Goal: Task Accomplishment & Management: Manage account settings

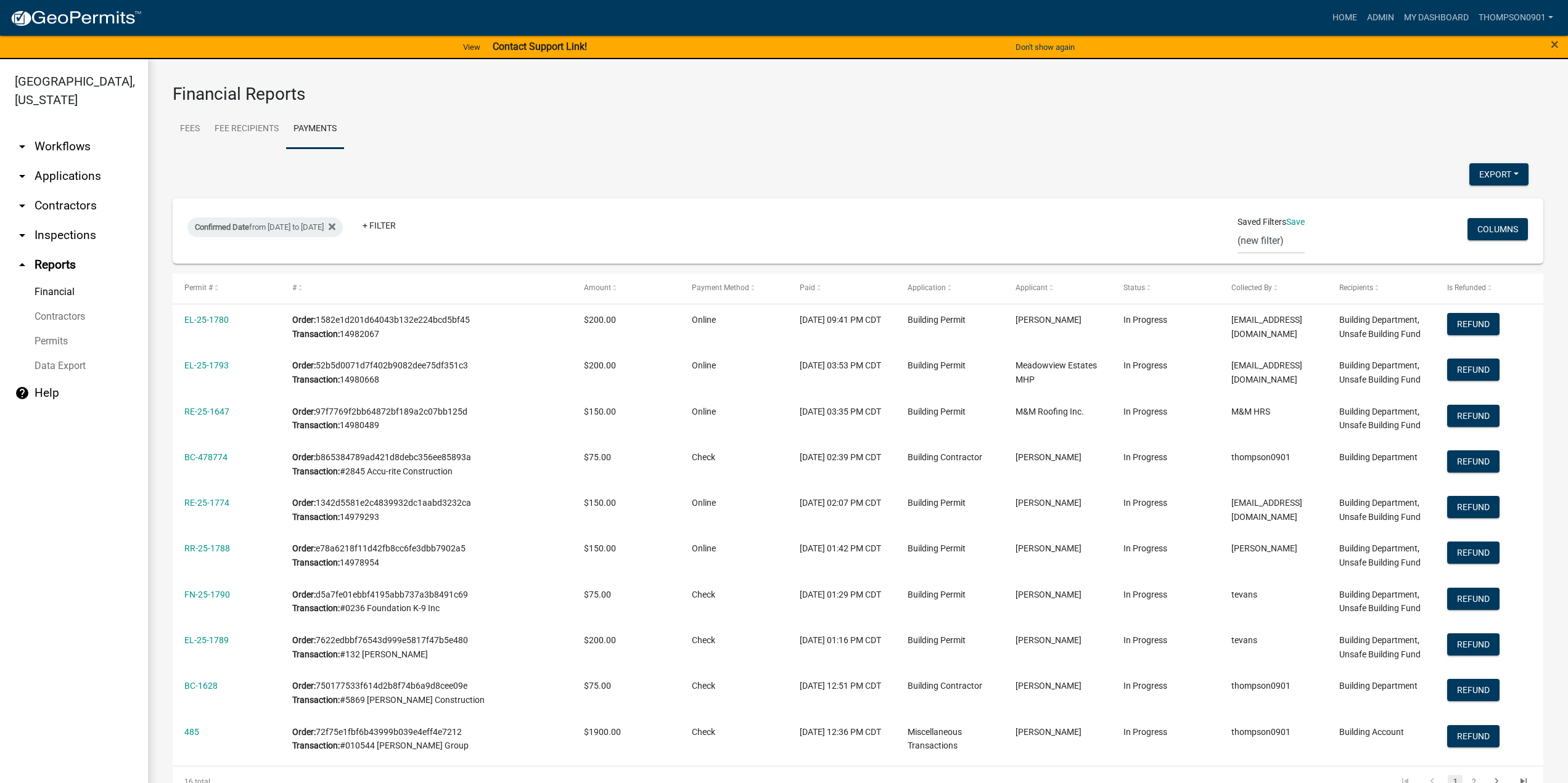
scroll to position [15, 0]
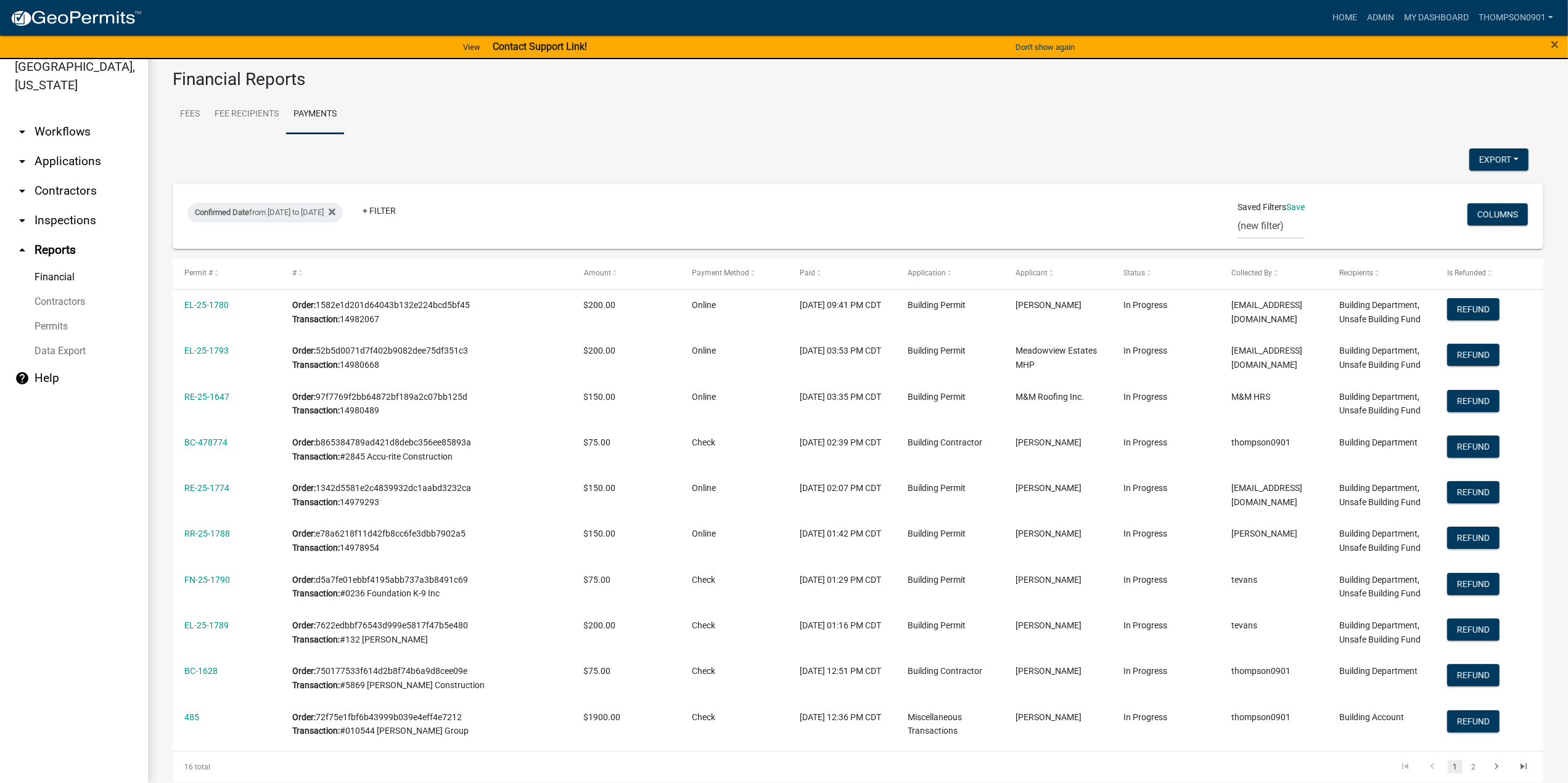
click at [62, 147] on link "arrow_drop_down Applications" at bounding box center [74, 161] width 148 height 29
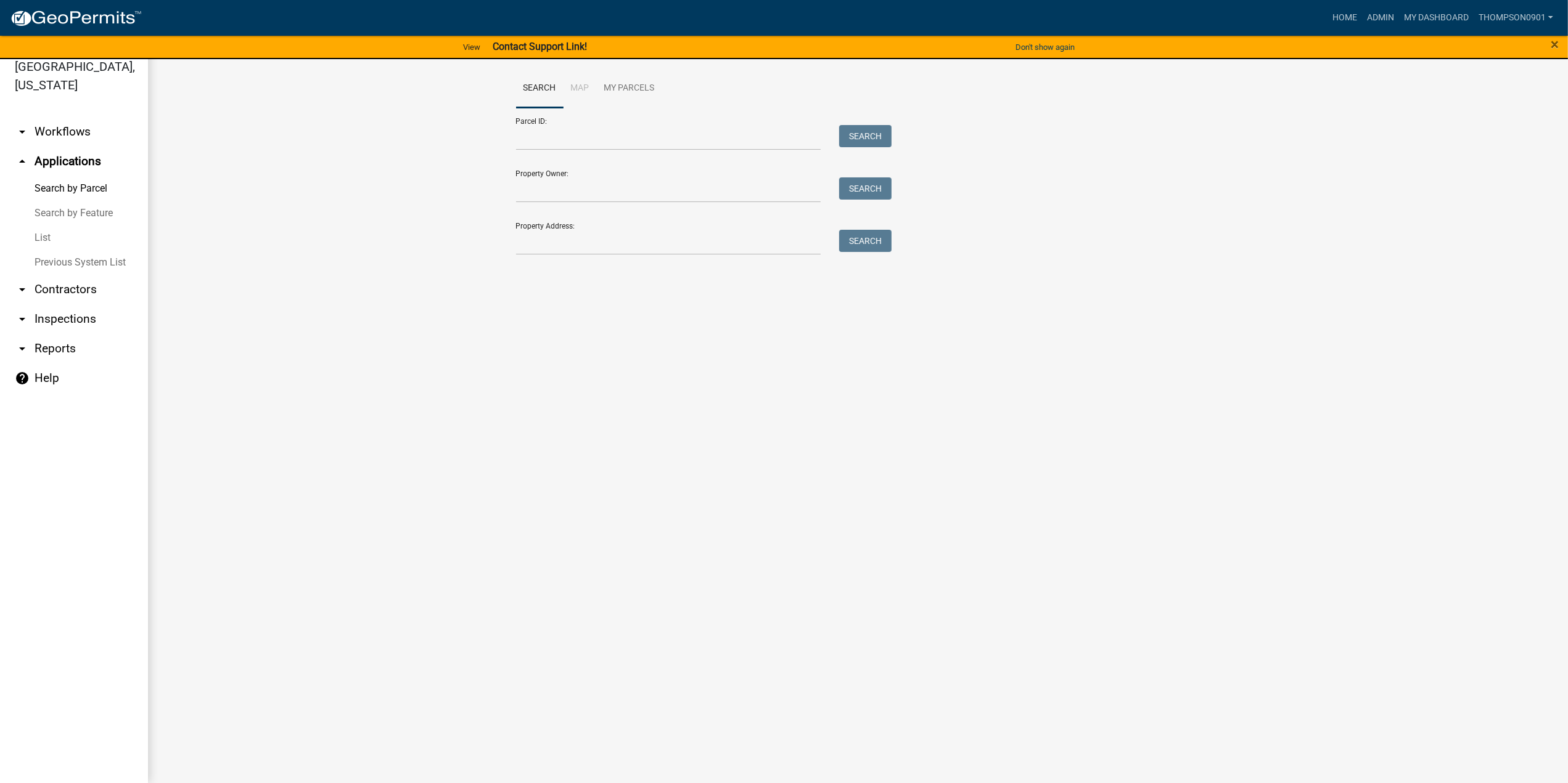
click at [87, 275] on link "arrow_drop_down Contractors" at bounding box center [74, 290] width 148 height 29
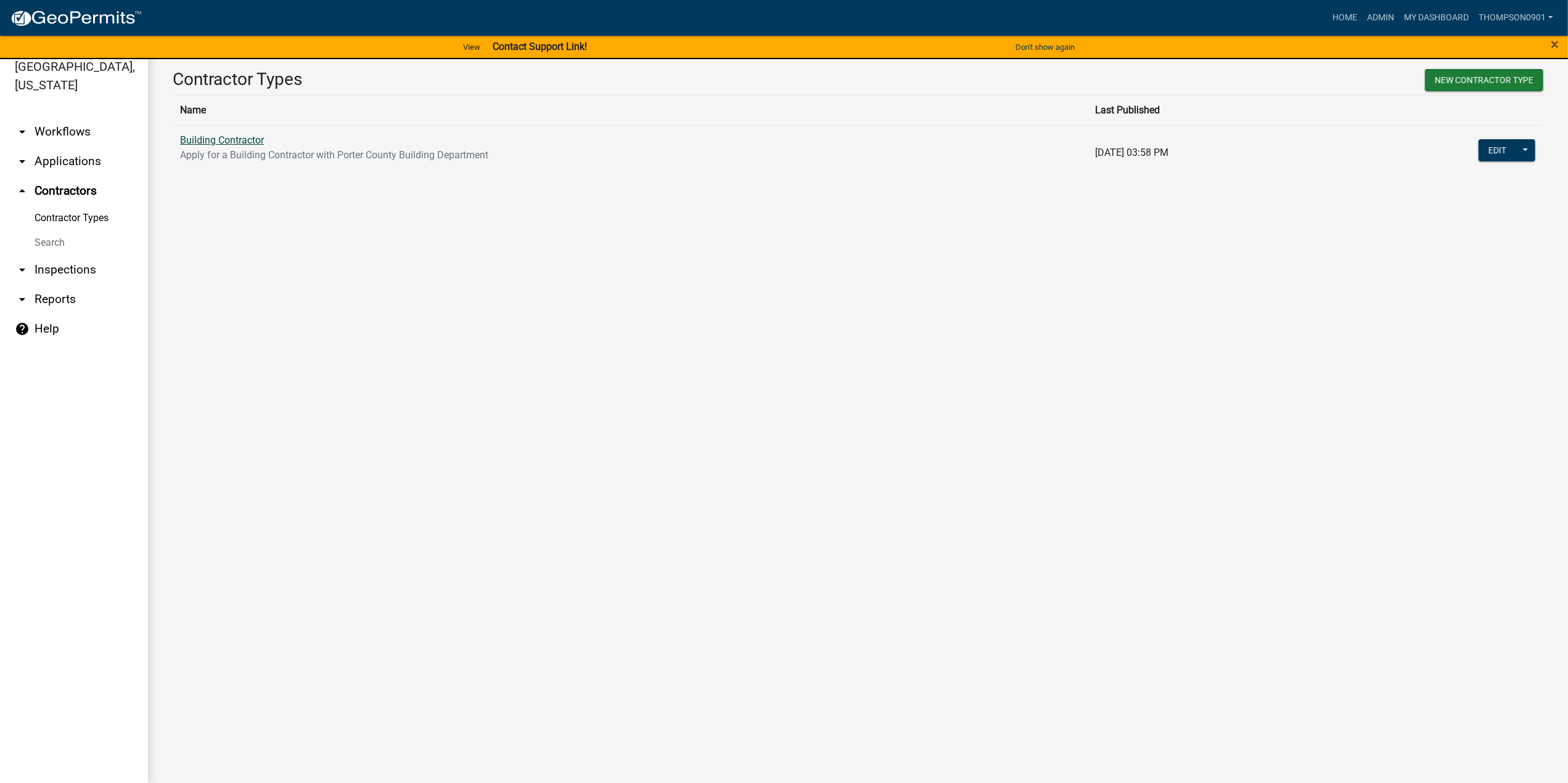
click at [249, 143] on link "Building Contractor" at bounding box center [221, 140] width 84 height 12
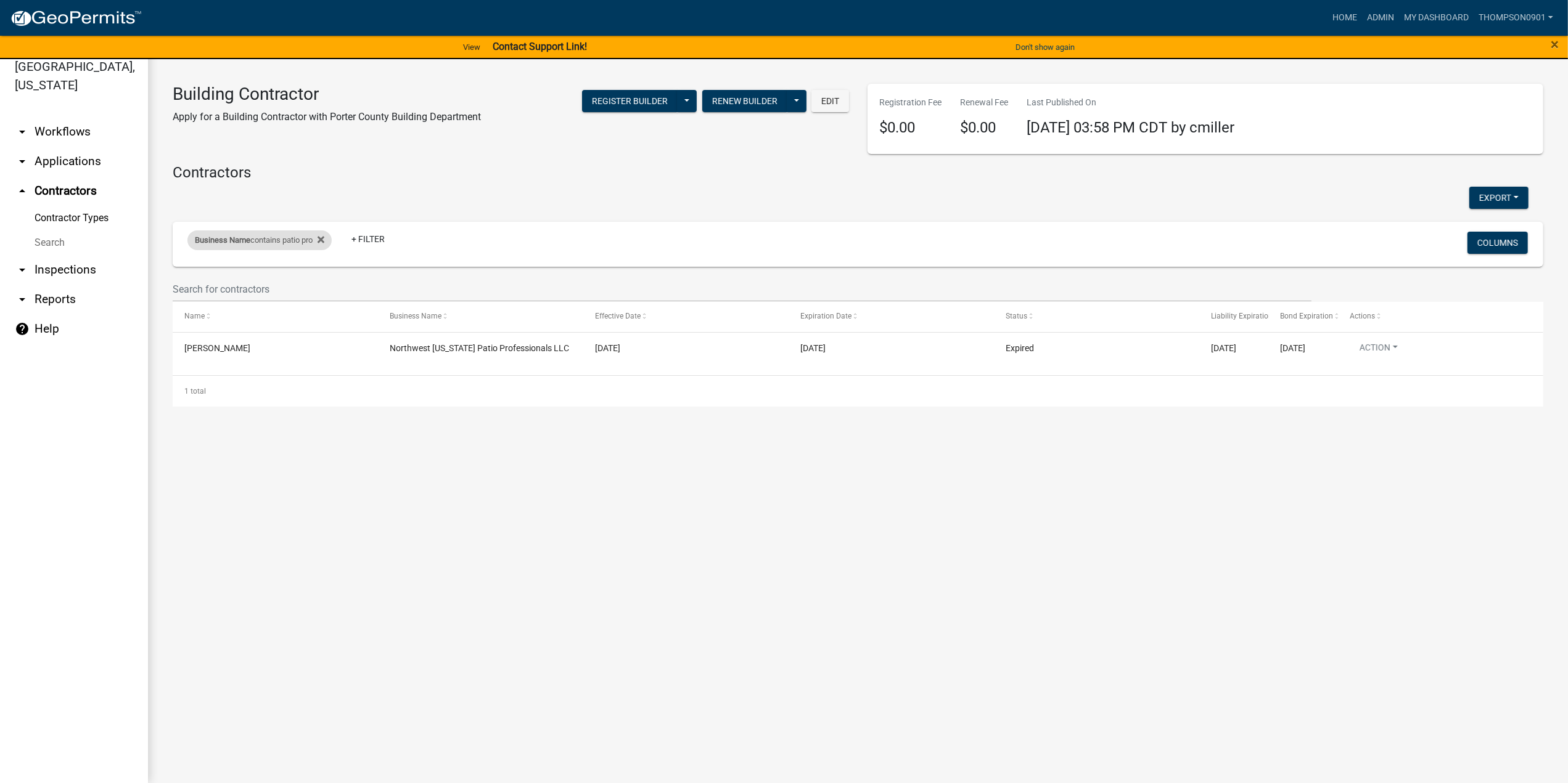
click at [303, 242] on div "Business Name contains patio pro" at bounding box center [260, 240] width 144 height 20
drag, startPoint x: 259, startPoint y: 288, endPoint x: 0, endPoint y: 262, distance: 260.3
click at [0, 262] on body "Internet Explorer does NOT work with GeoPermits. Get a new browser for more sec…" at bounding box center [784, 377] width 1568 height 783
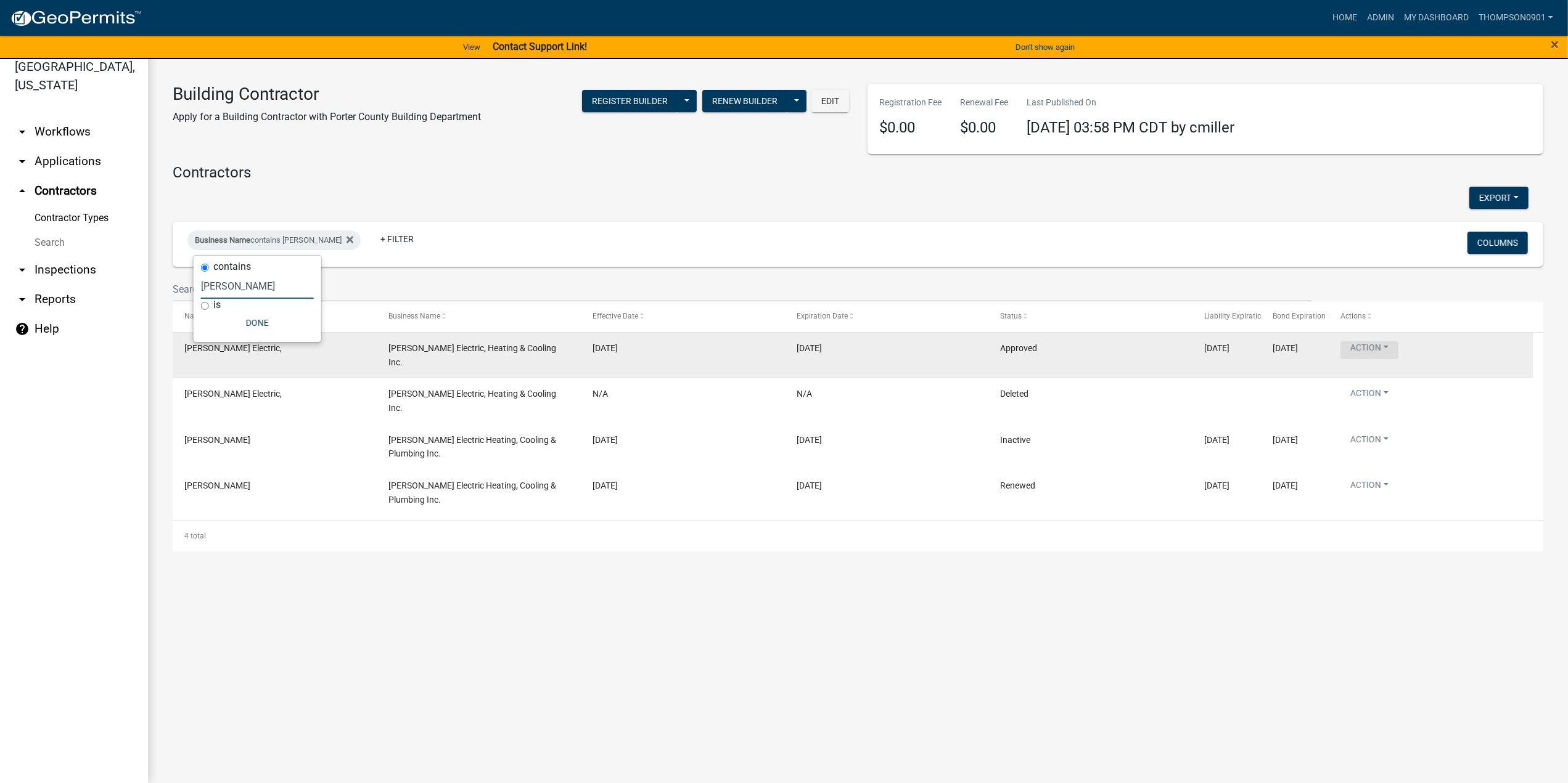
type input "ritter"
click at [1388, 346] on button "Action" at bounding box center [1369, 350] width 58 height 18
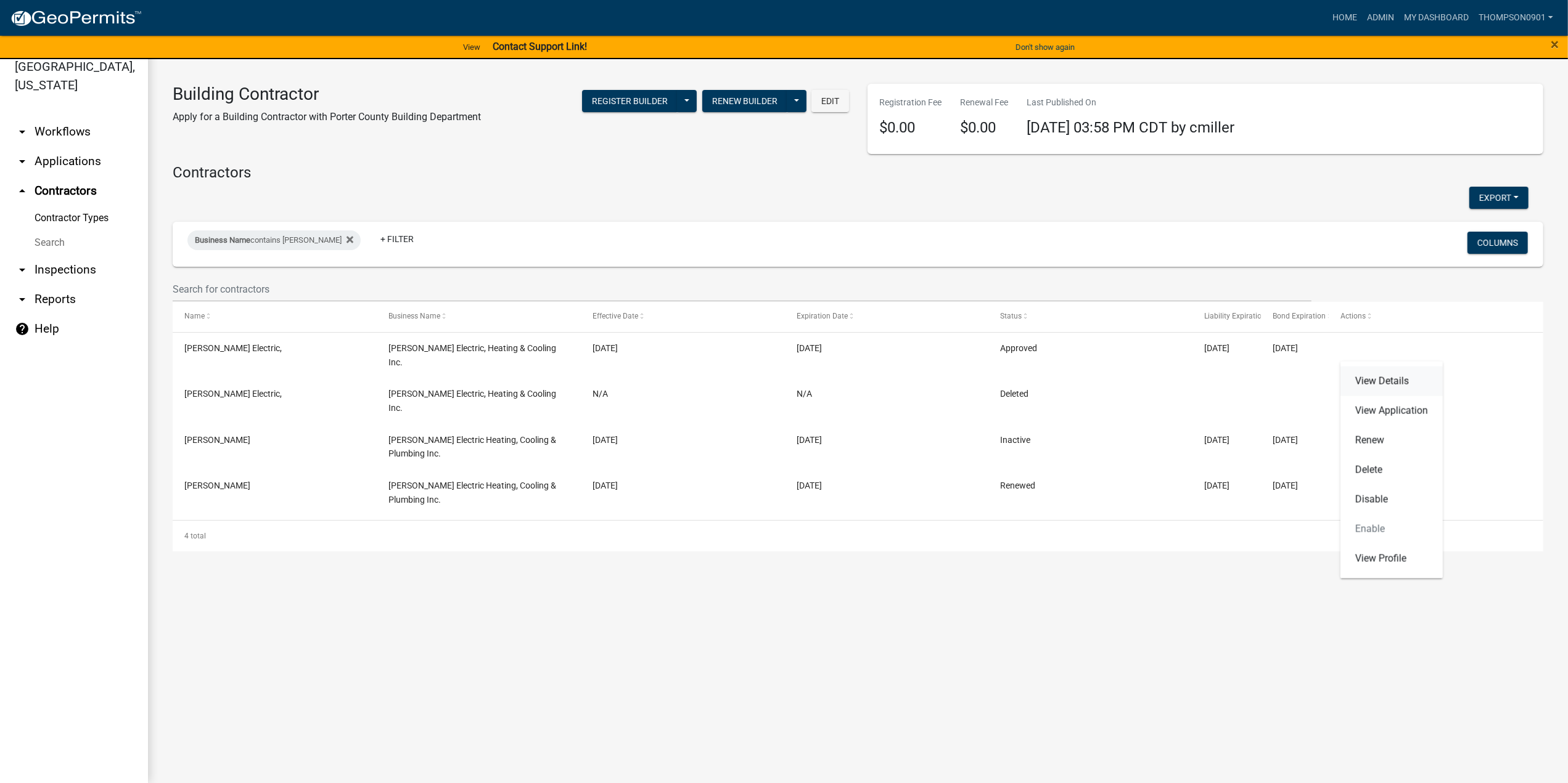
click at [1392, 381] on link "View Details" at bounding box center [1392, 381] width 103 height 29
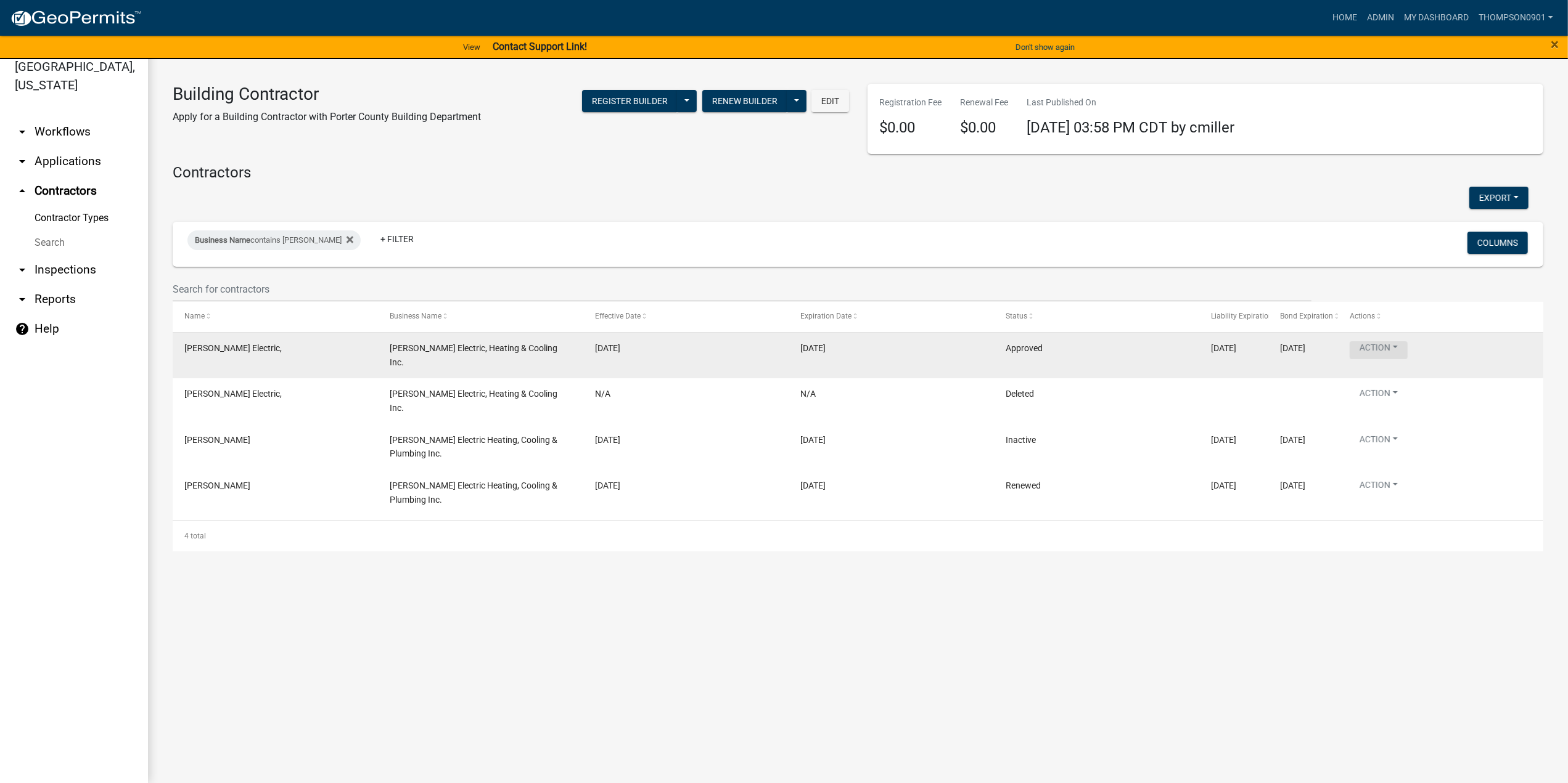
click at [1396, 347] on button "Action" at bounding box center [1378, 350] width 58 height 18
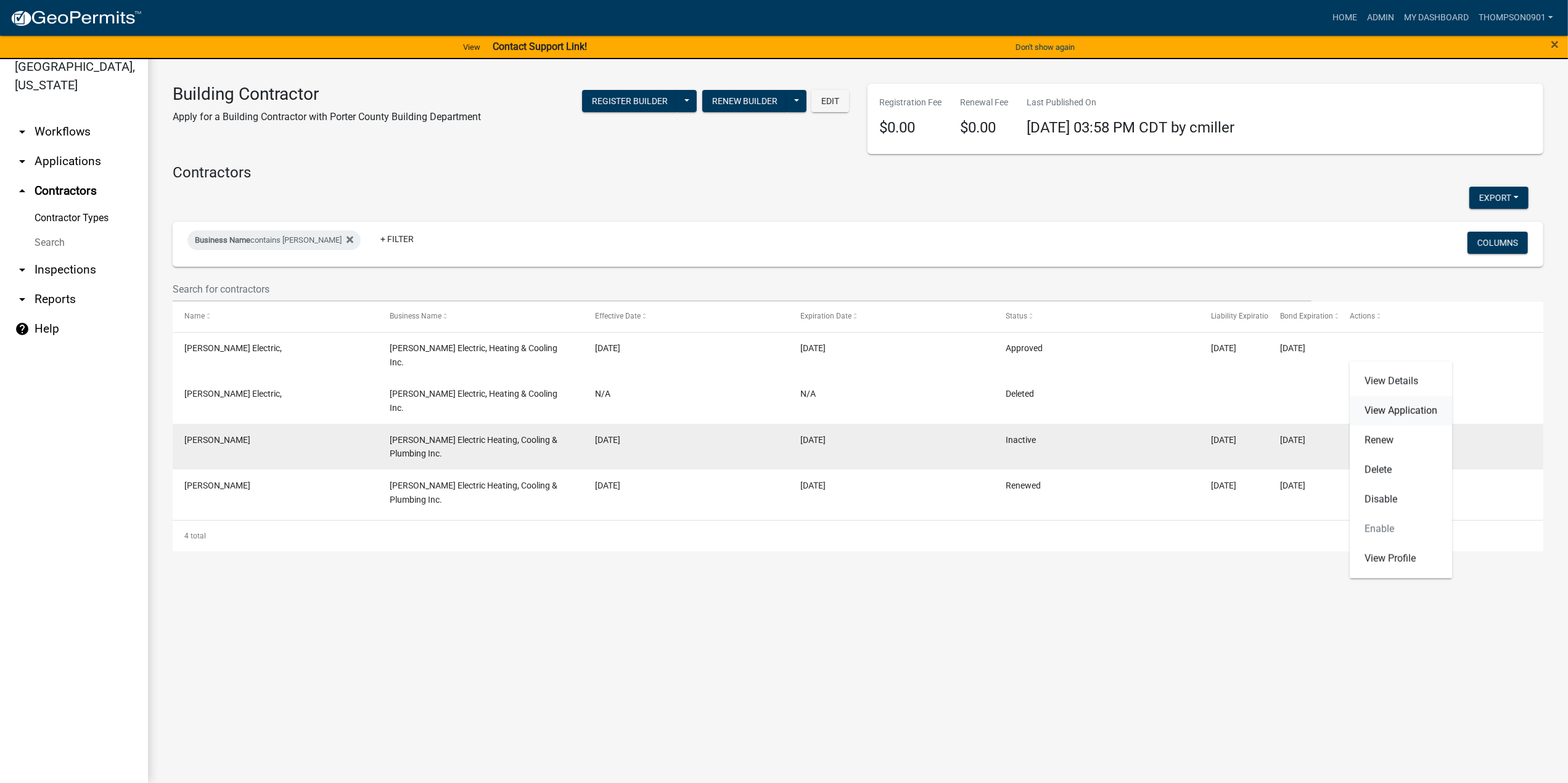
click at [1418, 414] on link "View Application" at bounding box center [1401, 411] width 103 height 29
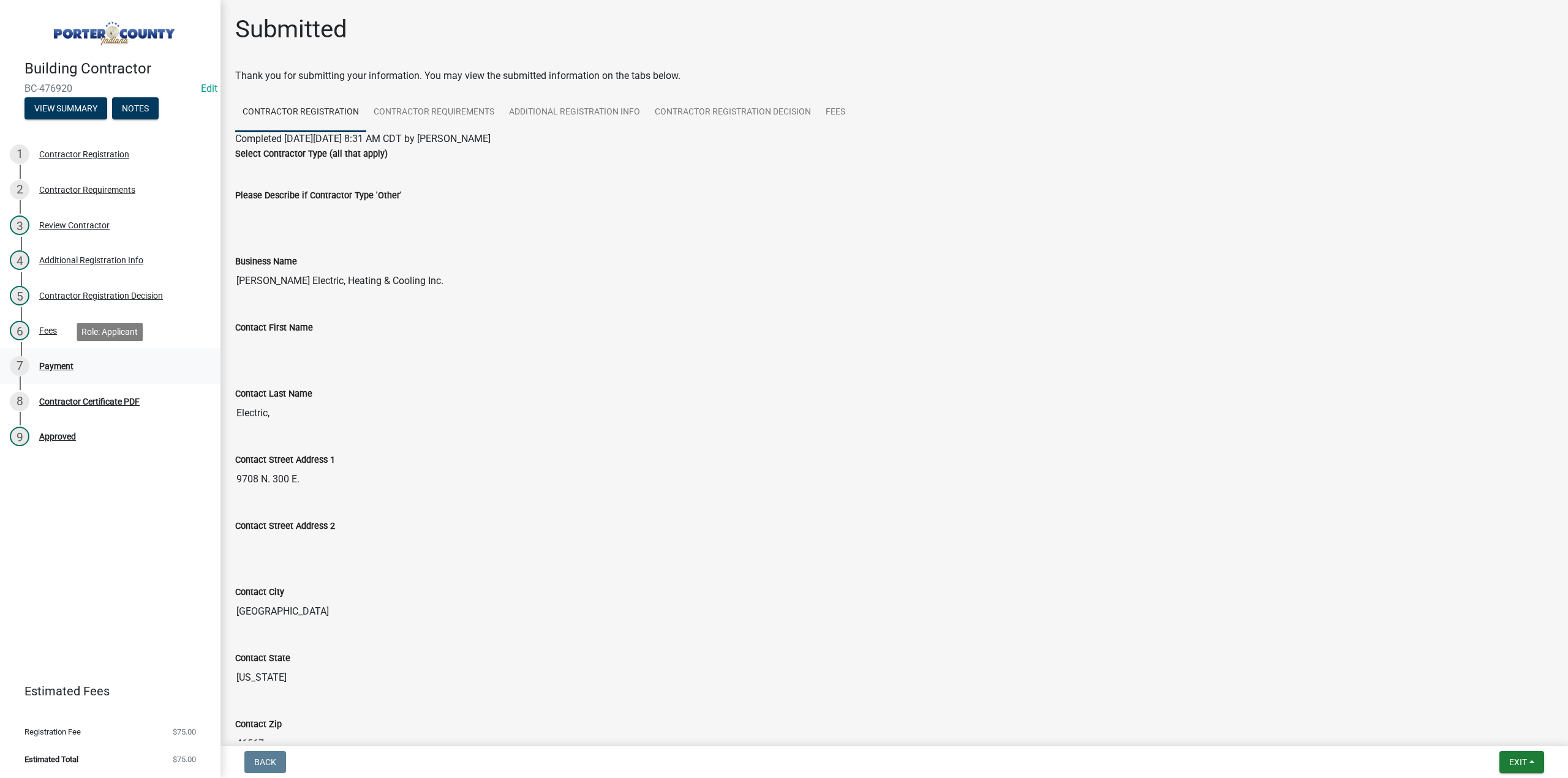
click at [44, 367] on div "Payment" at bounding box center [56, 366] width 34 height 9
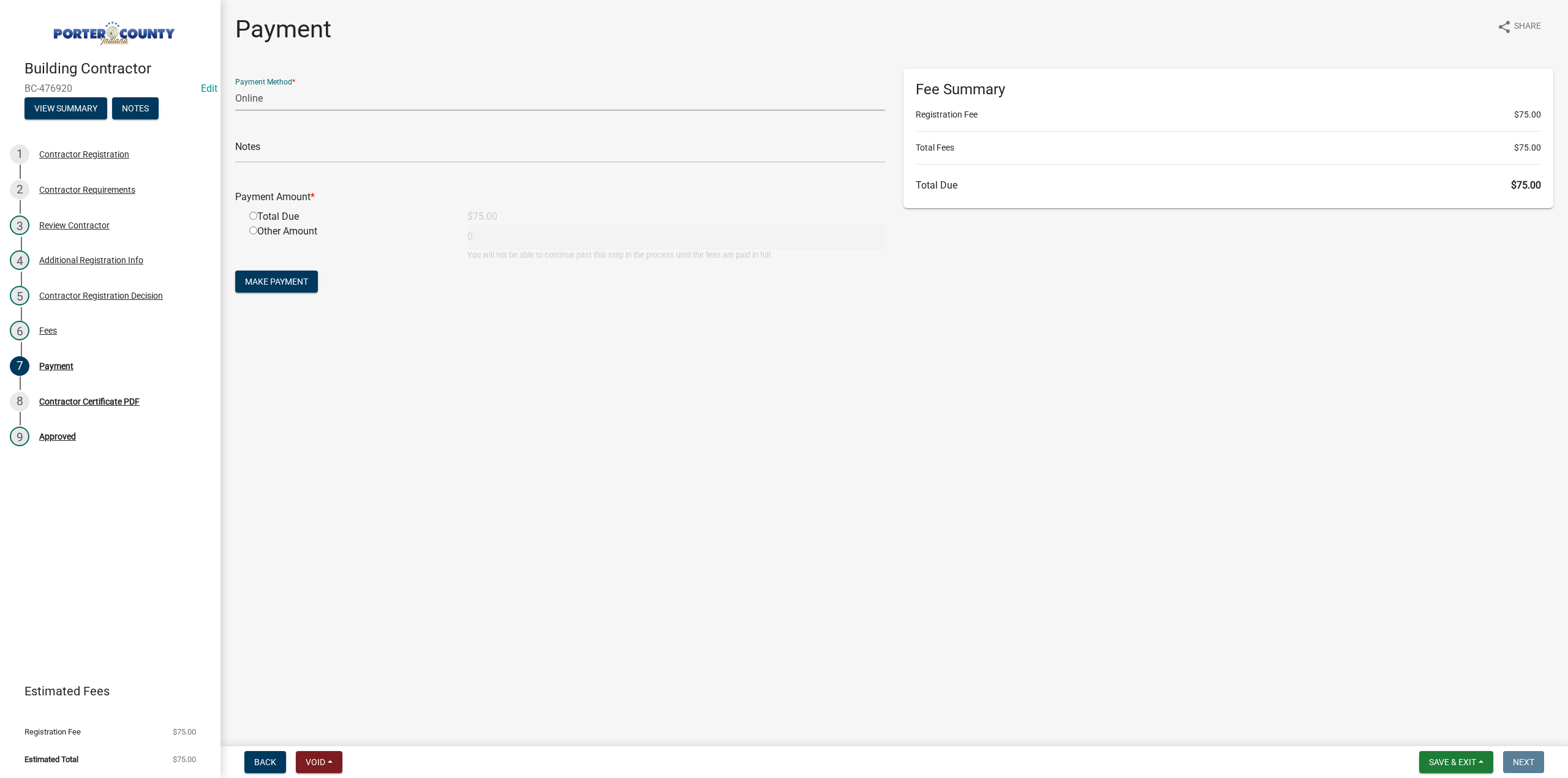
click at [283, 102] on select "Credit Card POS Check Cash Online" at bounding box center [560, 98] width 650 height 25
select select "1: 0"
click at [235, 86] on select "Credit Card POS Check Cash Online" at bounding box center [560, 98] width 650 height 25
click at [252, 146] on input "text" at bounding box center [560, 150] width 650 height 25
type input "#11507 Ritter Electric"
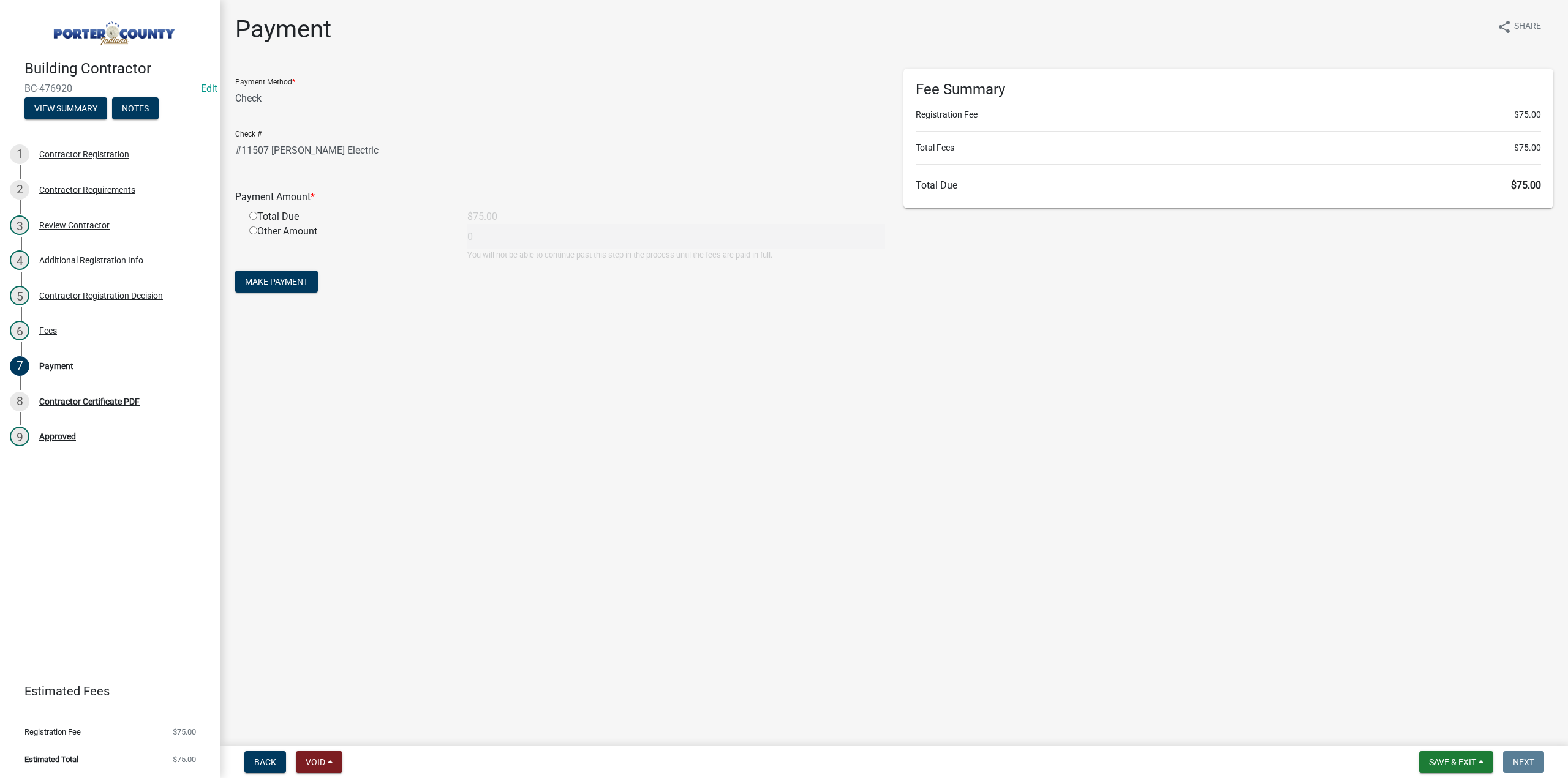
click at [256, 215] on input "radio" at bounding box center [253, 216] width 8 height 8
radio input "true"
type input "75"
click at [271, 283] on span "Make Payment" at bounding box center [276, 281] width 63 height 9
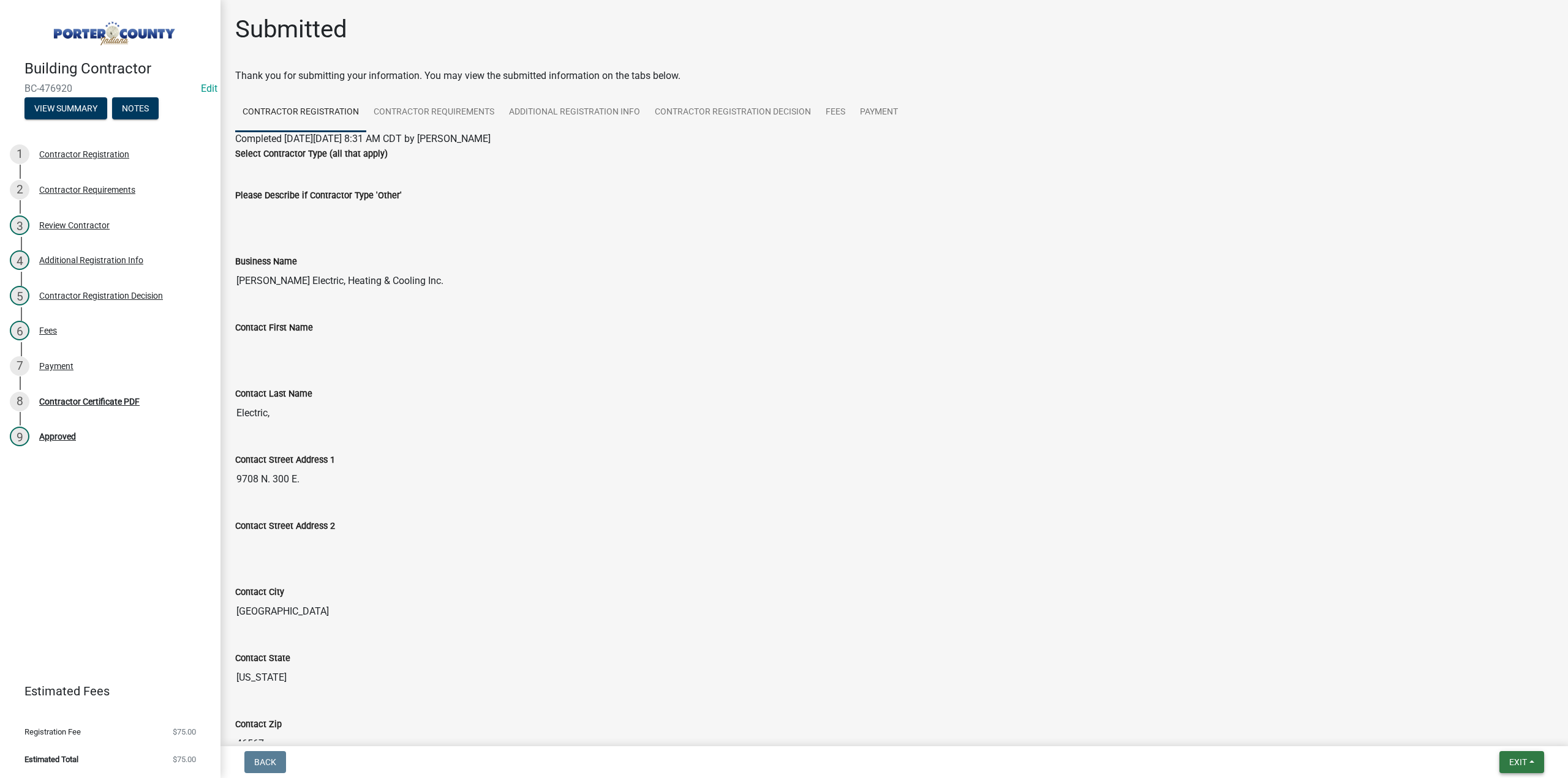
click at [1508, 769] on button "Exit" at bounding box center [1521, 762] width 44 height 22
click at [1494, 732] on button "Save & Exit" at bounding box center [1496, 731] width 98 height 29
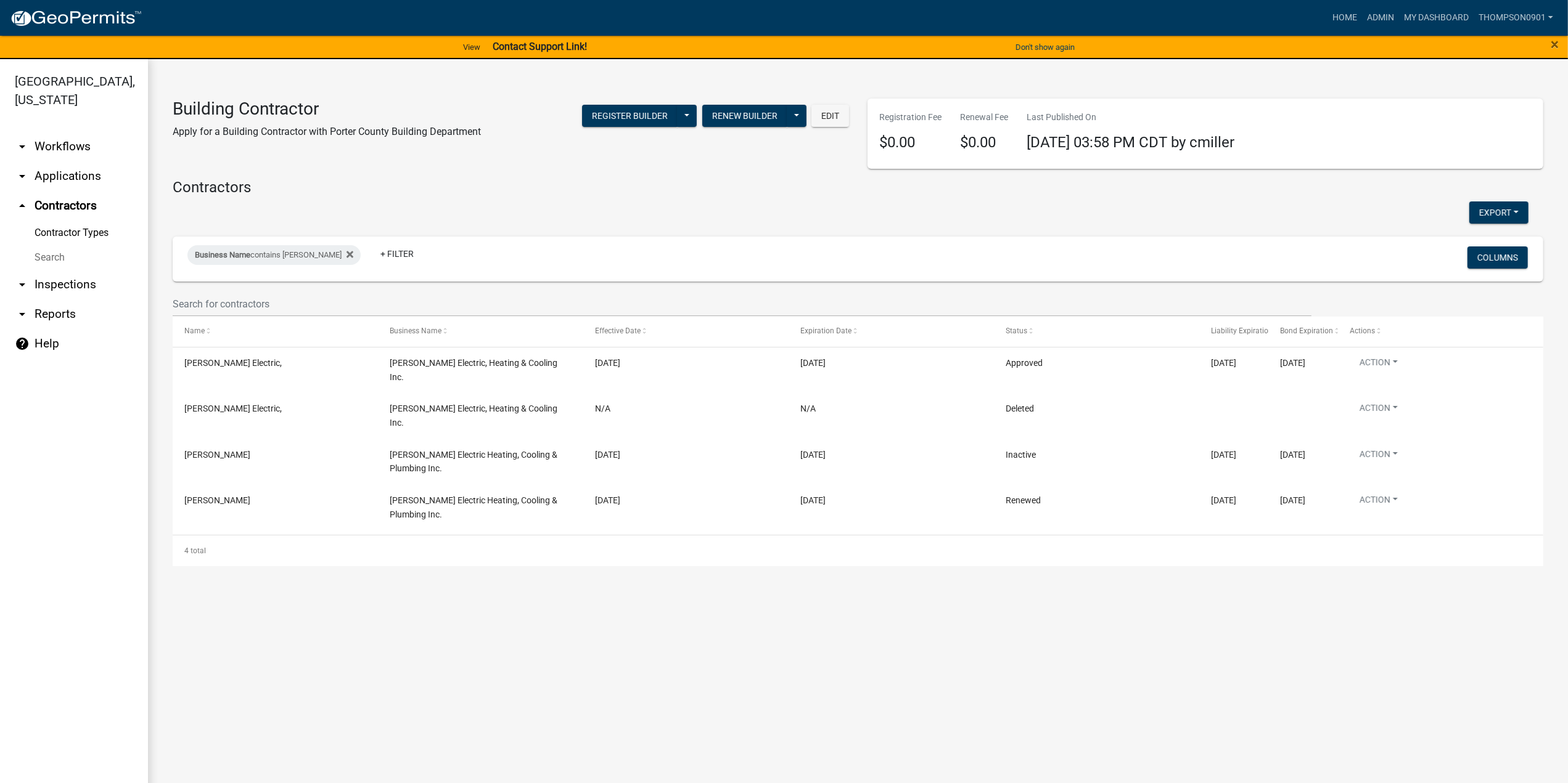
click at [84, 161] on link "arrow_drop_down Applications" at bounding box center [74, 176] width 148 height 29
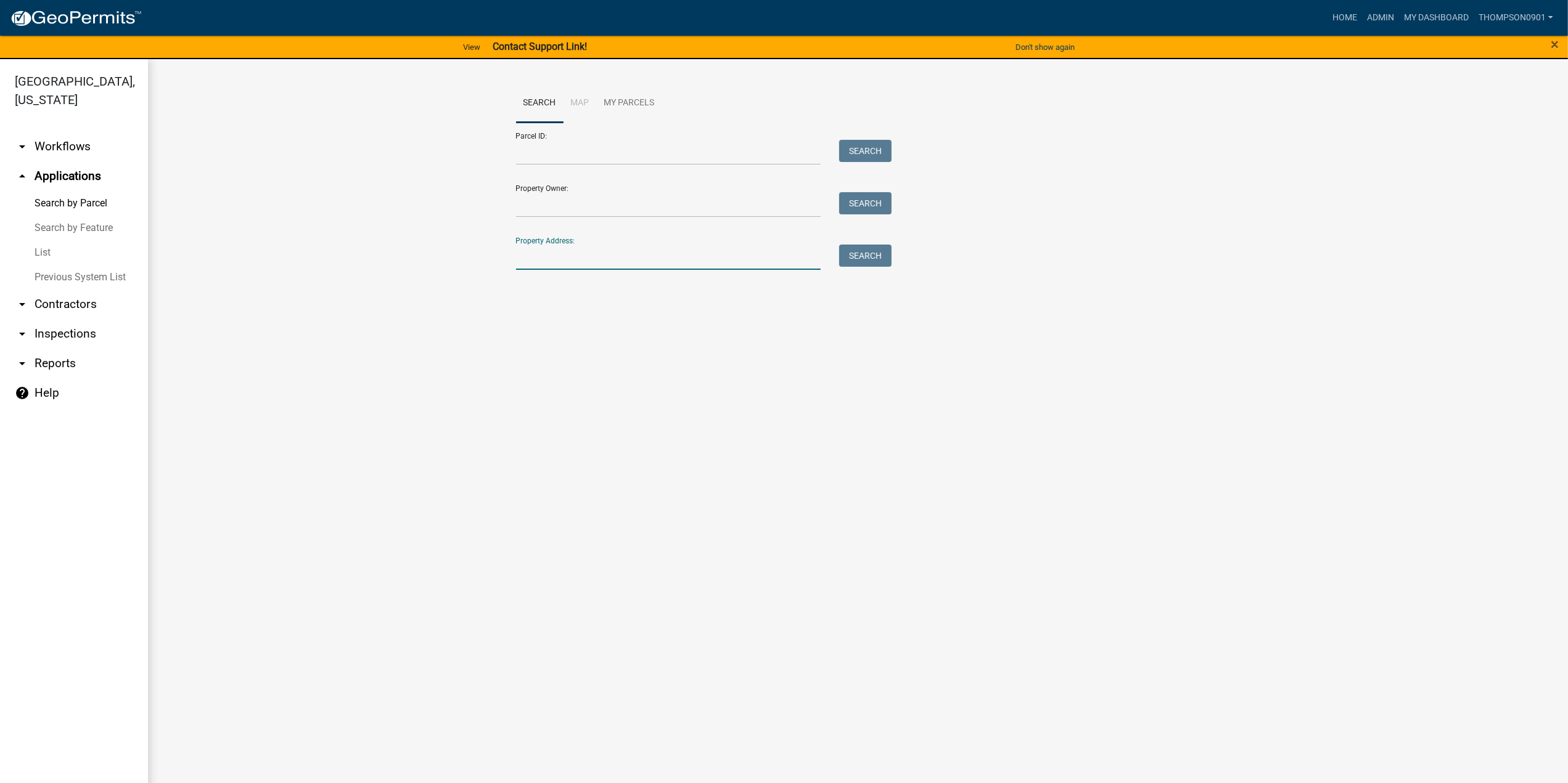
click at [587, 265] on input "Property Address:" at bounding box center [669, 257] width 305 height 25
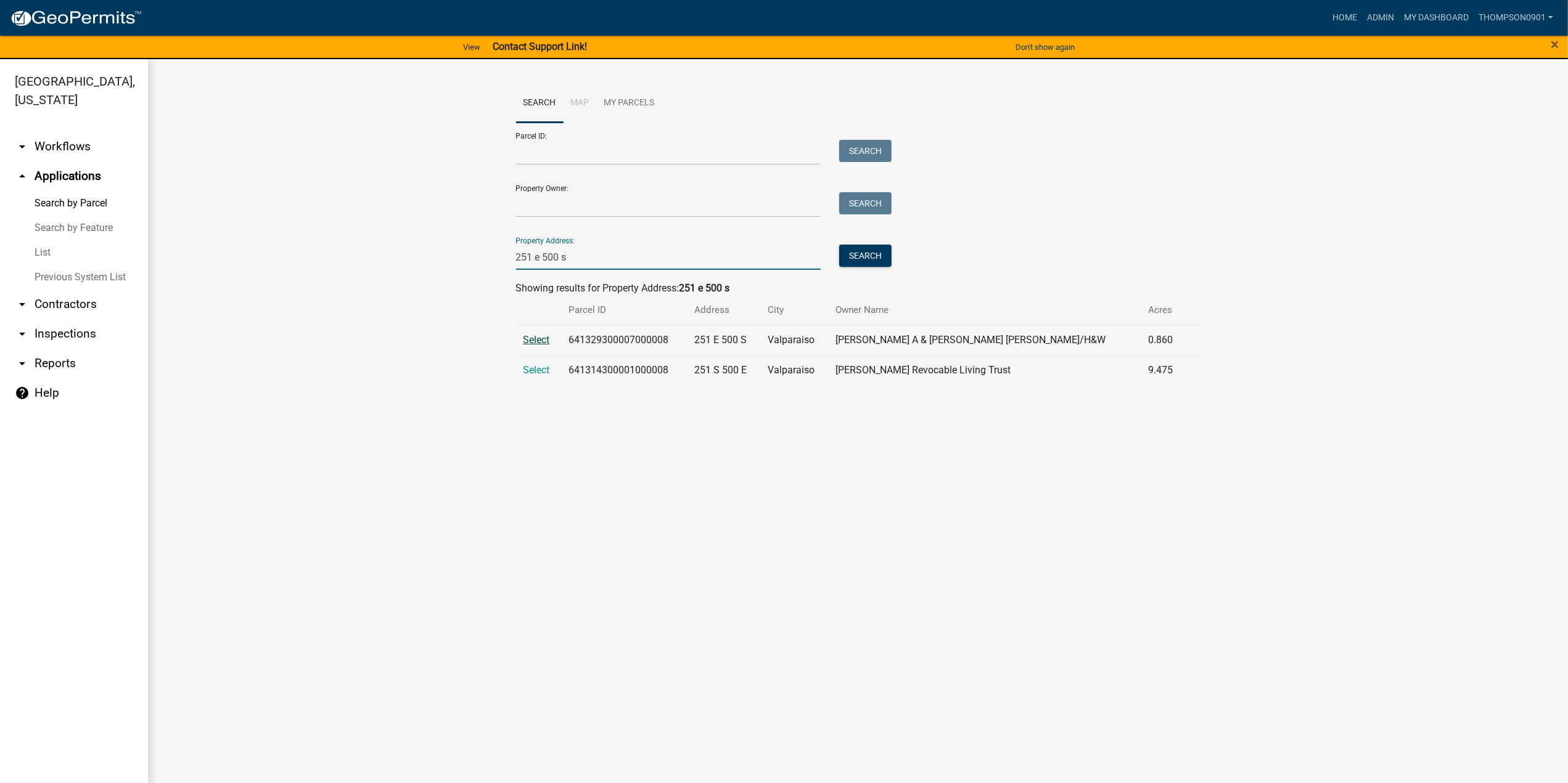
type input "251 e 500 s"
click at [534, 339] on span "Select" at bounding box center [537, 340] width 26 height 12
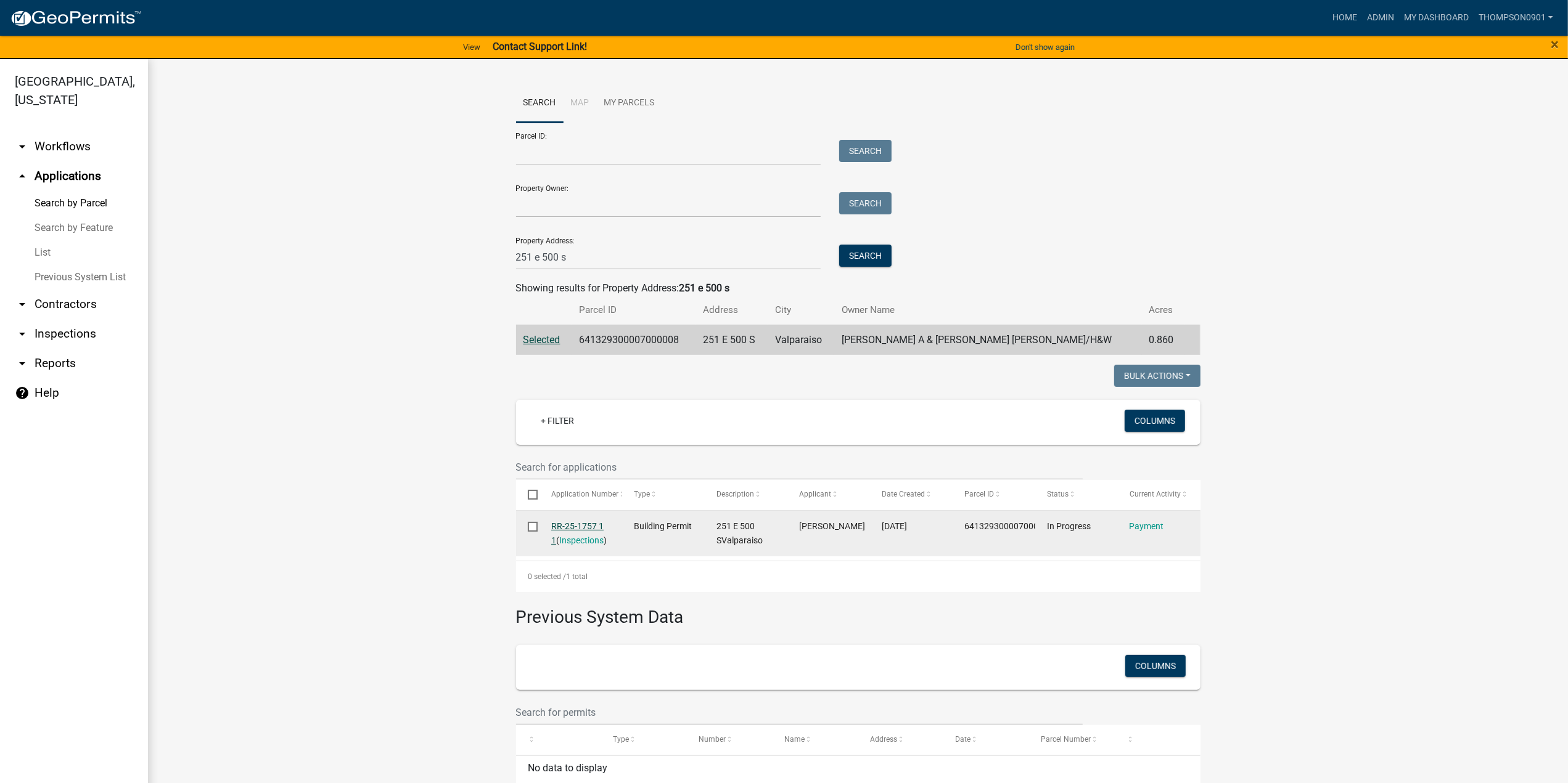
click at [574, 526] on link "RR-25-1757 1 1" at bounding box center [577, 533] width 52 height 24
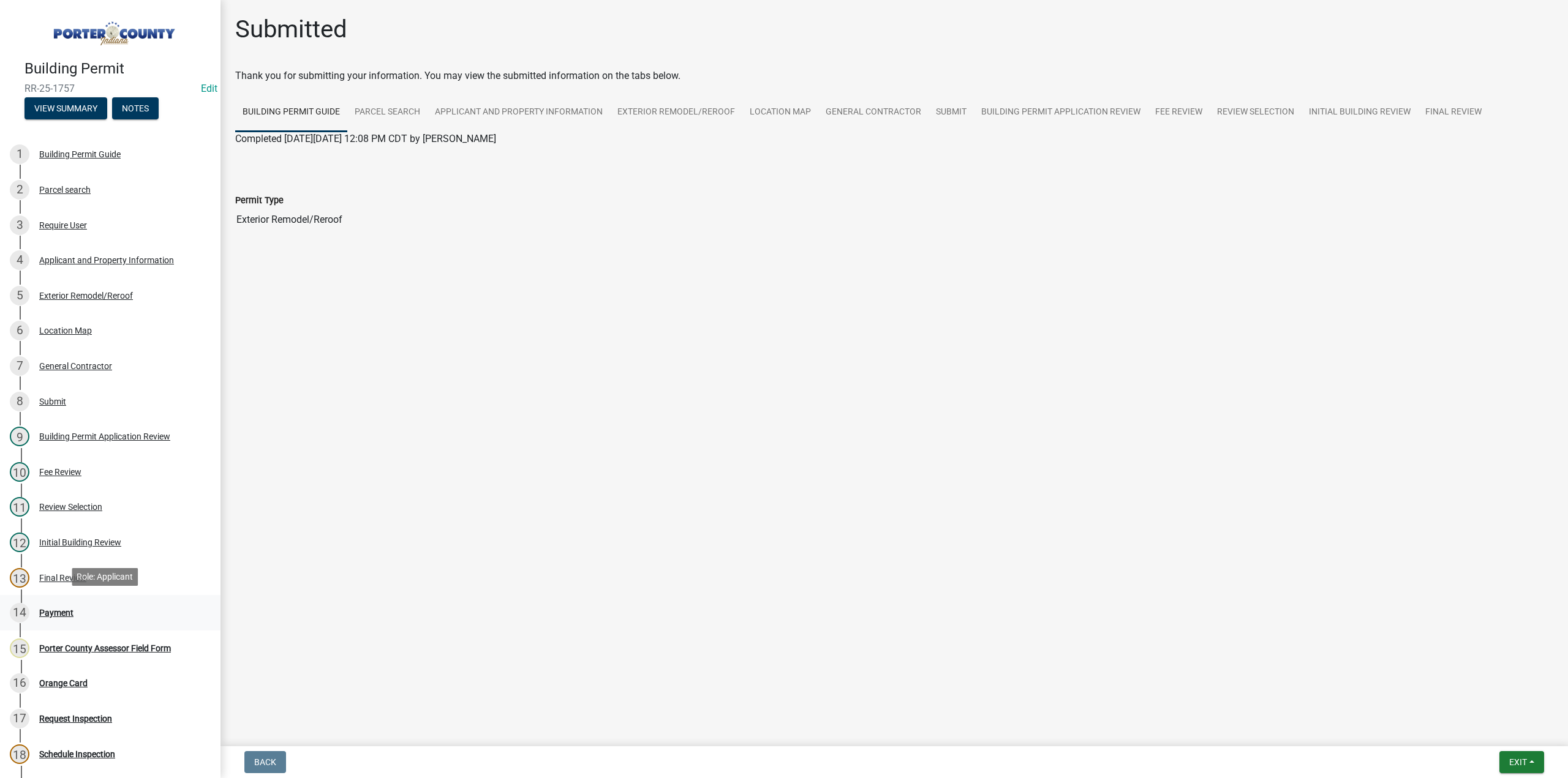
click at [79, 613] on div "14 Payment" at bounding box center [105, 613] width 191 height 20
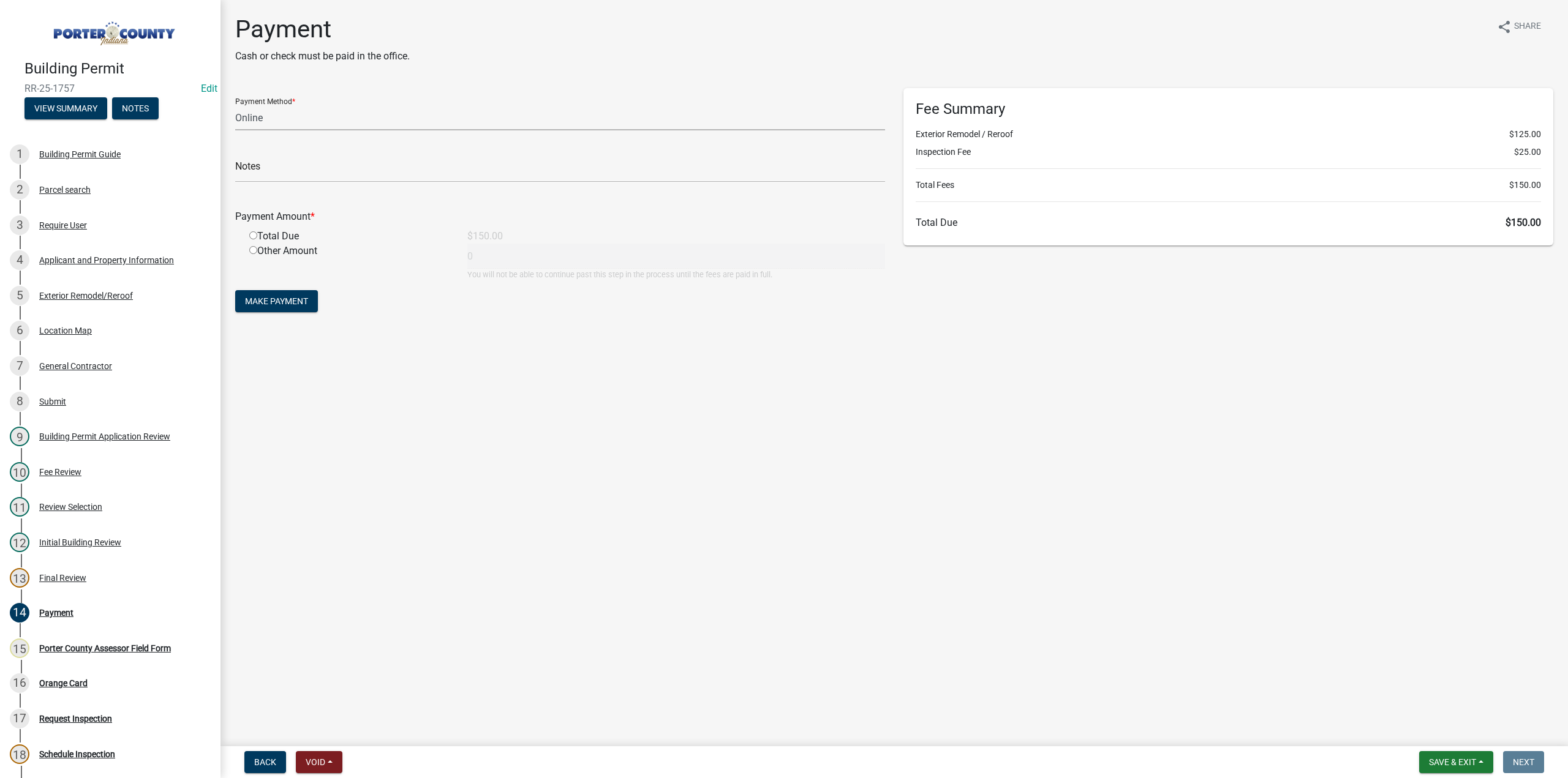
drag, startPoint x: 302, startPoint y: 120, endPoint x: 302, endPoint y: 130, distance: 10.0
click at [302, 120] on select "Credit Card POS Check Cash Online" at bounding box center [560, 118] width 650 height 25
select select "1: 0"
click at [235, 106] on select "Credit Card POS Check Cash Online" at bounding box center [560, 118] width 650 height 25
click at [297, 168] on input "text" at bounding box center [560, 170] width 650 height 25
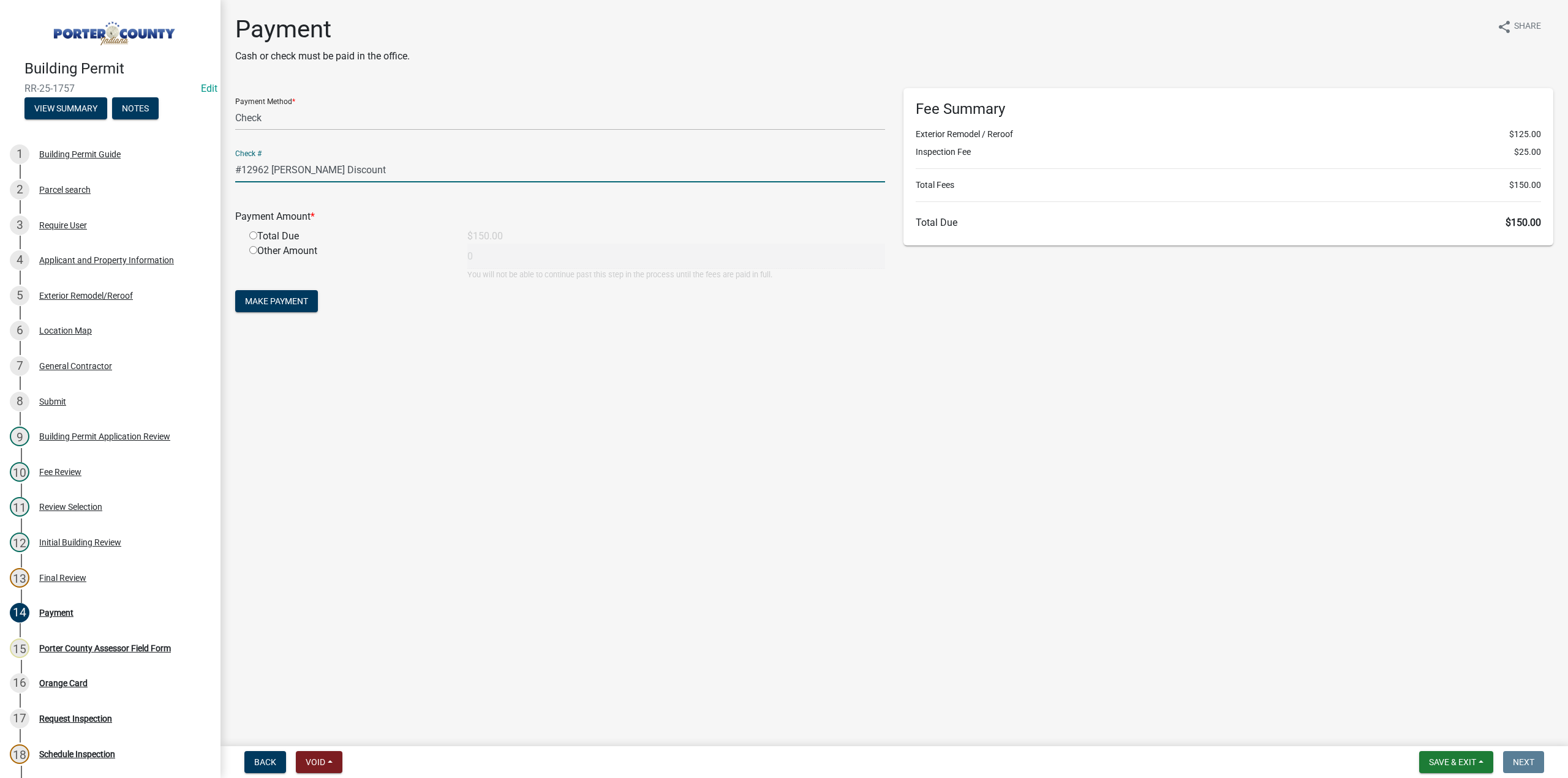
type input "#12962 Terry's Discount"
click at [252, 236] on input "radio" at bounding box center [253, 235] width 8 height 8
radio input "true"
type input "150"
click at [275, 300] on span "Make Payment" at bounding box center [276, 301] width 63 height 9
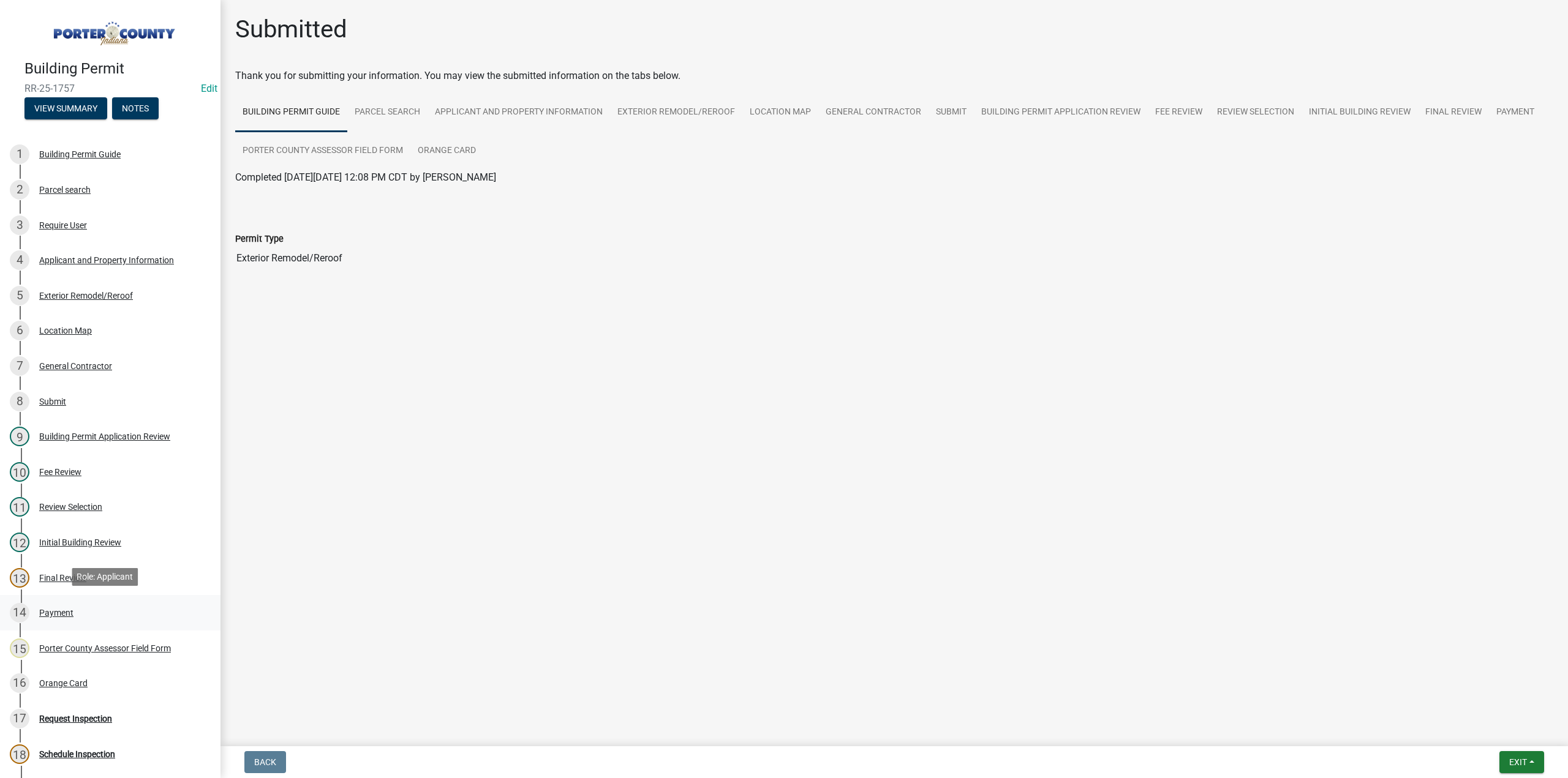
click at [45, 612] on div "Payment" at bounding box center [56, 613] width 34 height 9
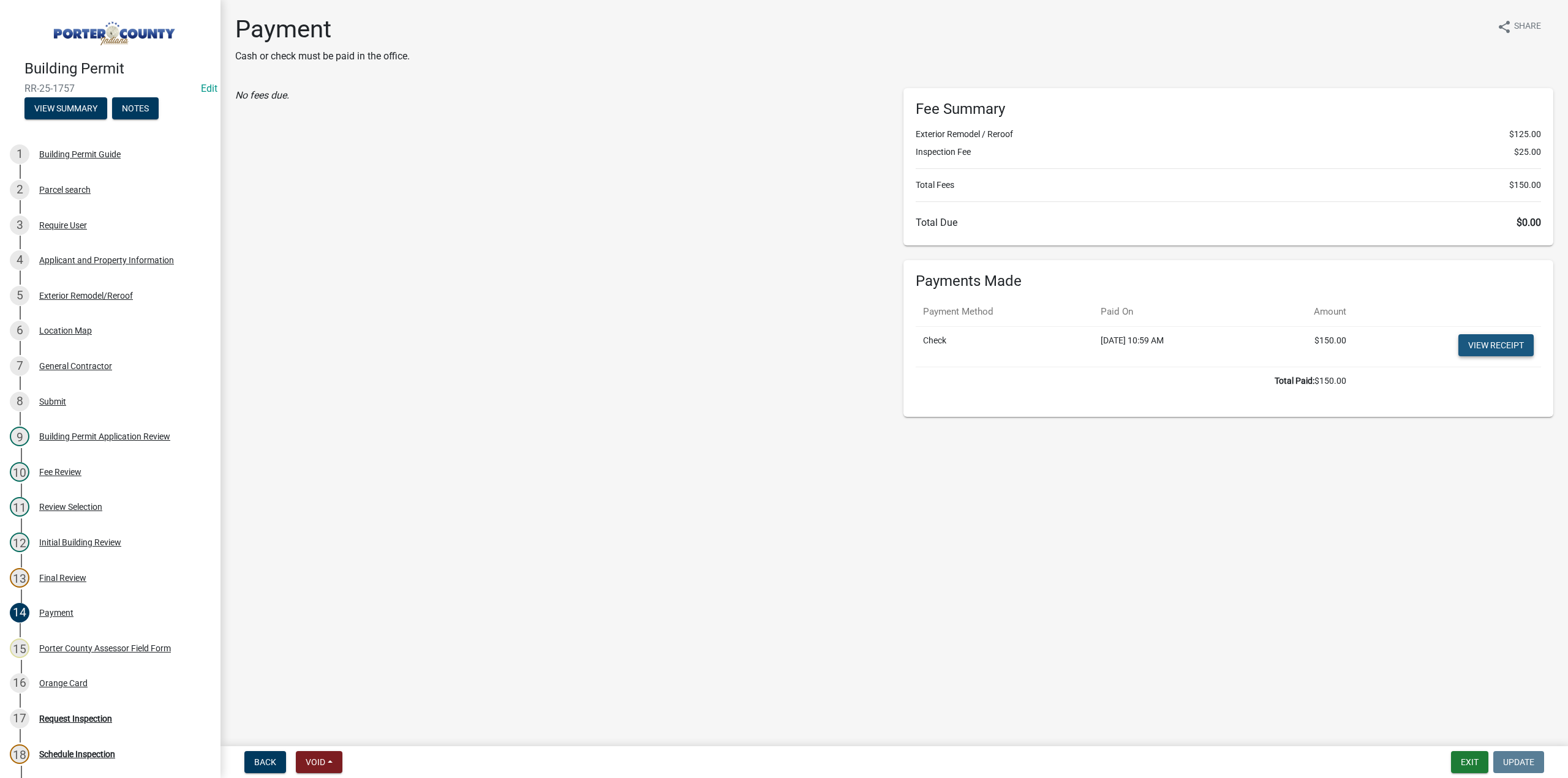
click at [1512, 339] on link "View receipt" at bounding box center [1496, 345] width 75 height 22
click at [60, 679] on div "Orange Card" at bounding box center [63, 683] width 48 height 9
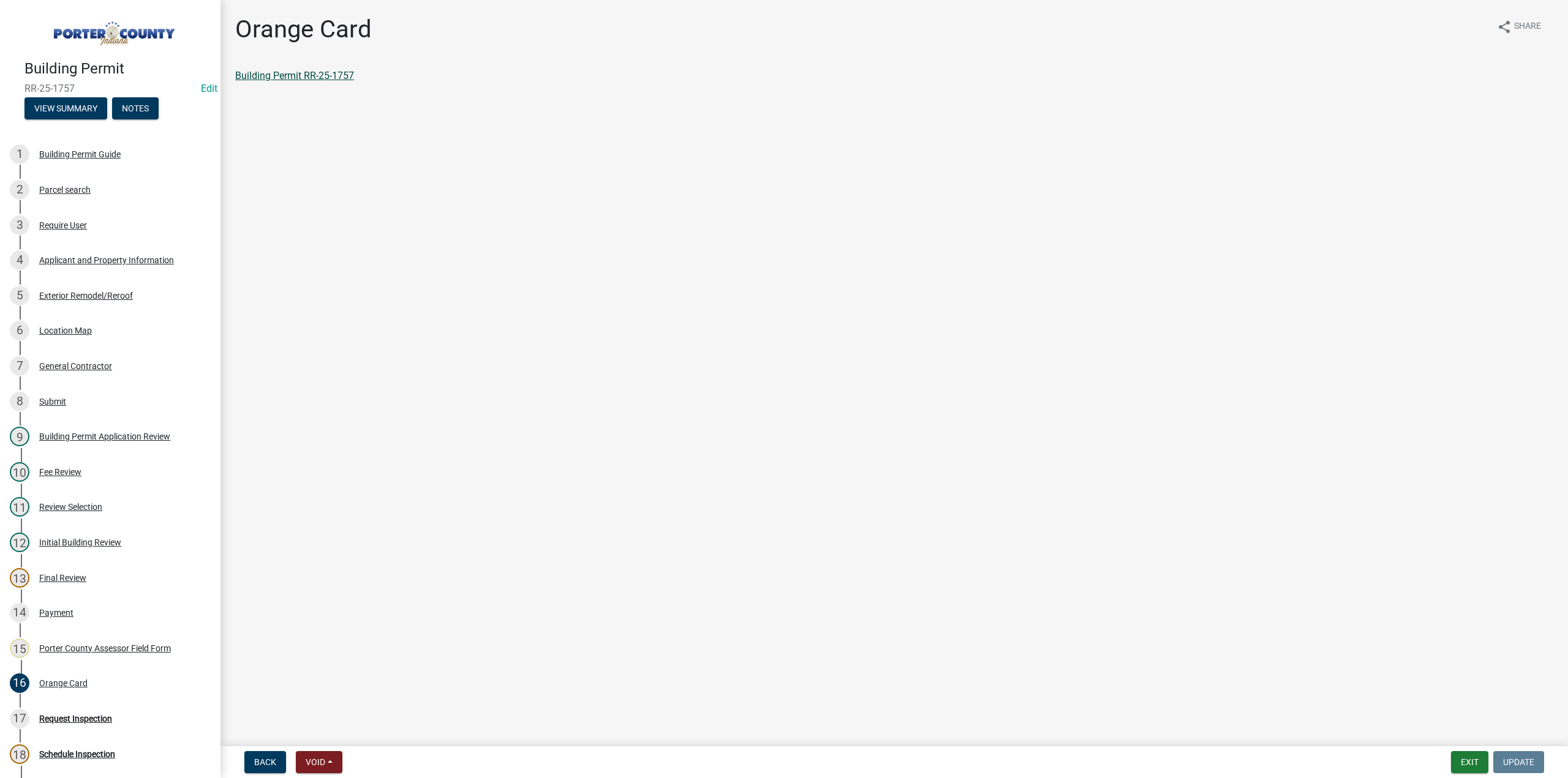
click at [306, 79] on link "Building Permit RR-25-1757" at bounding box center [294, 76] width 119 height 12
click at [1479, 767] on button "Exit" at bounding box center [1470, 762] width 37 height 22
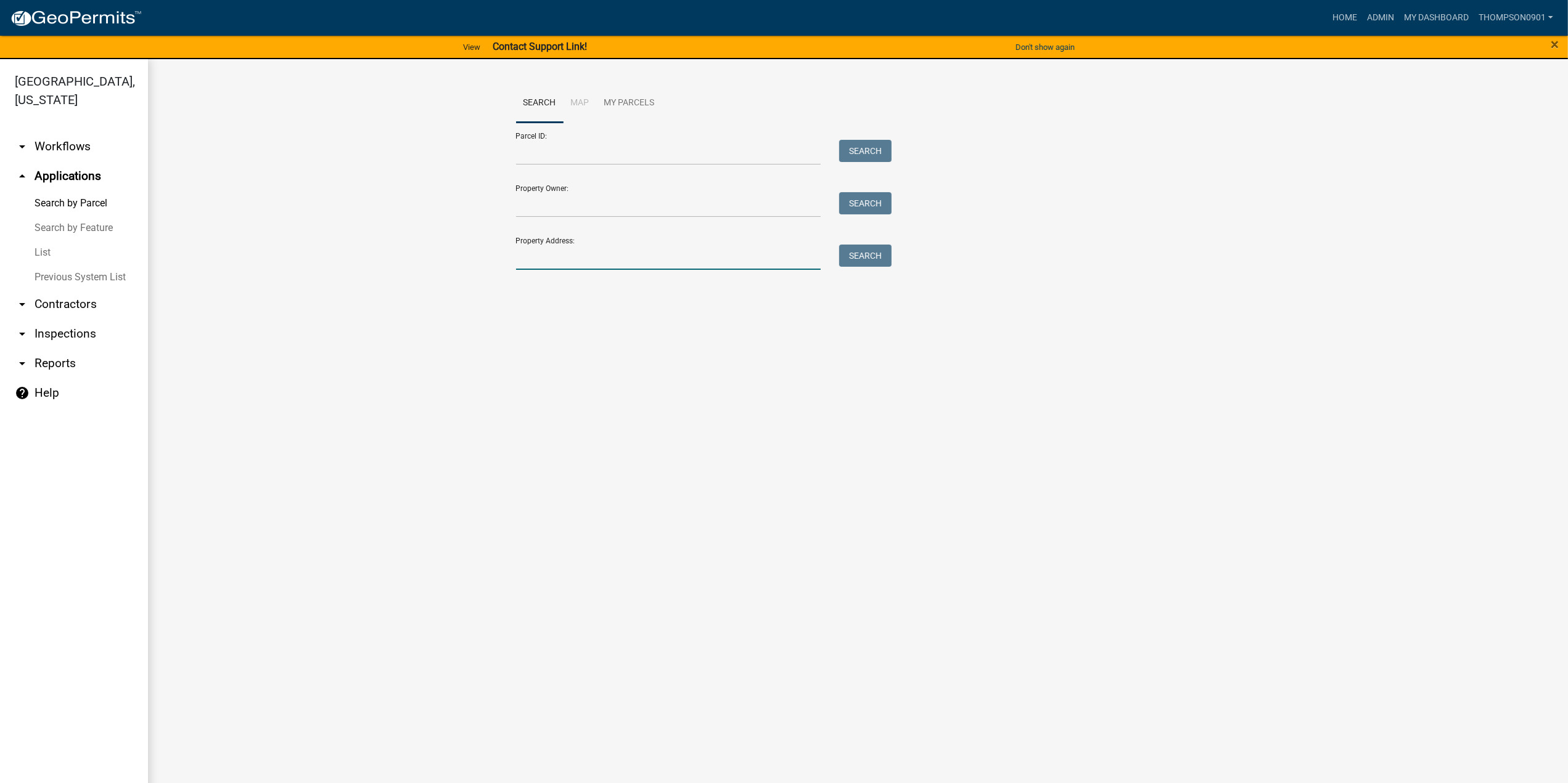
click at [552, 253] on input "Property Address:" at bounding box center [669, 257] width 305 height 25
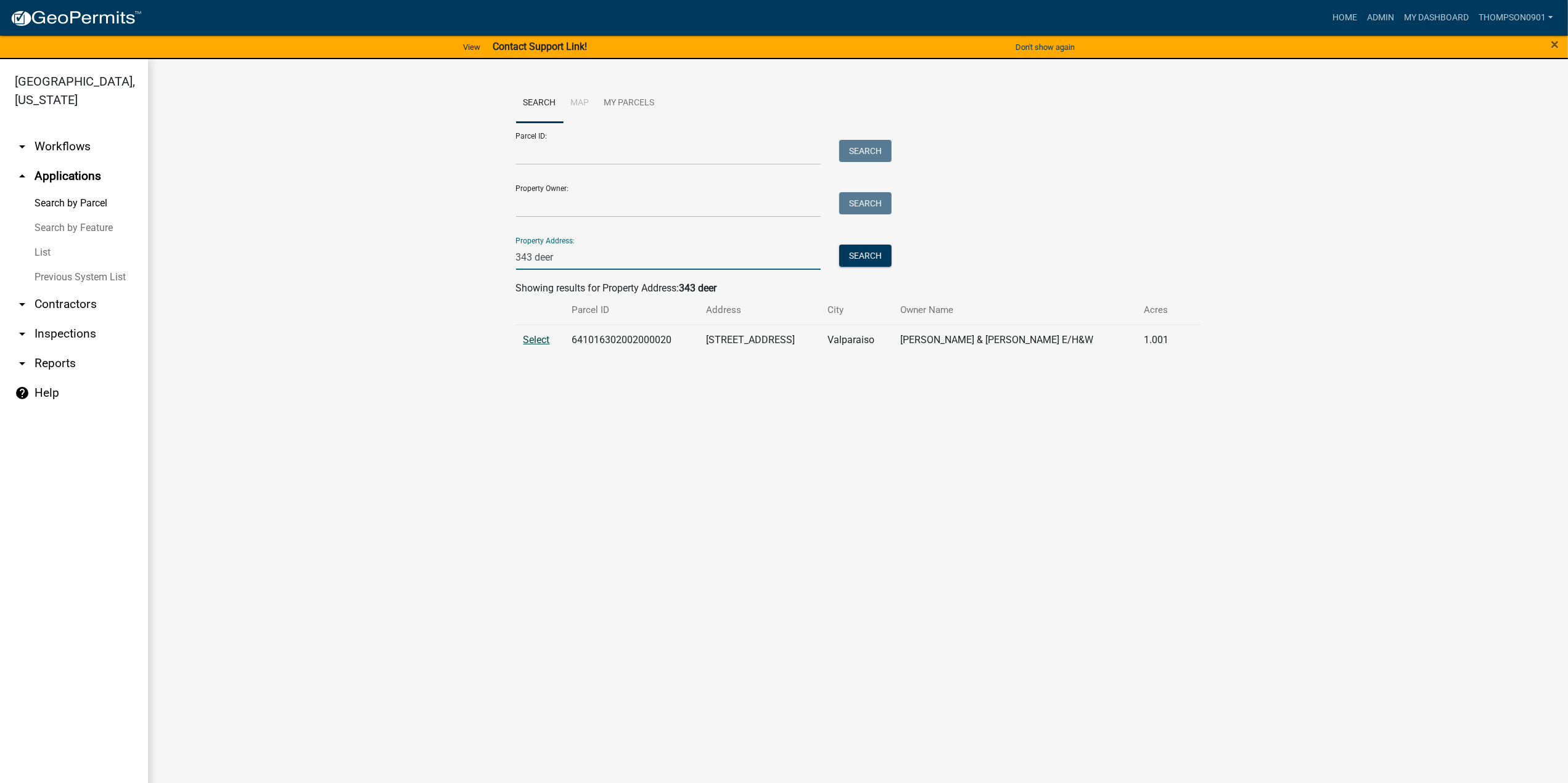
type input "343 deer"
click at [538, 339] on span "Select" at bounding box center [537, 340] width 26 height 12
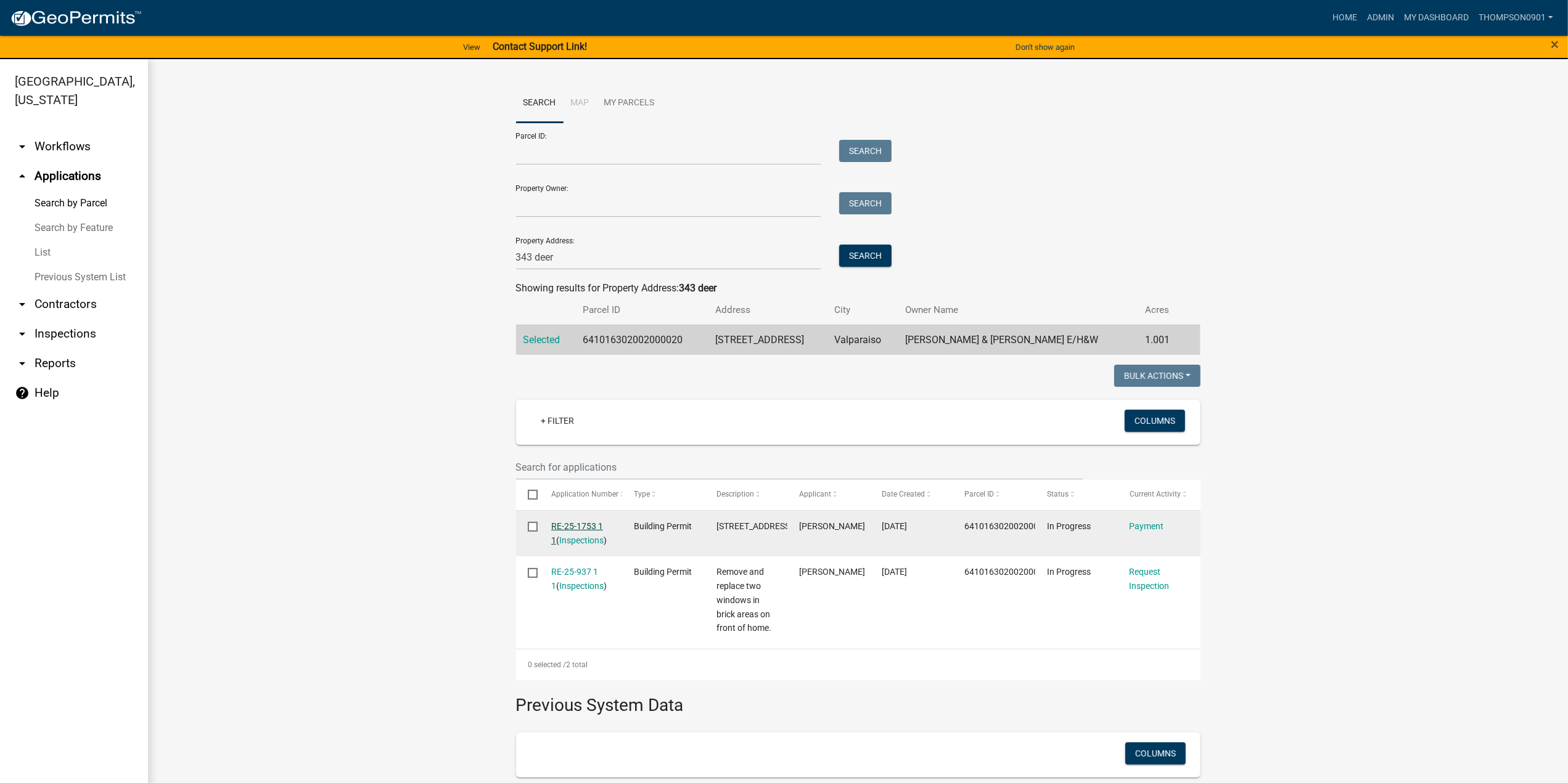
click at [561, 527] on link "RE-25-1753 1 1" at bounding box center [577, 533] width 52 height 24
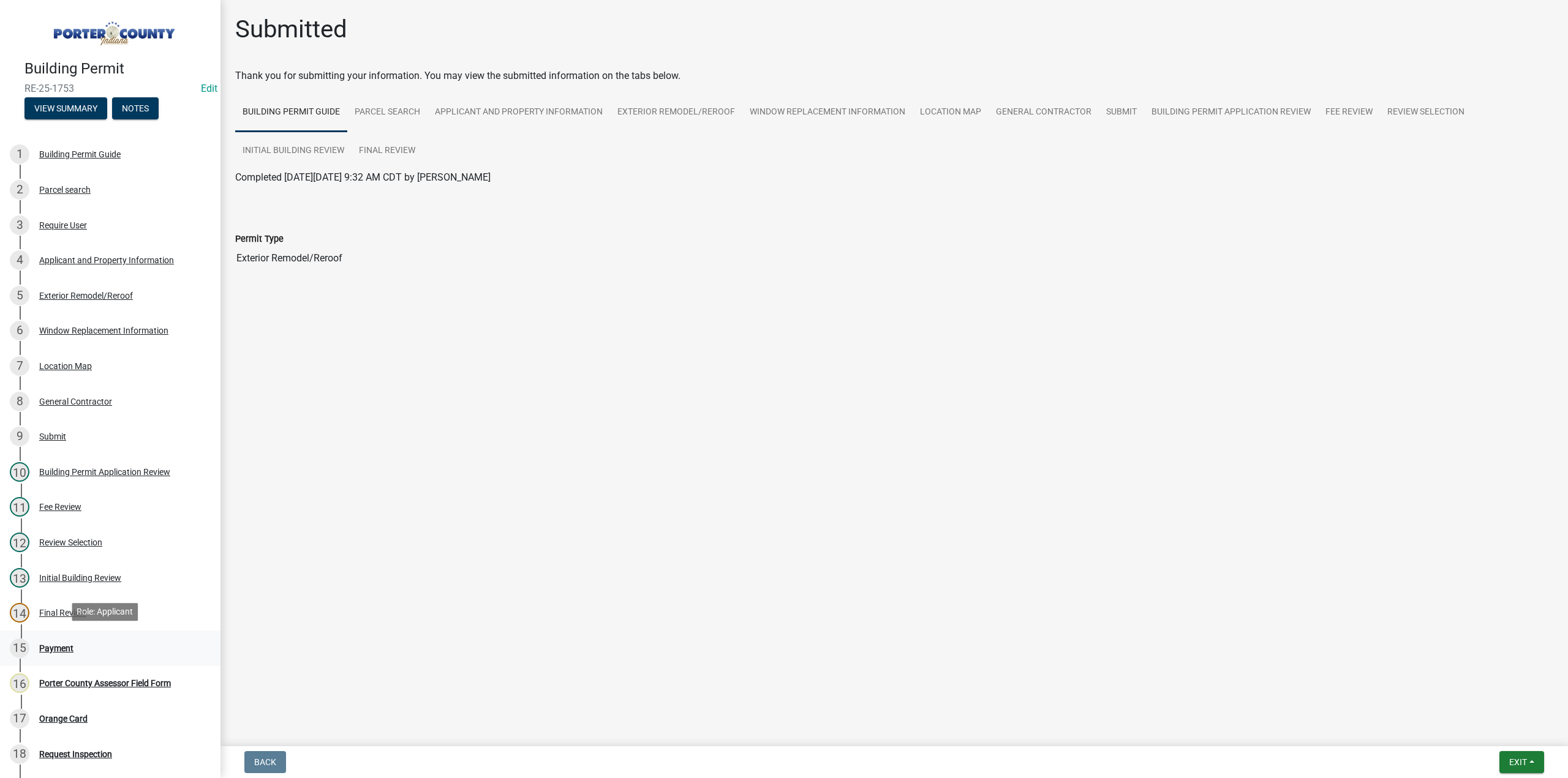
click at [65, 649] on div "Payment" at bounding box center [56, 648] width 34 height 9
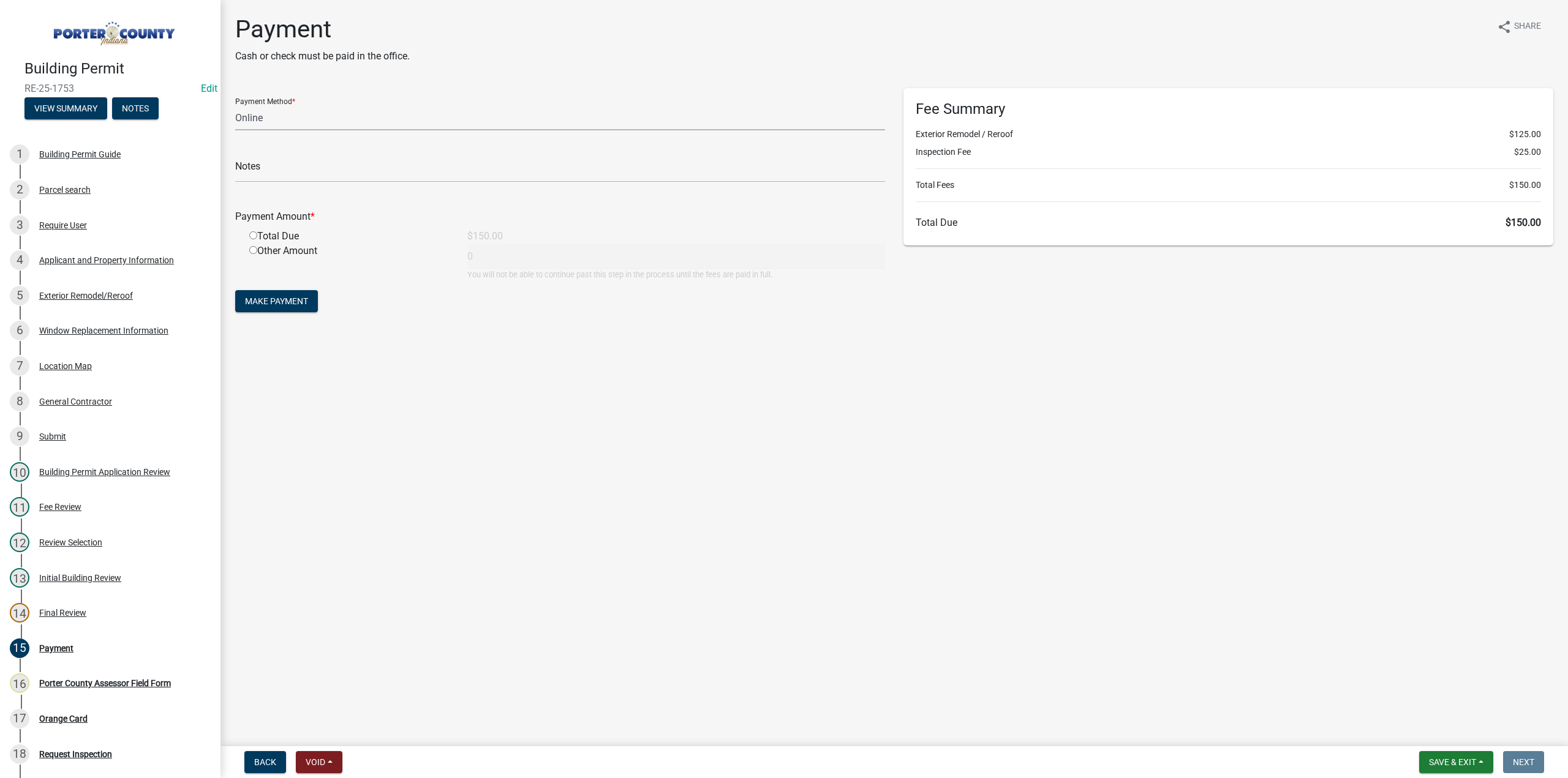
click at [281, 125] on select "Credit Card POS Check Cash Online" at bounding box center [560, 118] width 650 height 25
select select "1: 0"
click at [235, 106] on select "Credit Card POS Check Cash Online" at bounding box center [560, 118] width 650 height 25
click at [264, 176] on input "text" at bounding box center [560, 170] width 650 height 25
type input "#12963 Terry's Discount Windows"
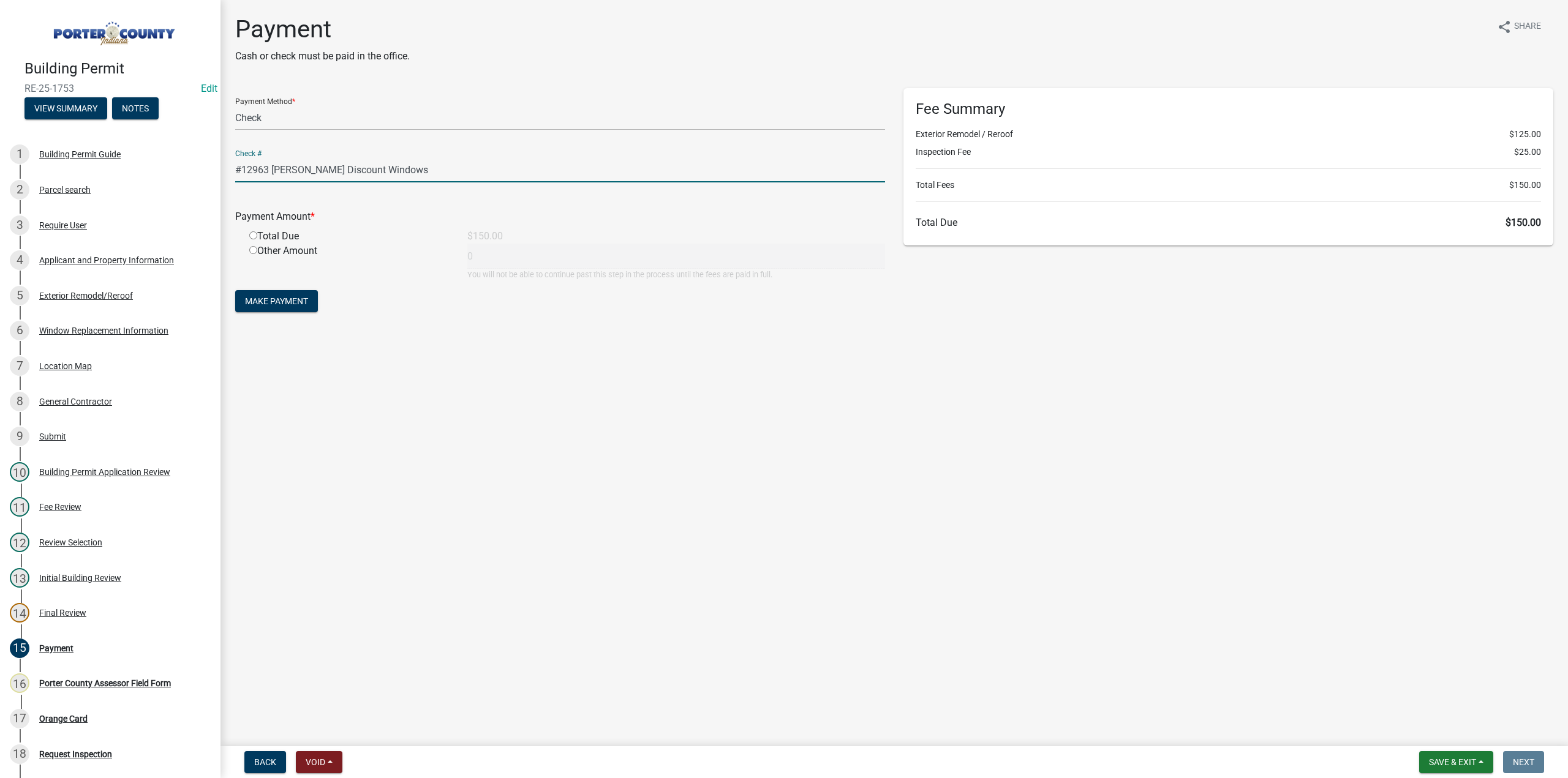
click at [253, 236] on input "radio" at bounding box center [253, 235] width 8 height 8
radio input "true"
type input "150"
click at [297, 303] on span "Make Payment" at bounding box center [276, 301] width 63 height 9
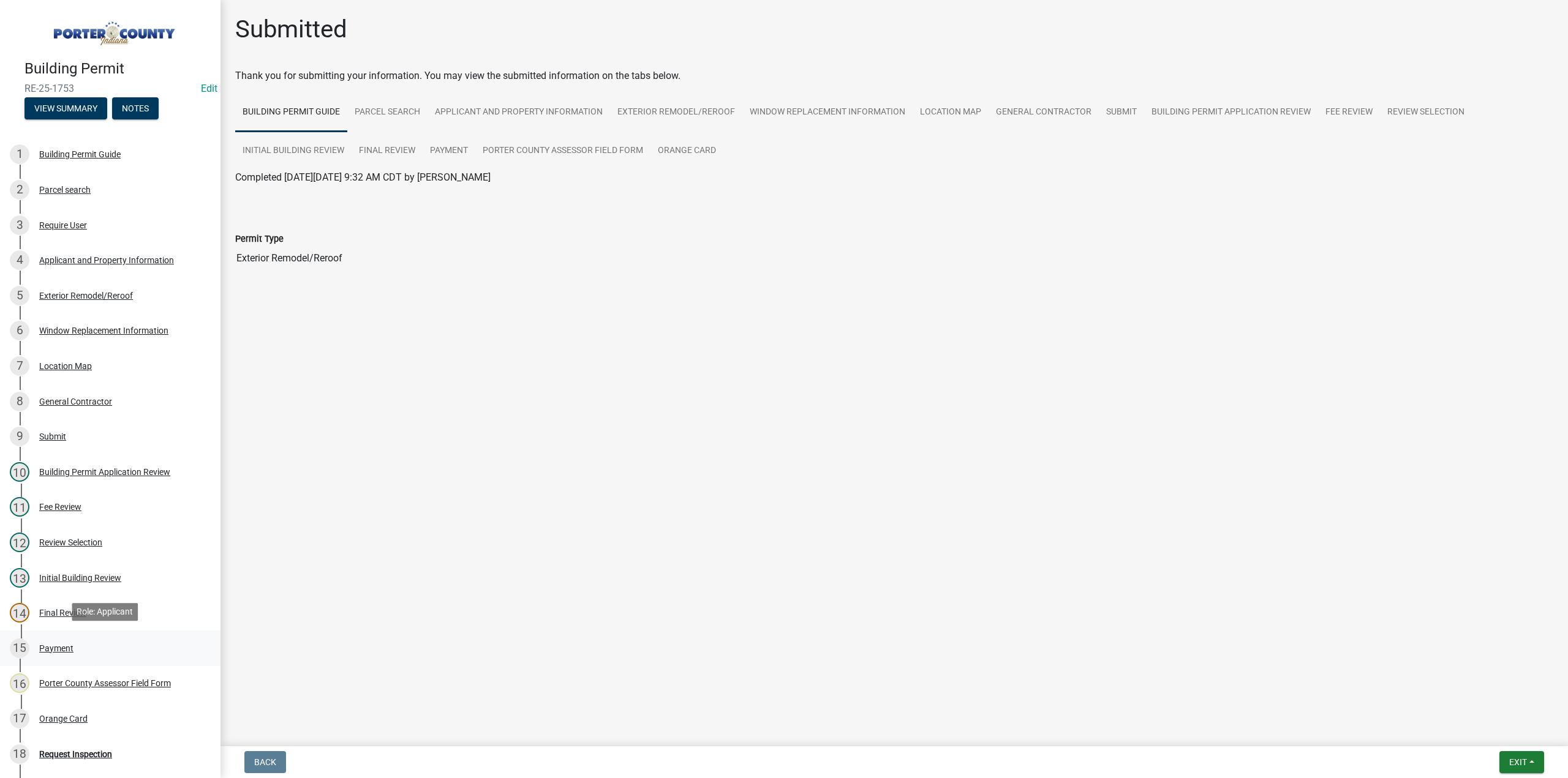
click at [58, 648] on div "Payment" at bounding box center [56, 648] width 34 height 9
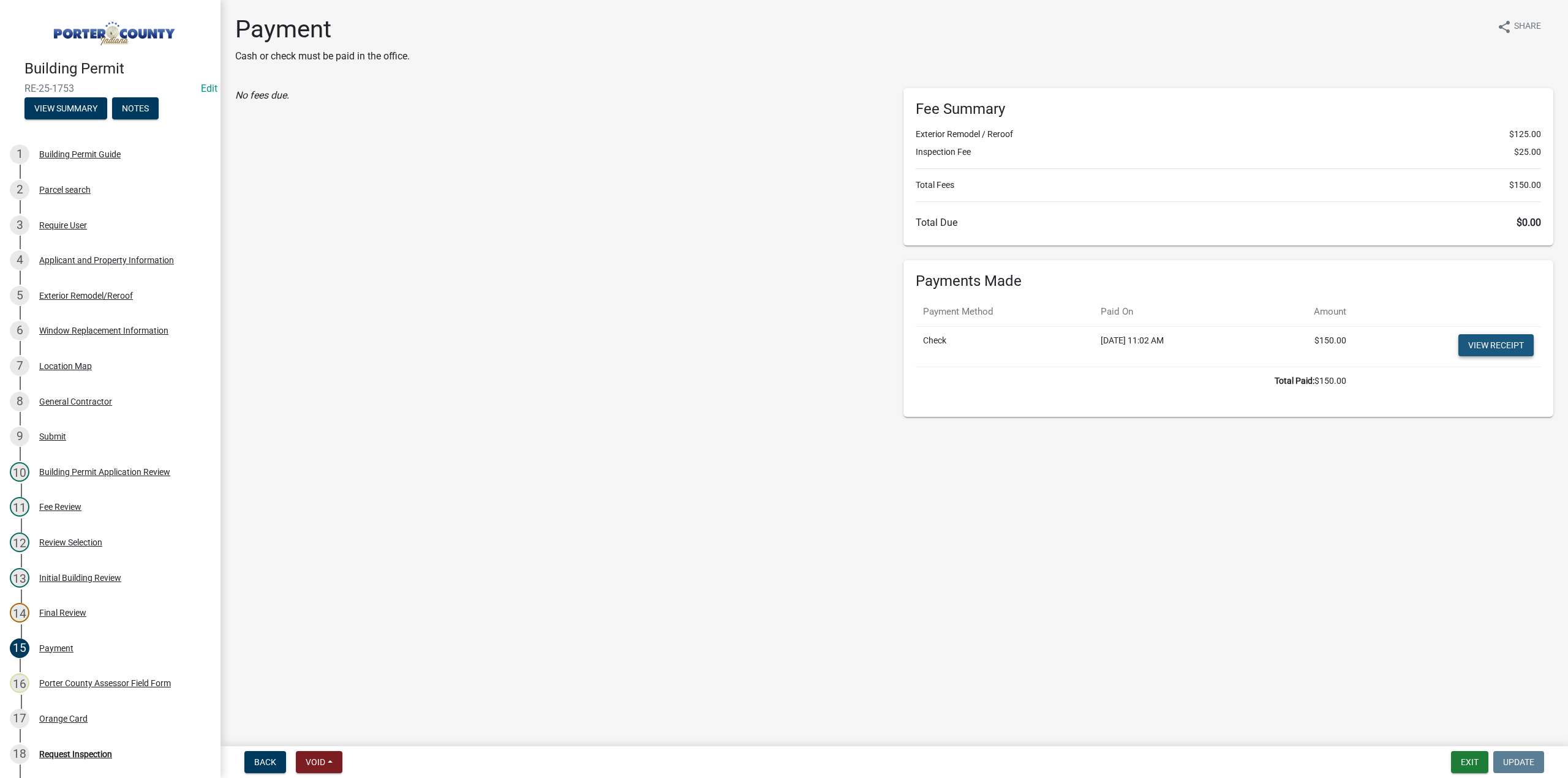
click at [1483, 343] on link "View receipt" at bounding box center [1496, 345] width 75 height 22
click at [60, 711] on div "17 Orange Card" at bounding box center [105, 718] width 191 height 20
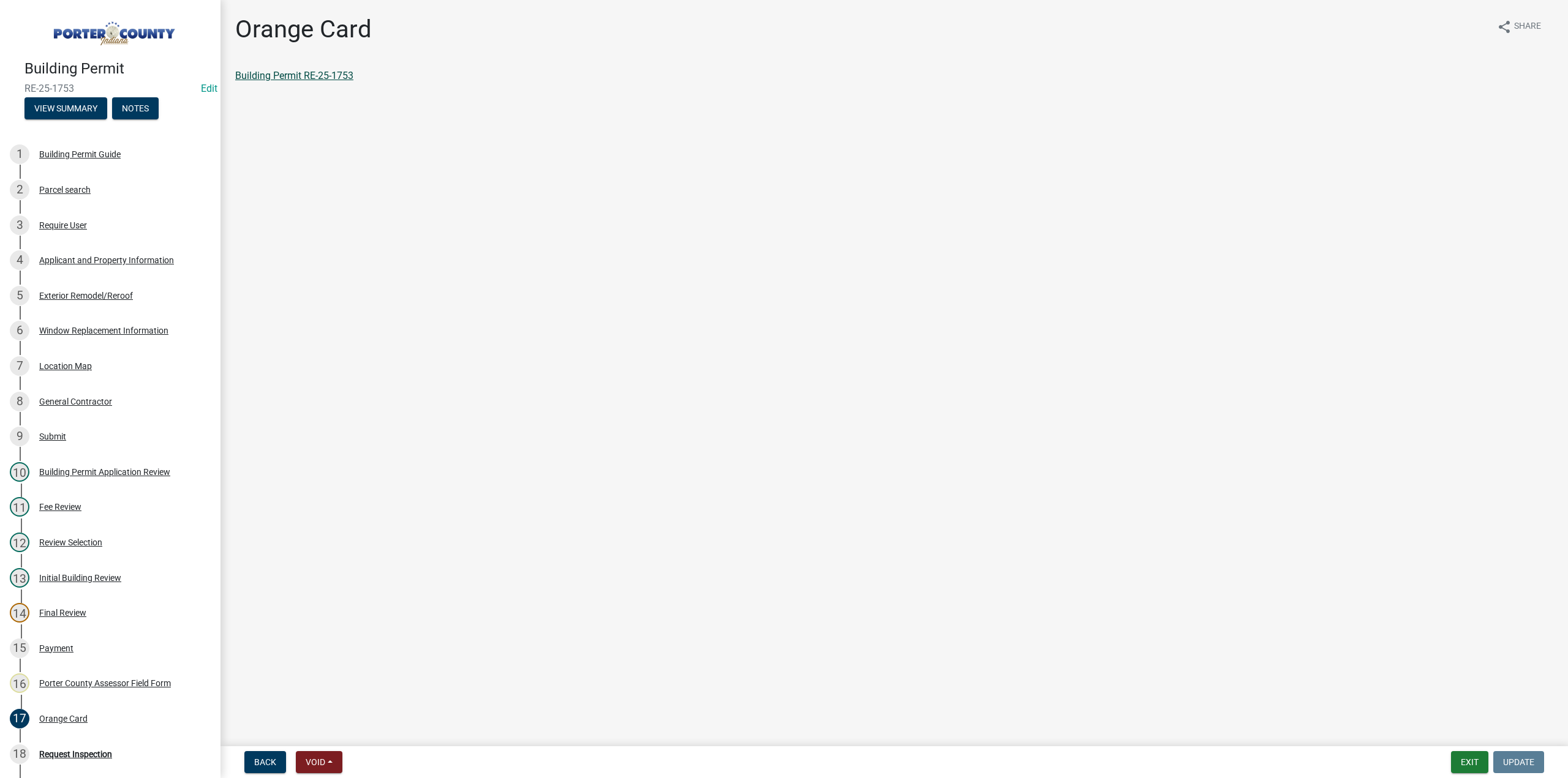
click at [301, 76] on link "Building Permit RE-25-1753" at bounding box center [294, 76] width 118 height 12
drag, startPoint x: 982, startPoint y: 546, endPoint x: 1567, endPoint y: 693, distance: 603.2
click at [1513, 683] on main "Orange Card share Share Building Permit RE-25-1753" at bounding box center [894, 371] width 1347 height 742
click at [1474, 767] on button "Exit" at bounding box center [1470, 762] width 37 height 22
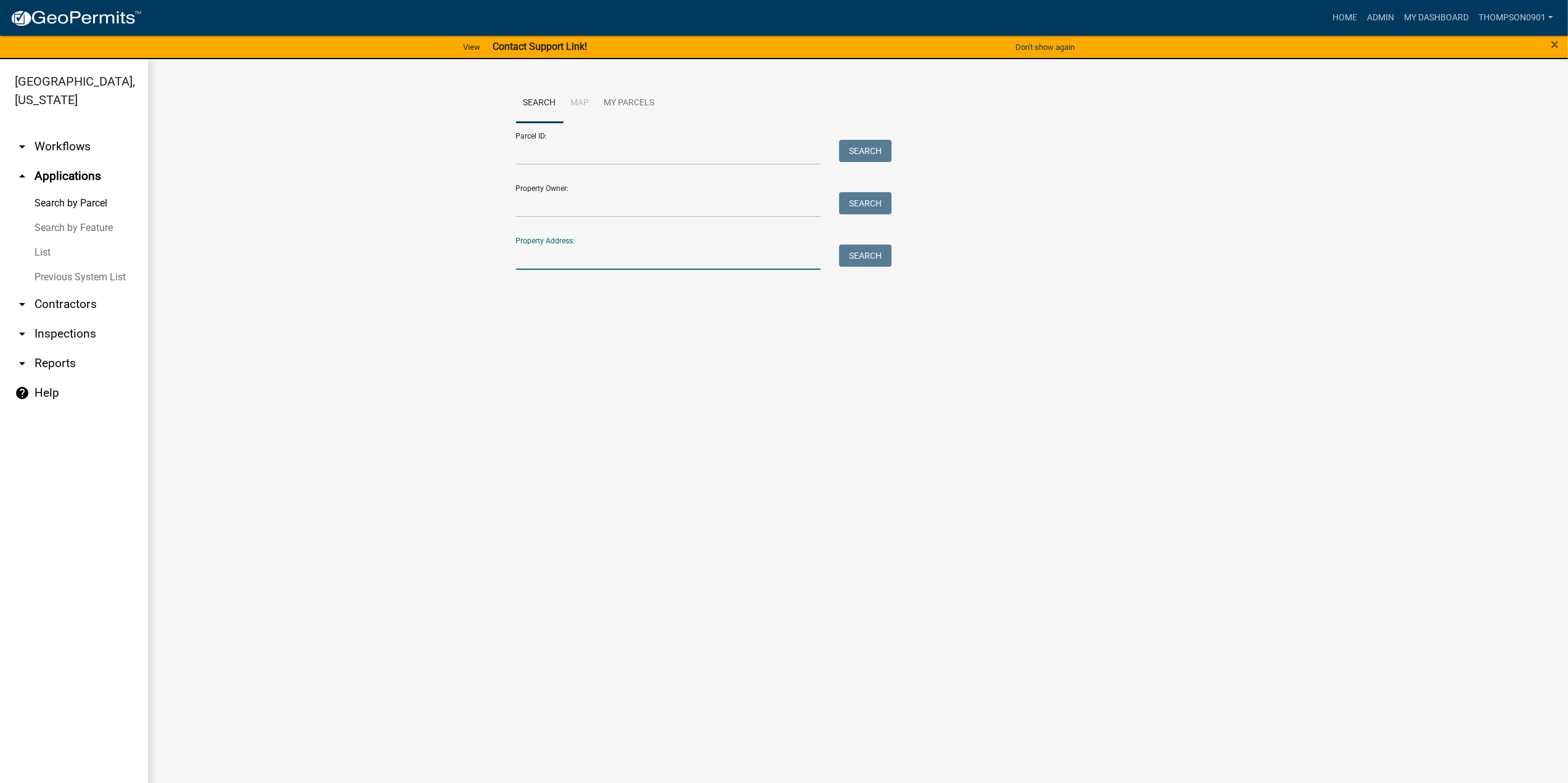
click at [607, 249] on input "Property Address:" at bounding box center [669, 257] width 305 height 25
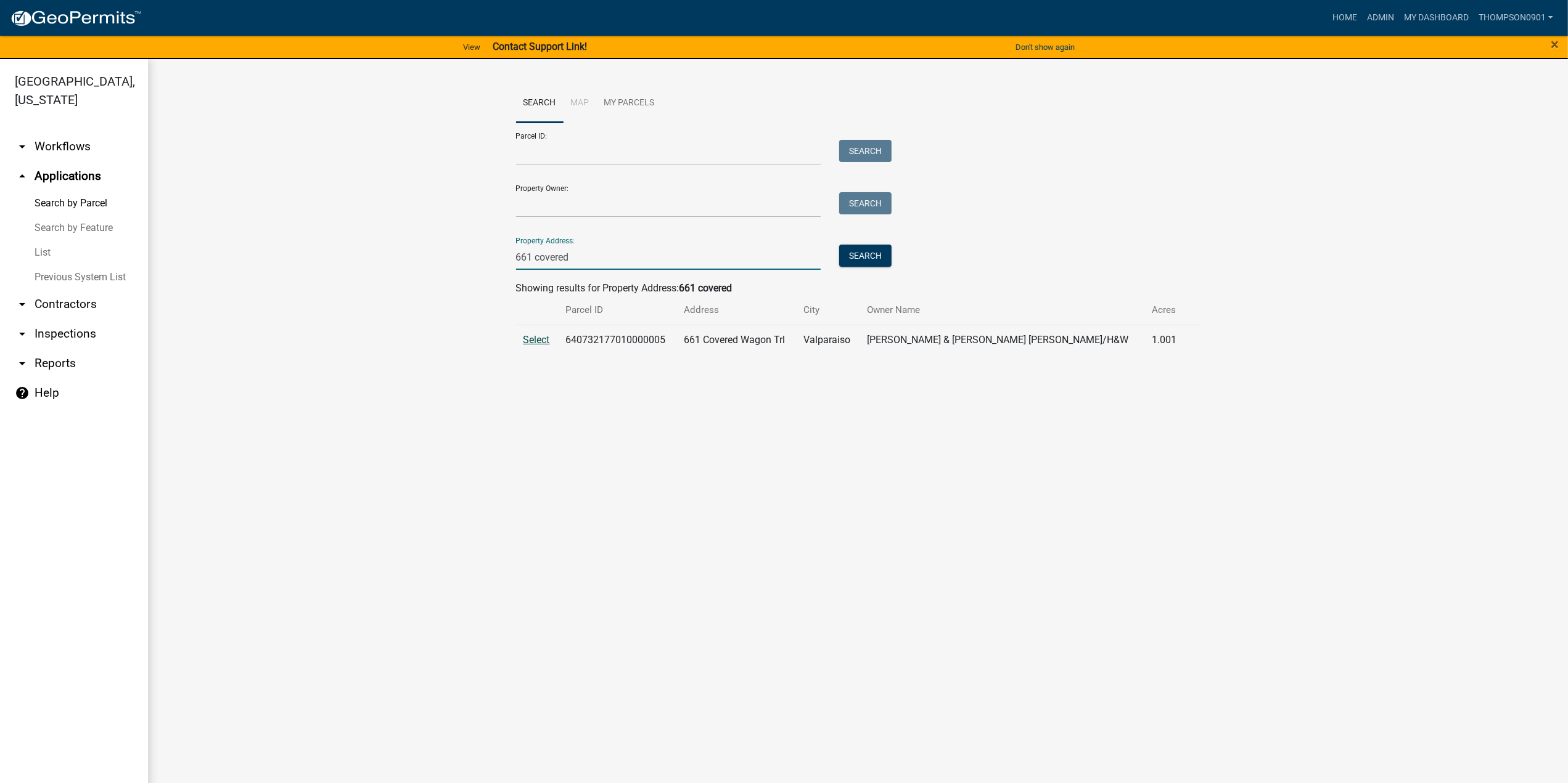
type input "661 covered"
click at [544, 339] on span "Select" at bounding box center [537, 340] width 26 height 12
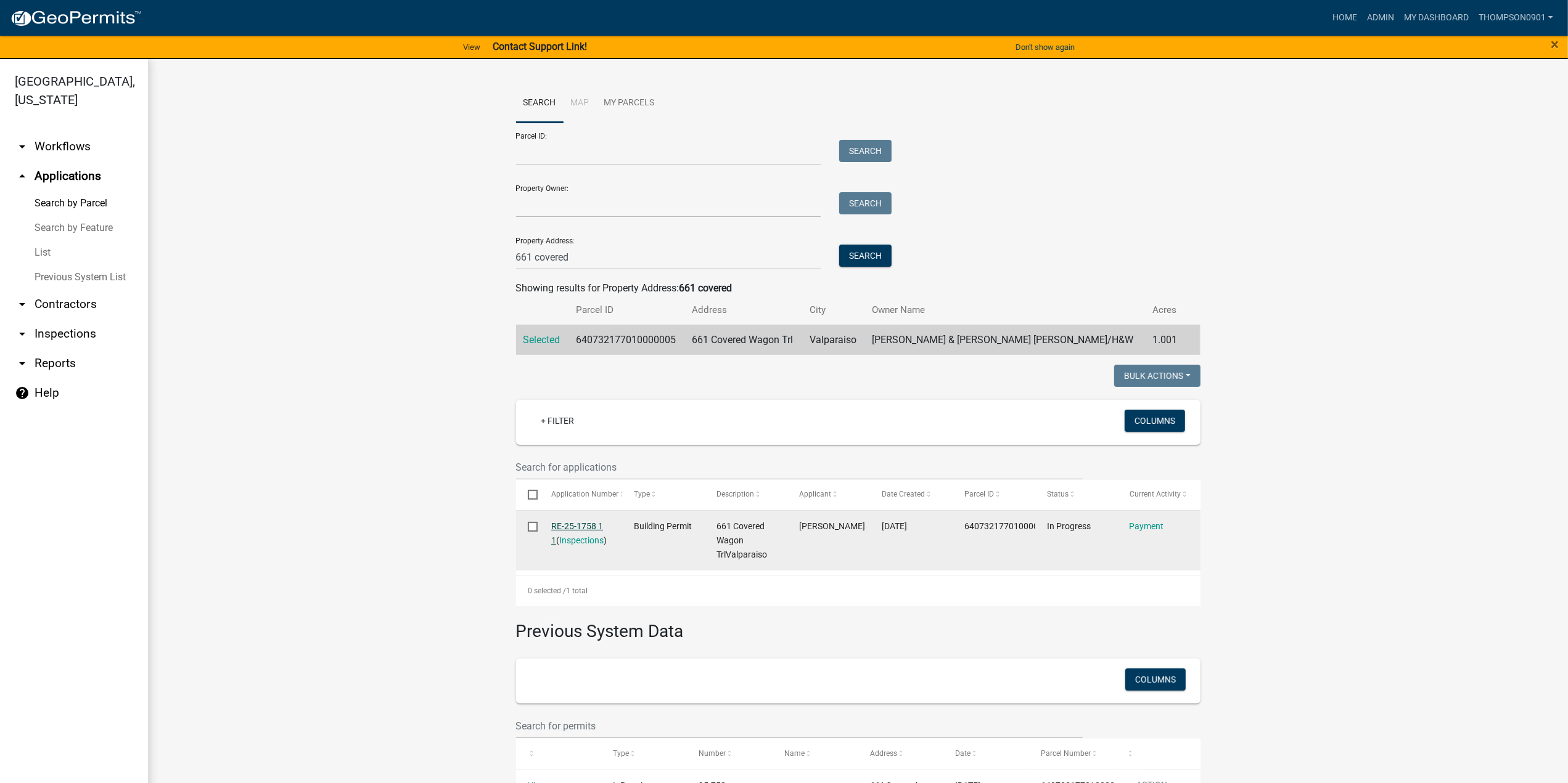
click at [582, 524] on link "RE-25-1758 1 1" at bounding box center [577, 533] width 52 height 24
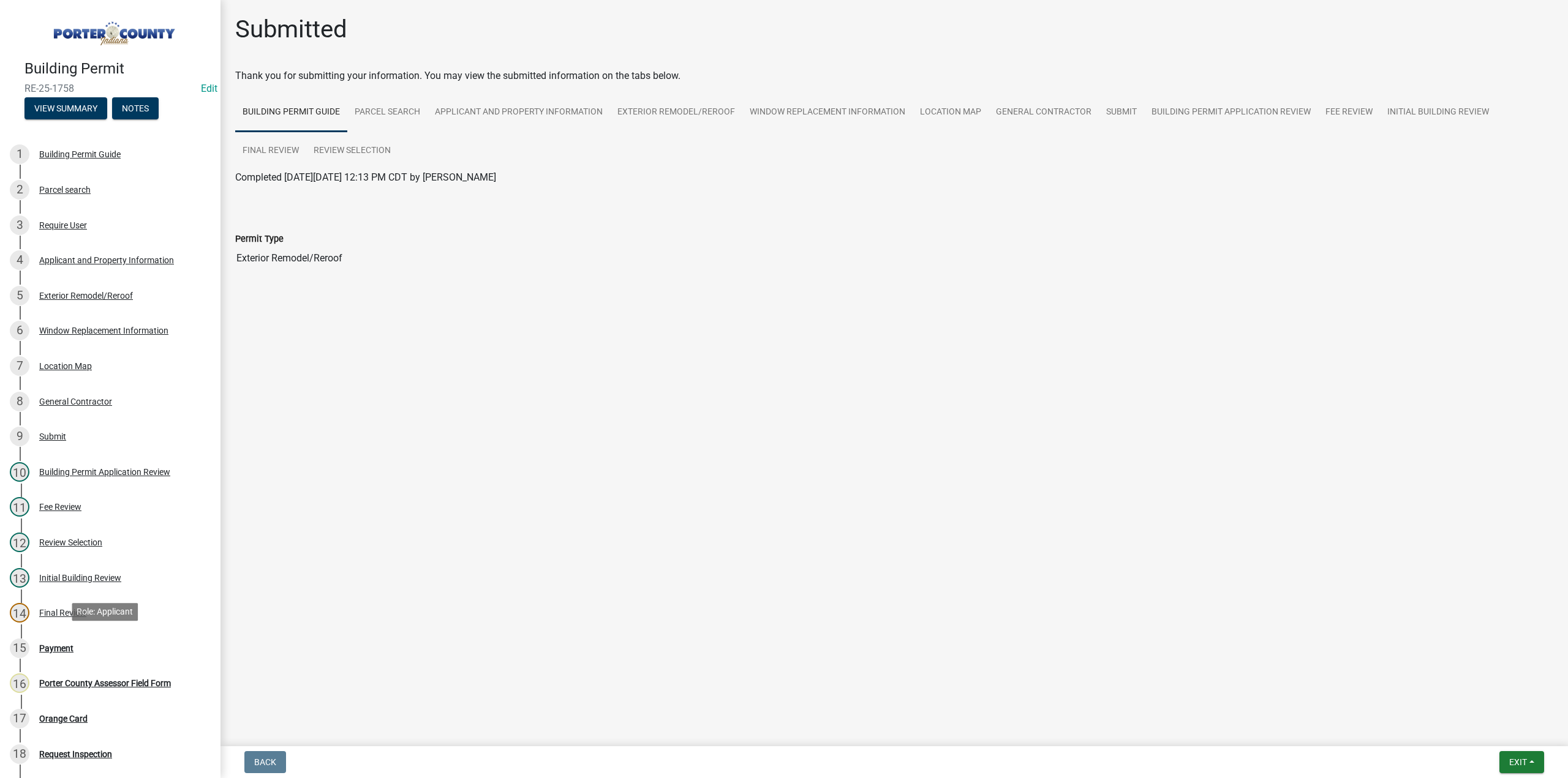
click at [56, 640] on div "15 Payment" at bounding box center [105, 648] width 191 height 20
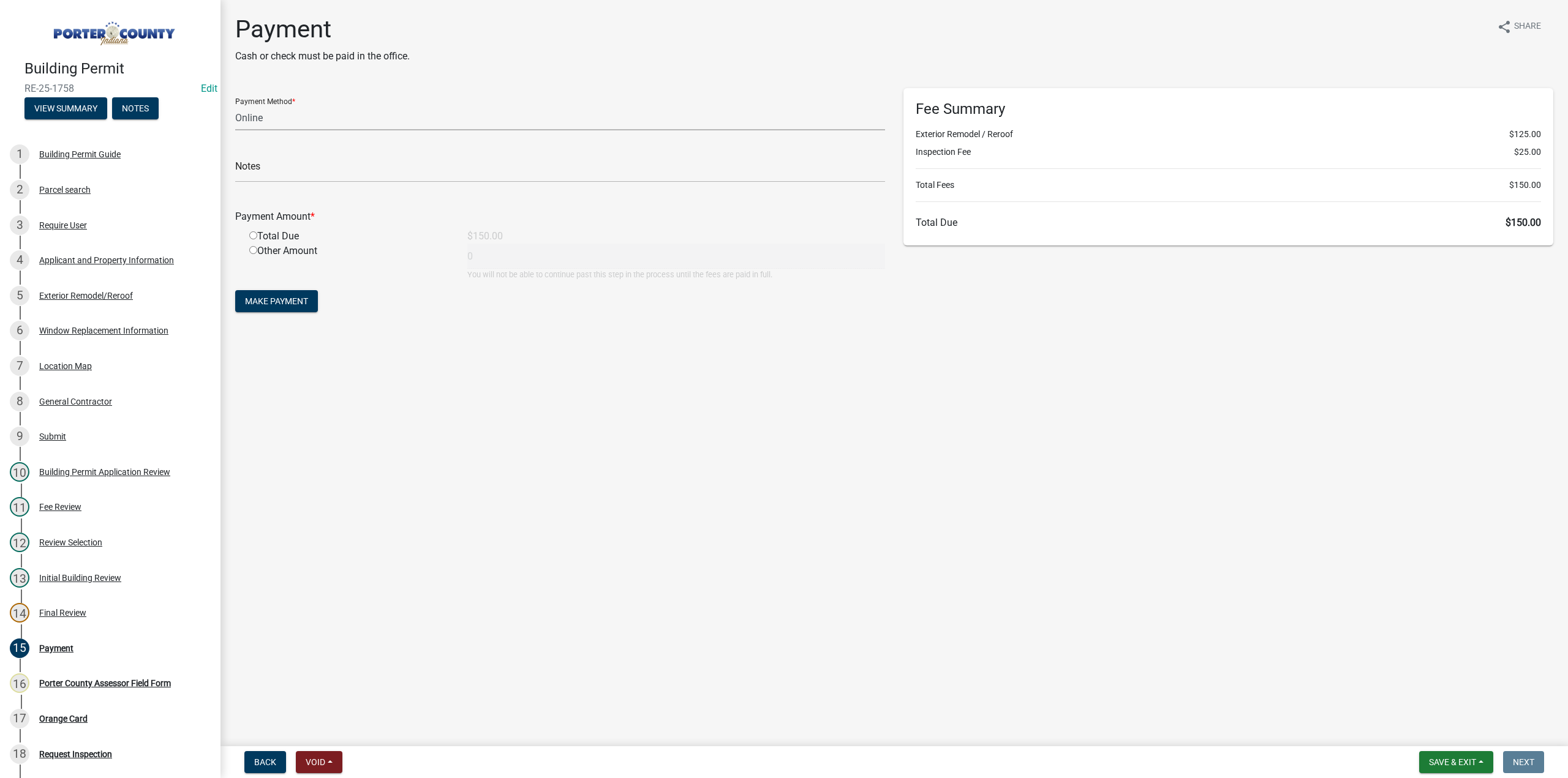
click at [279, 122] on select "Credit Card POS Check Cash Online" at bounding box center [560, 118] width 650 height 25
select select "1: 0"
click at [235, 106] on select "Credit Card POS Check Cash Online" at bounding box center [560, 118] width 650 height 25
click at [267, 174] on input "text" at bounding box center [560, 170] width 650 height 25
type input "#12964 Terry's Discount Windows"
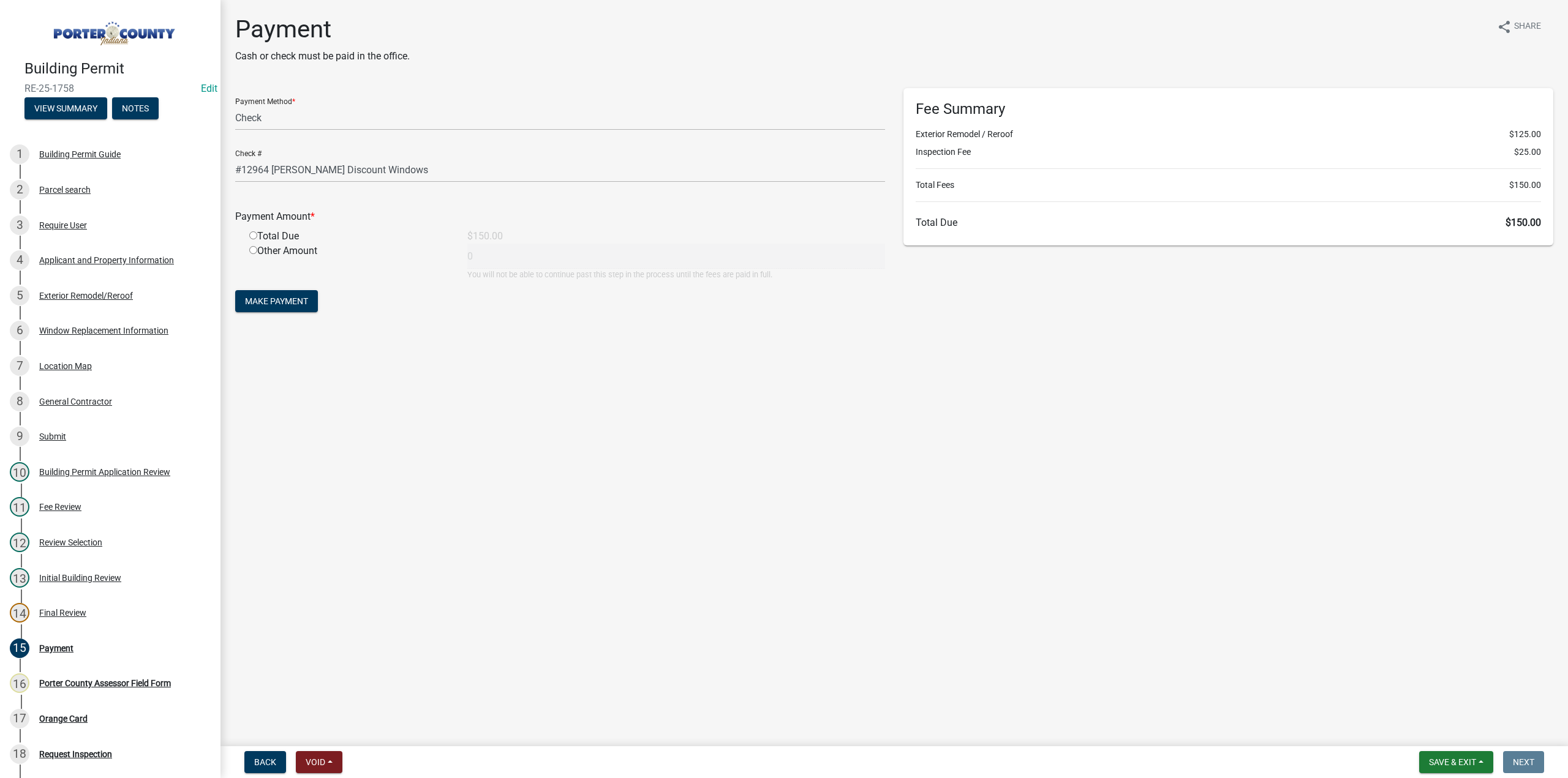
click at [253, 235] on input "radio" at bounding box center [253, 235] width 8 height 8
radio input "true"
type input "150"
click at [287, 302] on span "Make Payment" at bounding box center [276, 301] width 63 height 9
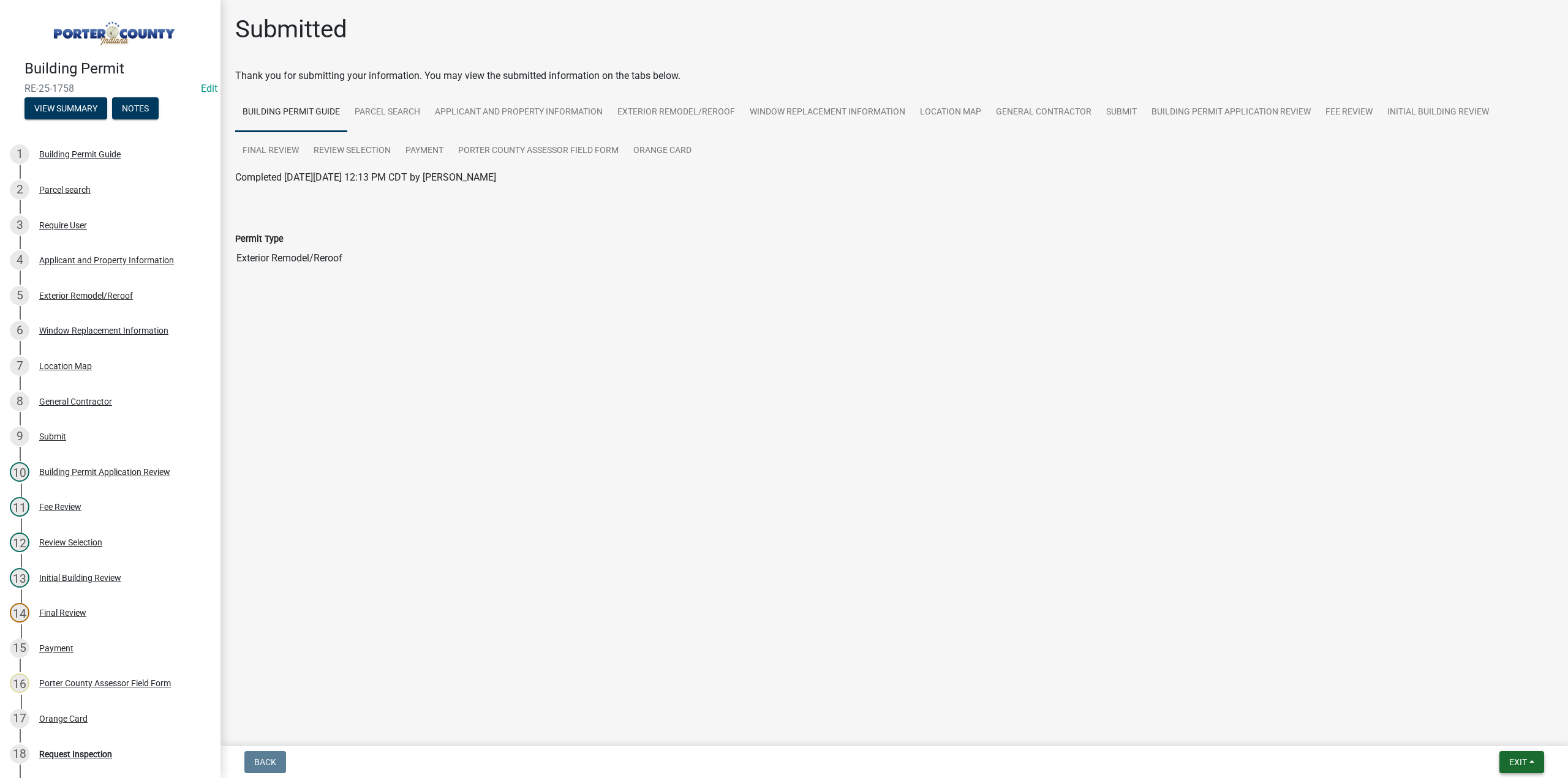
click at [1510, 763] on span "Exit" at bounding box center [1518, 762] width 17 height 9
click at [1501, 734] on button "Save & Exit" at bounding box center [1496, 731] width 98 height 29
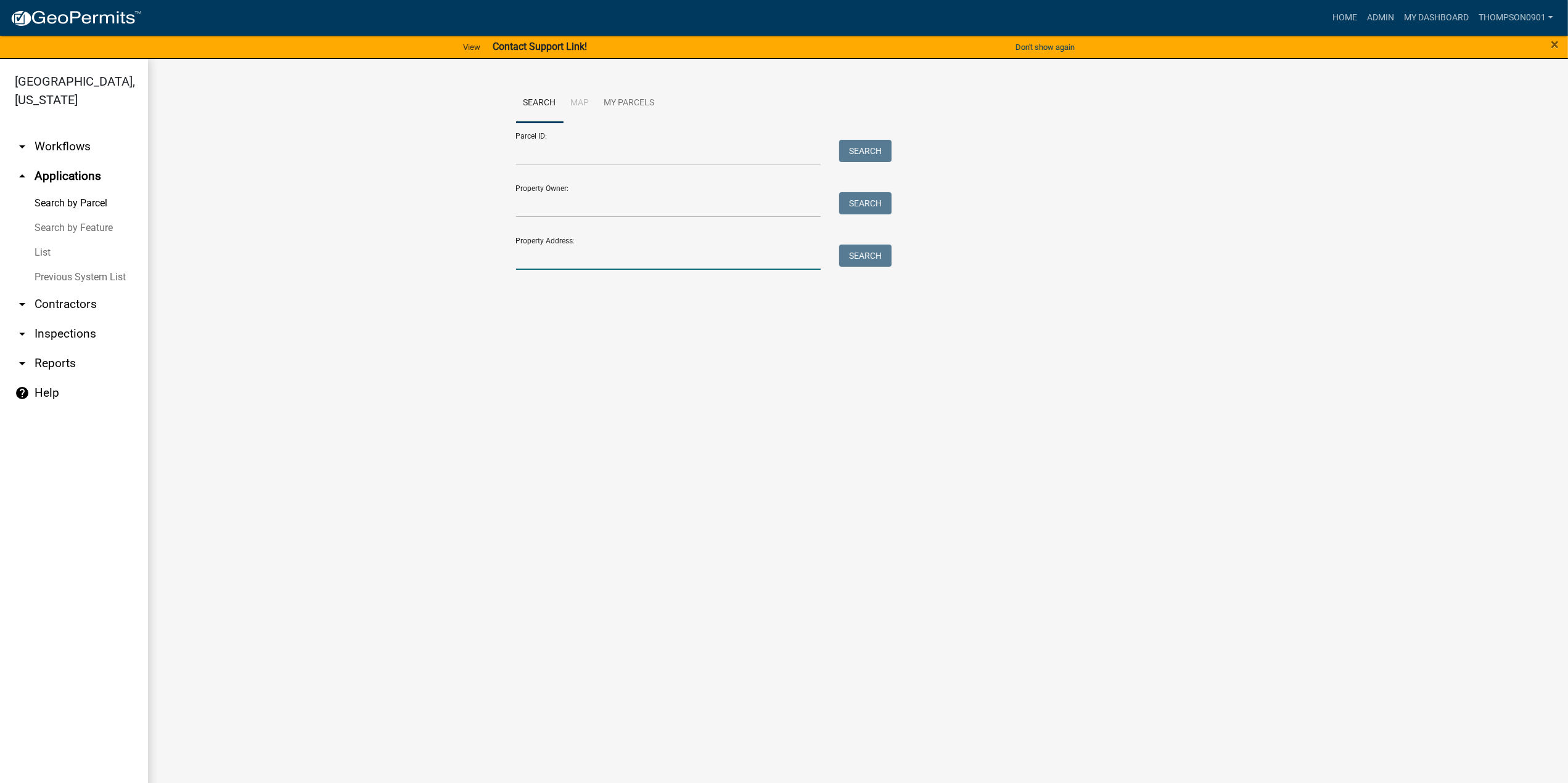
click at [553, 259] on input "Property Address:" at bounding box center [669, 257] width 305 height 25
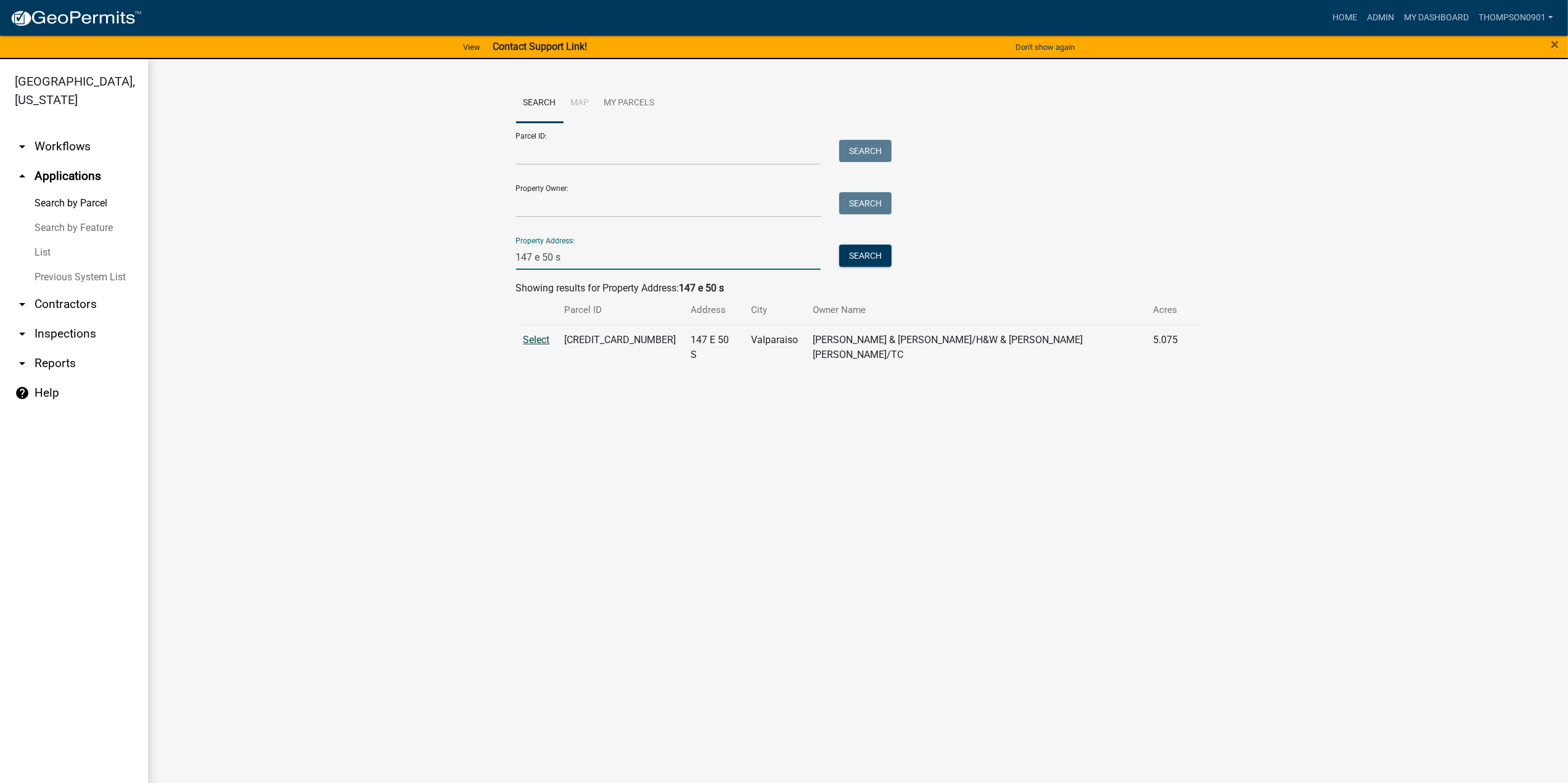
type input "147 e 50 s"
click at [534, 339] on span "Select" at bounding box center [537, 340] width 26 height 12
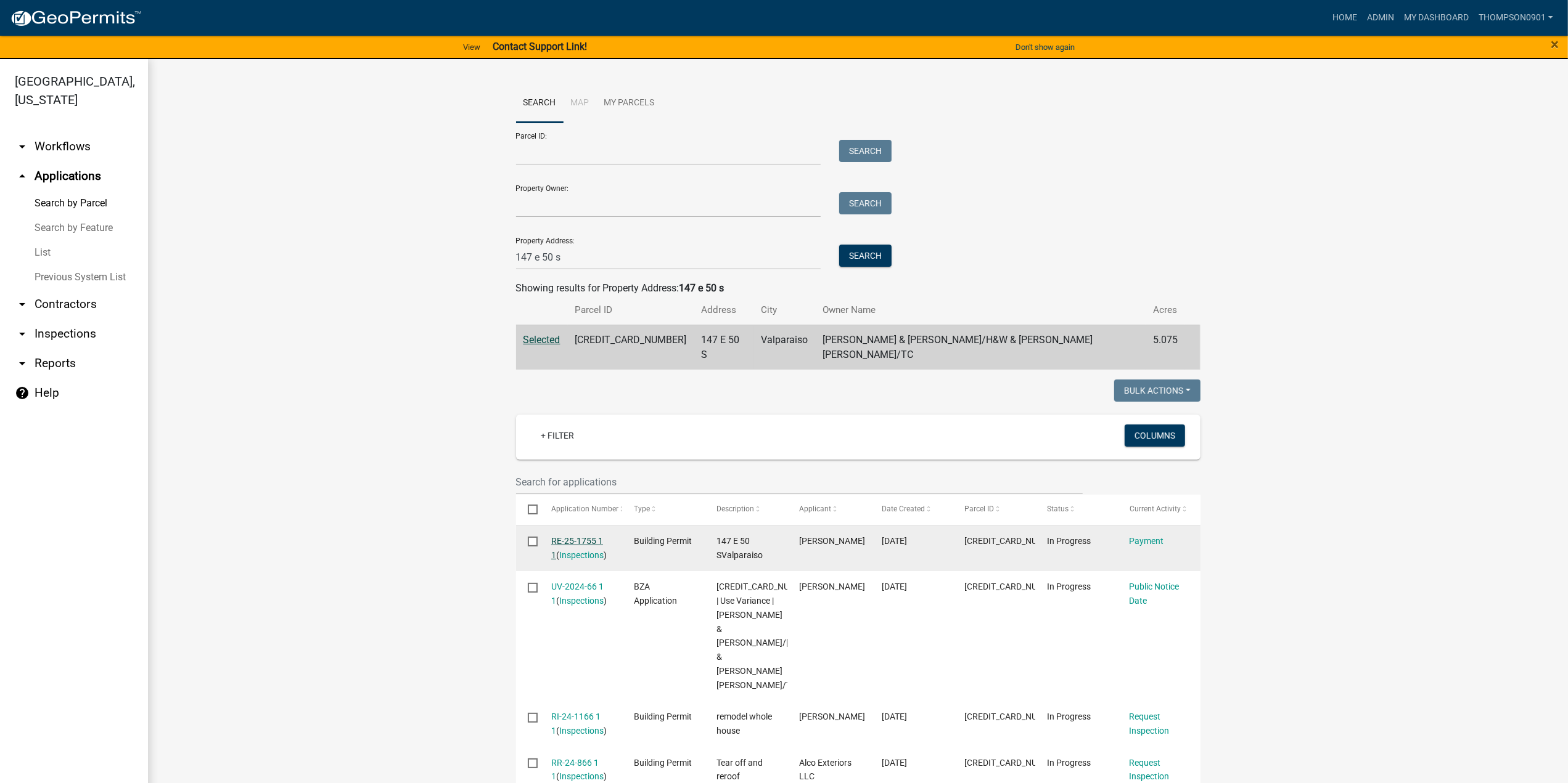
click at [563, 536] on link "RE-25-1755 1 1" at bounding box center [577, 548] width 52 height 24
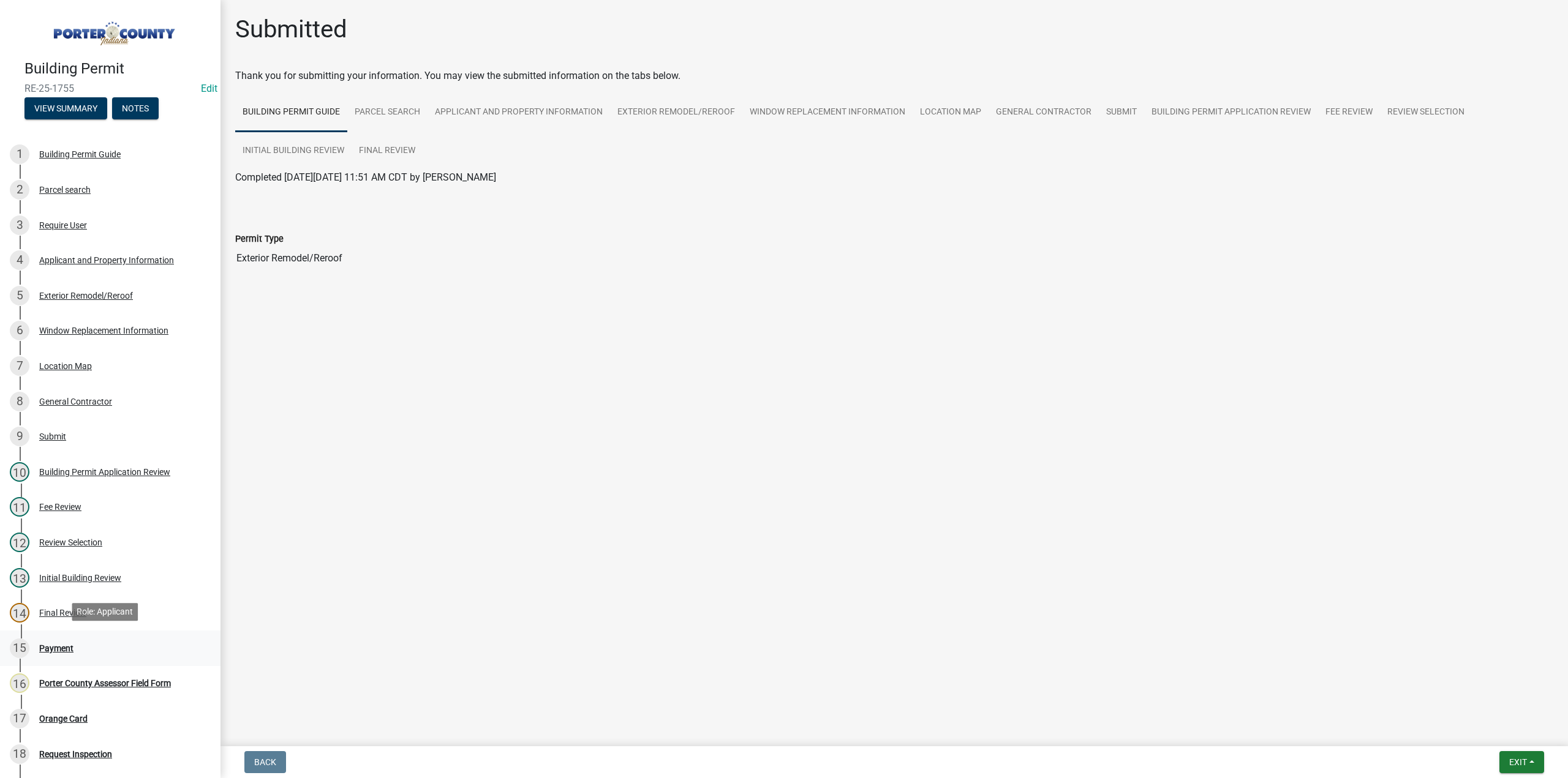
click at [48, 644] on div "Payment" at bounding box center [56, 648] width 34 height 9
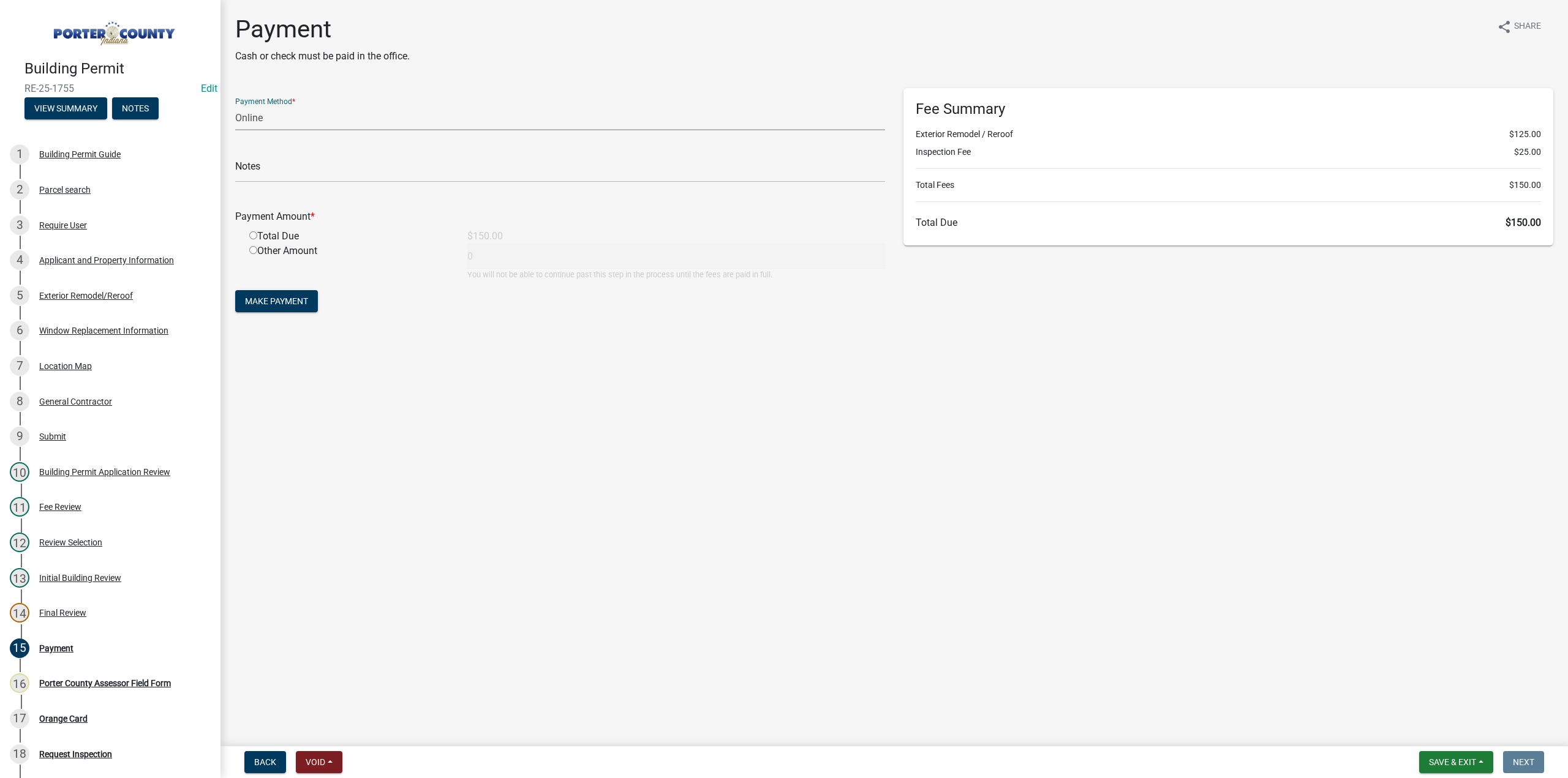
click at [277, 121] on select "Credit Card POS Check Cash Online" at bounding box center [560, 118] width 650 height 25
select select "1: 0"
click at [235, 106] on select "Credit Card POS Check Cash Online" at bounding box center [560, 118] width 650 height 25
click at [283, 178] on input "text" at bounding box center [560, 170] width 650 height 25
type input "#12965 Terry's Discount"
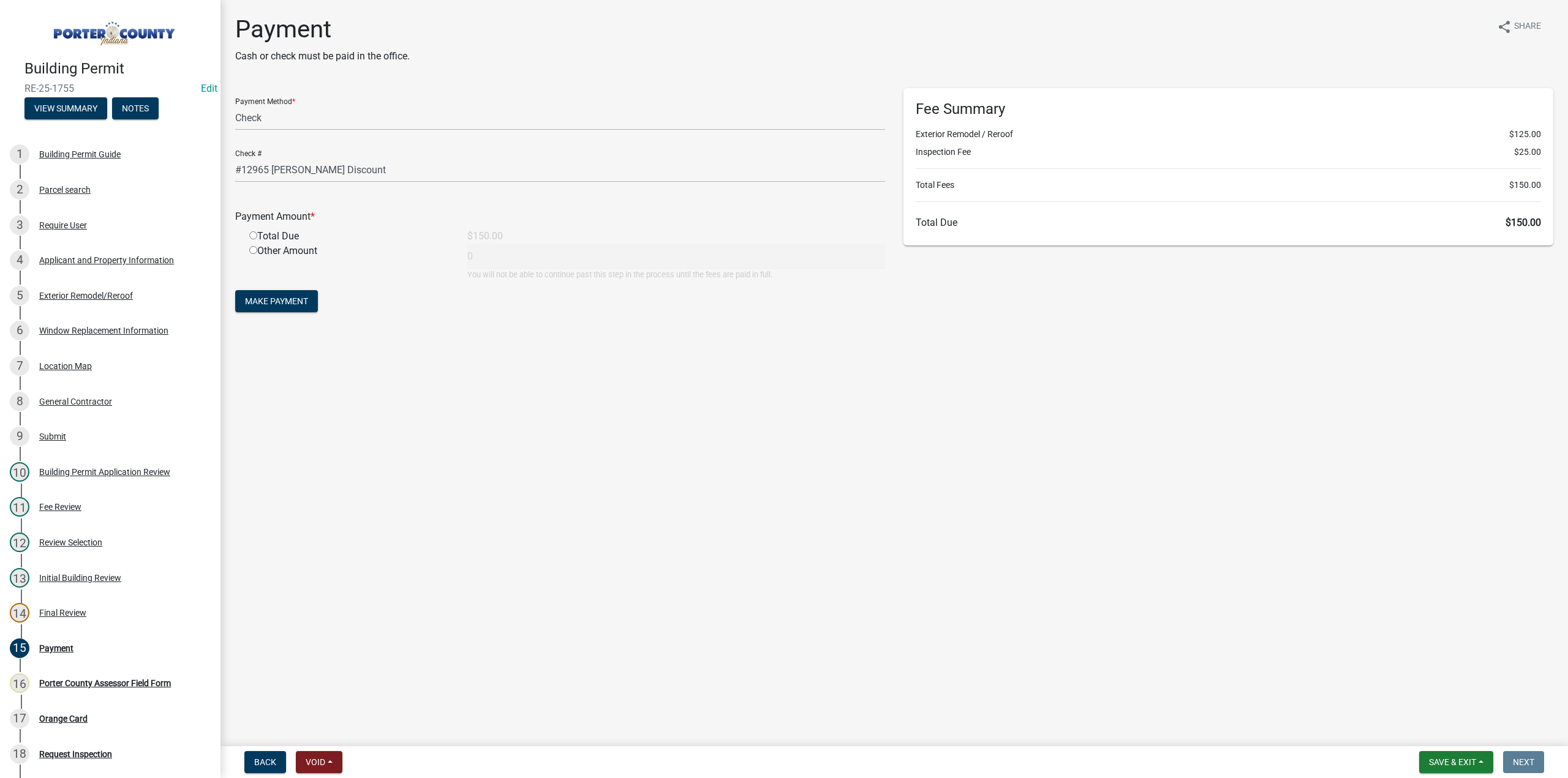
click at [255, 235] on input "radio" at bounding box center [253, 235] width 8 height 8
radio input "true"
type input "150"
click at [279, 302] on span "Make Payment" at bounding box center [276, 301] width 63 height 9
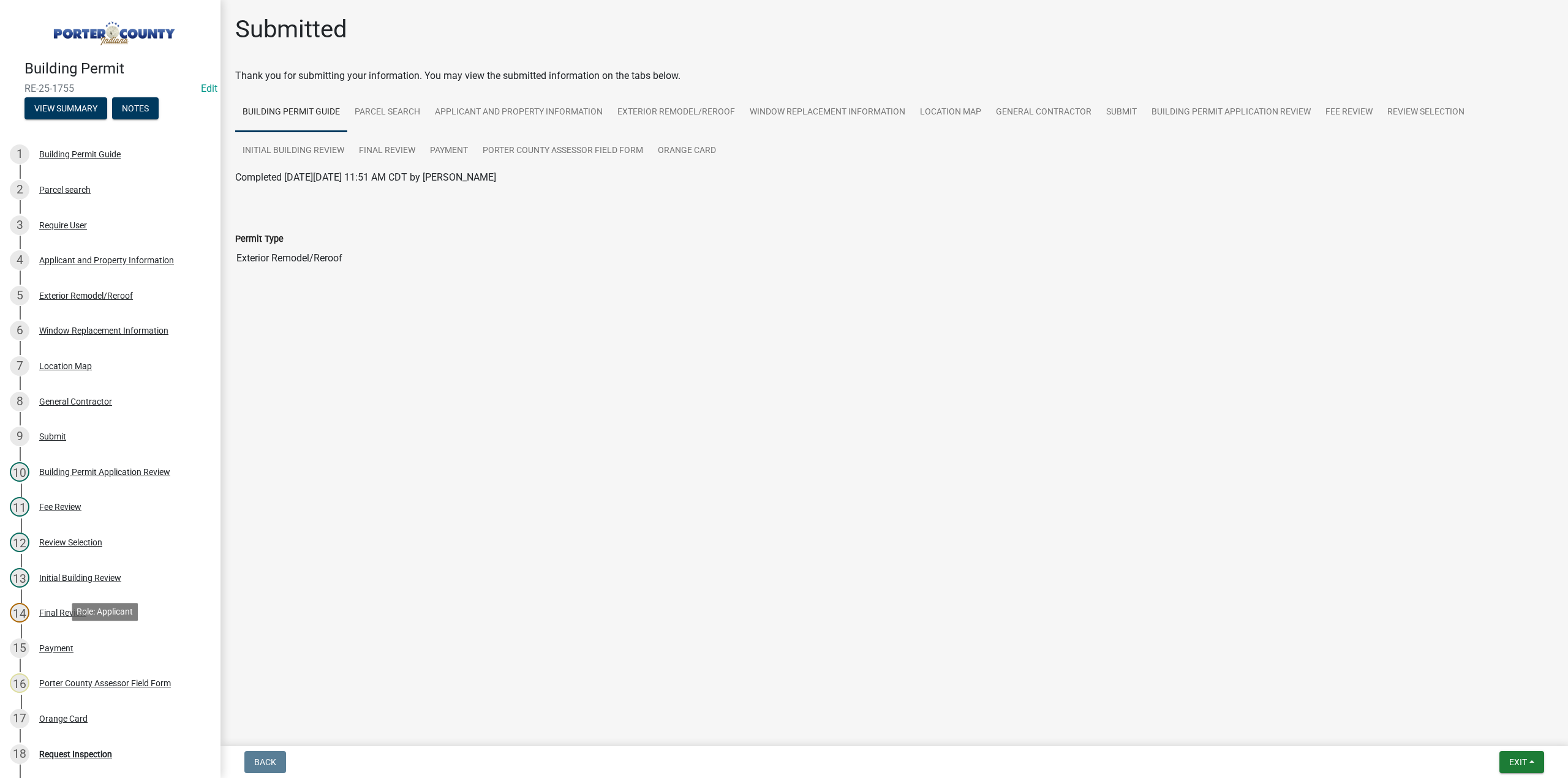
click at [52, 646] on div "Payment" at bounding box center [56, 648] width 34 height 9
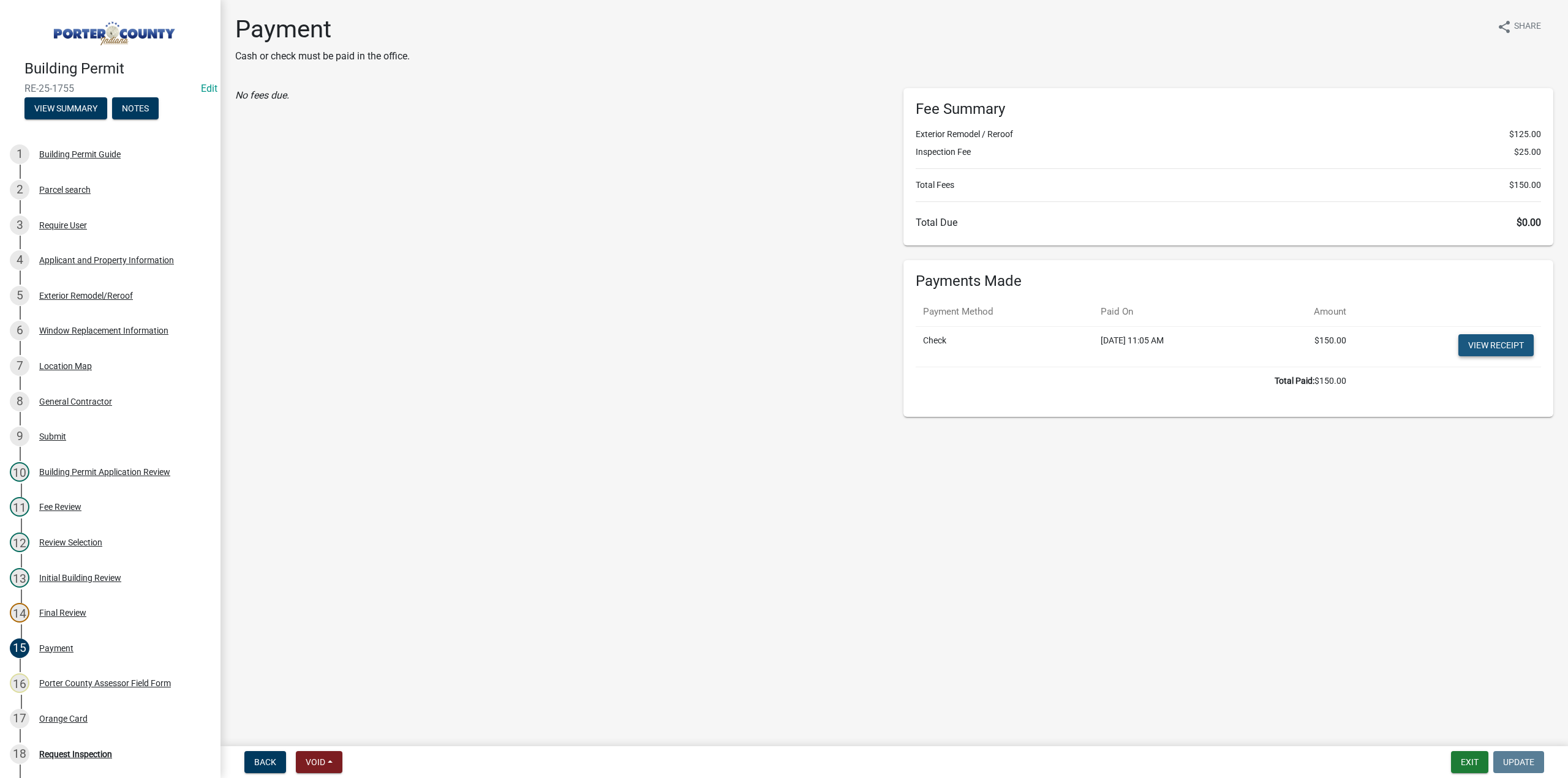
click at [1519, 352] on link "View receipt" at bounding box center [1496, 345] width 75 height 22
click at [72, 718] on div "Orange Card" at bounding box center [63, 719] width 48 height 9
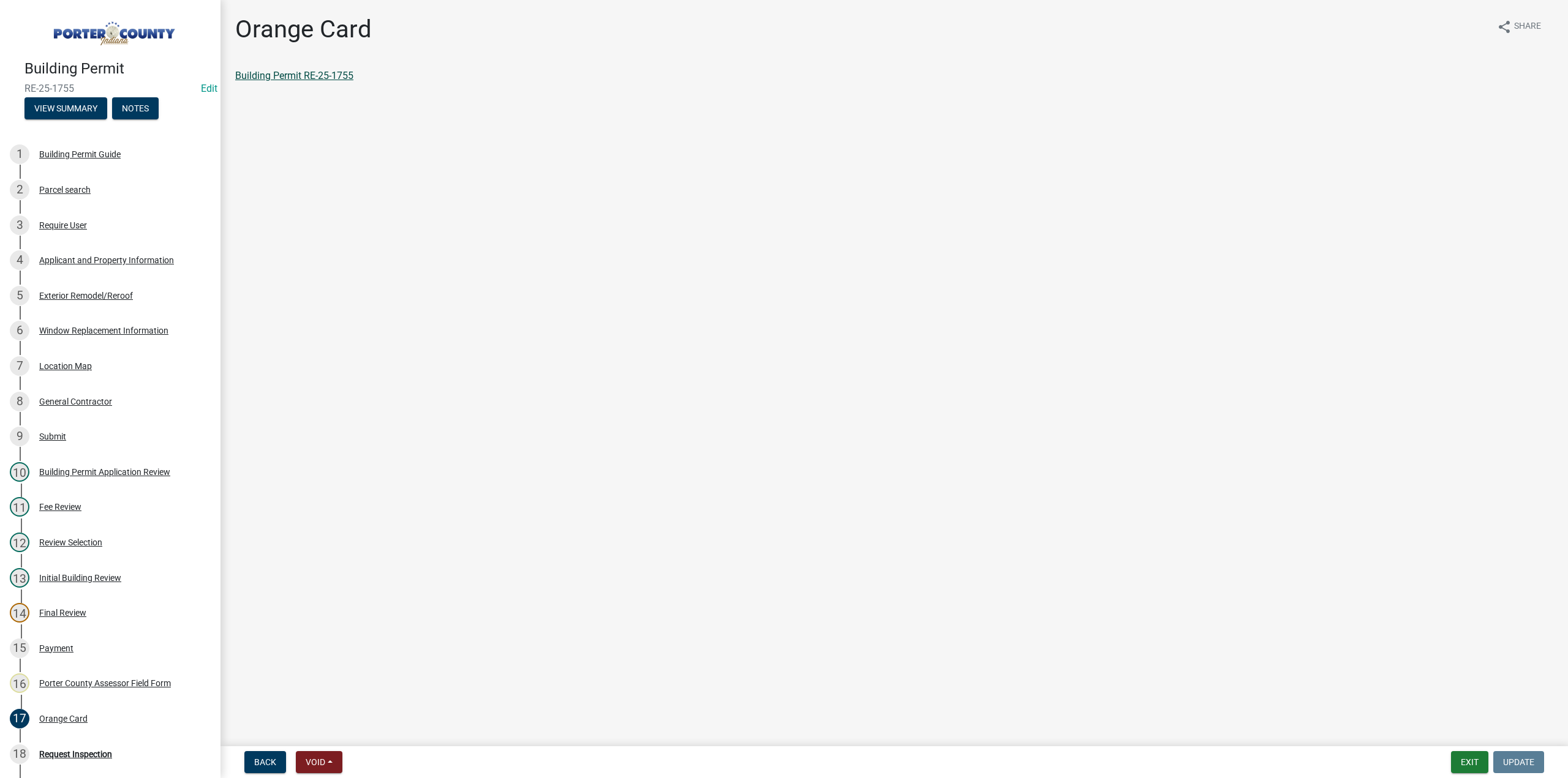
click at [328, 74] on link "Building Permit RE-25-1755" at bounding box center [294, 76] width 118 height 12
click at [1467, 764] on button "Exit" at bounding box center [1470, 762] width 37 height 22
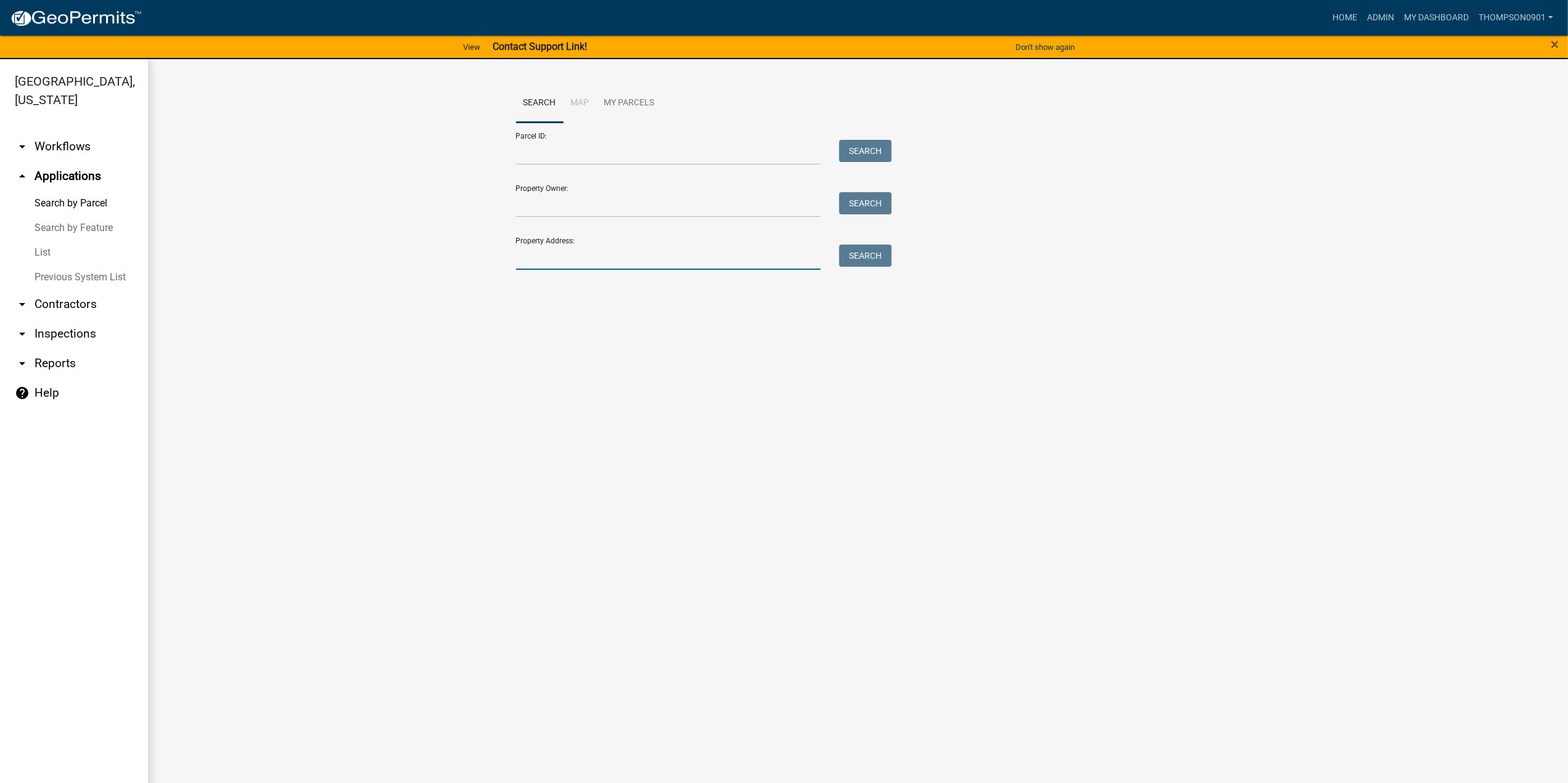
click at [549, 254] on input "Property Address:" at bounding box center [669, 257] width 305 height 25
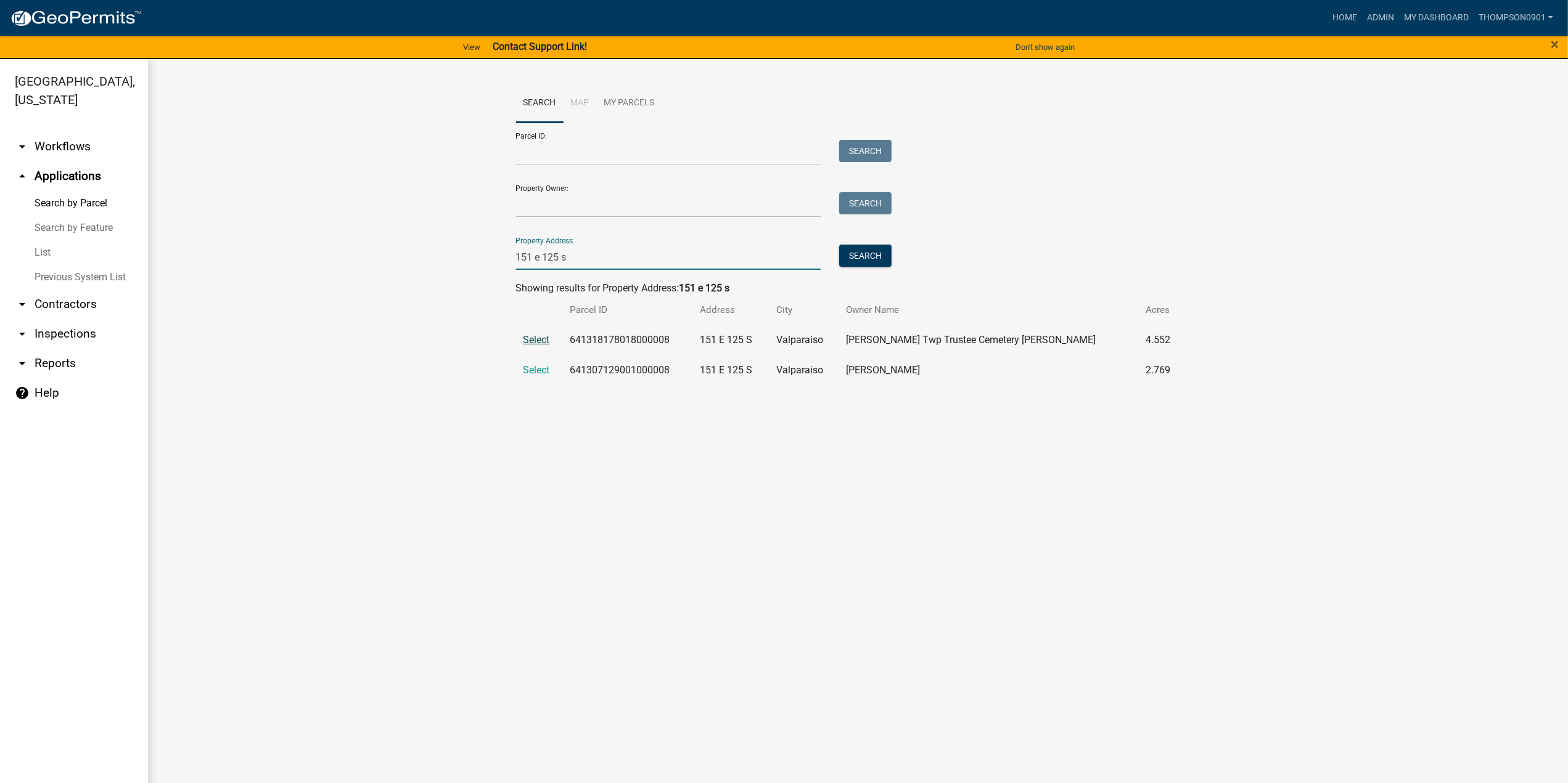
type input "151 e 125 s"
click at [534, 345] on span "Select" at bounding box center [537, 340] width 26 height 12
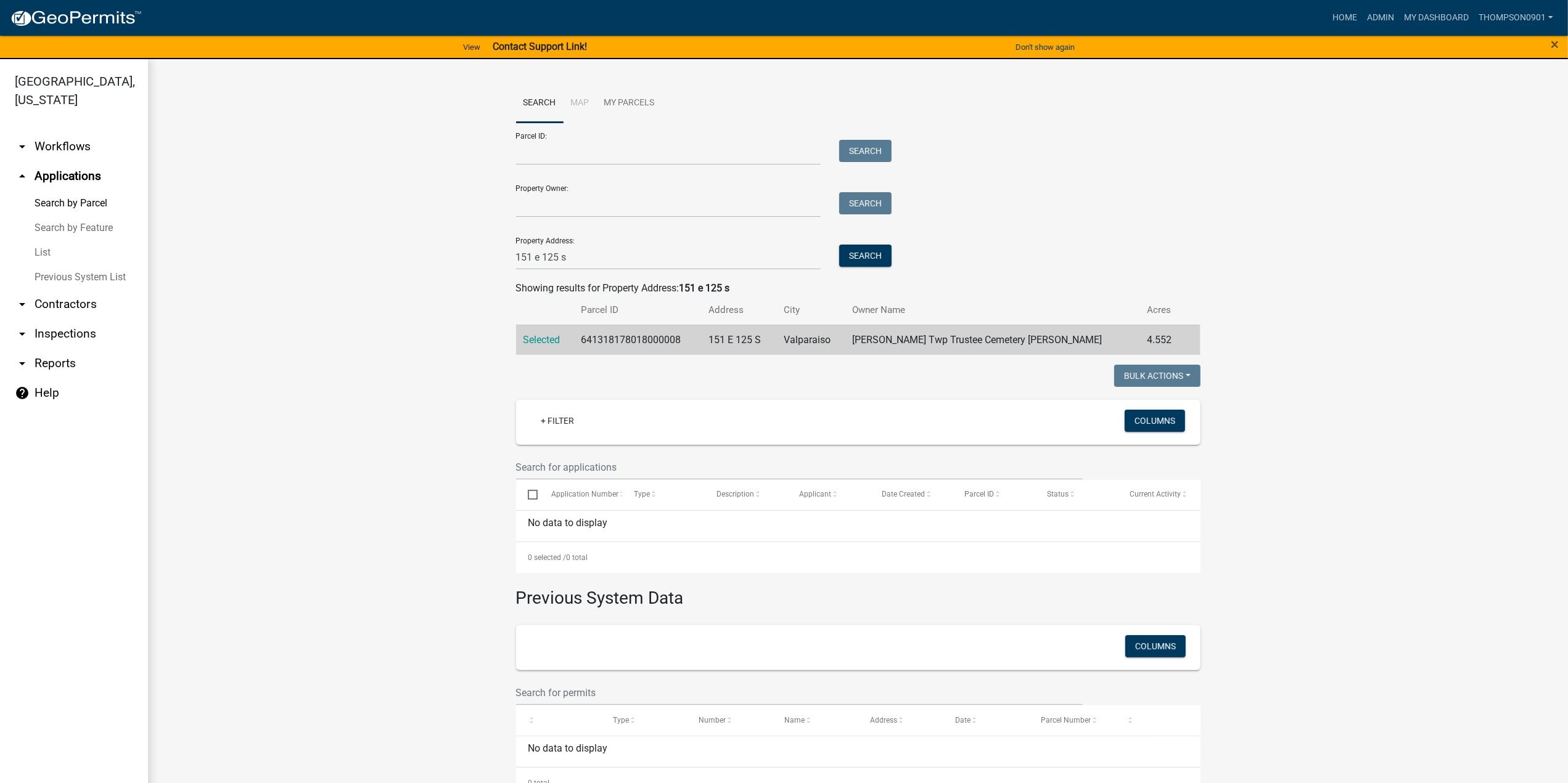
click at [896, 257] on div "Parcel ID: Search Property Owner: Search Property Address: 151 e 125 s Search" at bounding box center [858, 196] width 684 height 147
click at [862, 253] on button "Search" at bounding box center [865, 256] width 52 height 22
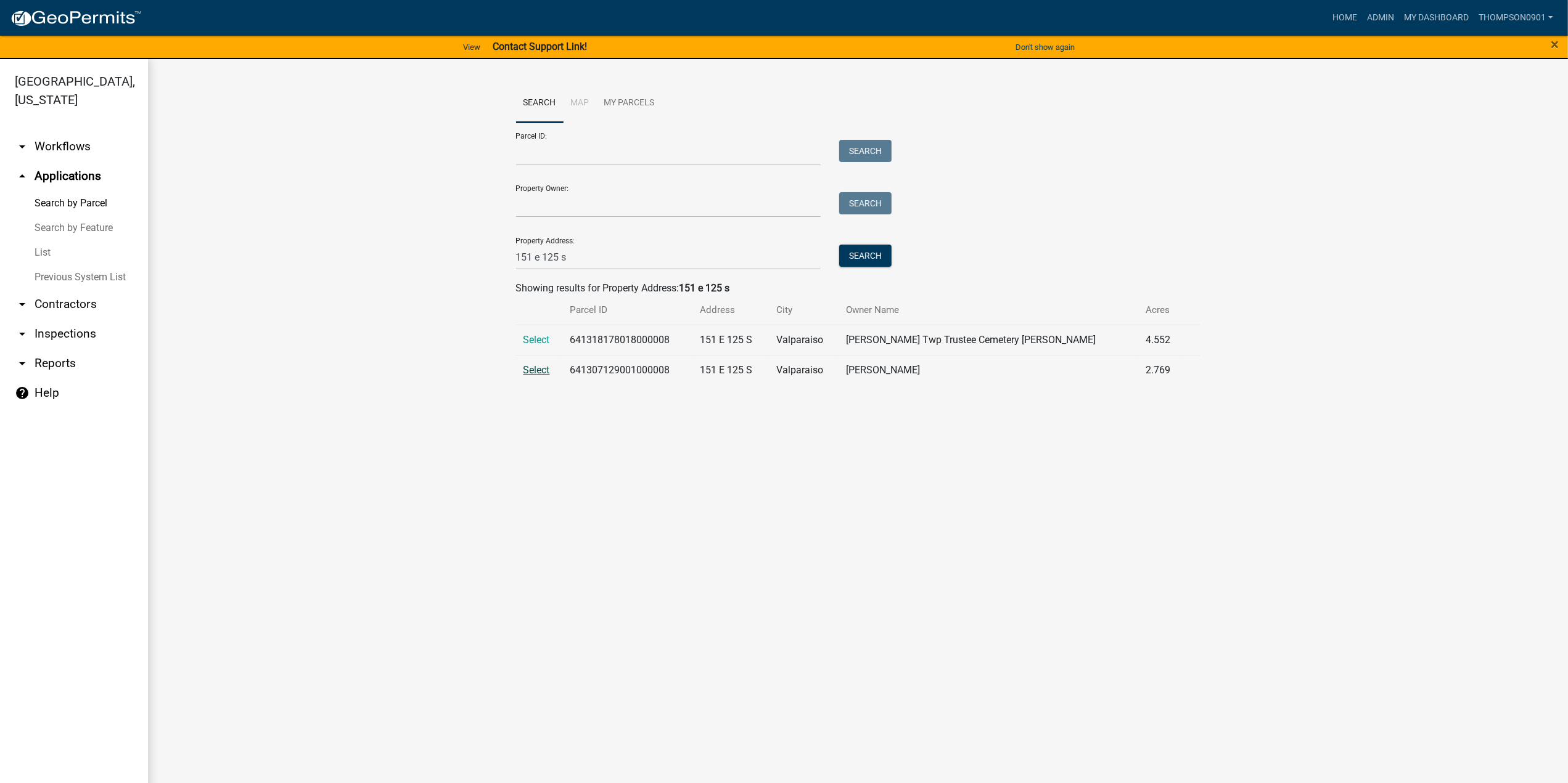
click at [532, 370] on span "Select" at bounding box center [537, 370] width 26 height 12
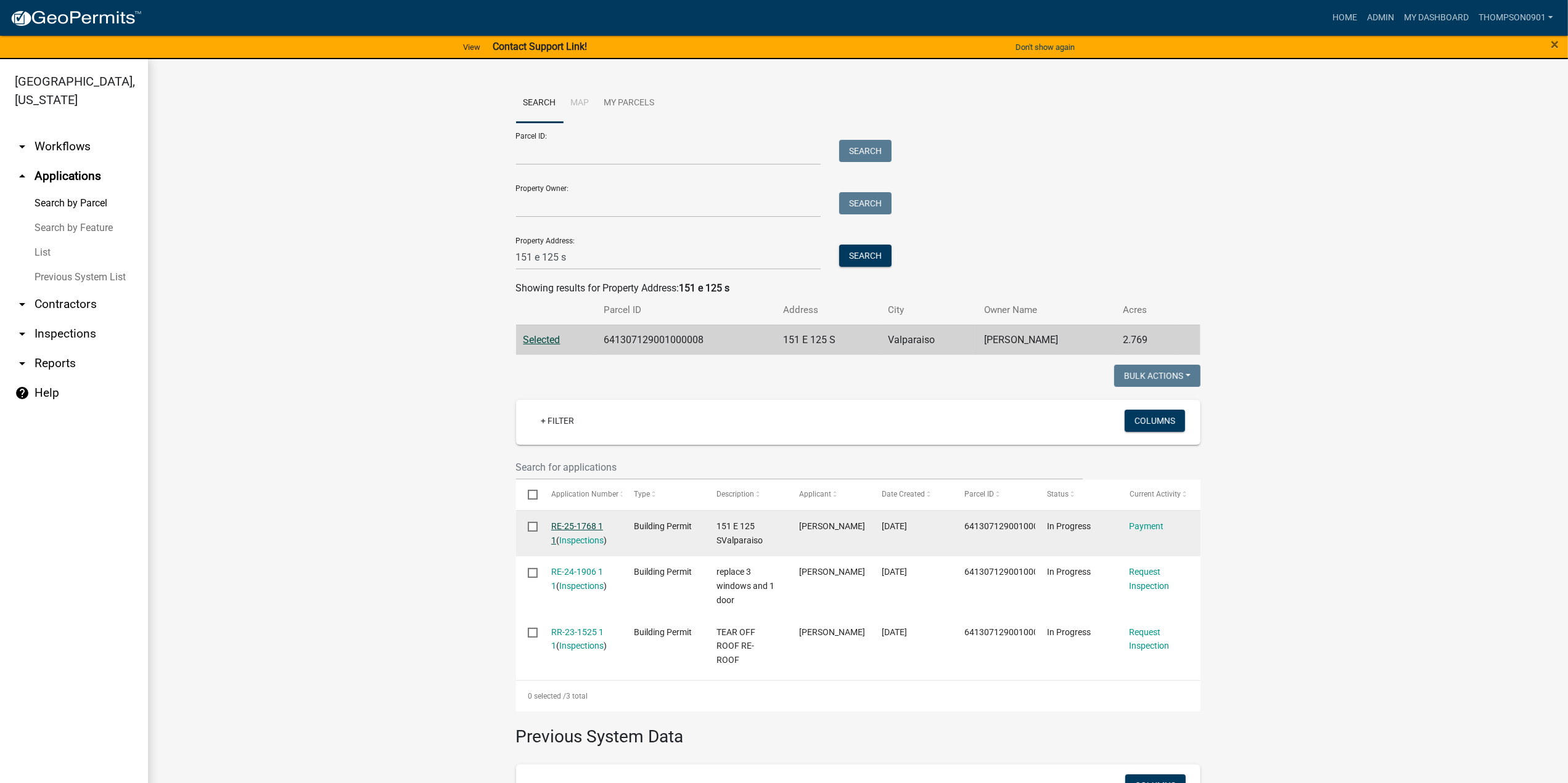
click at [567, 527] on link "RE-25-1768 1 1" at bounding box center [577, 533] width 52 height 24
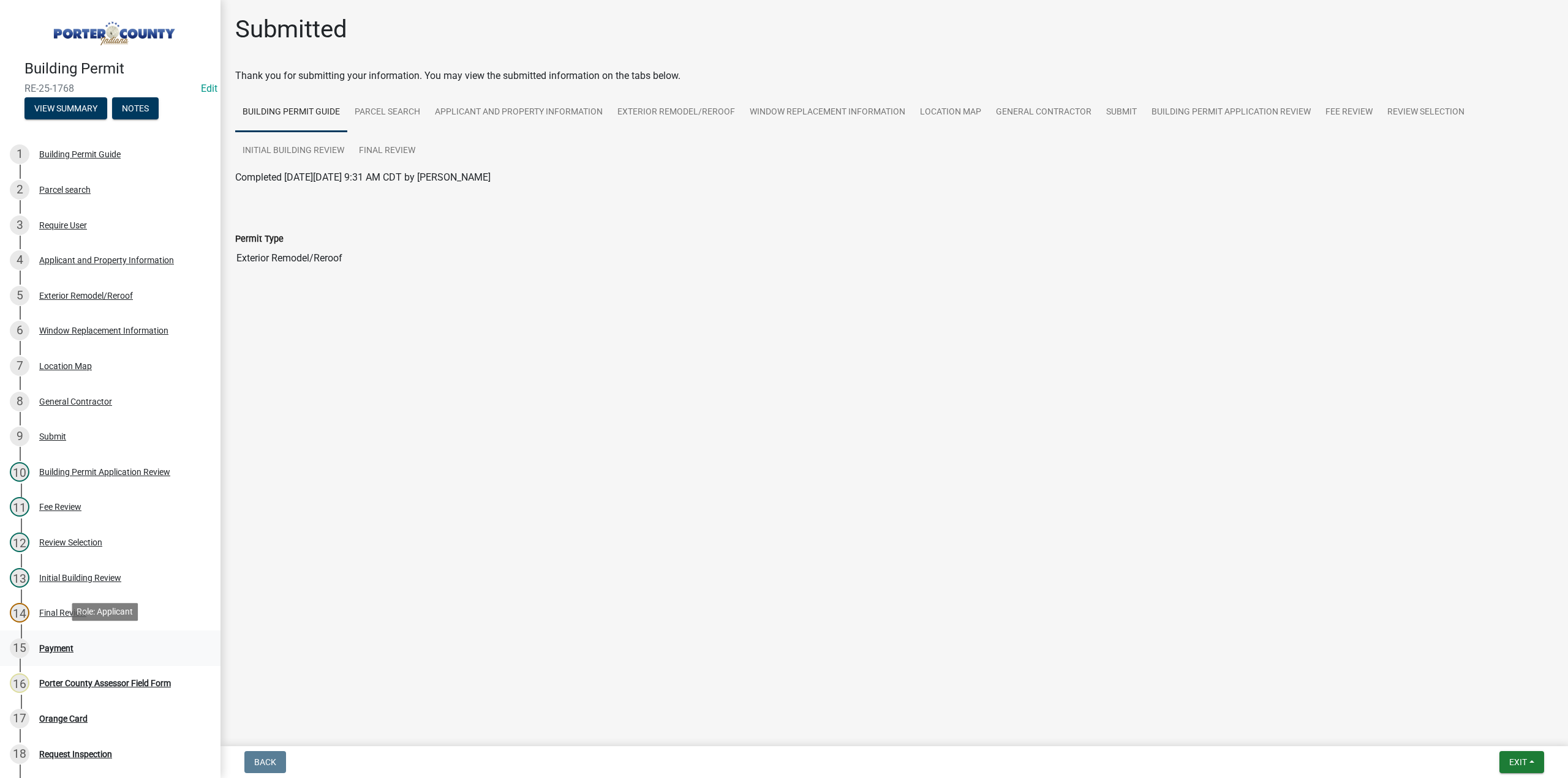
click at [52, 644] on div "Payment" at bounding box center [56, 648] width 34 height 9
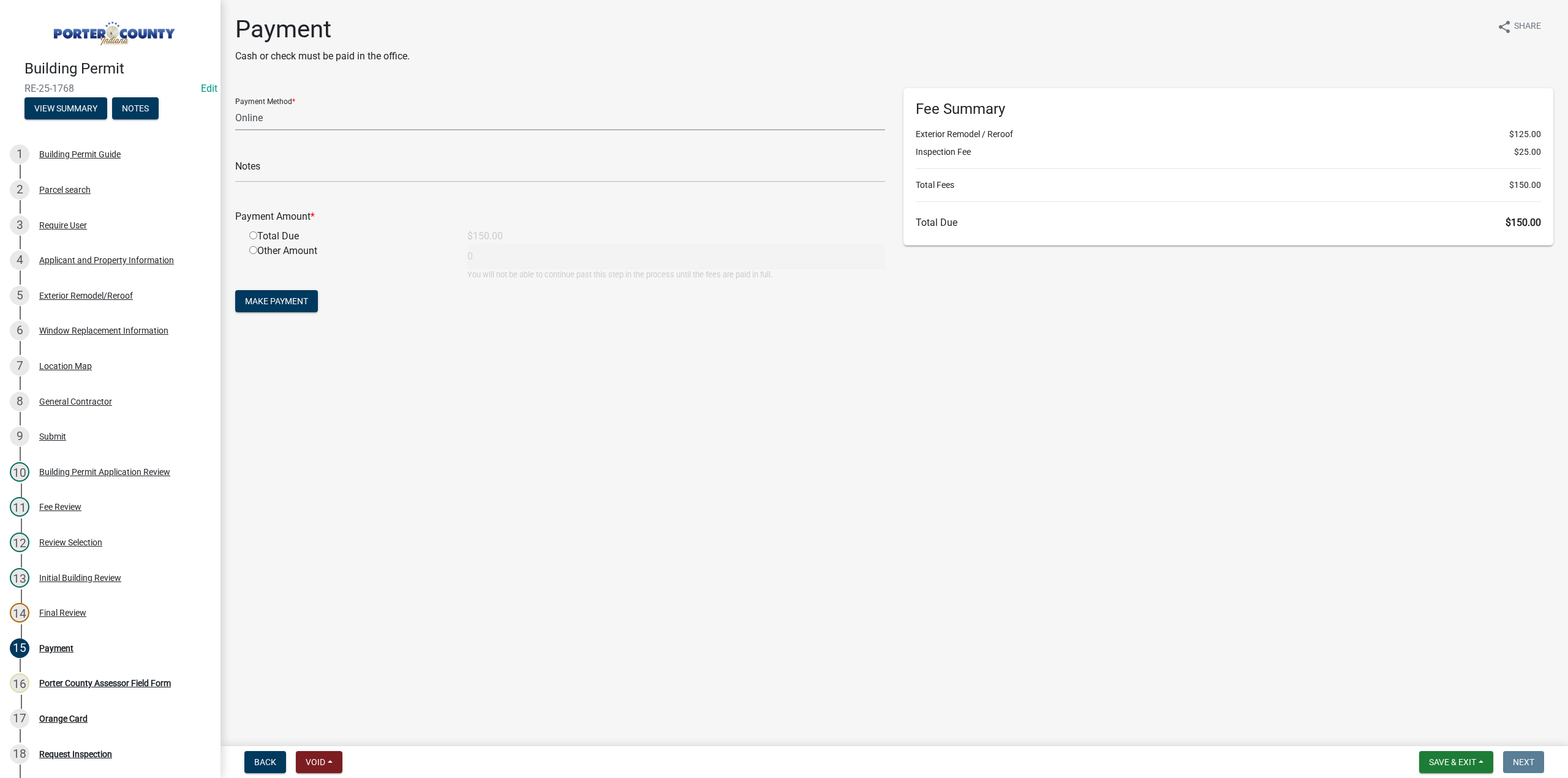
click at [288, 117] on select "Credit Card POS Check Cash Online" at bounding box center [560, 118] width 650 height 25
select select "1: 0"
click at [235, 106] on select "Credit Card POS Check Cash Online" at bounding box center [560, 118] width 650 height 25
click at [289, 163] on input "text" at bounding box center [560, 170] width 650 height 25
type input "#12966 Terry's Discount Windows"
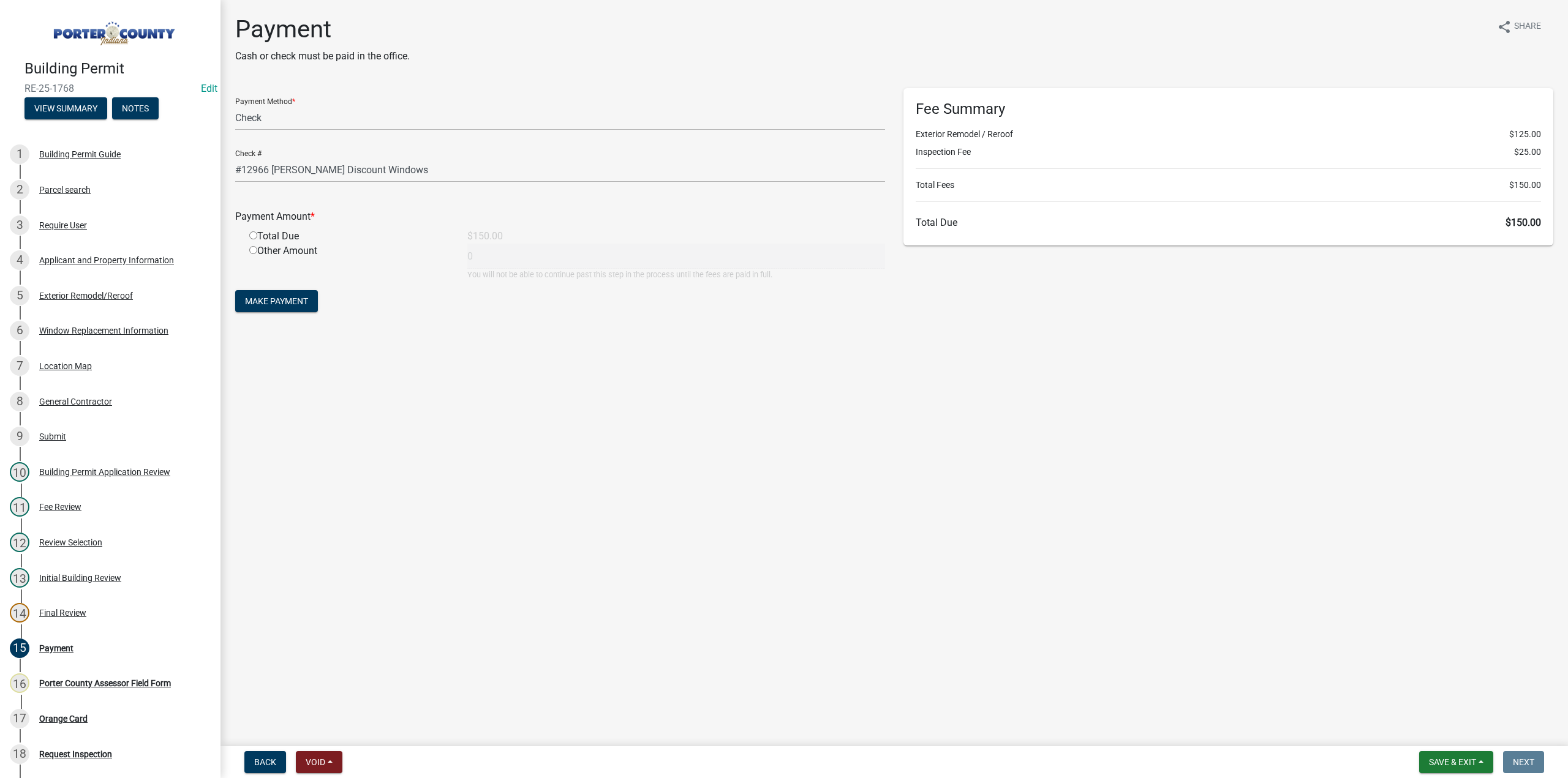
click at [255, 238] on input "radio" at bounding box center [253, 235] width 8 height 8
radio input "true"
type input "150"
click at [295, 308] on button "Make Payment" at bounding box center [276, 301] width 82 height 22
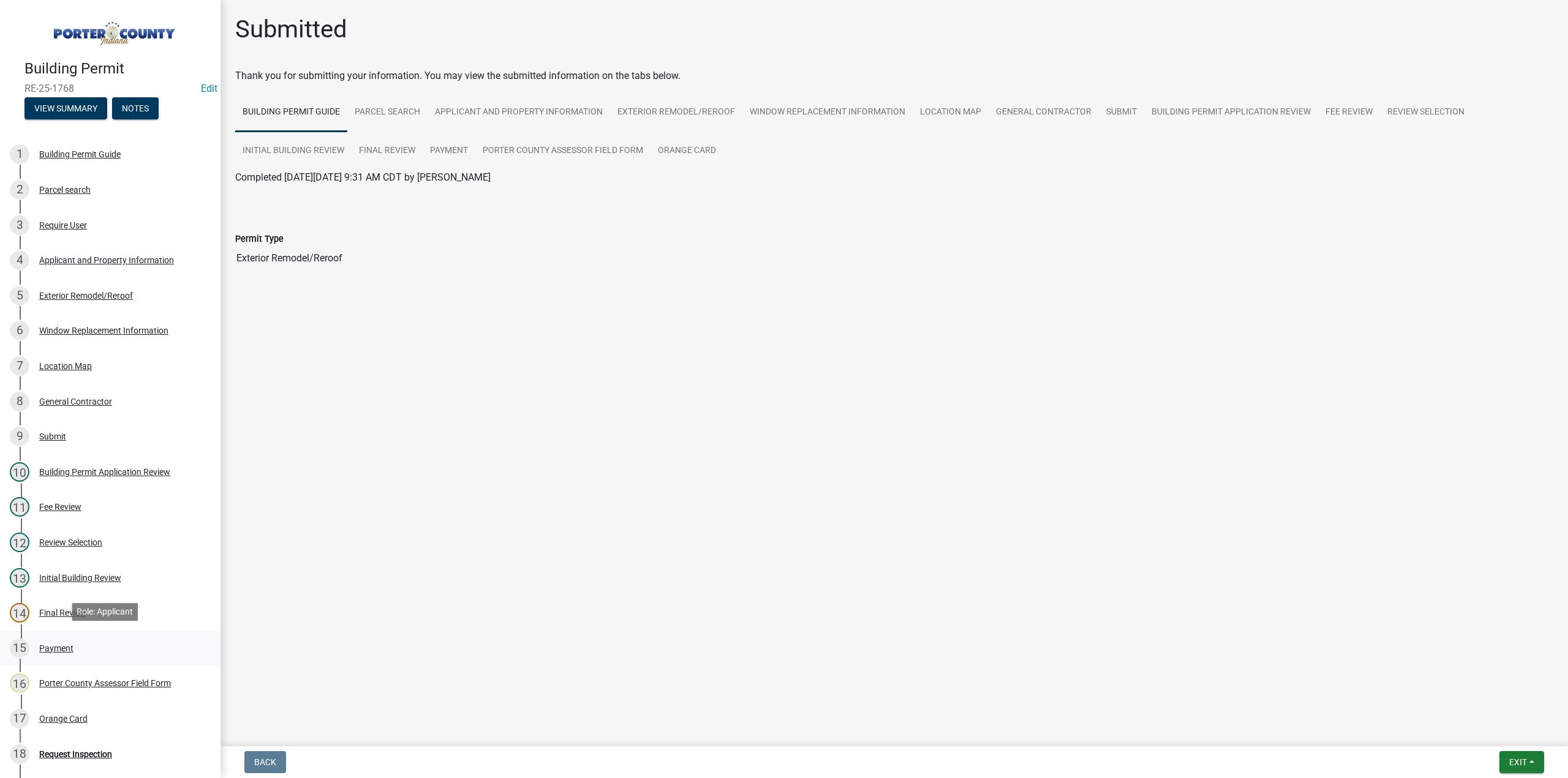
click at [55, 644] on div "Payment" at bounding box center [56, 648] width 34 height 9
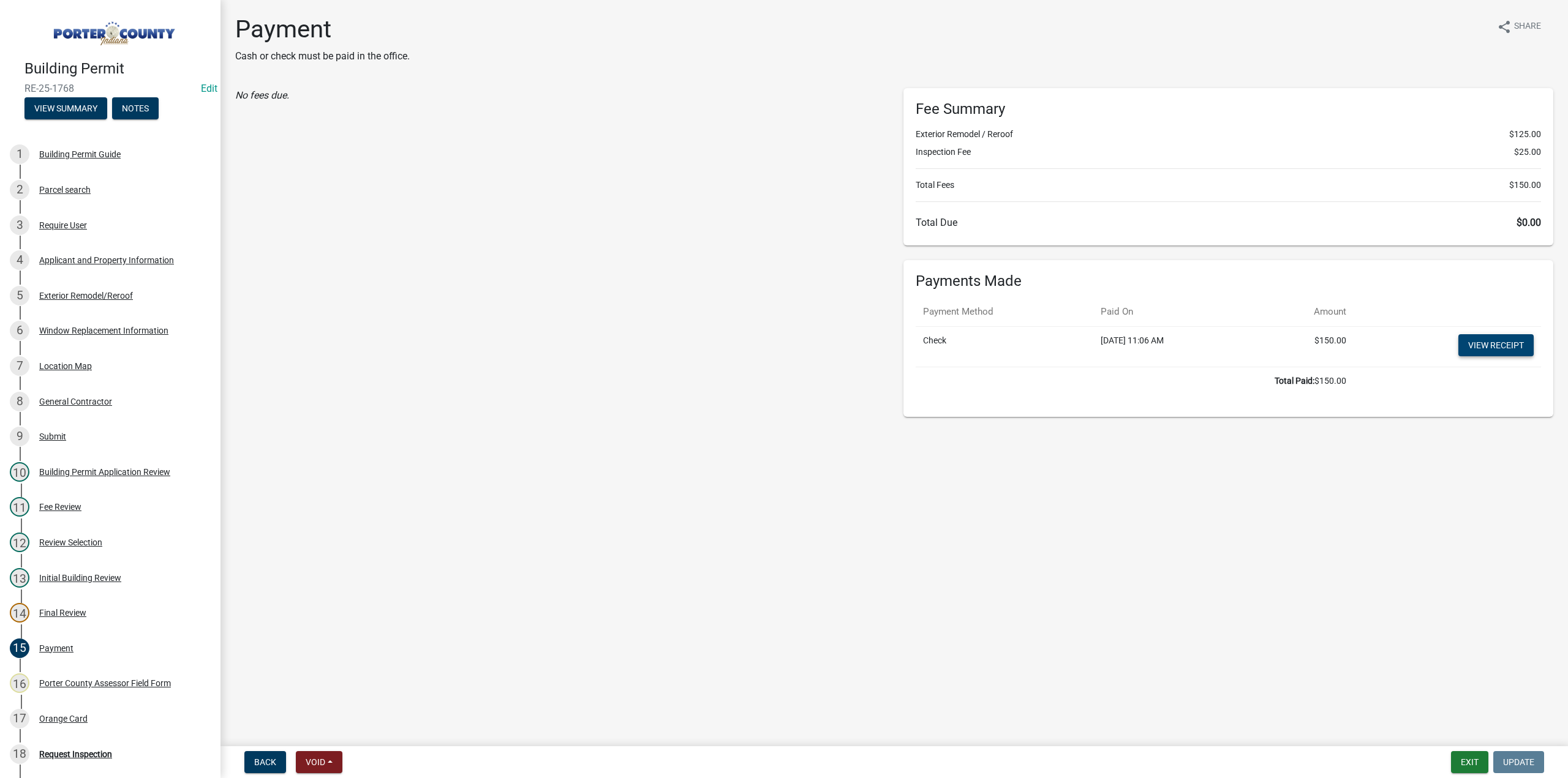
click at [1499, 341] on link "View receipt" at bounding box center [1496, 345] width 75 height 22
click at [87, 718] on div "17 Orange Card" at bounding box center [105, 718] width 191 height 20
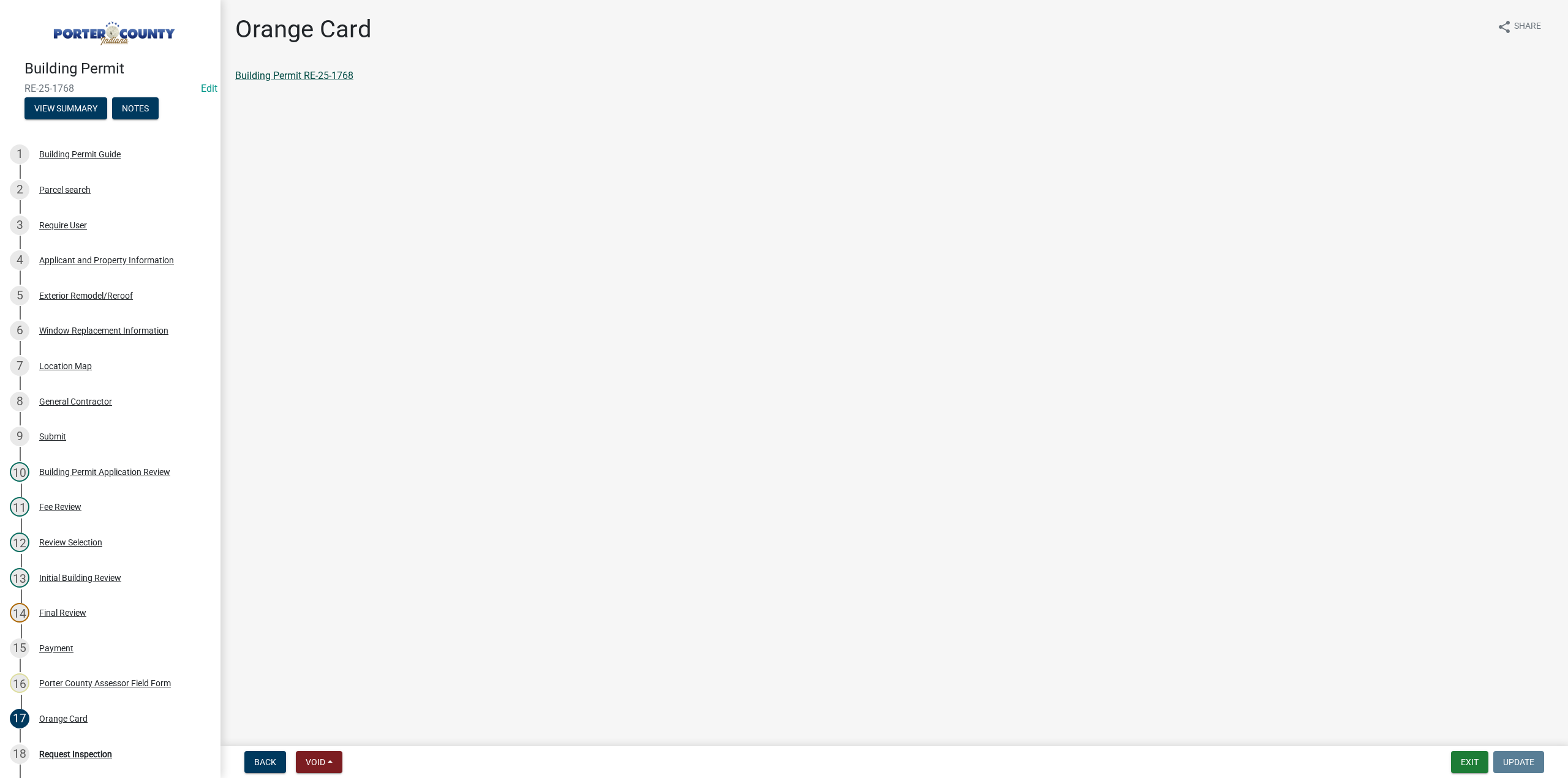
click at [257, 73] on link "Building Permit RE-25-1768" at bounding box center [294, 76] width 118 height 12
click at [1470, 765] on button "Exit" at bounding box center [1470, 762] width 37 height 22
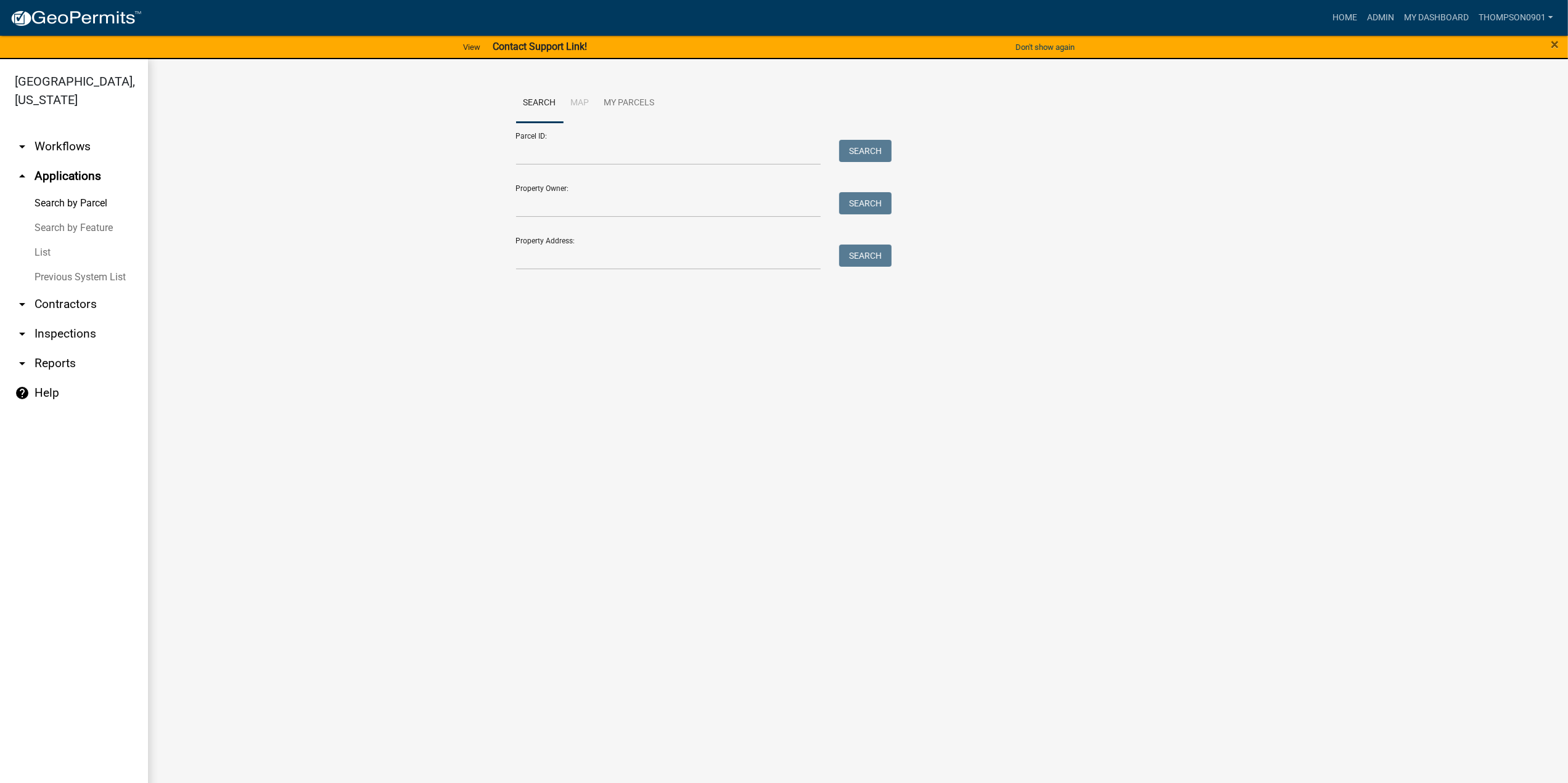
click at [670, 240] on div "Property Address: Search" at bounding box center [701, 249] width 370 height 43
click at [700, 254] on input "Property Address:" at bounding box center [669, 257] width 305 height 25
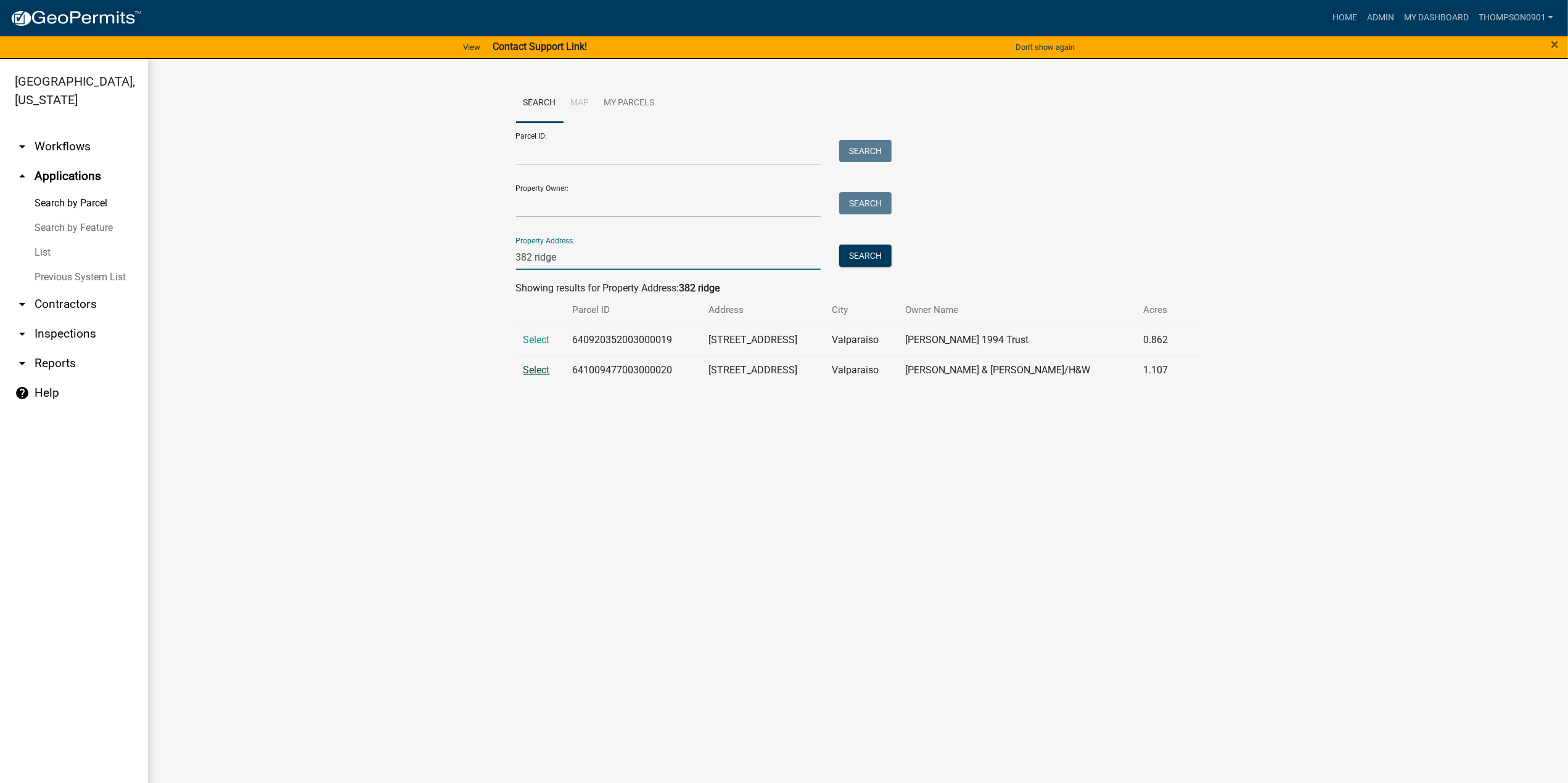
type input "382 ridge"
click at [543, 370] on span "Select" at bounding box center [537, 370] width 26 height 12
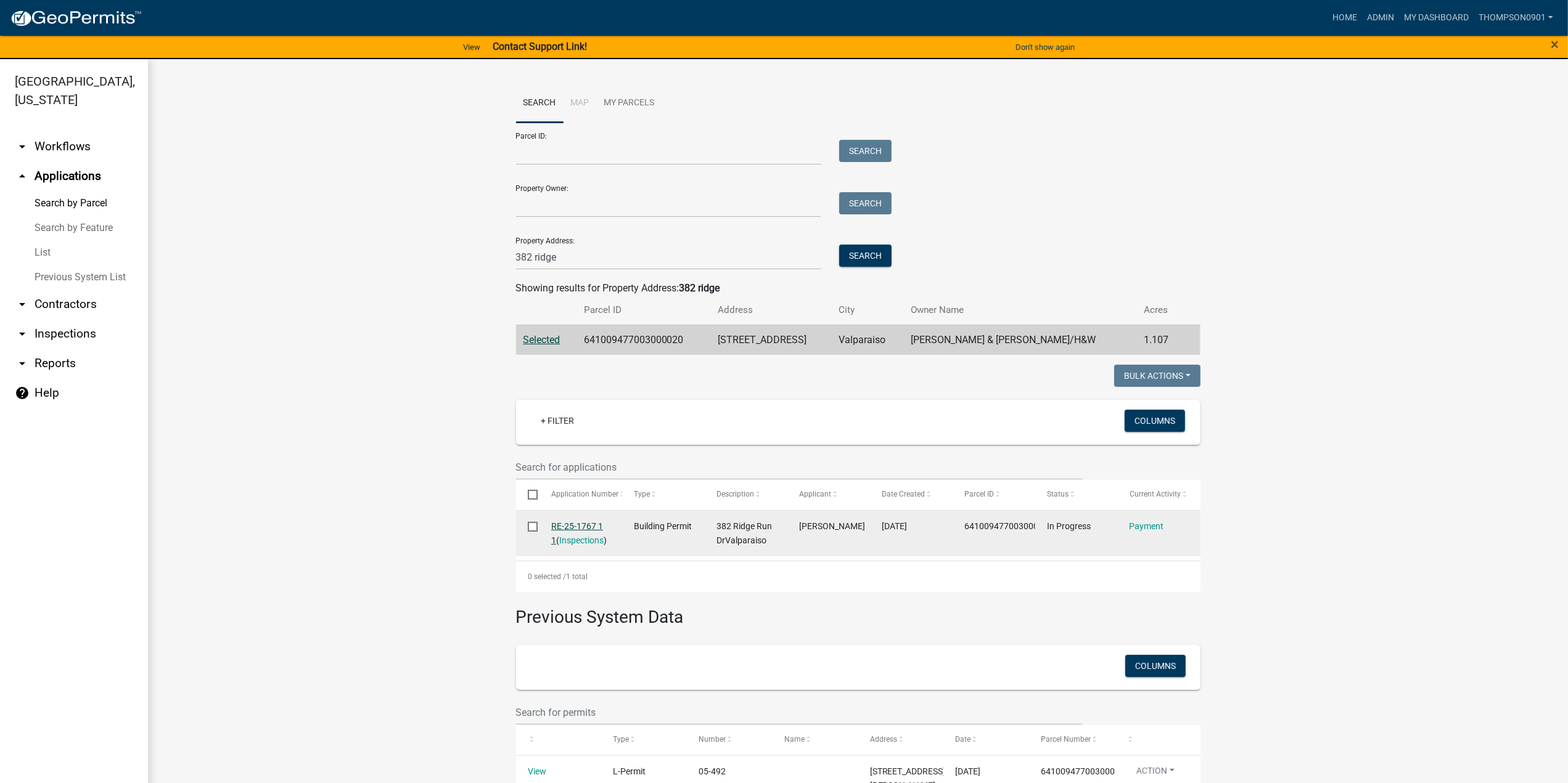
click at [561, 521] on link "RE-25-1767 1 1" at bounding box center [577, 533] width 52 height 24
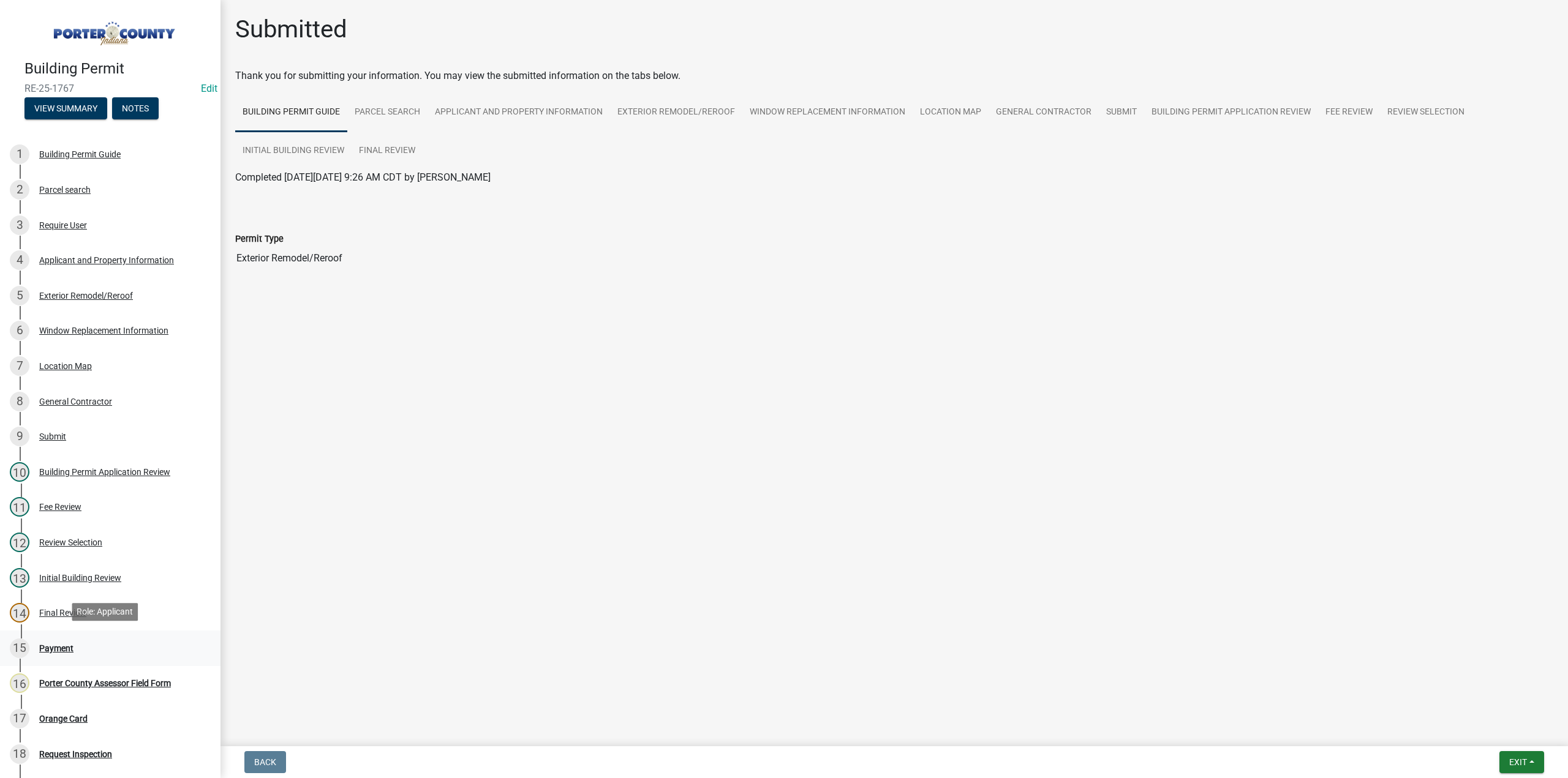
click at [68, 646] on div "Payment" at bounding box center [56, 648] width 34 height 9
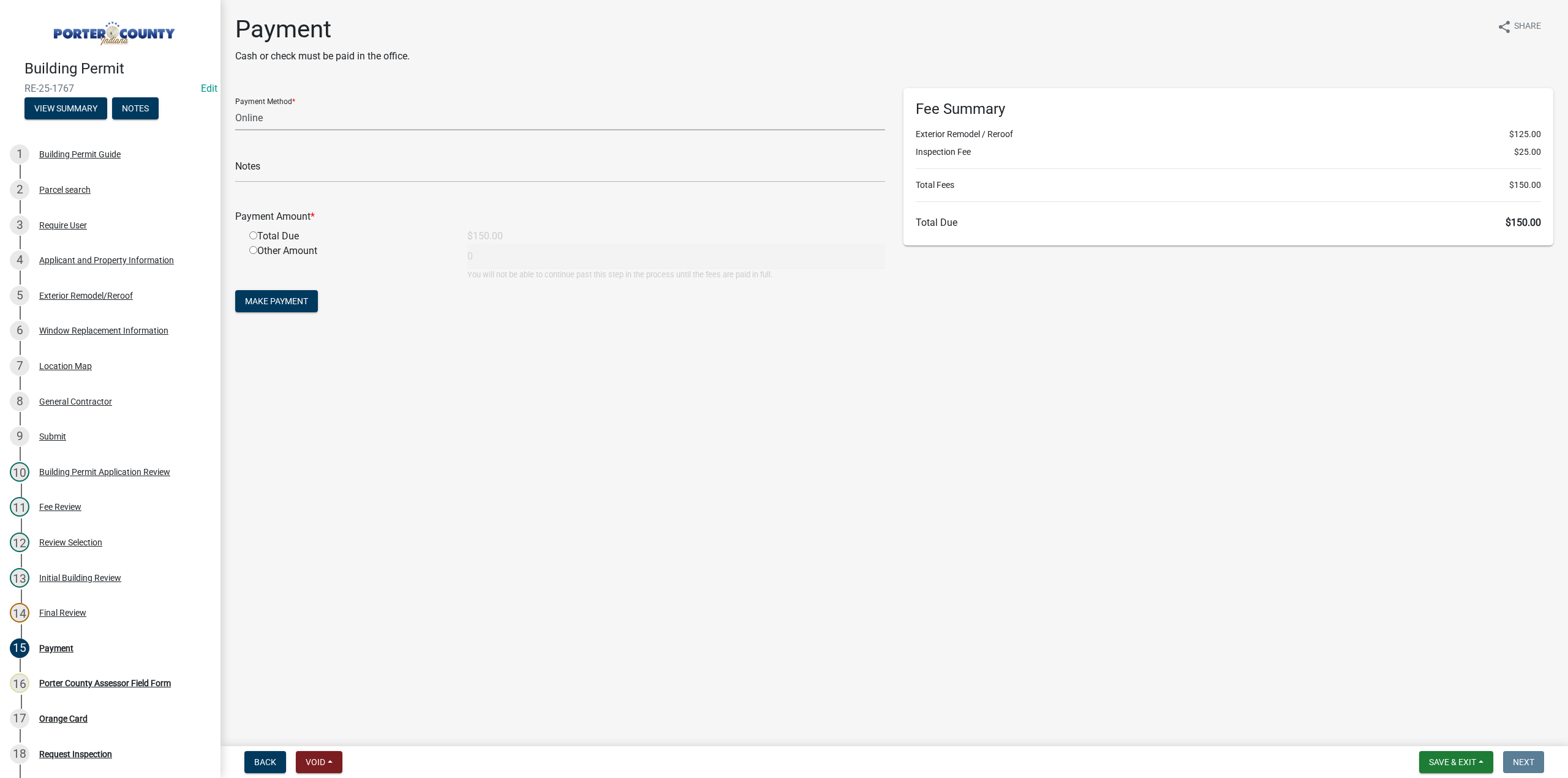
click at [246, 118] on select "Credit Card POS Check Cash Online" at bounding box center [560, 118] width 650 height 25
select select "1: 0"
click at [235, 106] on select "Credit Card POS Check Cash Online" at bounding box center [560, 118] width 650 height 25
click at [255, 166] on input "text" at bounding box center [560, 170] width 650 height 25
type input "#12967 Terry's Discount Windows"
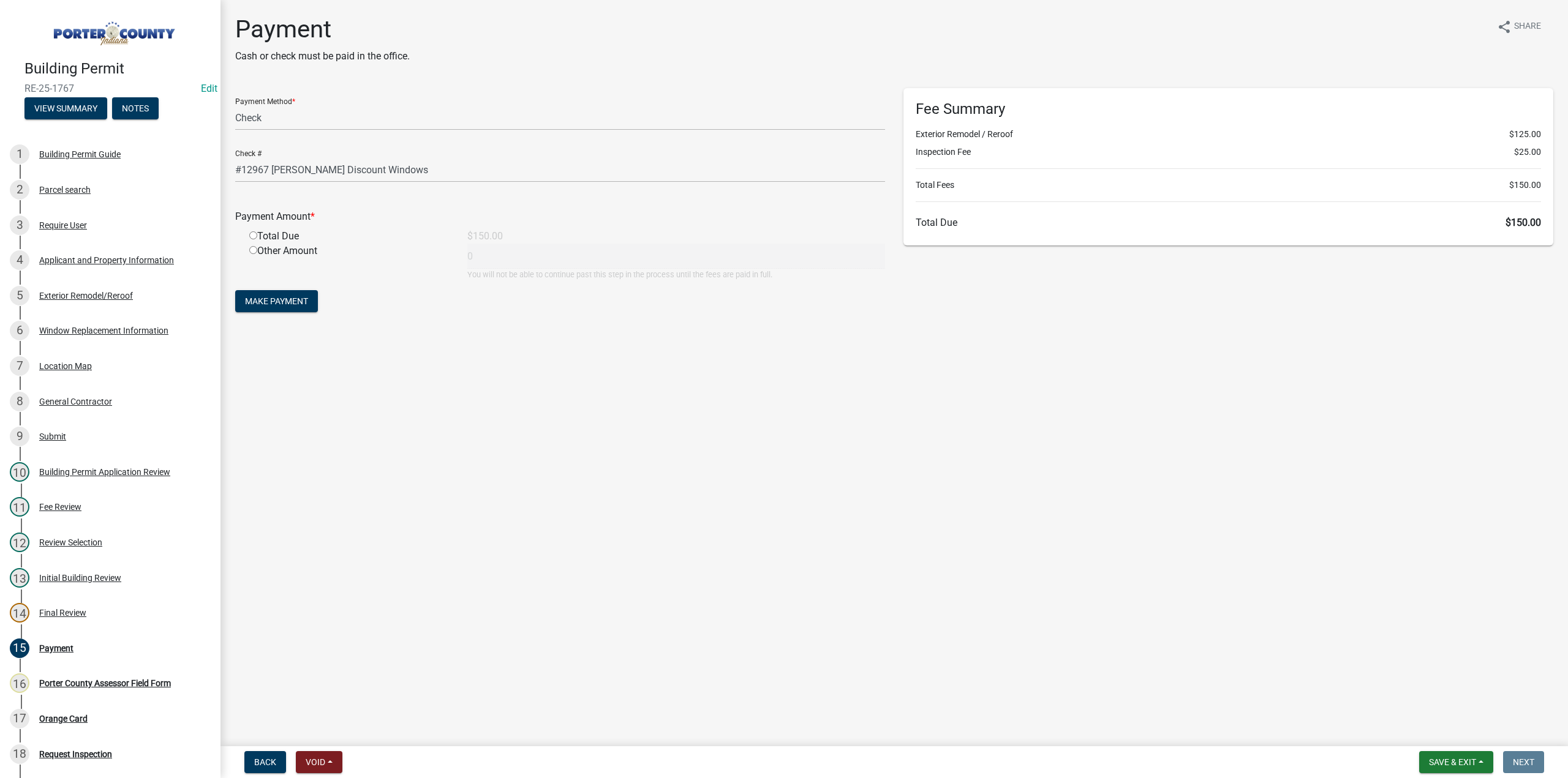
click at [252, 234] on input "radio" at bounding box center [253, 235] width 8 height 8
radio input "true"
type input "150"
click at [283, 294] on button "Make Payment" at bounding box center [276, 301] width 82 height 22
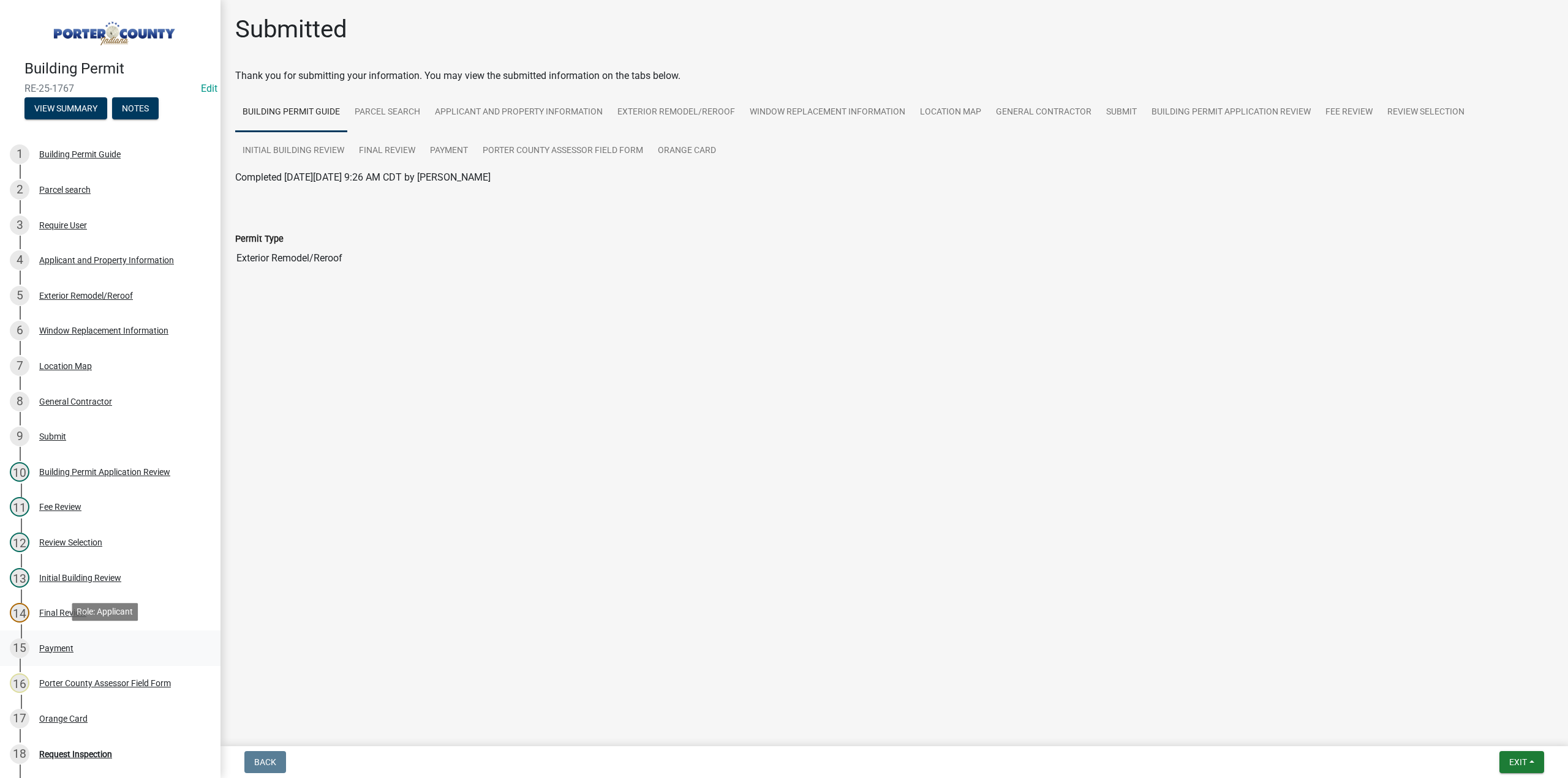
click at [67, 644] on div "Payment" at bounding box center [56, 648] width 34 height 9
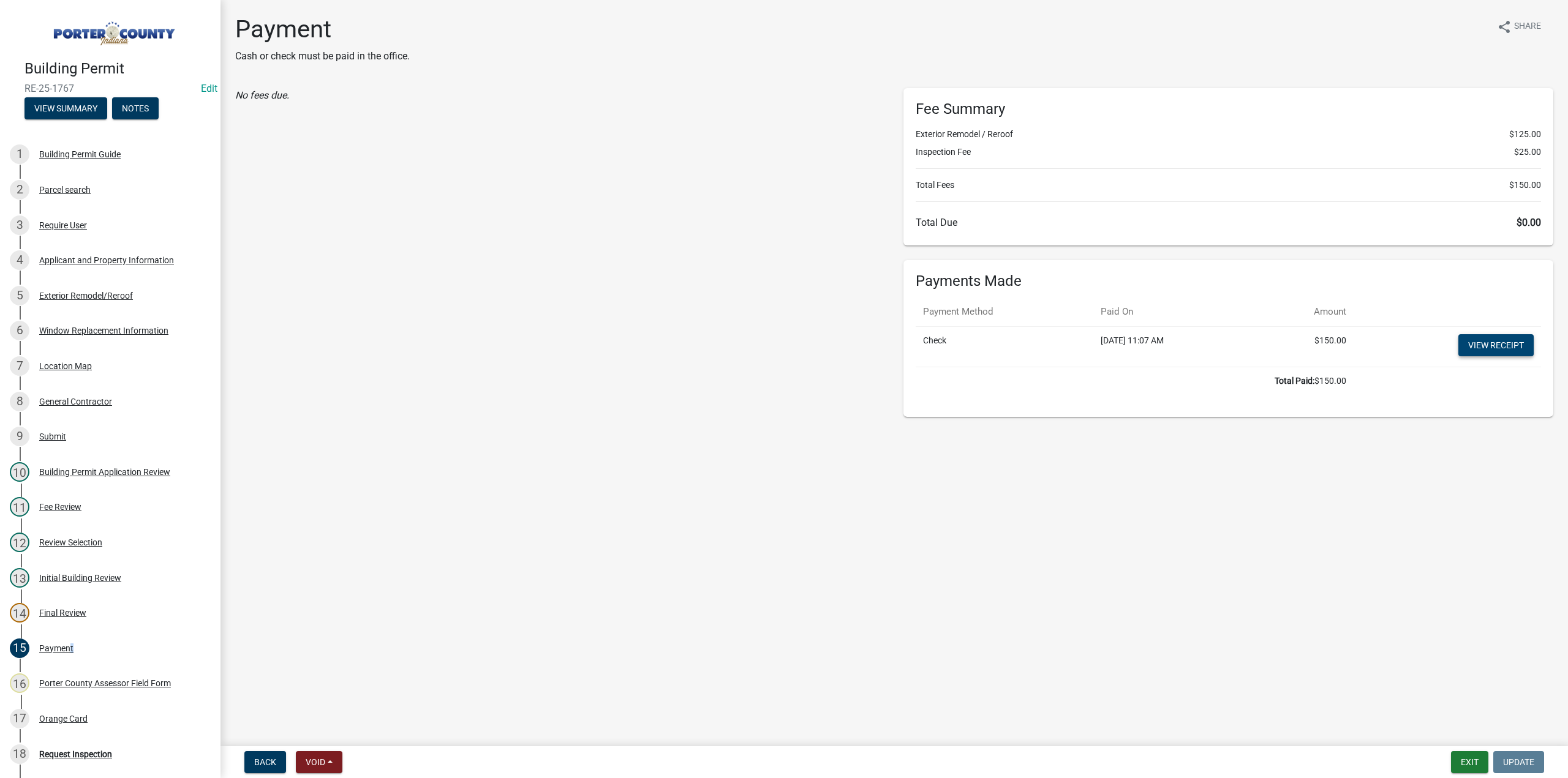
click at [1515, 339] on link "View receipt" at bounding box center [1496, 345] width 75 height 22
click at [60, 715] on div "Orange Card" at bounding box center [63, 719] width 48 height 9
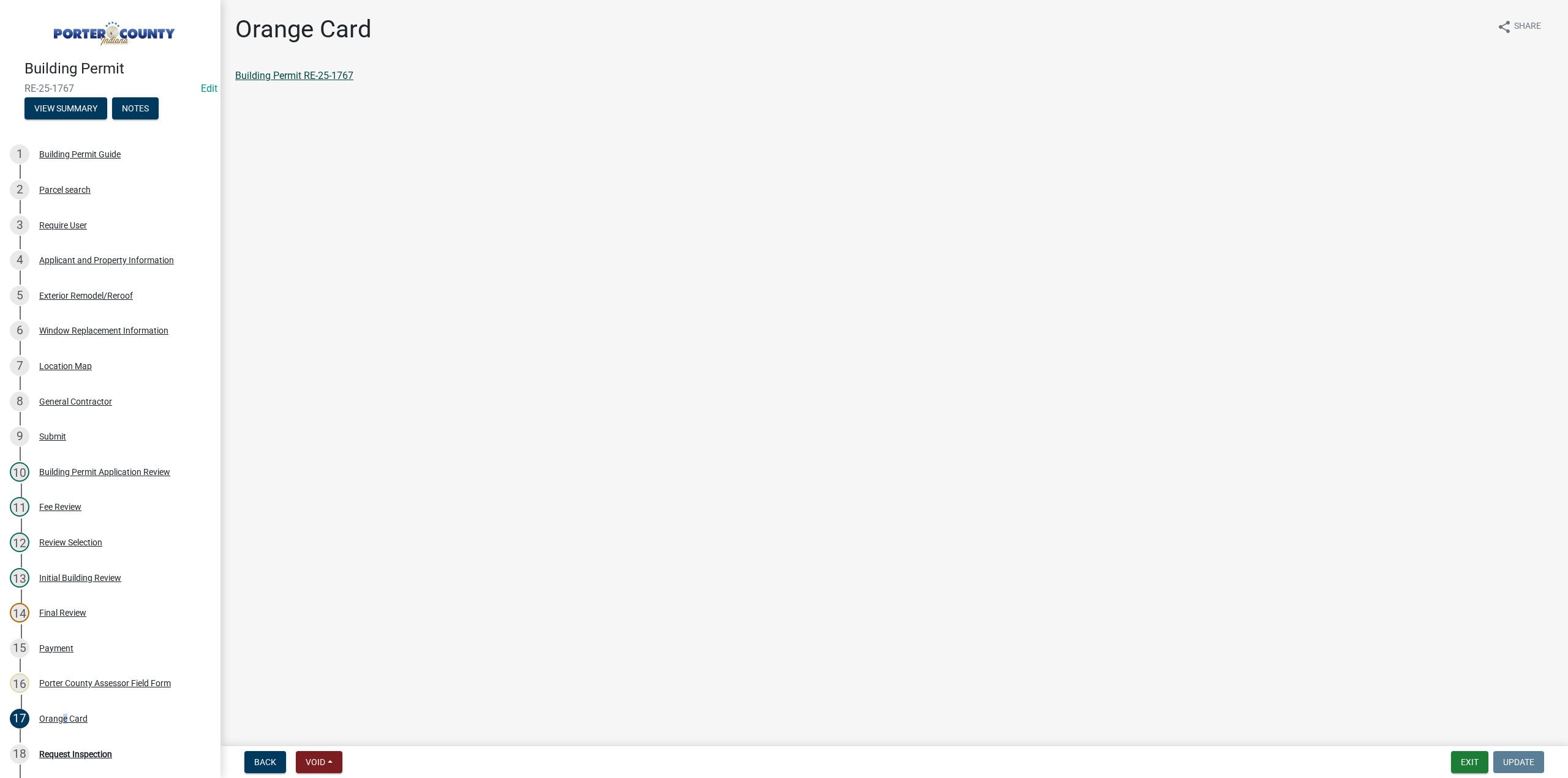
click at [337, 78] on link "Building Permit RE-25-1767" at bounding box center [294, 76] width 118 height 12
click at [1466, 763] on button "Exit" at bounding box center [1470, 762] width 37 height 22
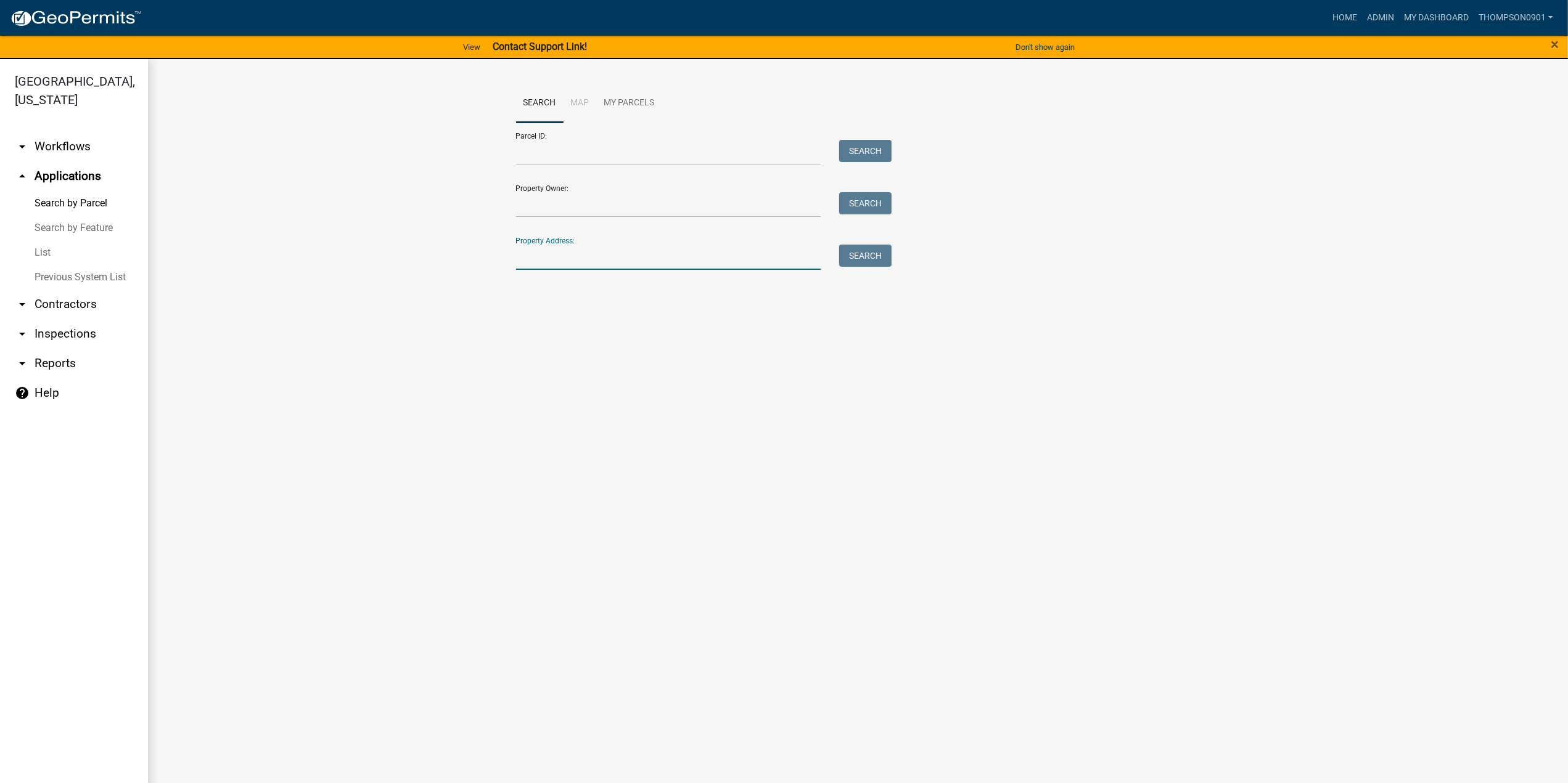
click at [583, 260] on input "Property Address:" at bounding box center [669, 257] width 305 height 25
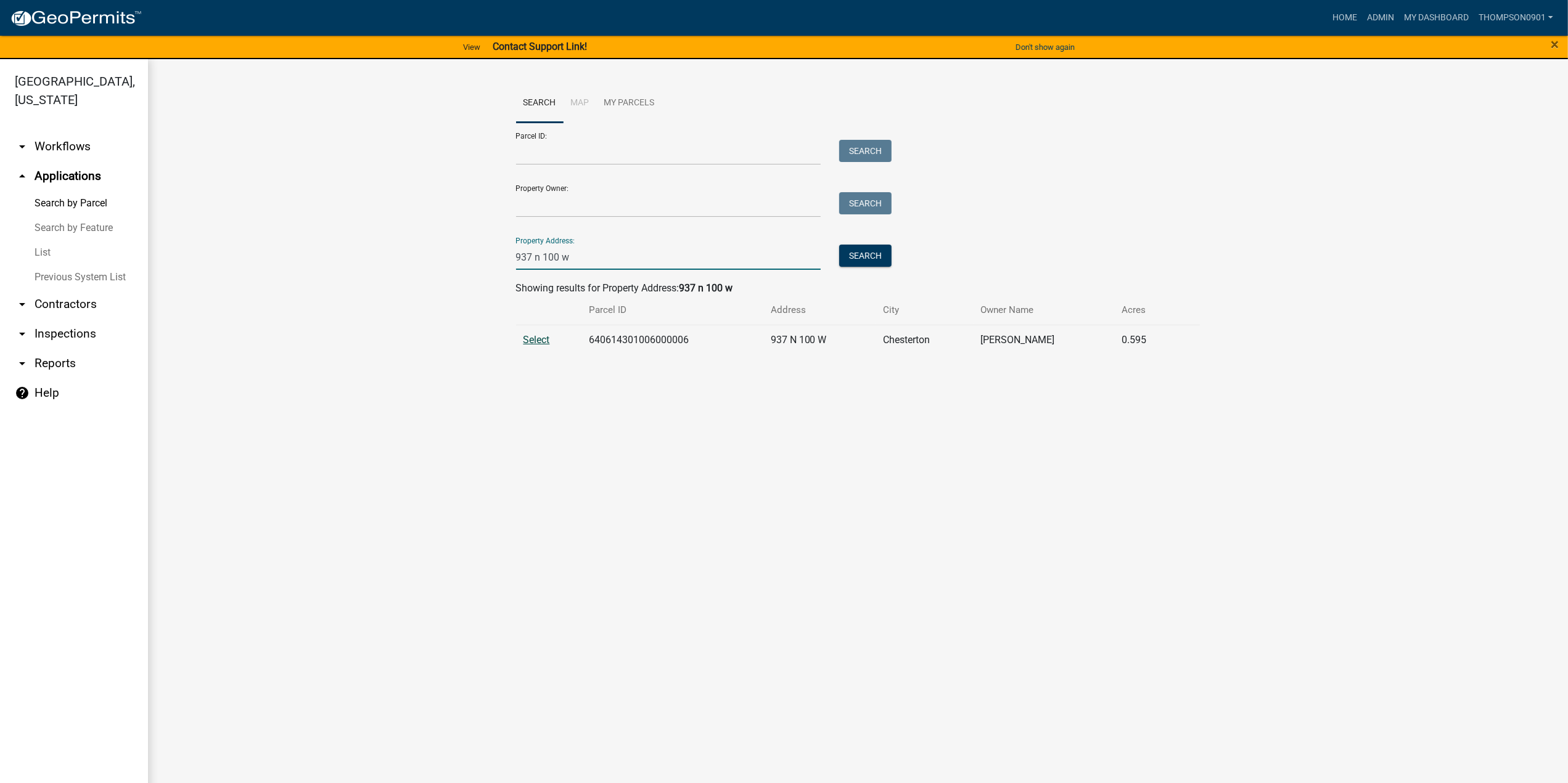
type input "937 n 100 w"
click at [534, 339] on span "Select" at bounding box center [537, 340] width 26 height 12
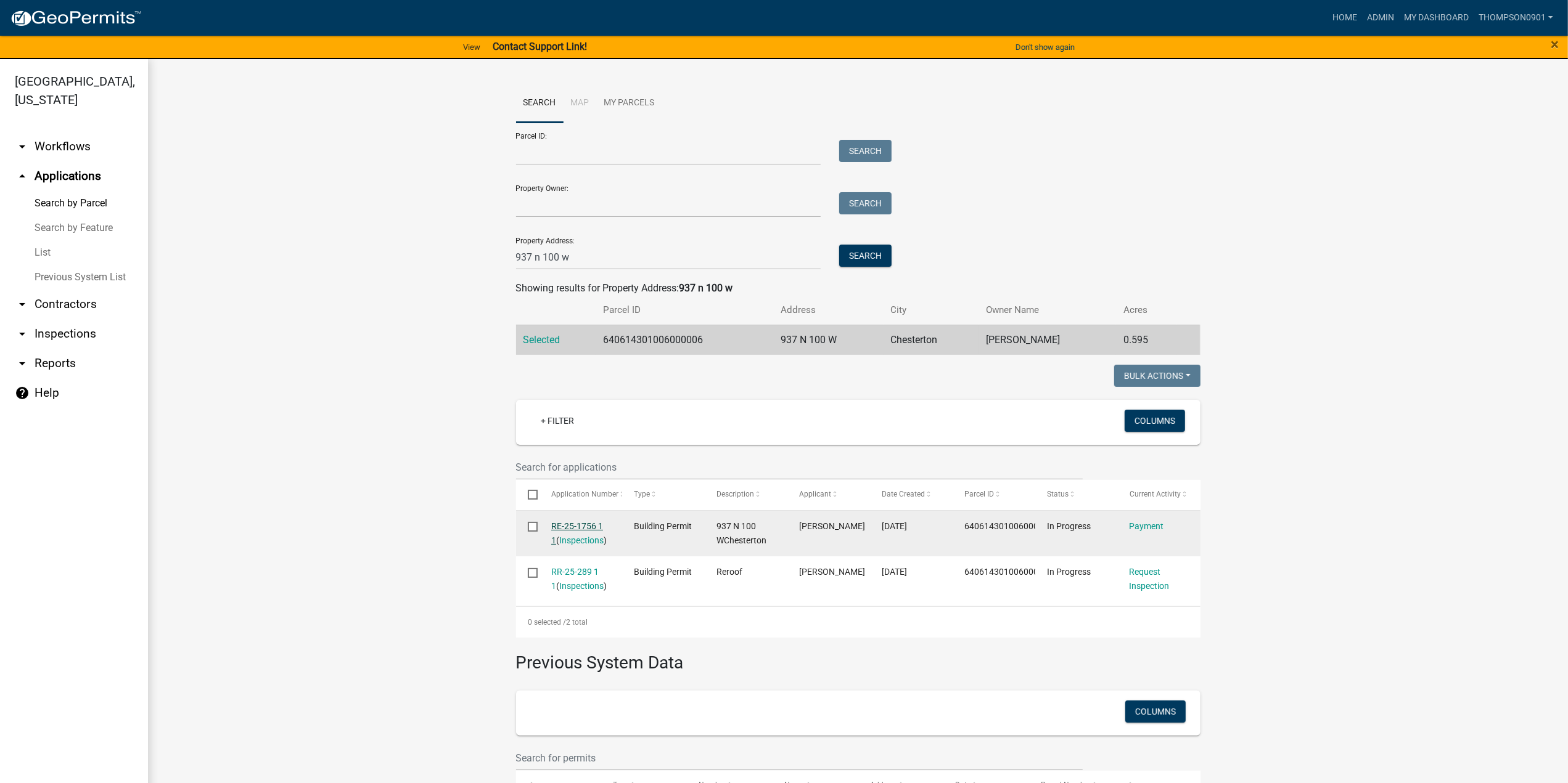
click at [578, 530] on link "RE-25-1756 1 1" at bounding box center [577, 533] width 52 height 24
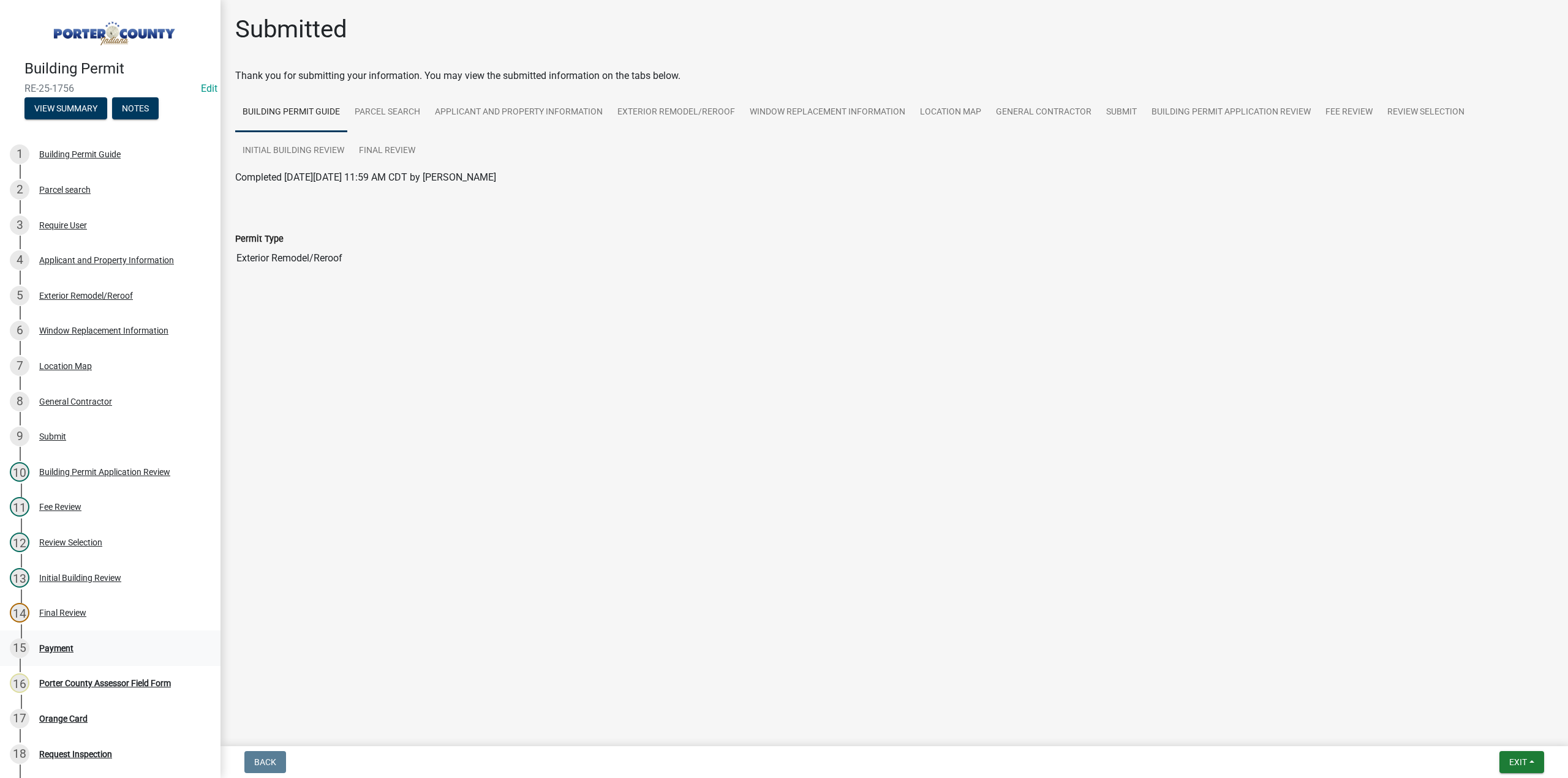
click at [58, 644] on div "Payment" at bounding box center [56, 648] width 34 height 9
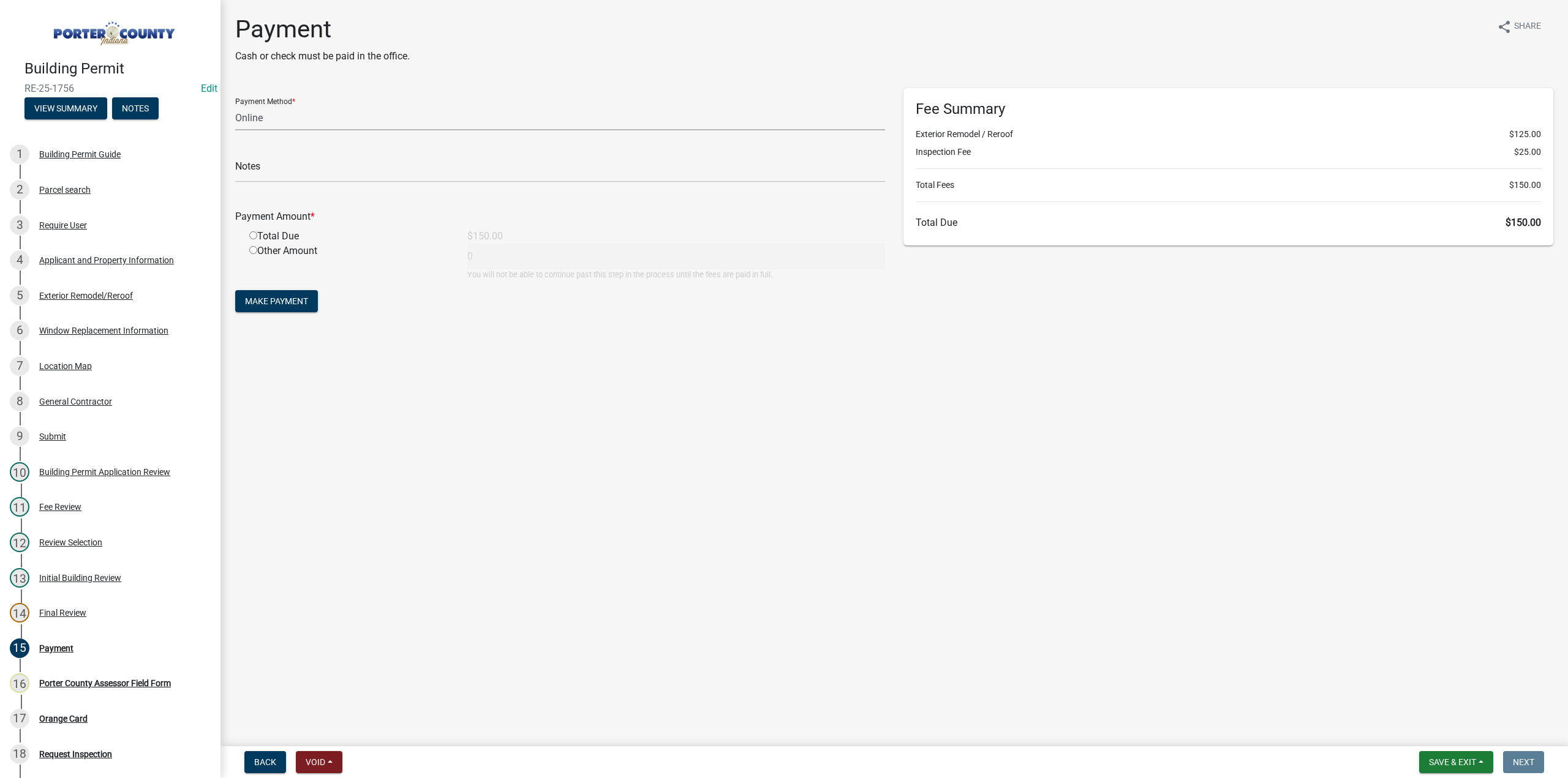
click at [256, 119] on select "Credit Card POS Check Cash Online" at bounding box center [560, 118] width 650 height 25
select select "1: 0"
click at [235, 106] on select "Credit Card POS Check Cash Online" at bounding box center [560, 118] width 650 height 25
click at [286, 162] on input "text" at bounding box center [560, 170] width 650 height 25
type input "#12968 Terry's Discount Windows"
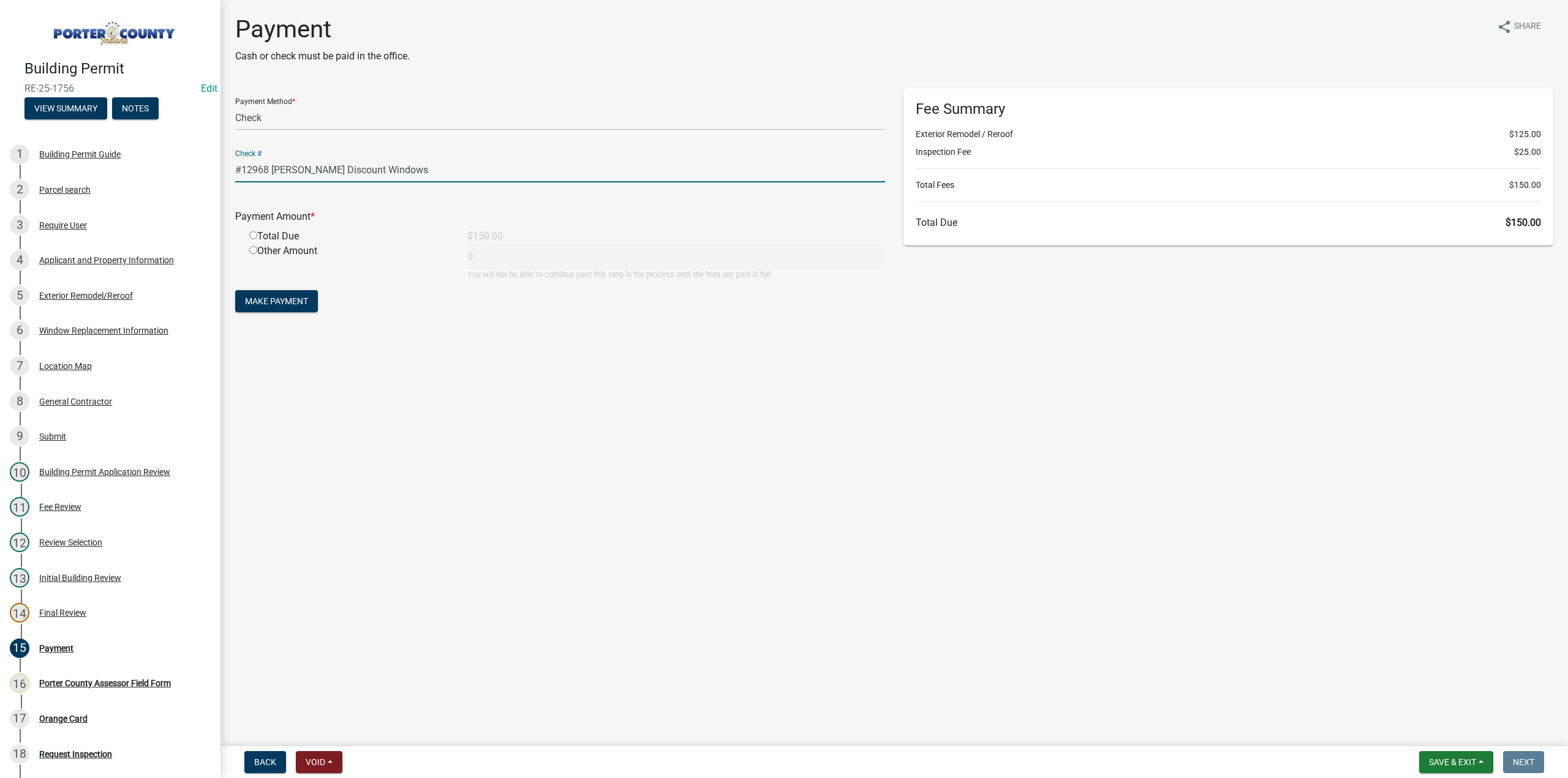
click at [252, 235] on input "radio" at bounding box center [253, 235] width 8 height 8
radio input "true"
type input "150"
click at [270, 304] on span "Make Payment" at bounding box center [276, 301] width 63 height 9
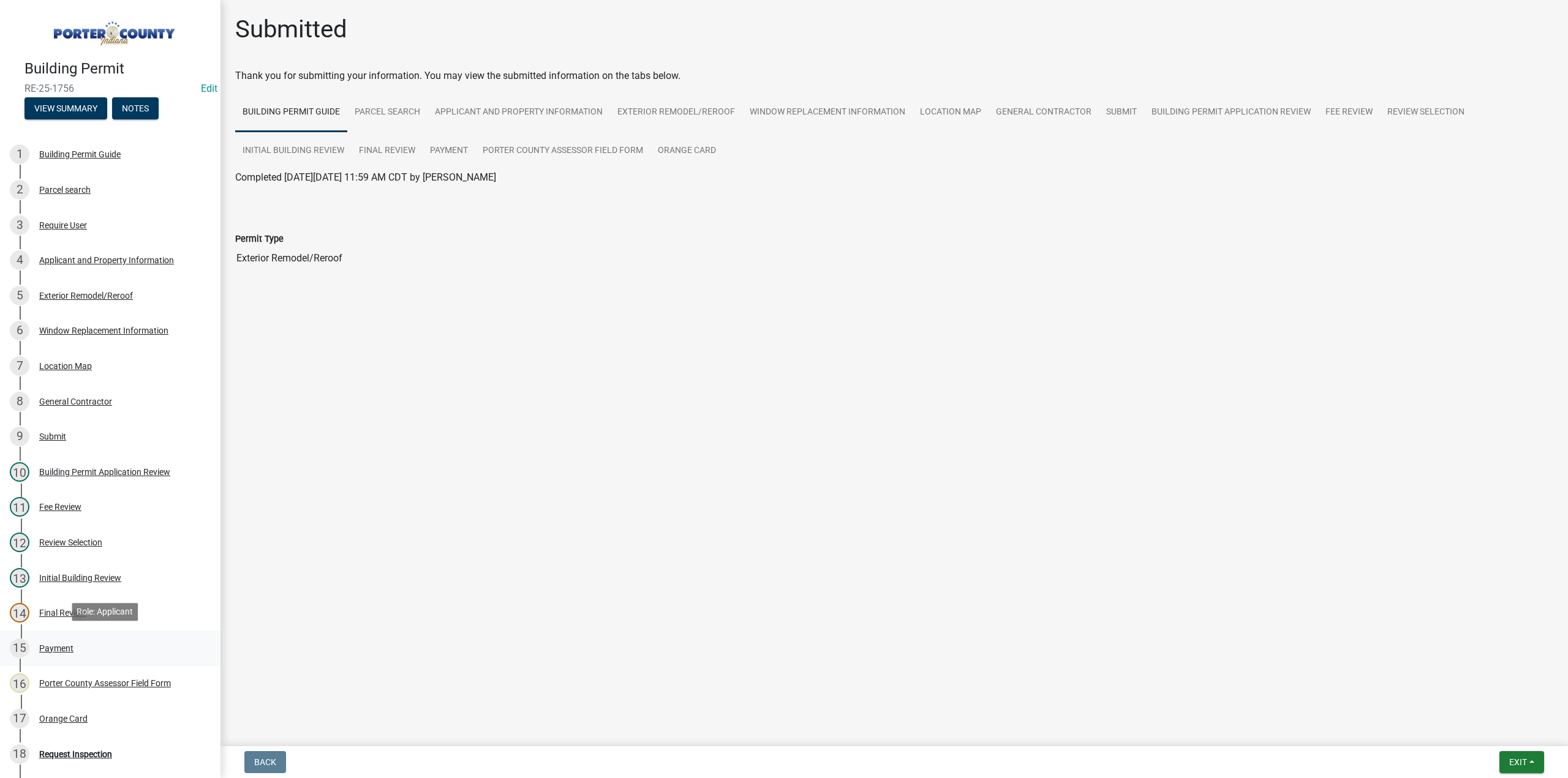
click at [52, 644] on div "Payment" at bounding box center [56, 648] width 34 height 9
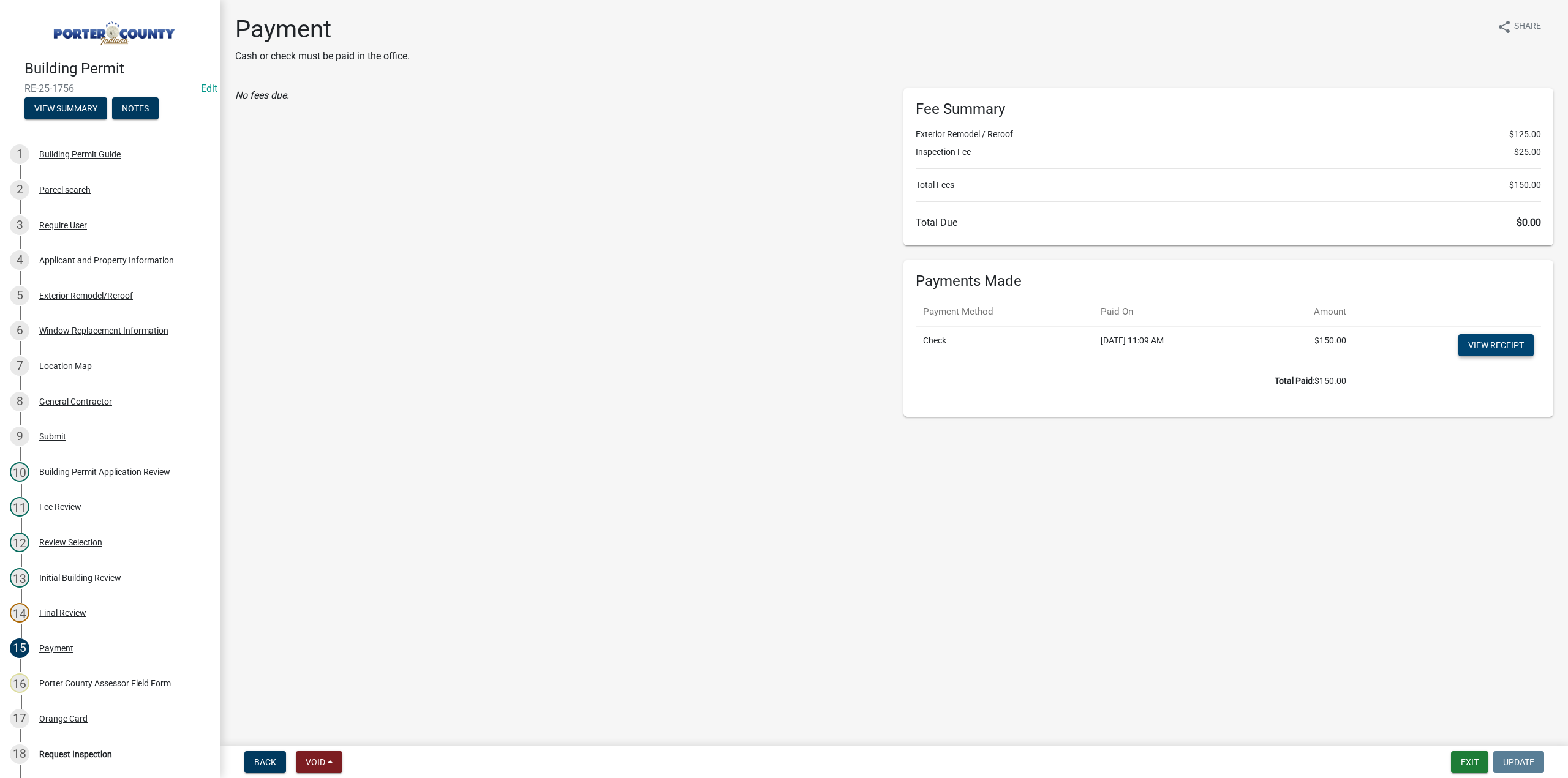
click at [1485, 347] on link "View receipt" at bounding box center [1496, 345] width 75 height 22
click at [48, 715] on div "Orange Card" at bounding box center [63, 719] width 48 height 9
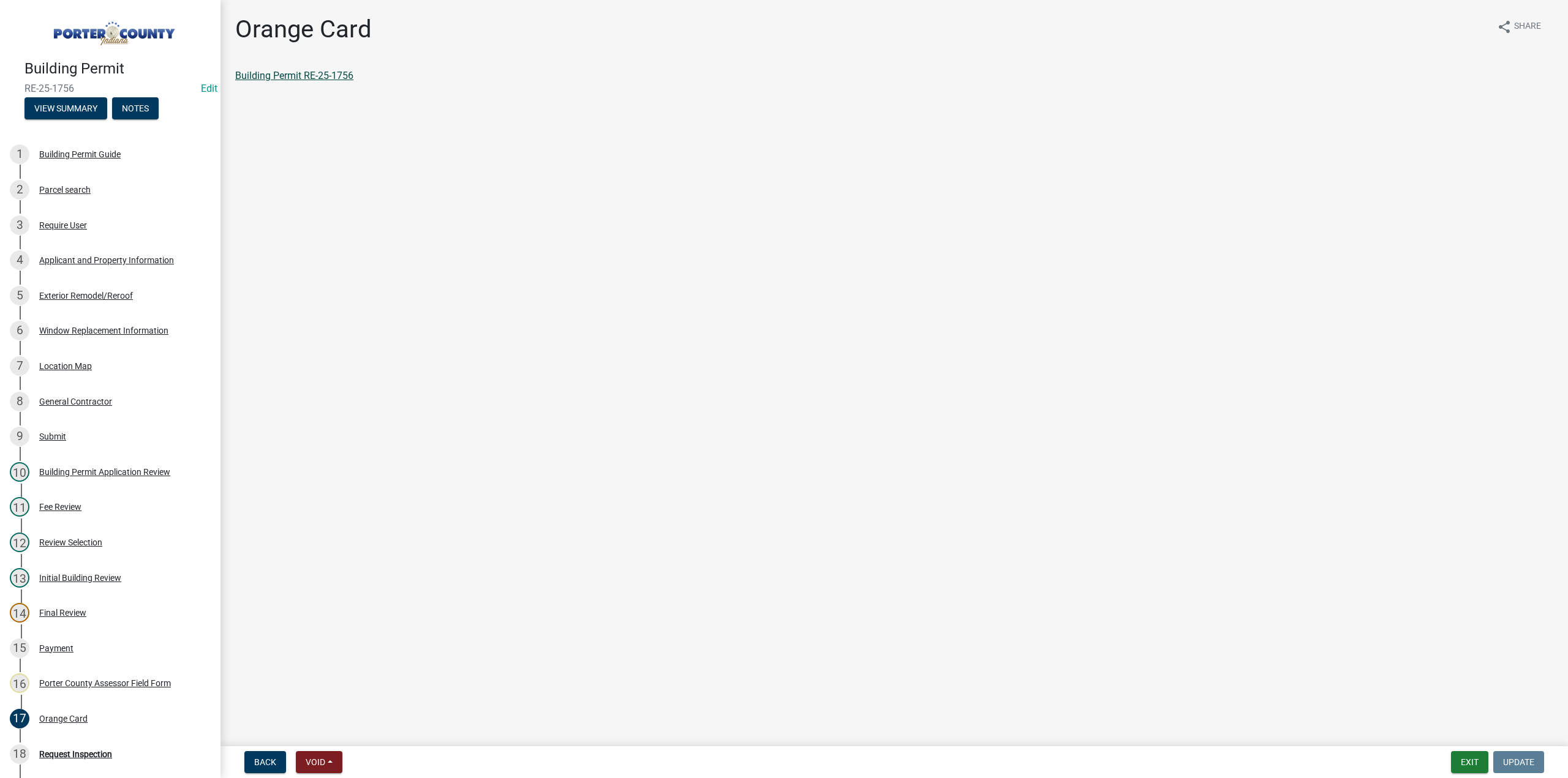
click at [314, 74] on link "Building Permit RE-25-1756" at bounding box center [294, 76] width 118 height 12
click at [1469, 762] on button "Exit" at bounding box center [1470, 762] width 37 height 22
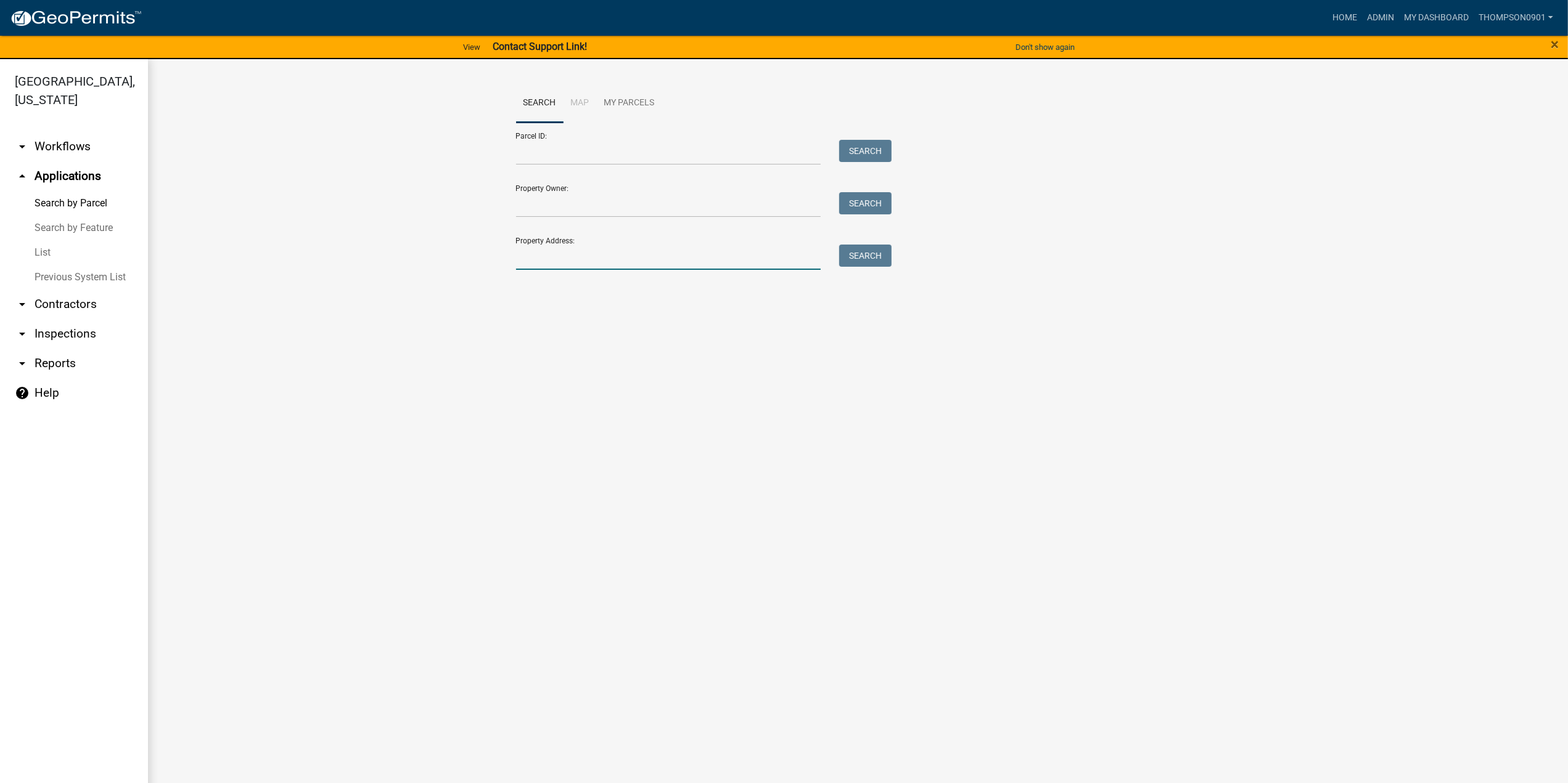
click at [543, 257] on input "Property Address:" at bounding box center [669, 257] width 305 height 25
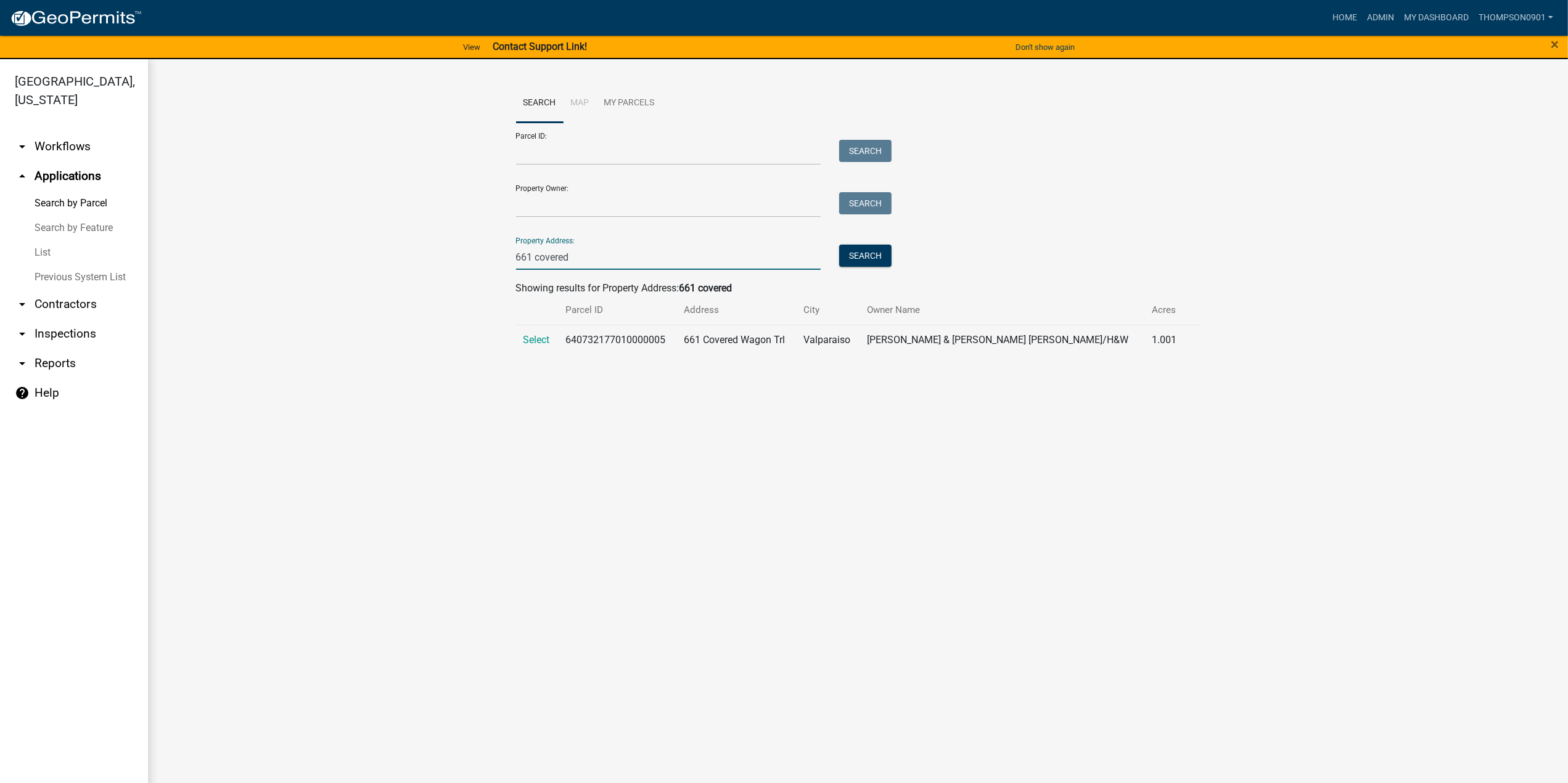
type input "661 covered"
click at [542, 329] on td "Select" at bounding box center [538, 339] width 43 height 30
click at [541, 338] on span "Select" at bounding box center [537, 340] width 26 height 12
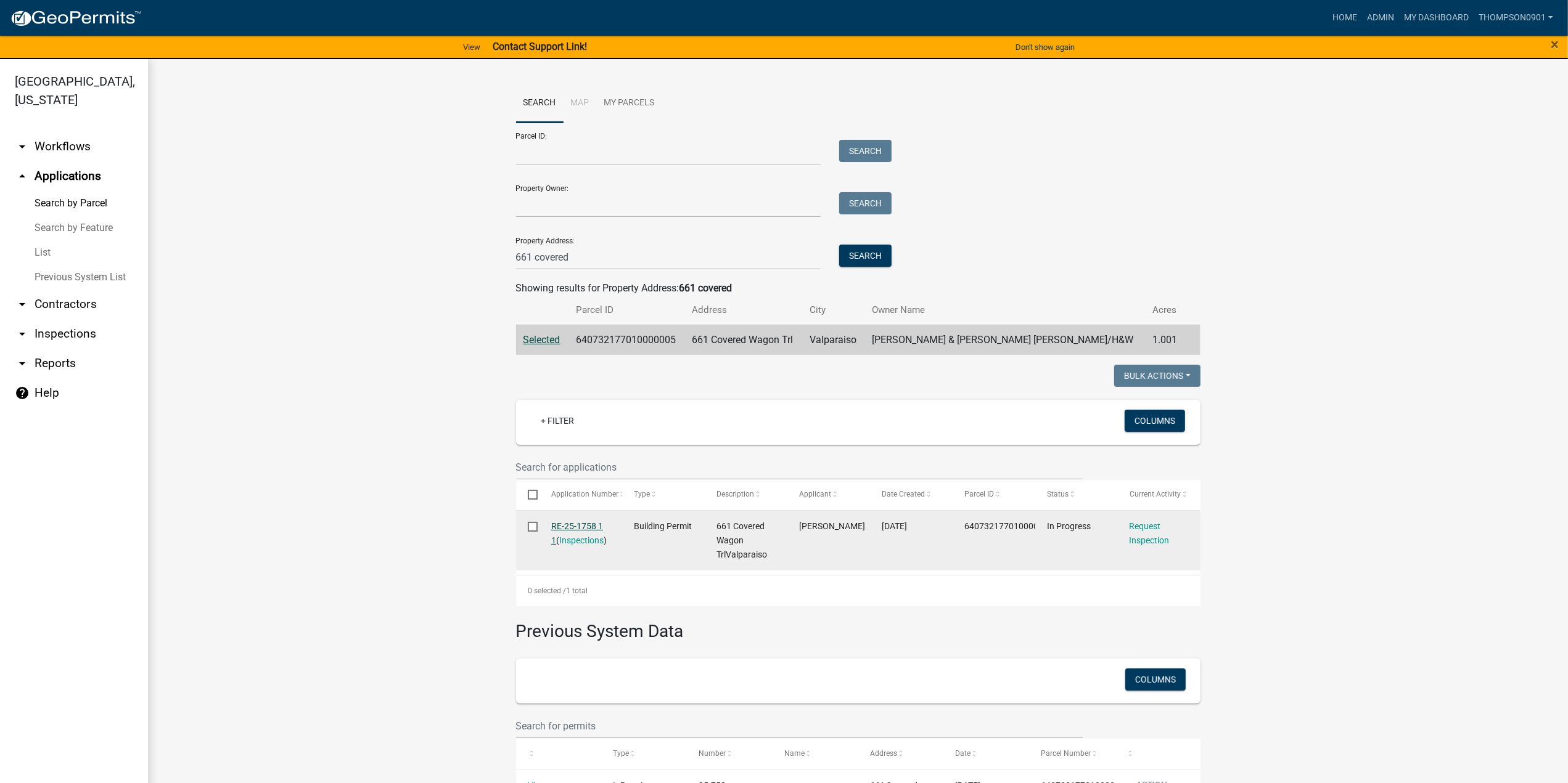
click at [587, 528] on link "RE-25-1758 1 1" at bounding box center [577, 533] width 52 height 24
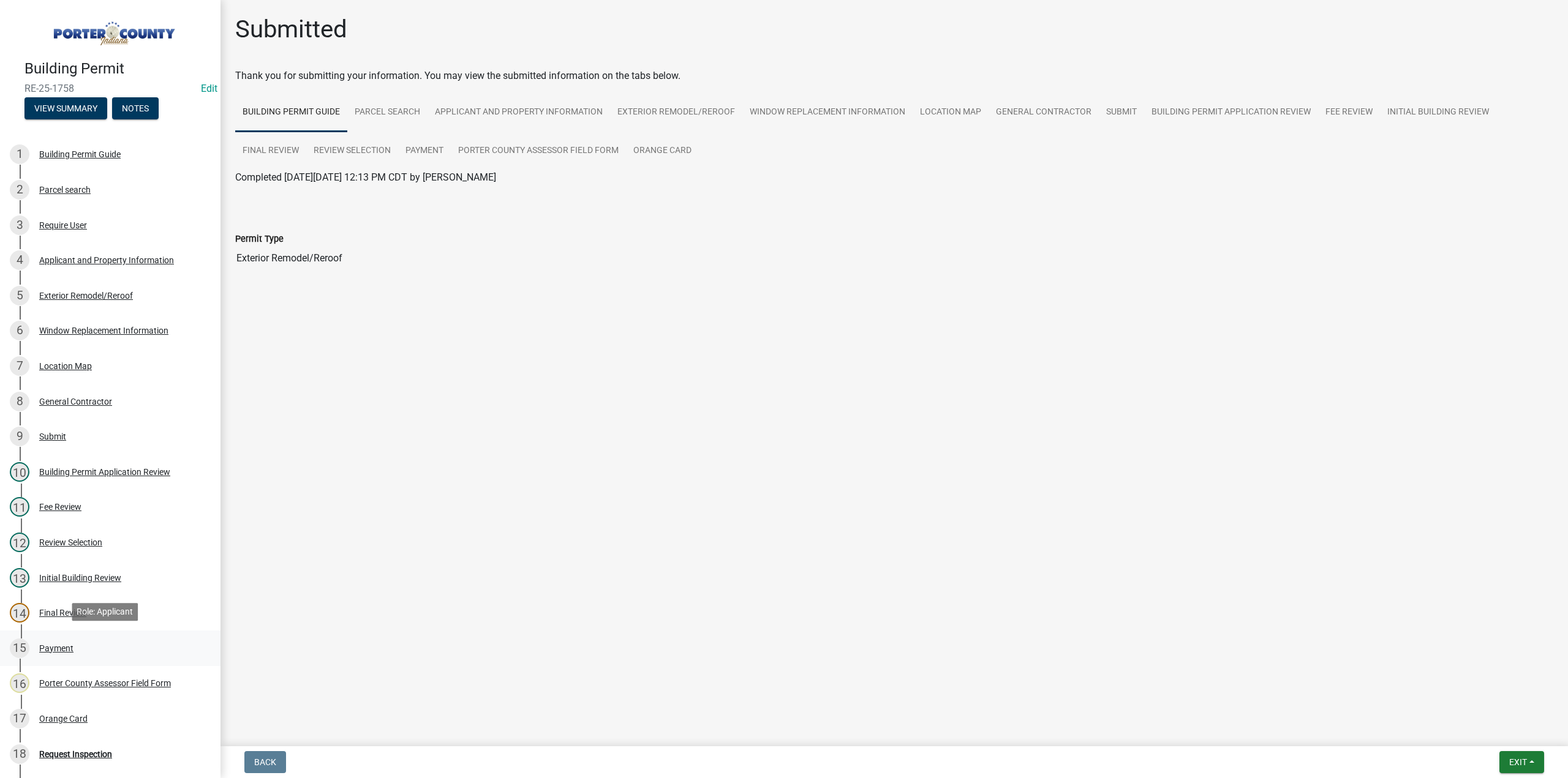
click at [63, 645] on div "Payment" at bounding box center [56, 648] width 34 height 9
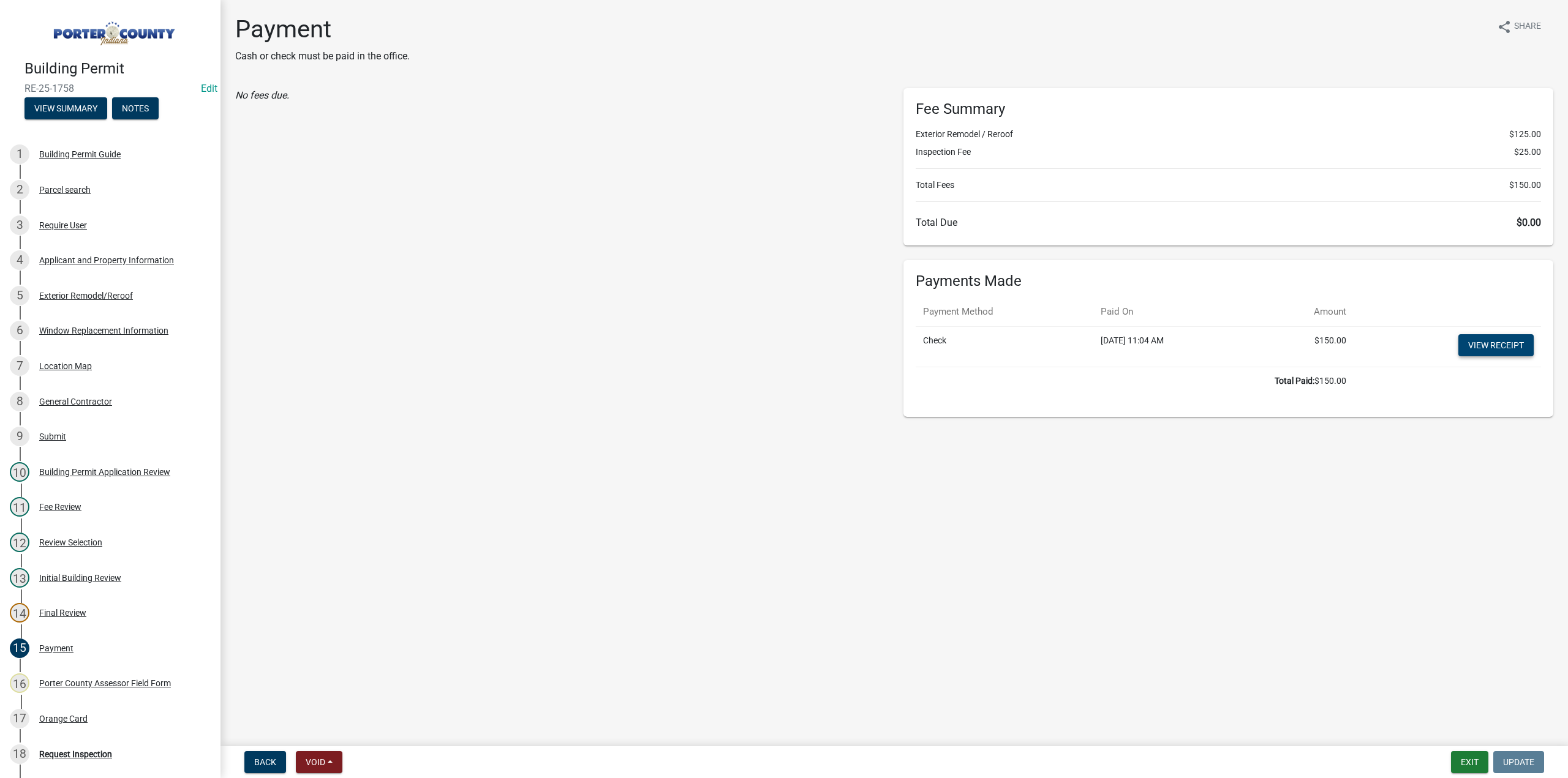
click at [1486, 343] on link "View receipt" at bounding box center [1496, 345] width 75 height 22
click at [47, 715] on div "Orange Card" at bounding box center [63, 719] width 48 height 9
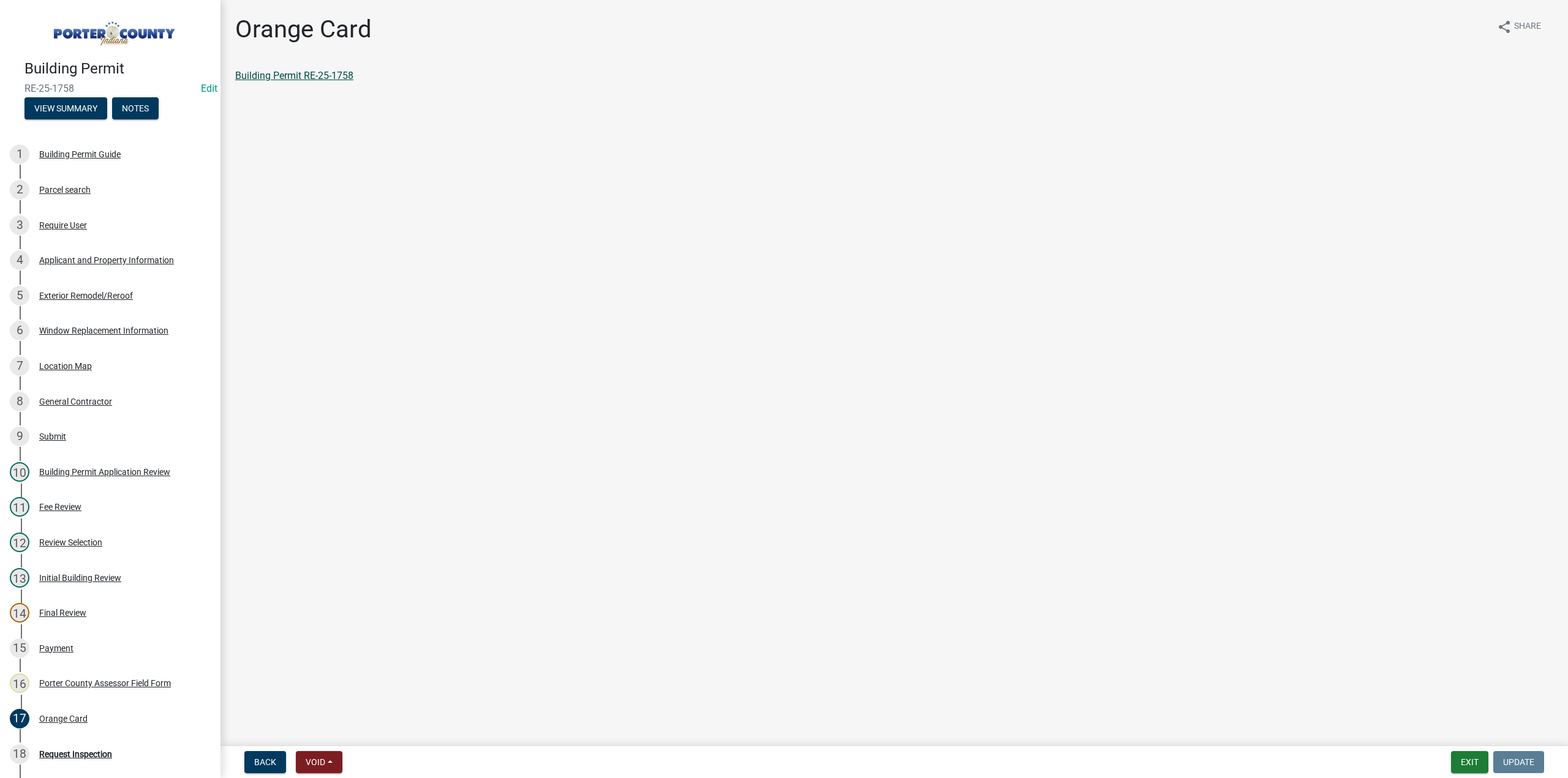
click at [286, 74] on link "Building Permit RE-25-1758" at bounding box center [294, 76] width 118 height 12
click at [1478, 759] on button "Exit" at bounding box center [1470, 762] width 37 height 22
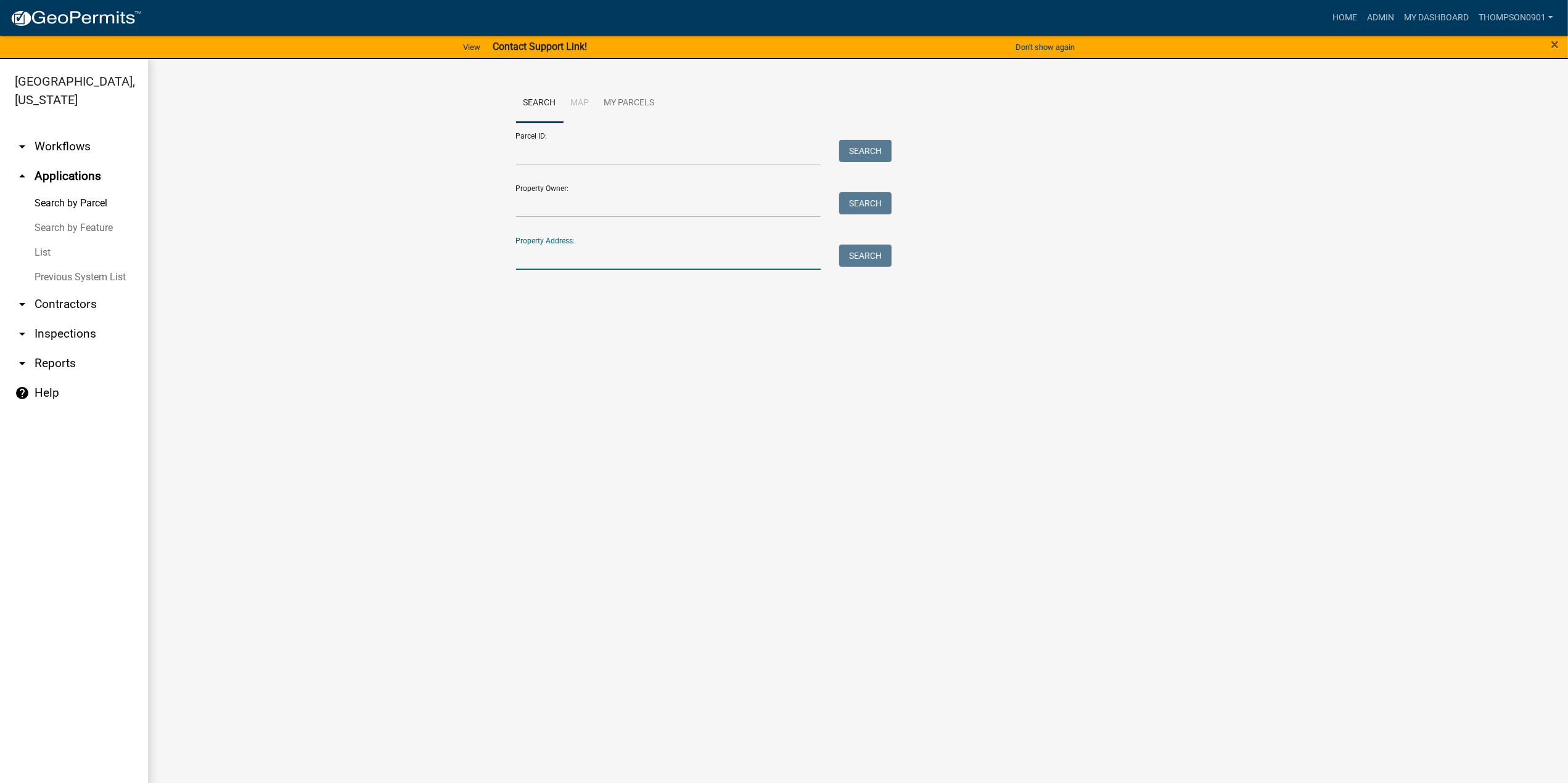
drag, startPoint x: 618, startPoint y: 265, endPoint x: 603, endPoint y: 261, distance: 15.5
click at [618, 265] on input "Property Address:" at bounding box center [669, 257] width 305 height 25
type input "40 warr"
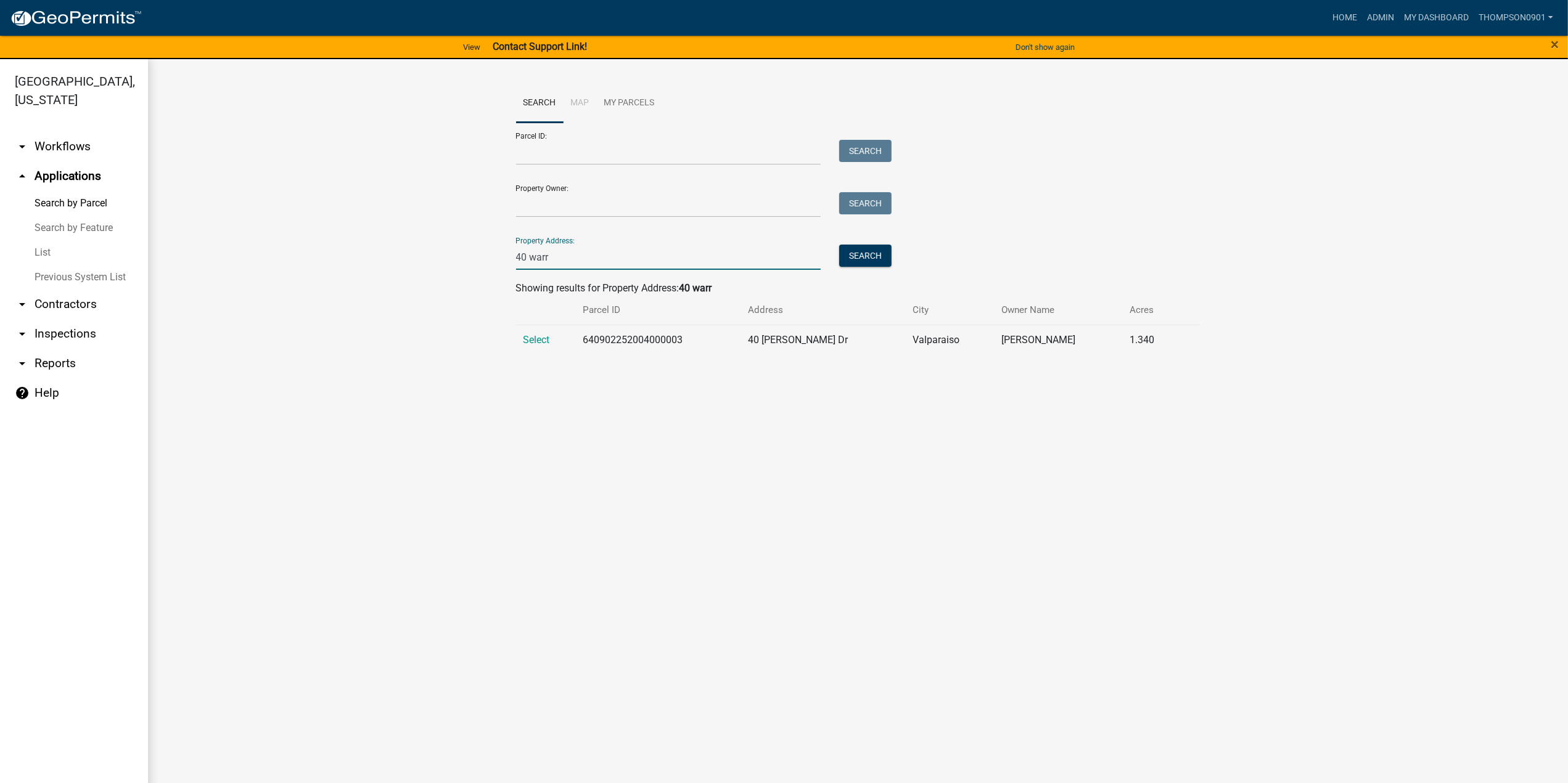
drag, startPoint x: 644, startPoint y: 254, endPoint x: 164, endPoint y: 279, distance: 480.7
click at [164, 279] on div "Search Map My Parcels Parcel ID: Search Property Owner: Search Property Address…" at bounding box center [858, 224] width 1420 height 331
click at [43, 240] on link "List" at bounding box center [74, 253] width 148 height 25
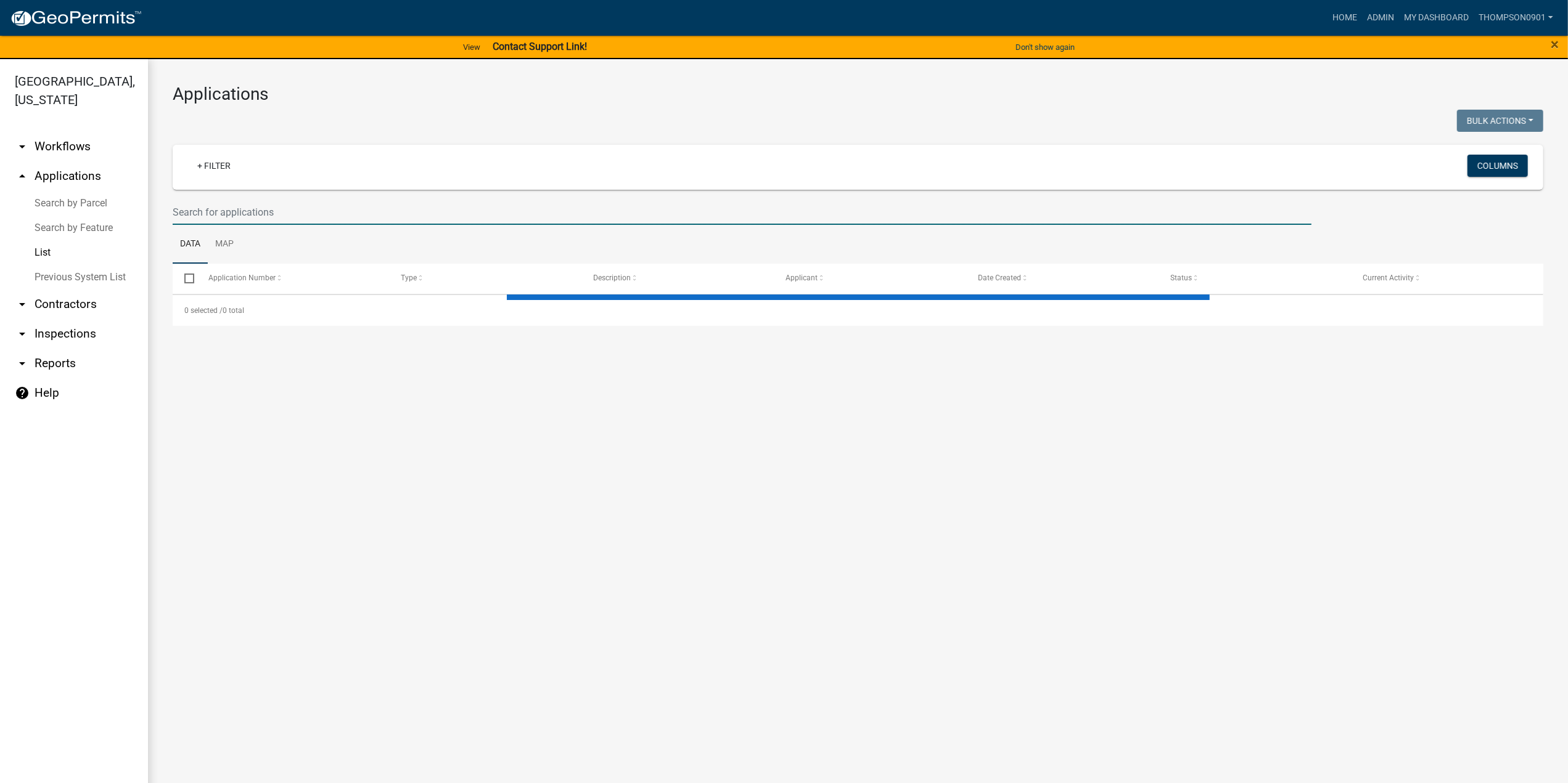
click at [234, 210] on input "text" at bounding box center [741, 212] width 1139 height 25
select select "3: 100"
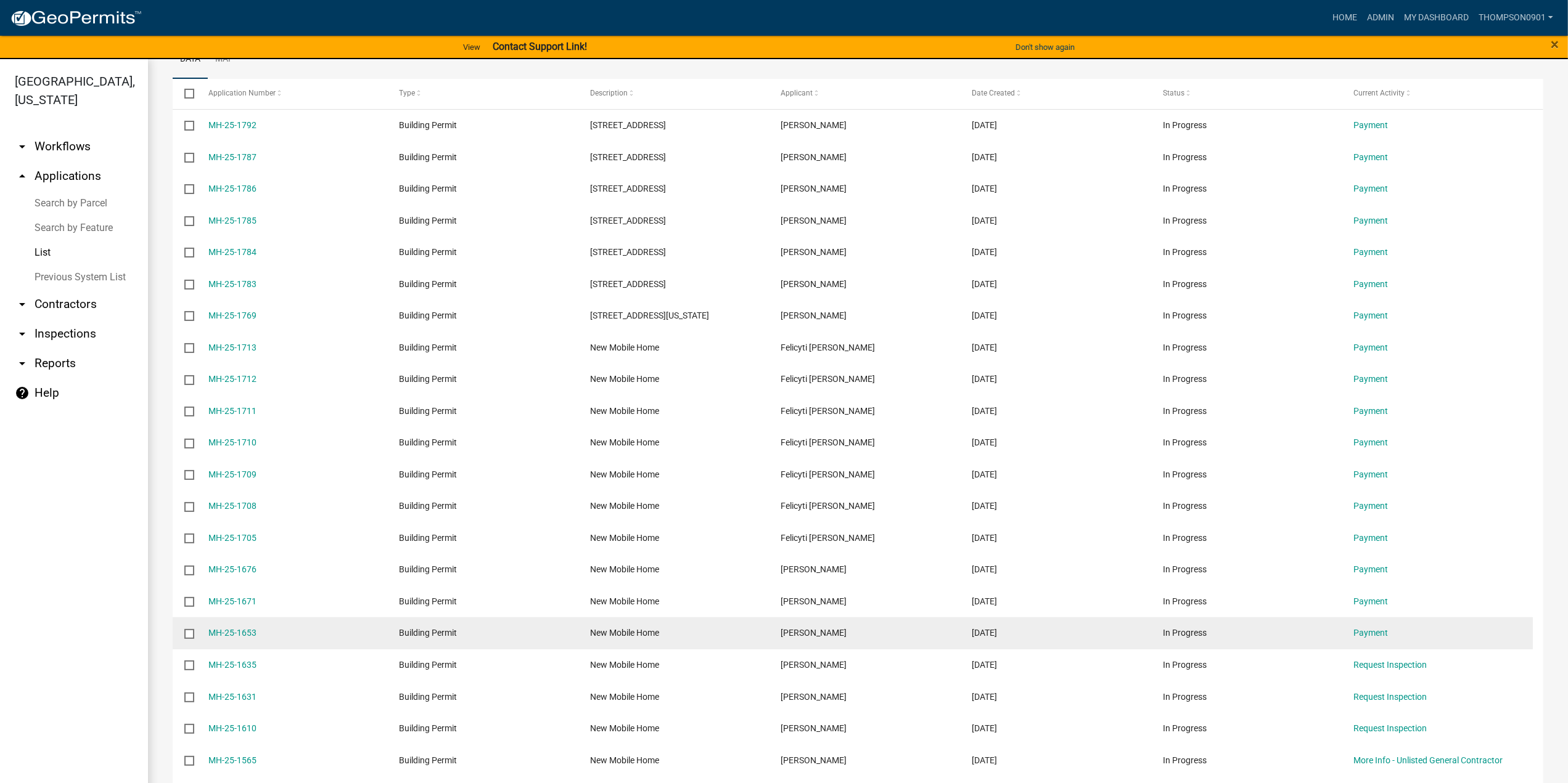
scroll to position [308, 0]
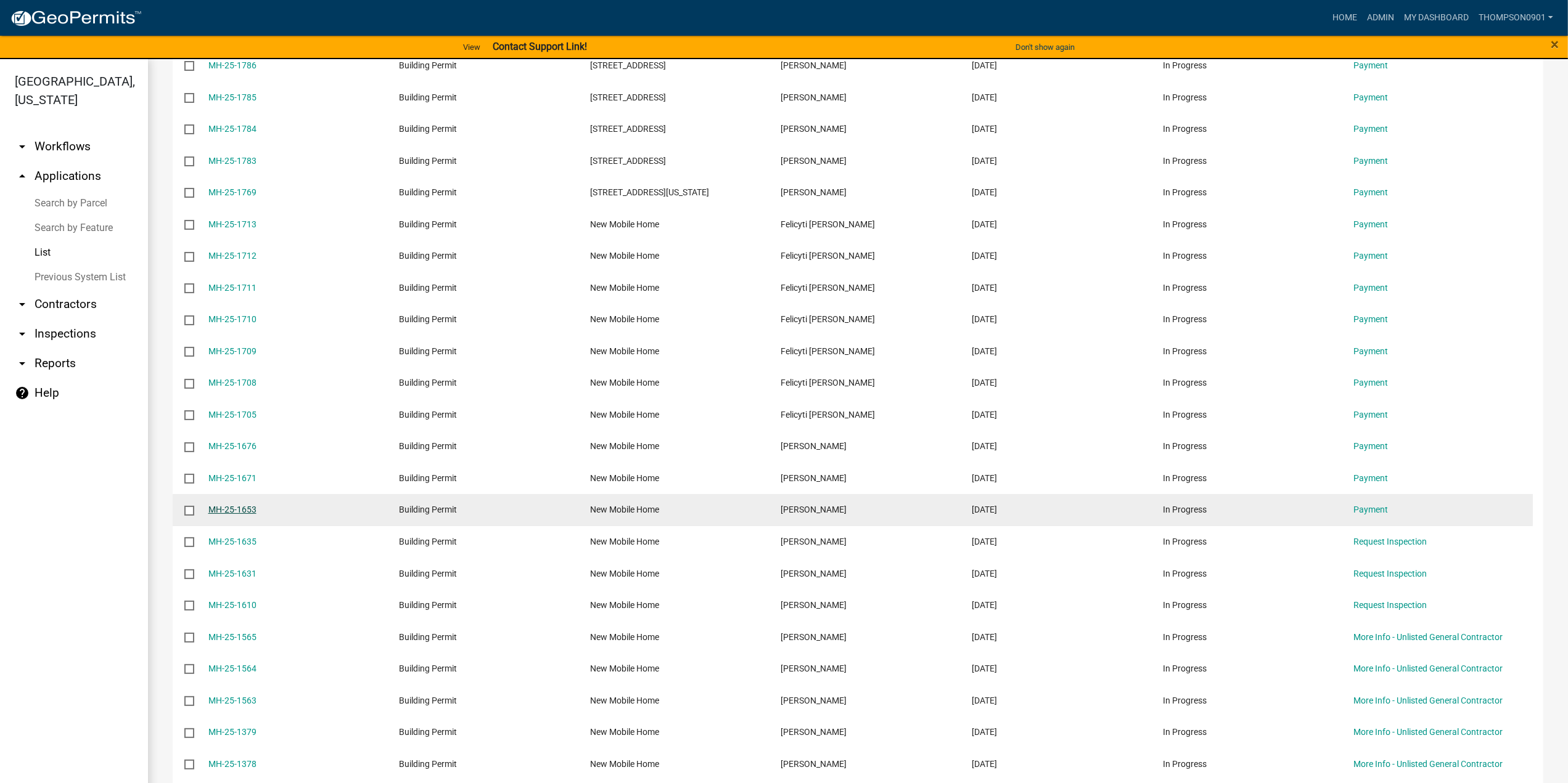
type input "mh-25"
click at [239, 512] on link "MH-25-1653" at bounding box center [232, 510] width 48 height 10
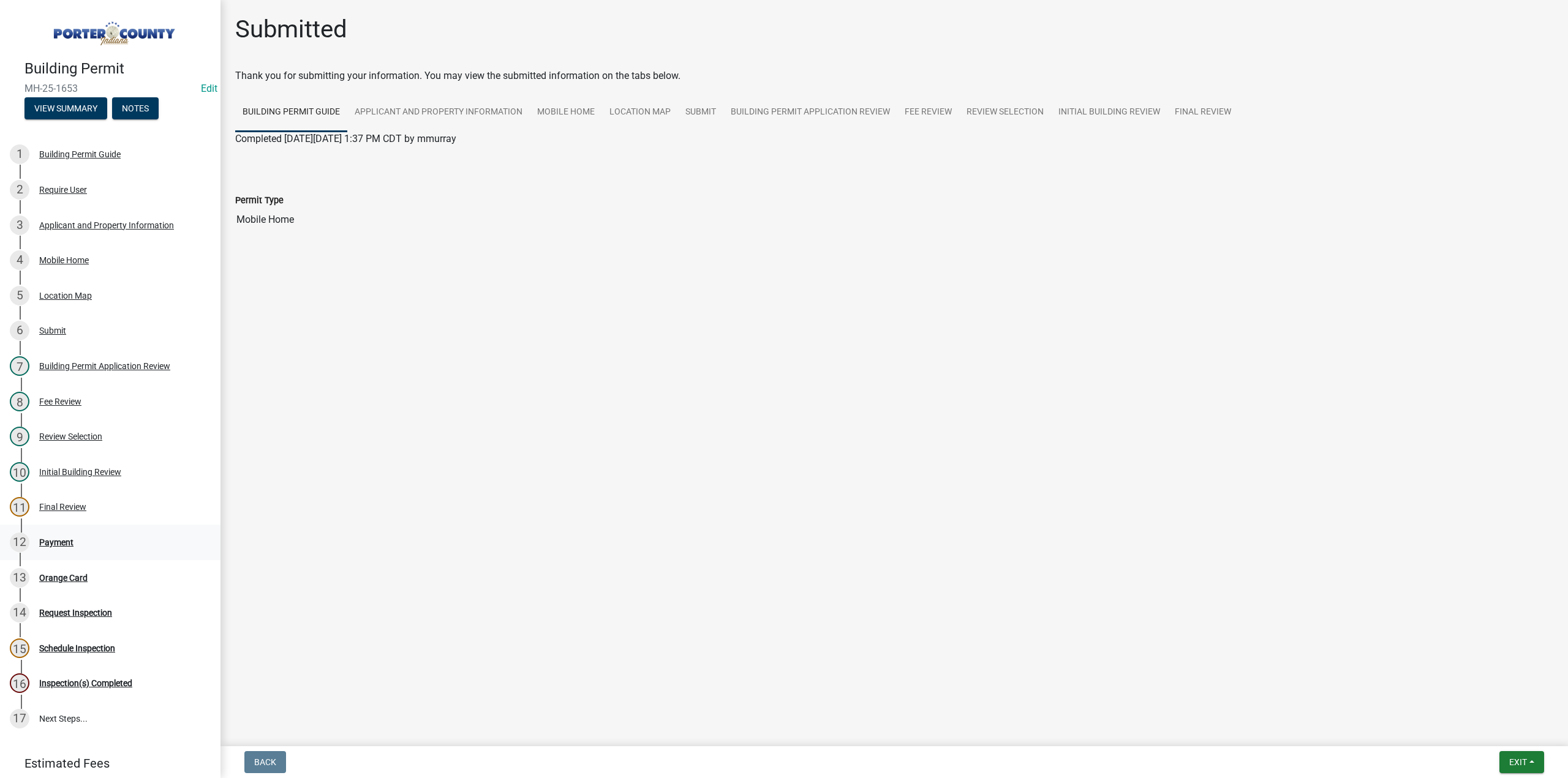
click at [50, 534] on div "12 Payment" at bounding box center [105, 542] width 191 height 20
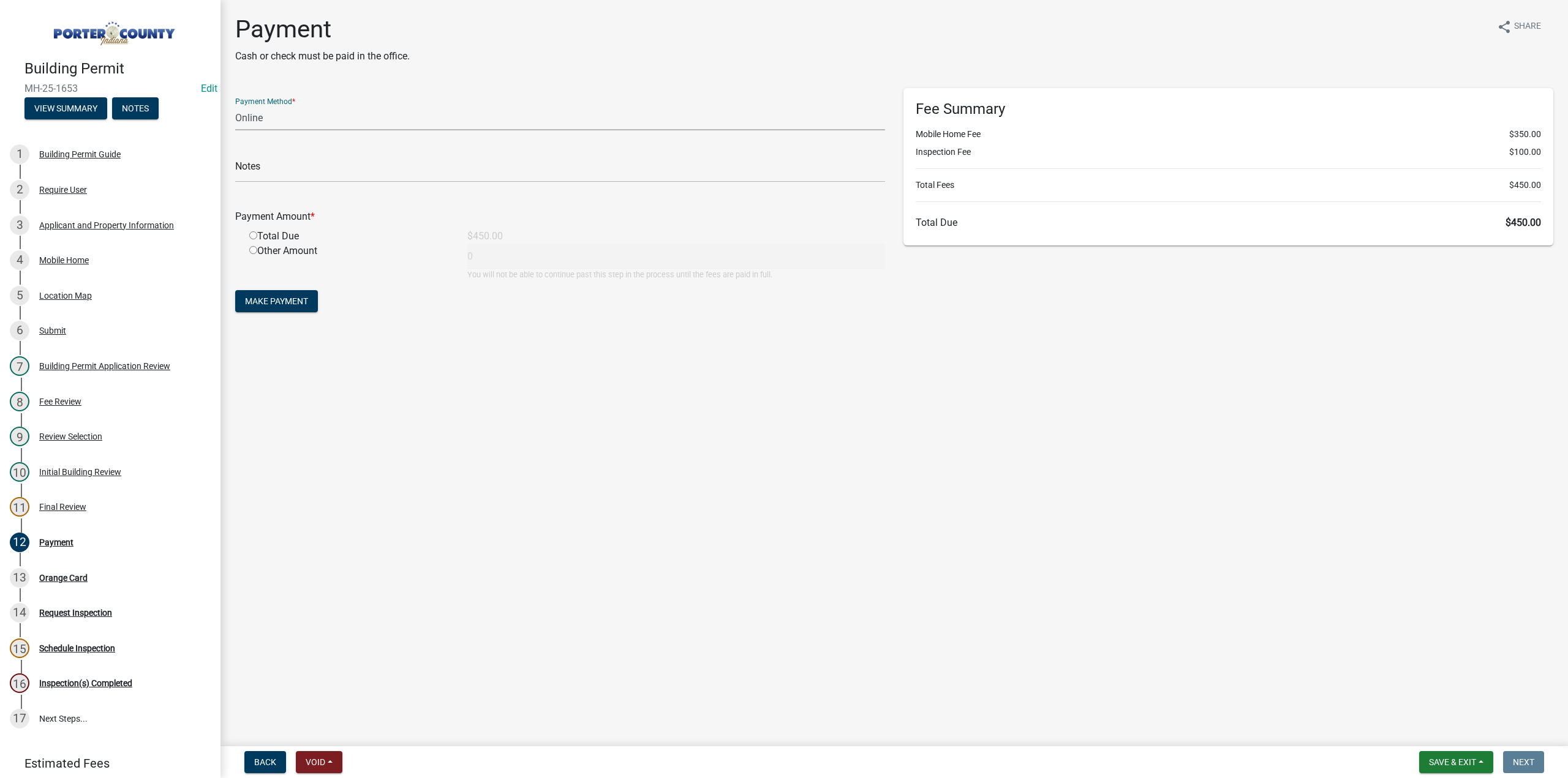
drag, startPoint x: 281, startPoint y: 117, endPoint x: 277, endPoint y: 125, distance: 8.9
click at [281, 117] on select "Credit Card POS Check Cash Online" at bounding box center [560, 118] width 650 height 25
select select "1: 0"
click at [235, 106] on select "Credit Card POS Check Cash Online" at bounding box center [560, 118] width 650 height 25
click at [267, 172] on input "text" at bounding box center [560, 170] width 650 height 25
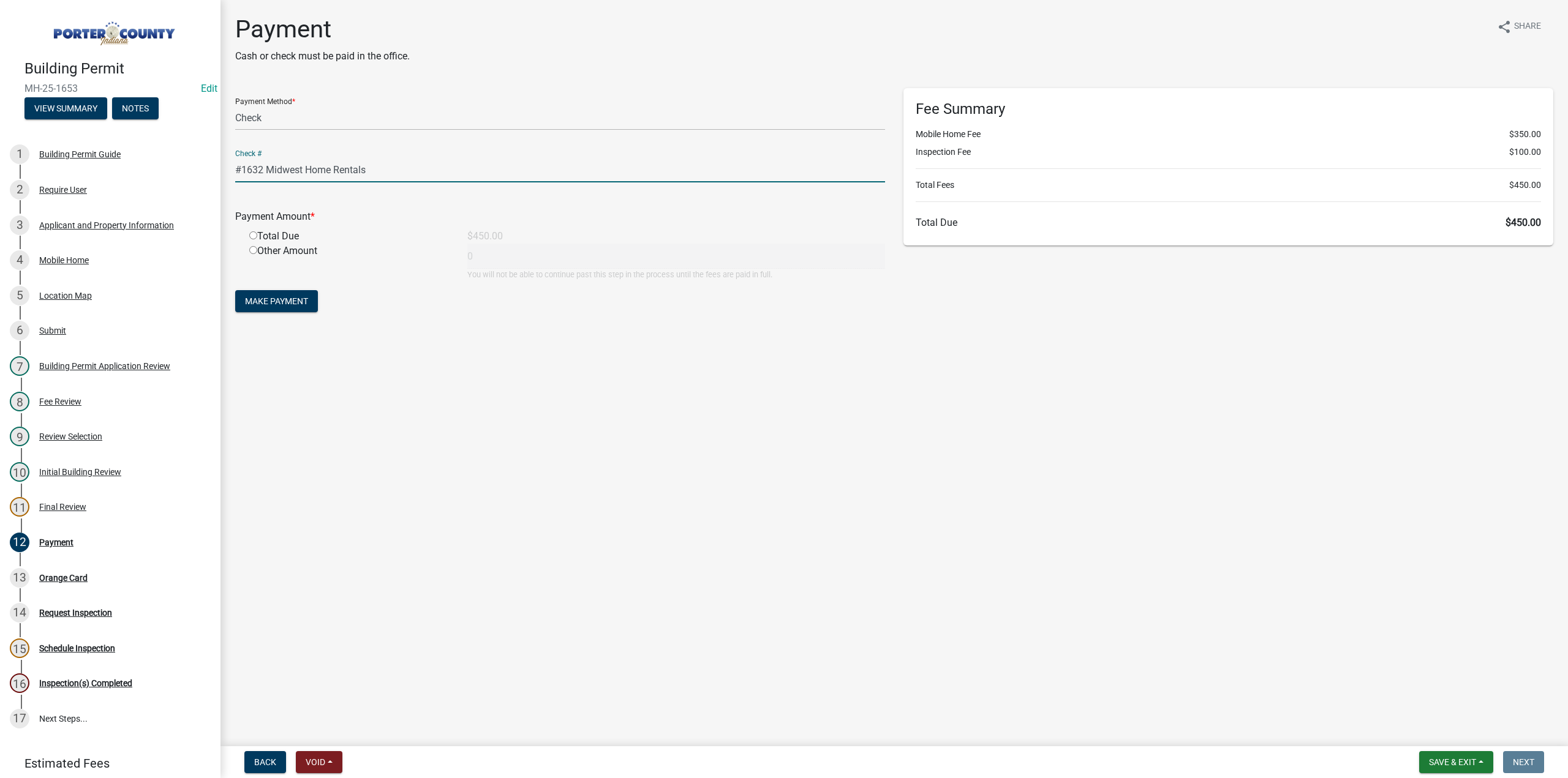
drag, startPoint x: 388, startPoint y: 165, endPoint x: 252, endPoint y: 168, distance: 136.0
click at [222, 170] on div "Payment Cash or check must be paid in the office. share Share Payment Method * …" at bounding box center [894, 176] width 1347 height 323
type input "#1632 Midwest Home Rentals"
click at [253, 235] on input "radio" at bounding box center [253, 235] width 8 height 8
radio input "true"
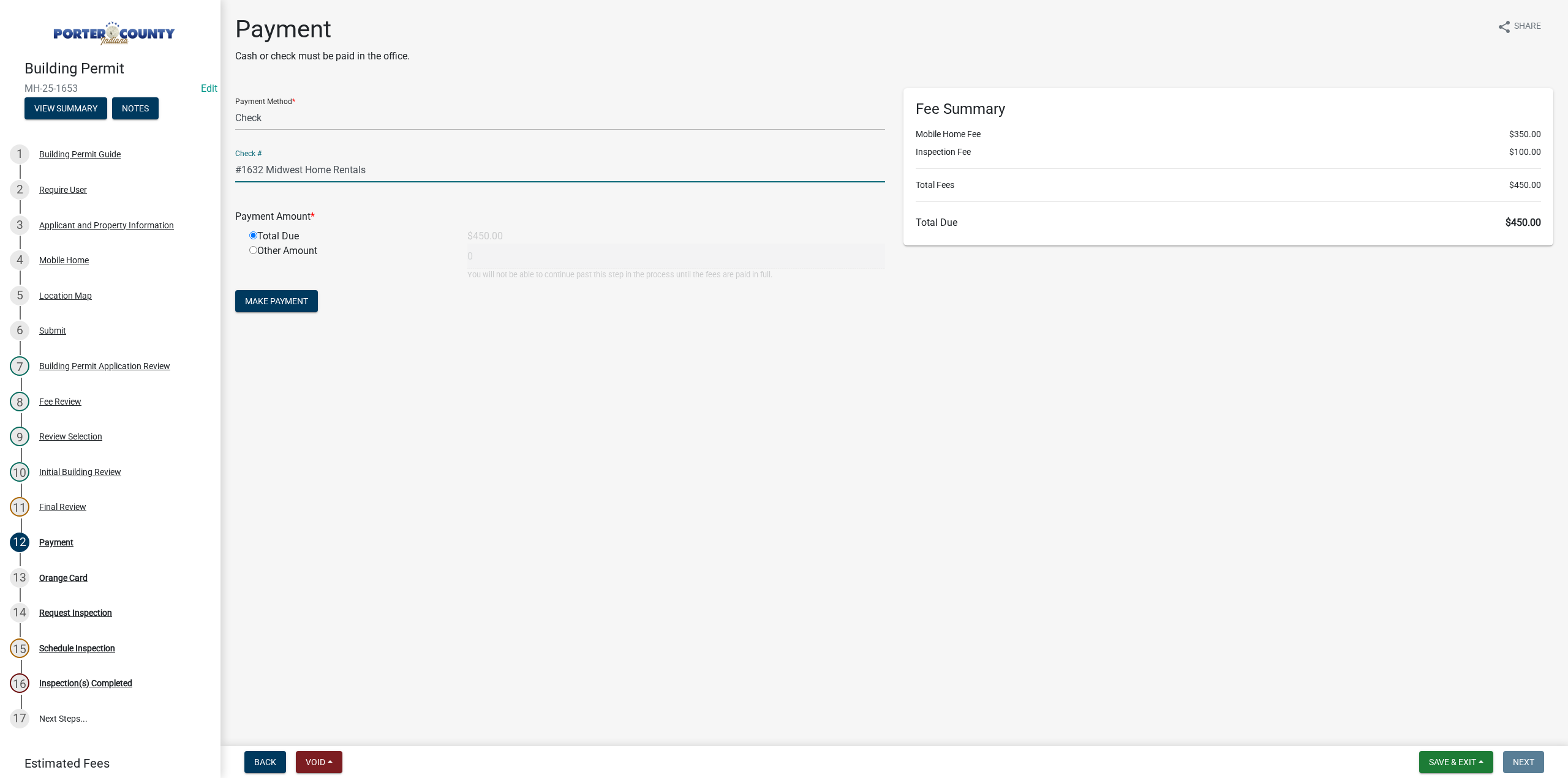
type input "450"
click at [267, 302] on span "Make Payment" at bounding box center [276, 301] width 63 height 9
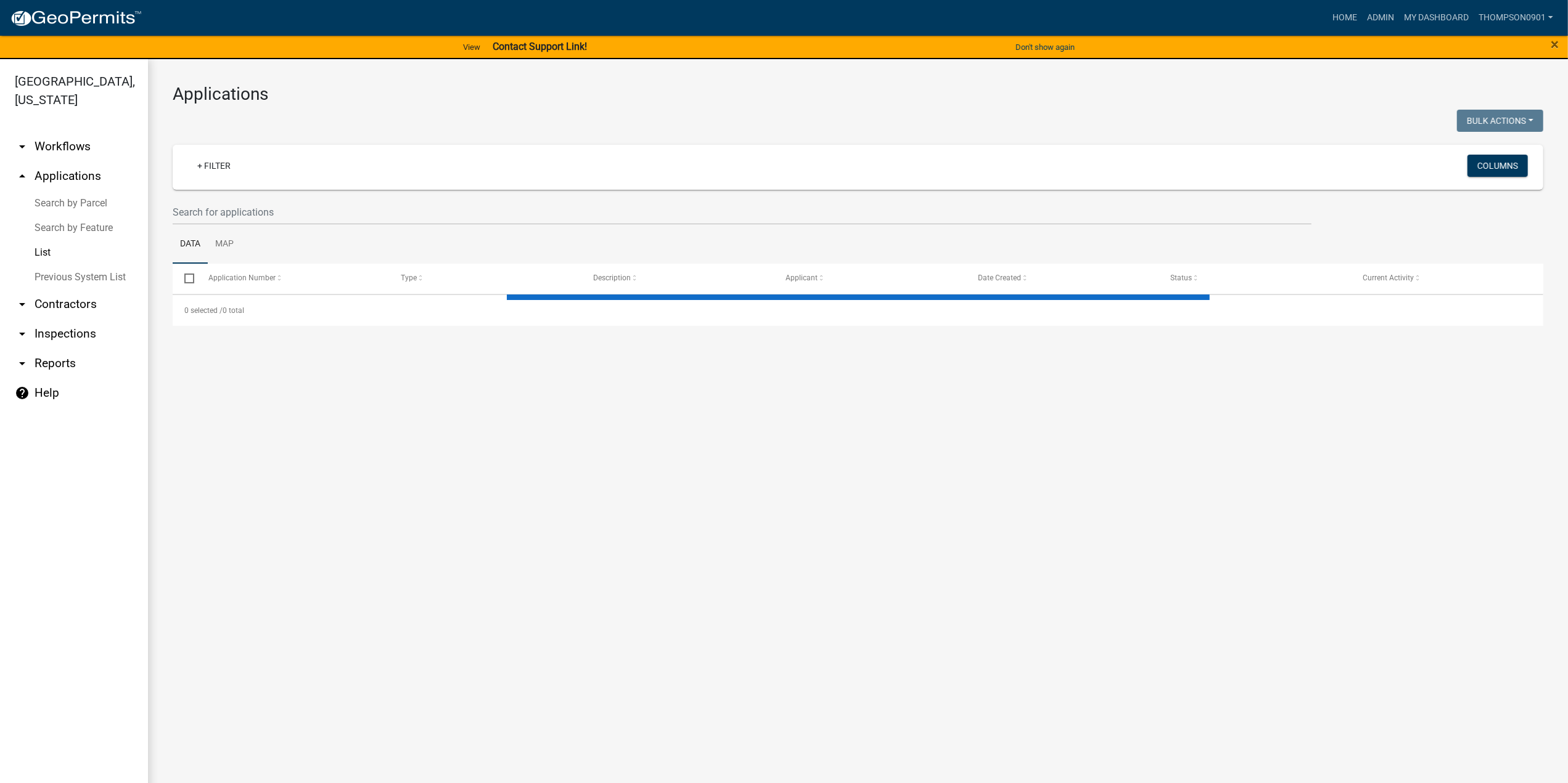
select select "3: 100"
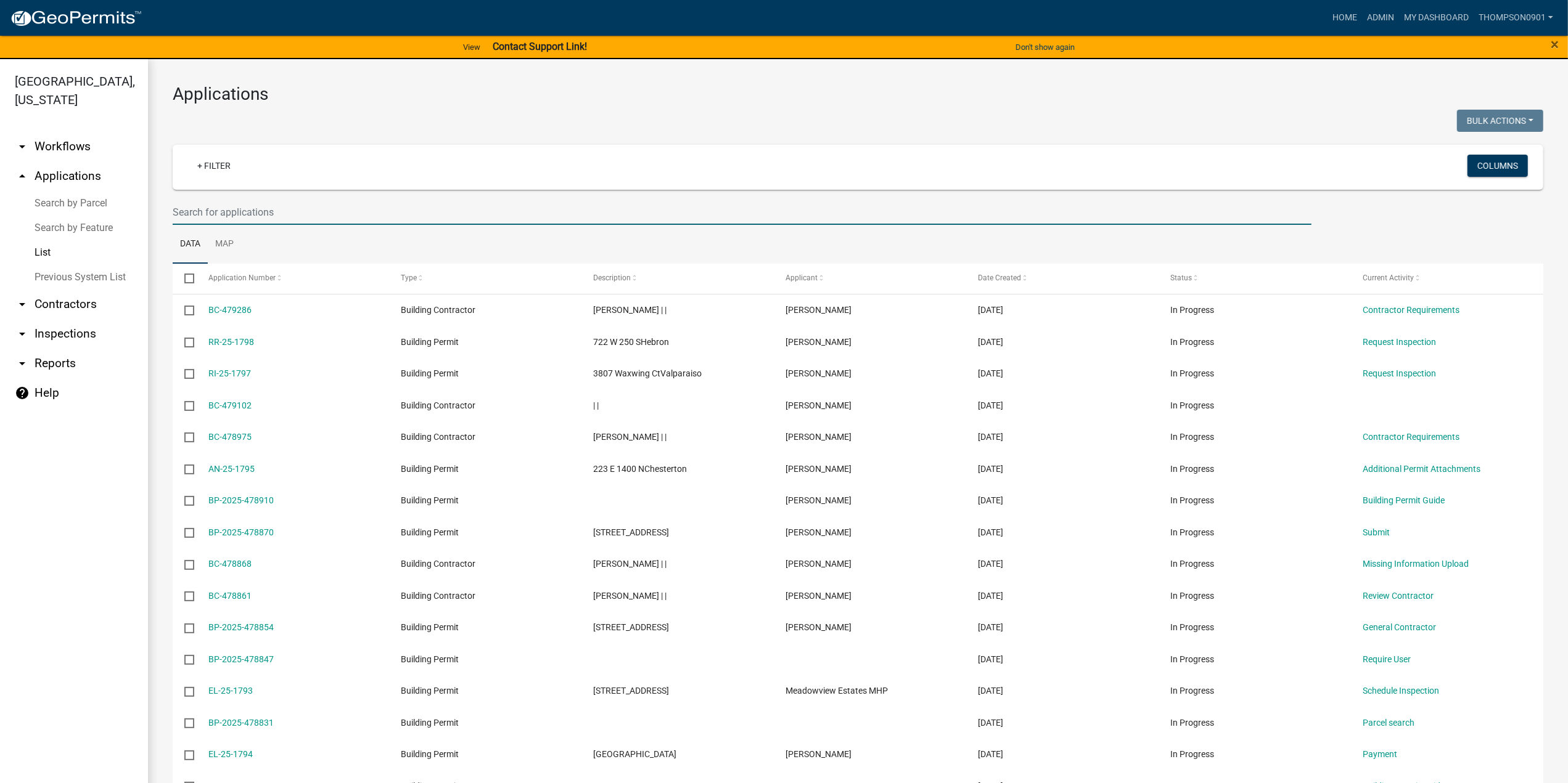
click at [221, 203] on input "text" at bounding box center [741, 212] width 1139 height 25
type input "mh-25"
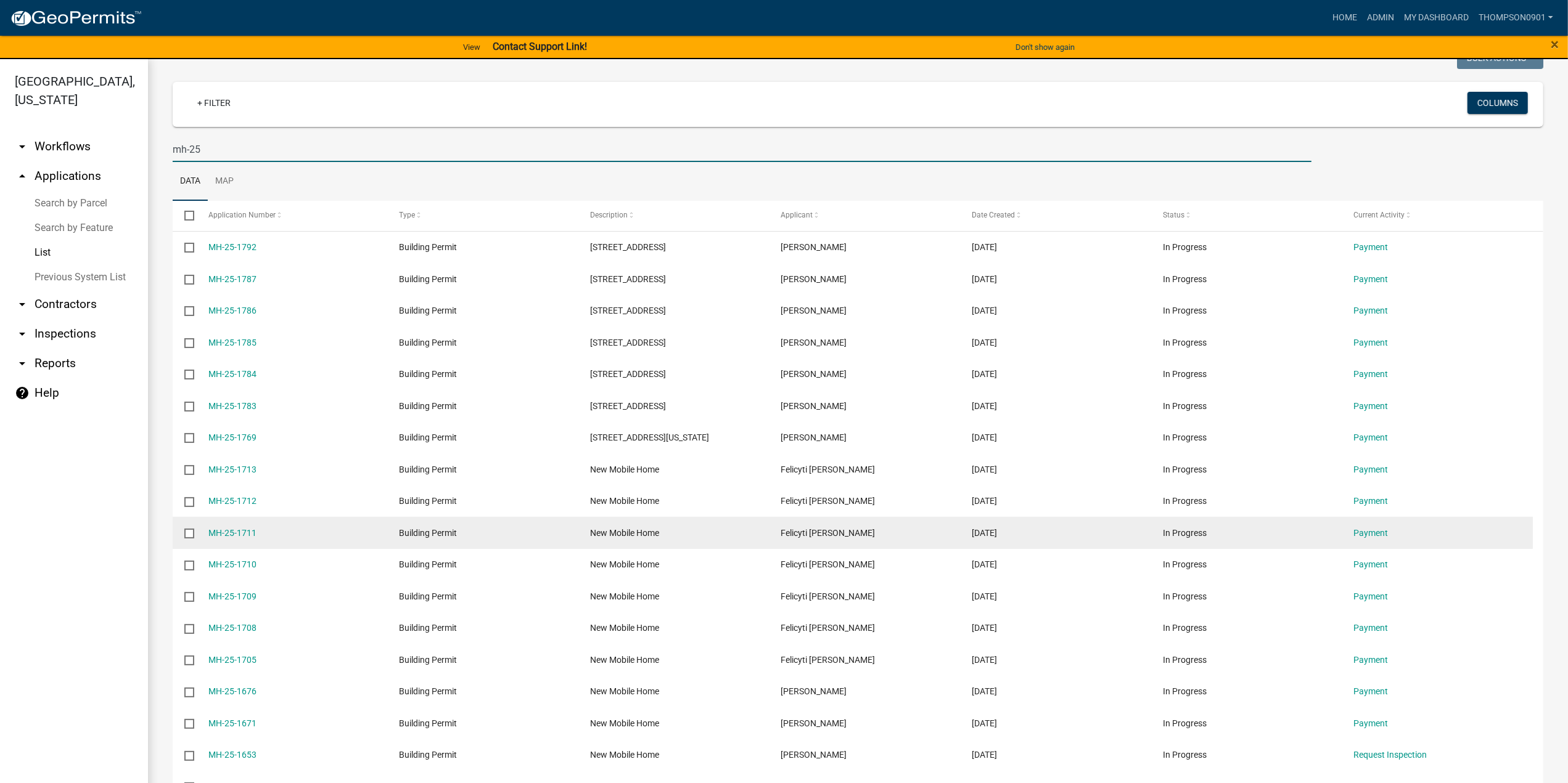
scroll to position [185, 0]
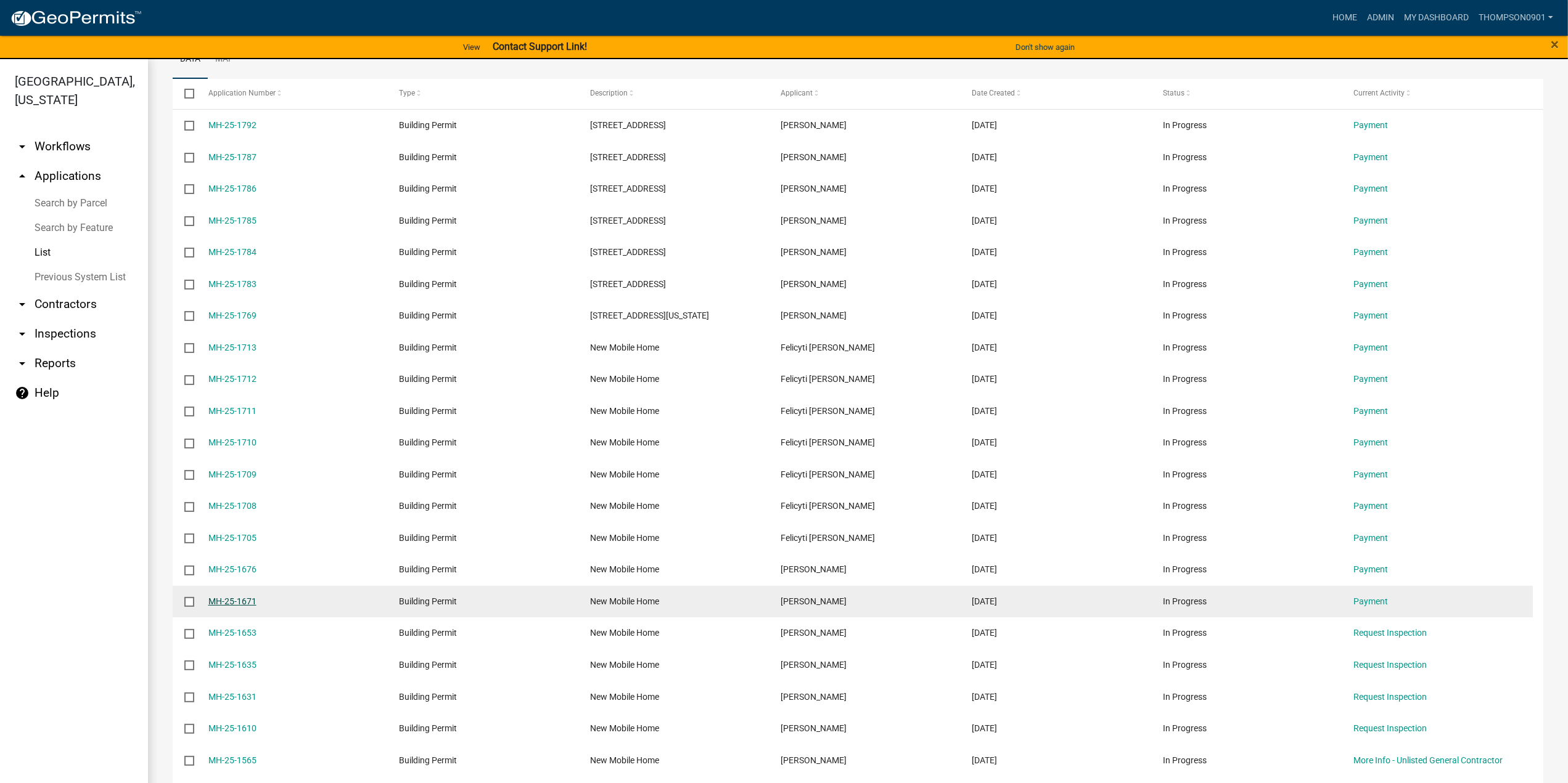
click at [246, 603] on link "MH-25-1671" at bounding box center [232, 601] width 48 height 10
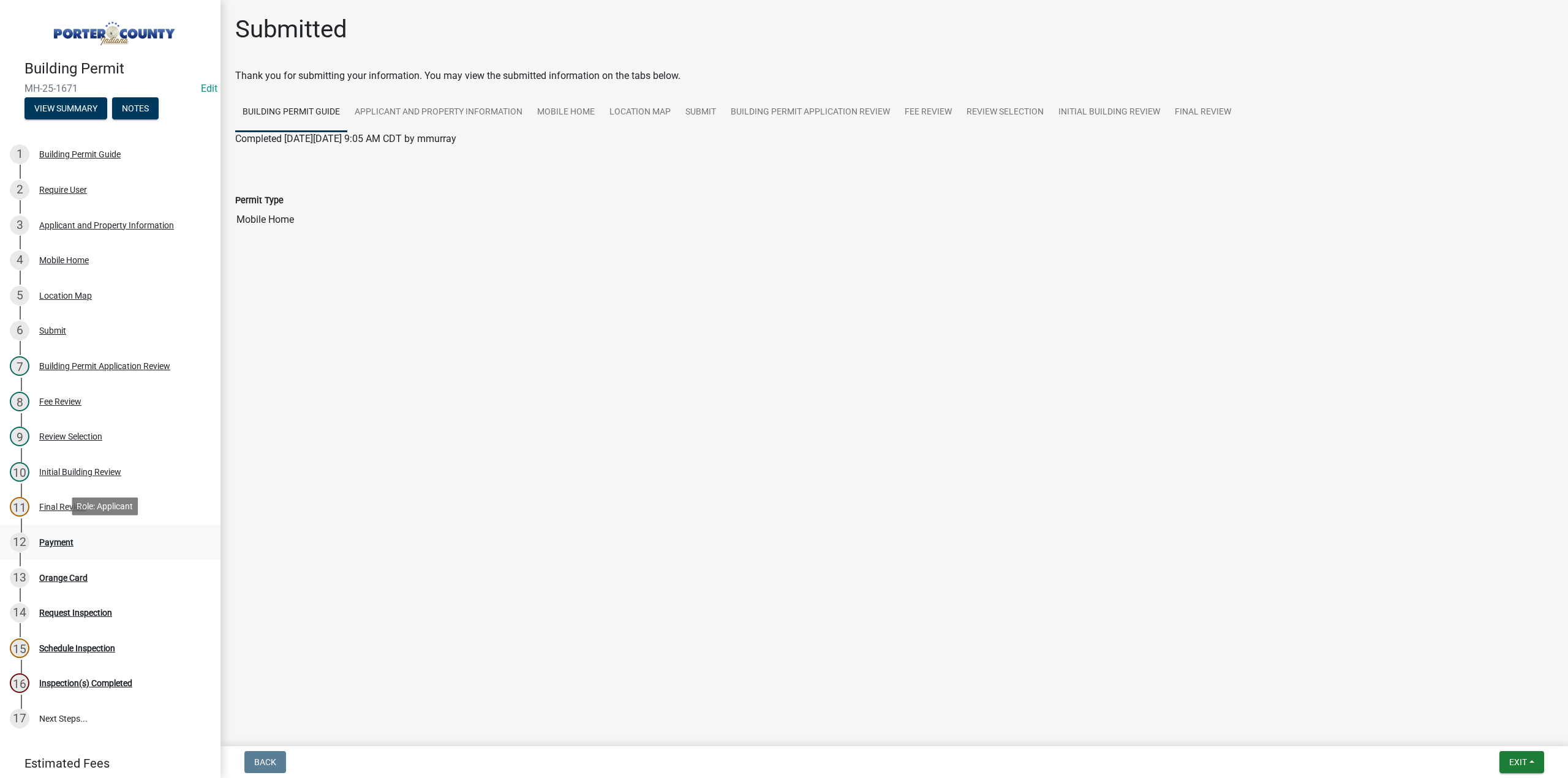
click at [63, 538] on div "Payment" at bounding box center [56, 543] width 34 height 9
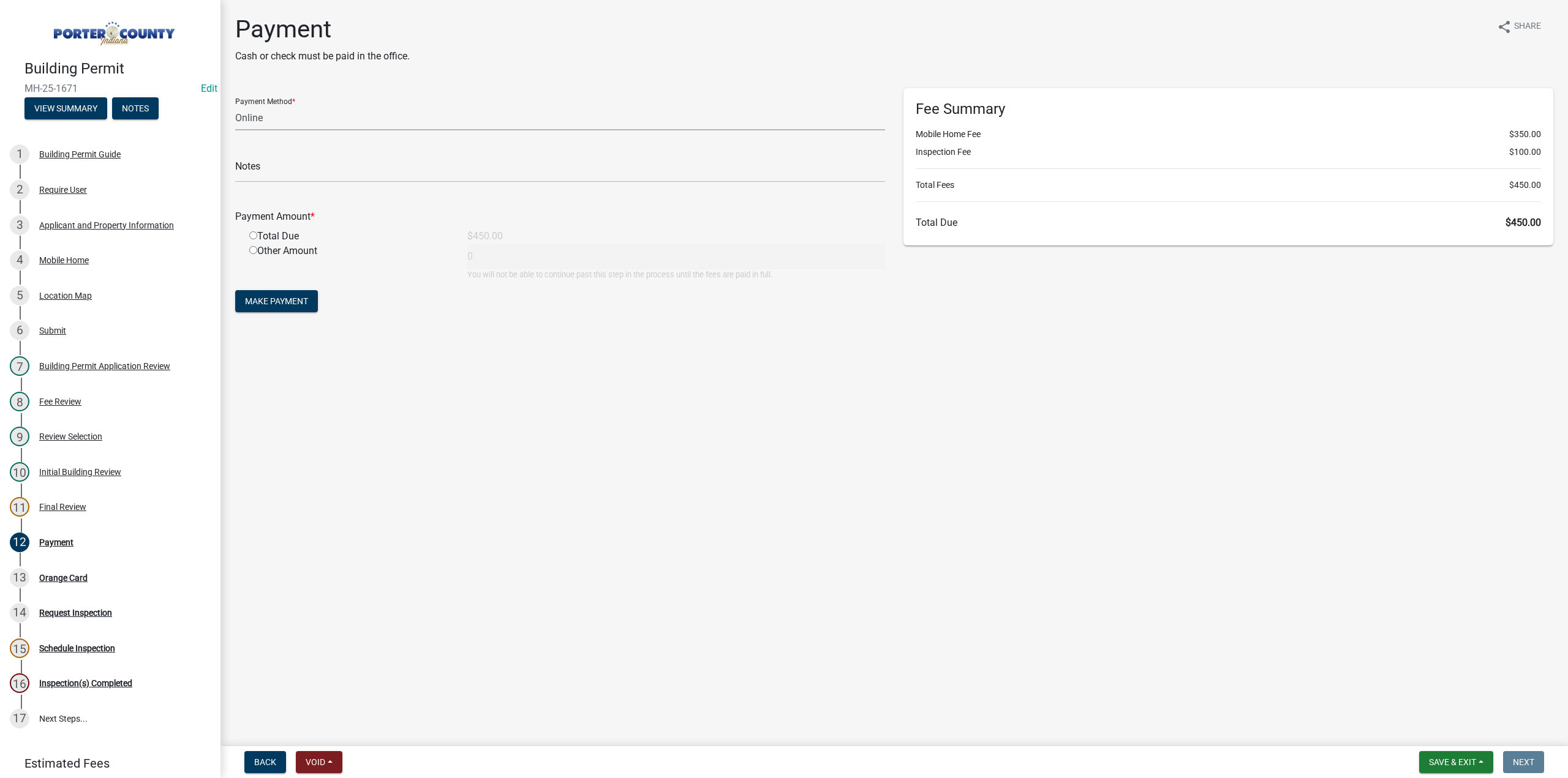
click at [274, 118] on select "Credit Card POS Check Cash Online" at bounding box center [560, 118] width 650 height 25
select select "1: 0"
click at [235, 106] on select "Credit Card POS Check Cash Online" at bounding box center [560, 118] width 650 height 25
click at [259, 160] on input "text" at bounding box center [560, 170] width 650 height 25
paste input "#1632 Midwest Home Rentals"
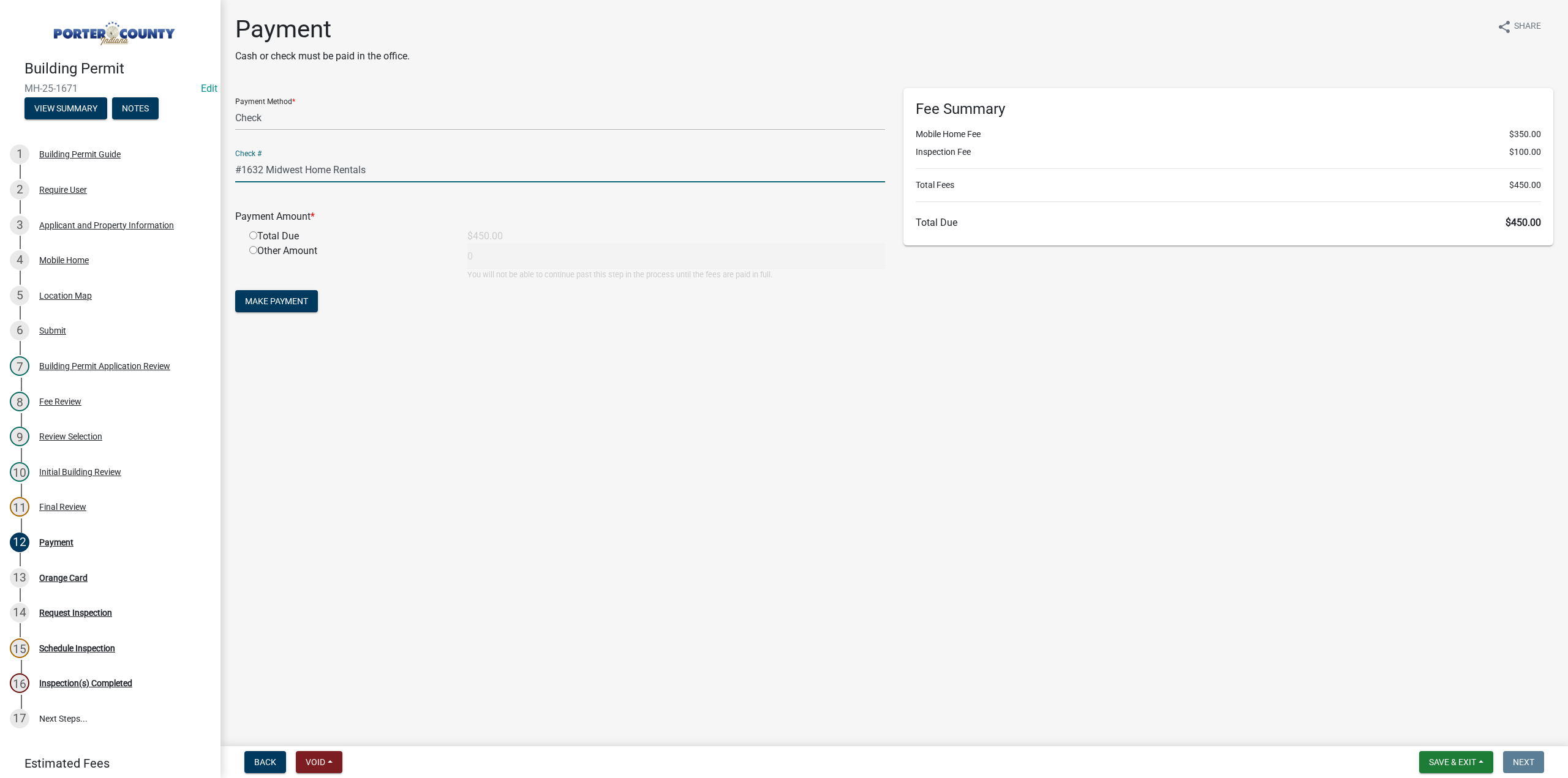
type input "#1632 Midwest Home Rentals"
click at [254, 236] on input "radio" at bounding box center [253, 235] width 8 height 8
radio input "true"
type input "450"
click at [282, 296] on span "Make Payment" at bounding box center [276, 301] width 63 height 9
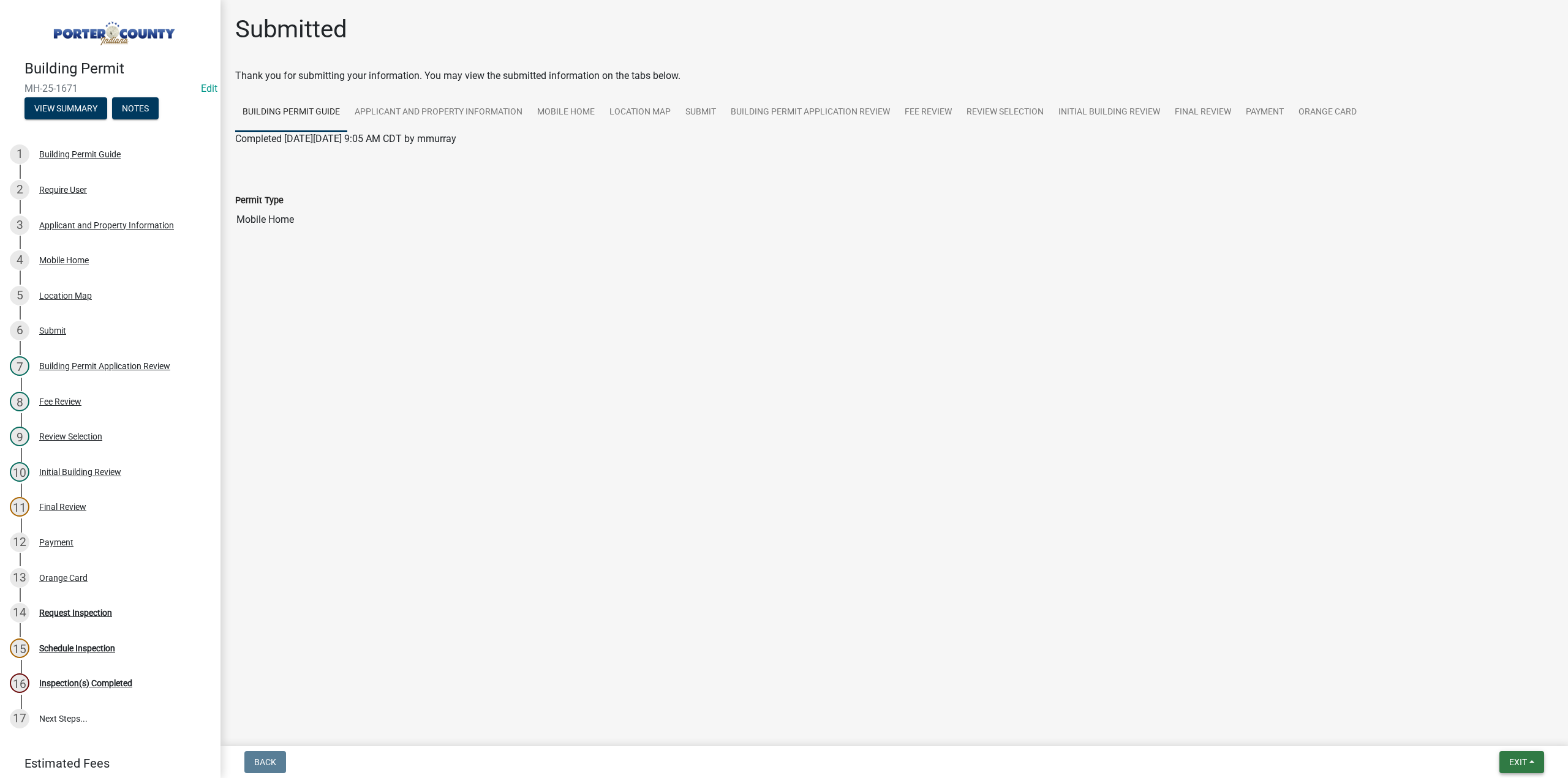
click at [1521, 766] on span "Exit" at bounding box center [1518, 762] width 17 height 9
click at [1516, 742] on button "Save & Exit" at bounding box center [1496, 731] width 98 height 29
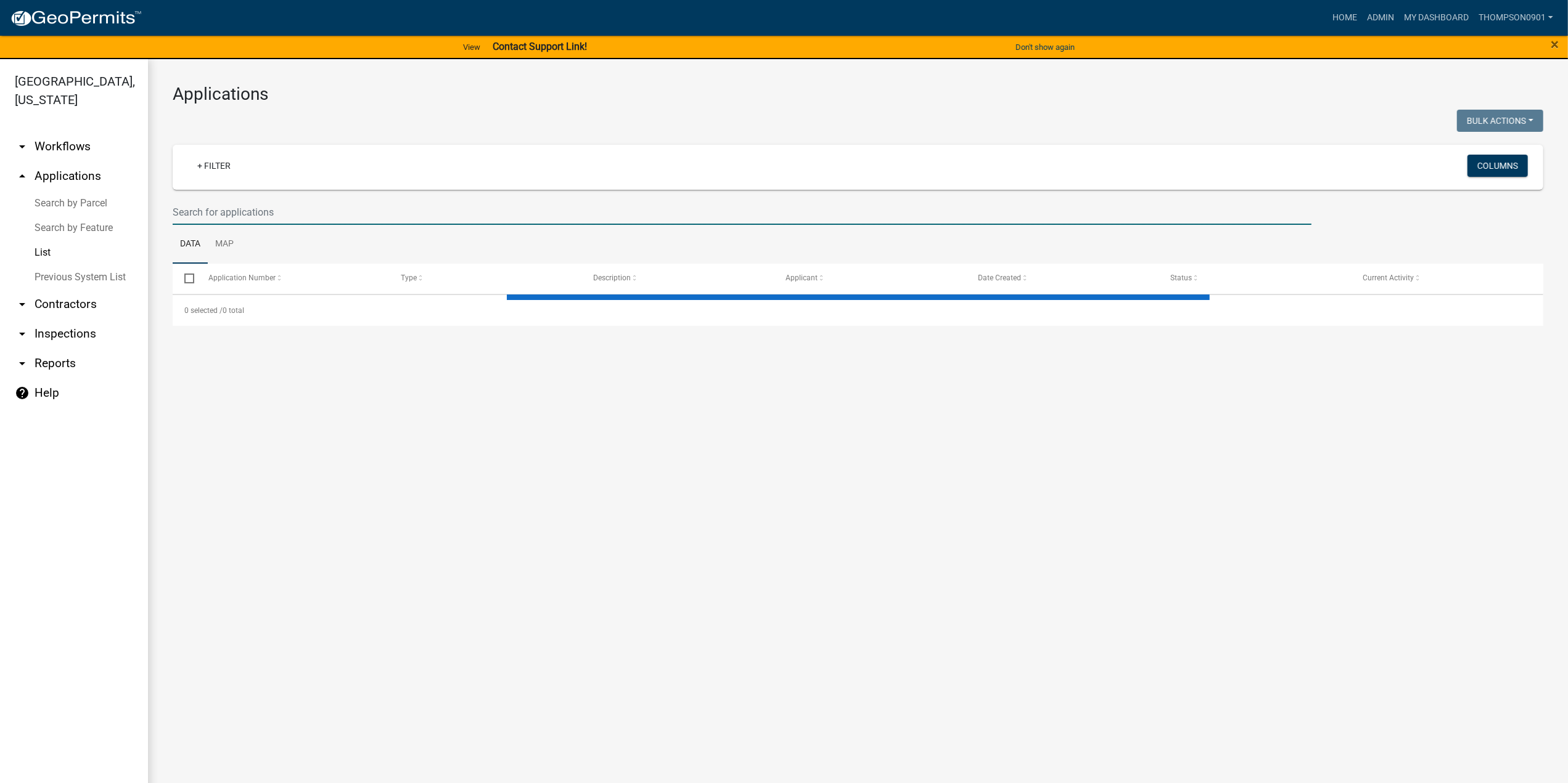
click at [293, 206] on input "text" at bounding box center [741, 212] width 1139 height 25
select select "3: 100"
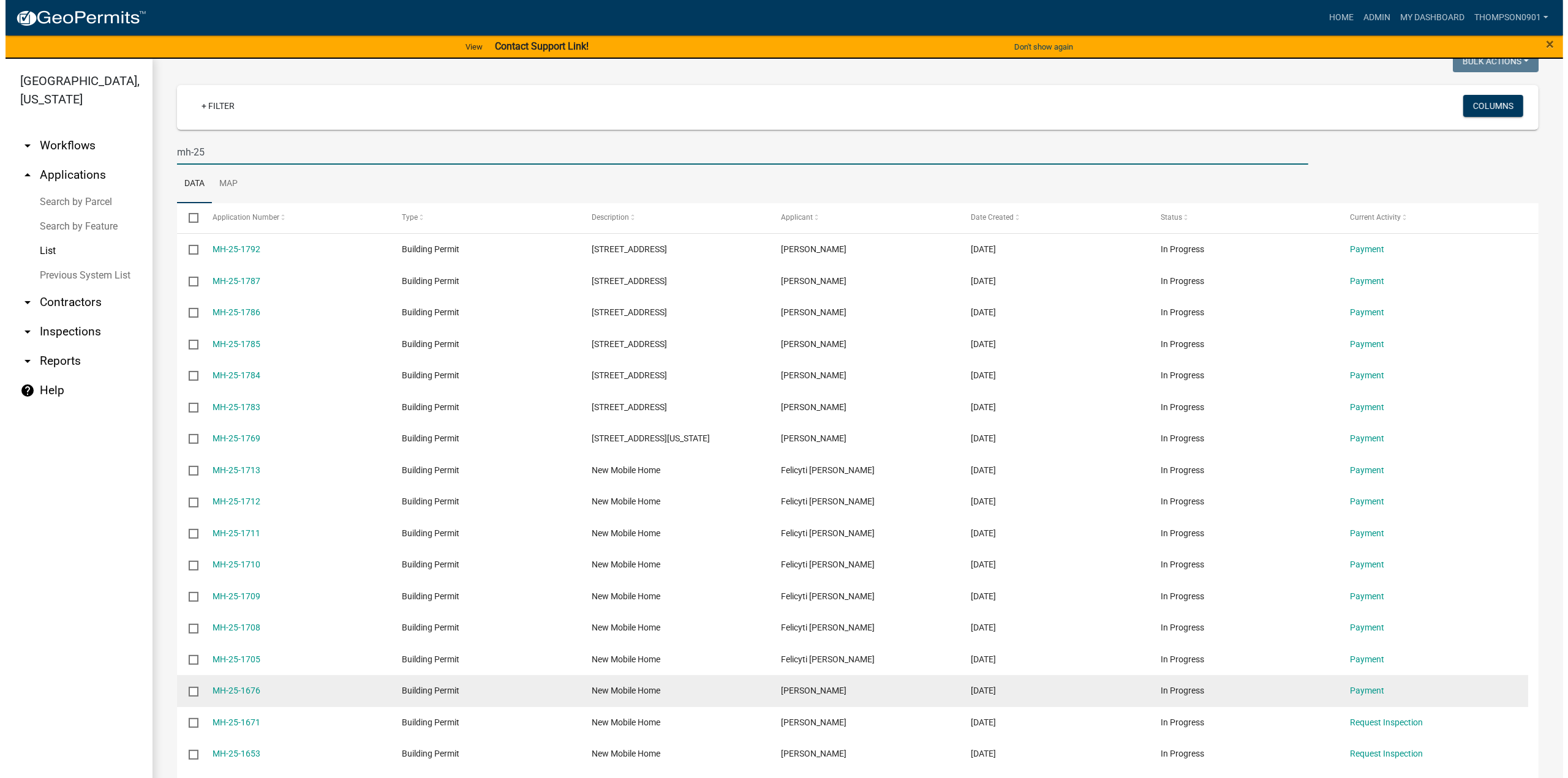
scroll to position [245, 0]
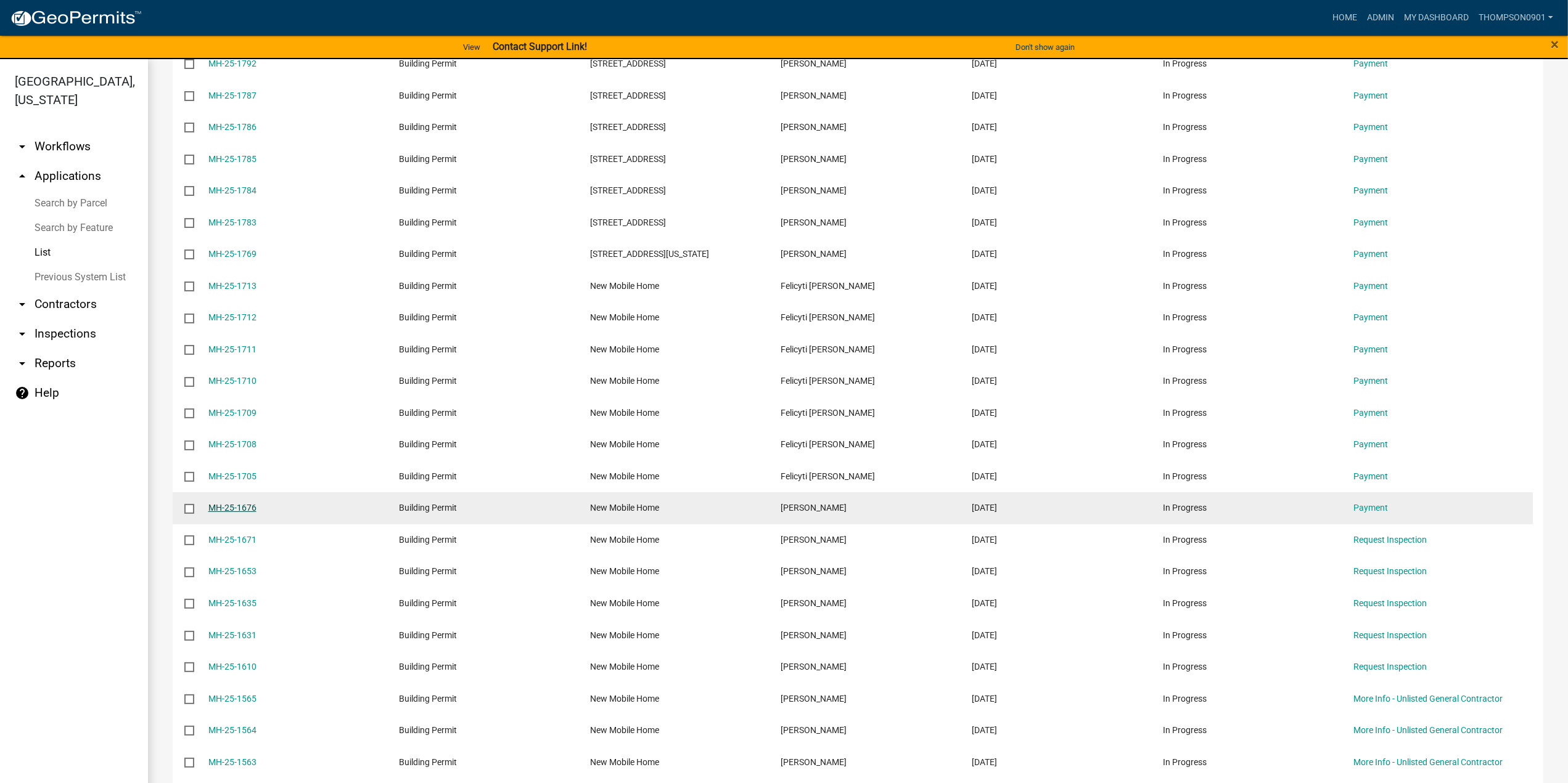
type input "mh-25"
click at [230, 509] on link "MH-25-1676" at bounding box center [232, 507] width 48 height 10
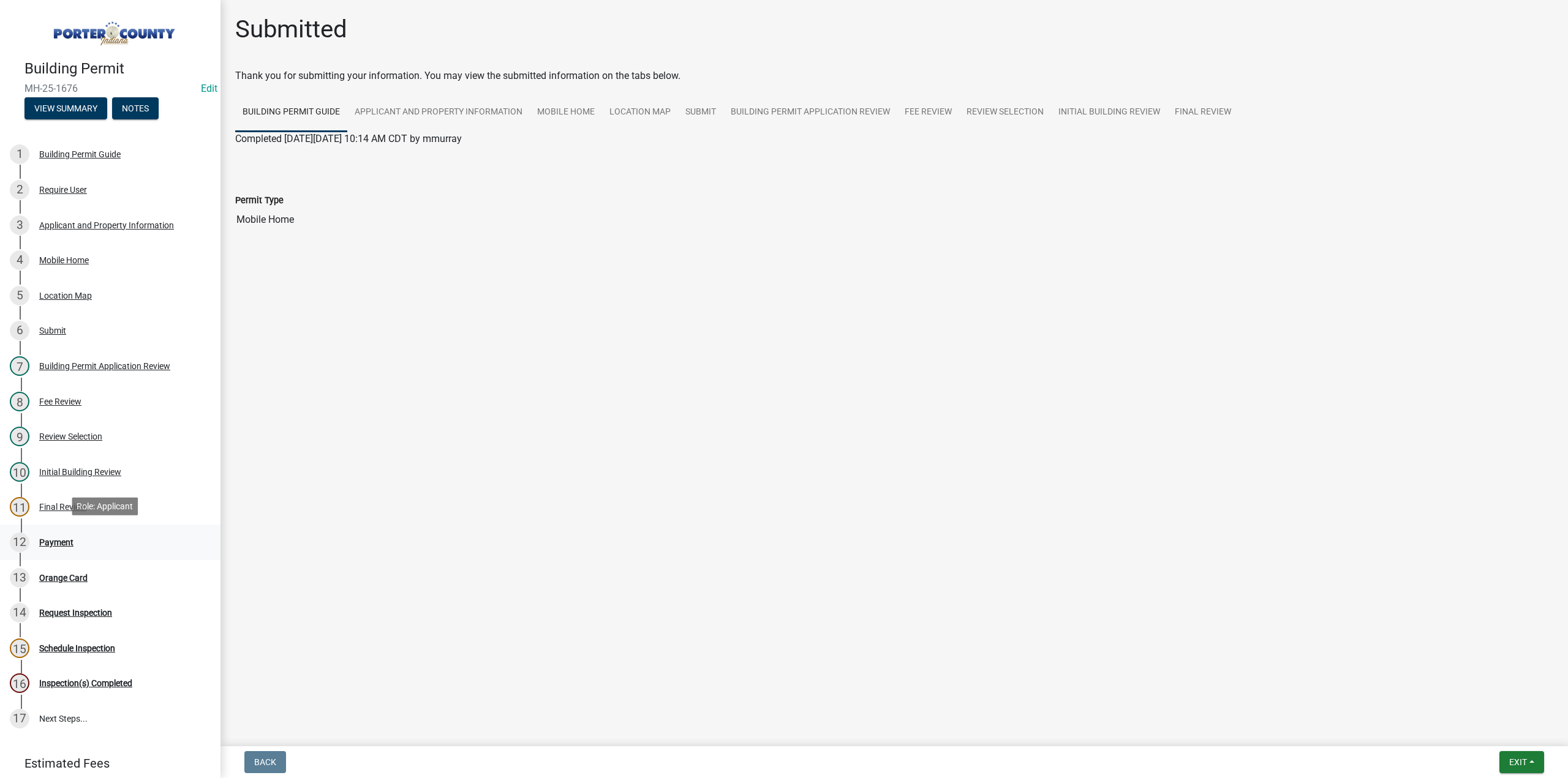
click at [40, 538] on div "Payment" at bounding box center [56, 543] width 34 height 9
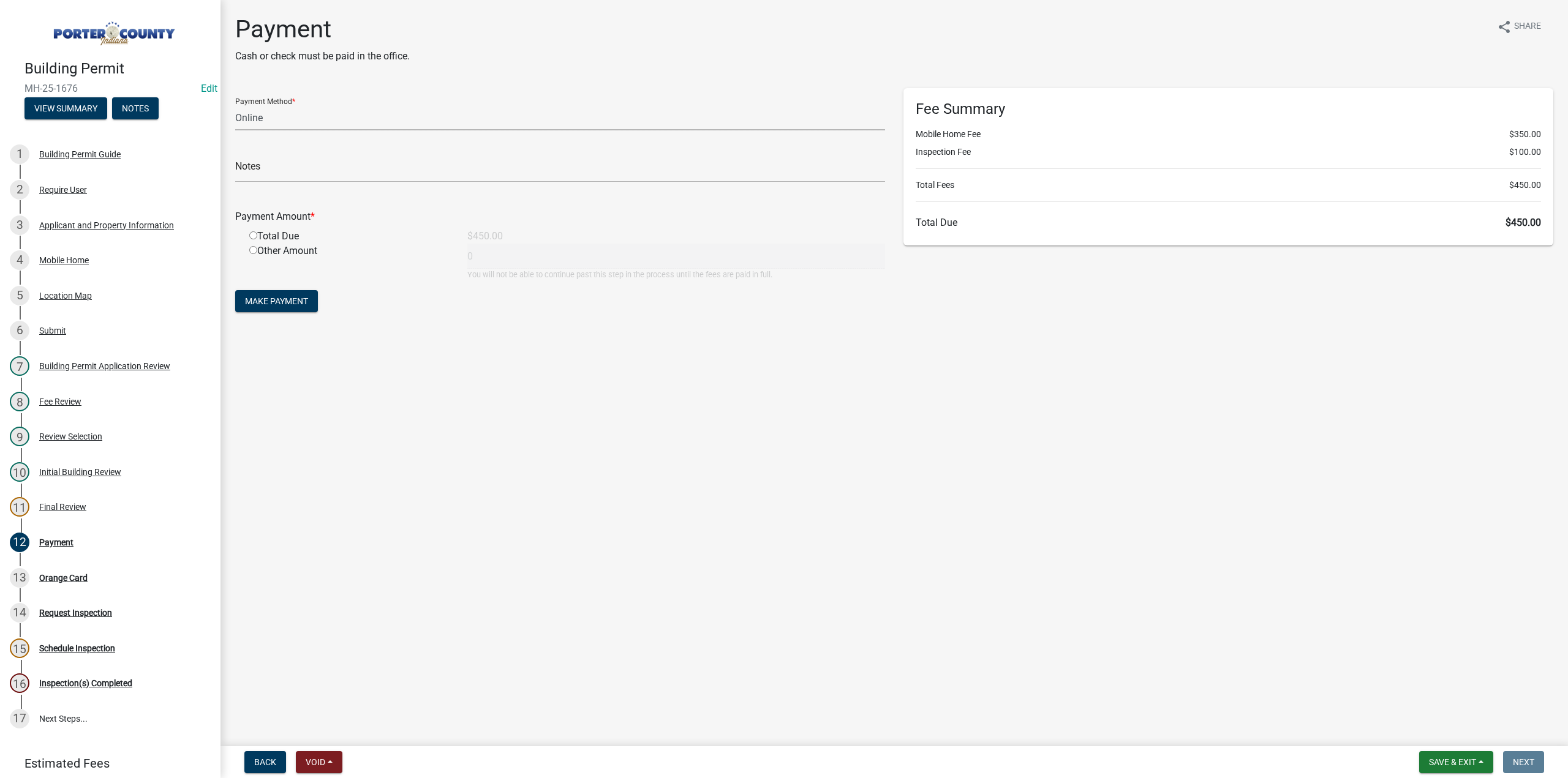
click at [248, 125] on select "Credit Card POS Check Cash Online" at bounding box center [560, 118] width 650 height 25
select select "1: 0"
click at [235, 106] on select "Credit Card POS Check Cash Online" at bounding box center [560, 118] width 650 height 25
click at [261, 170] on input "text" at bounding box center [560, 170] width 650 height 25
paste input "#1632 Midwest Home Rentals"
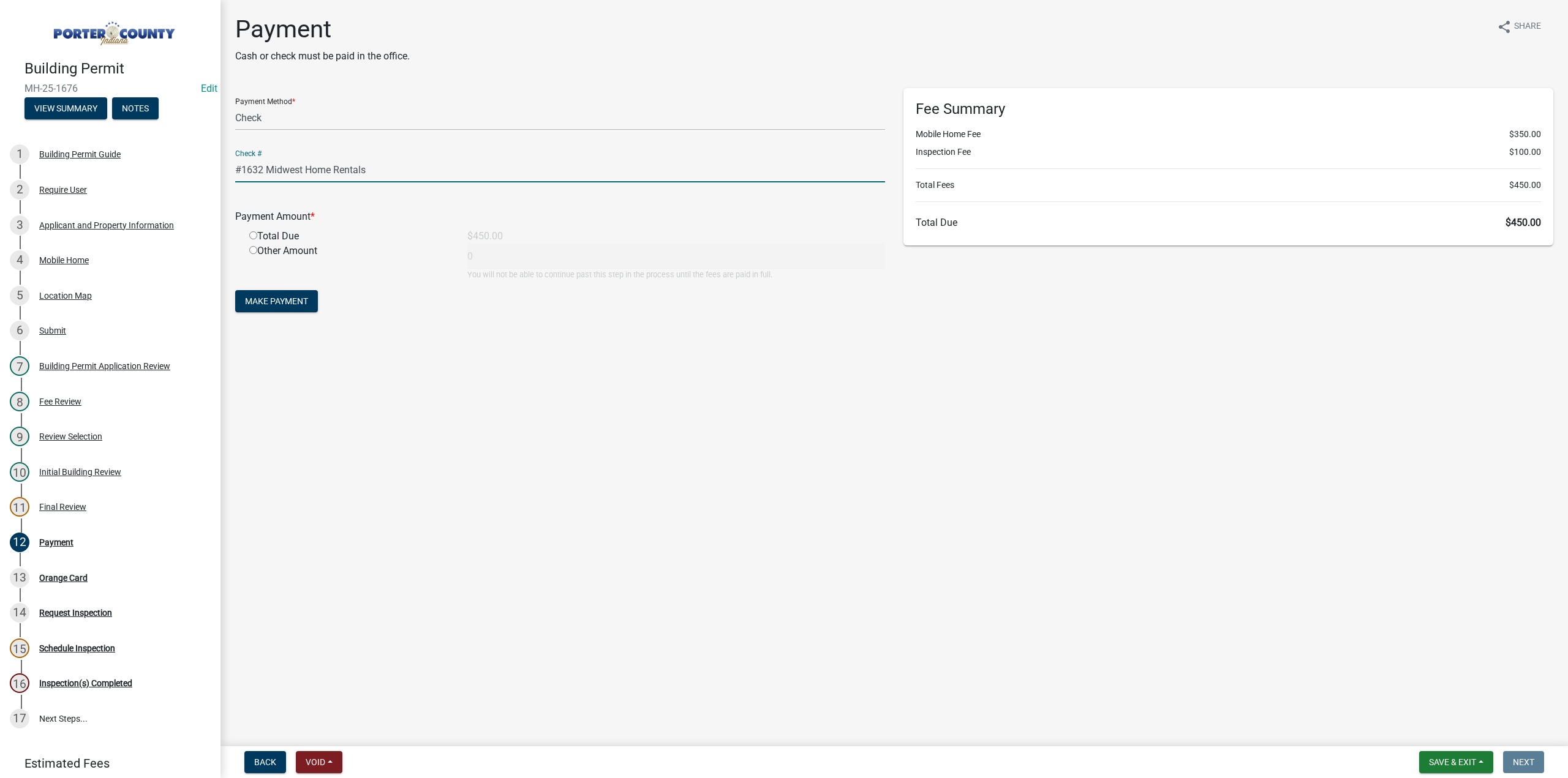
type input "#1632 Midwest Home Rentals"
click at [253, 233] on input "radio" at bounding box center [253, 235] width 8 height 8
radio input "true"
type input "450"
click at [268, 303] on span "Make Payment" at bounding box center [276, 301] width 63 height 9
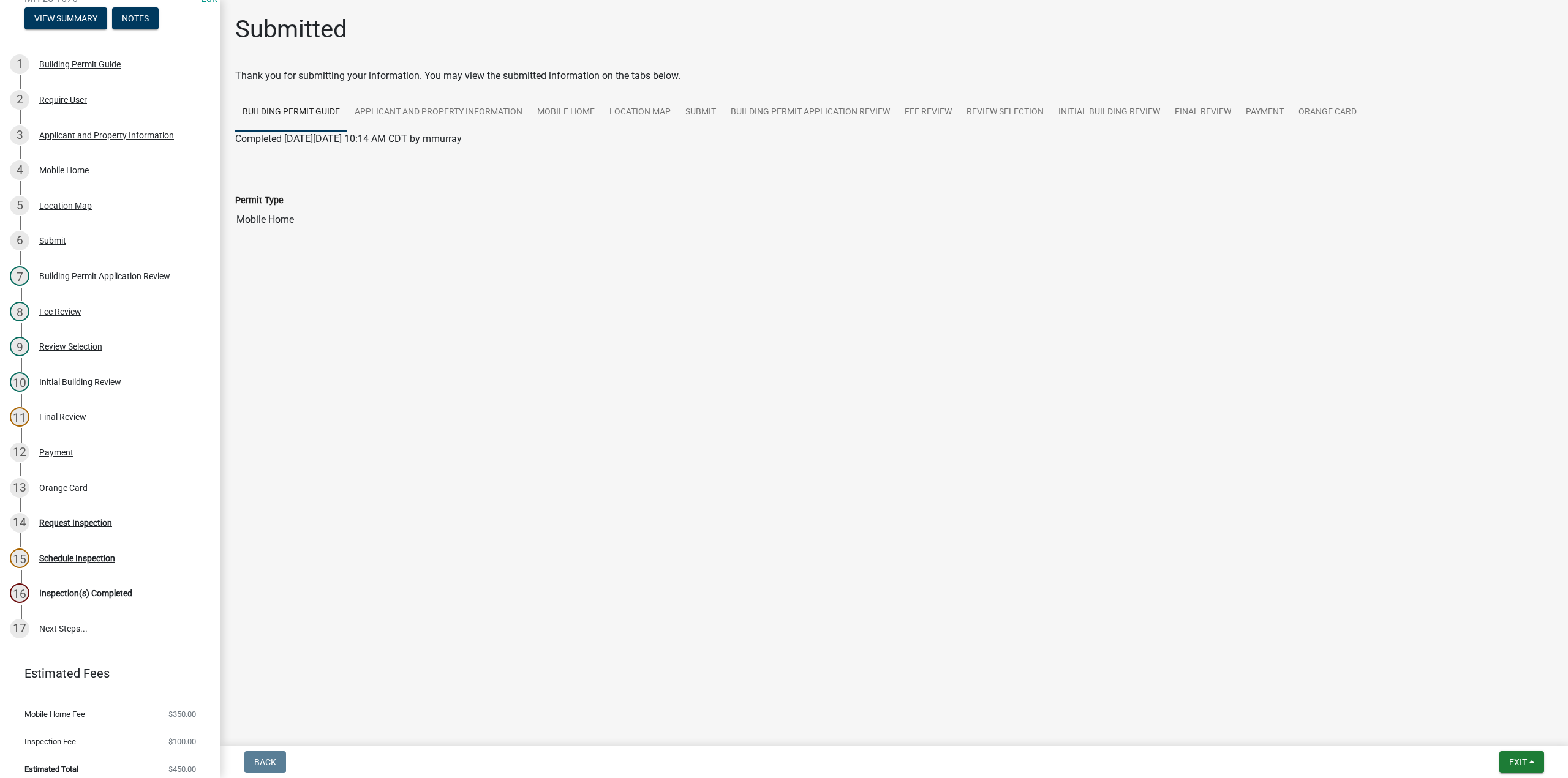
scroll to position [97, 0]
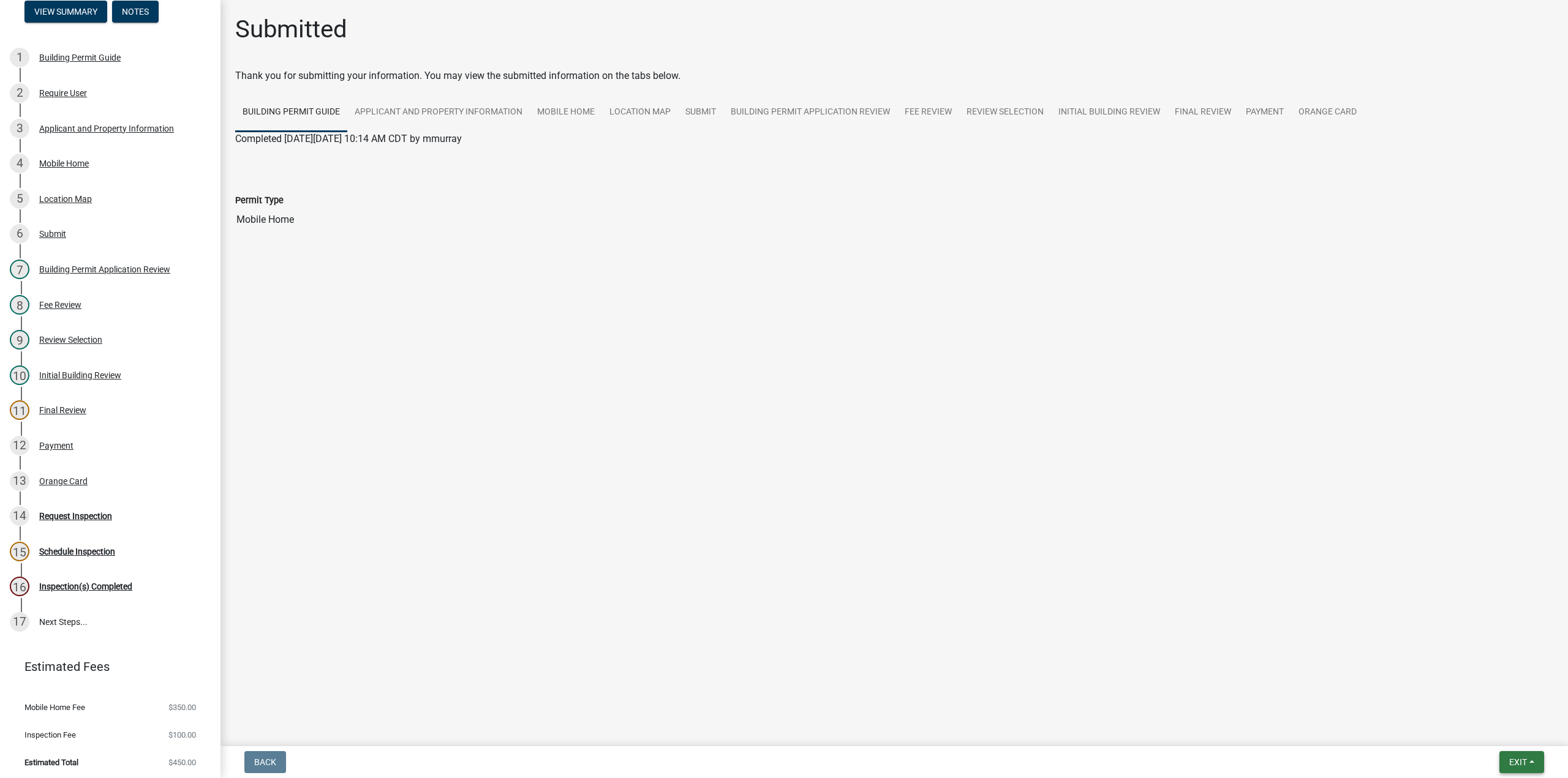
click at [1519, 770] on button "Exit" at bounding box center [1521, 762] width 44 height 22
click at [1508, 740] on button "Save & Exit" at bounding box center [1496, 731] width 98 height 29
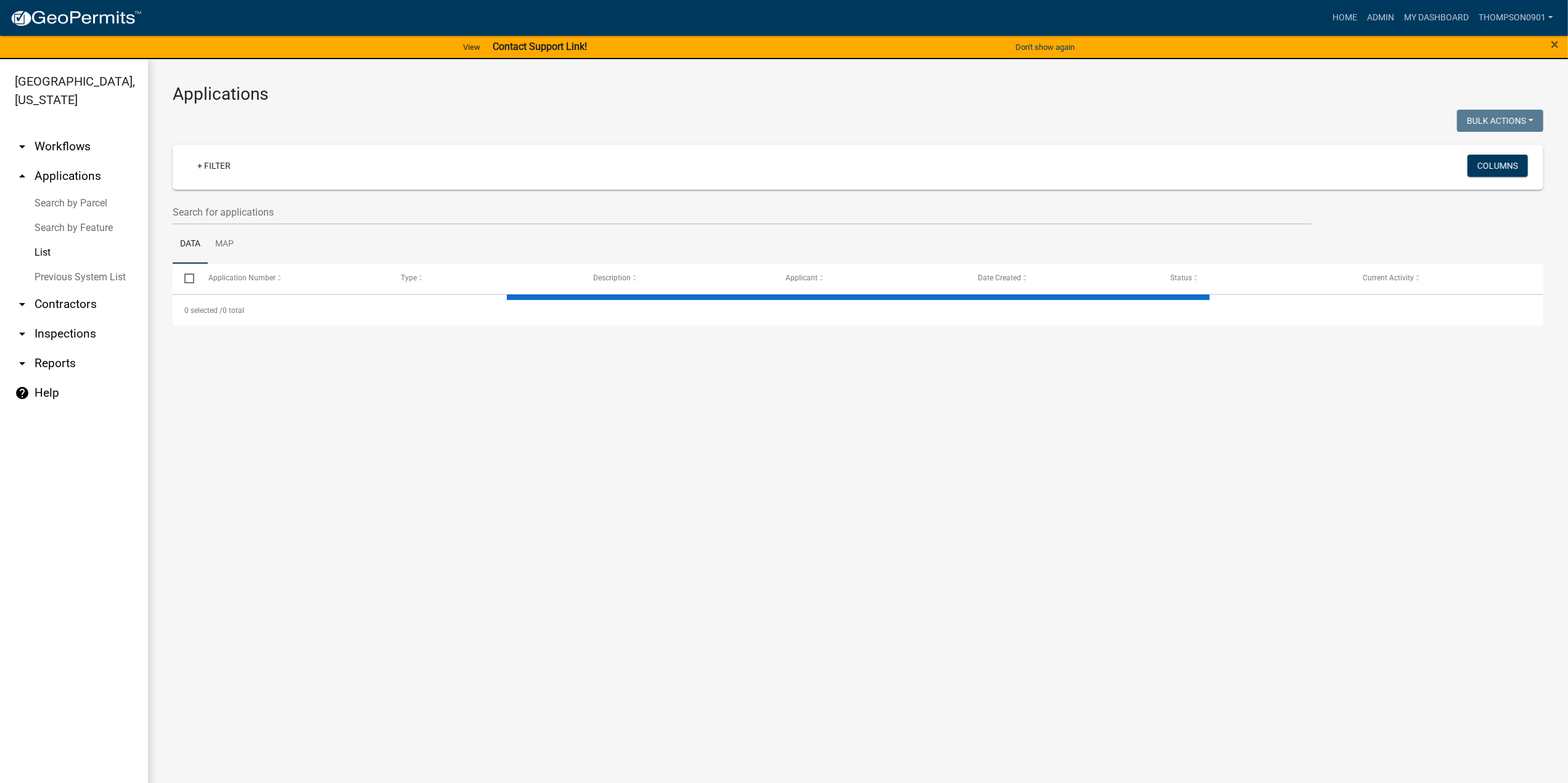
select select "3: 100"
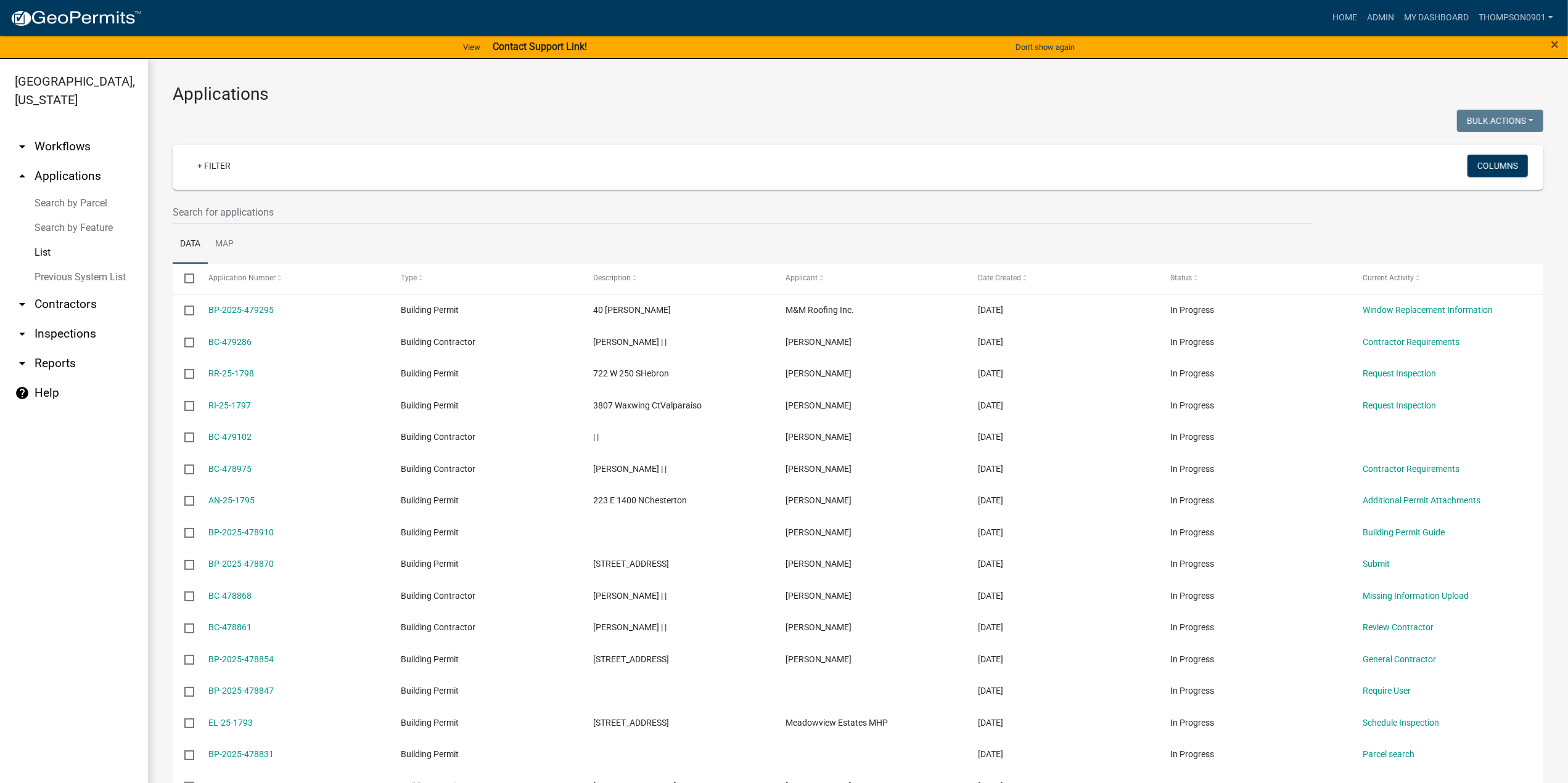
click at [81, 191] on link "Search by Parcel" at bounding box center [74, 204] width 148 height 25
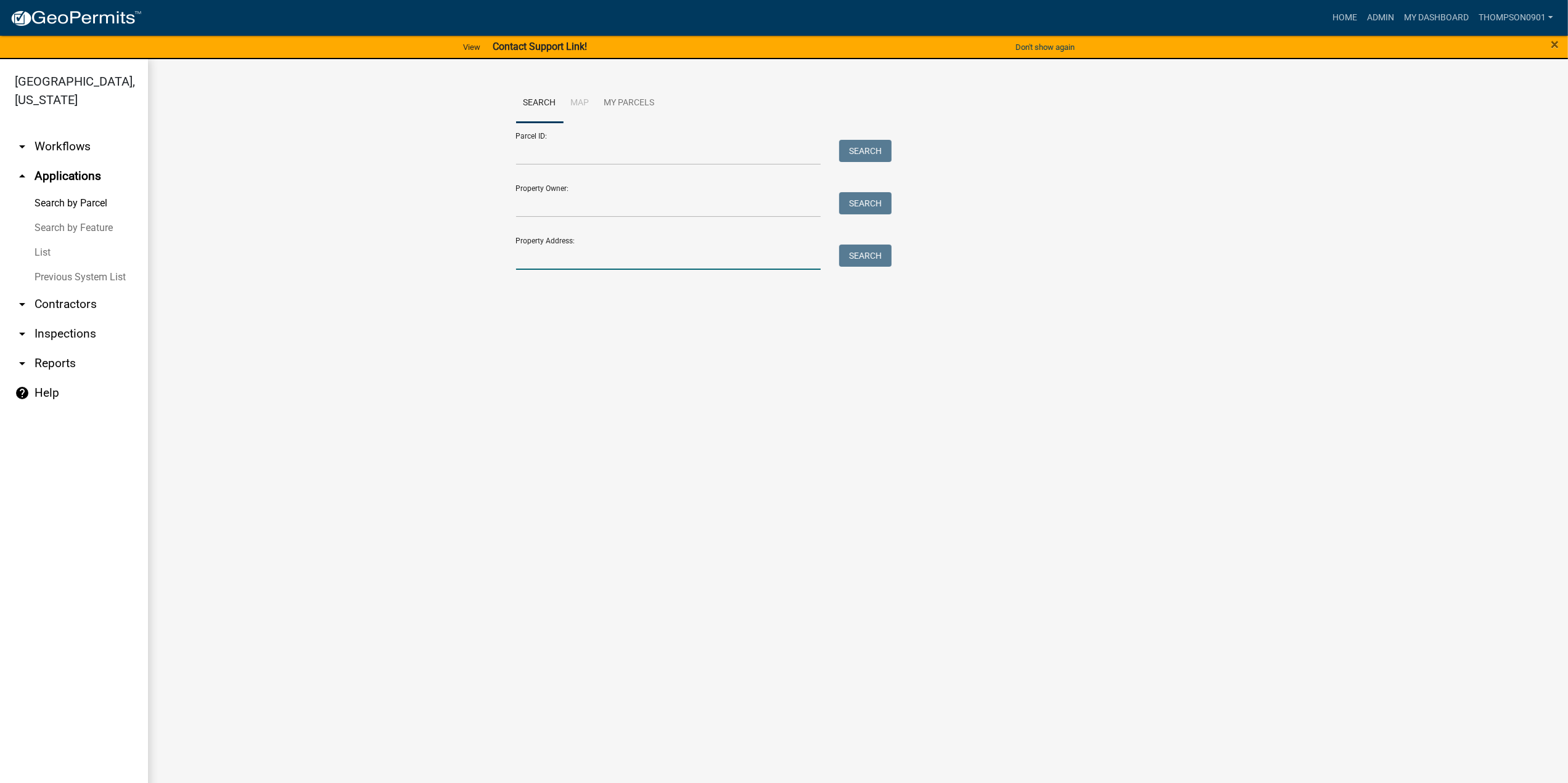
click at [660, 257] on input "Property Address:" at bounding box center [669, 257] width 305 height 25
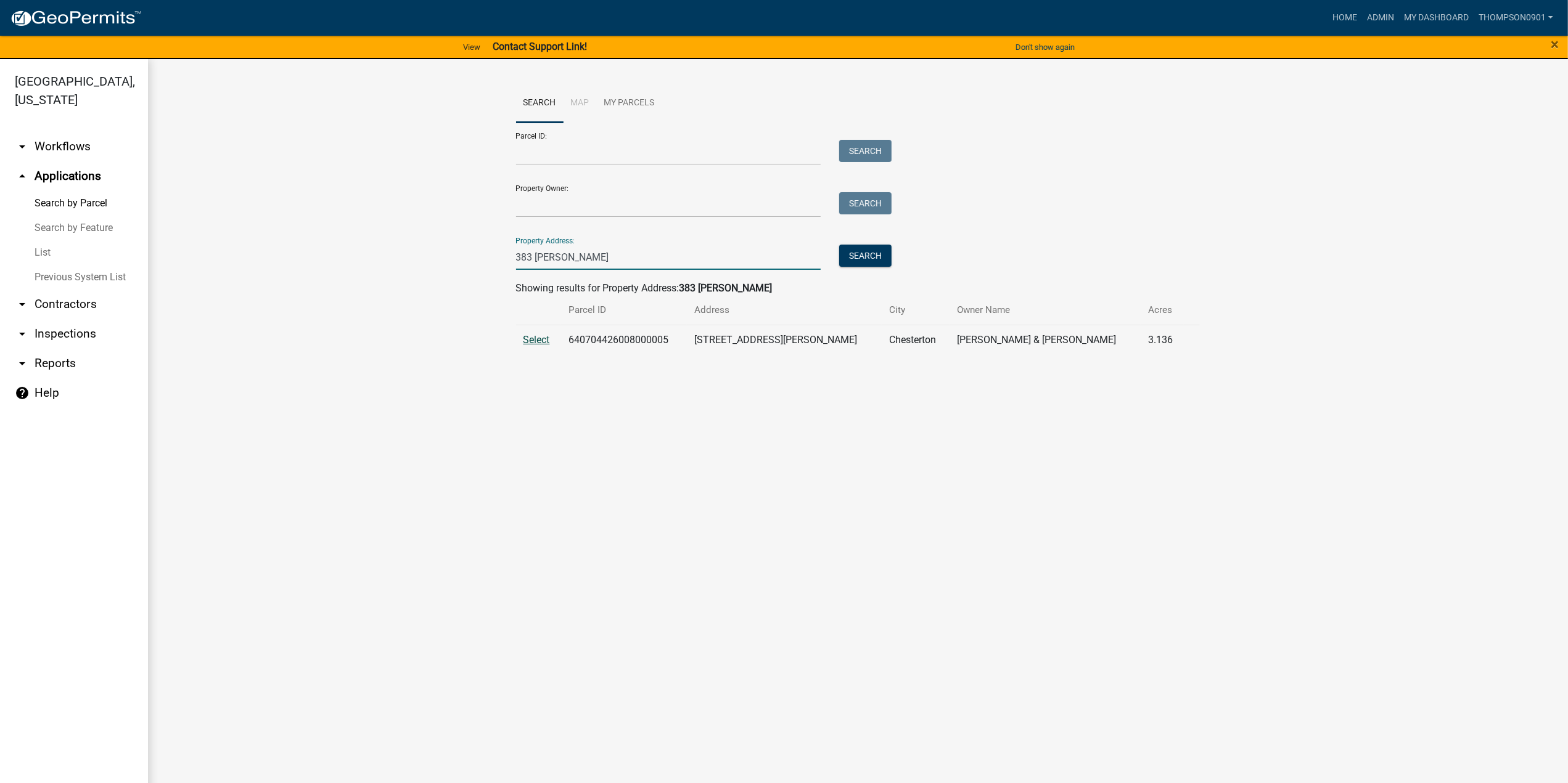
type input "383 burdick"
click at [537, 341] on span "Select" at bounding box center [537, 340] width 26 height 12
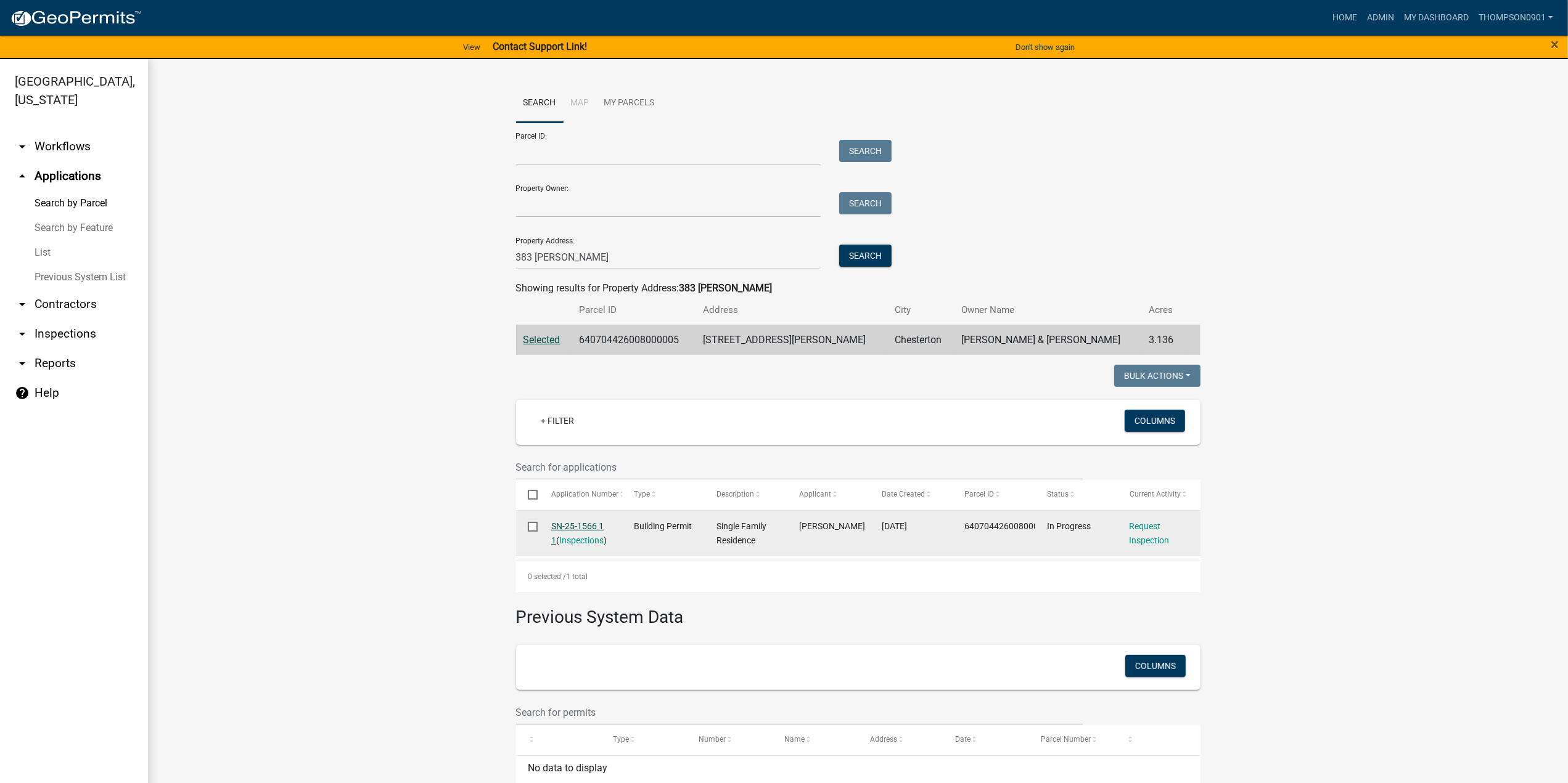
click at [581, 526] on link "SN-25-1566 1 1" at bounding box center [577, 533] width 52 height 24
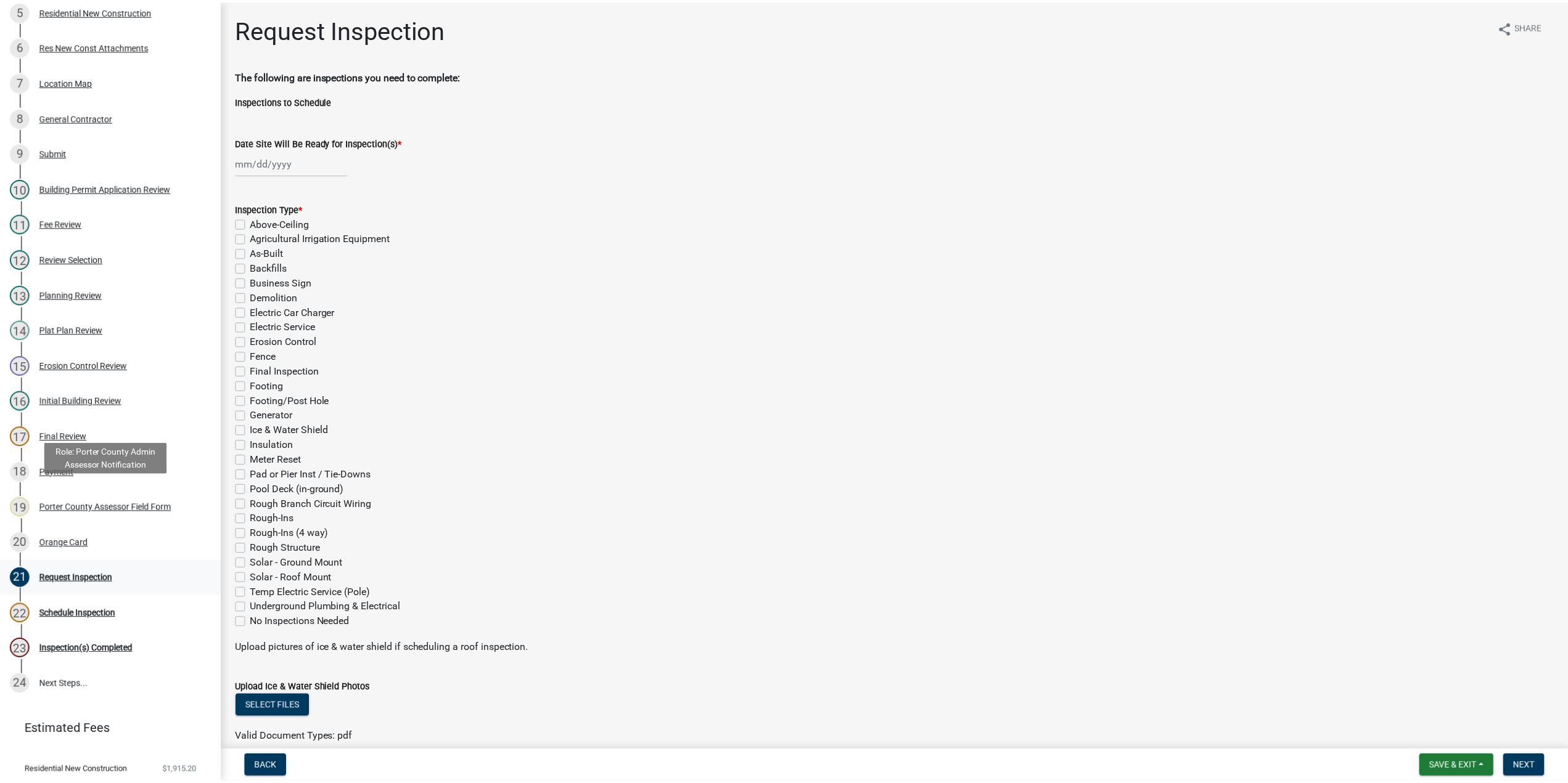
scroll to position [246, 0]
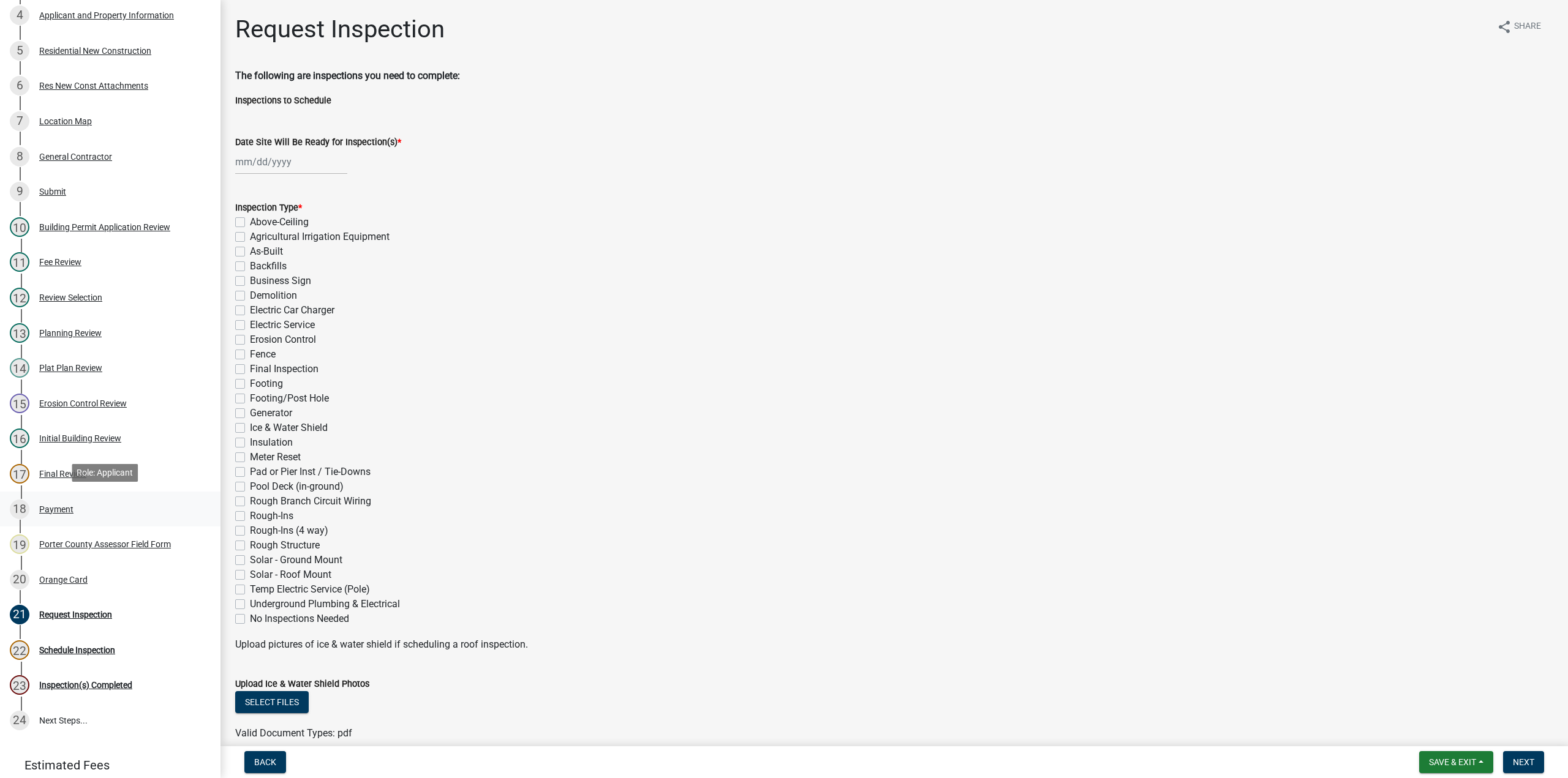
click at [63, 506] on div "Payment" at bounding box center [56, 510] width 34 height 9
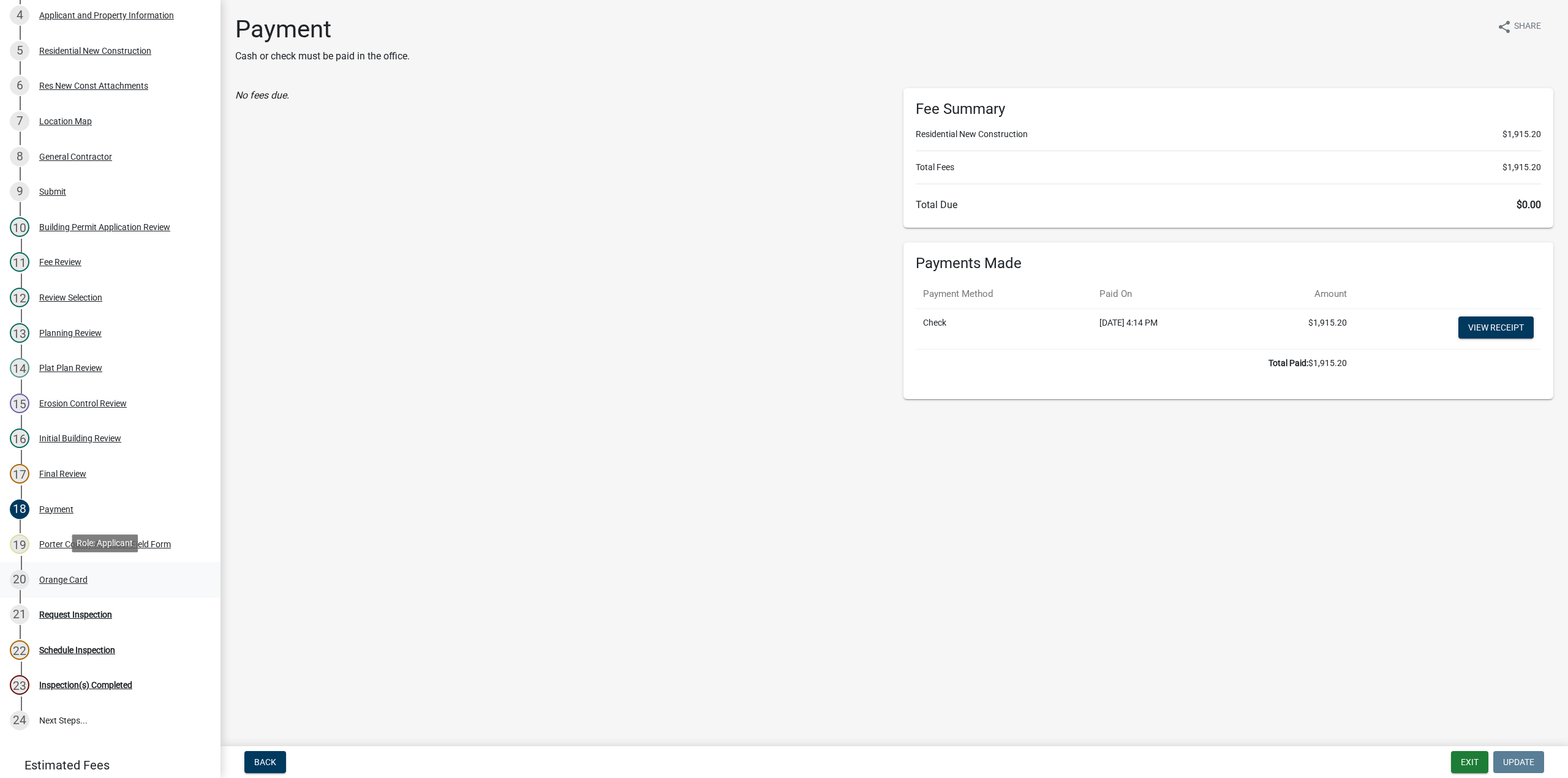
click at [71, 583] on div "20 Orange Card" at bounding box center [105, 580] width 191 height 20
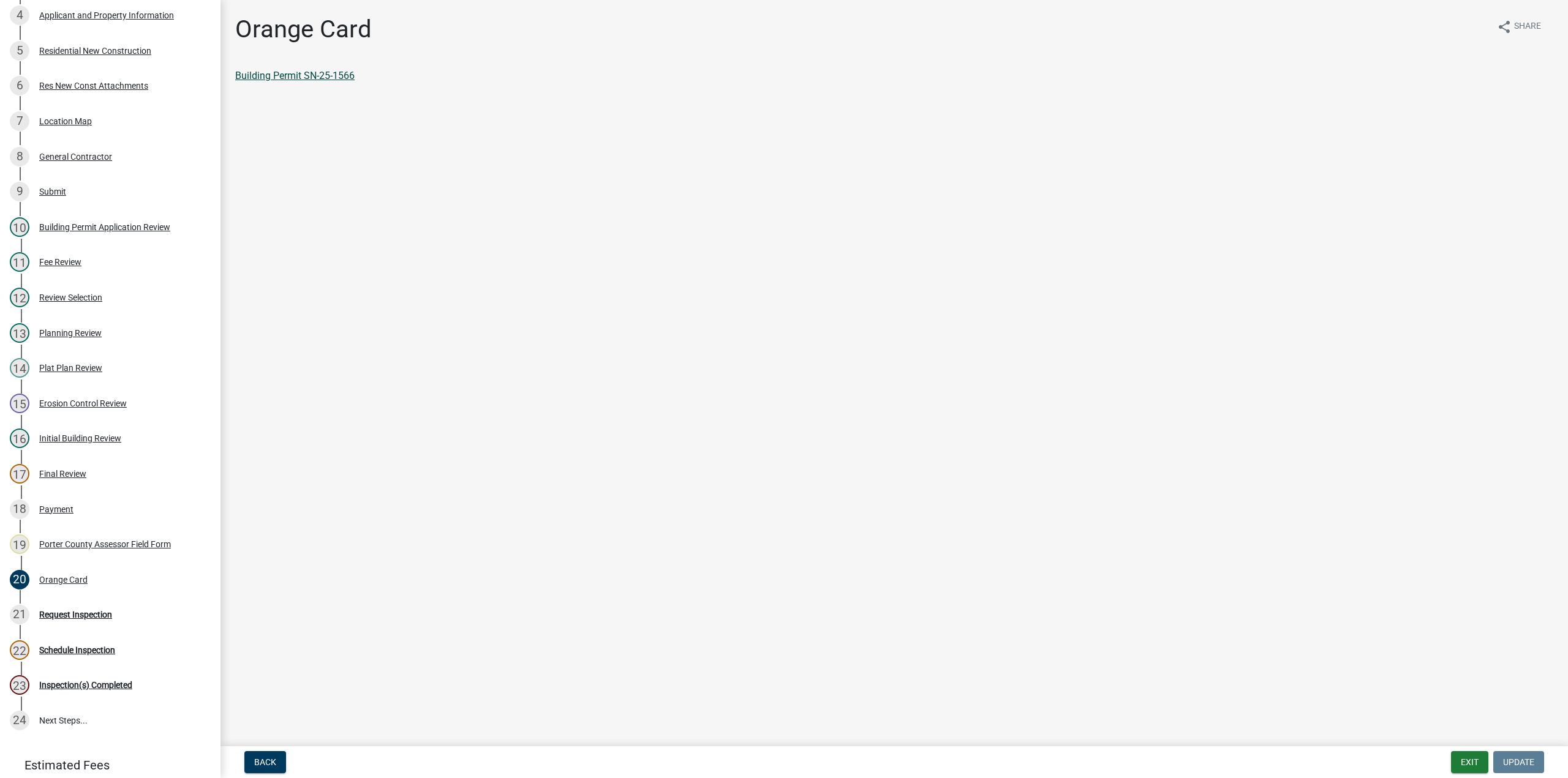
click at [302, 74] on link "Building Permit SN-25-1566" at bounding box center [295, 76] width 119 height 12
click at [1463, 756] on button "Exit" at bounding box center [1470, 762] width 37 height 22
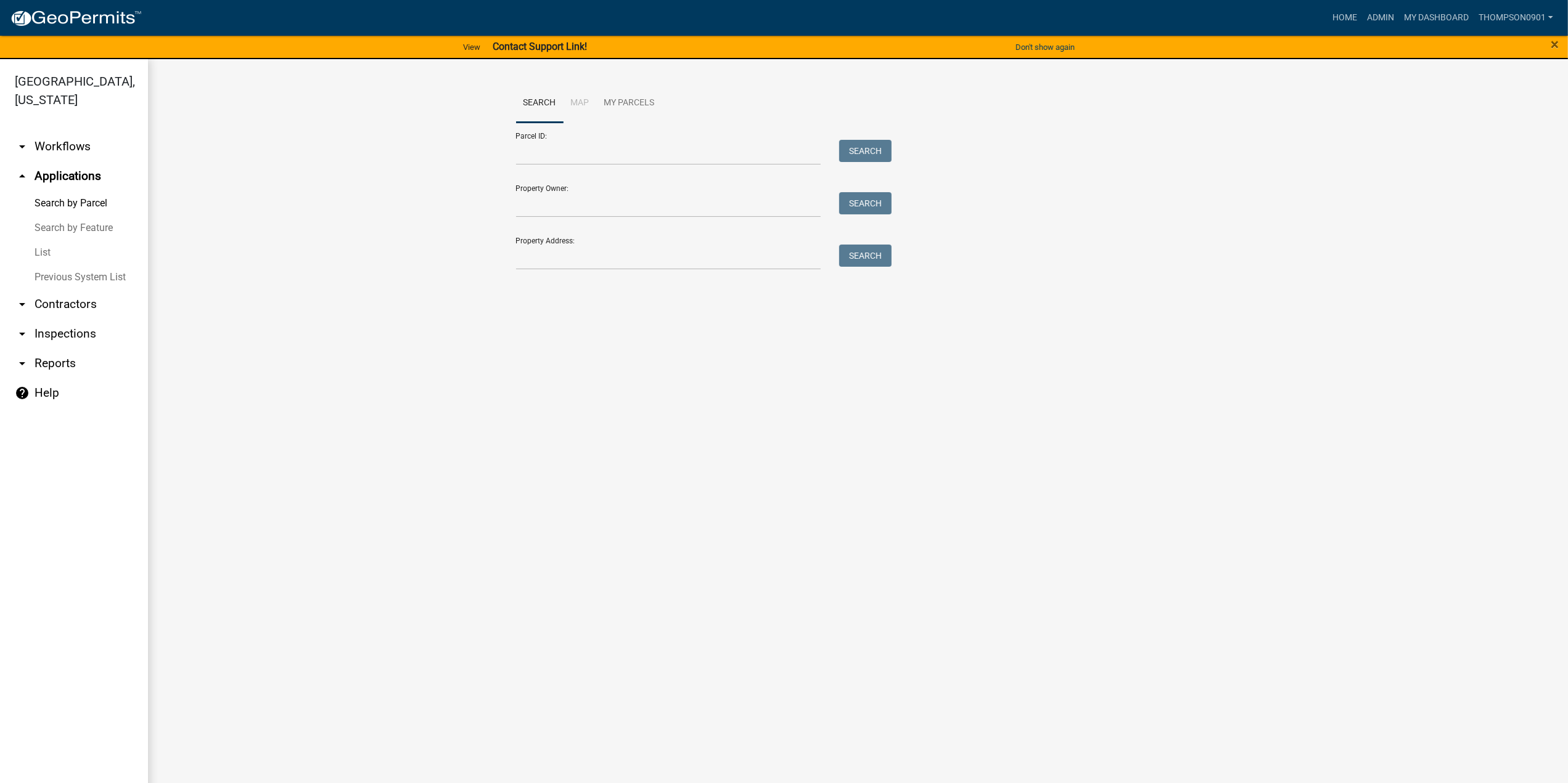
click at [76, 290] on link "arrow_drop_down Contractors" at bounding box center [74, 304] width 148 height 29
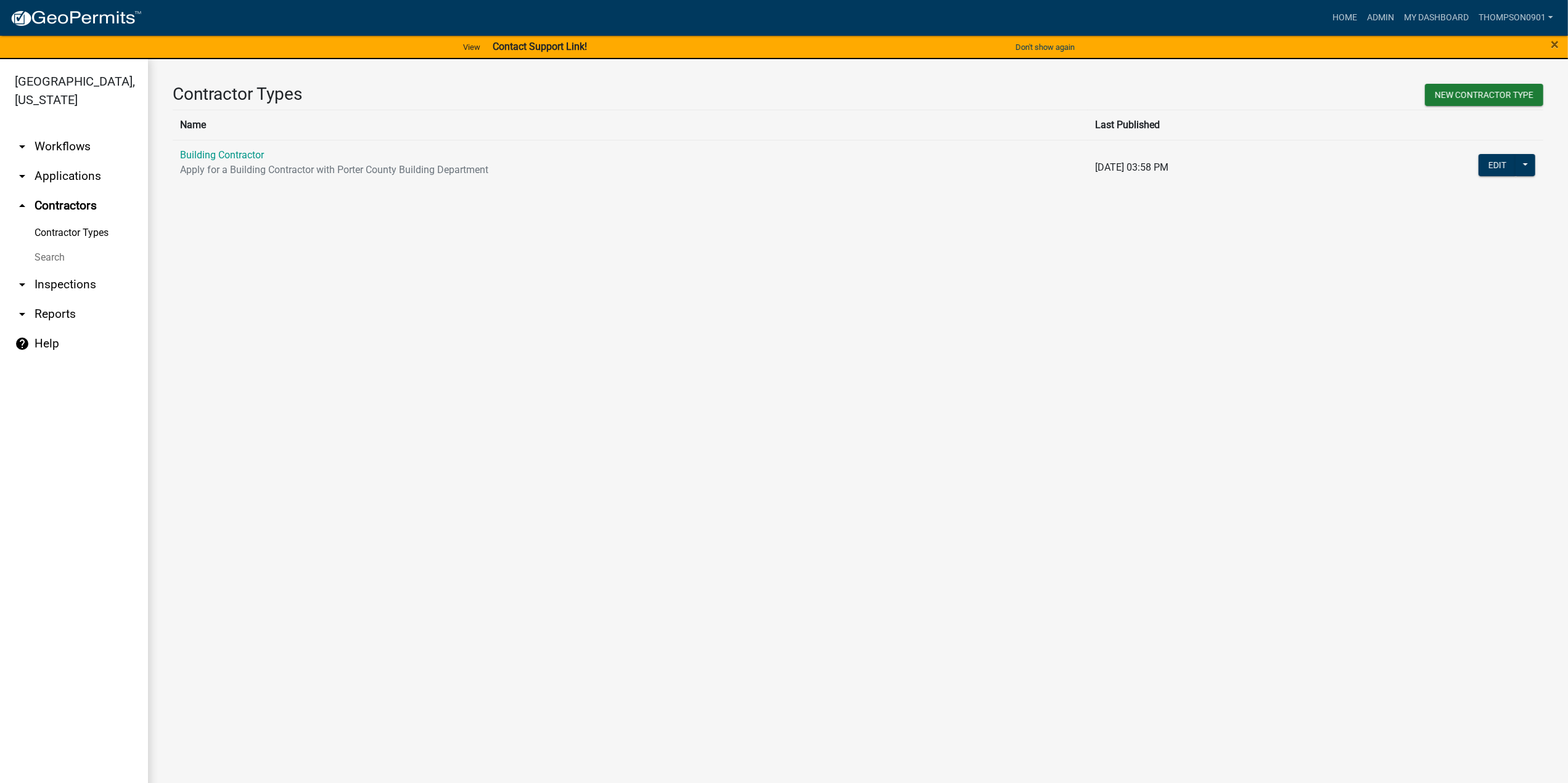
click at [249, 155] on link "Building Contractor" at bounding box center [221, 155] width 84 height 12
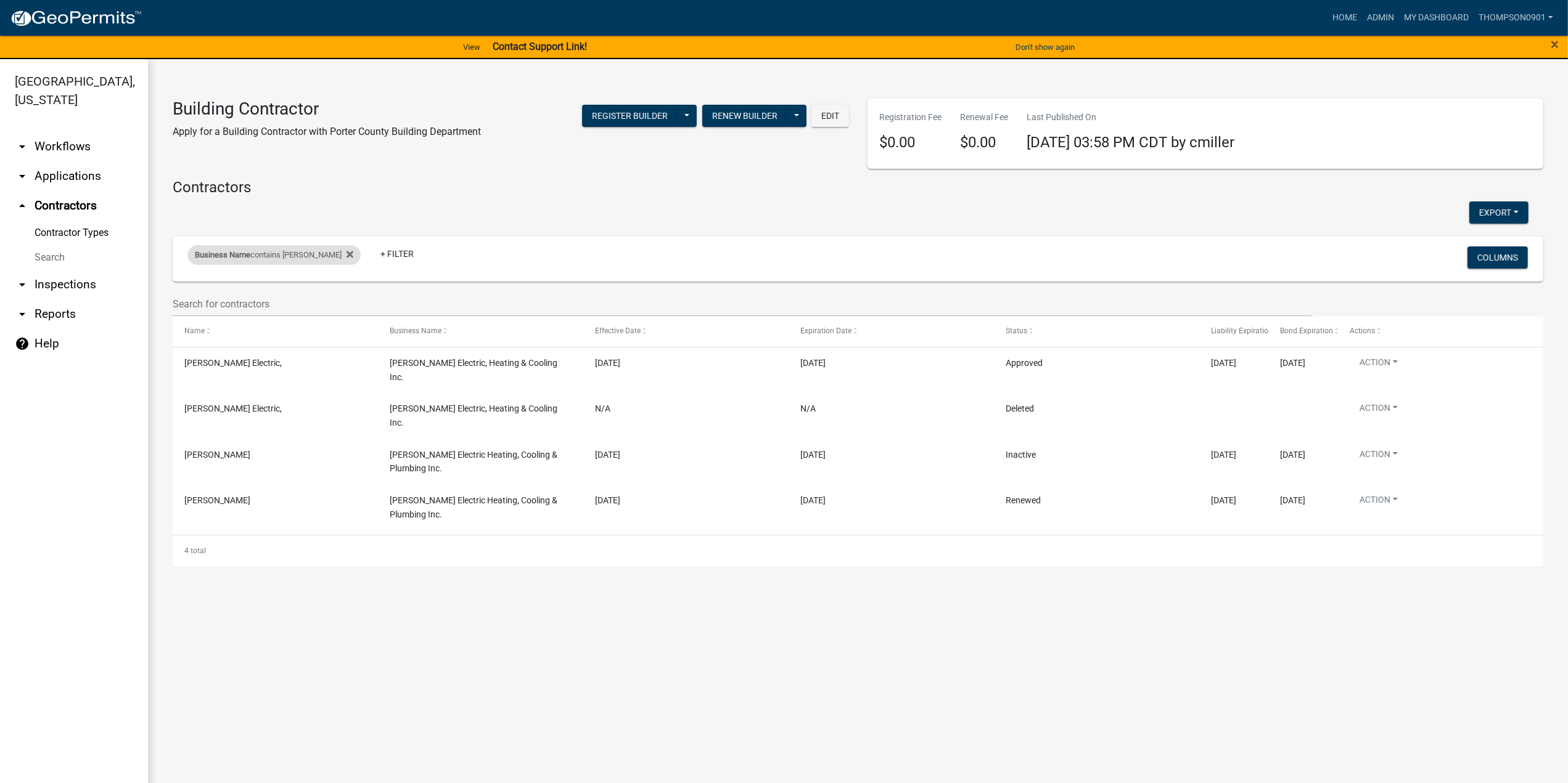
click at [269, 254] on div "Business Name contains ritter" at bounding box center [274, 255] width 173 height 20
drag, startPoint x: 263, startPoint y: 300, endPoint x: 0, endPoint y: 282, distance: 263.6
click at [0, 292] on body "Internet Explorer does NOT work with GeoPermits. Get a new browser for more sec…" at bounding box center [784, 392] width 1568 height 783
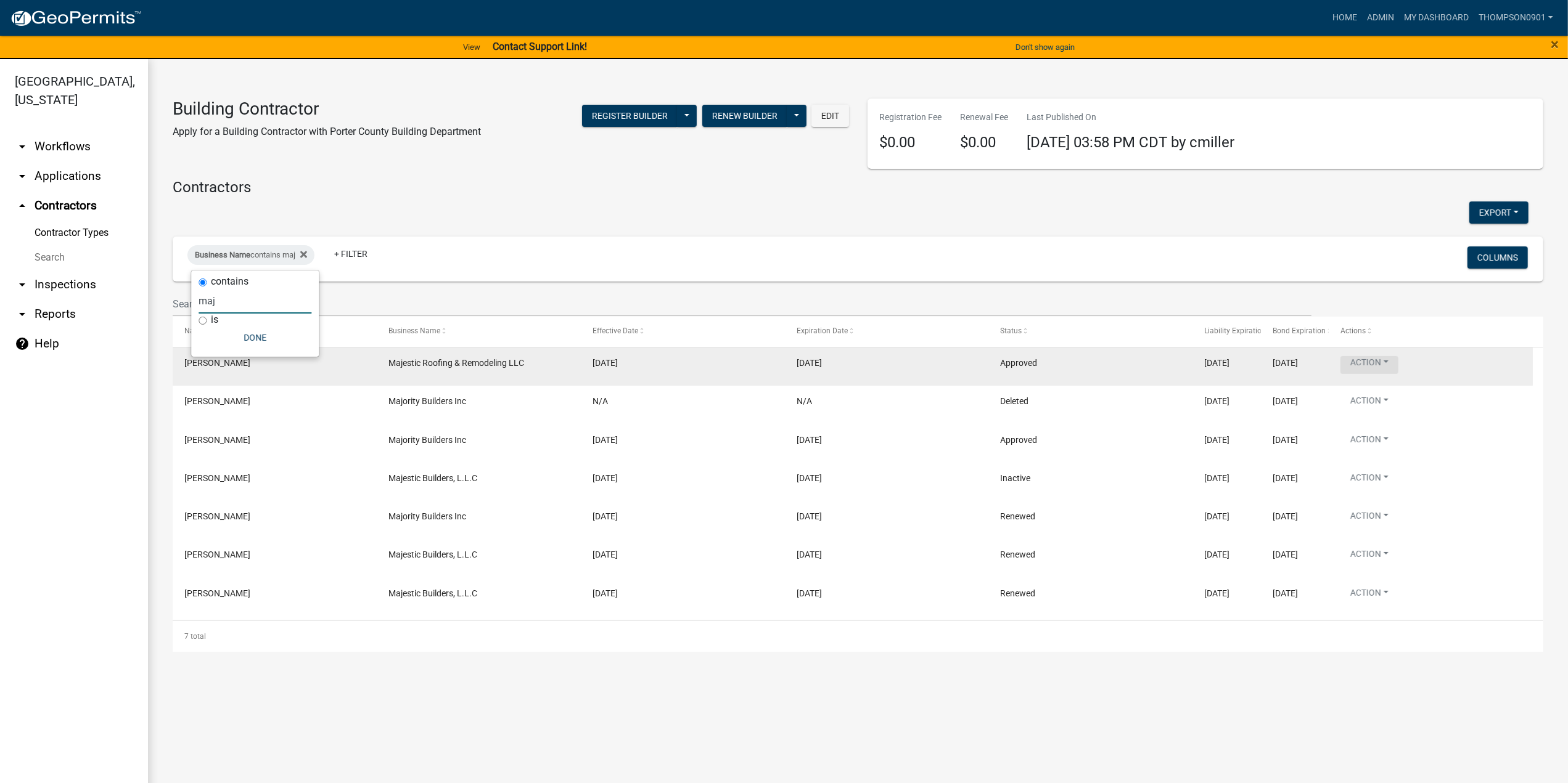
type input "maj"
click at [1389, 361] on button "Action" at bounding box center [1369, 365] width 58 height 18
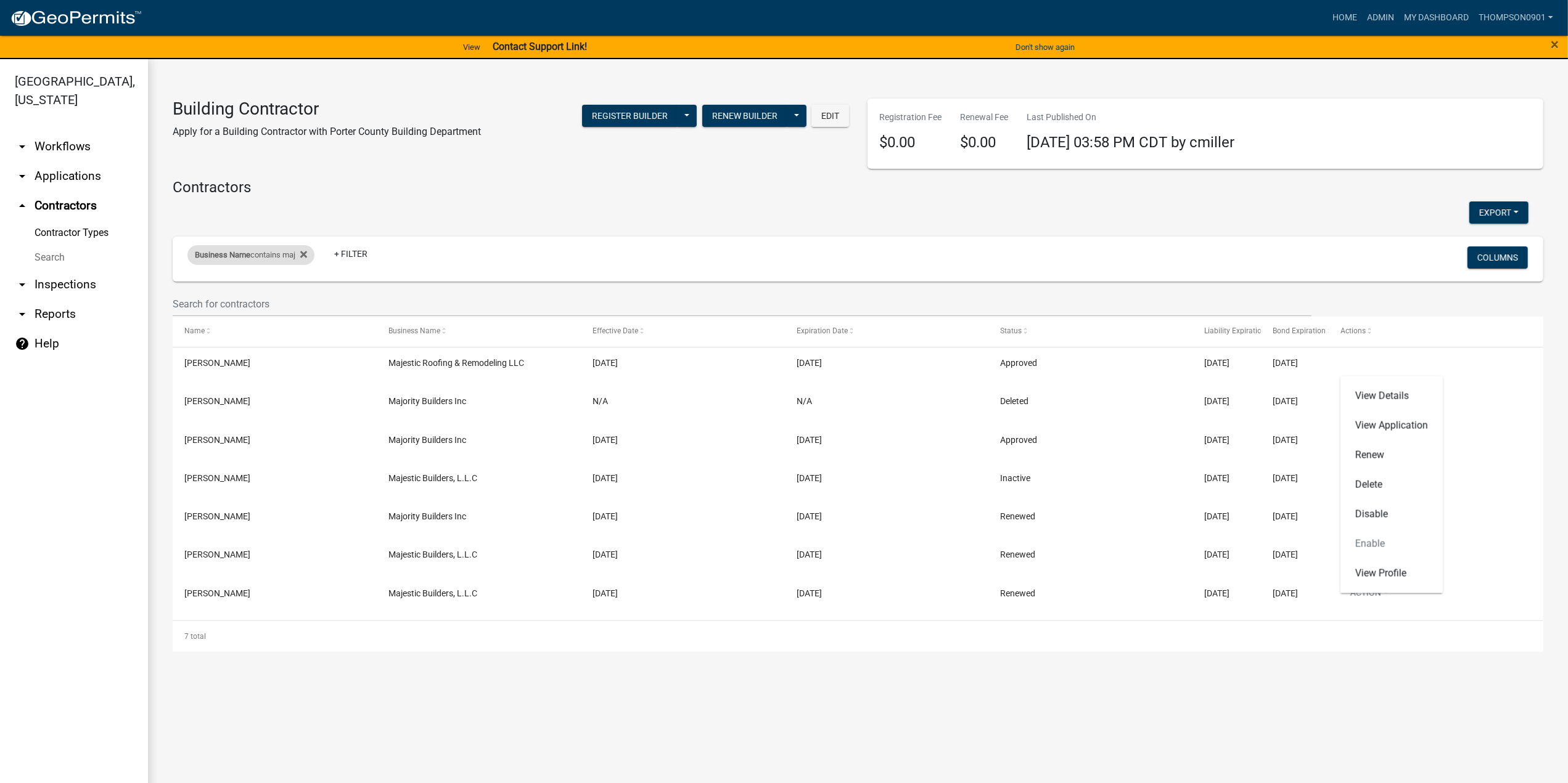
click at [256, 259] on div "Business Name contains maj" at bounding box center [251, 255] width 127 height 20
drag, startPoint x: 201, startPoint y: 311, endPoint x: 123, endPoint y: 315, distance: 78.1
click at [125, 315] on body "Internet Explorer does NOT work with GeoPermits. Get a new browser for more sec…" at bounding box center [784, 392] width 1568 height 783
type input "m"
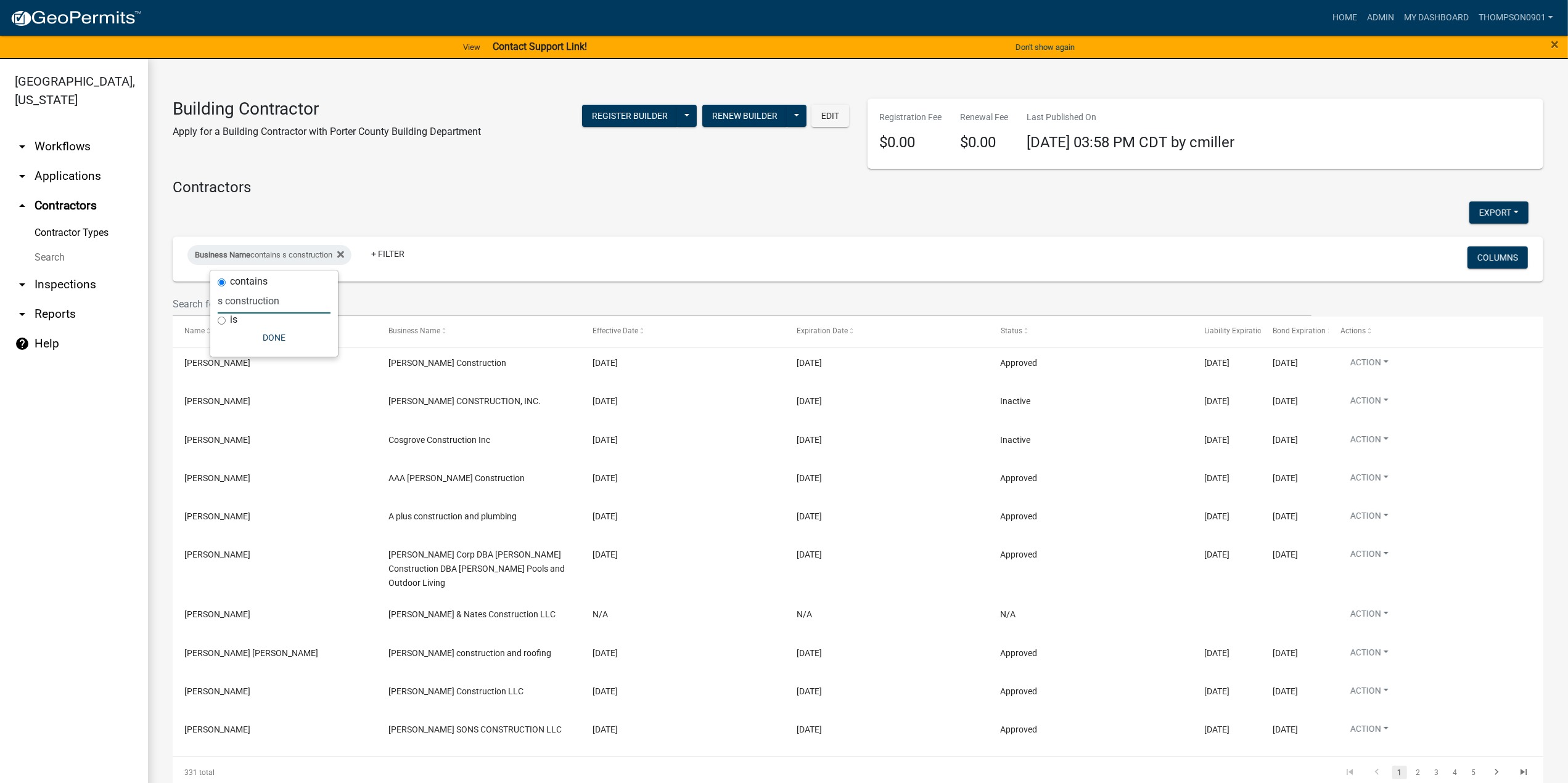
click at [218, 301] on input "s construction" at bounding box center [274, 301] width 113 height 25
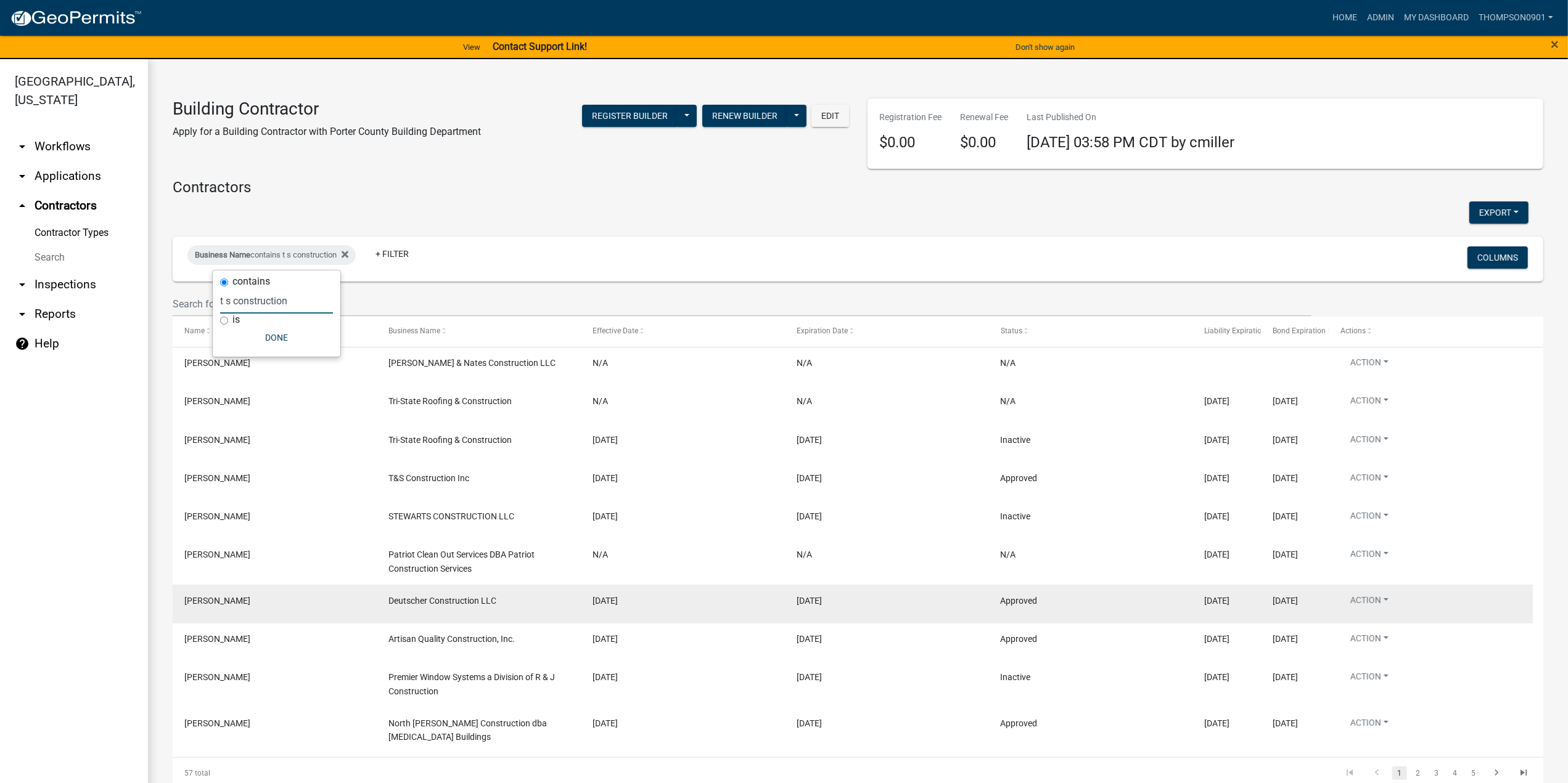
type input "t s construction"
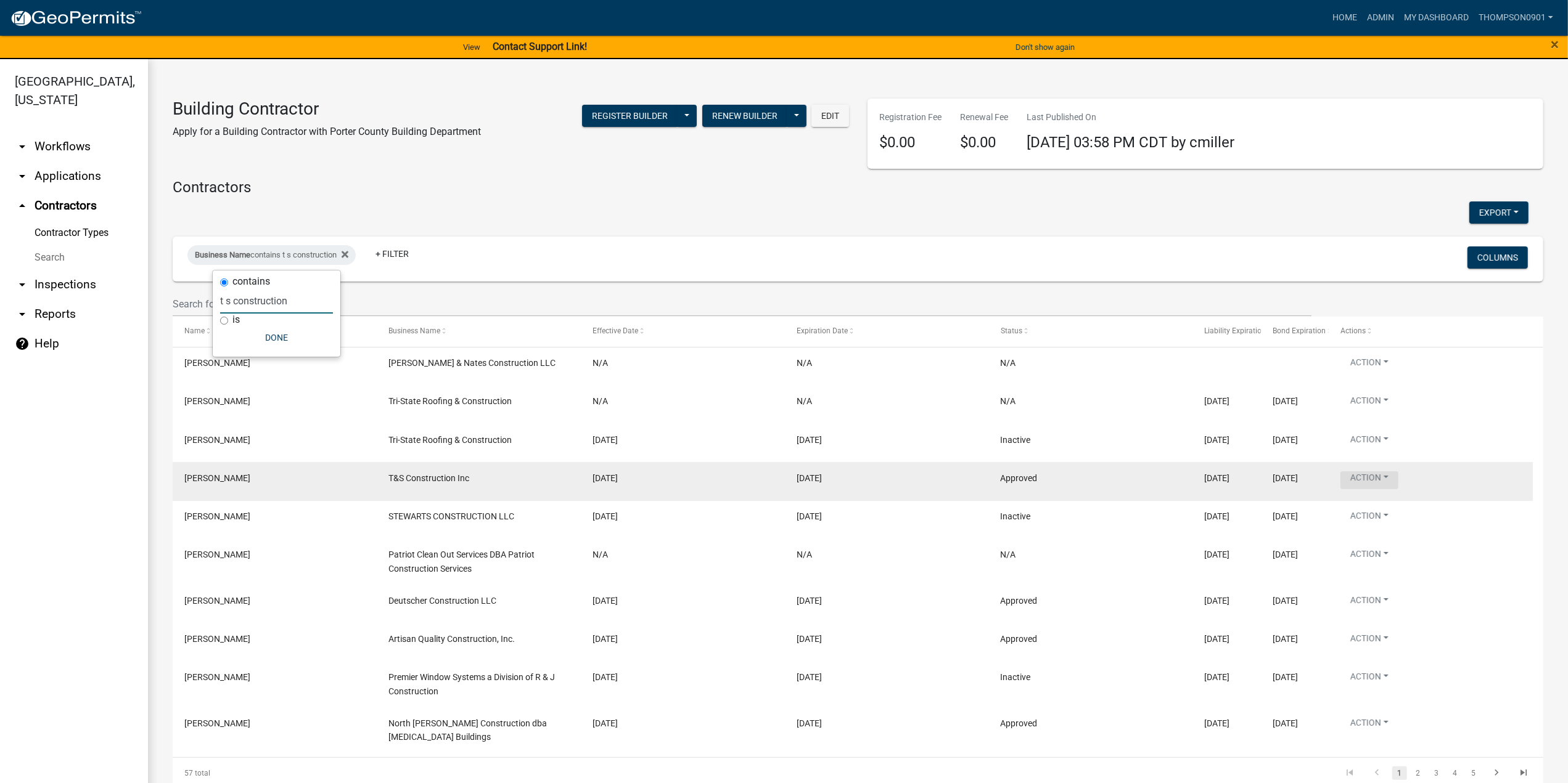
click at [1389, 479] on button "Action" at bounding box center [1369, 480] width 58 height 18
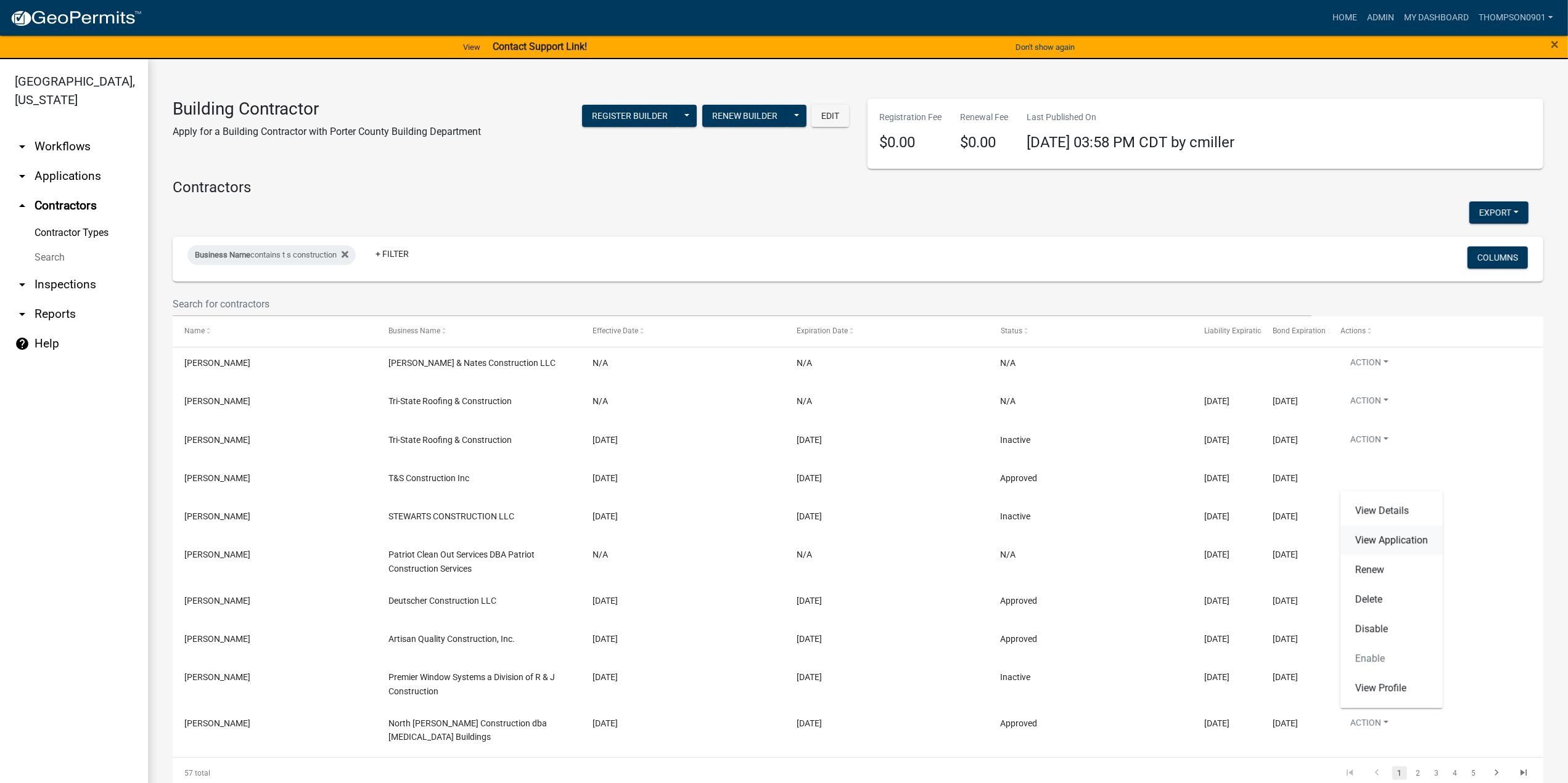
click at [1419, 543] on link "View Application" at bounding box center [1392, 540] width 103 height 29
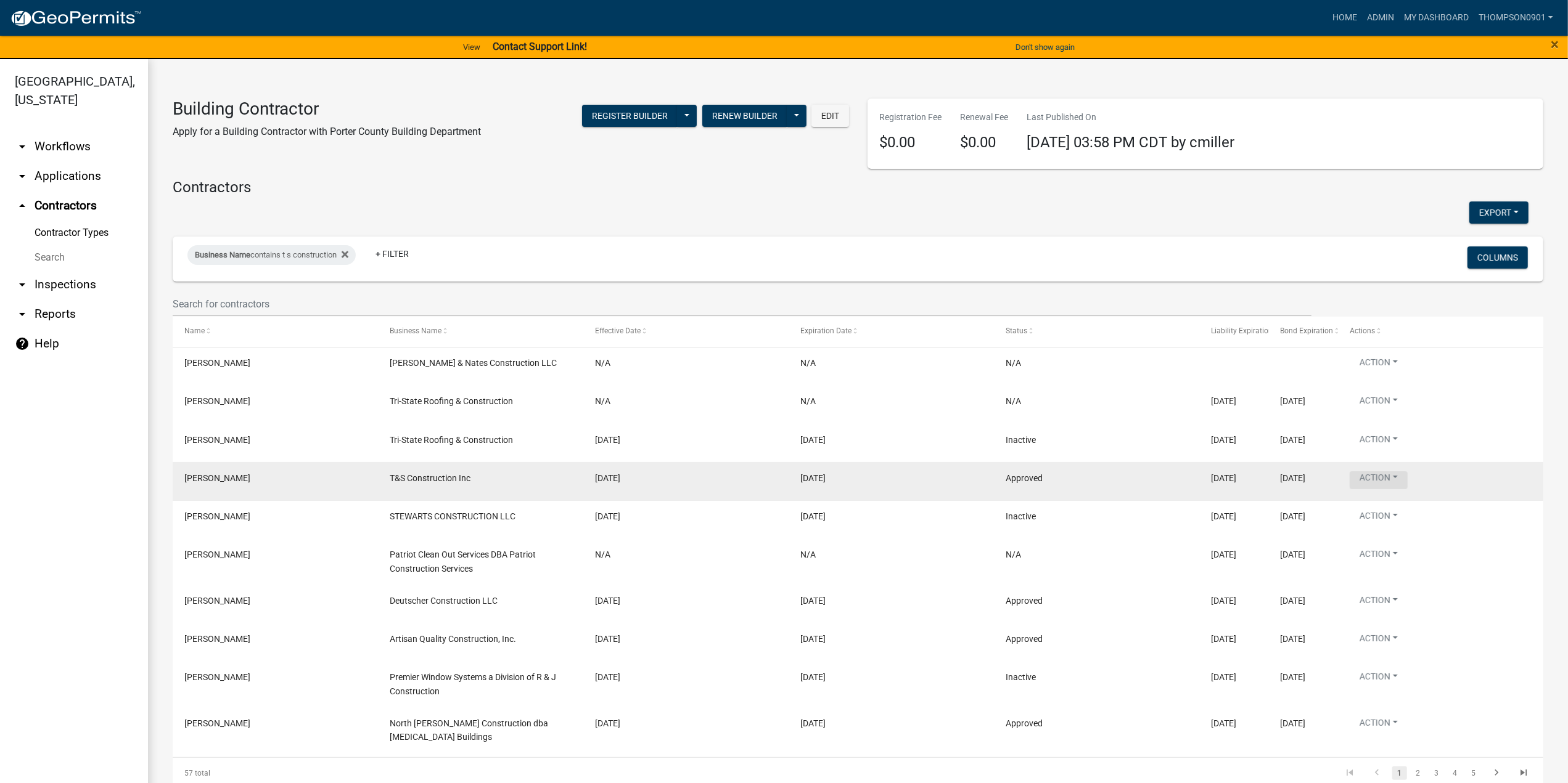
click at [1391, 479] on button "Action" at bounding box center [1378, 480] width 58 height 18
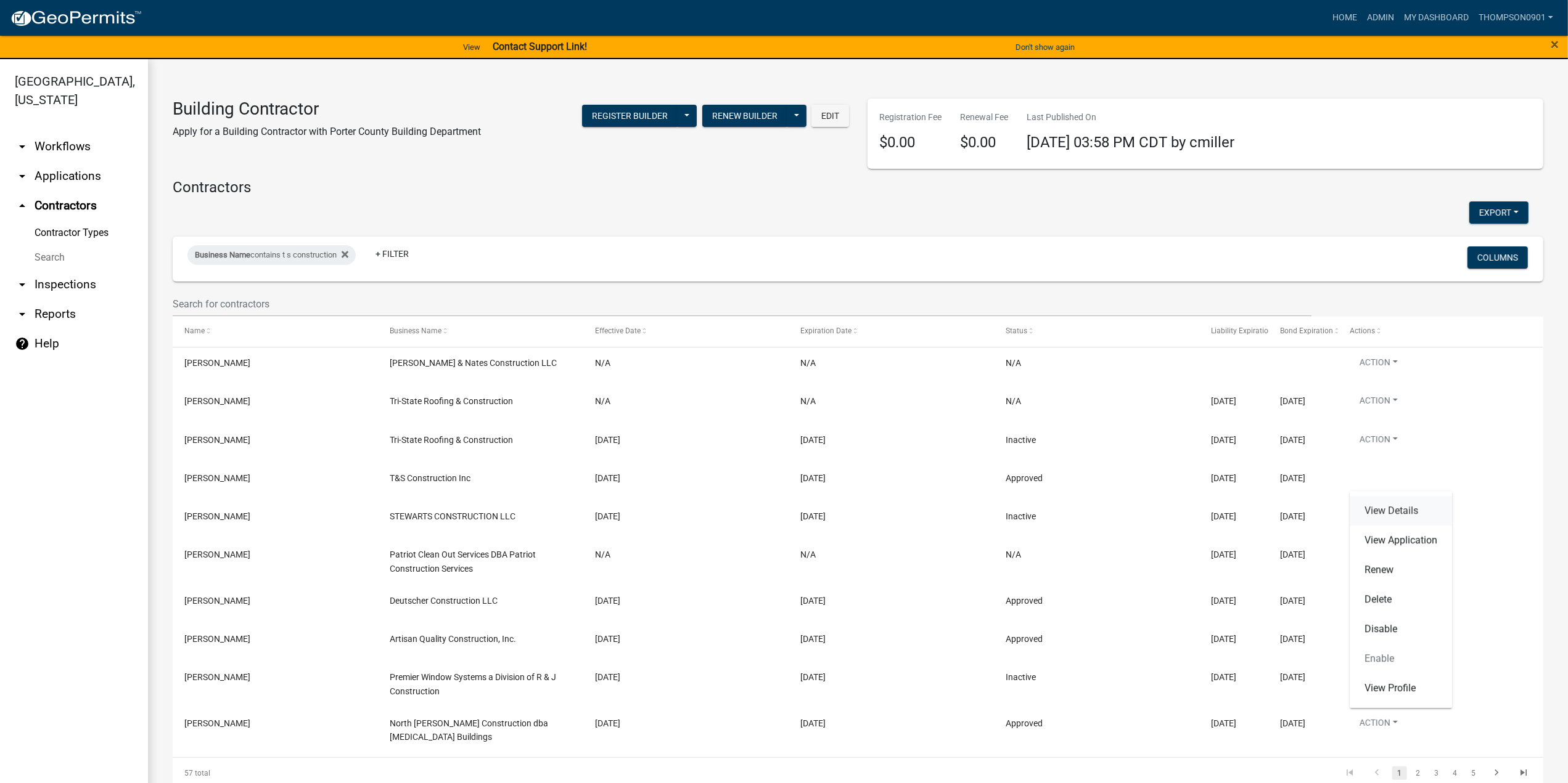
click at [1402, 512] on link "View Details" at bounding box center [1401, 511] width 103 height 29
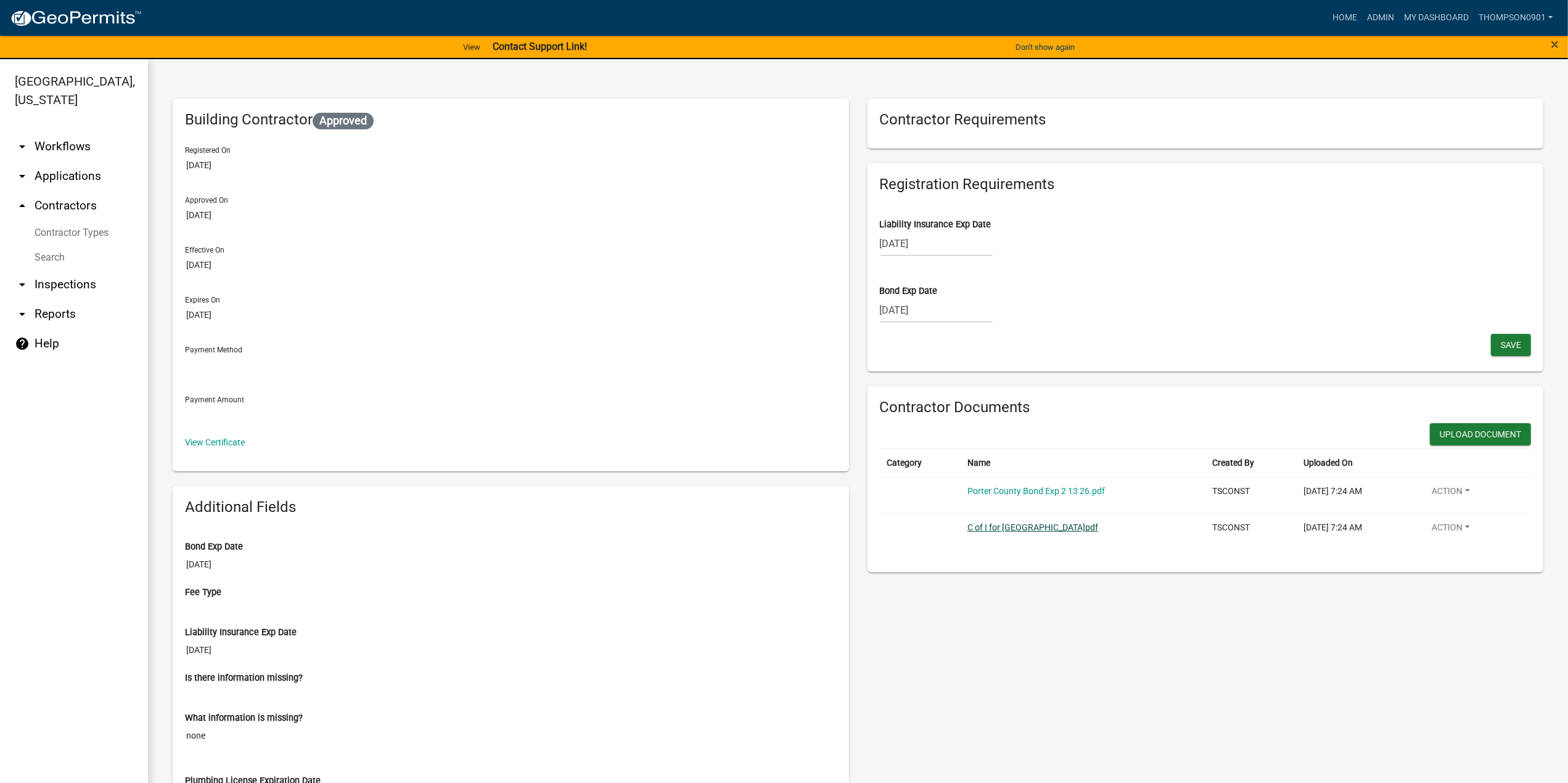
click at [1014, 528] on link "C of I for Porter County.pdf" at bounding box center [1033, 527] width 131 height 10
click at [1514, 350] on button "Save" at bounding box center [1511, 345] width 40 height 22
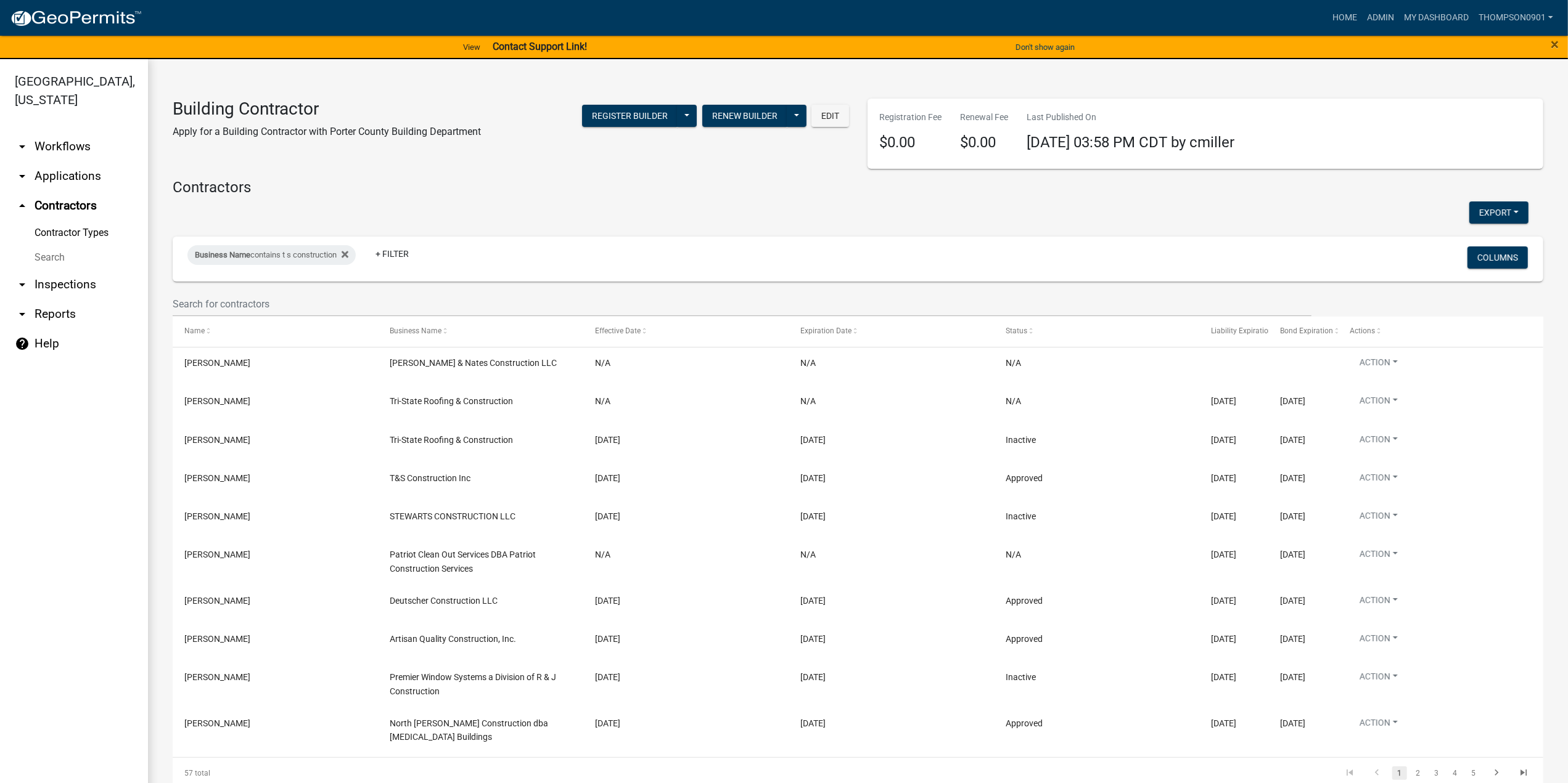
drag, startPoint x: 231, startPoint y: 251, endPoint x: 240, endPoint y: 269, distance: 20.1
click at [232, 251] on span "Business Name" at bounding box center [223, 254] width 56 height 10
drag, startPoint x: 318, startPoint y: 301, endPoint x: 0, endPoint y: 304, distance: 318.0
click at [0, 304] on body "Internet Explorer does NOT work with GeoPermits. Get a new browser for more sec…" at bounding box center [784, 392] width 1568 height 783
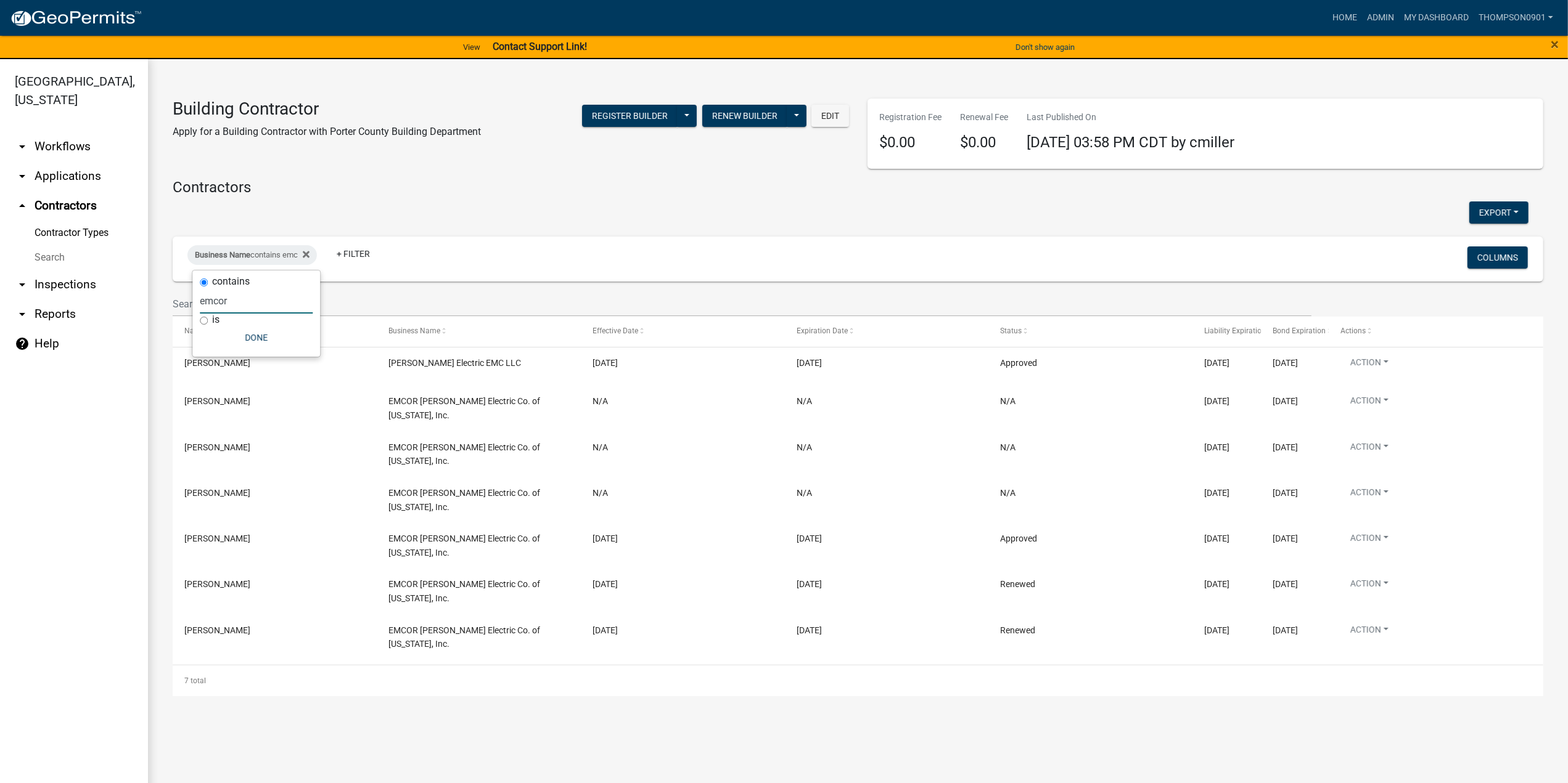
type input "emcor"
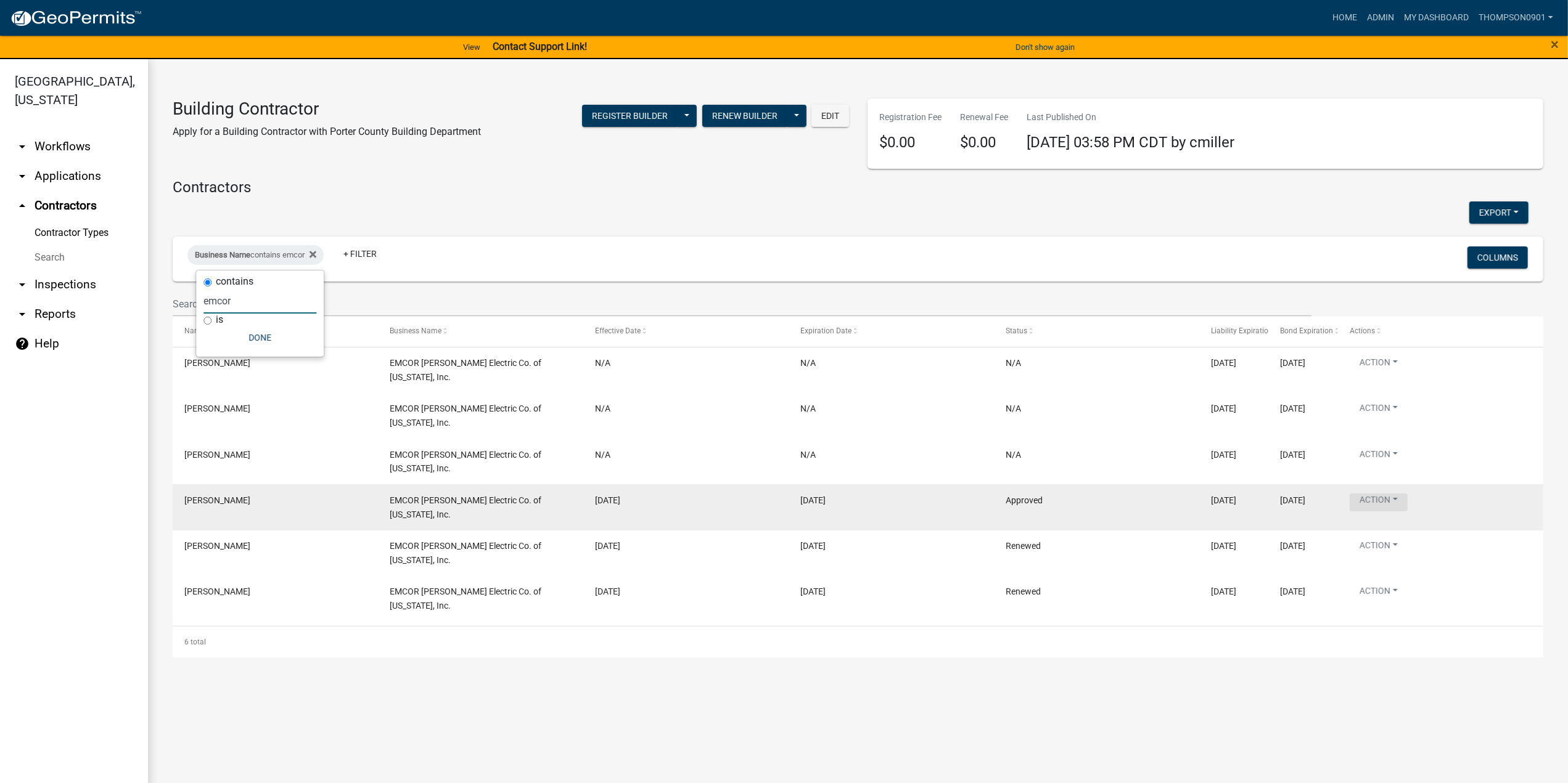
click at [1402, 493] on button "Action" at bounding box center [1378, 502] width 58 height 18
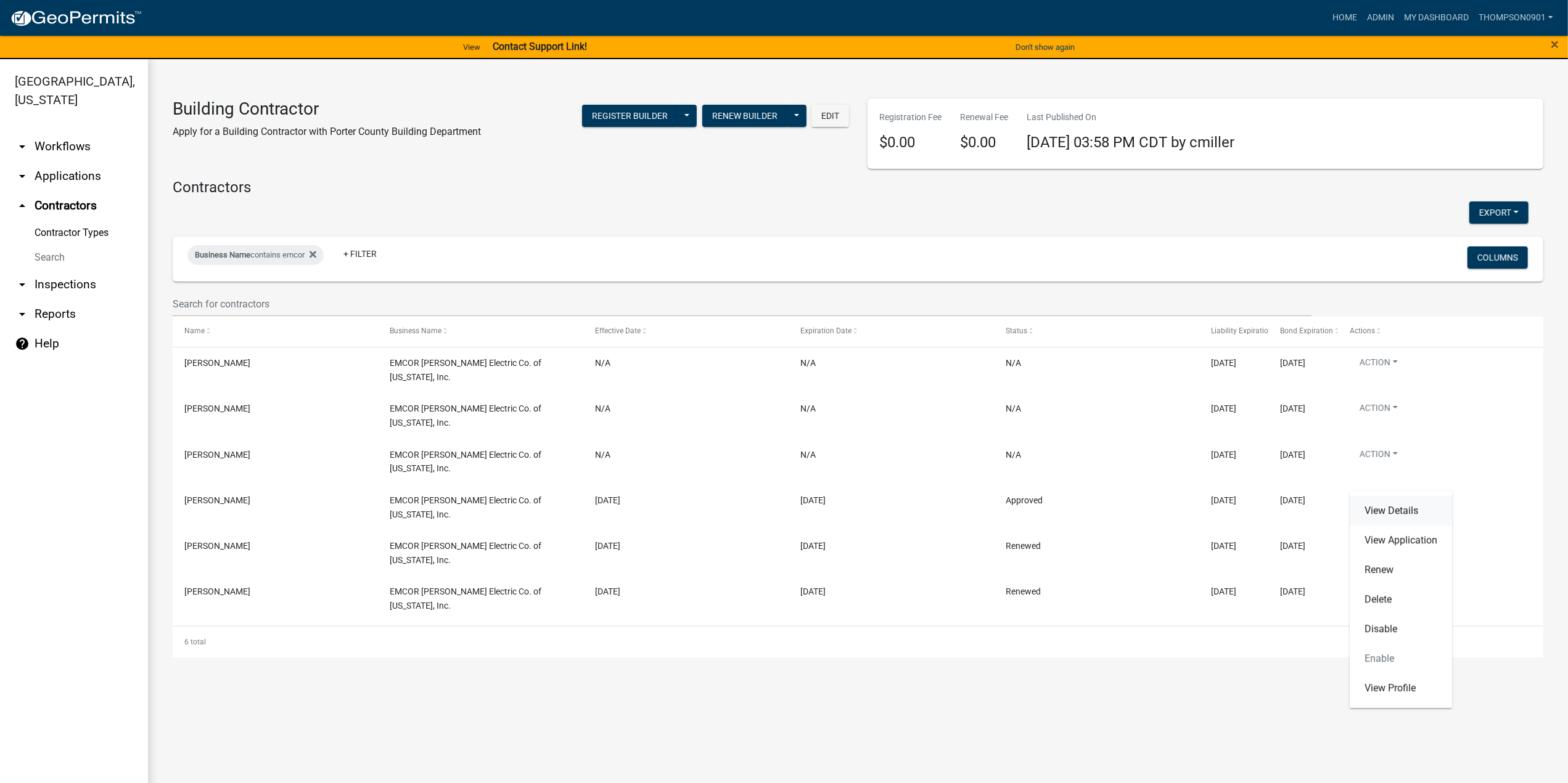
click at [1394, 513] on link "View Details" at bounding box center [1401, 511] width 103 height 29
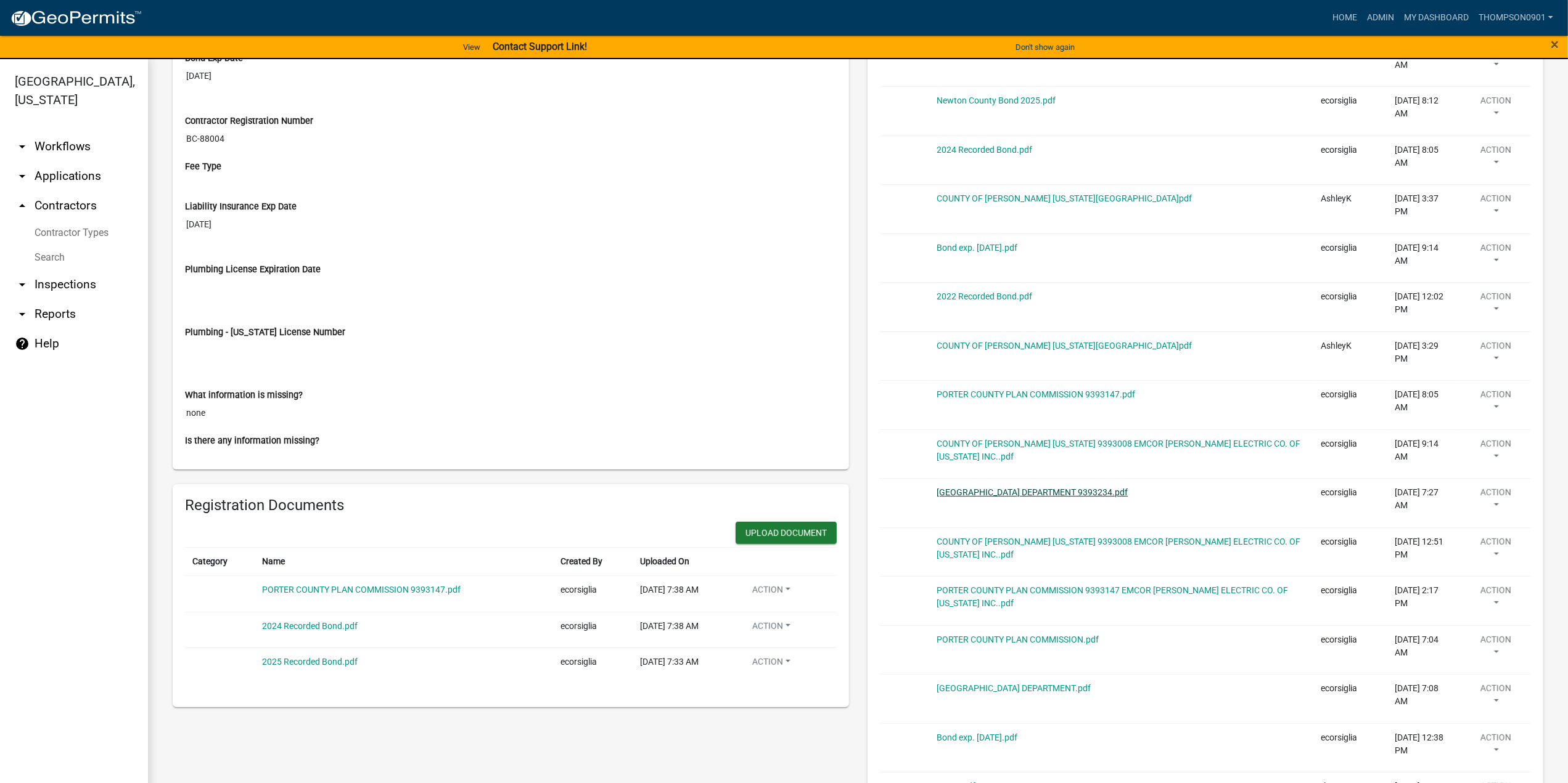
scroll to position [493, 0]
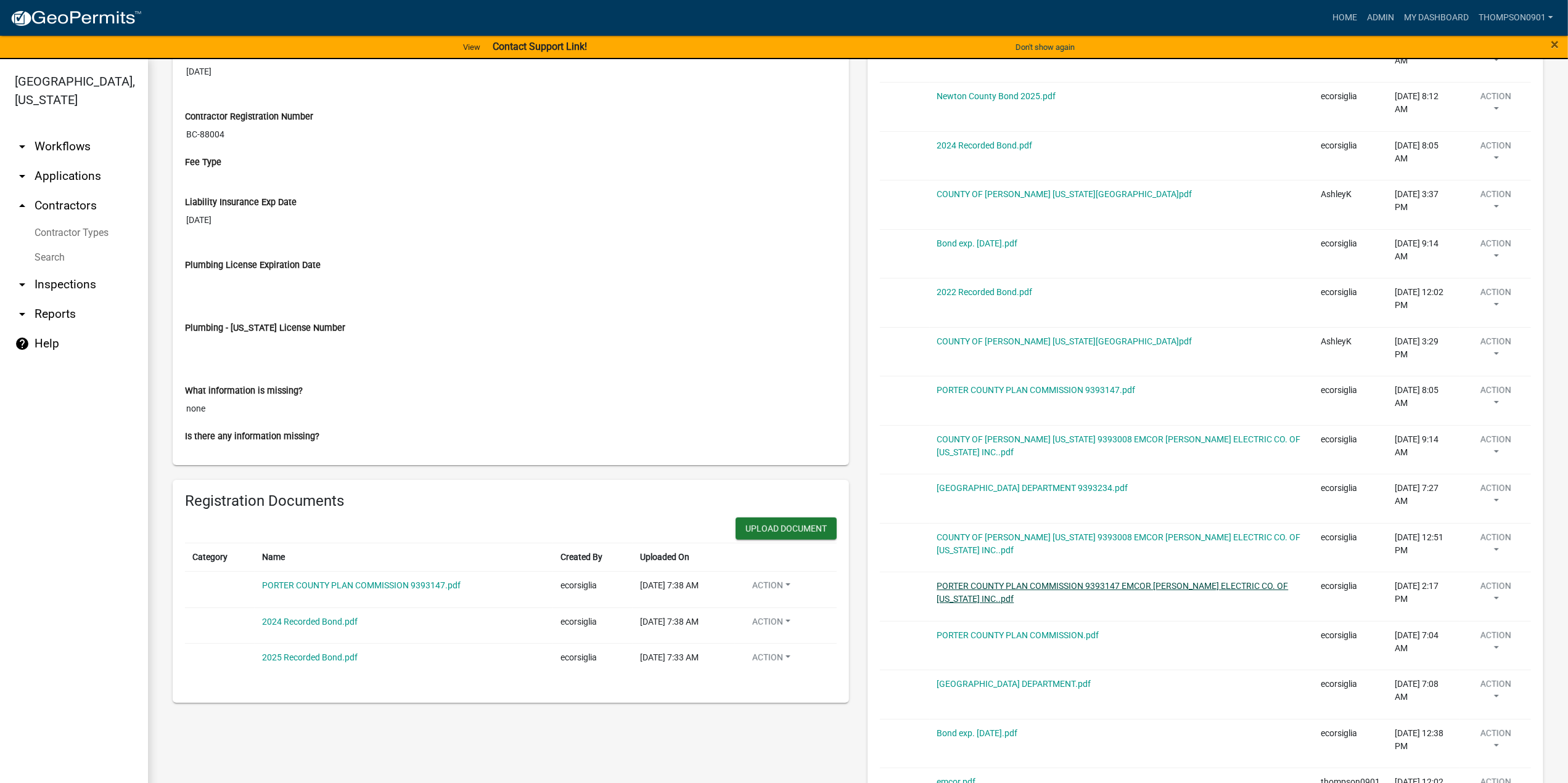
click at [1089, 582] on link "PORTER COUNTY PLAN COMMISSION 9393147 EMCOR HYRE ELECTRIC CO. OF INDIANA INC..p…" at bounding box center [1113, 592] width 351 height 23
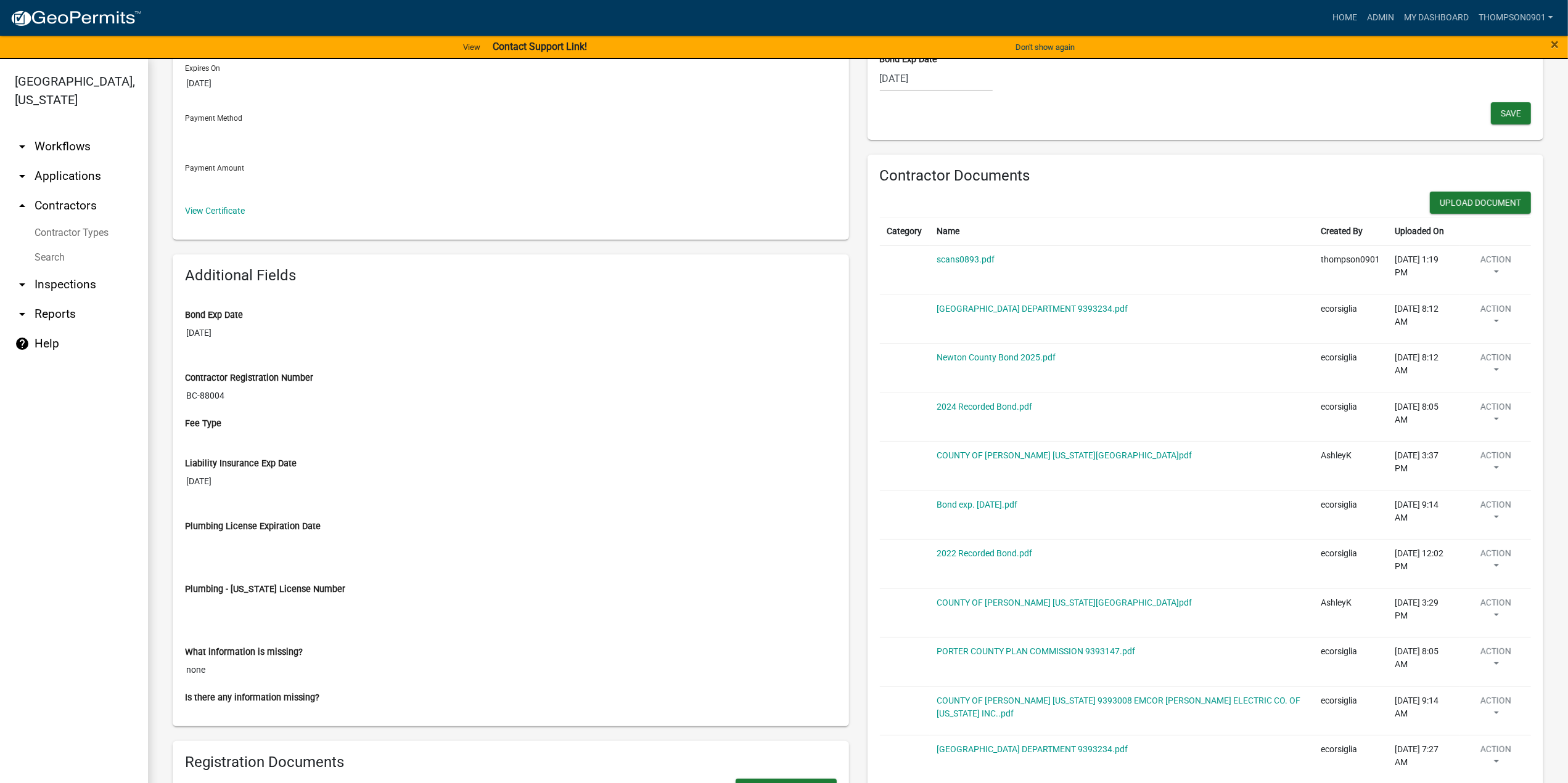
scroll to position [62, 0]
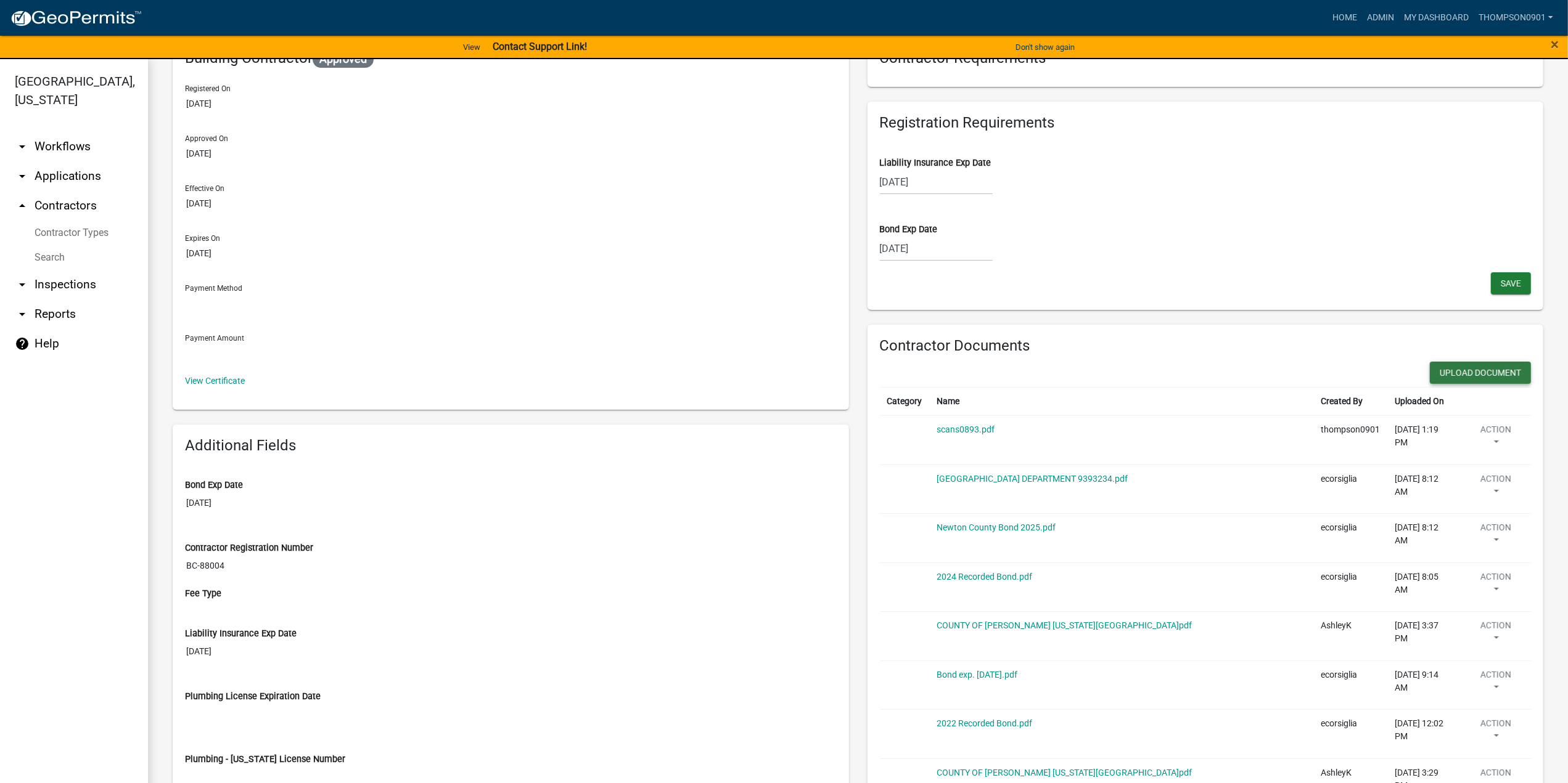
click at [1490, 373] on button "Upload Document" at bounding box center [1481, 372] width 101 height 22
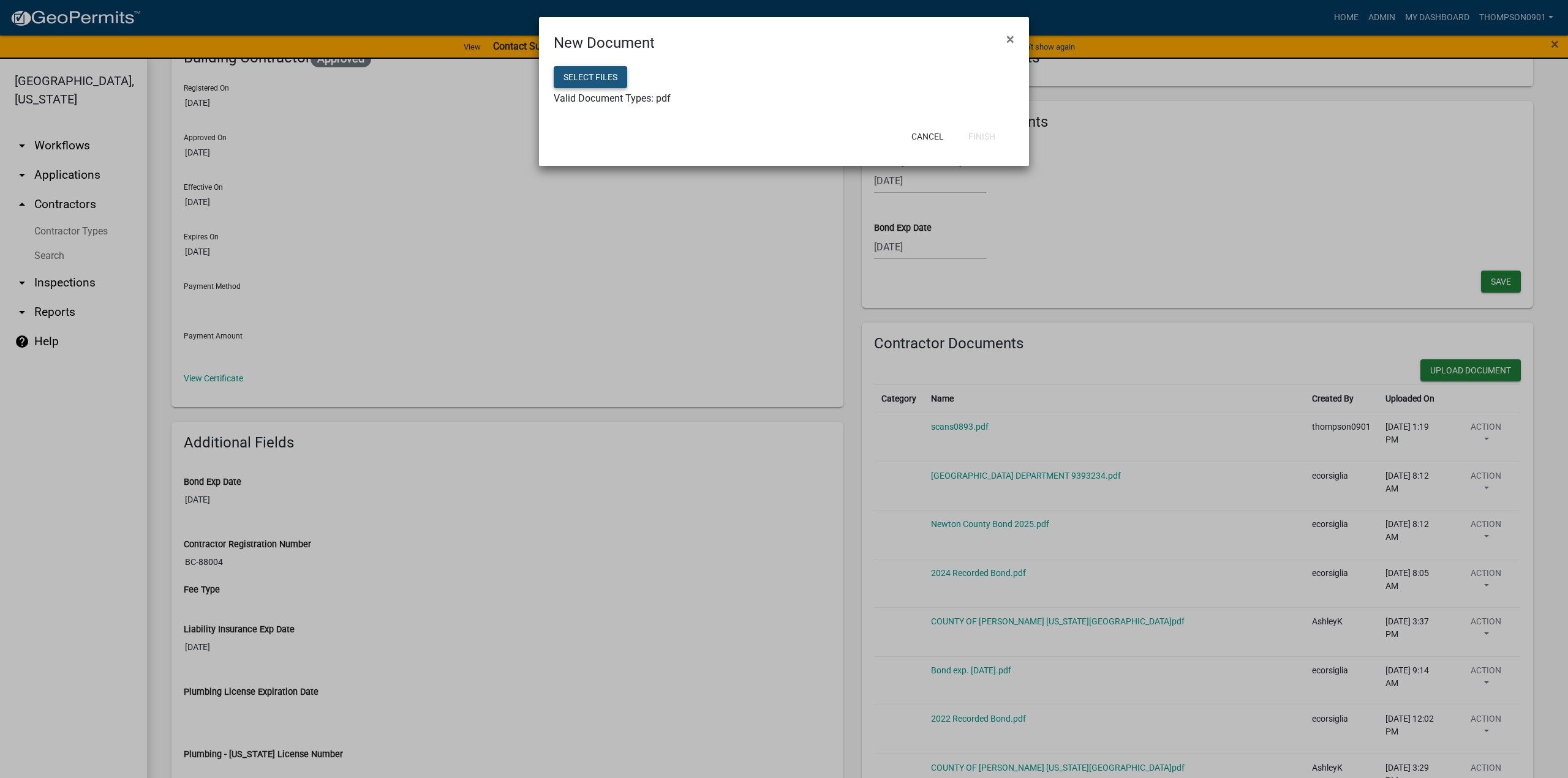
click at [587, 79] on button "Select files" at bounding box center [590, 77] width 74 height 22
click at [989, 138] on button "Finish" at bounding box center [982, 136] width 47 height 22
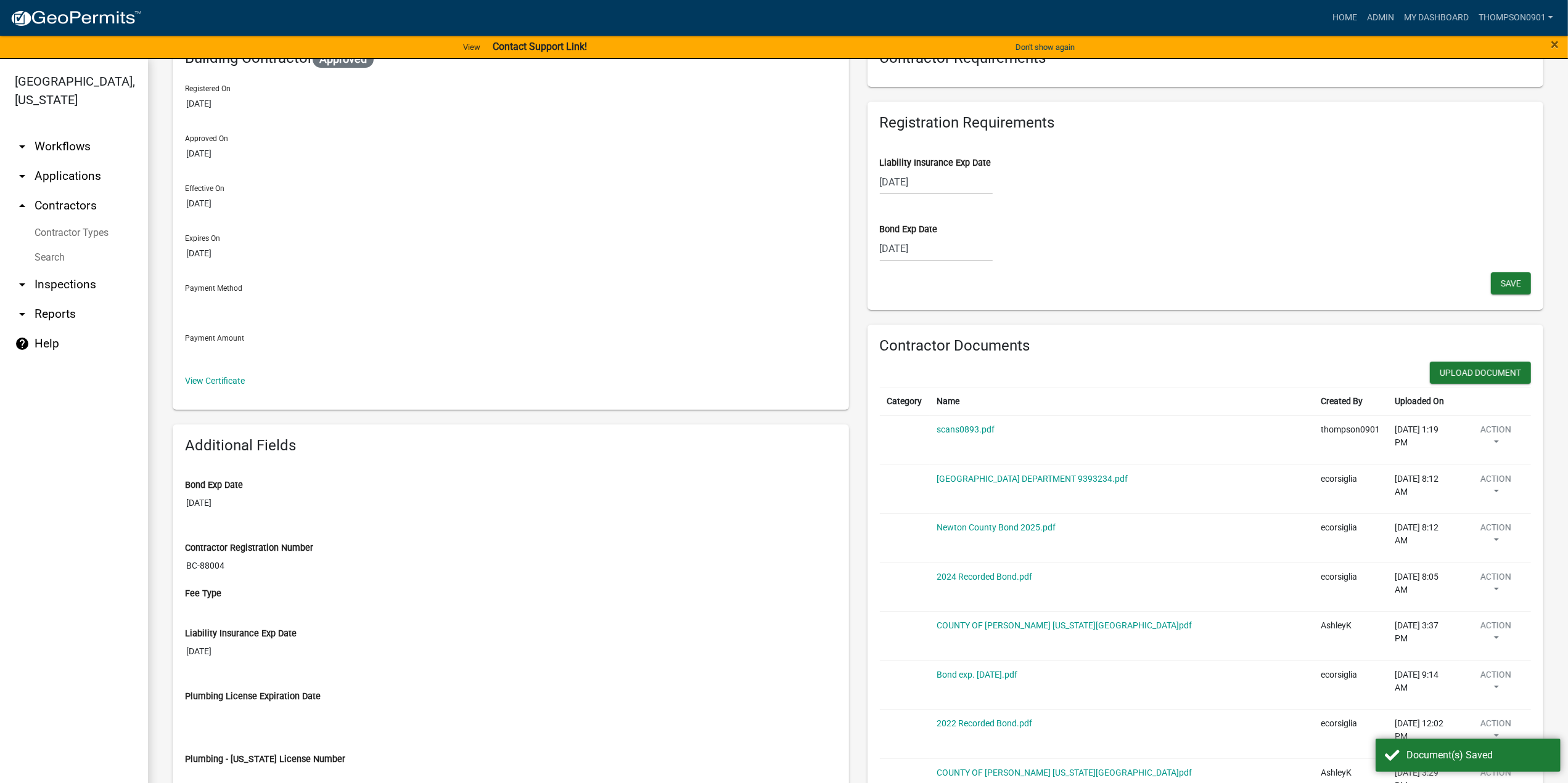
click at [947, 190] on div "09/30/2025" at bounding box center [937, 182] width 113 height 25
click at [966, 210] on select "2025 2026 2027 2028 2029 2030 2031 2032 2033 2034 2035 2036 2037 2038 2039 2040…" at bounding box center [973, 208] width 49 height 18
select select "2026"
click at [949, 199] on select "2025 2026 2027 2028 2029 2030 2031 2032 2033 2034 2035 2036 2037 2038 2039 2040…" at bounding box center [973, 208] width 49 height 18
click at [923, 212] on select "Jan Feb Mar Apr May Jun Jul Aug Sep Oct Nov Dec" at bounding box center [929, 208] width 50 height 18
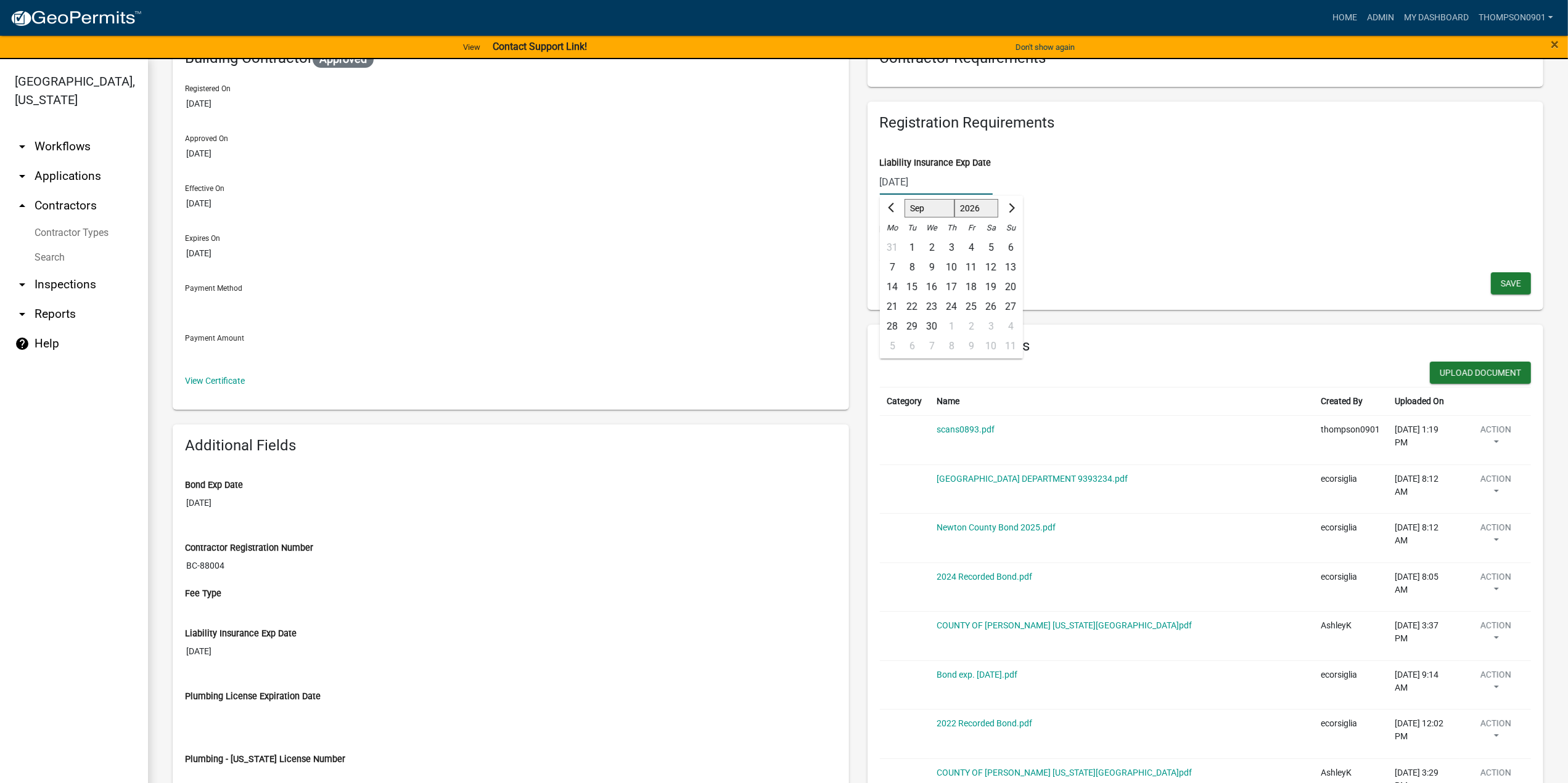
select select "10"
click at [904, 199] on select "Jan Feb Mar Apr May Jun Jul Aug Sep Oct Nov Dec" at bounding box center [929, 208] width 50 height 18
click at [946, 246] on div "1" at bounding box center [951, 247] width 20 height 20
type input "10/01/2026"
click at [1491, 282] on button "Save" at bounding box center [1511, 284] width 40 height 22
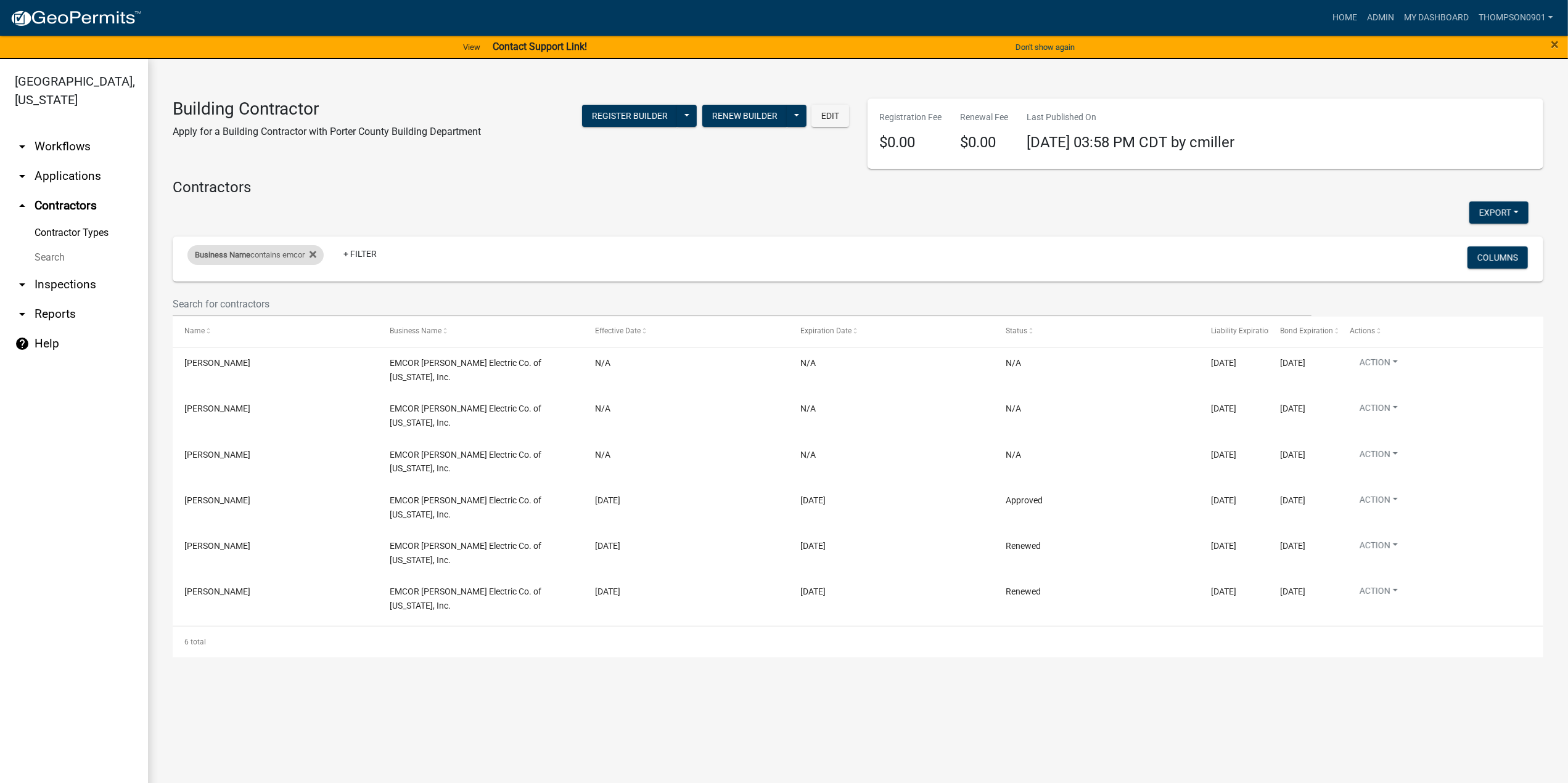
click at [299, 257] on div "Business Name contains emcor" at bounding box center [256, 255] width 136 height 20
drag, startPoint x: 27, startPoint y: 289, endPoint x: 0, endPoint y: 284, distance: 27.5
click at [0, 284] on body "Internet Explorer does NOT work with GeoPermits. Get a new browser for more sec…" at bounding box center [784, 392] width 1568 height 783
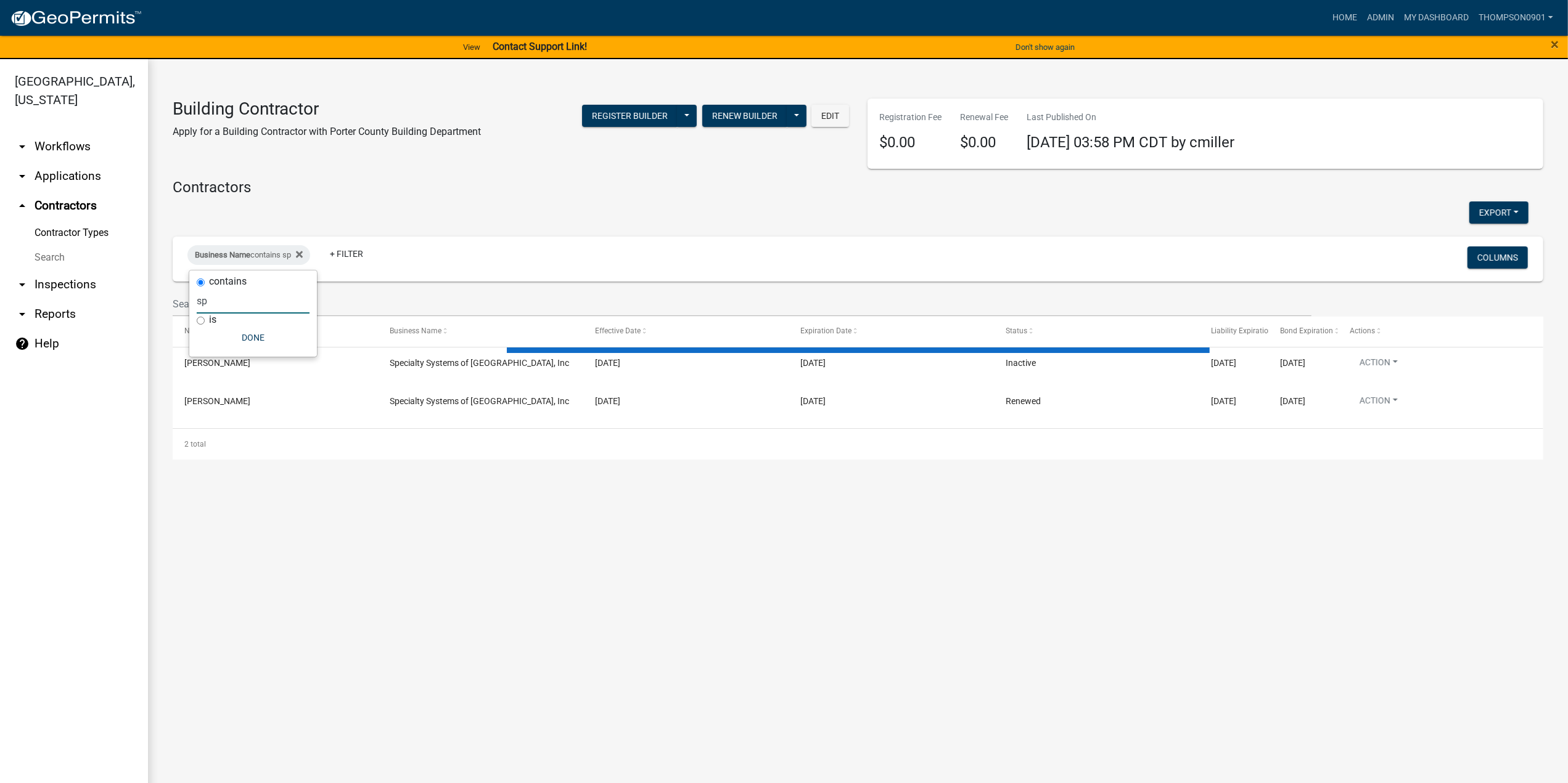
type input "s"
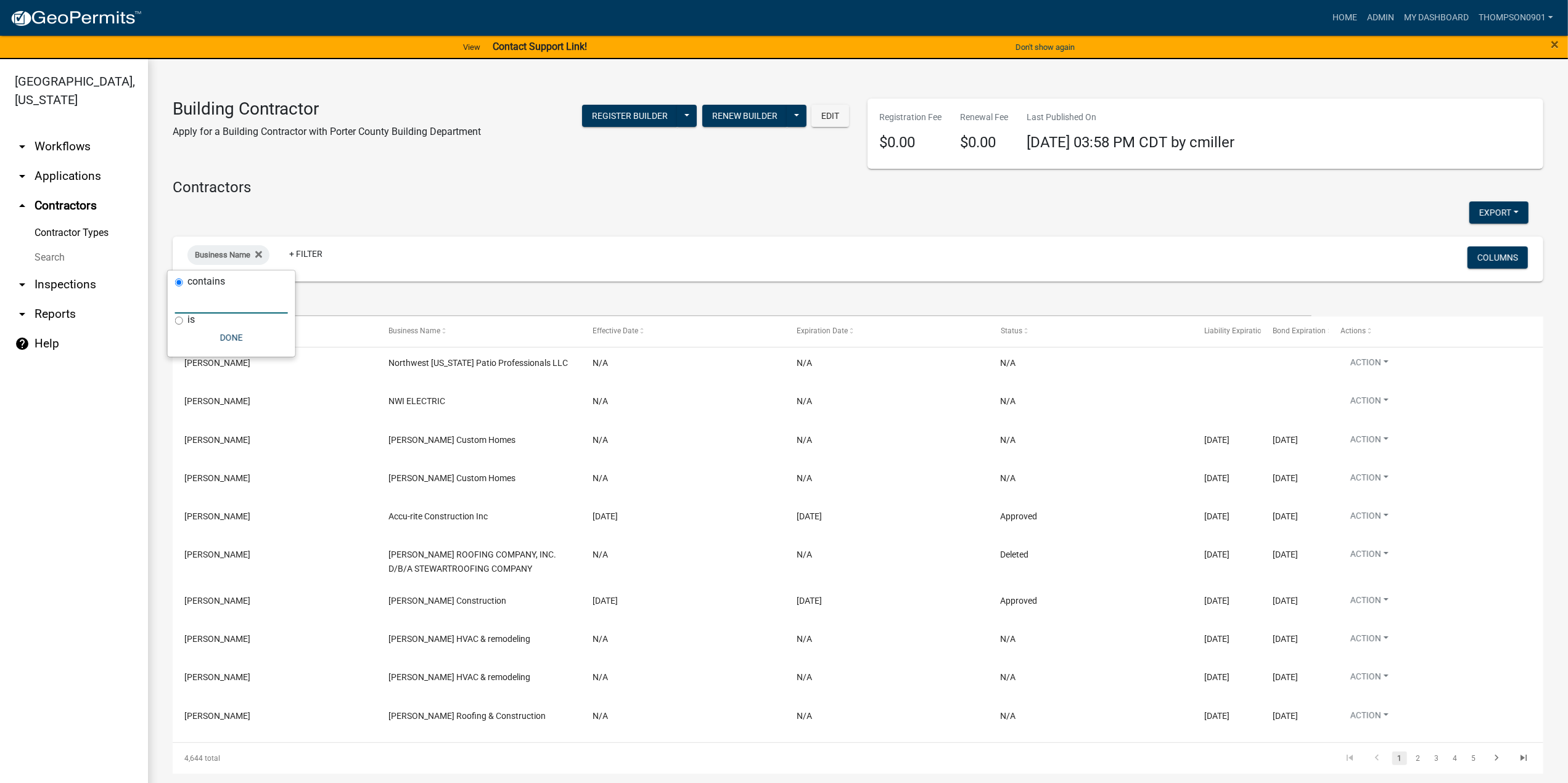
type input "x"
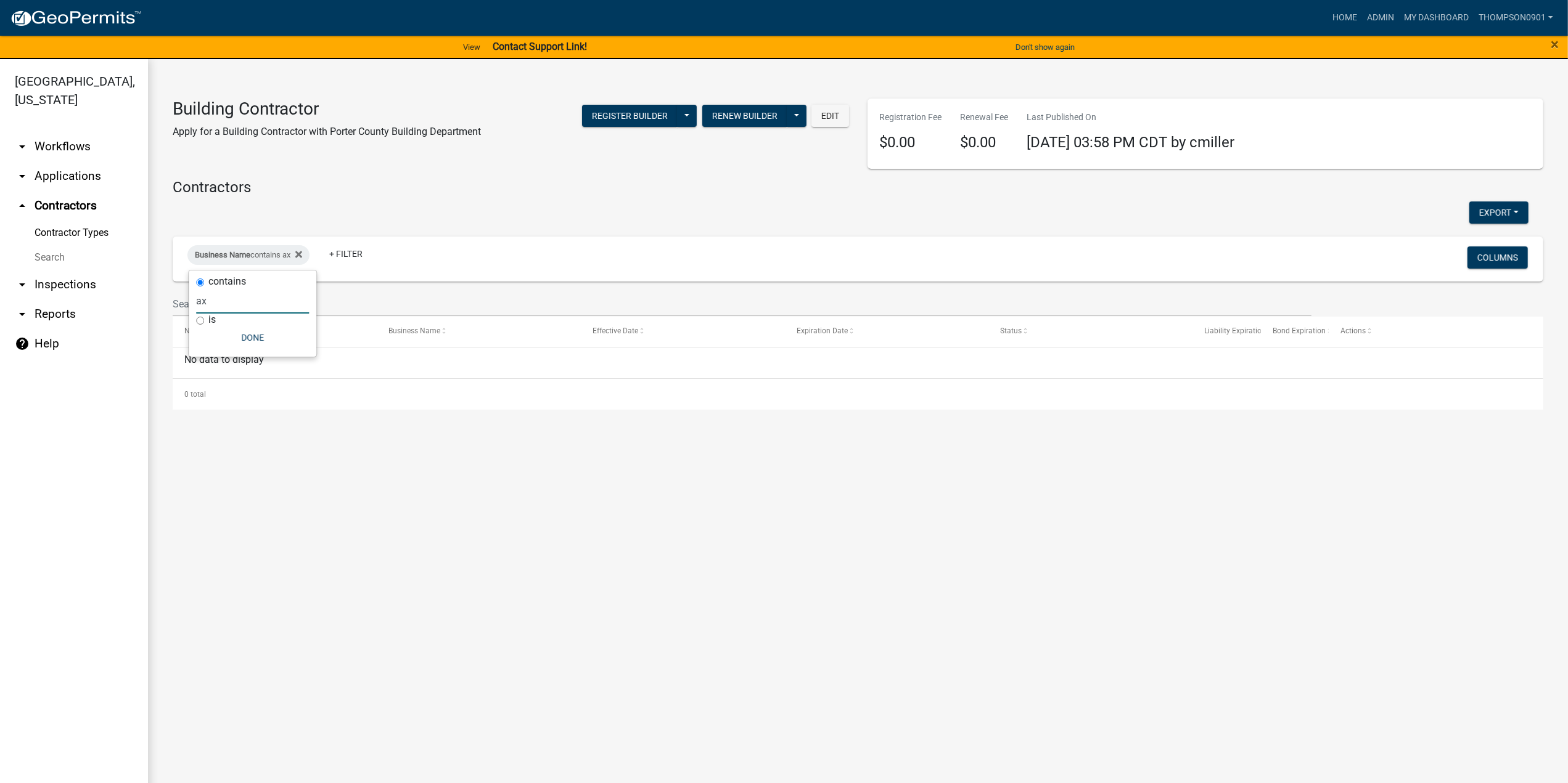
type input "a"
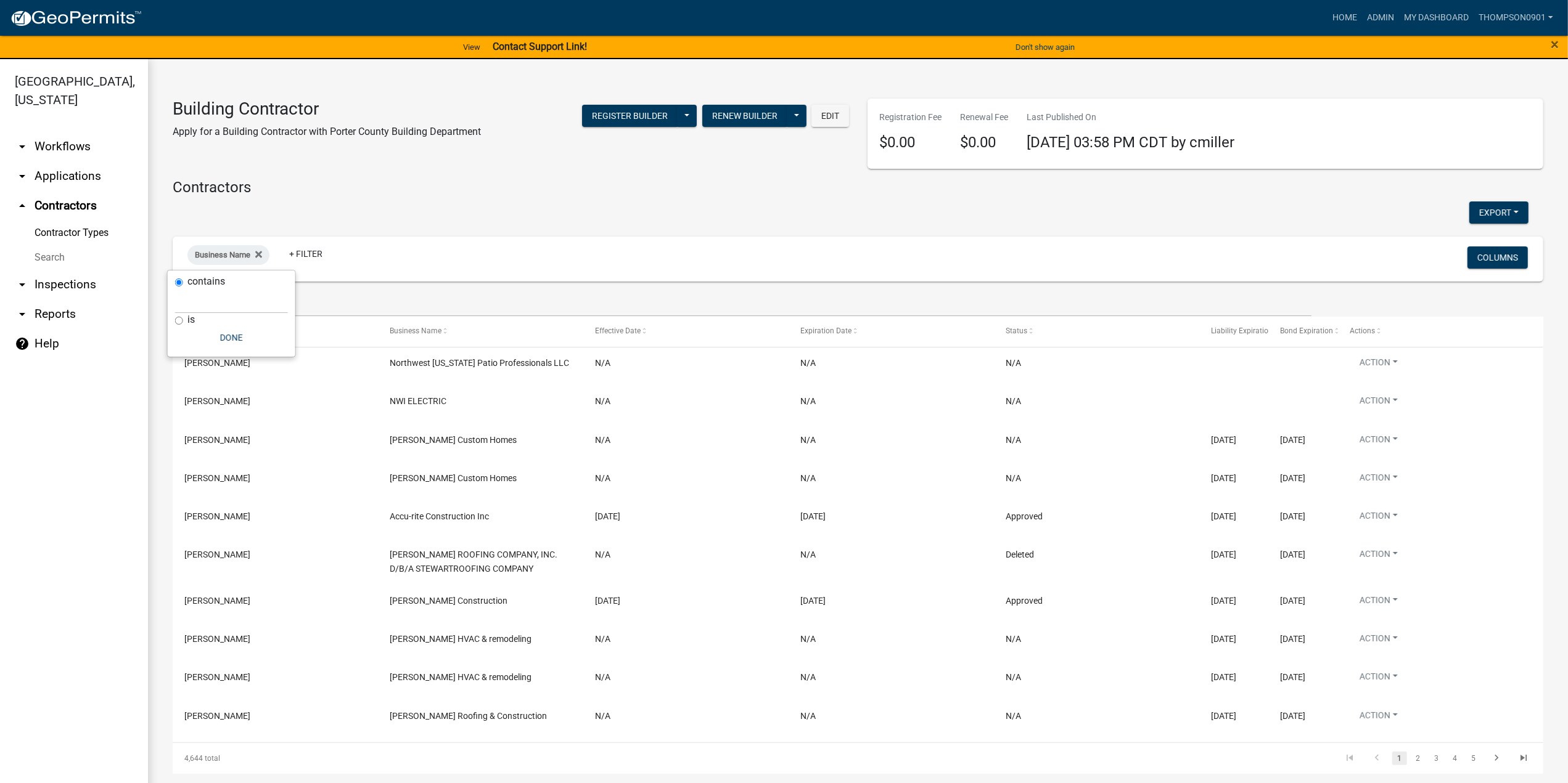
click at [77, 162] on link "arrow_drop_down Applications" at bounding box center [74, 176] width 148 height 29
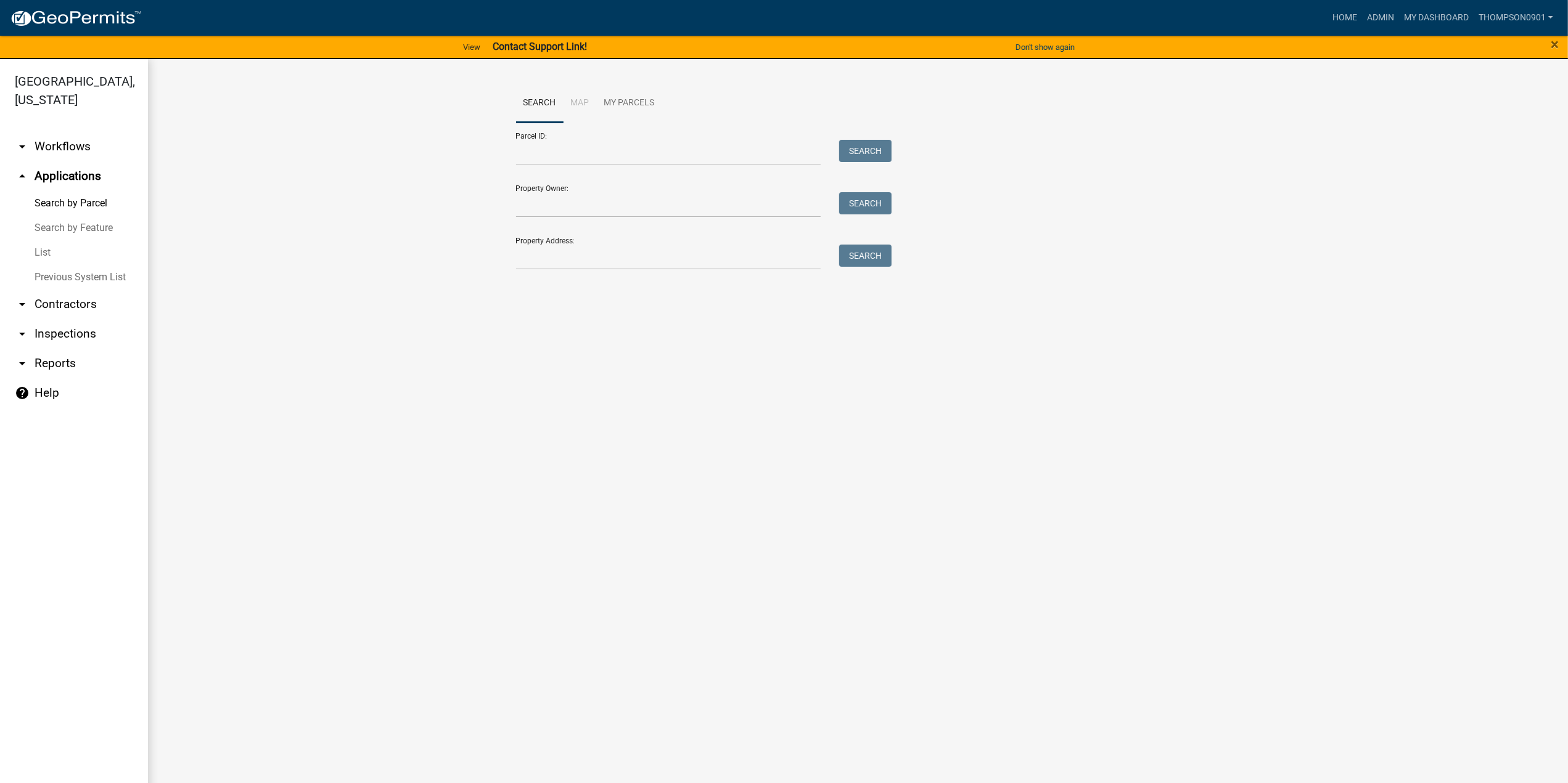
click at [54, 240] on link "List" at bounding box center [74, 253] width 148 height 25
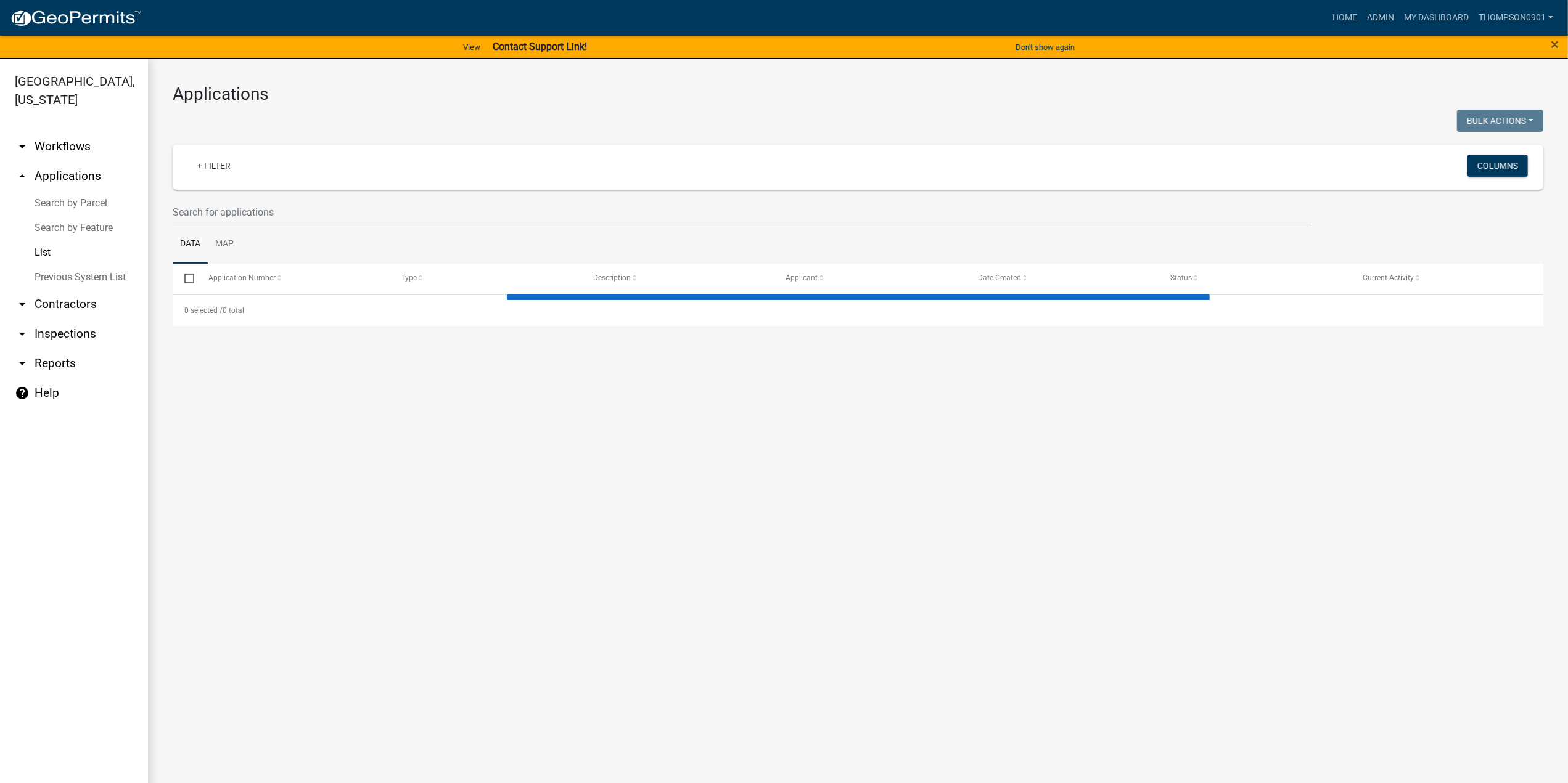
select select "3: 100"
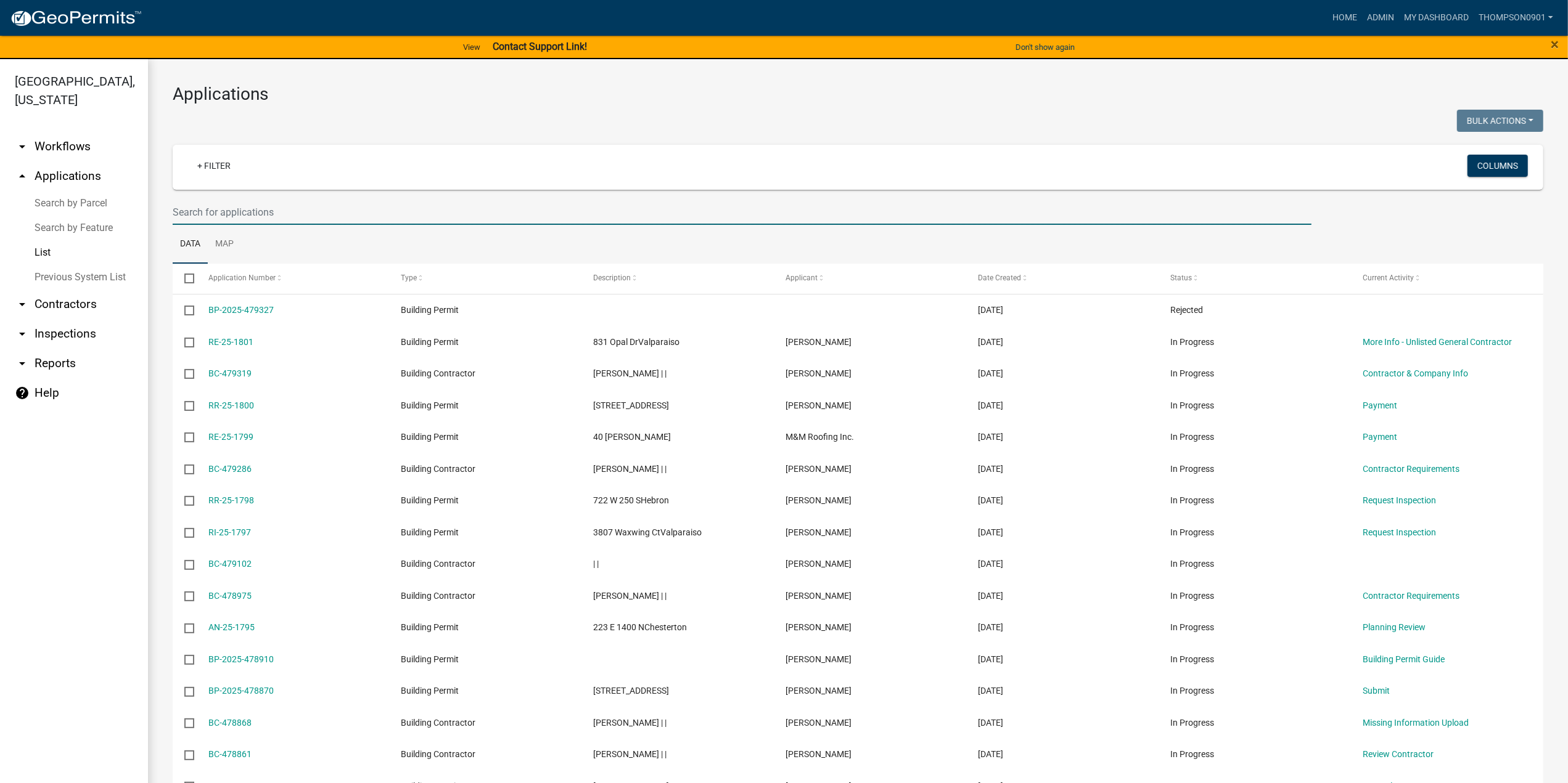
click at [290, 214] on input "text" at bounding box center [741, 212] width 1139 height 25
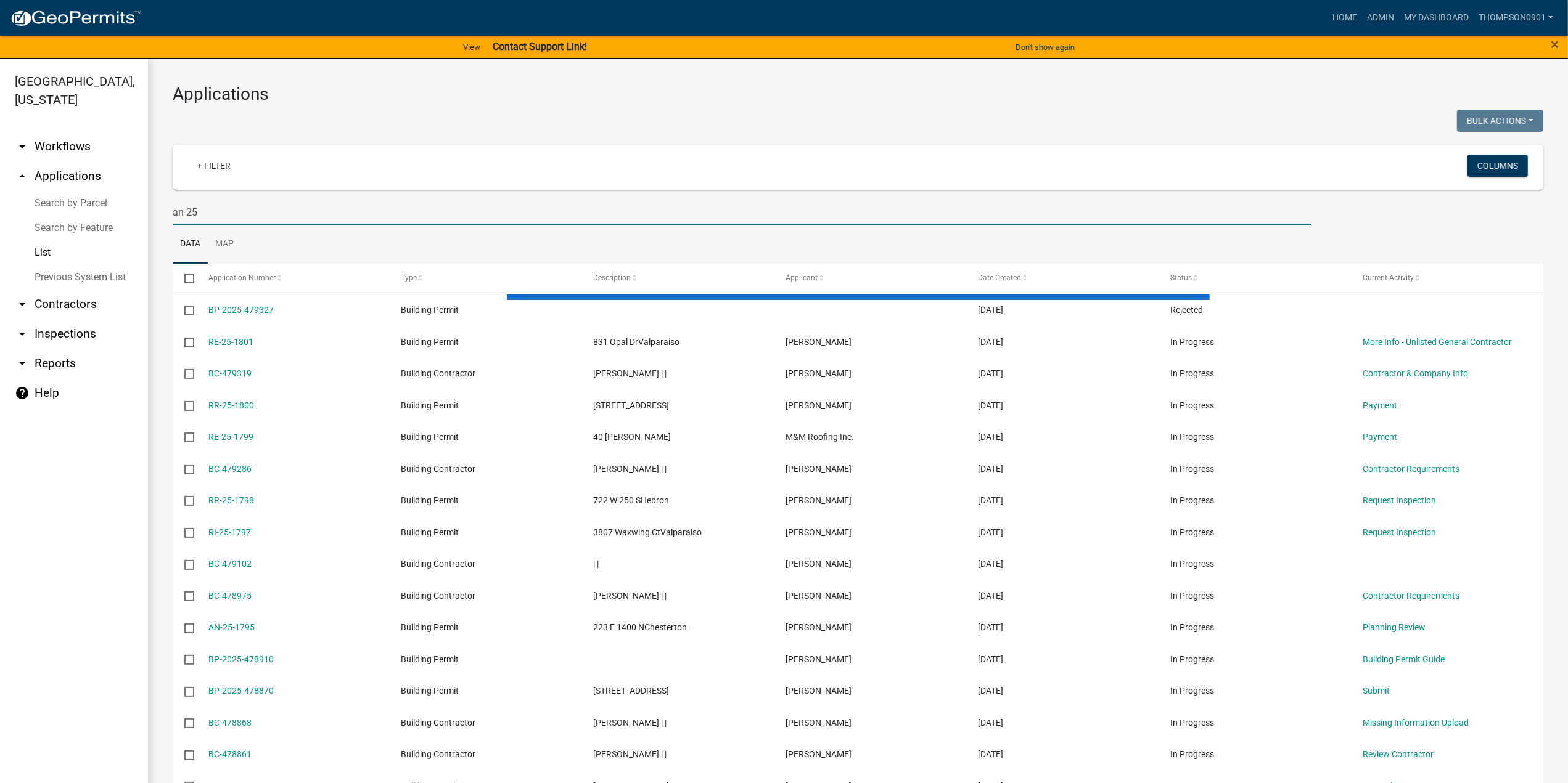
type input "an-25"
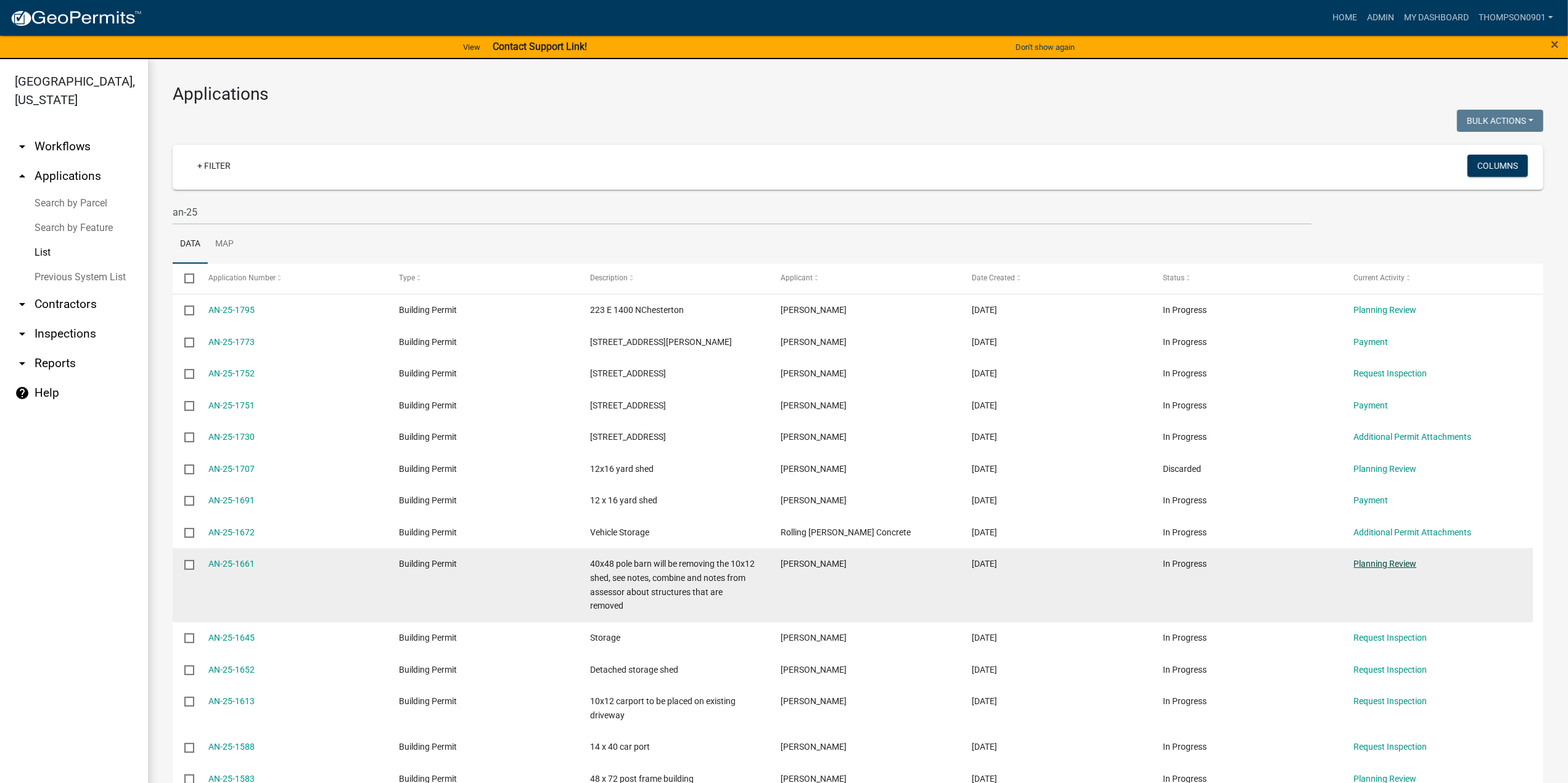
click at [1389, 566] on link "Planning Review" at bounding box center [1385, 563] width 63 height 10
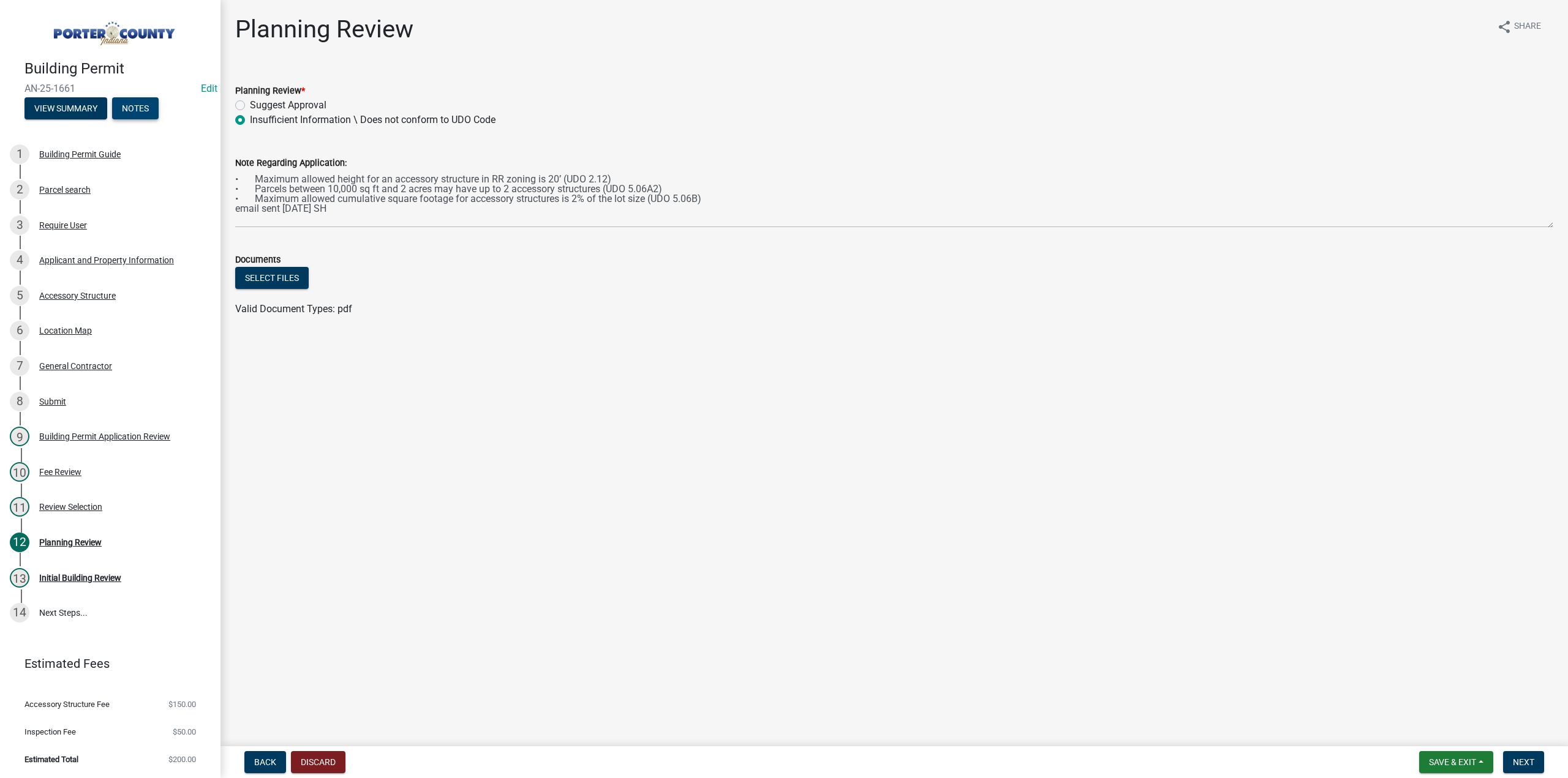
click at [130, 106] on button "Notes" at bounding box center [136, 109] width 47 height 22
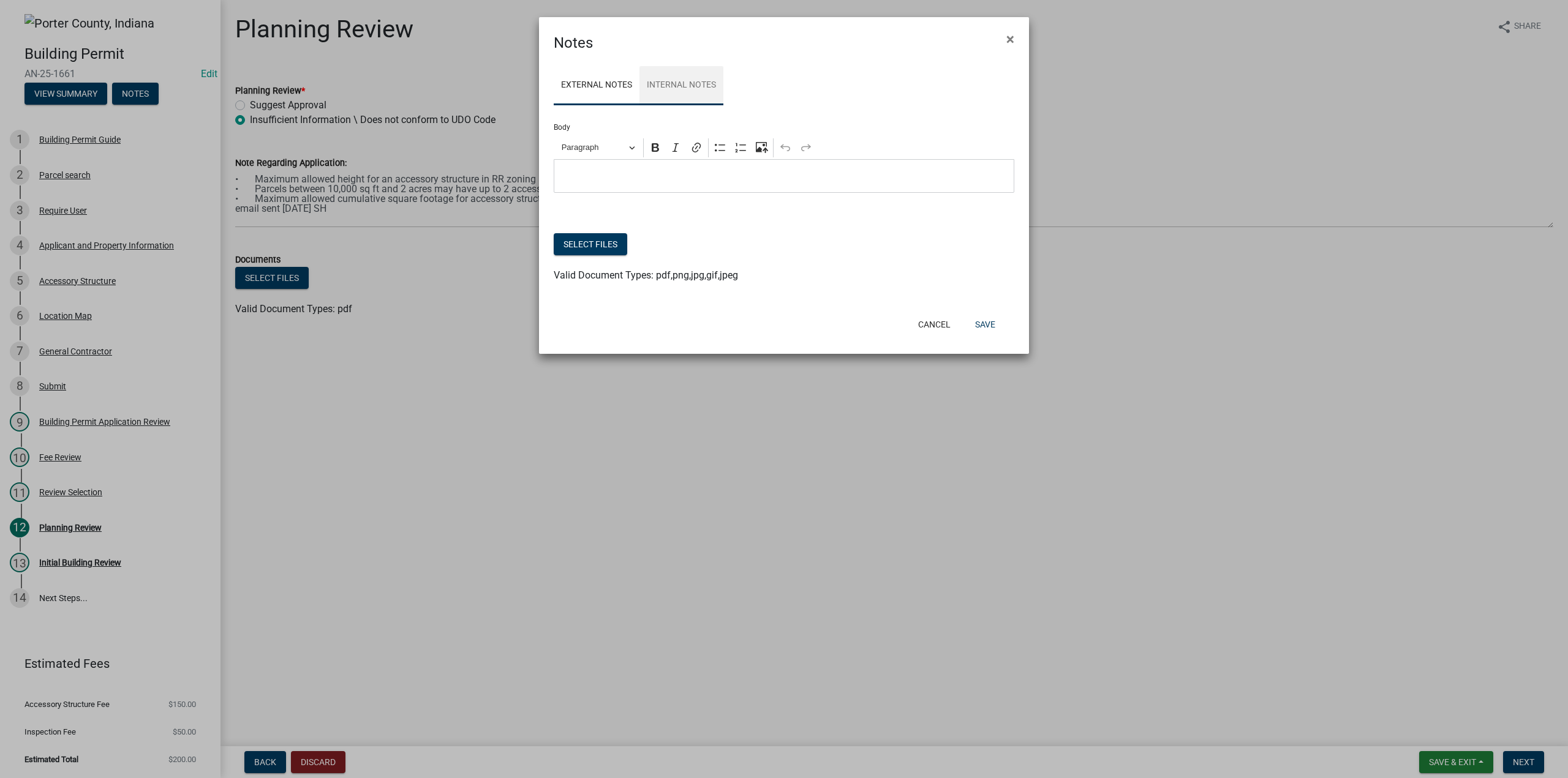
click at [703, 87] on link "Internal Notes" at bounding box center [681, 86] width 84 height 39
click at [584, 87] on link "External Notes" at bounding box center [597, 86] width 86 height 39
click at [676, 80] on link "Internal Notes" at bounding box center [681, 86] width 84 height 39
click at [1009, 33] on span "×" at bounding box center [1010, 39] width 8 height 17
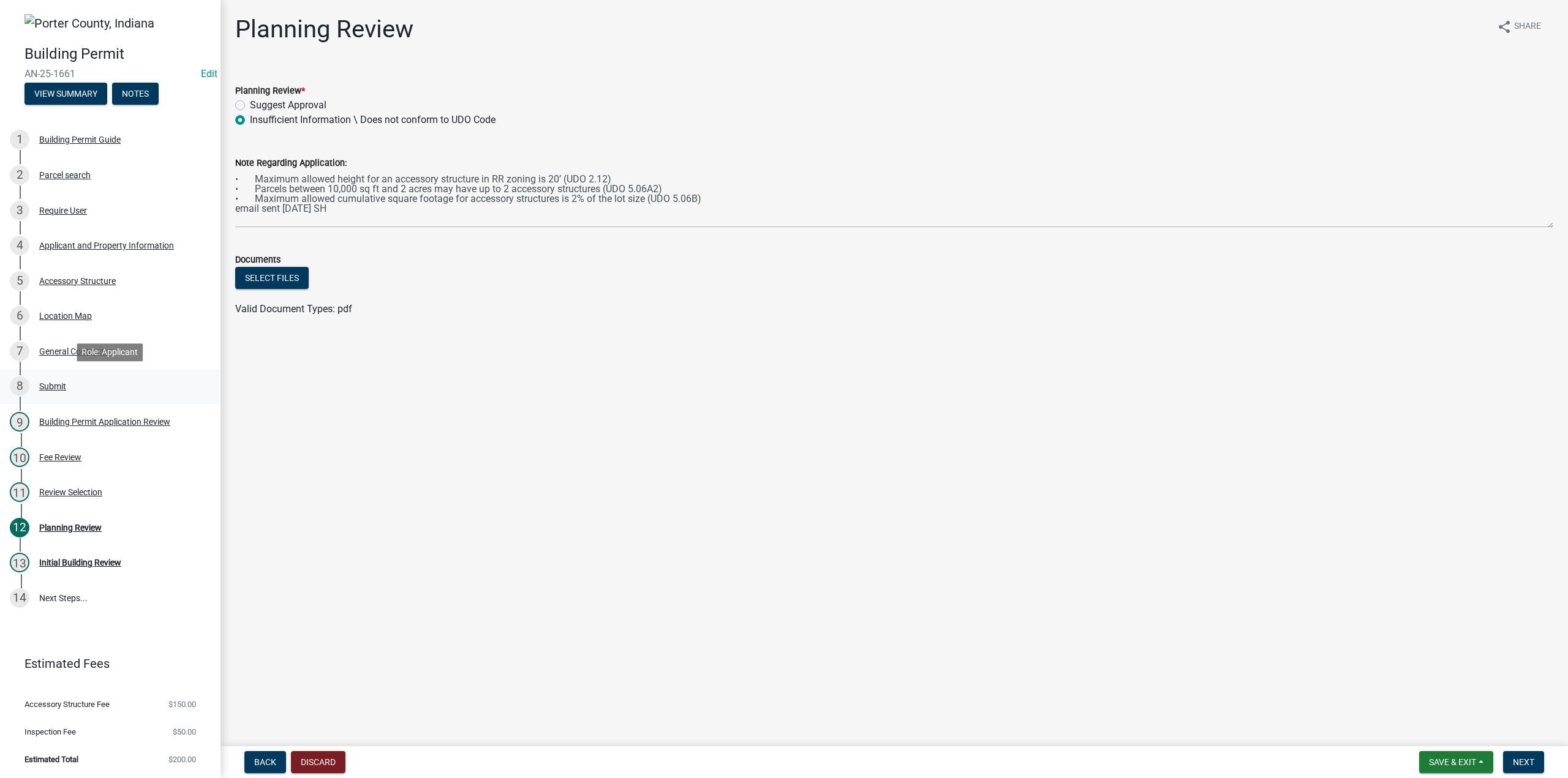
click at [50, 388] on div "Submit" at bounding box center [52, 387] width 27 height 9
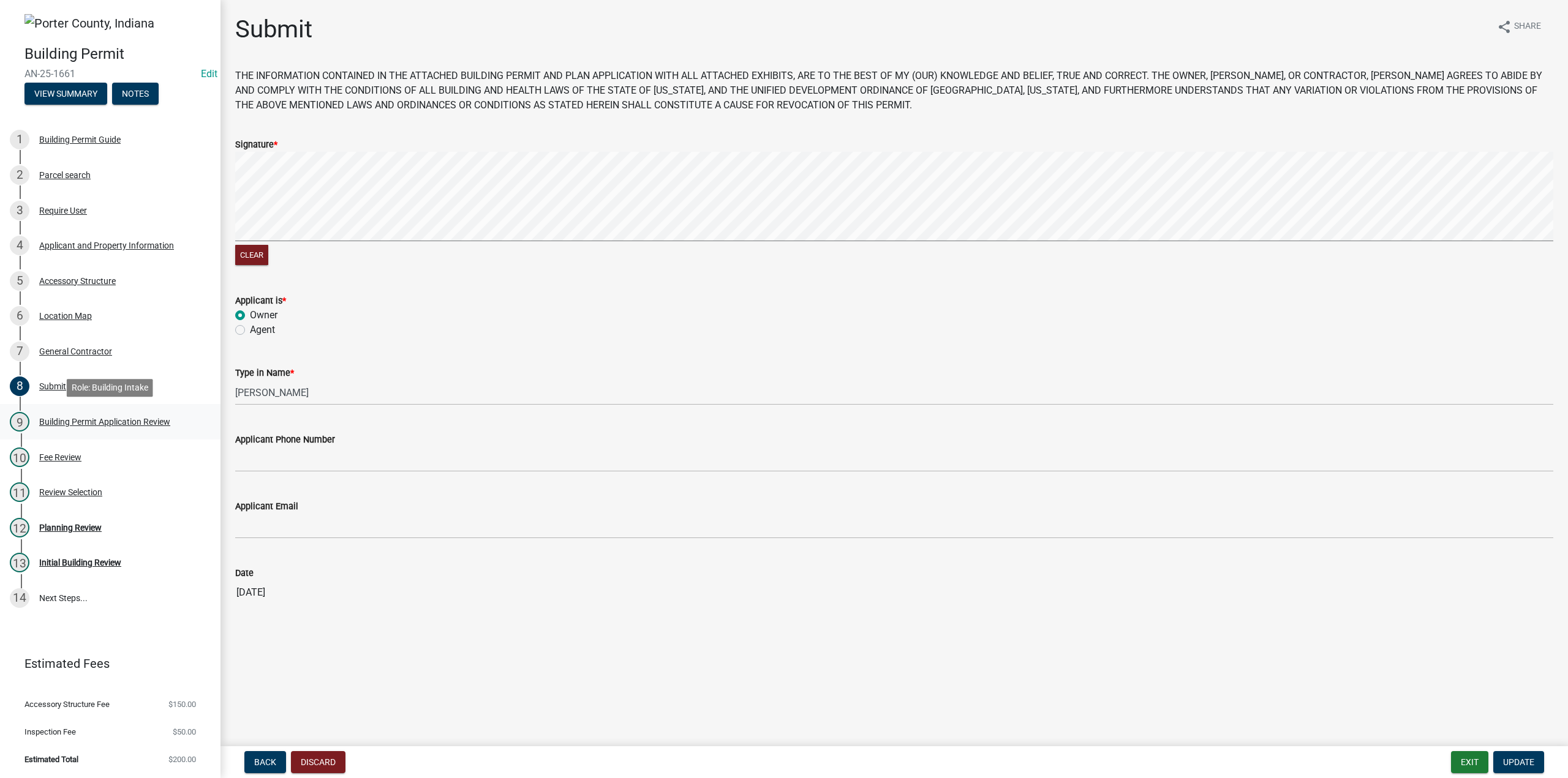
click at [134, 423] on div "Building Permit Application Review" at bounding box center [105, 422] width 131 height 9
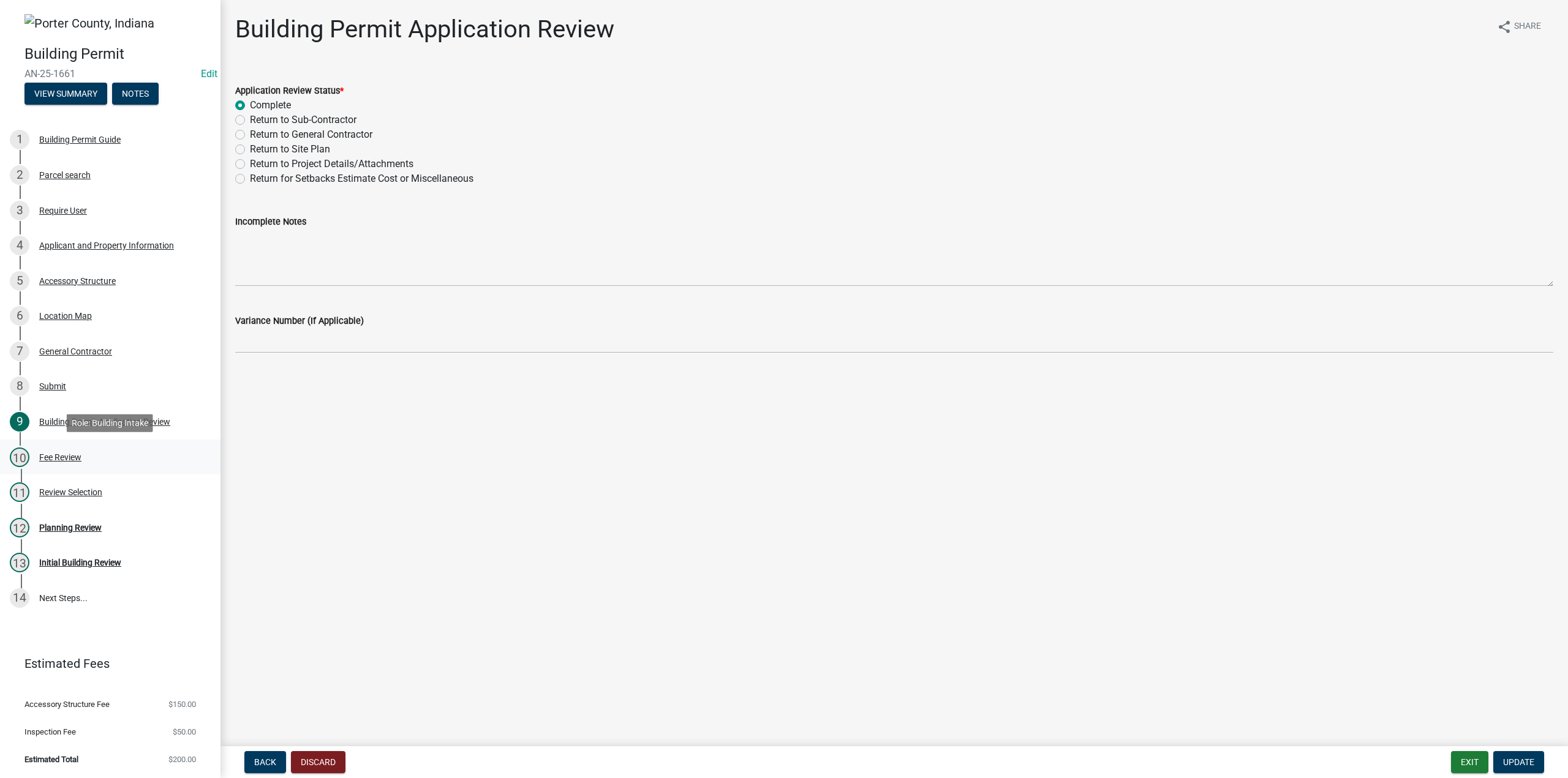
click at [65, 453] on div "Fee Review" at bounding box center [60, 457] width 42 height 9
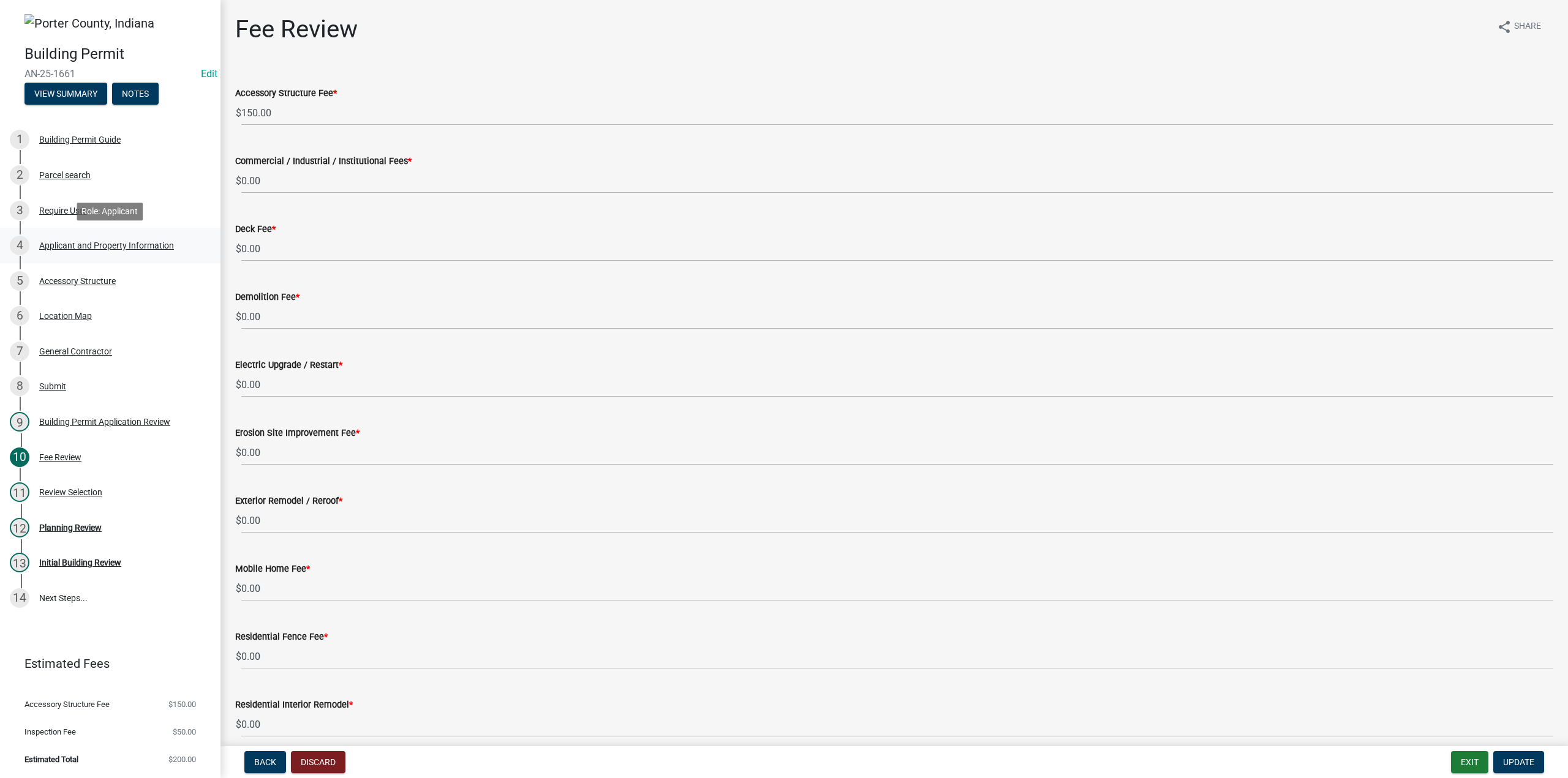
click at [100, 244] on div "Applicant and Property Information" at bounding box center [106, 245] width 135 height 9
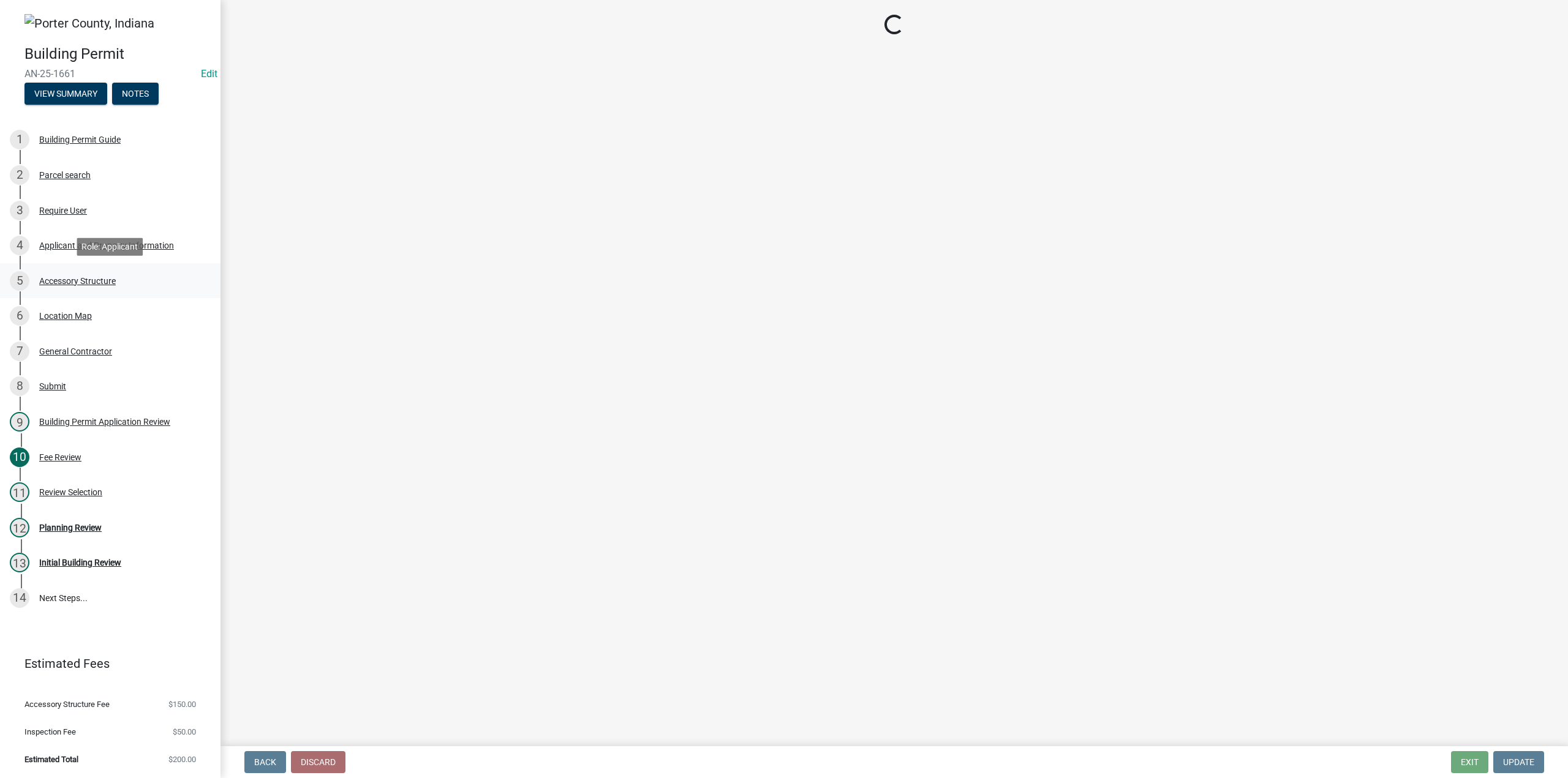
select select "4e6cbcac-7d48-4f78-b019-902ed53214cd"
select select "ea6751d4-6bf7-4a16-89ee-f7801ab82aa1"
select select "92efe679-05f4-414a-9426-51627fba5de6"
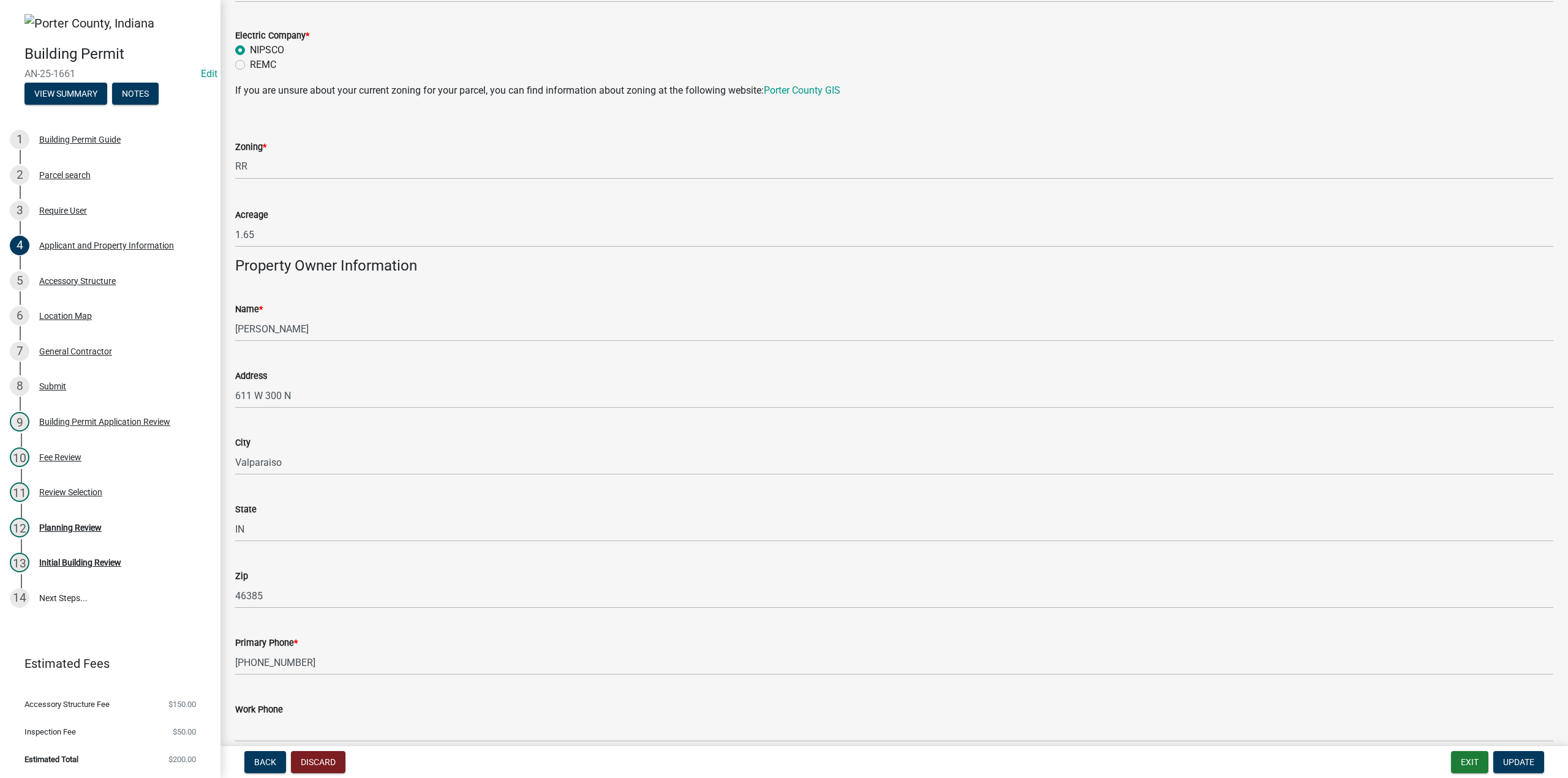
scroll to position [1163, 0]
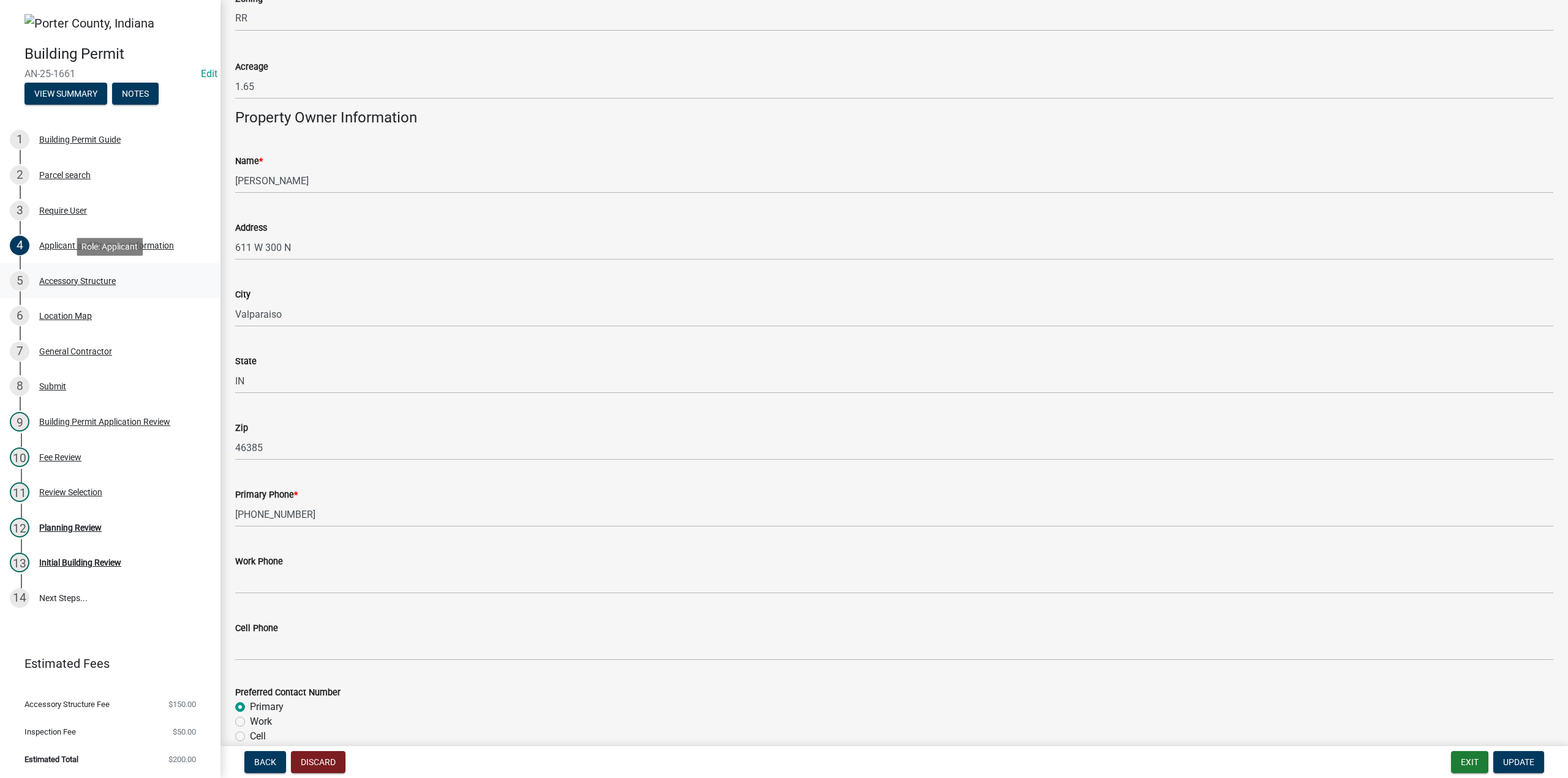
click at [93, 280] on div "Accessory Structure" at bounding box center [77, 281] width 77 height 9
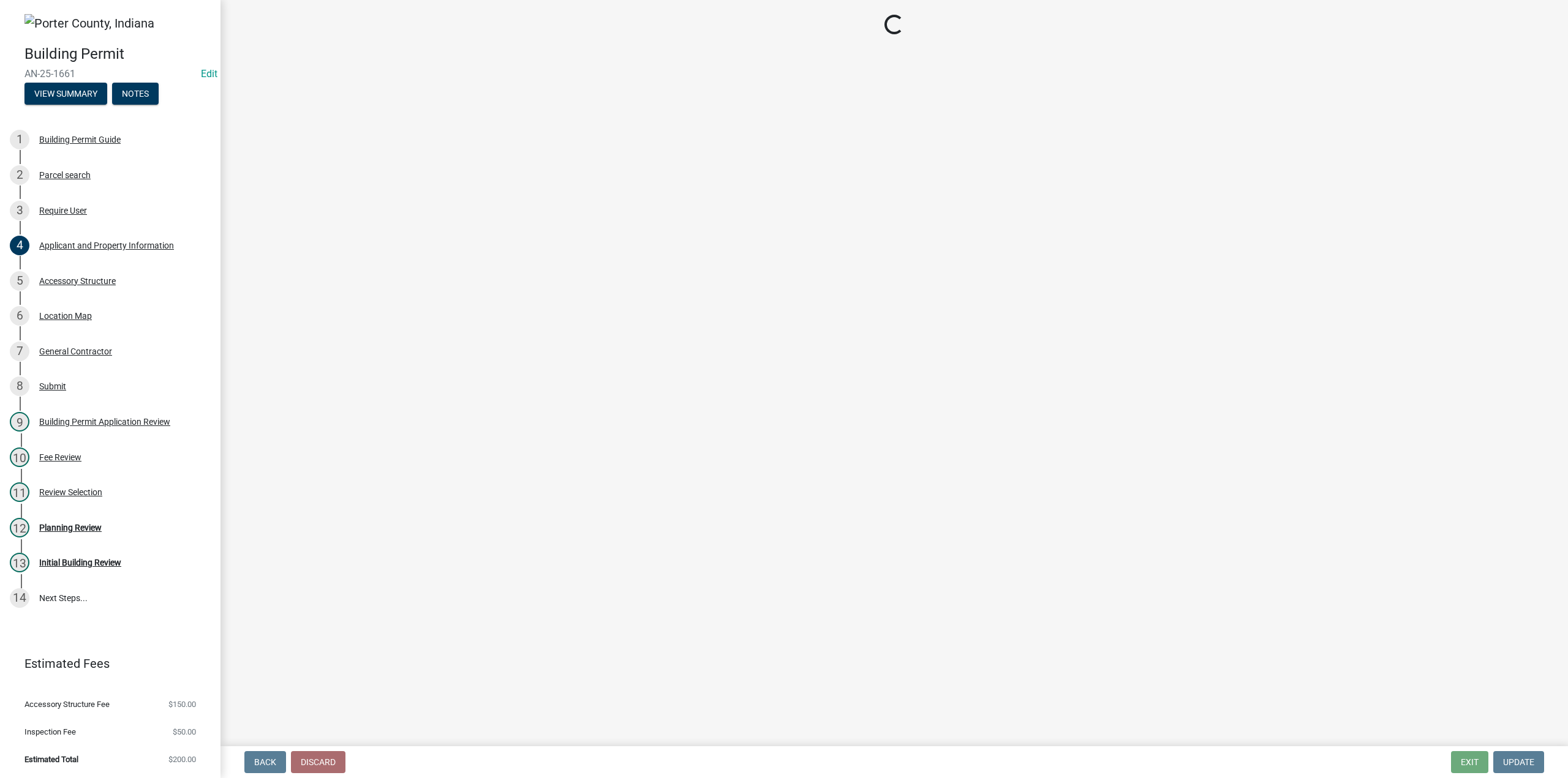
select select "de31ad38-eab4-417a-a8ac-eccf8406b967"
select select "968dc824-c675-4889-9261-eecf15873776"
select select "f445a0ba-bd7f-4793-84a4-aa7237a6abf8"
select select "d63a0ebc-b44d-481d-ab70-ec75eba29316"
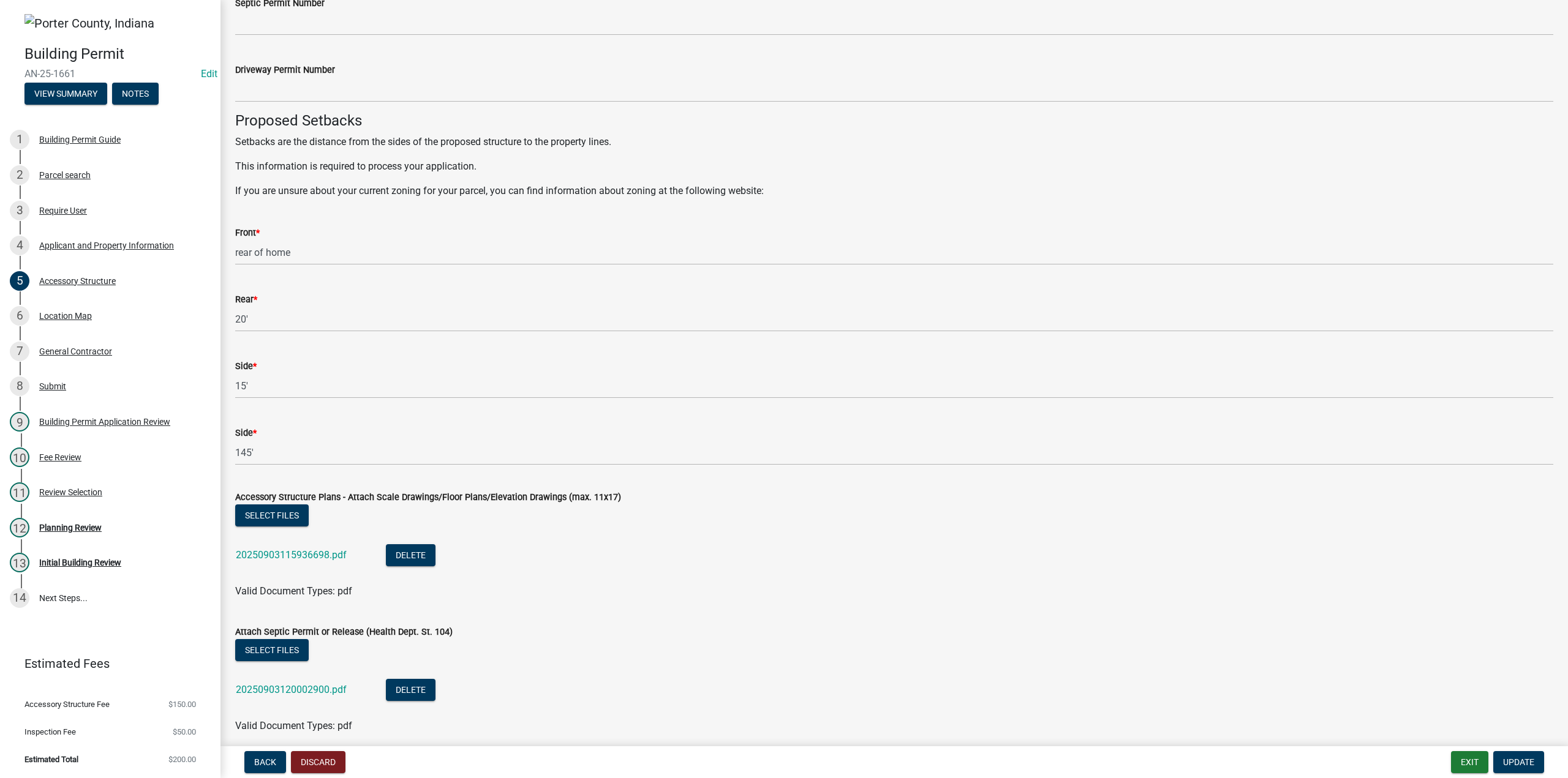
scroll to position [1944, 0]
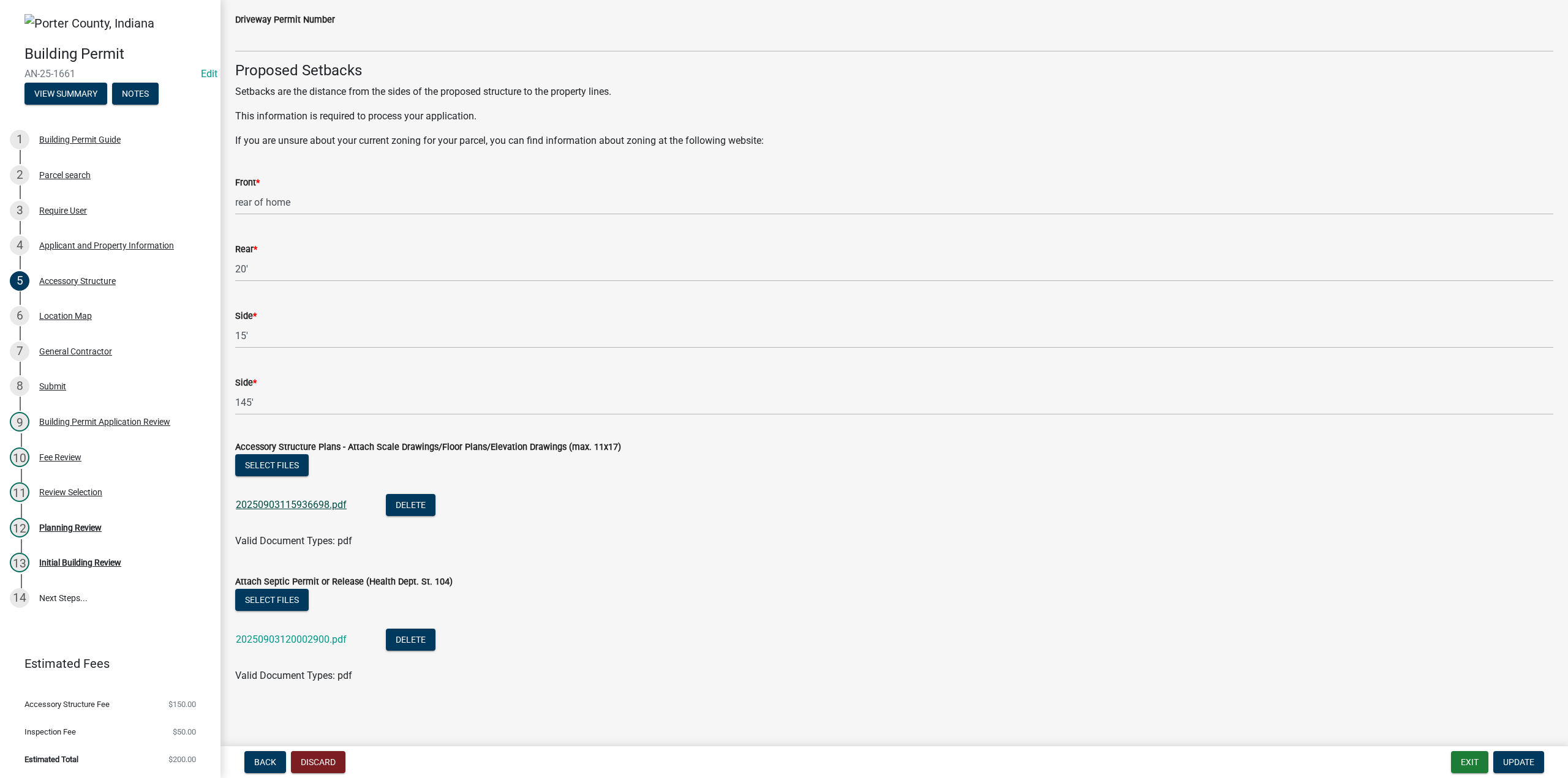
click at [288, 508] on link "20250903115936698.pdf" at bounding box center [291, 505] width 111 height 12
click at [307, 637] on link "20250903120002900.pdf" at bounding box center [291, 640] width 111 height 12
click at [72, 321] on div "Location Map" at bounding box center [66, 316] width 52 height 9
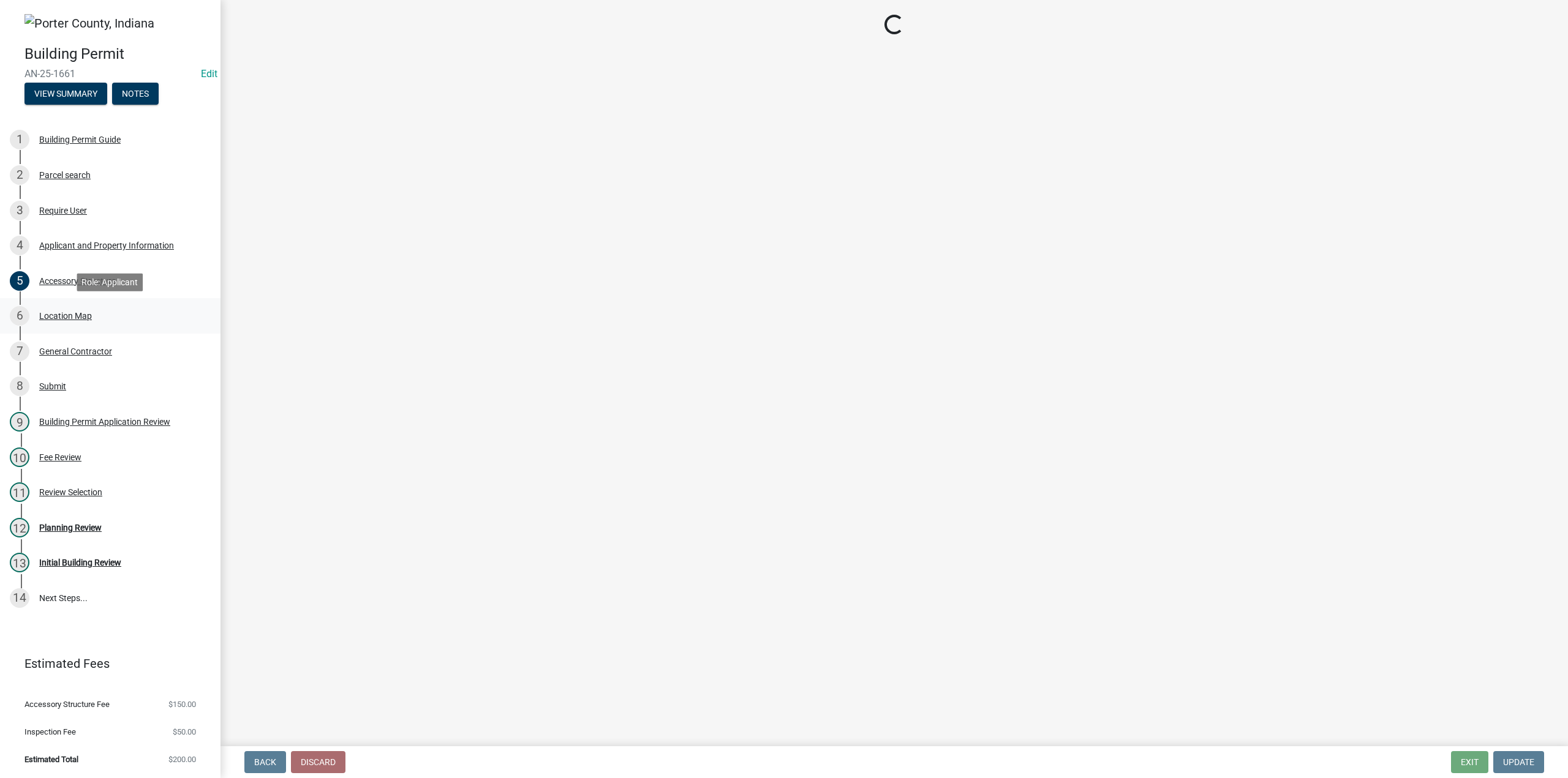
scroll to position [0, 0]
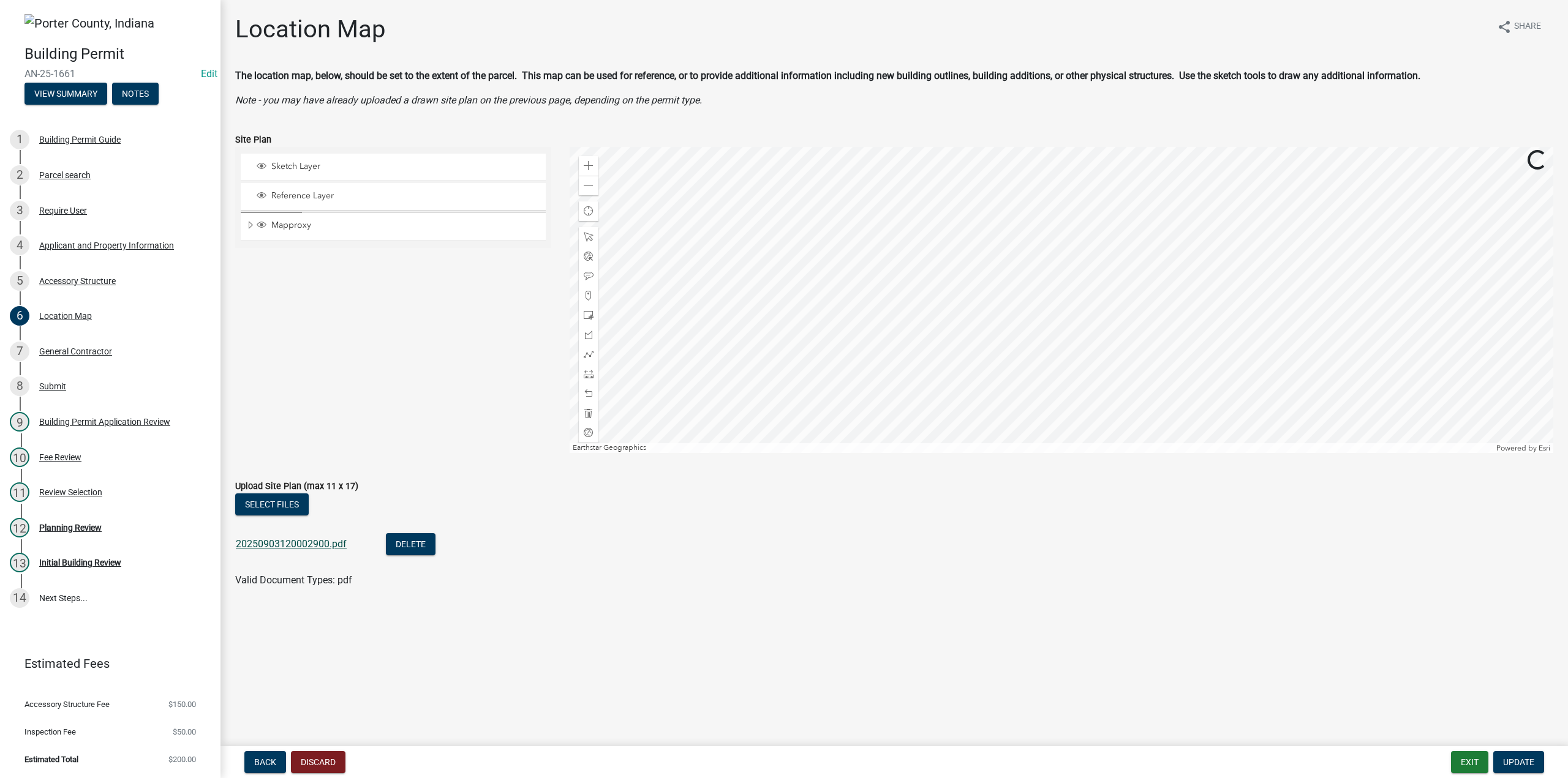
click at [281, 544] on link "20250903120002900.pdf" at bounding box center [291, 544] width 111 height 12
click at [69, 348] on div "General Contractor" at bounding box center [76, 352] width 73 height 9
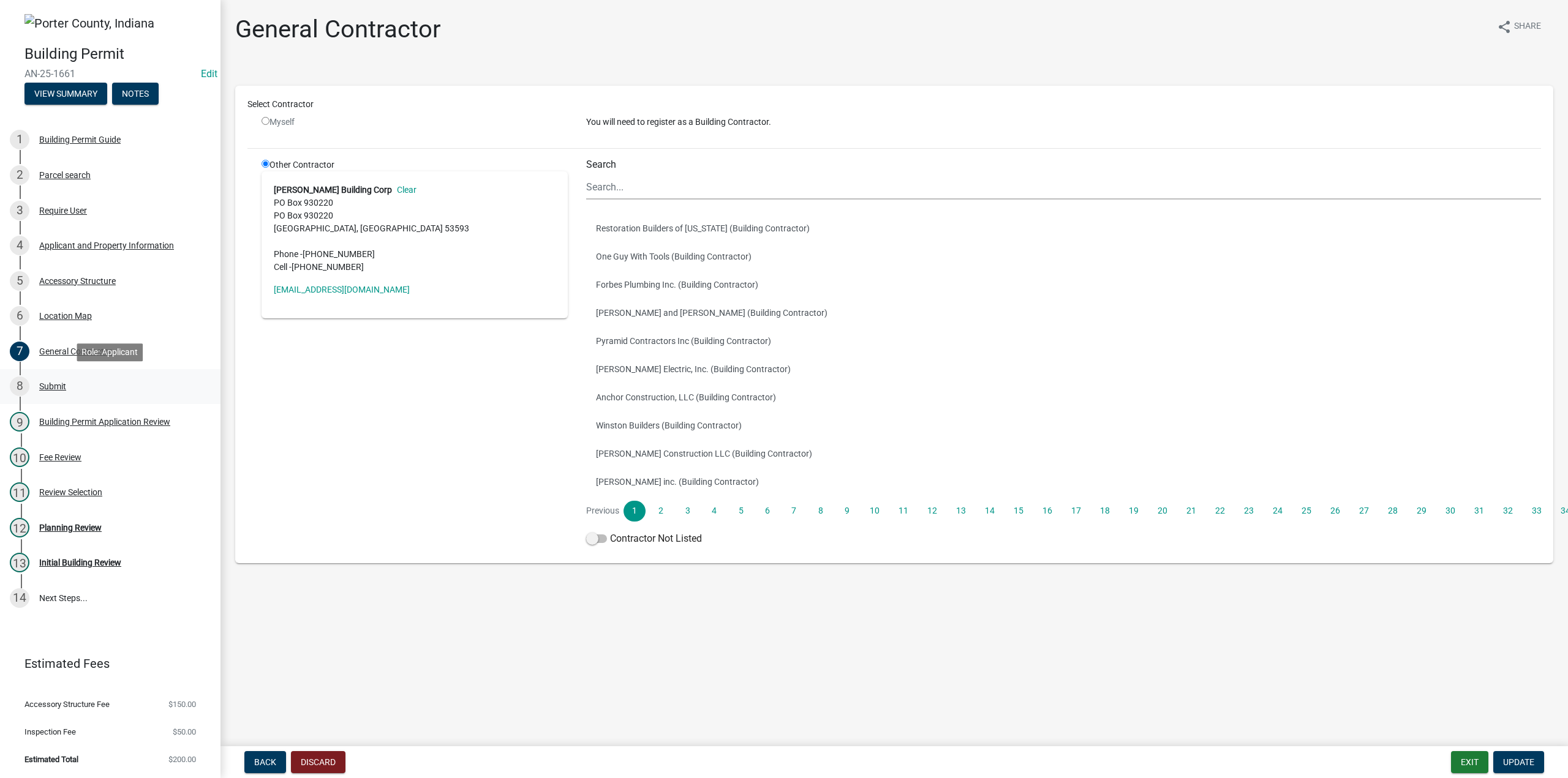
click at [56, 380] on div "8 Submit" at bounding box center [105, 386] width 191 height 20
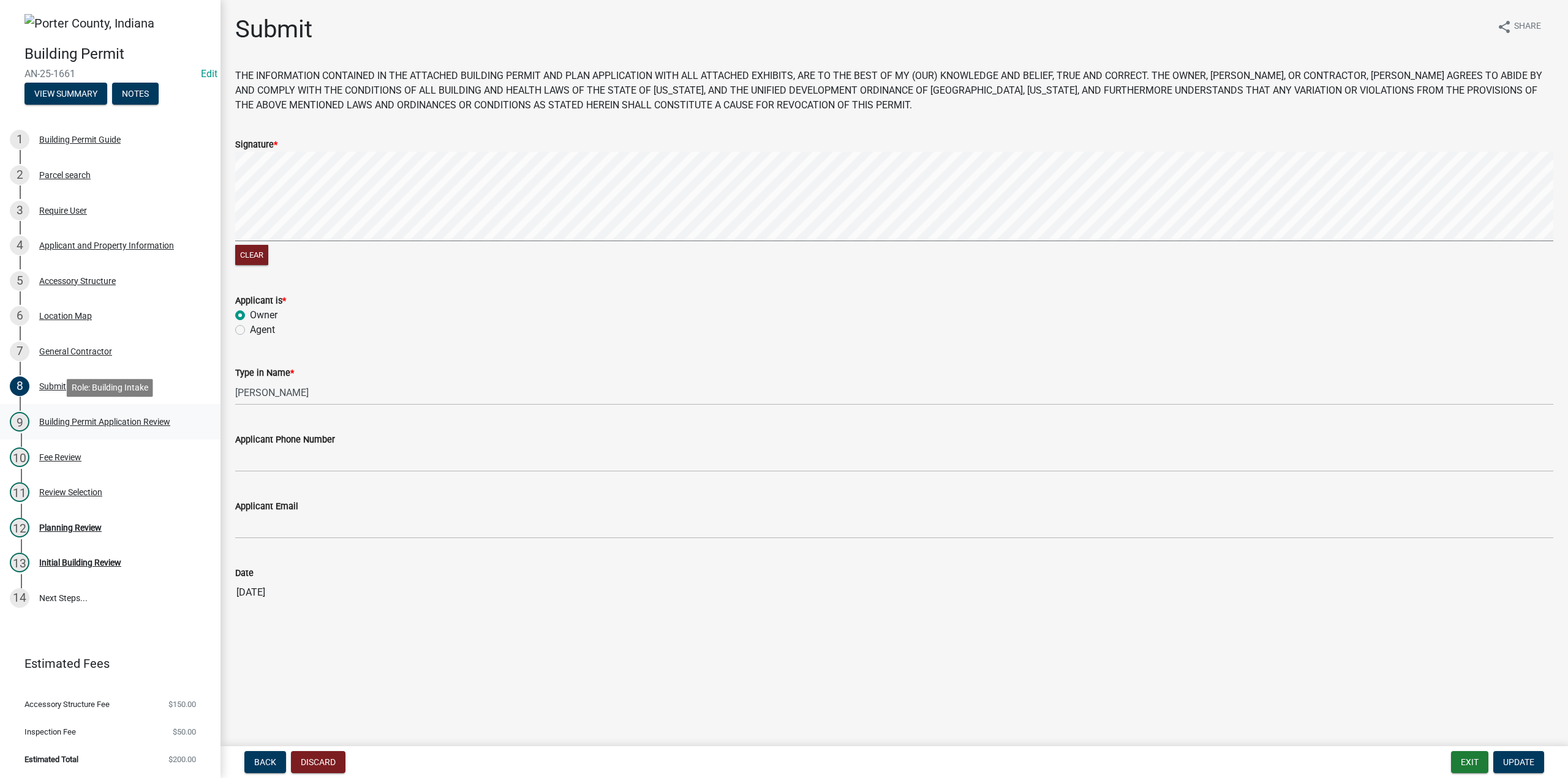
click at [79, 423] on div "Building Permit Application Review" at bounding box center [105, 422] width 131 height 9
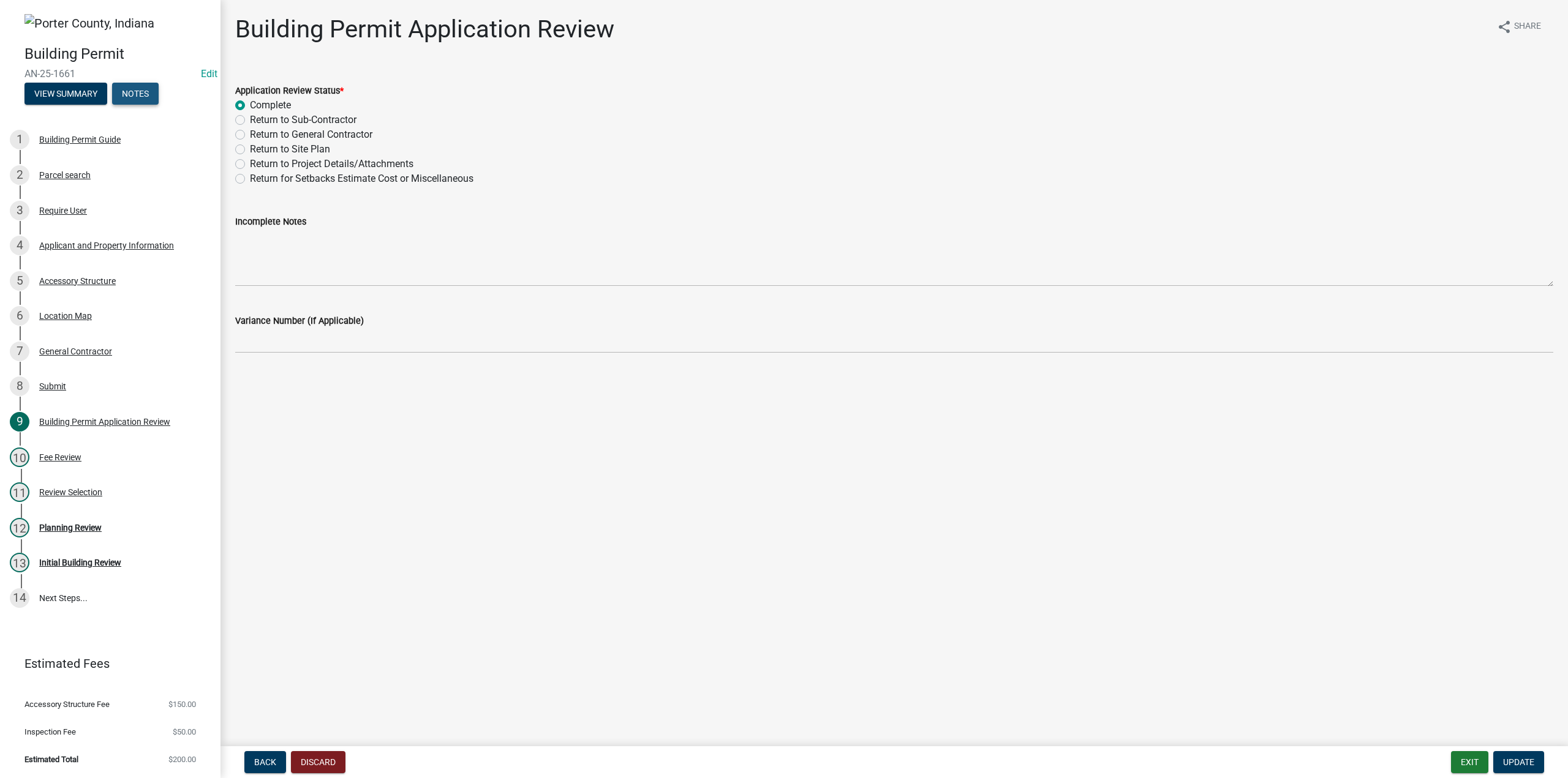
click at [146, 90] on button "Notes" at bounding box center [136, 93] width 47 height 22
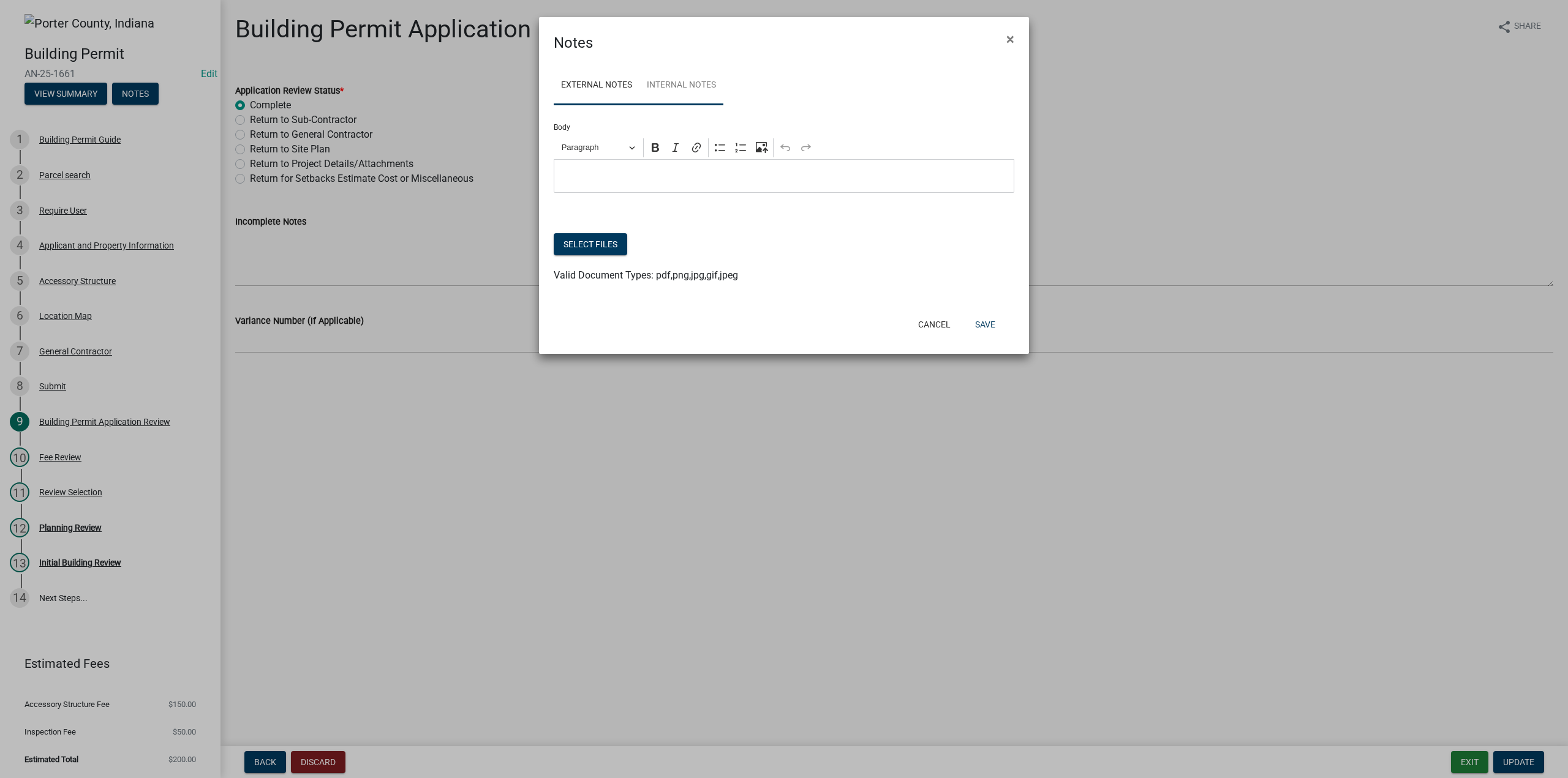
click at [677, 90] on link "Internal Notes" at bounding box center [681, 86] width 84 height 39
click at [1016, 40] on button "×" at bounding box center [1011, 39] width 28 height 34
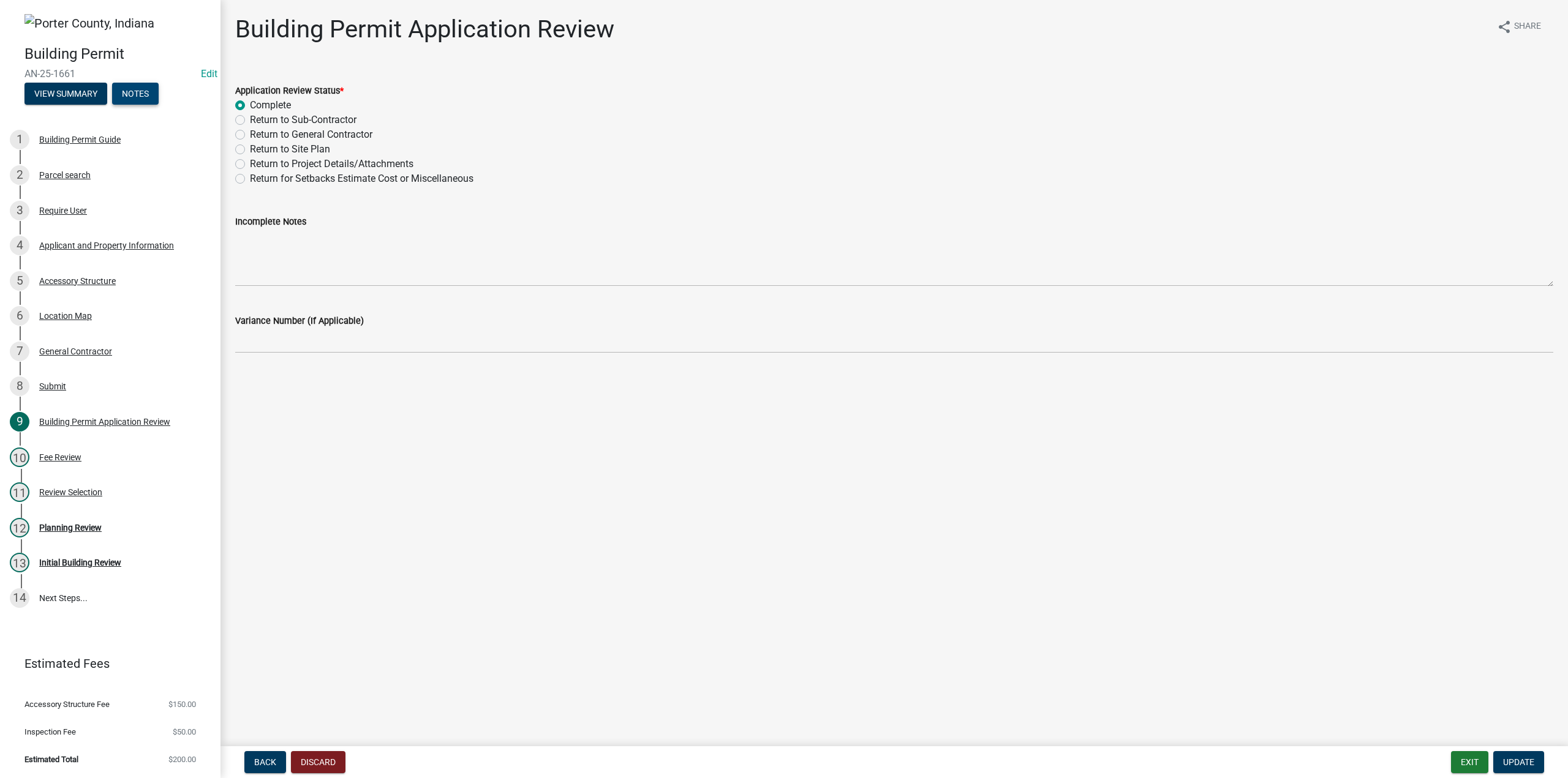
click at [143, 93] on button "Notes" at bounding box center [136, 93] width 47 height 22
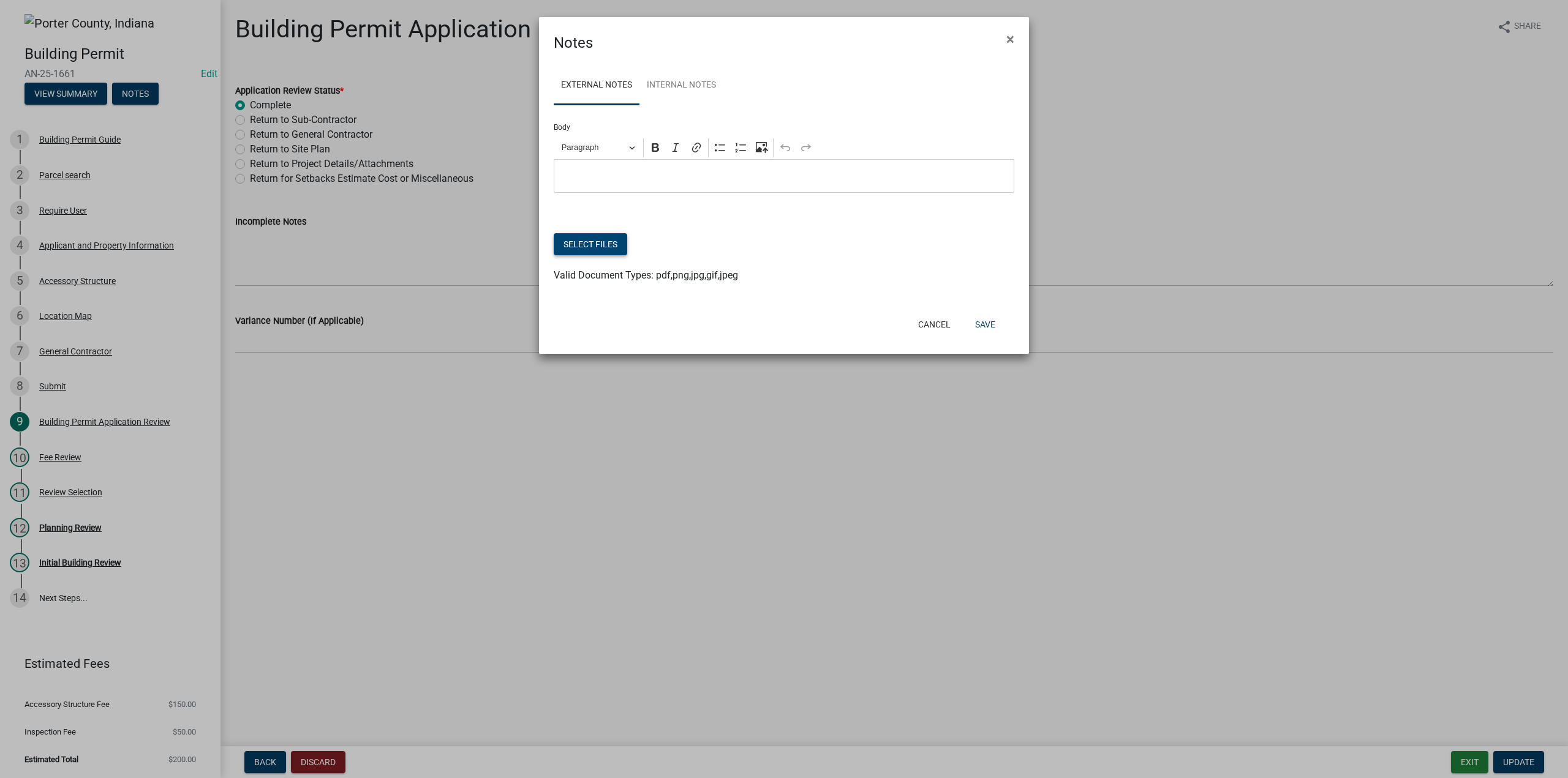
click at [597, 240] on button "Select files" at bounding box center [590, 244] width 74 height 22
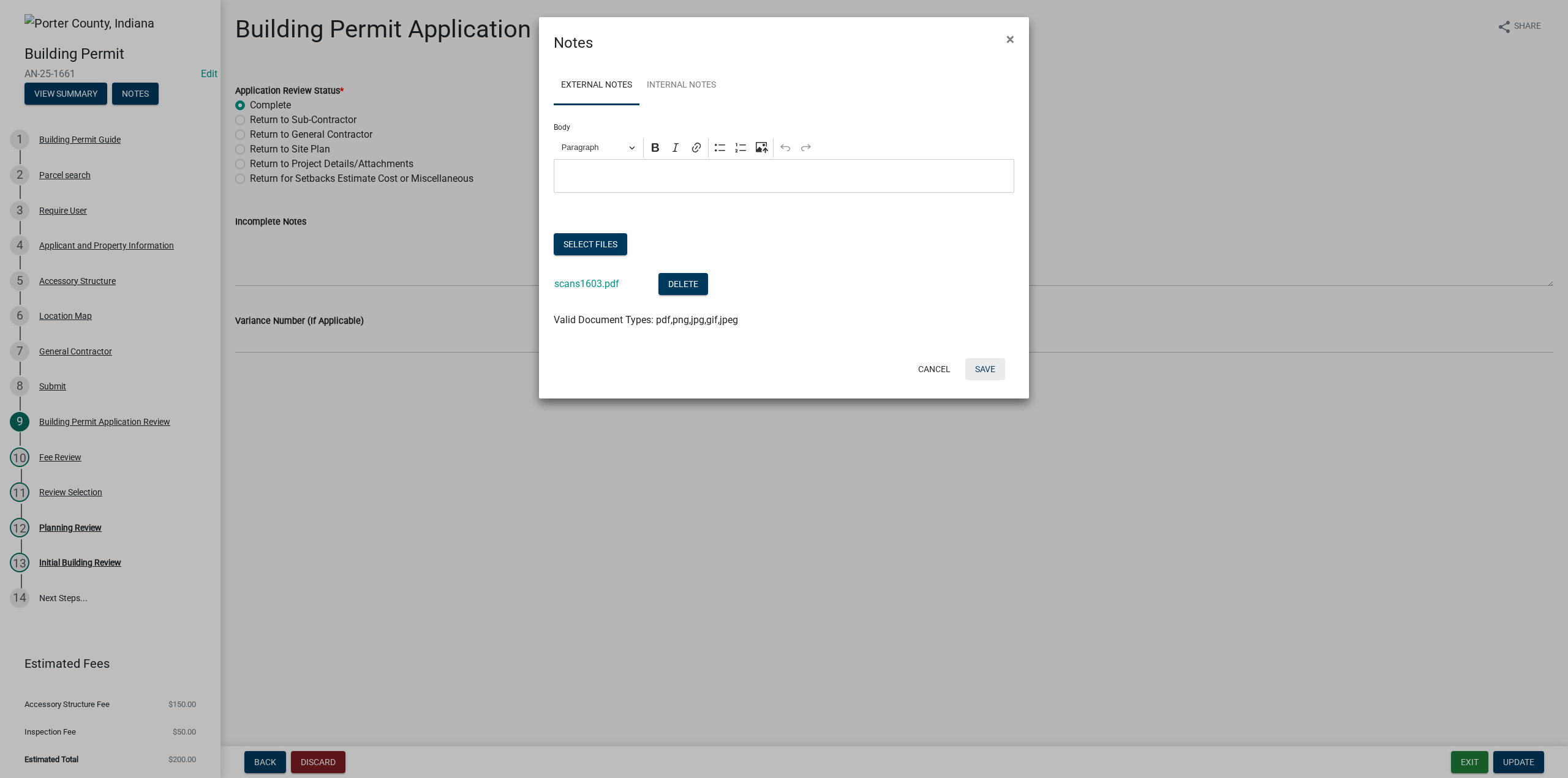
click at [989, 371] on button "Save" at bounding box center [985, 369] width 40 height 22
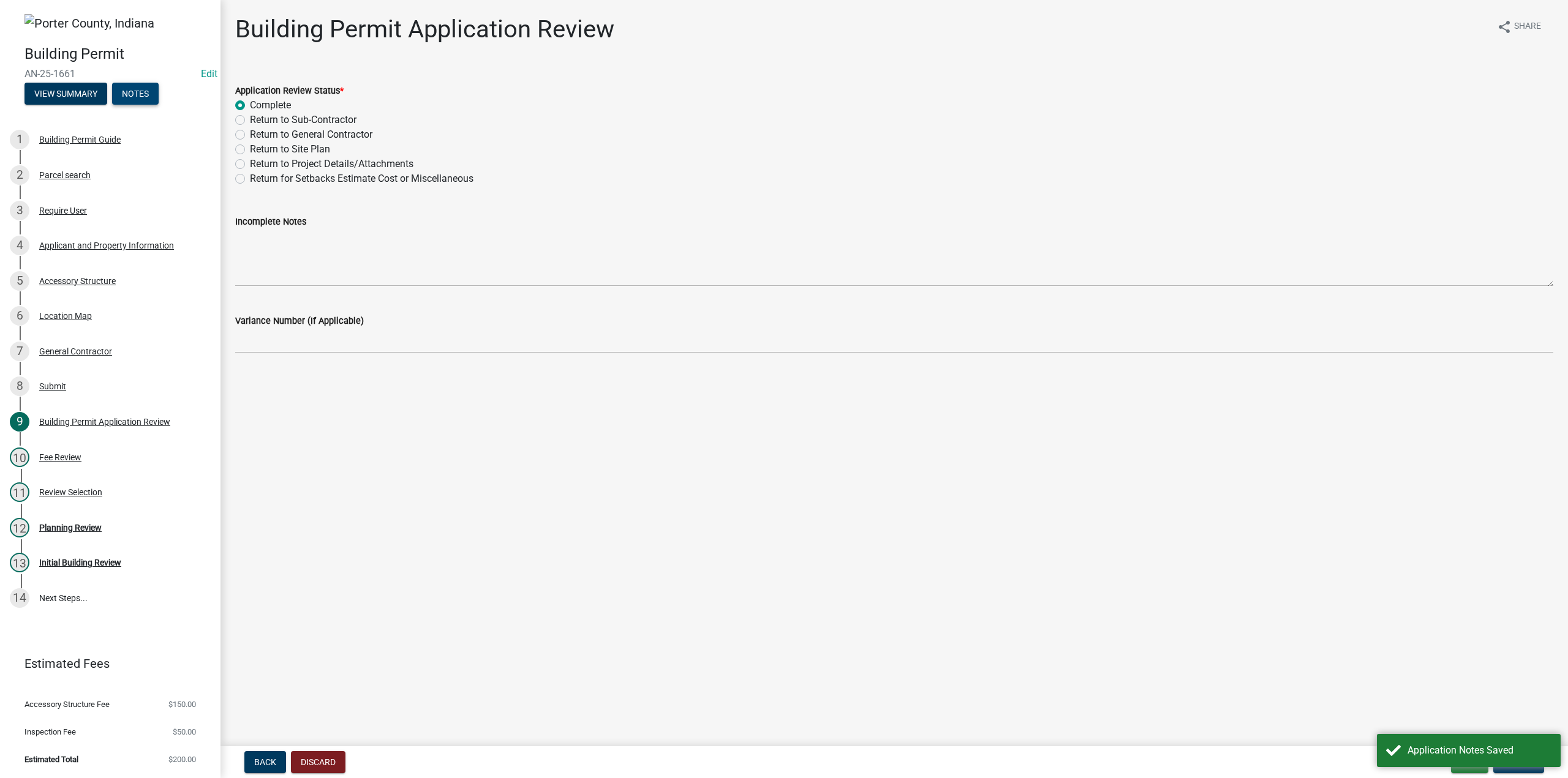
click at [136, 87] on button "Notes" at bounding box center [136, 93] width 47 height 22
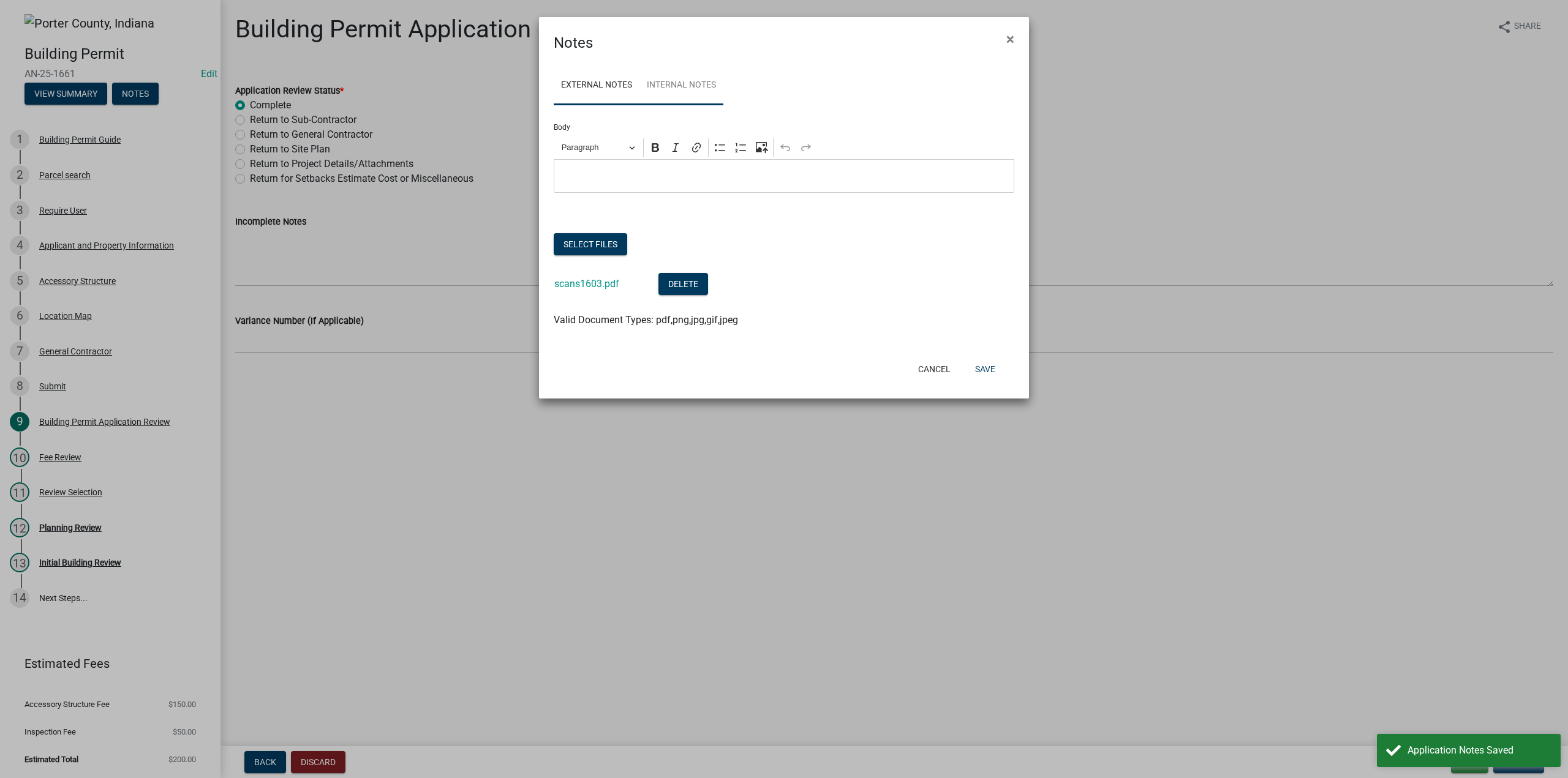
click at [687, 85] on link "Internal Notes" at bounding box center [681, 86] width 84 height 39
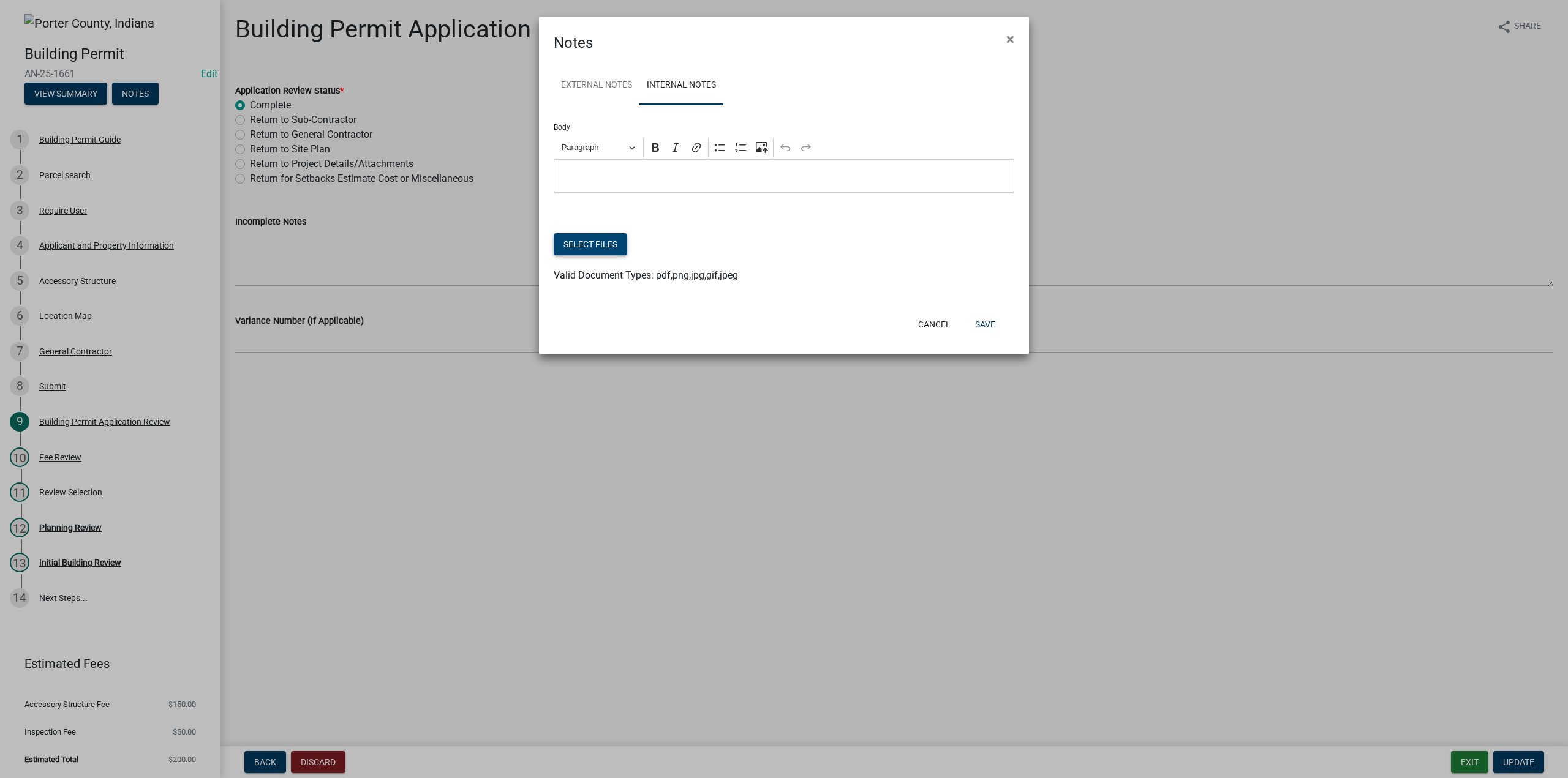
click at [617, 247] on button "Select files" at bounding box center [590, 244] width 74 height 22
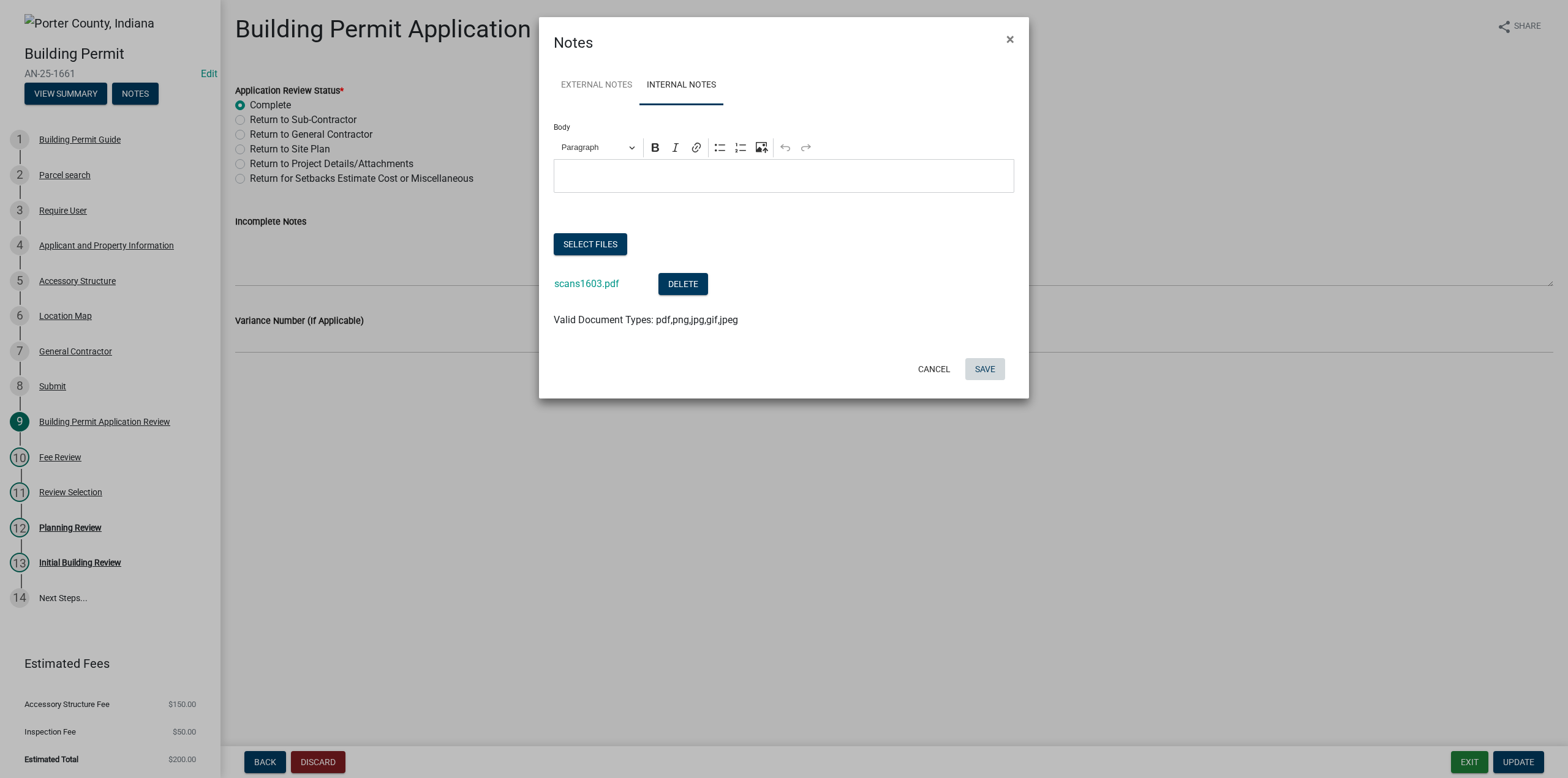
click at [976, 374] on button "Save" at bounding box center [985, 369] width 40 height 22
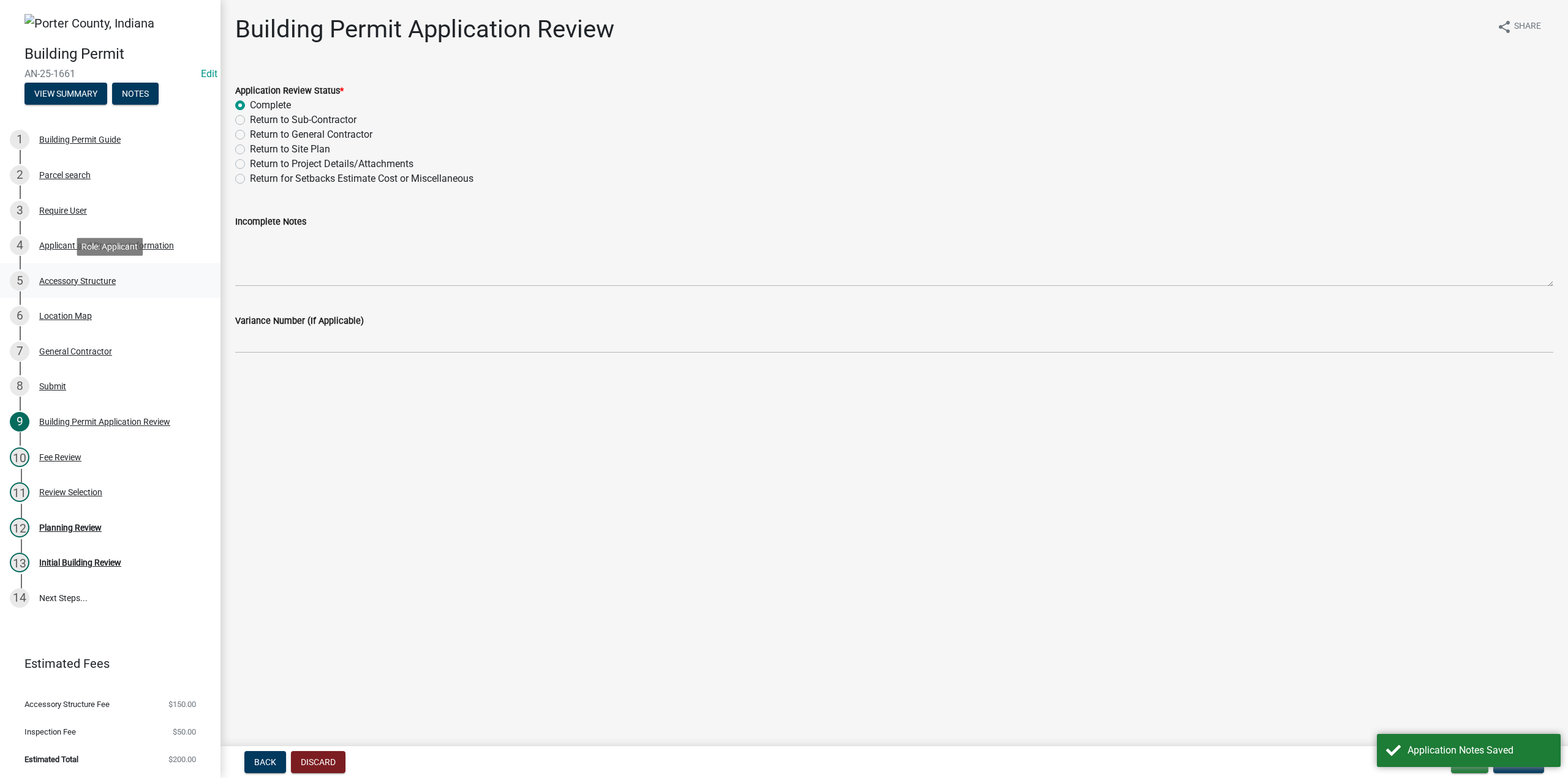
click at [77, 279] on div "Accessory Structure" at bounding box center [77, 281] width 77 height 9
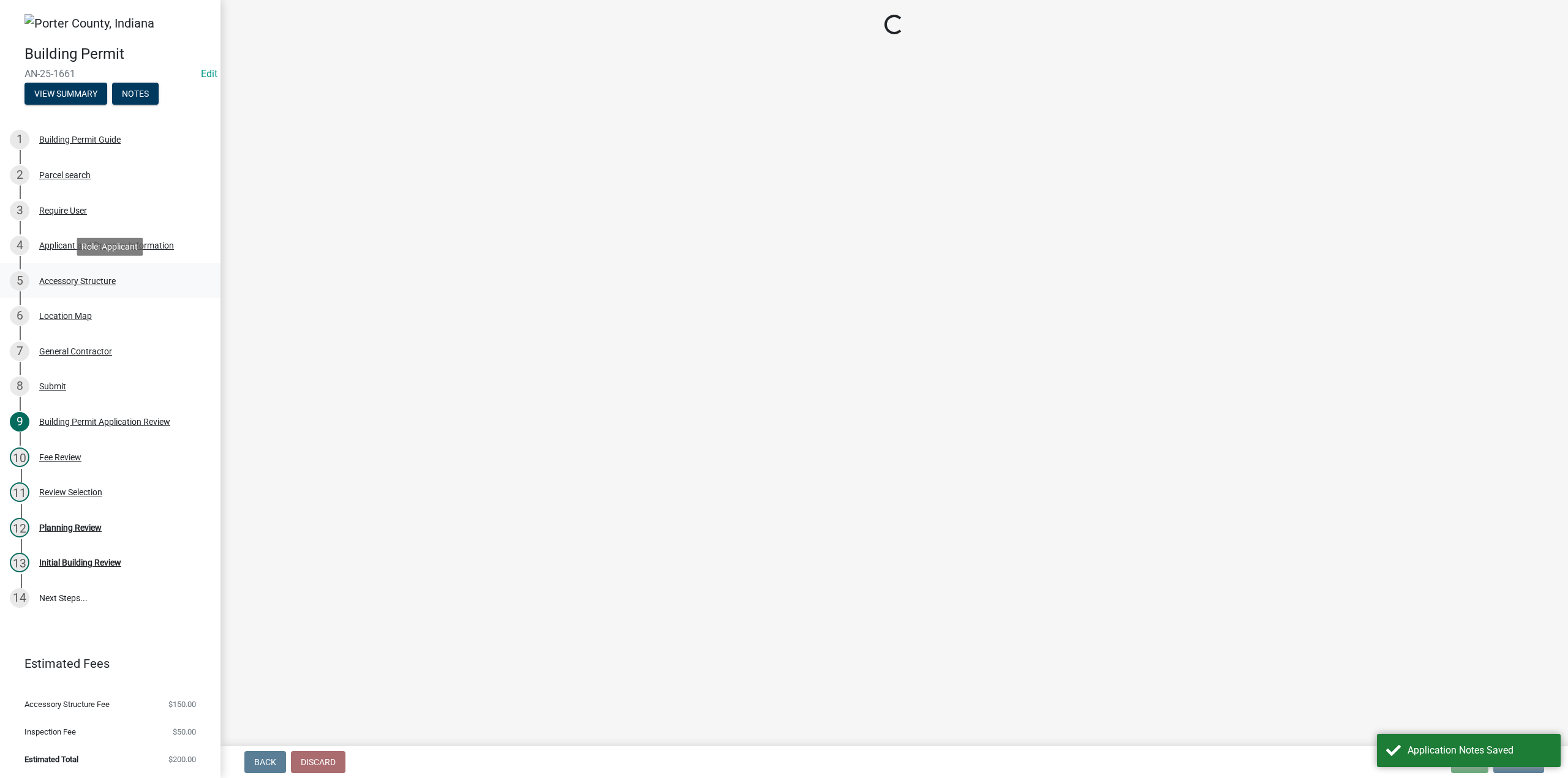
select select "de31ad38-eab4-417a-a8ac-eccf8406b967"
select select "968dc824-c675-4889-9261-eecf15873776"
select select "f445a0ba-bd7f-4793-84a4-aa7237a6abf8"
select select "d63a0ebc-b44d-481d-ab70-ec75eba29316"
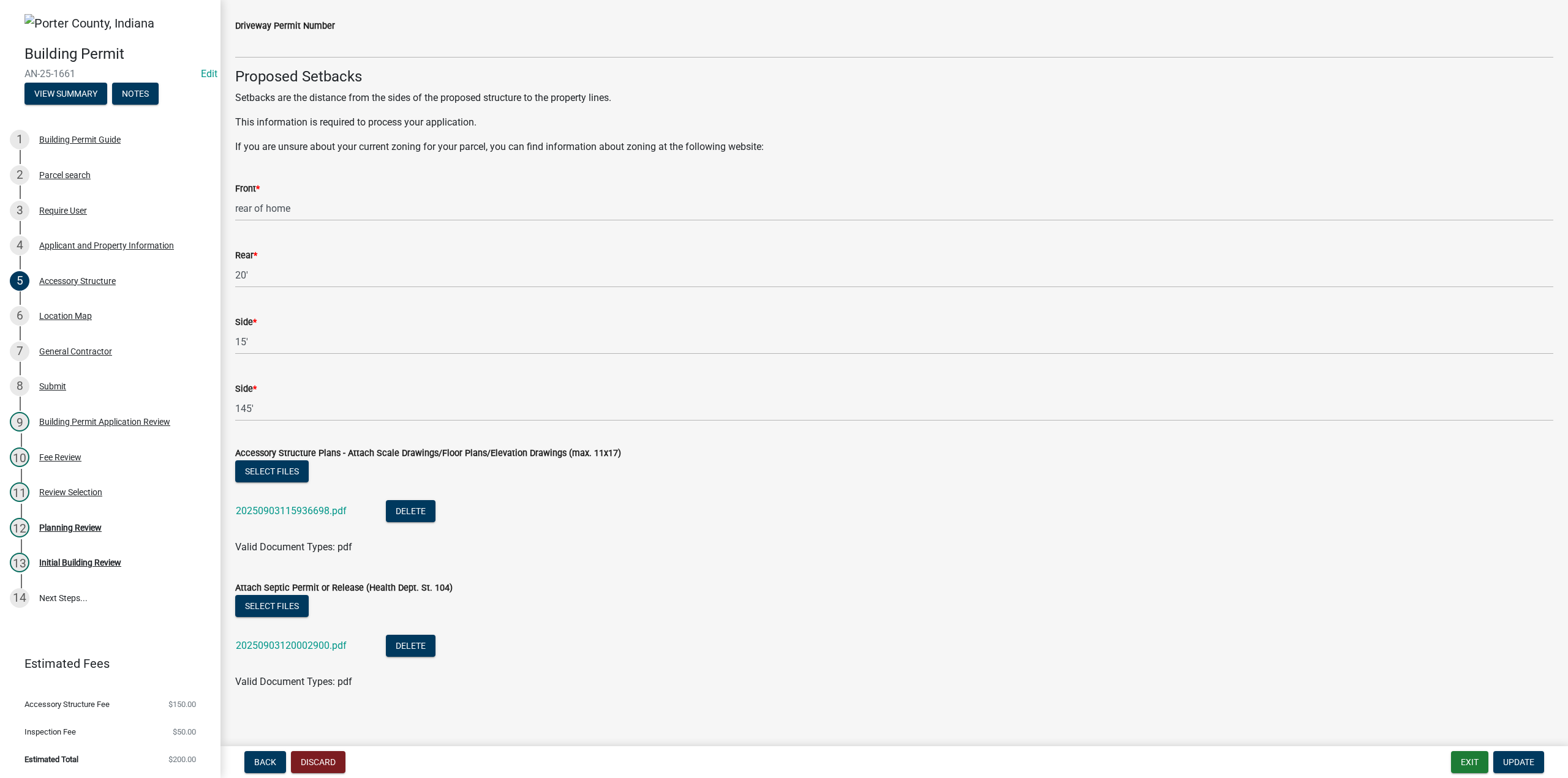
scroll to position [1944, 0]
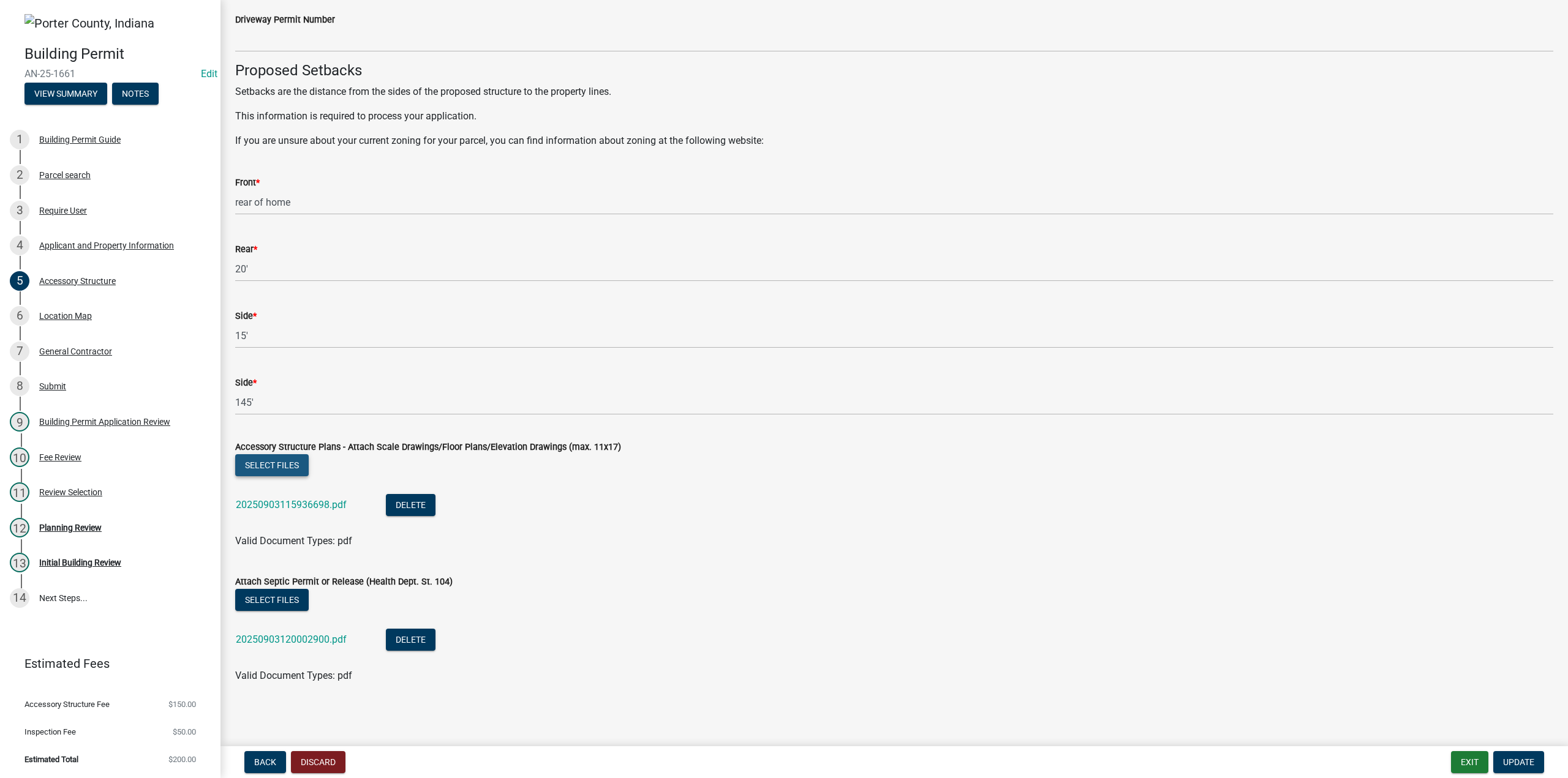
click at [279, 463] on button "Select files" at bounding box center [272, 465] width 74 height 22
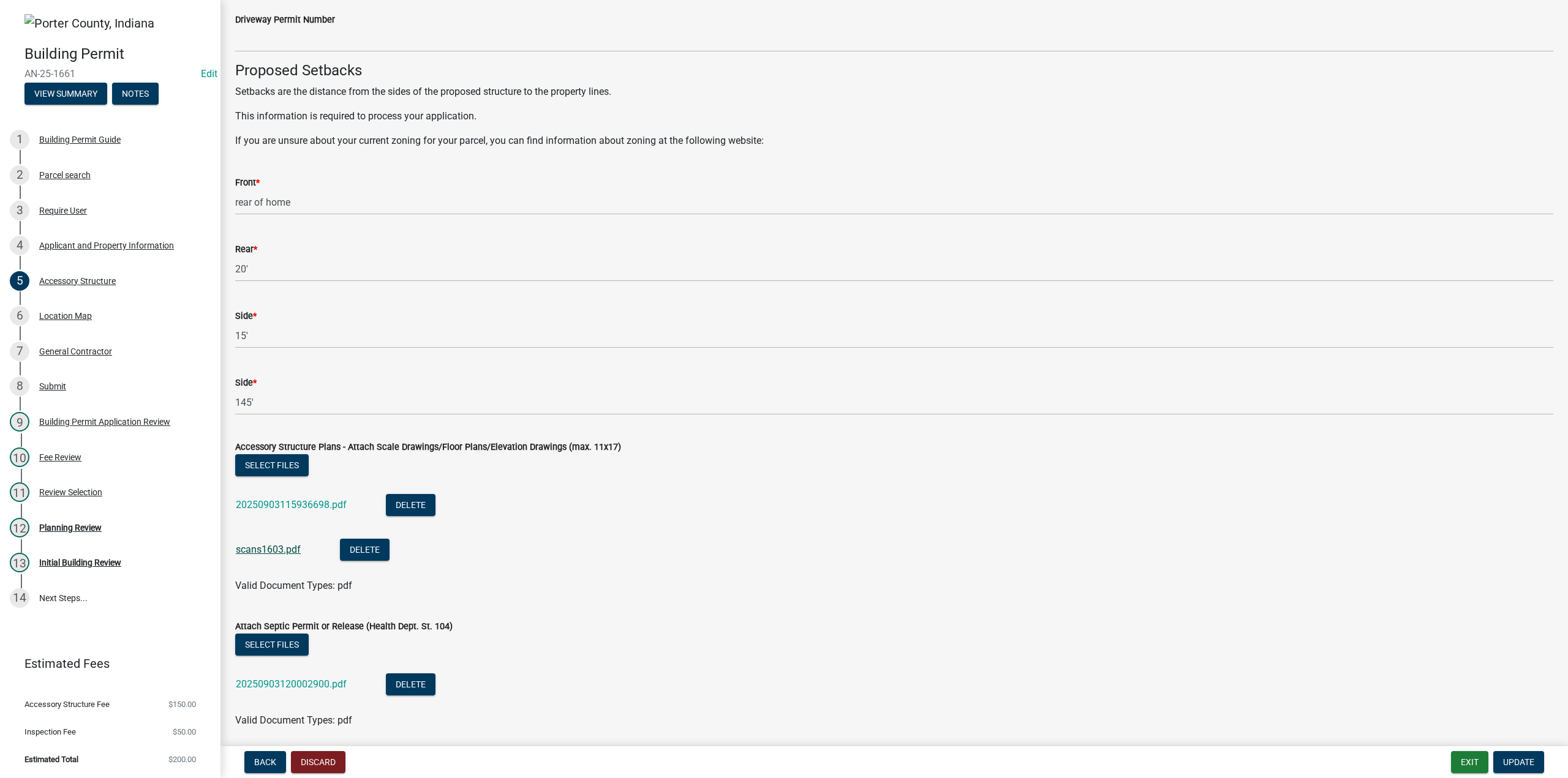
click at [267, 546] on link "scans1603.pdf" at bounding box center [268, 550] width 65 height 12
click at [1516, 760] on span "Update" at bounding box center [1518, 762] width 31 height 9
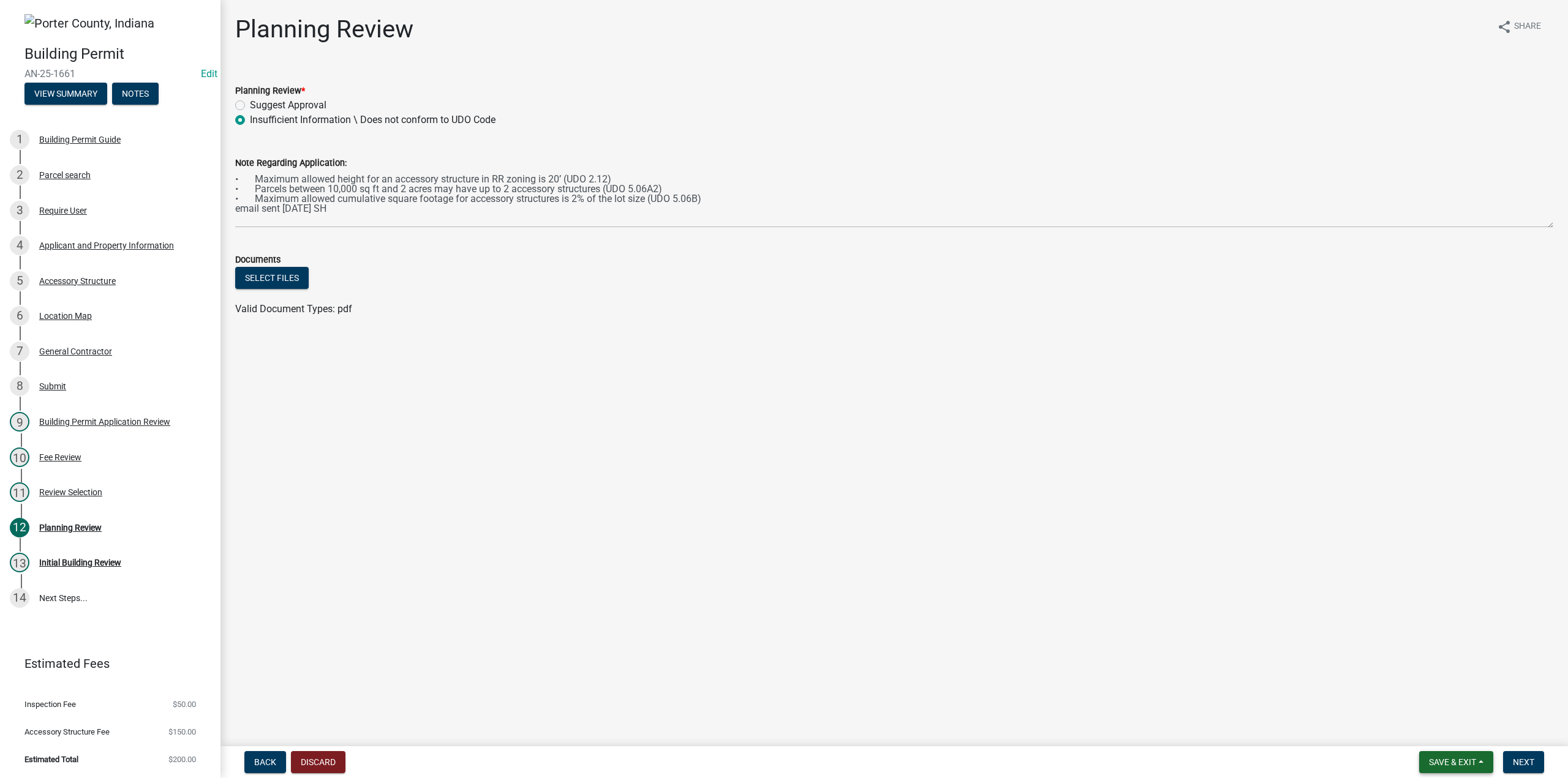
click at [1446, 759] on span "Save & Exit" at bounding box center [1452, 762] width 47 height 9
click at [1443, 733] on button "Save & Exit" at bounding box center [1444, 731] width 98 height 29
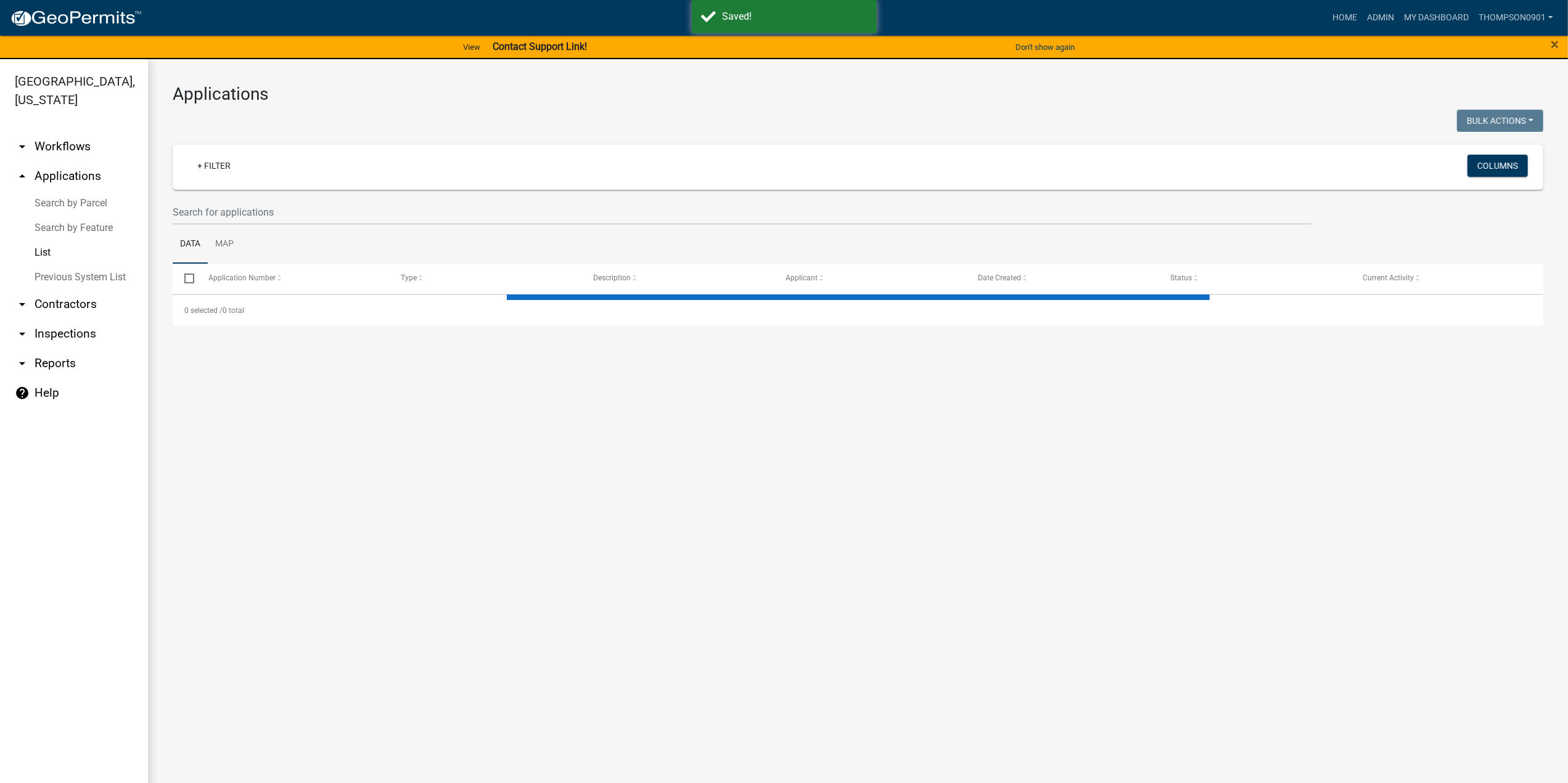
select select "3: 100"
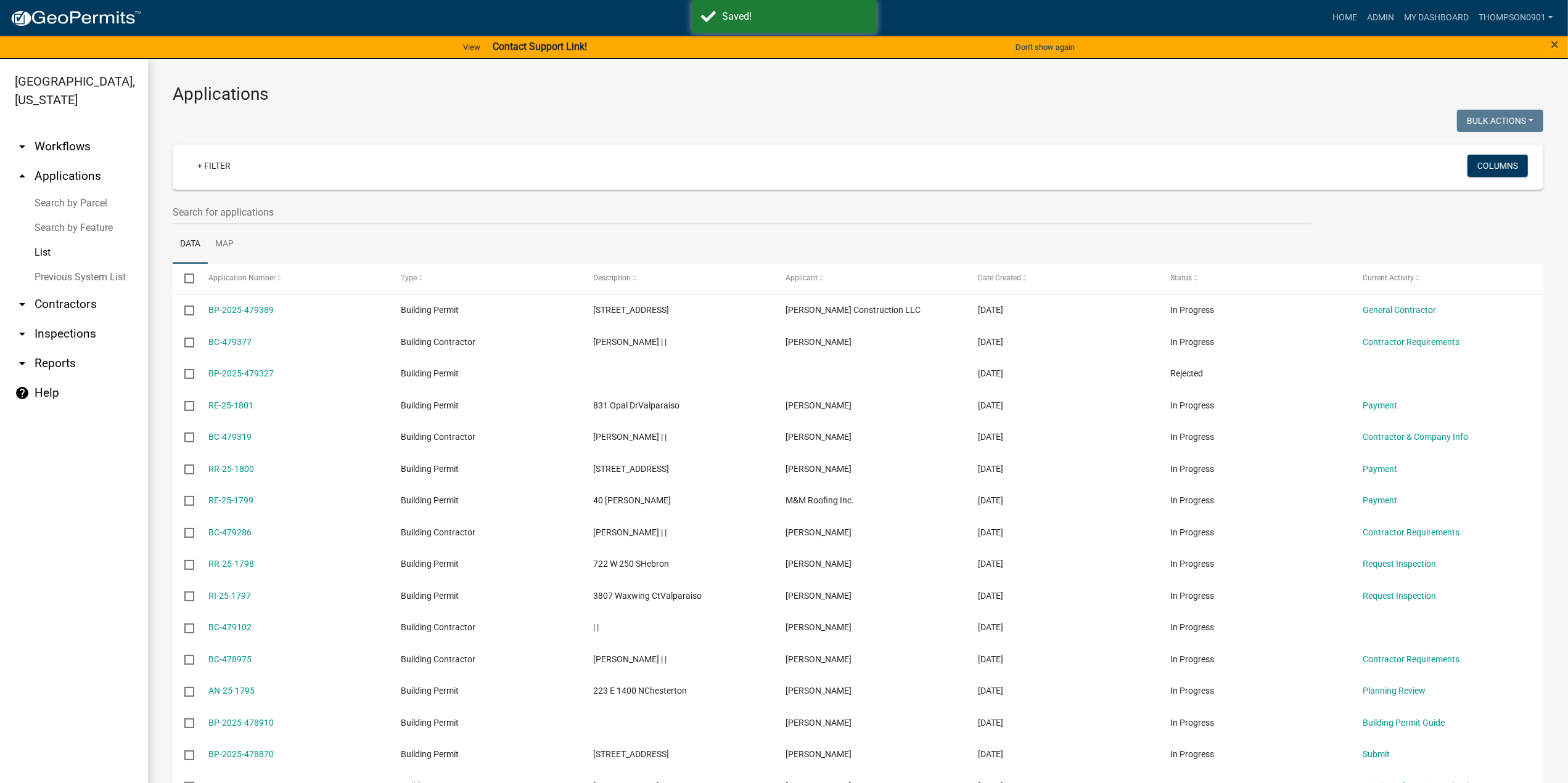
click at [64, 290] on link "arrow_drop_down Contractors" at bounding box center [74, 304] width 148 height 29
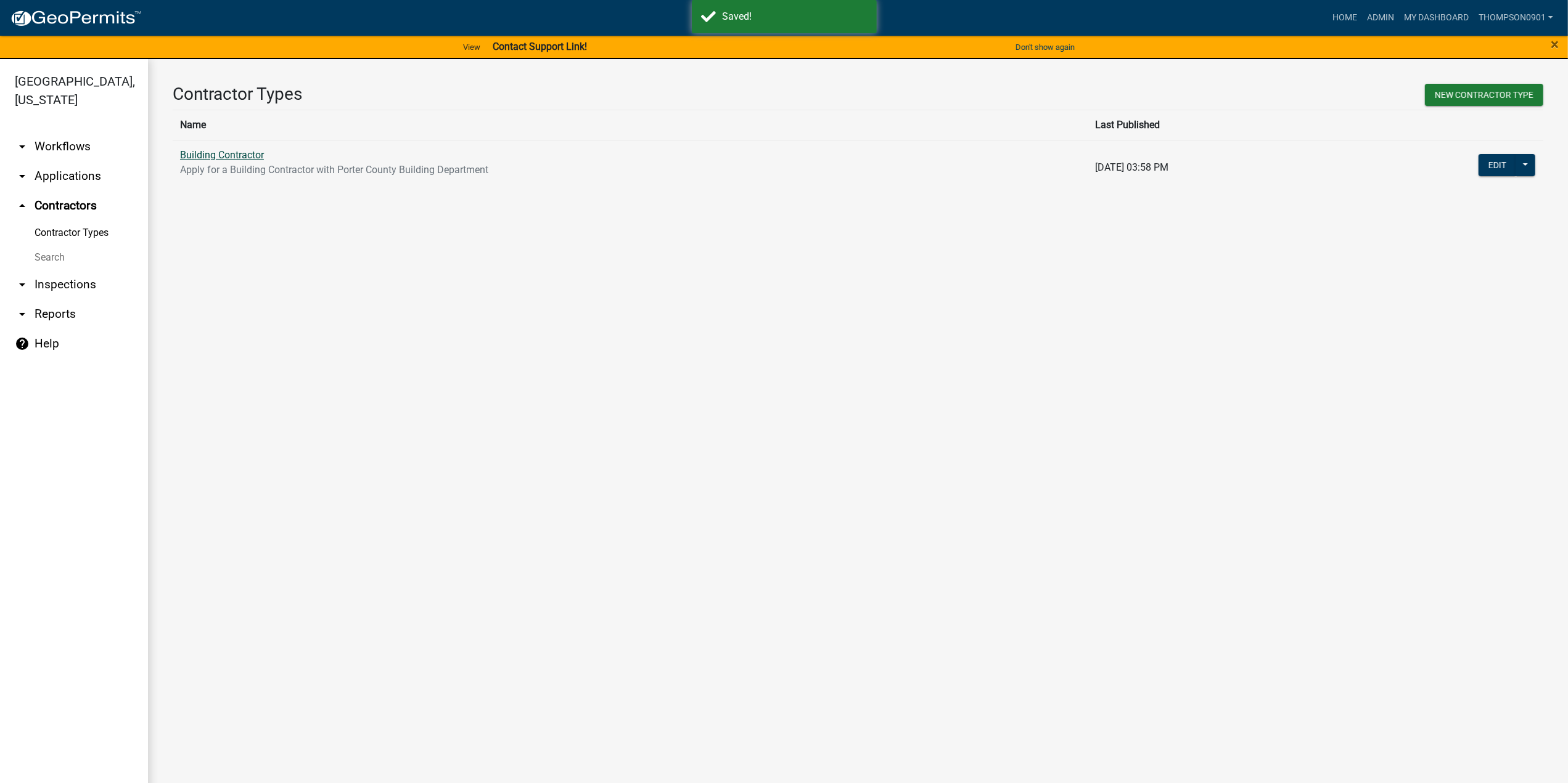
click at [236, 156] on link "Building Contractor" at bounding box center [221, 155] width 84 height 12
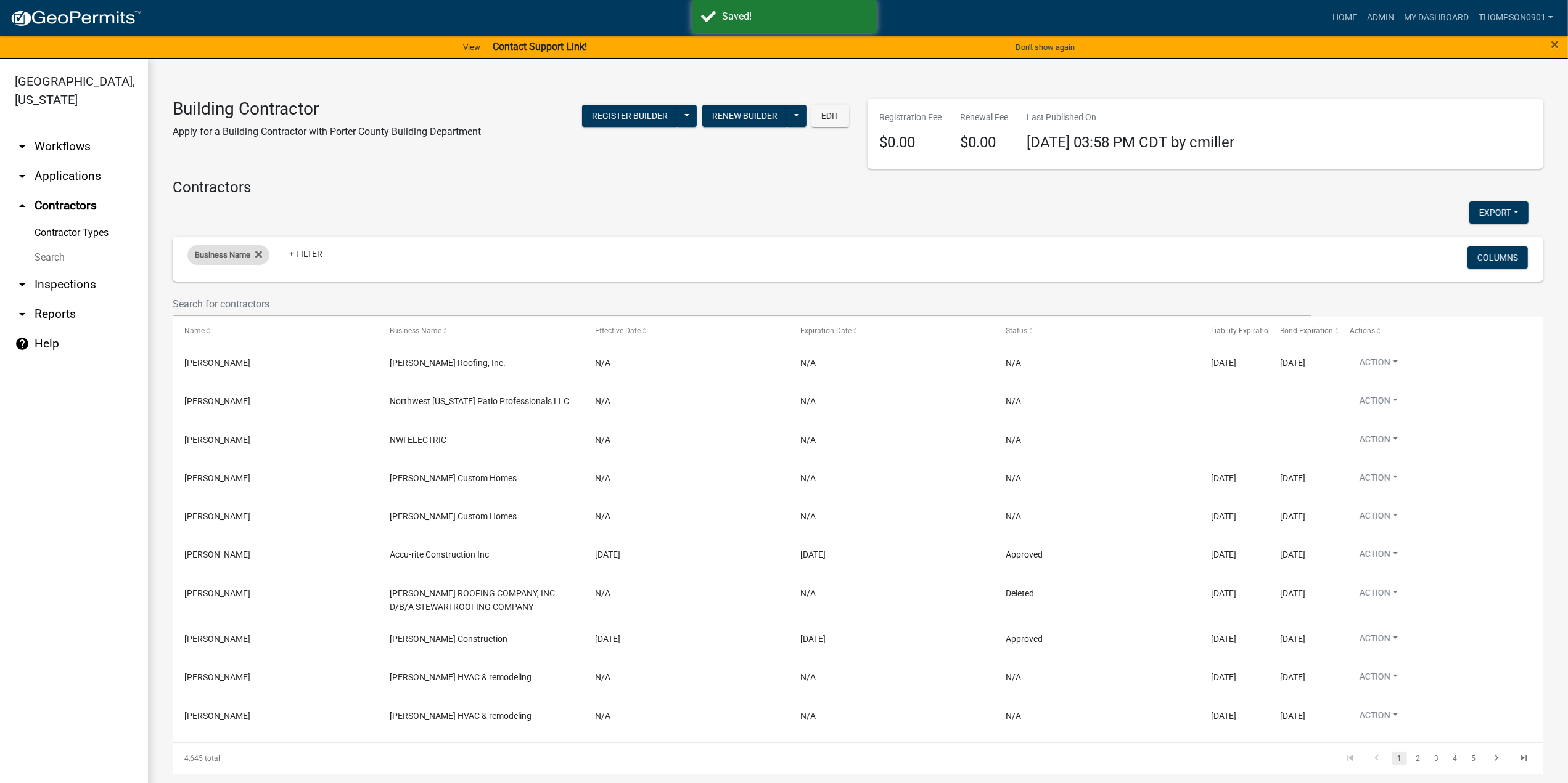
click at [229, 263] on div "Business Name" at bounding box center [229, 255] width 82 height 20
click at [233, 304] on input "text" at bounding box center [232, 301] width 113 height 25
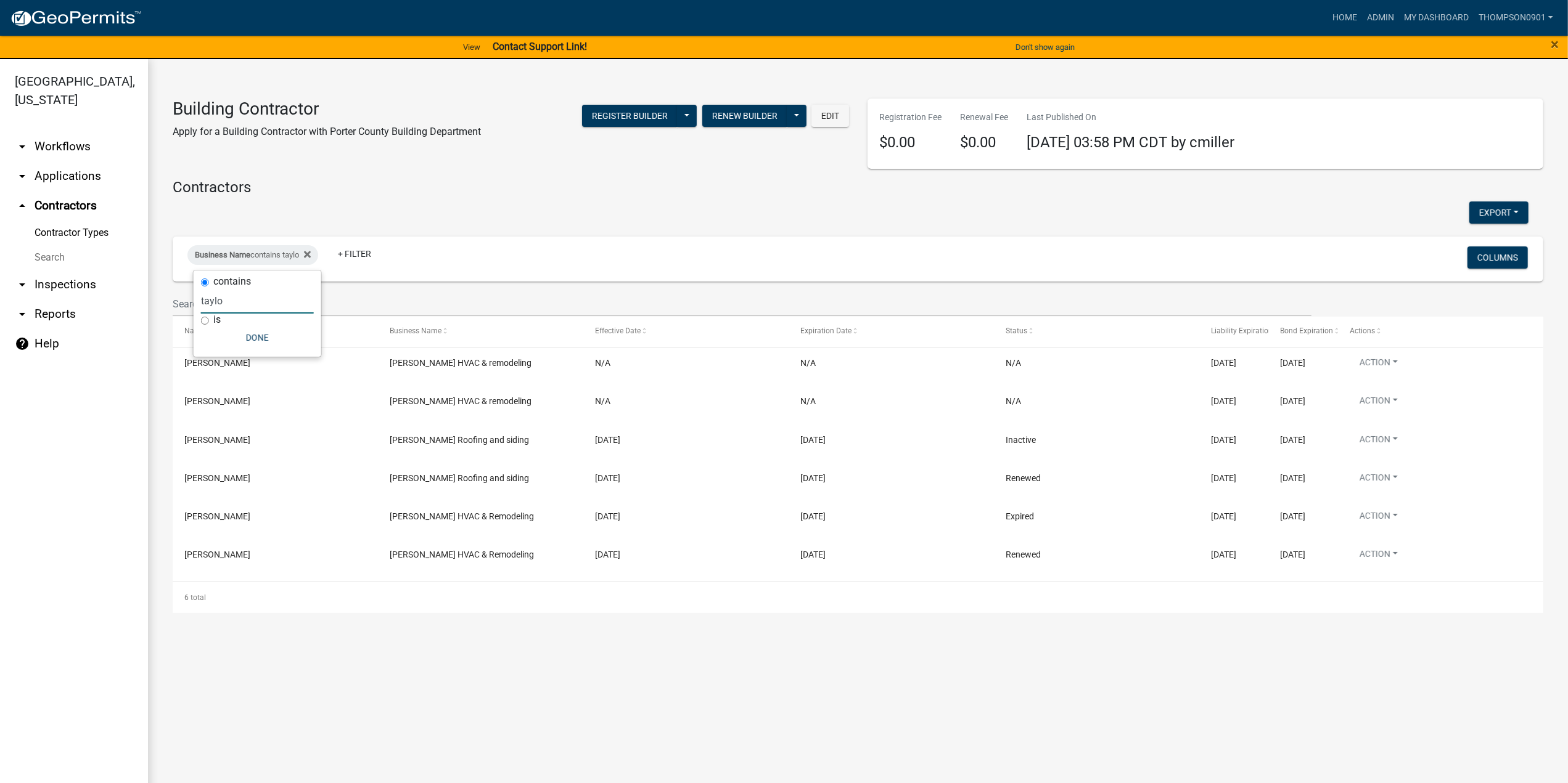
type input "taylo"
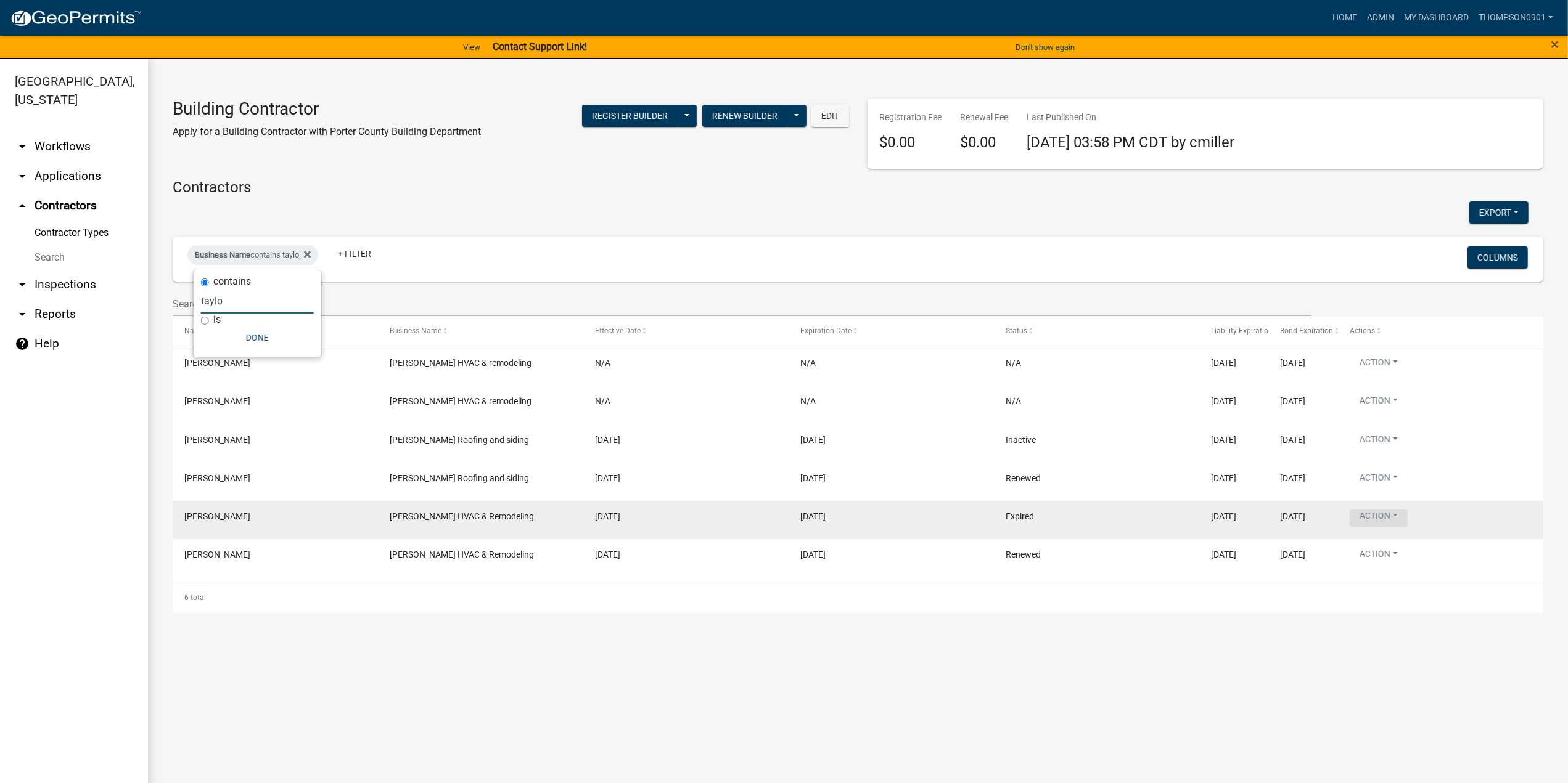
click at [1394, 515] on button "Action" at bounding box center [1378, 518] width 58 height 18
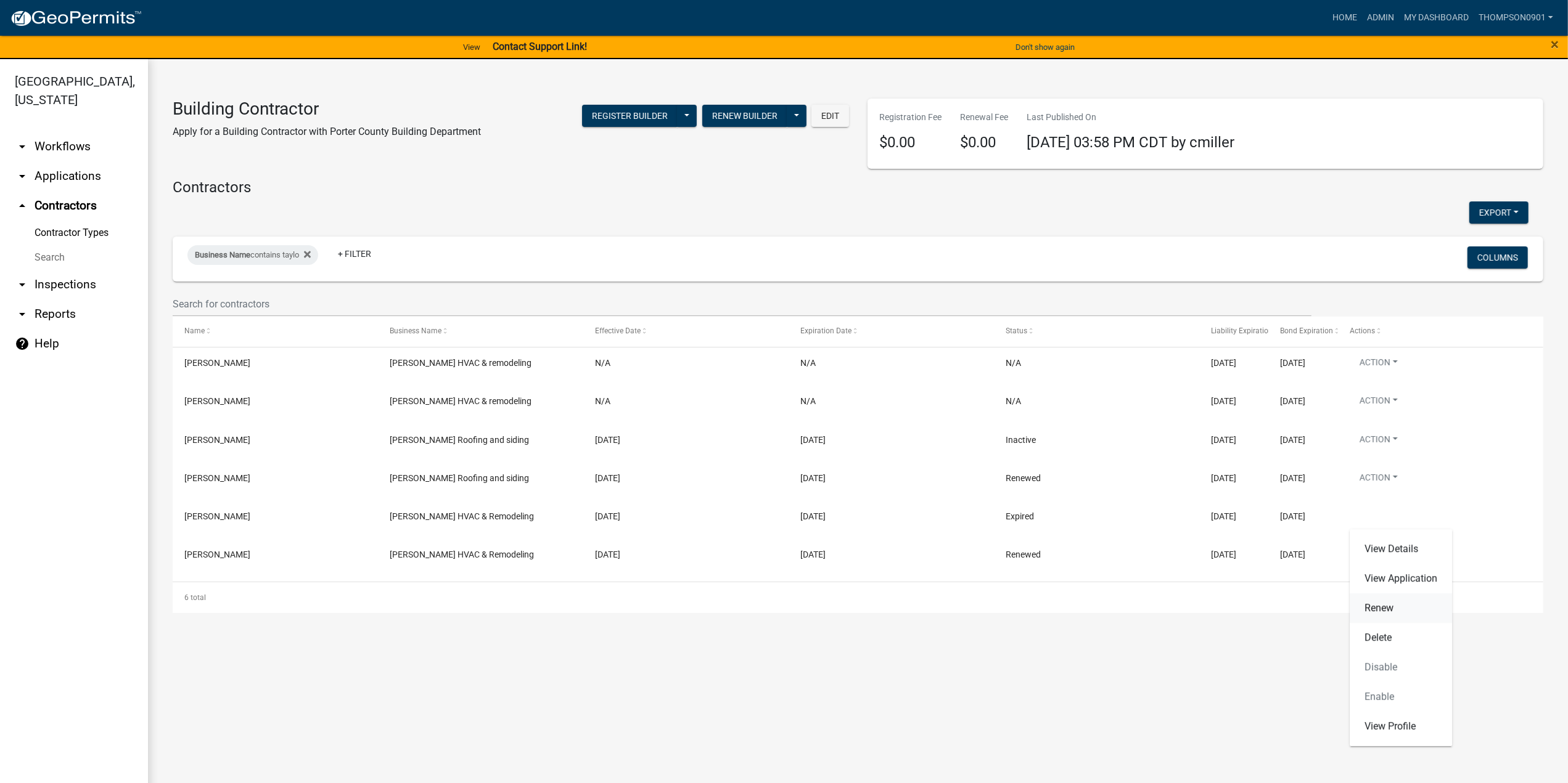
click at [1371, 612] on link "Renew" at bounding box center [1401, 609] width 103 height 29
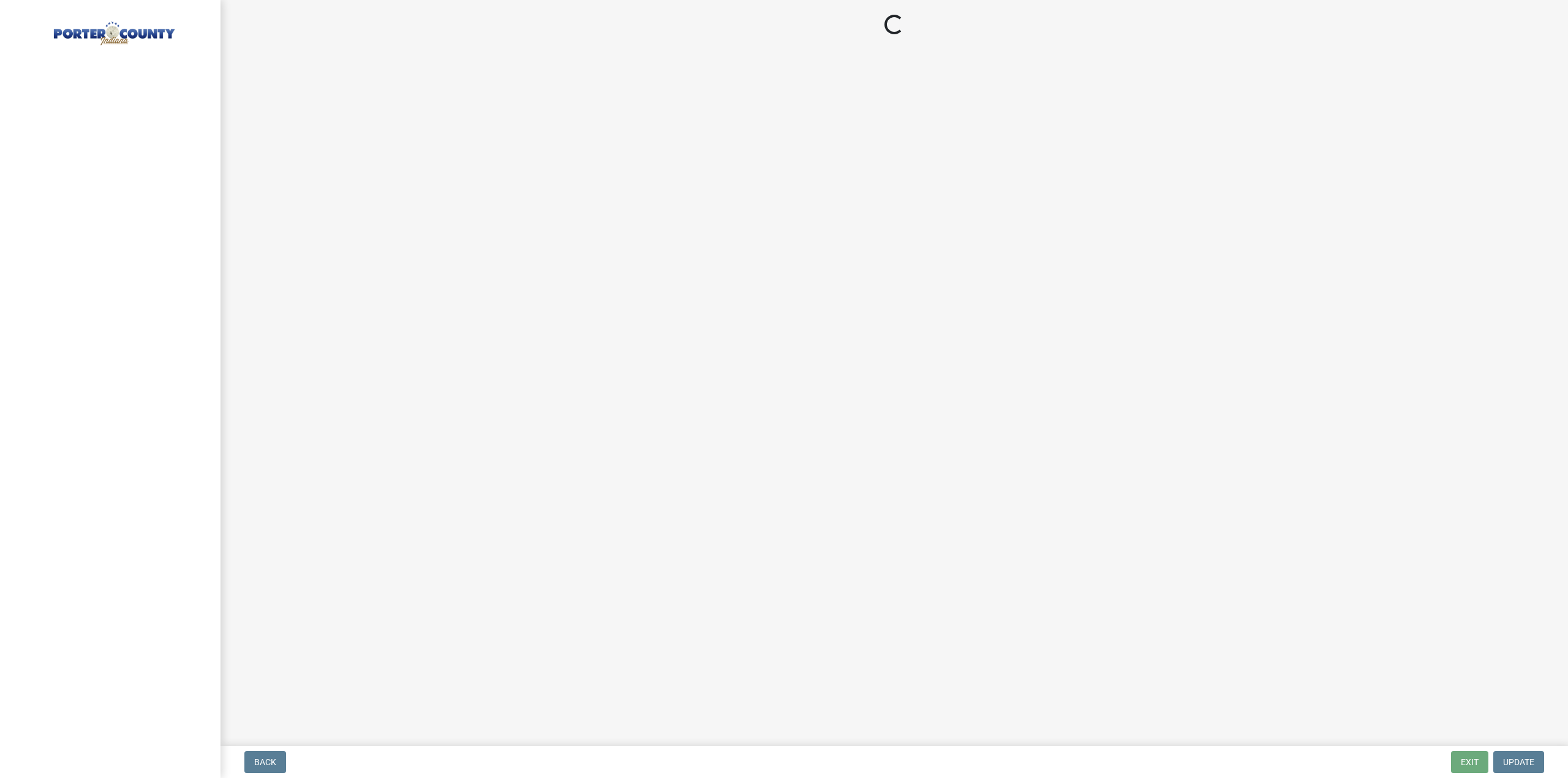
select select "IN"
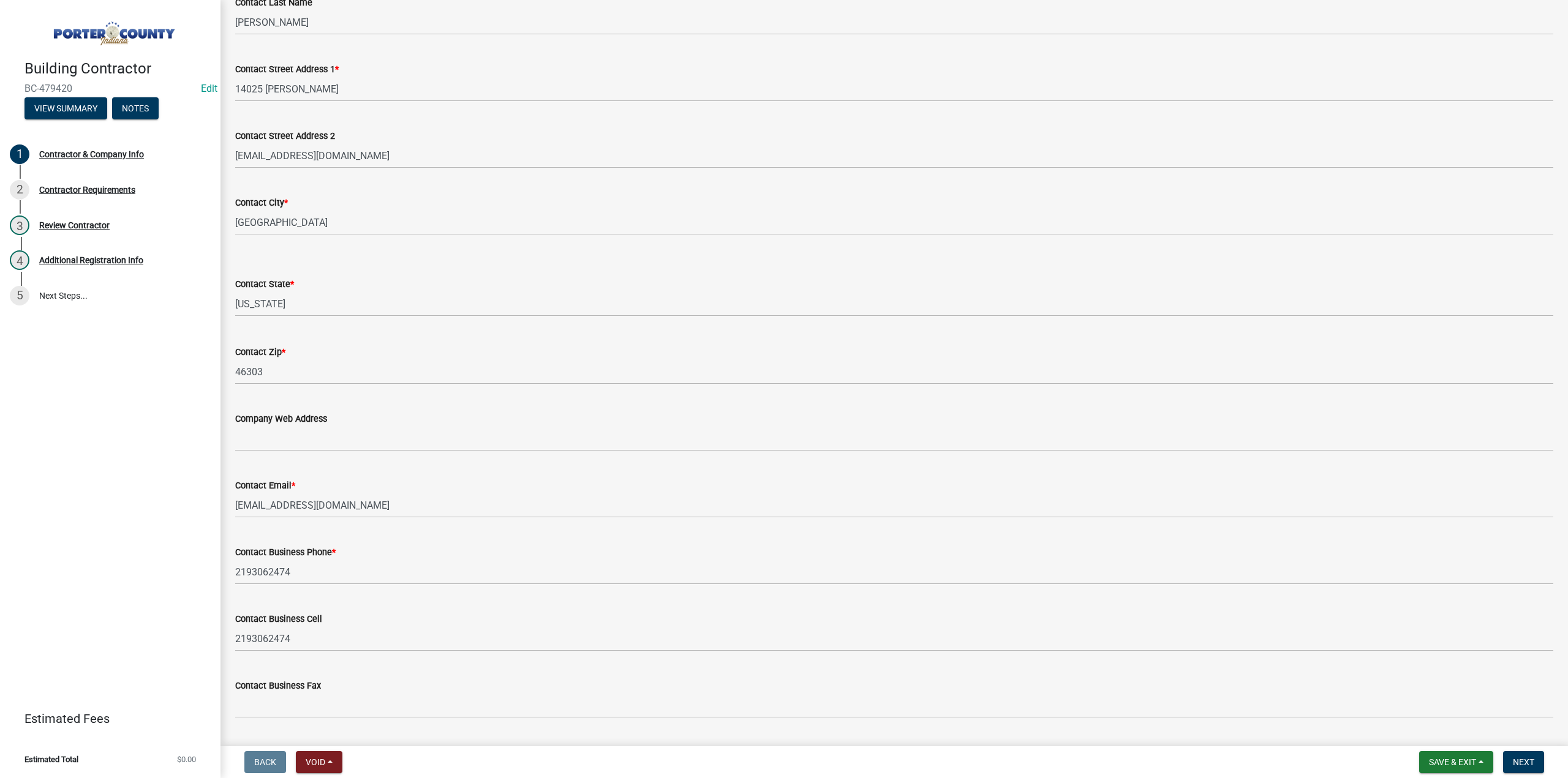
scroll to position [325, 0]
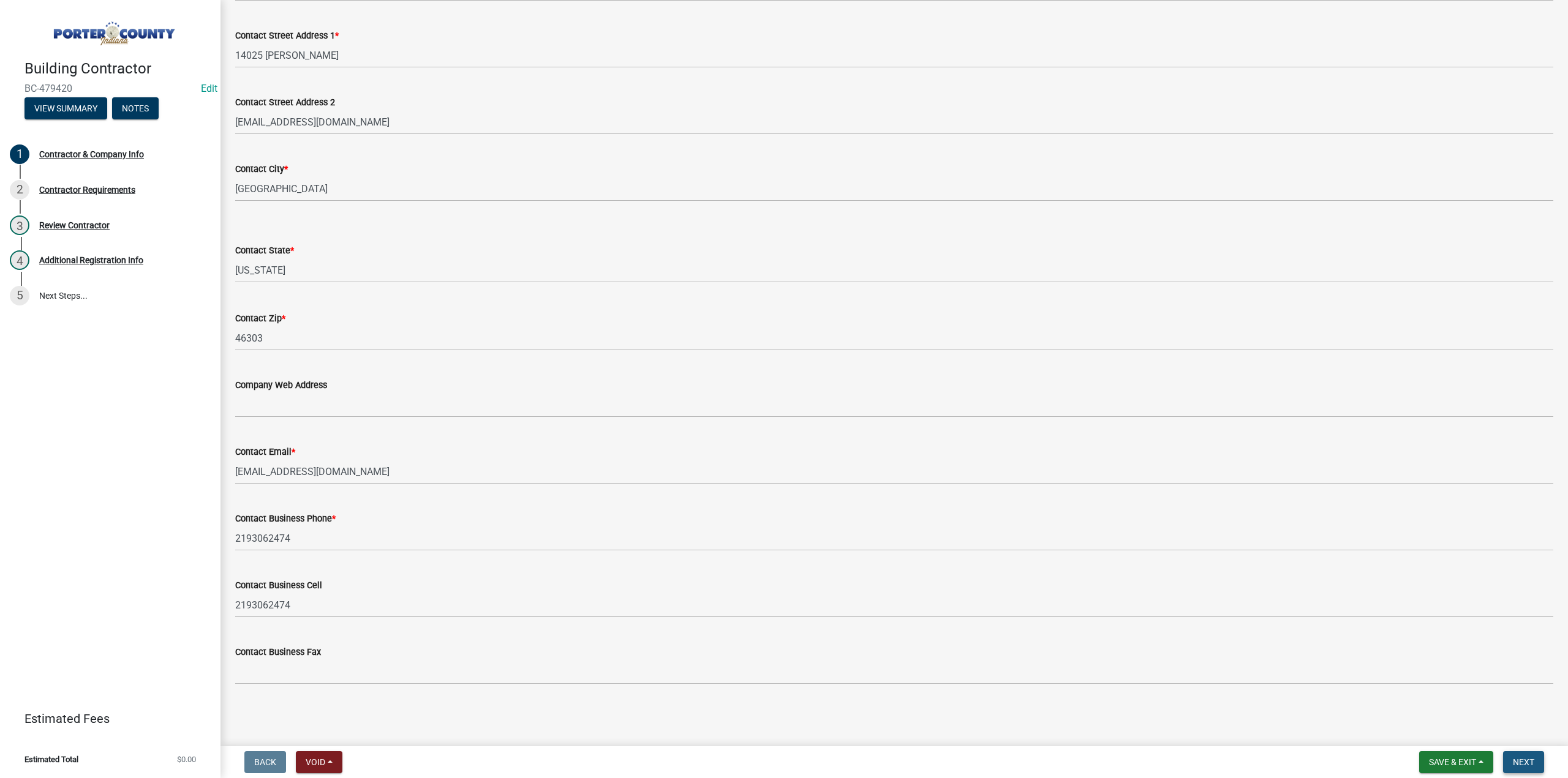
click at [1536, 756] on button "Next" at bounding box center [1524, 762] width 41 height 22
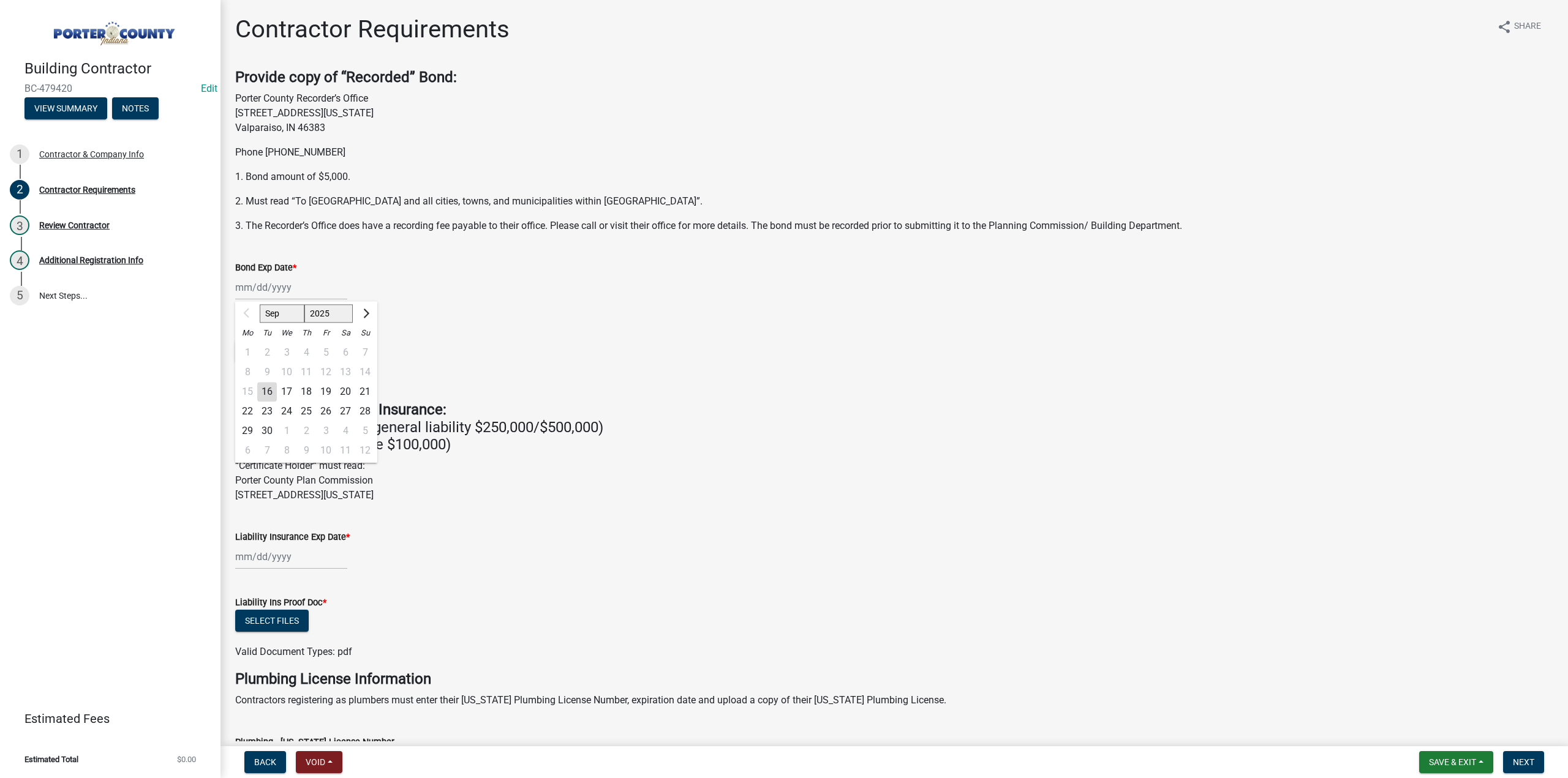
click at [289, 286] on div "Sep Oct Nov Dec 2025 2026 2027 2028 2029 2030 2031 2032 2033 2034 2035 2036 203…" at bounding box center [291, 287] width 112 height 25
drag, startPoint x: 399, startPoint y: 278, endPoint x: 383, endPoint y: 291, distance: 20.6
click at [399, 278] on div "Sep Oct Nov Dec 2025 2026 2027 2028 2029 2030 2031 2032 2033 2034 2035 2036 203…" at bounding box center [894, 287] width 1318 height 25
click at [274, 293] on div "Sep Oct Nov Dec 2025 2026 2027 2028 2029 2030 2031 2032 2033 2034 2035 2036 203…" at bounding box center [291, 287] width 112 height 25
click at [271, 313] on select "Sep Oct Nov Dec" at bounding box center [281, 313] width 44 height 18
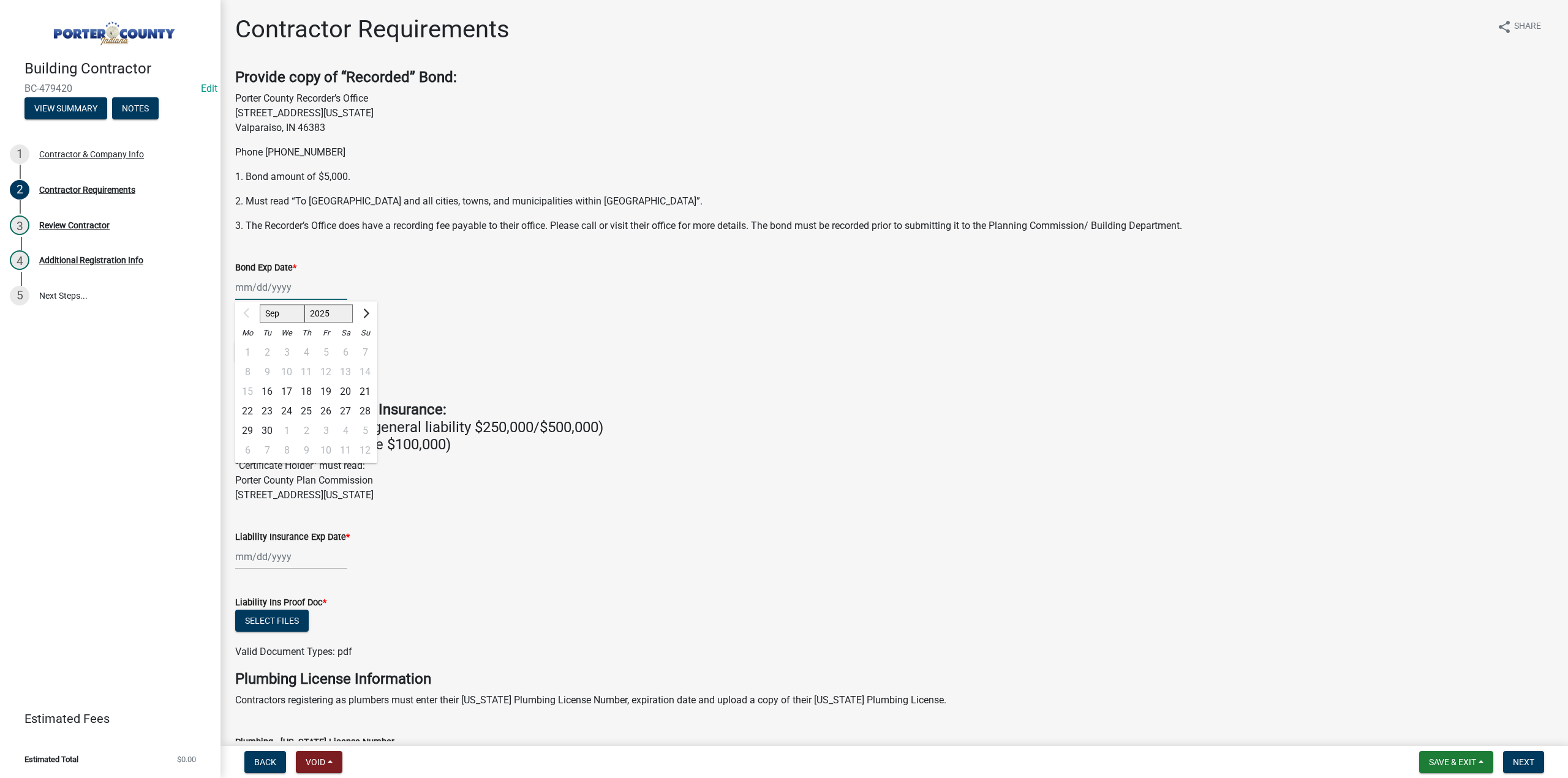
click at [326, 310] on select "2025 2026 2027 2028 2029 2030 2031 2032 2033 2034 2035 2036 2037 2038 2039 2040…" at bounding box center [329, 313] width 49 height 18
select select "2026"
click at [305, 304] on select "2025 2026 2027 2028 2029 2030 2031 2032 2033 2034 2035 2036 2037 2038 2039 2040…" at bounding box center [329, 313] width 49 height 18
click at [310, 308] on select "2025 2026 2027 2028 2029 2030 2031 2032 2033 2034 2035 2036 2037 2038 2039 2040…" at bounding box center [332, 313] width 44 height 18
click at [293, 312] on select "Jan Feb Mar Apr May Jun Jul Aug Sep Oct Nov Dec" at bounding box center [284, 313] width 50 height 18
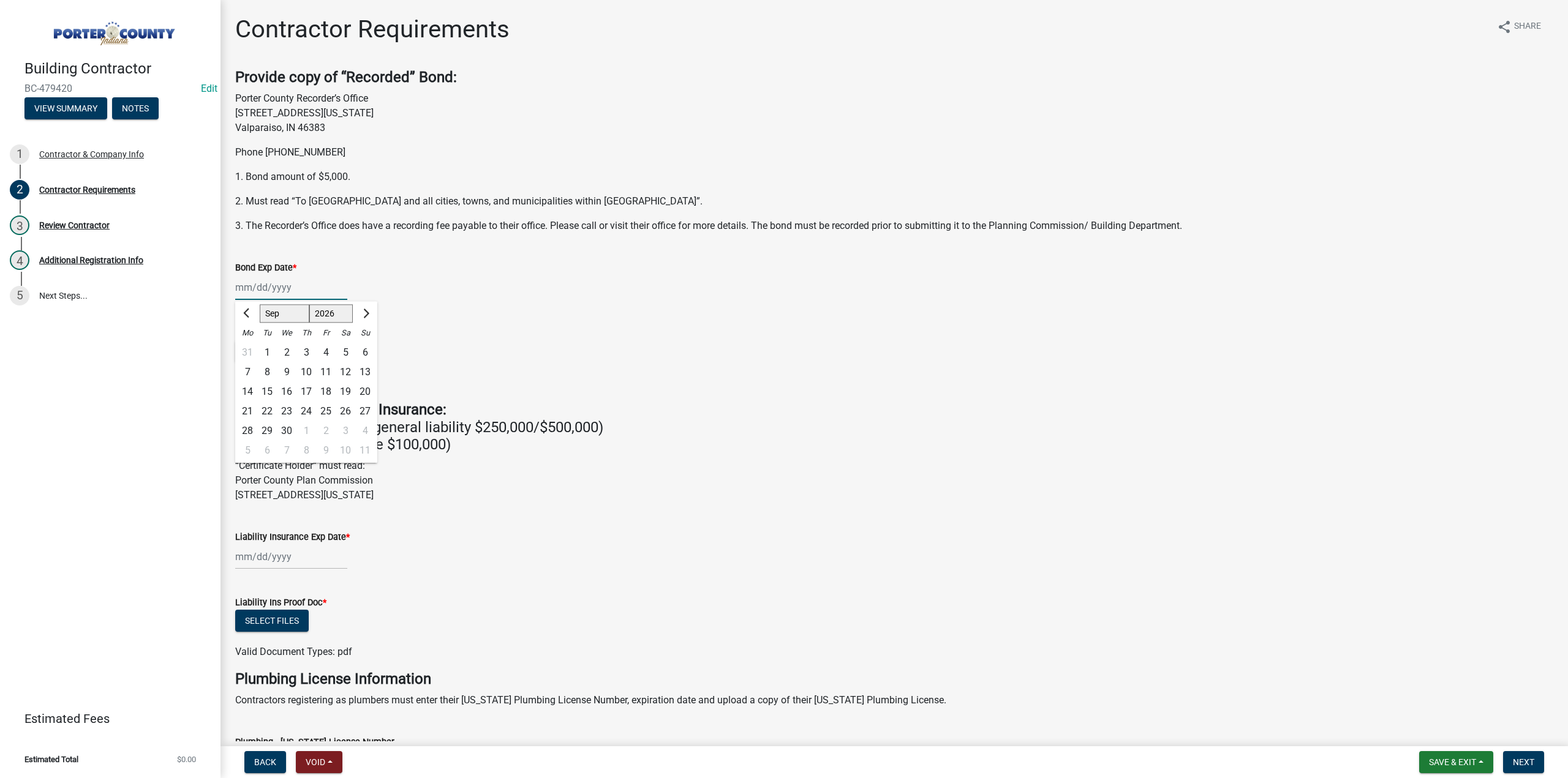
select select "8"
click at [259, 304] on select "Jan Feb Mar Apr May Jun Jul Aug Sep Oct Nov Dec" at bounding box center [284, 313] width 50 height 18
click at [343, 353] on div "1" at bounding box center [345, 353] width 20 height 20
type input "08/01/2026"
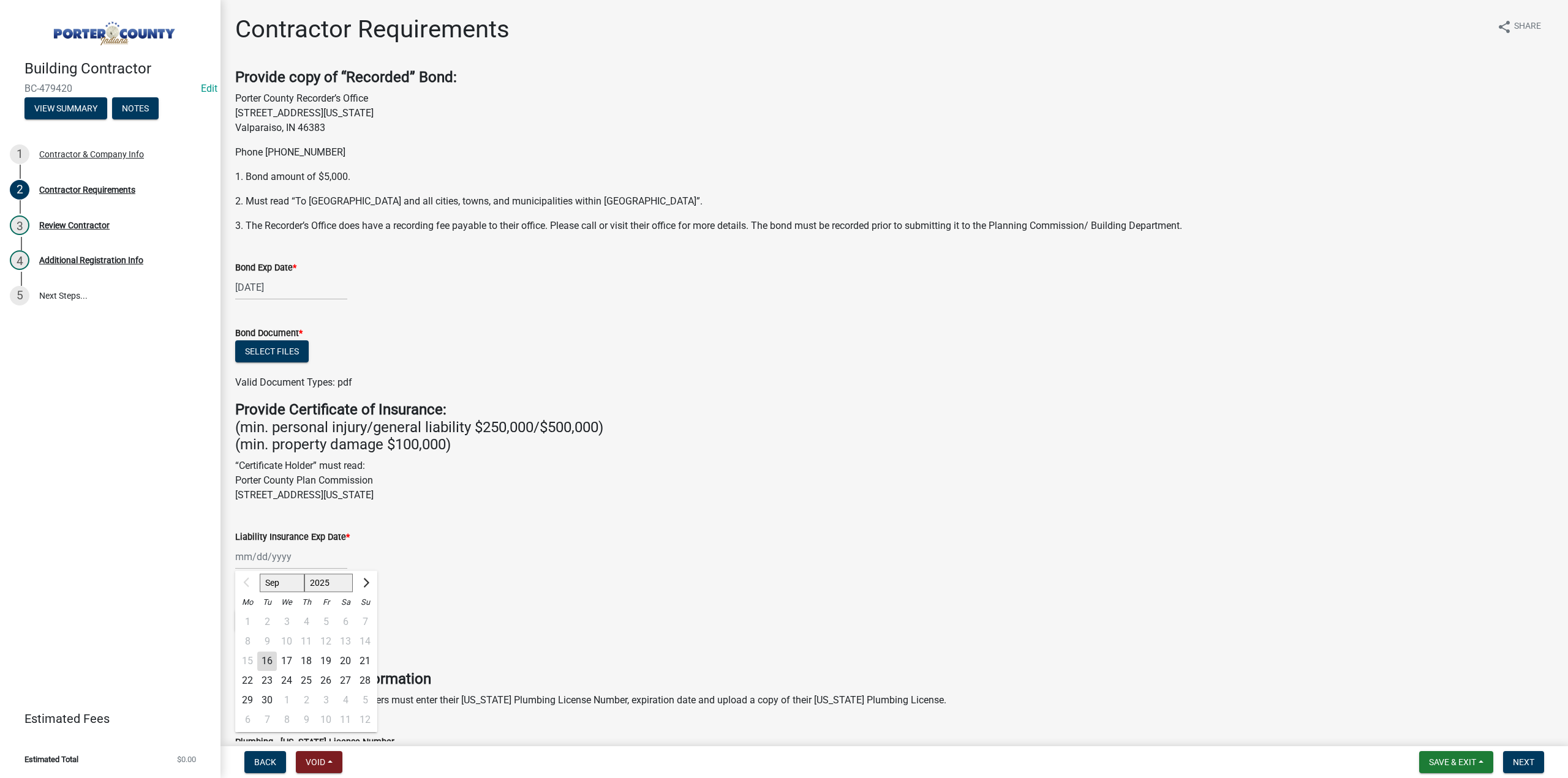
click at [286, 558] on div "Sep Oct Nov Dec 2025 2026 2027 2028 2029 2030 2031 2032 2033 2034 2035 2036 203…" at bounding box center [291, 557] width 112 height 25
click at [322, 549] on input "Liability Insurance Exp Date *" at bounding box center [291, 557] width 112 height 25
click at [313, 563] on input "Liability Insurance Exp Date *" at bounding box center [291, 557] width 112 height 25
type input "06/01/2025"
click at [325, 583] on select "2025 2026 2027 2028 2029 2030 2031 2032 2033 2034 2035 2036 2037 2038 2039 2040…" at bounding box center [329, 584] width 49 height 18
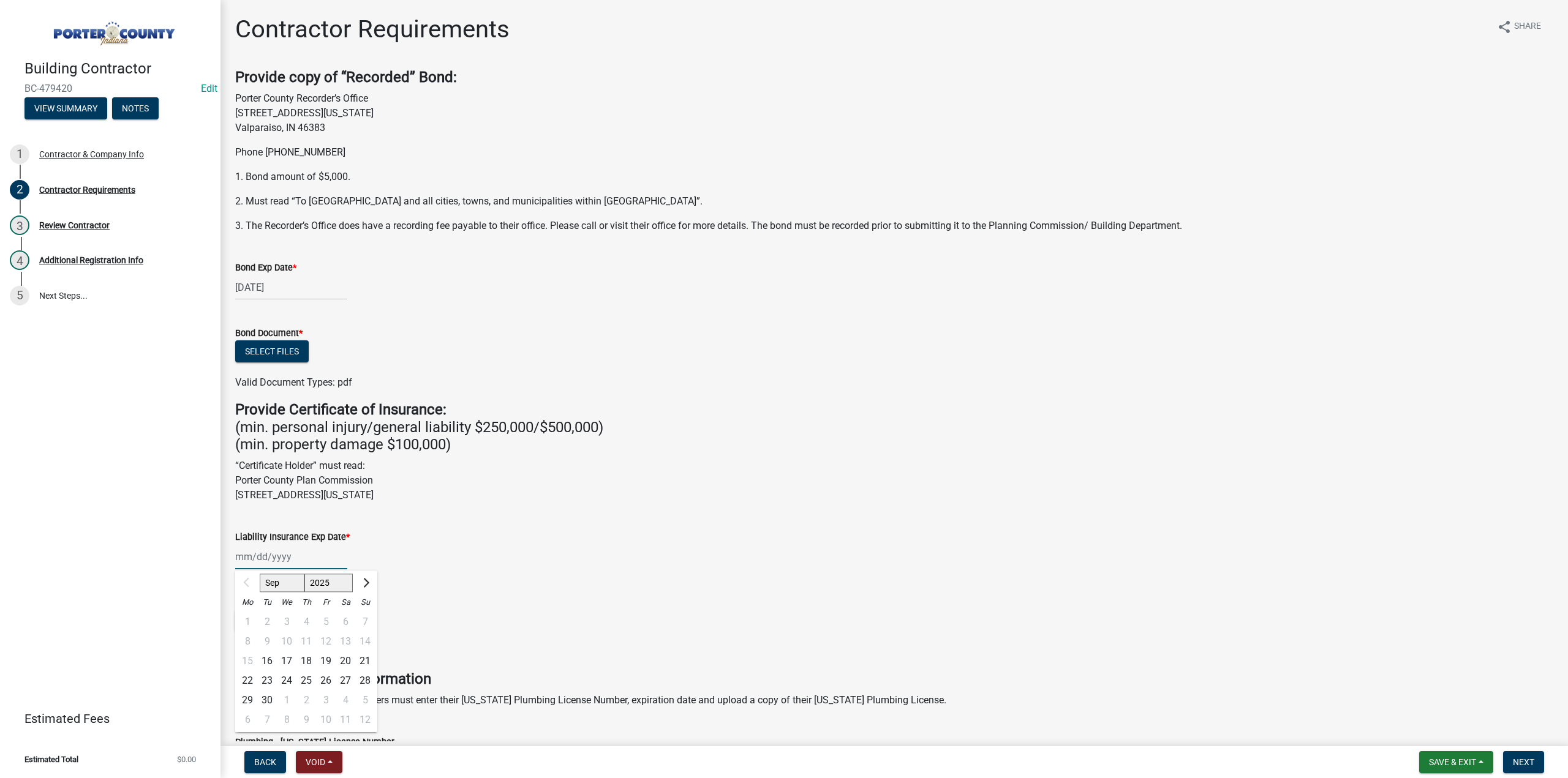
select select "2026"
click at [305, 575] on select "2025 2026 2027 2028 2029 2030 2031 2032 2033 2034 2035 2036 2037 2038 2039 2040…" at bounding box center [329, 584] width 49 height 18
click at [284, 580] on select "Jan Feb Mar Apr May Jun Jul Aug Sep Oct Nov Dec" at bounding box center [284, 584] width 50 height 18
select select "2"
click at [259, 575] on select "Jan Feb Mar Apr May Jun Jul Aug Sep Oct Nov Dec" at bounding box center [284, 584] width 50 height 18
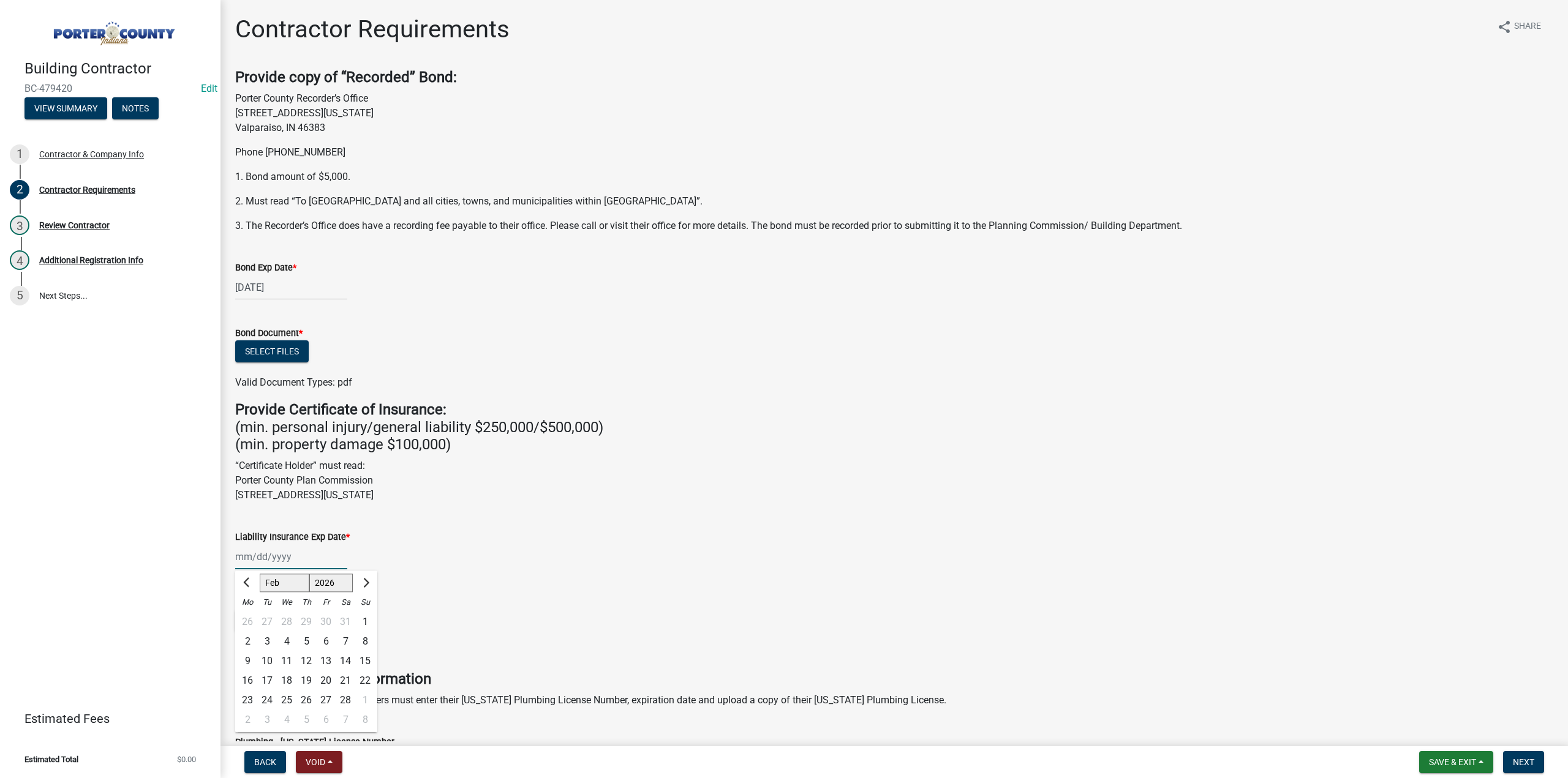
click at [251, 676] on div "16" at bounding box center [247, 681] width 20 height 20
type input "02/16/2026"
click at [266, 355] on button "Select files" at bounding box center [272, 351] width 74 height 22
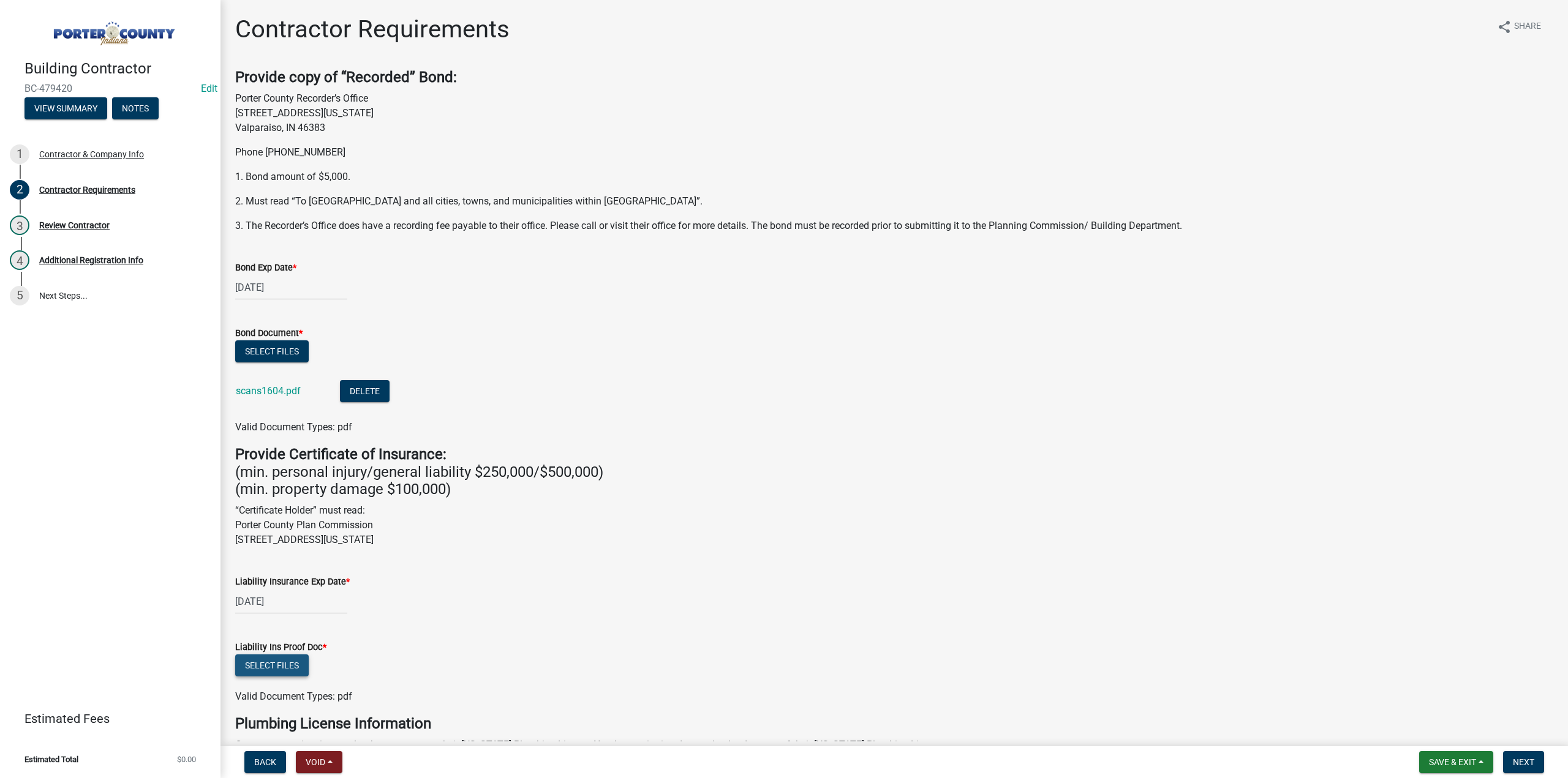
click at [267, 664] on button "Select files" at bounding box center [272, 666] width 74 height 22
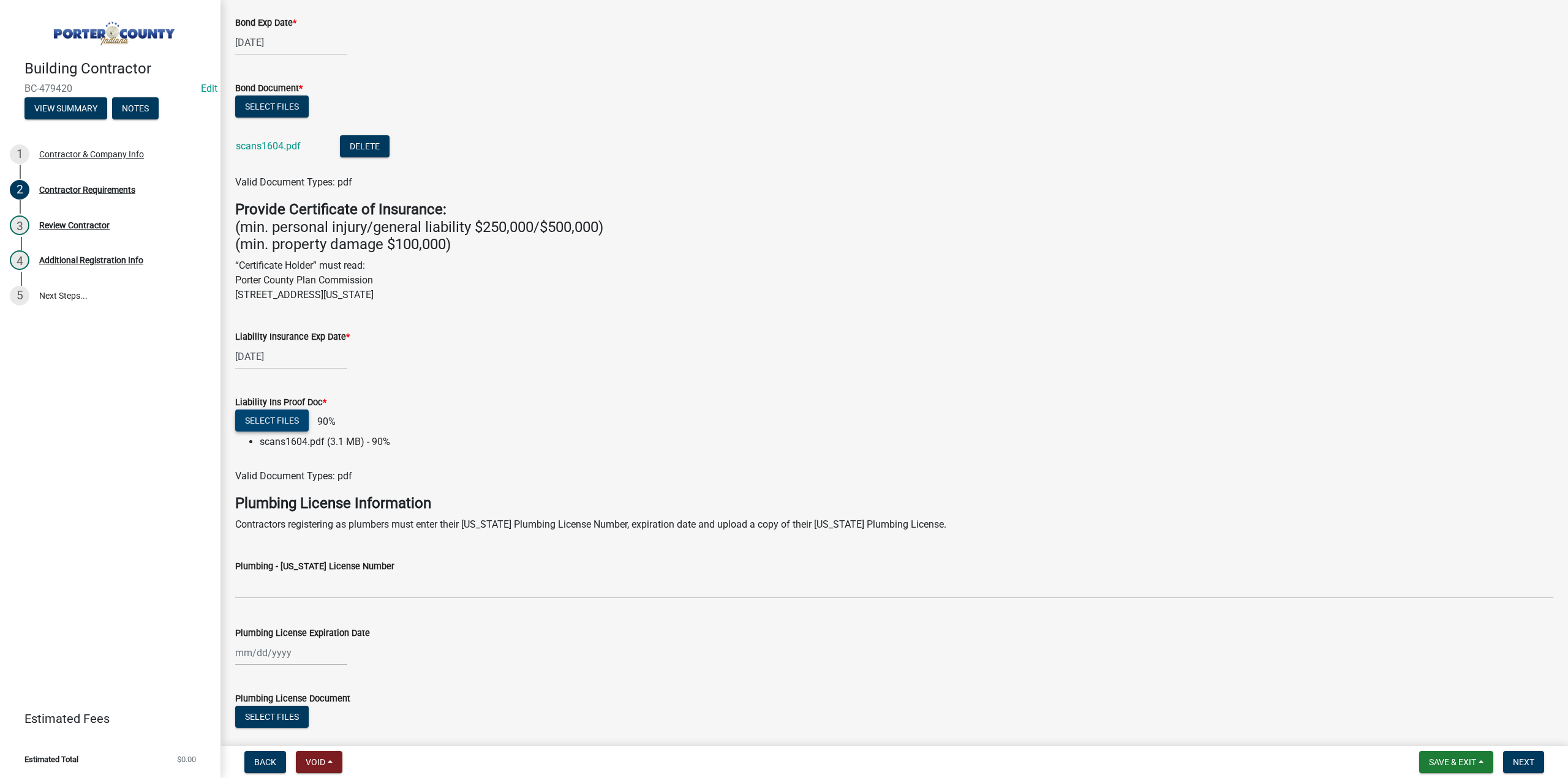
scroll to position [317, 0]
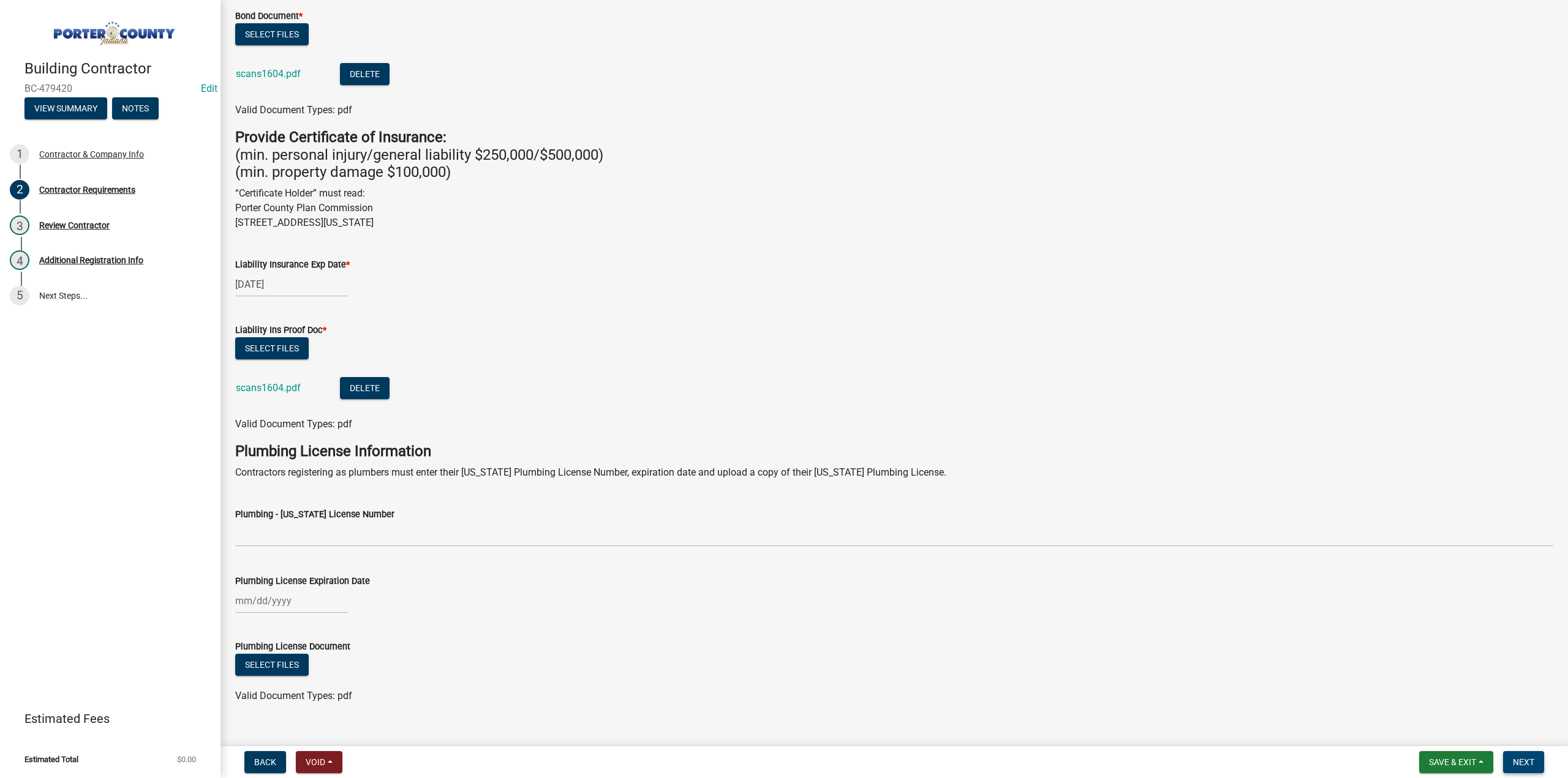
click at [1516, 760] on span "Next" at bounding box center [1523, 762] width 21 height 9
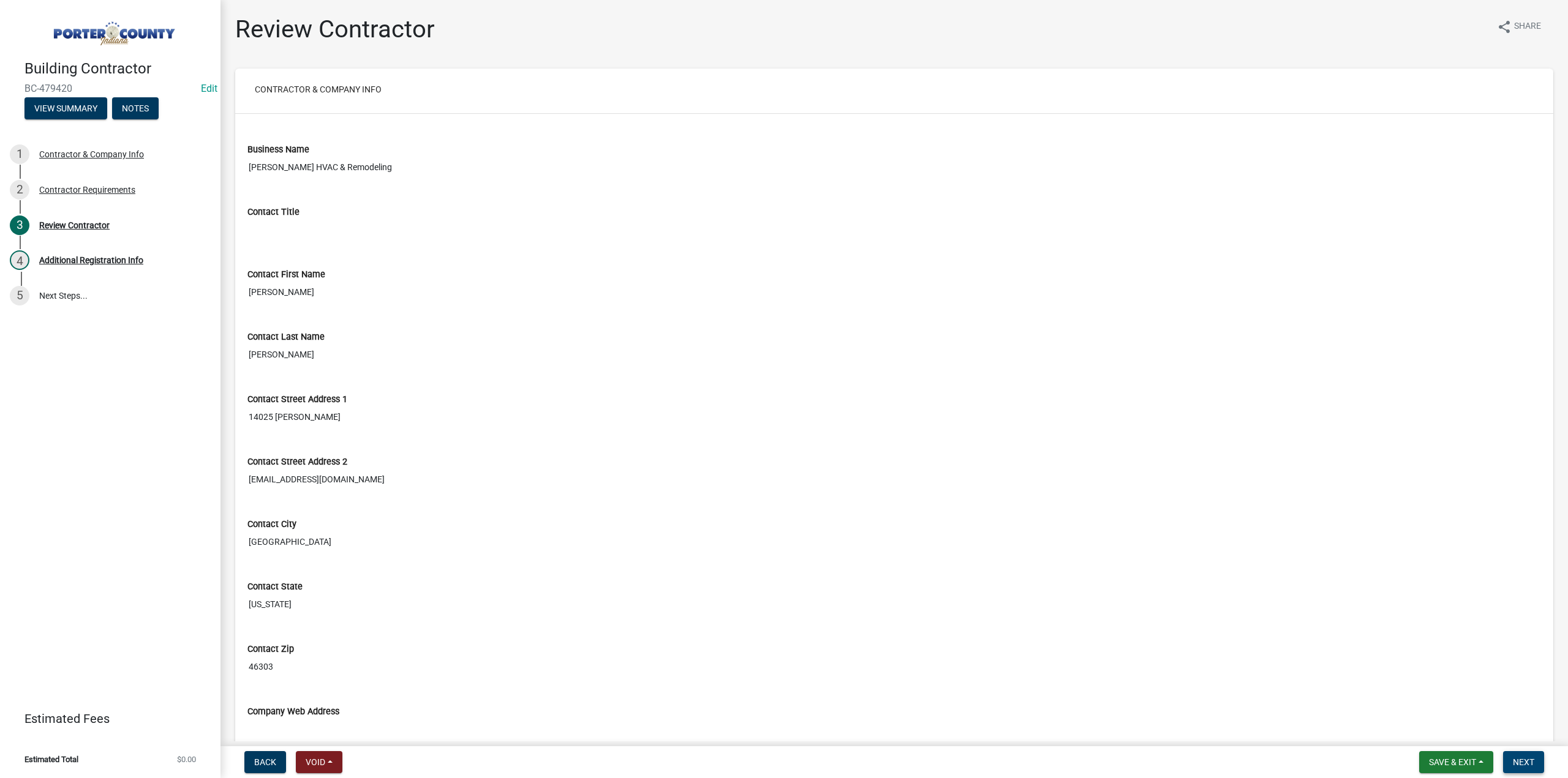
click at [1517, 760] on span "Next" at bounding box center [1523, 762] width 21 height 9
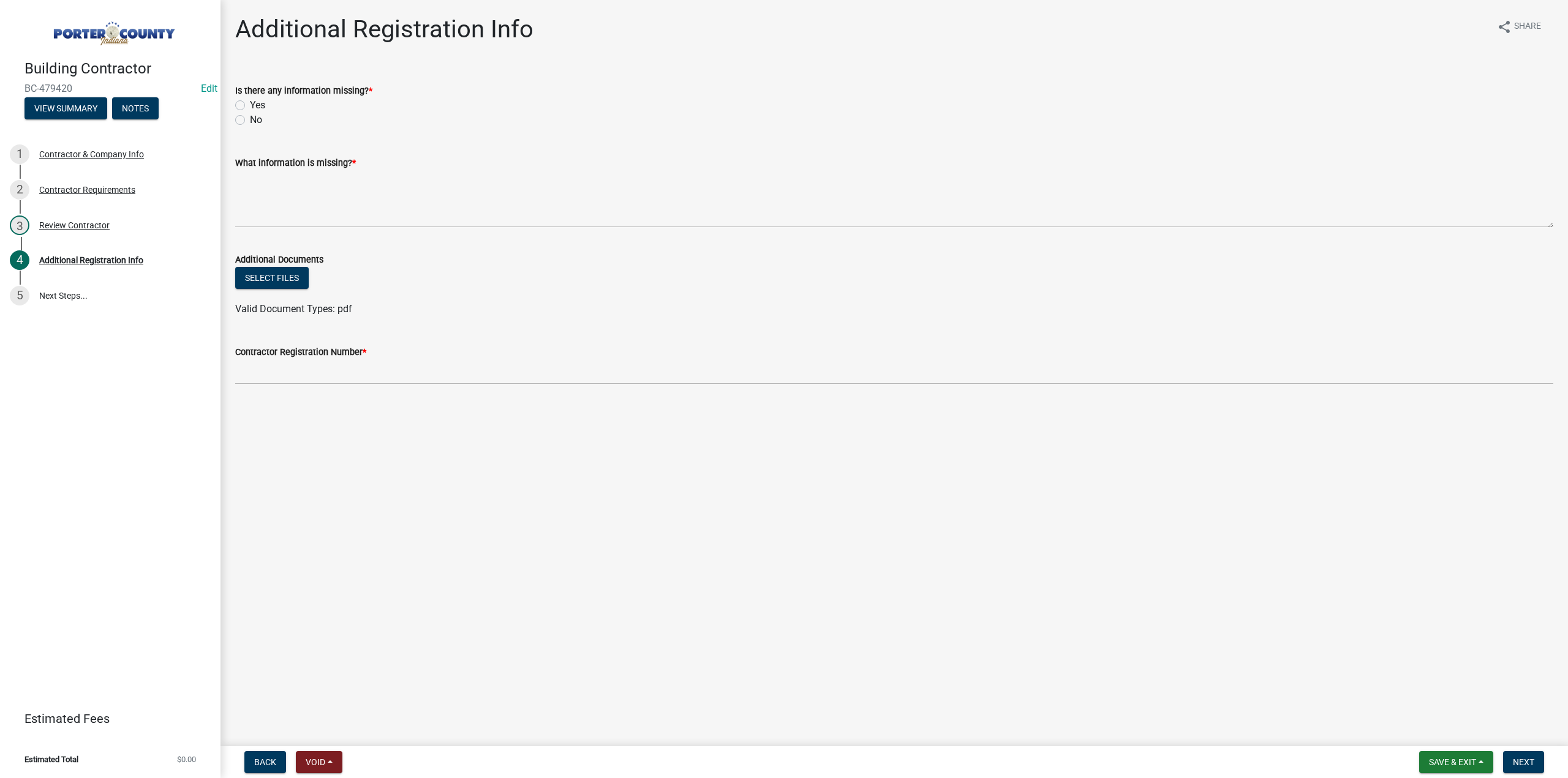
click at [250, 121] on label "No" at bounding box center [256, 120] width 12 height 15
click at [250, 121] on input "No" at bounding box center [254, 117] width 8 height 8
radio input "true"
click at [275, 186] on textarea "What information is missing? *" at bounding box center [894, 199] width 1318 height 58
type textarea "None"
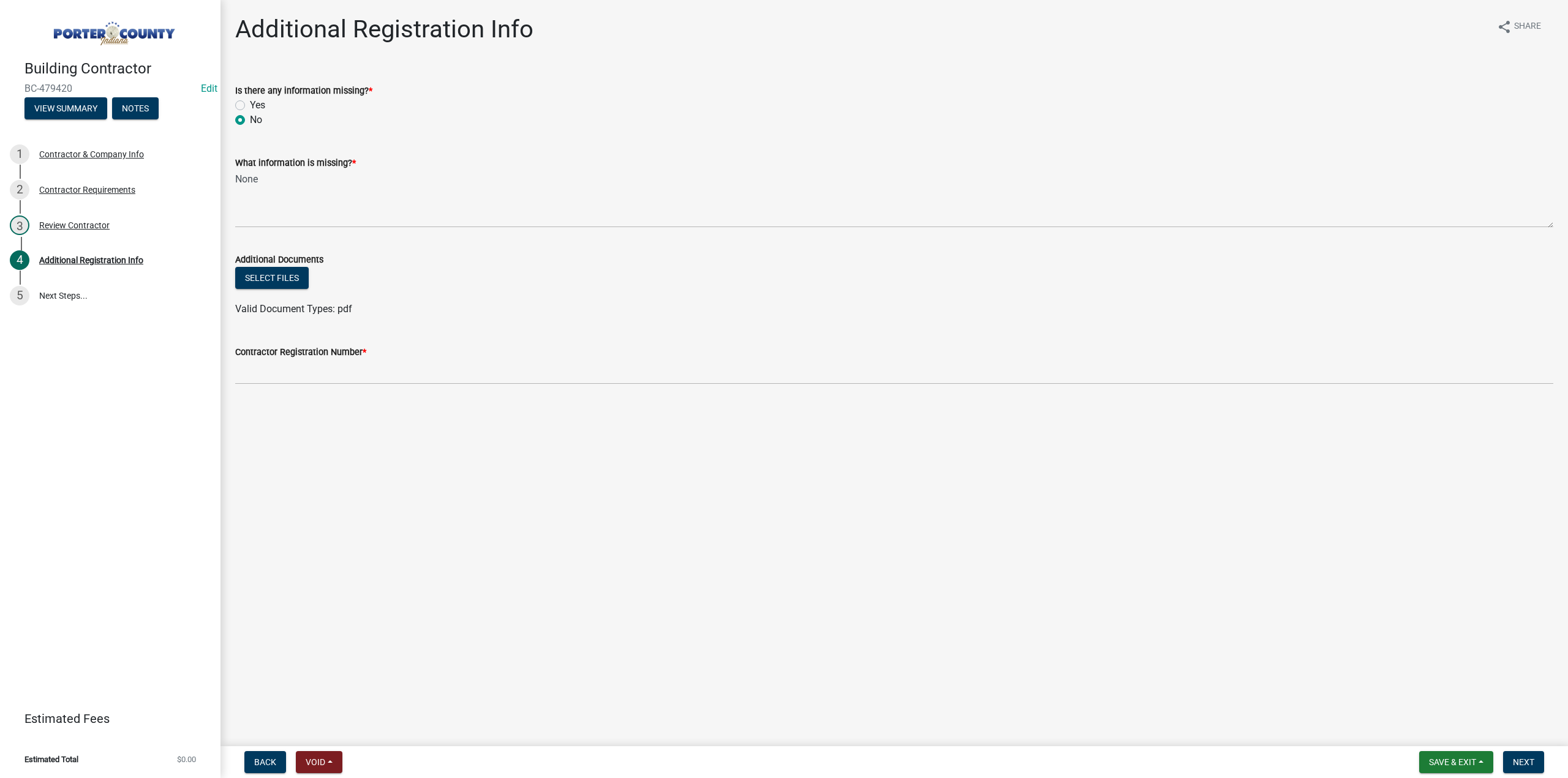
drag, startPoint x: 77, startPoint y: 90, endPoint x: 17, endPoint y: 86, distance: 60.1
click at [17, 86] on div "Building Contractor BC-479420 Edit View Summary Notes" at bounding box center [110, 86] width 201 height 72
copy span "BC-479420"
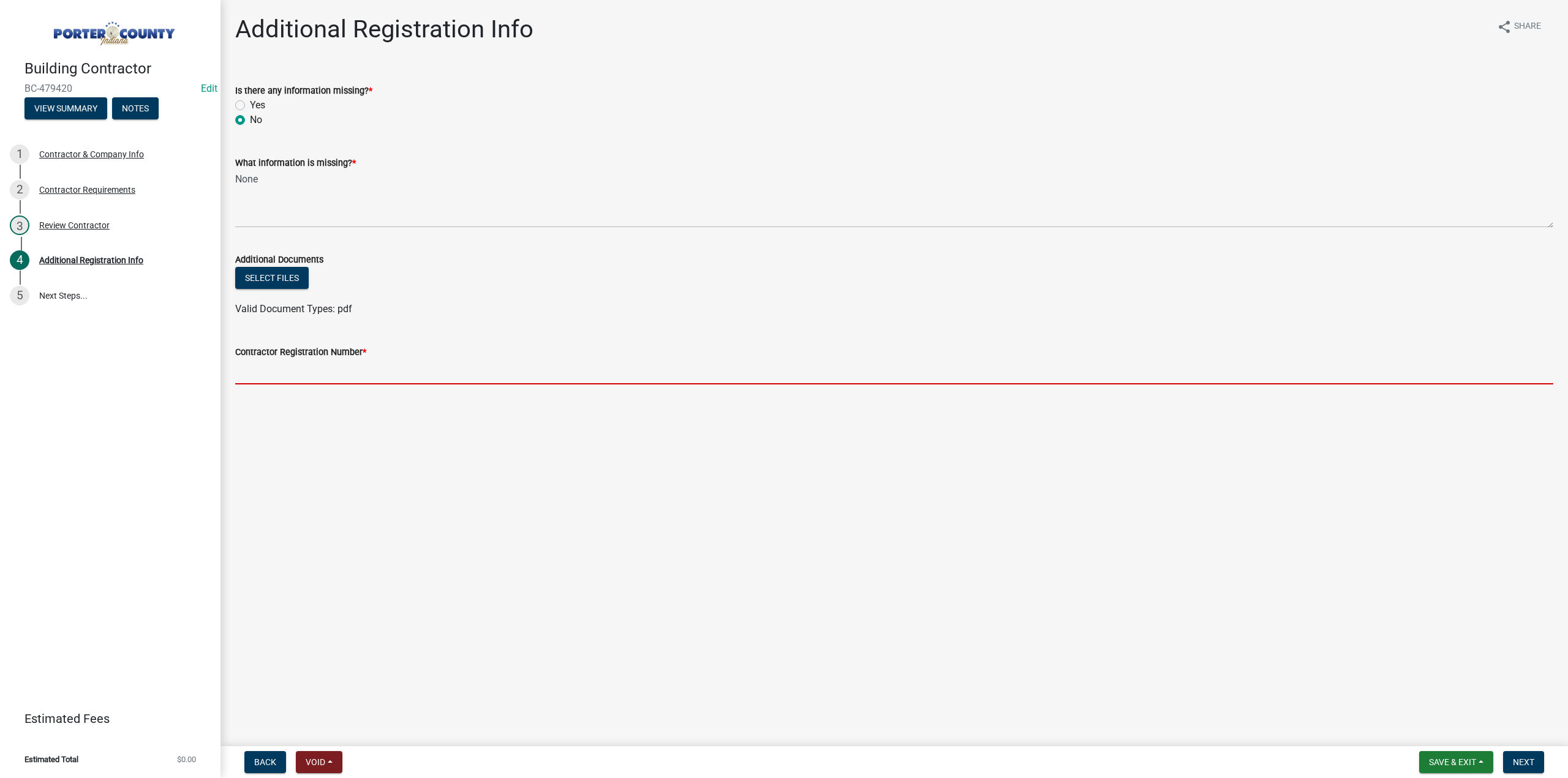
click at [255, 371] on input "Contractor Registration Number *" at bounding box center [894, 372] width 1318 height 25
paste input "BC-479420"
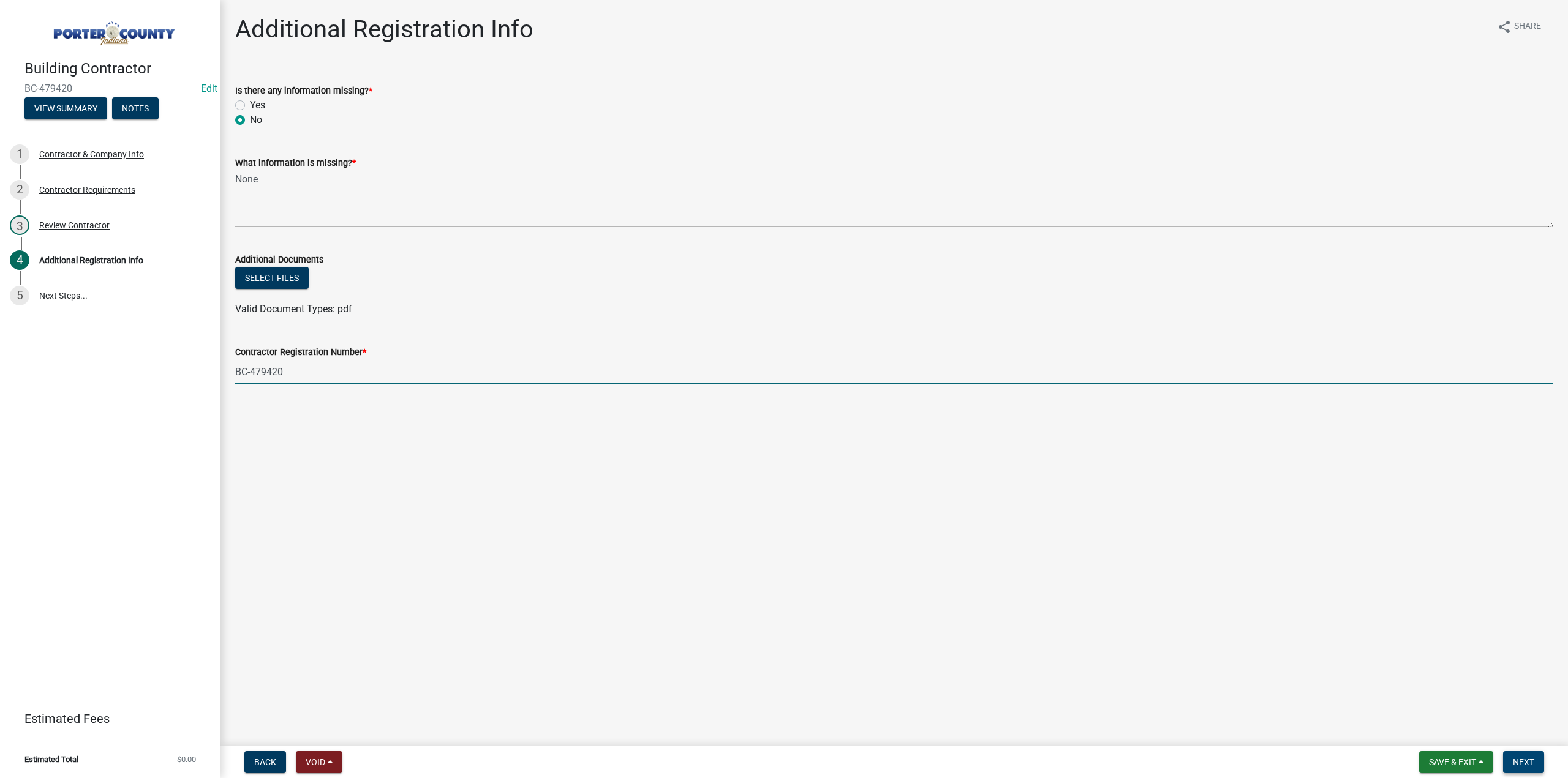
type input "BC-479420"
click at [1530, 763] on span "Next" at bounding box center [1523, 762] width 21 height 9
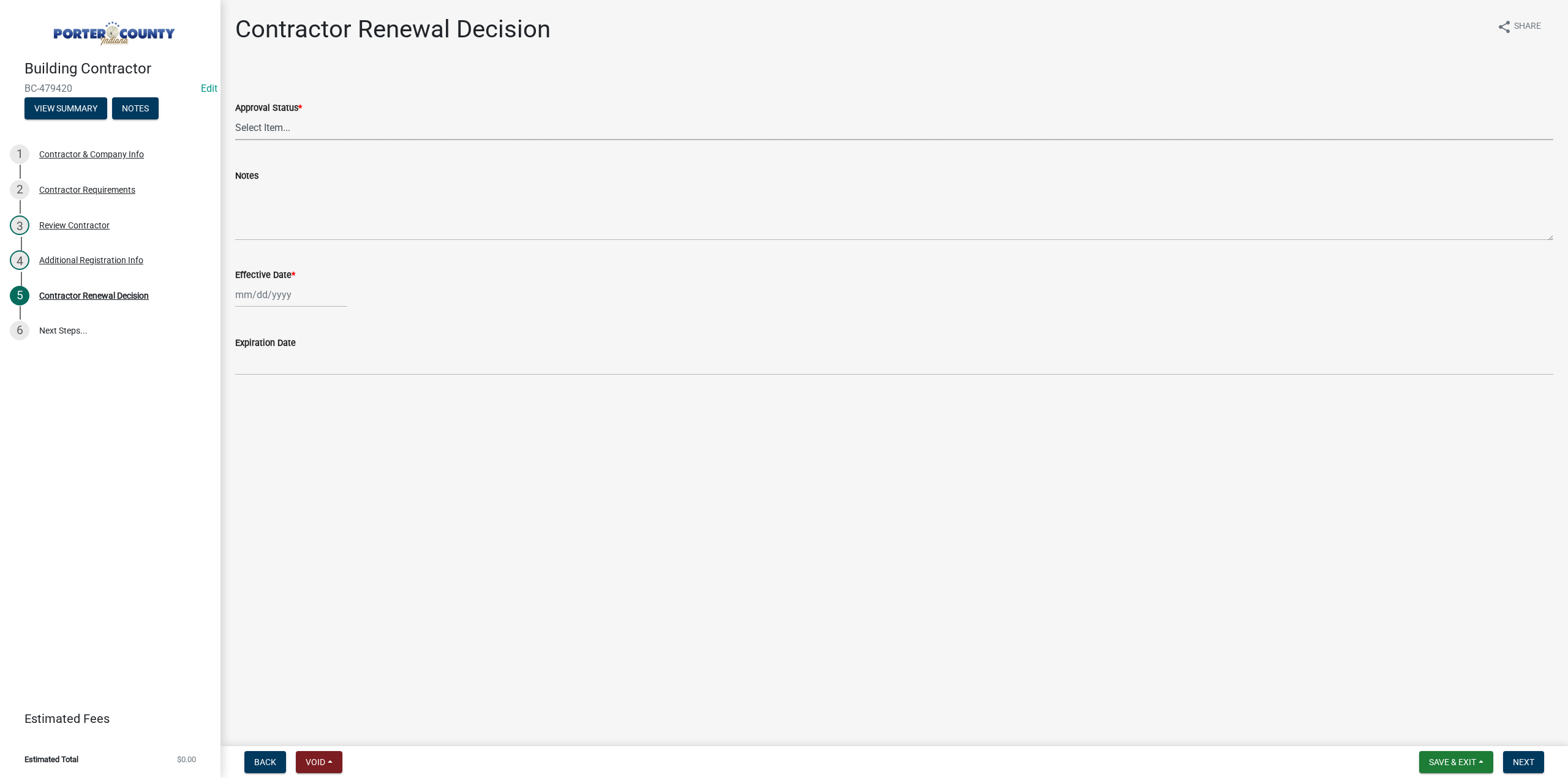
drag, startPoint x: 266, startPoint y: 129, endPoint x: 264, endPoint y: 137, distance: 8.2
click at [266, 129] on select "Select Item... Approved Denied" at bounding box center [894, 127] width 1318 height 25
click at [235, 115] on select "Select Item... Approved Denied" at bounding box center [894, 127] width 1318 height 25
select select "30db8998-795d-4bbe-8e49-f1ade8865815"
select select "9"
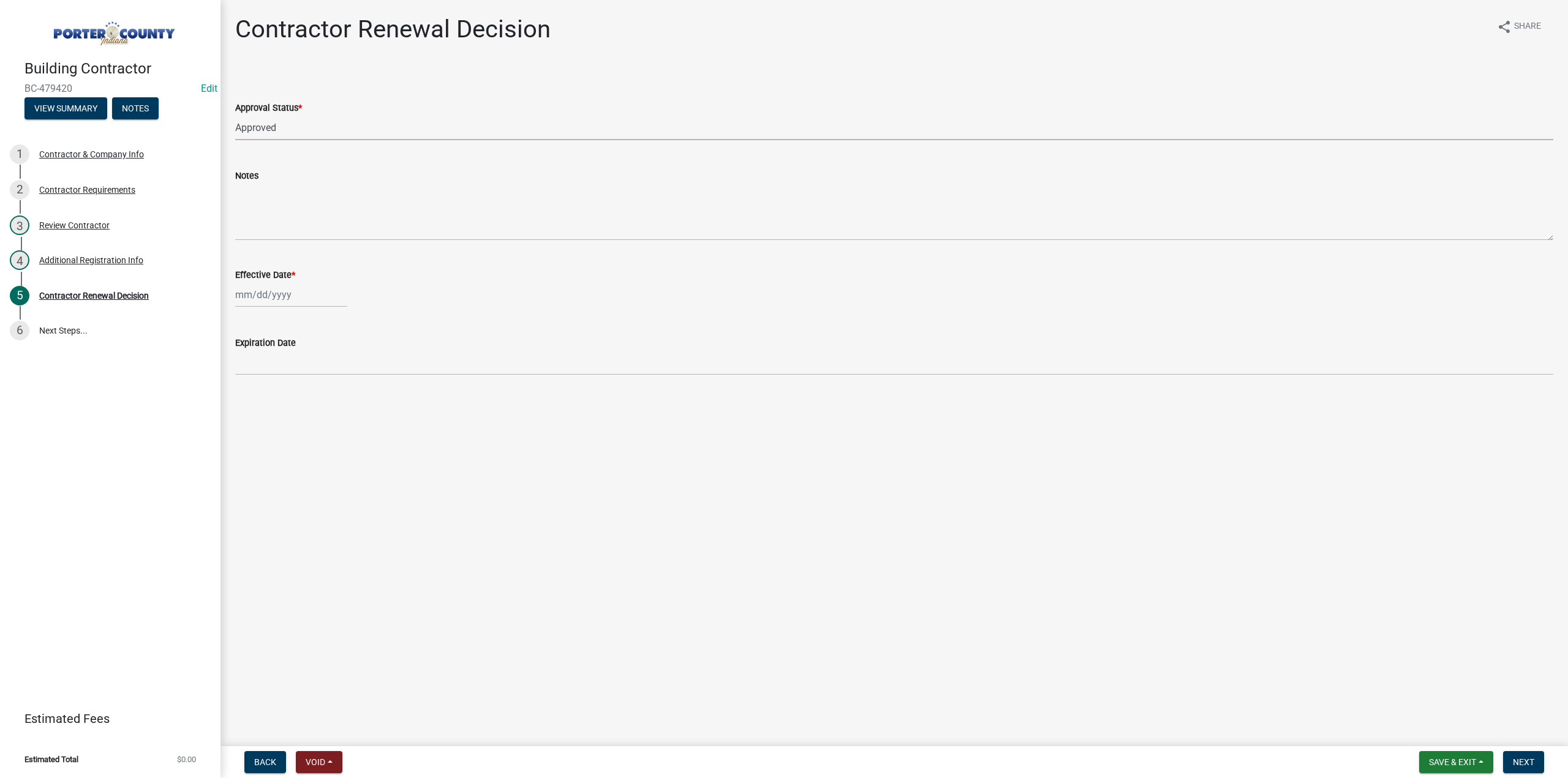
select select "2025"
click at [297, 291] on div "Jan Feb Mar Apr May Jun Jul Aug Sep Oct Nov Dec 1525 1526 1527 1528 1529 1530 1…" at bounding box center [291, 295] width 112 height 25
click at [270, 402] on div "16" at bounding box center [267, 399] width 20 height 20
type input "09/16/2025"
click at [1521, 760] on span "Next" at bounding box center [1523, 762] width 21 height 9
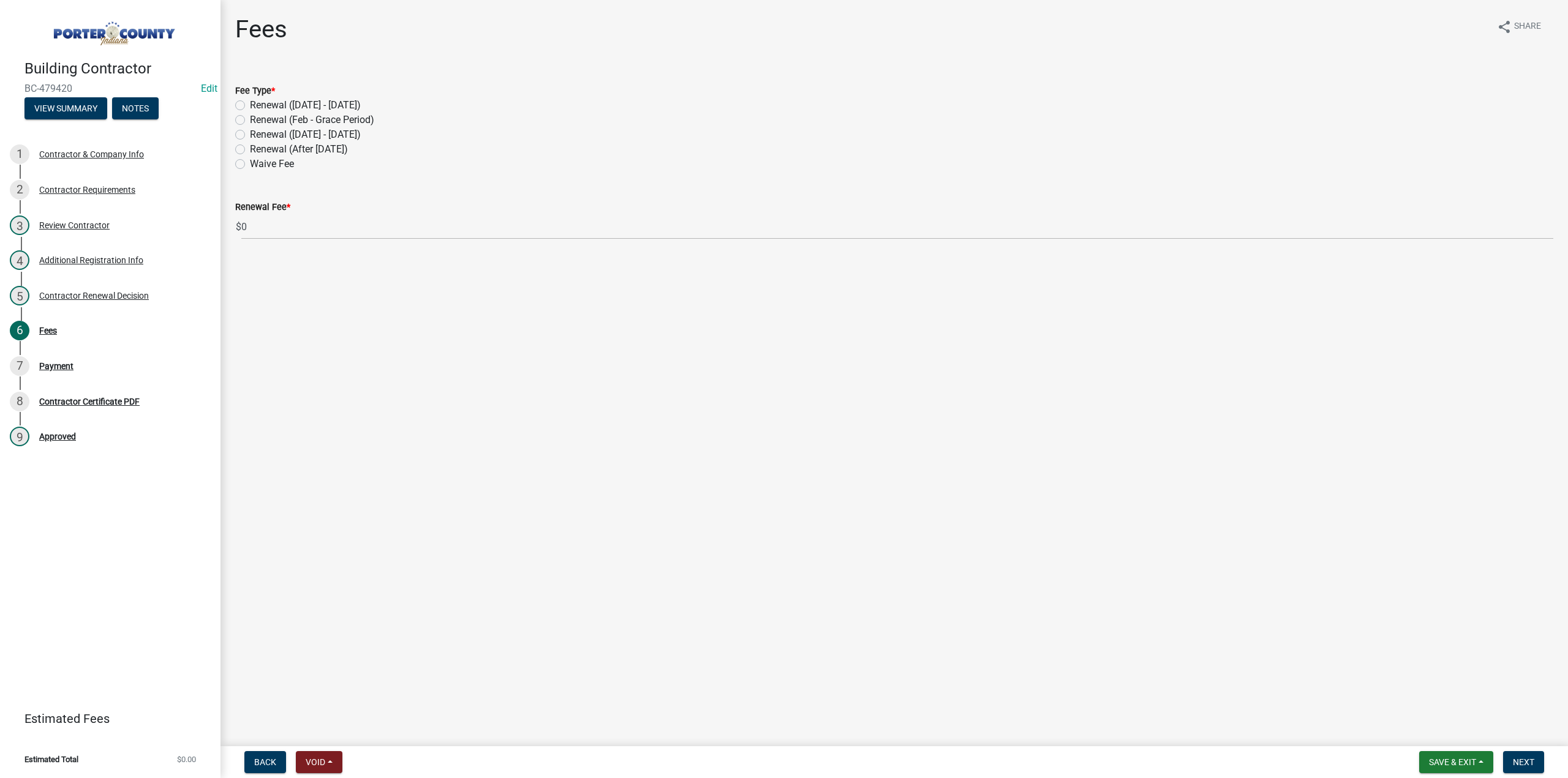
click at [250, 149] on label "Renewal (After Sept 1)" at bounding box center [299, 149] width 98 height 15
click at [250, 149] on input "Renewal (After Sept 1)" at bounding box center [254, 146] width 8 height 8
radio input "true"
click at [1528, 765] on span "Next" at bounding box center [1523, 762] width 21 height 9
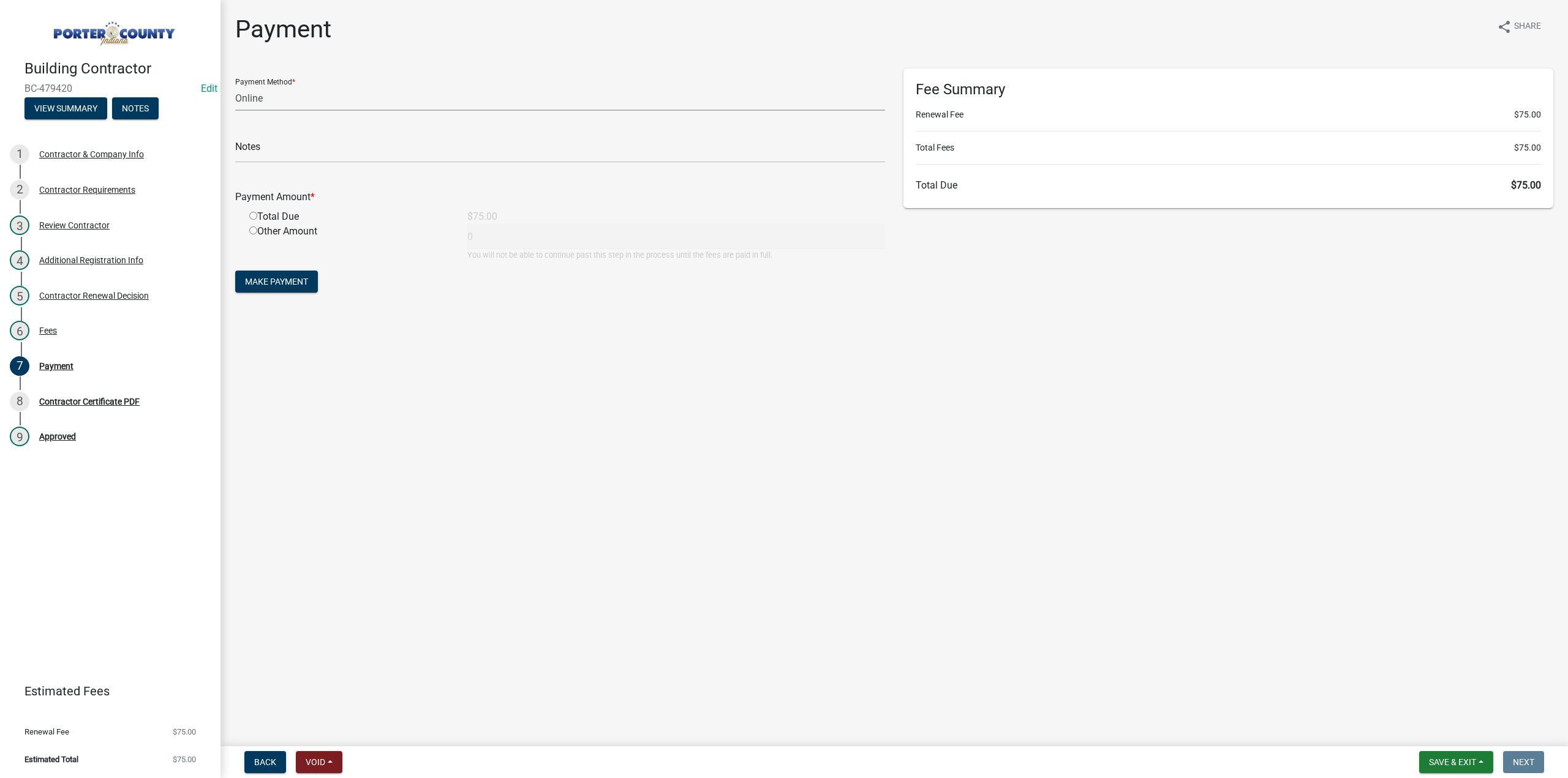
click at [264, 101] on select "Credit Card POS Check Cash Online" at bounding box center [560, 98] width 650 height 25
select select "2: 1"
click at [235, 86] on select "Credit Card POS Check Cash Online" at bounding box center [560, 98] width 650 height 25
click at [259, 150] on input "text" at bounding box center [560, 150] width 650 height 25
type input "Johnathan Taylor"
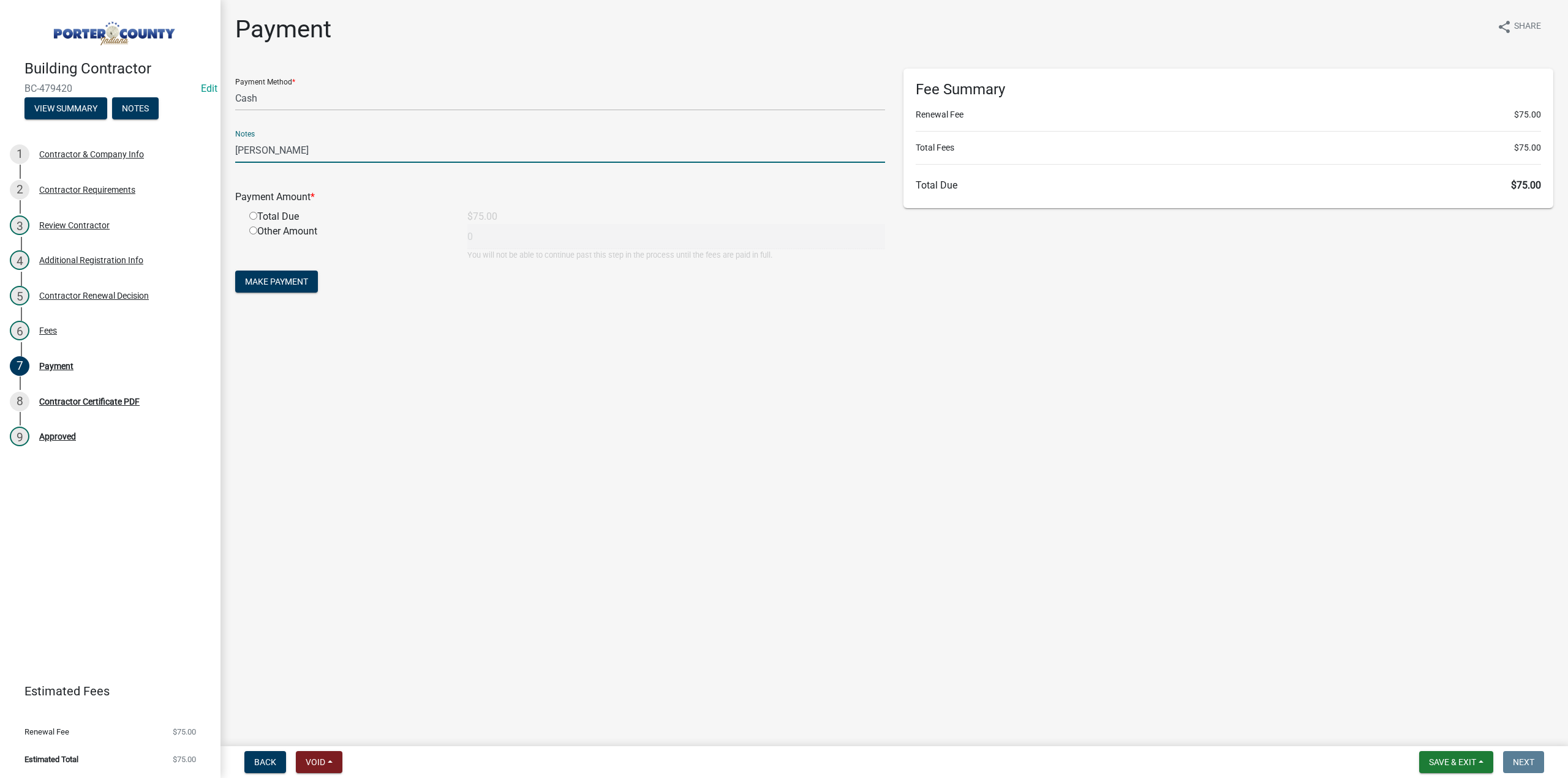
click at [252, 213] on input "radio" at bounding box center [253, 216] width 8 height 8
radio input "true"
type input "75"
click at [273, 275] on button "Make Payment" at bounding box center [276, 282] width 82 height 22
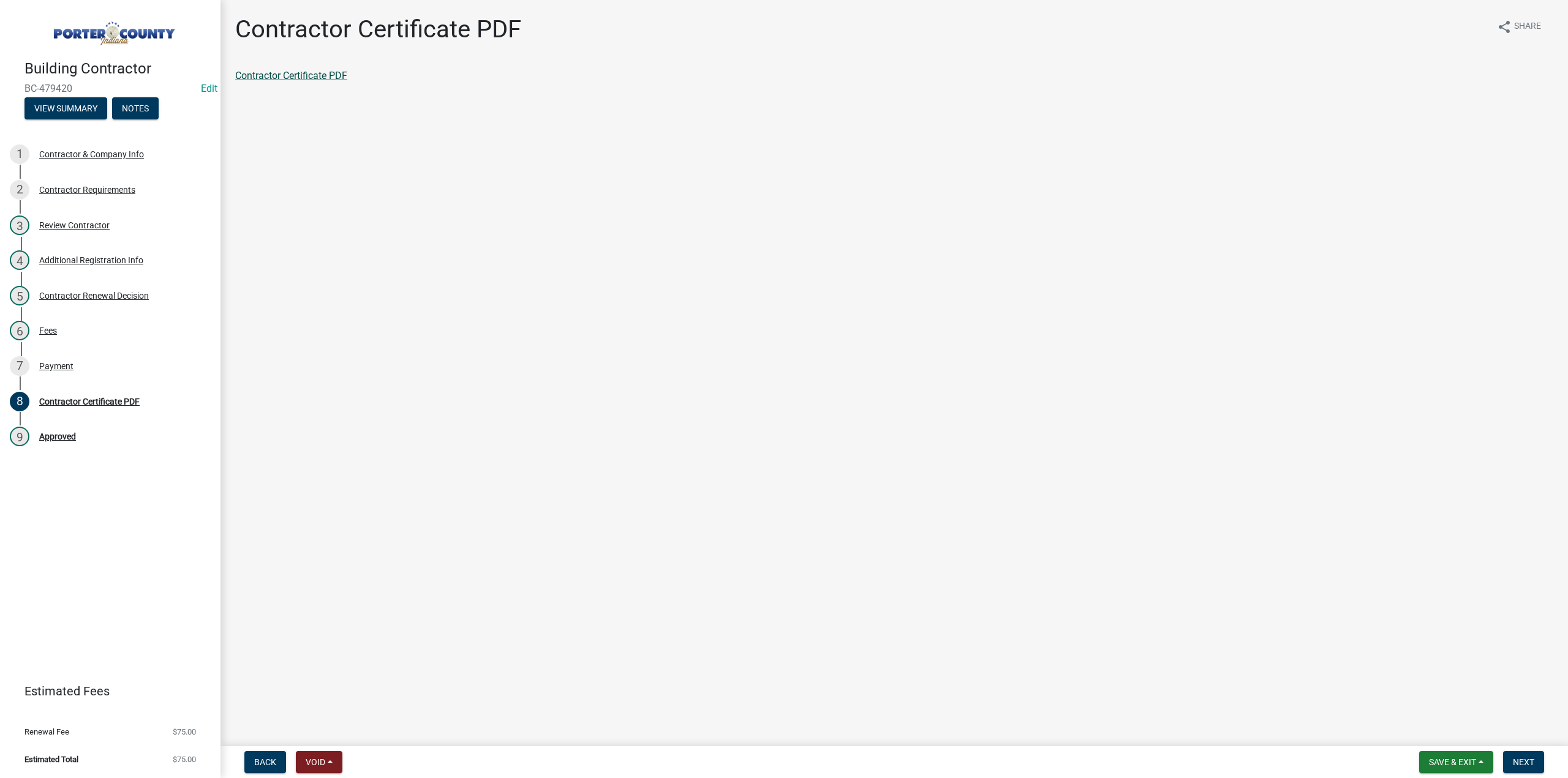
click at [290, 78] on link "Contractor Certificate PDF" at bounding box center [291, 76] width 112 height 12
click at [63, 369] on div "Payment" at bounding box center [56, 366] width 34 height 9
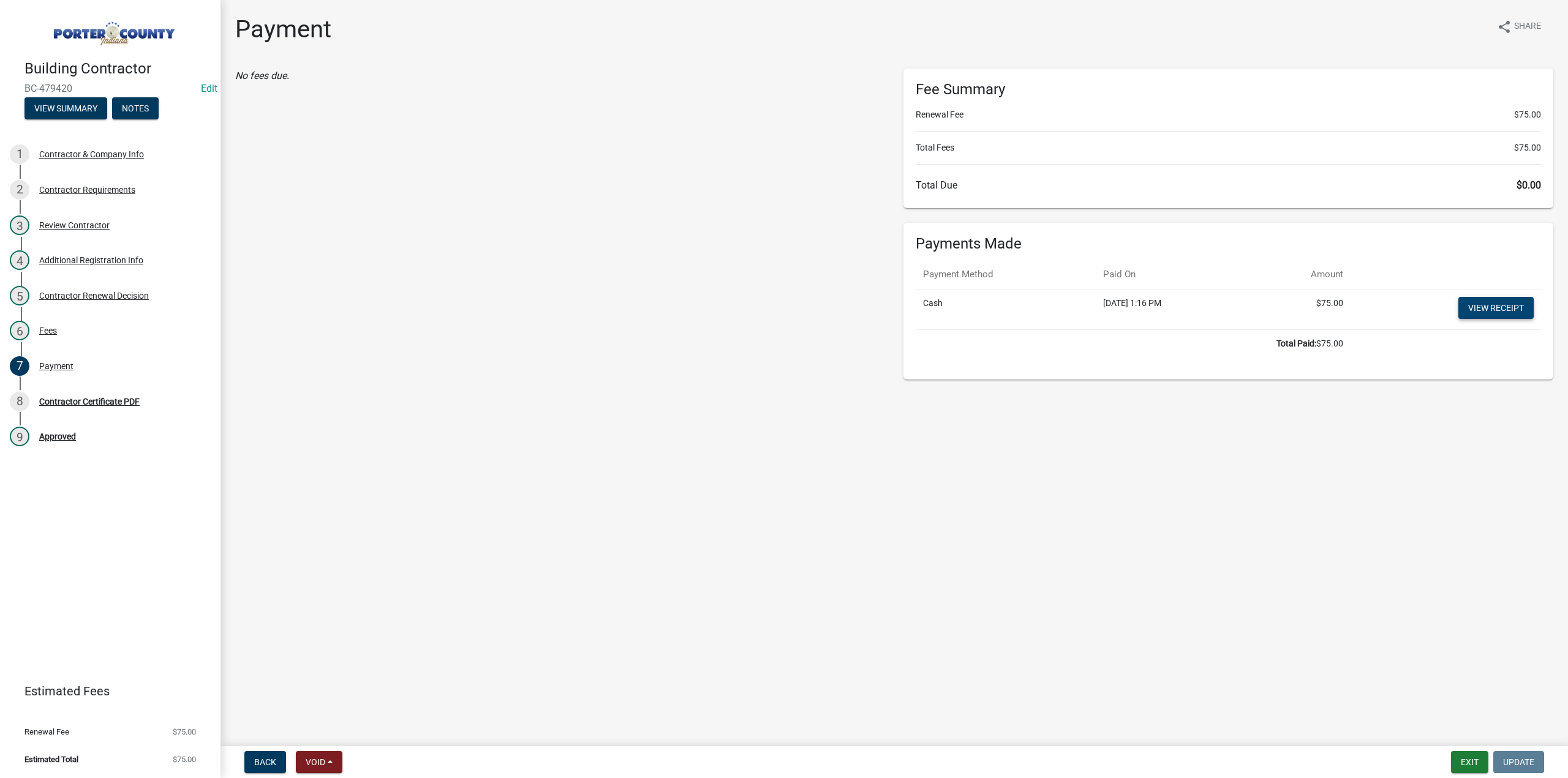
click at [1497, 310] on link "View receipt" at bounding box center [1496, 308] width 75 height 22
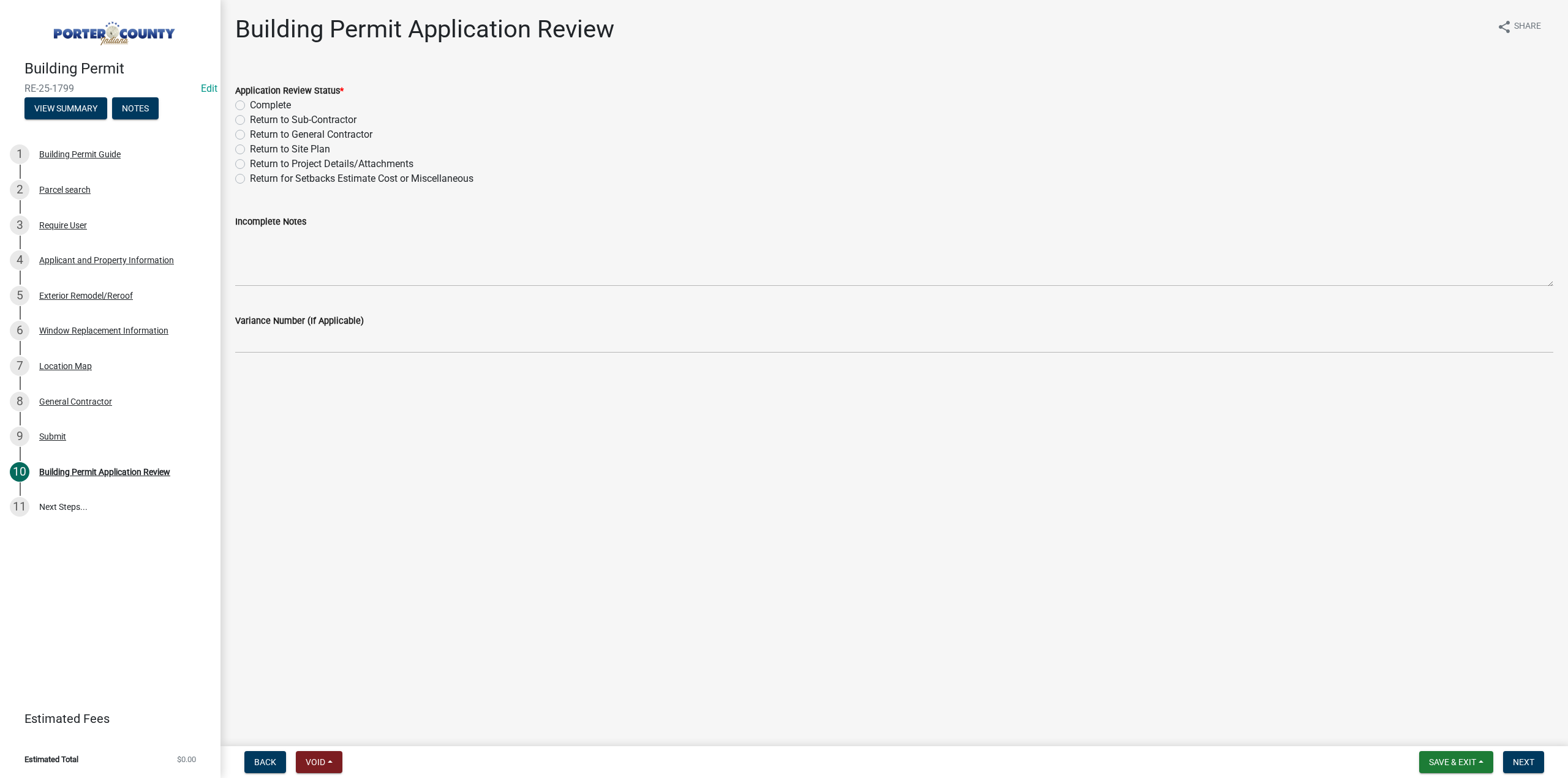
click at [250, 106] on label "Complete" at bounding box center [270, 106] width 41 height 15
click at [250, 106] on input "Complete" at bounding box center [254, 102] width 8 height 8
radio input "true"
click at [1519, 761] on span "Next" at bounding box center [1523, 762] width 21 height 9
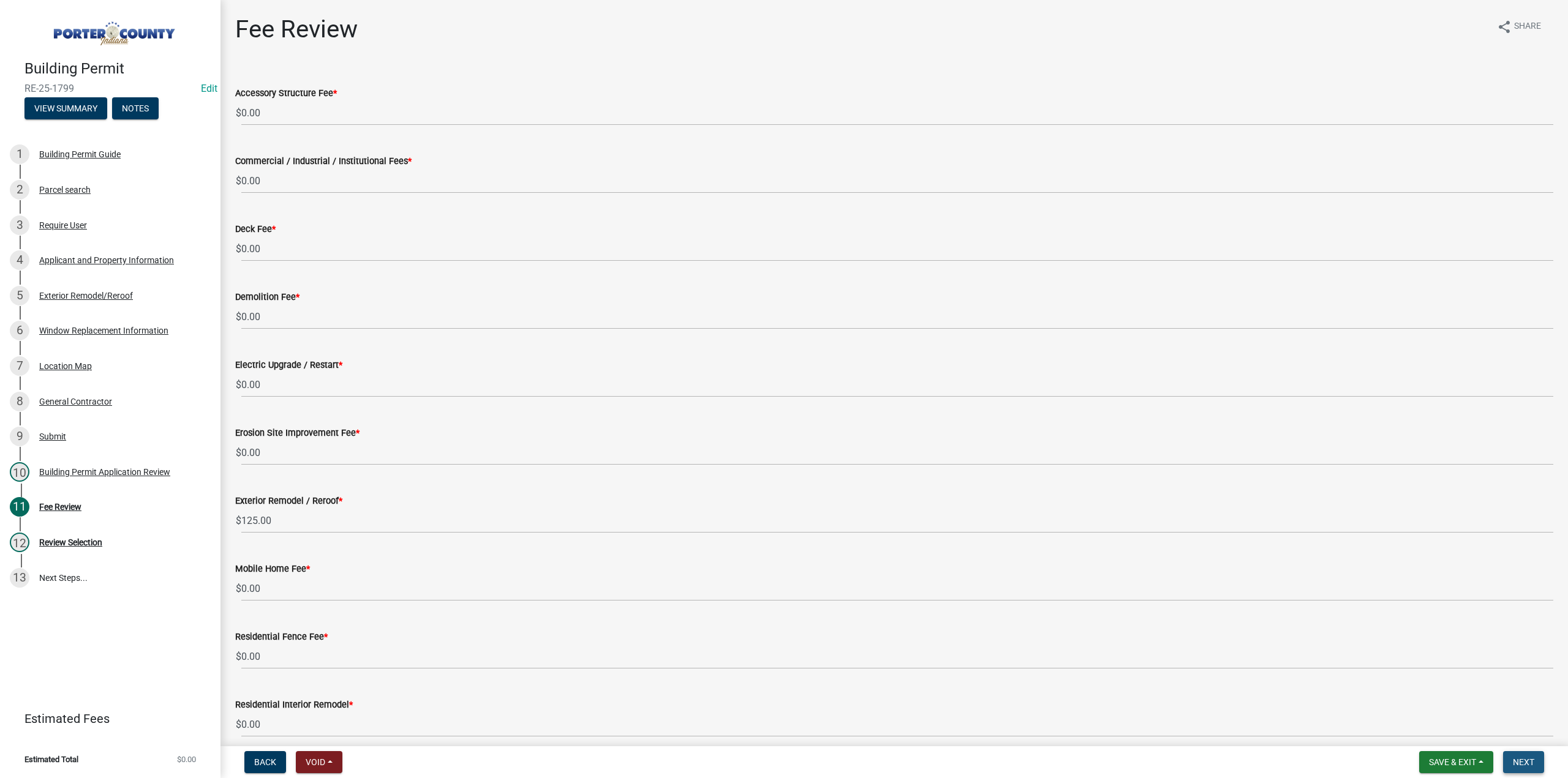
click at [1518, 760] on span "Next" at bounding box center [1523, 762] width 21 height 9
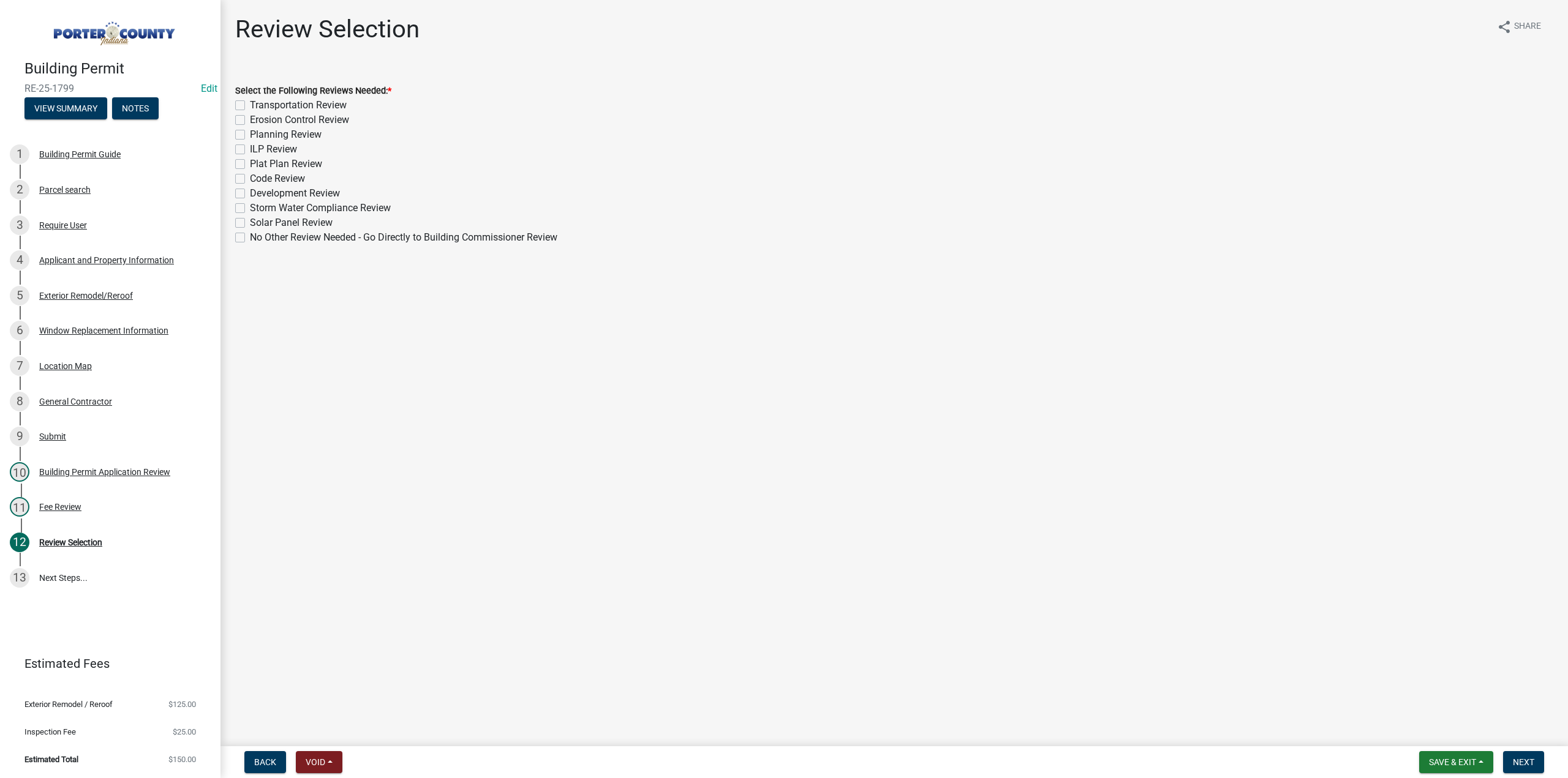
click at [250, 237] on label "No Other Review Needed - Go Directly to Building Commissioner Review" at bounding box center [404, 237] width 307 height 15
click at [250, 237] on input "No Other Review Needed - Go Directly to Building Commissioner Review" at bounding box center [254, 234] width 8 height 8
checkbox input "true"
checkbox input "false"
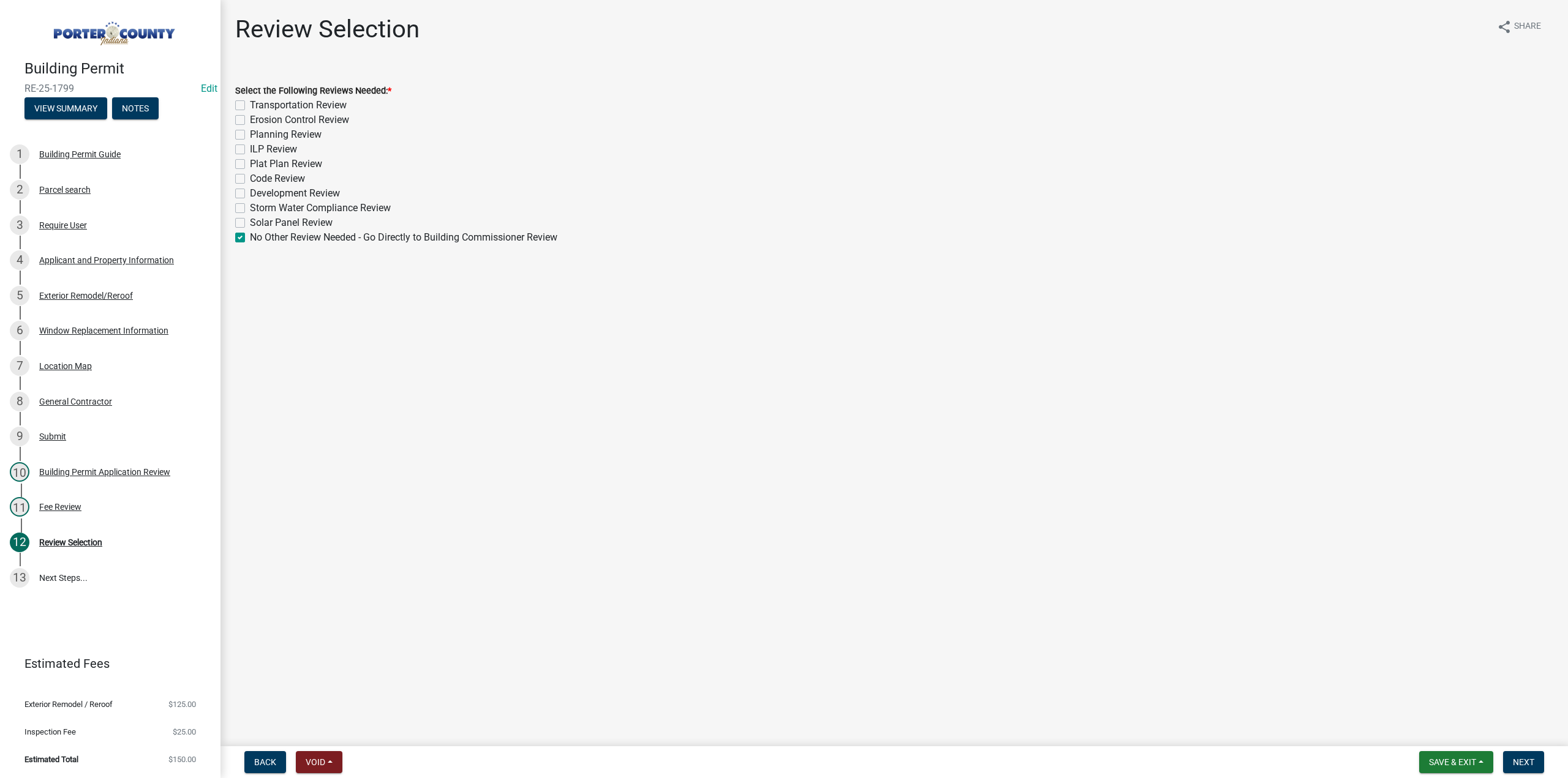
checkbox input "false"
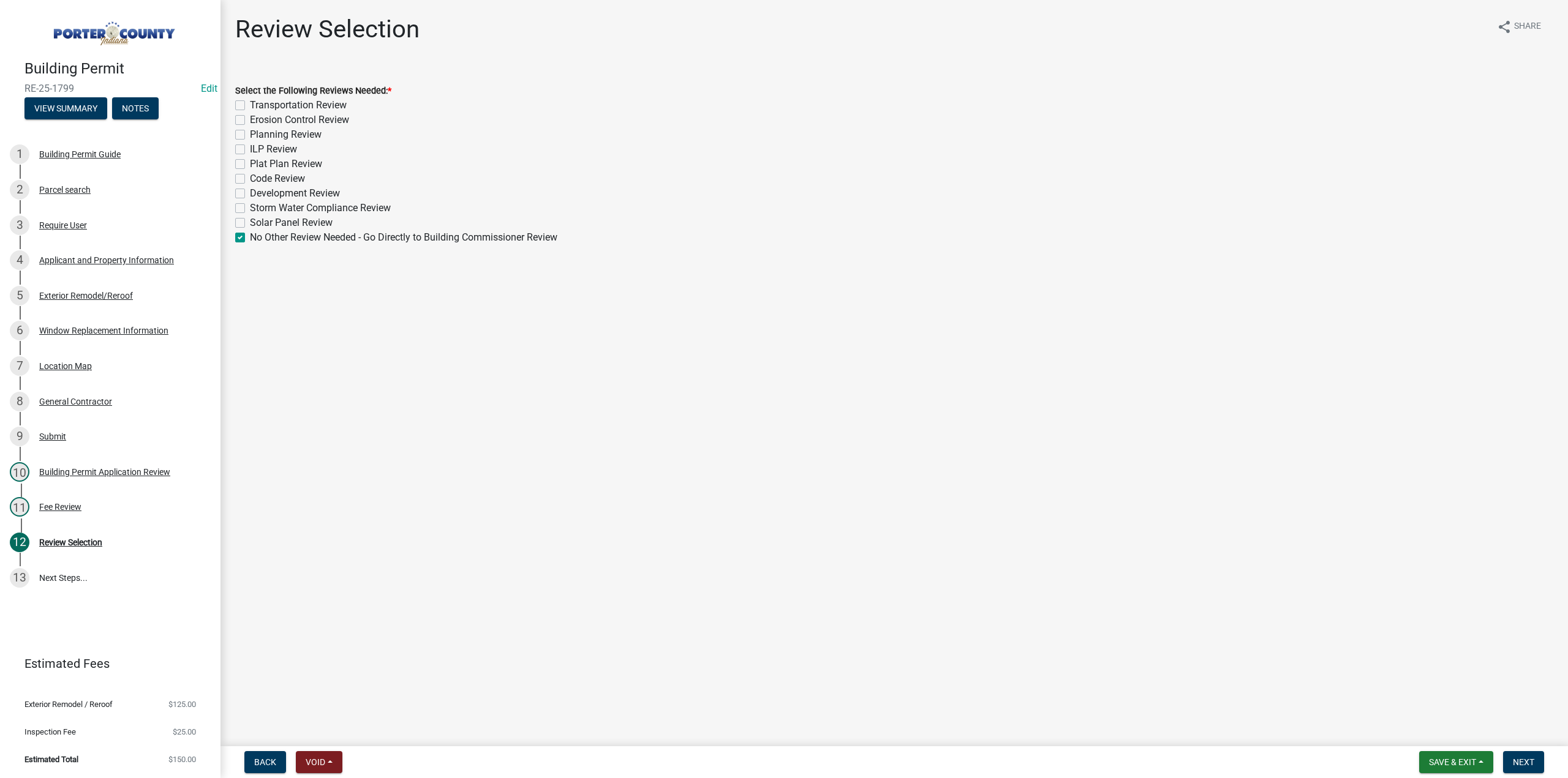
checkbox input "false"
checkbox input "true"
click at [1526, 763] on span "Next" at bounding box center [1523, 762] width 21 height 9
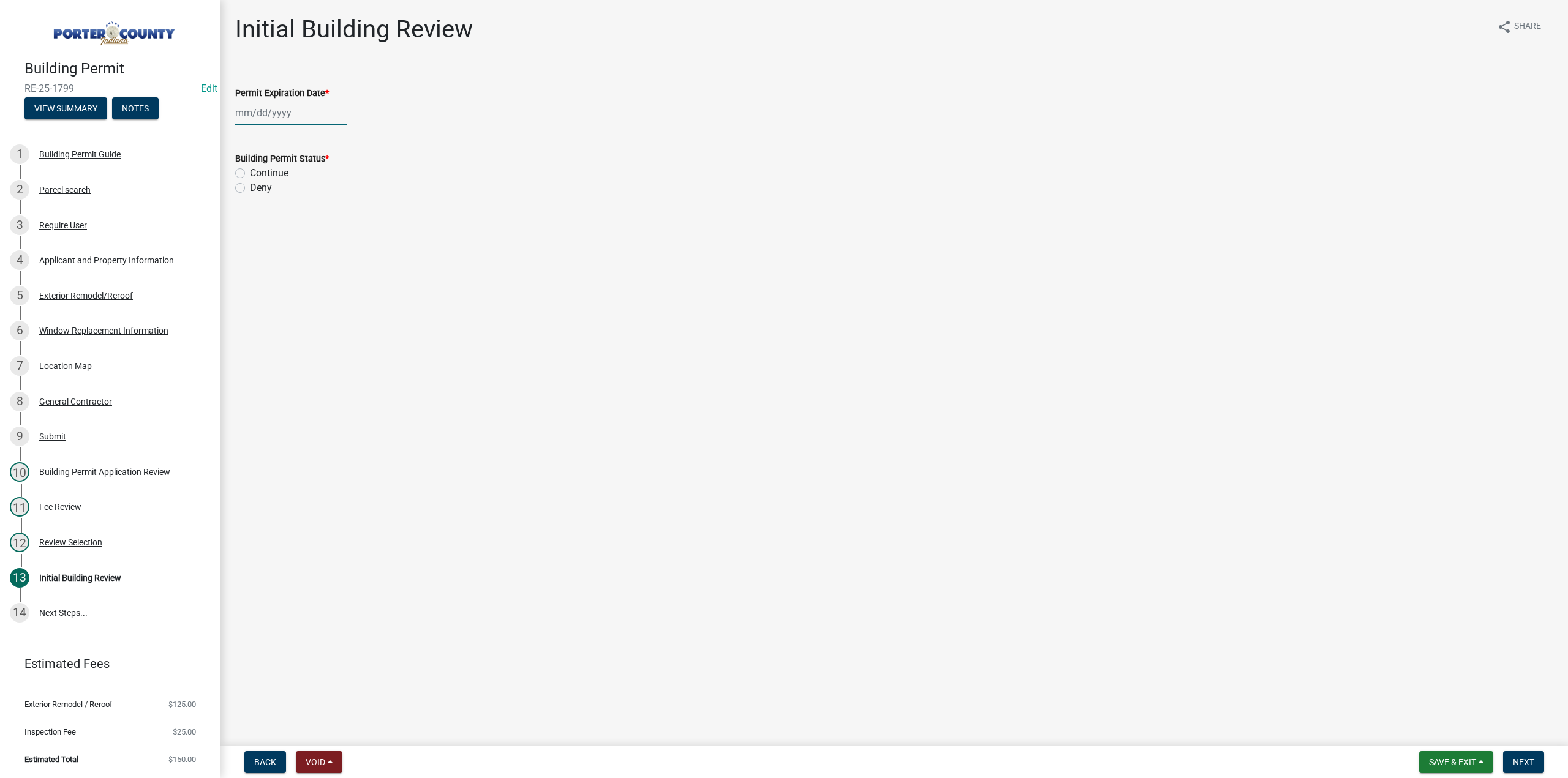
click at [267, 118] on div at bounding box center [291, 113] width 112 height 25
select select "9"
click at [322, 144] on select "1525 1526 1527 1528 1529 1530 1531 1532 1533 1534 1535 1536 1537 1538 1539 1540…" at bounding box center [332, 139] width 44 height 18
select select "2026"
click at [310, 130] on select "1525 1526 1527 1528 1529 1530 1531 1532 1533 1534 1535 1536 1537 1538 1539 1540…" at bounding box center [332, 139] width 44 height 18
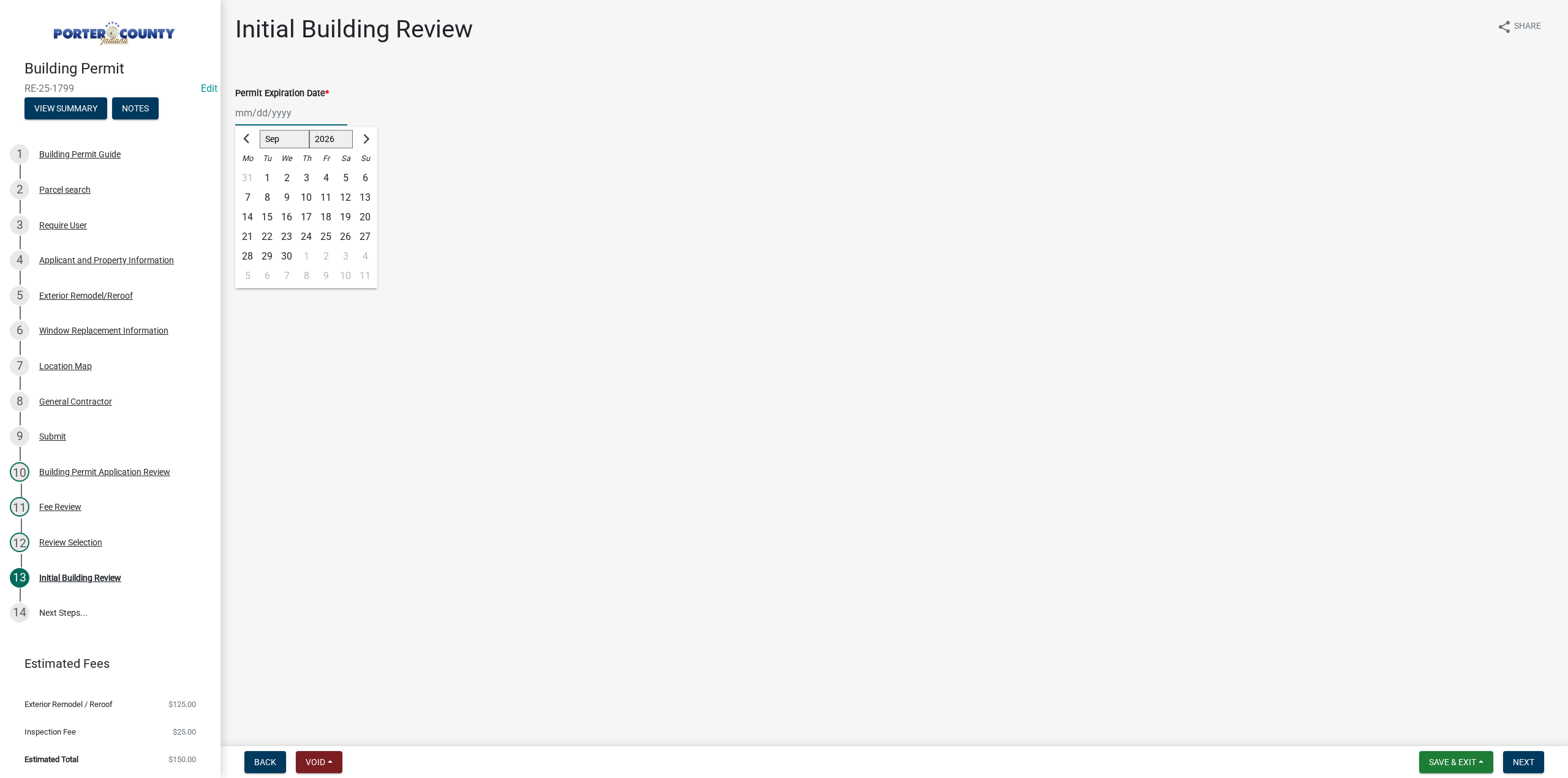
click at [288, 216] on div "16" at bounding box center [286, 217] width 20 height 20
type input "09/16/2026"
click at [250, 173] on label "Continue" at bounding box center [269, 173] width 39 height 15
click at [250, 173] on input "Continue" at bounding box center [254, 170] width 8 height 8
radio input "true"
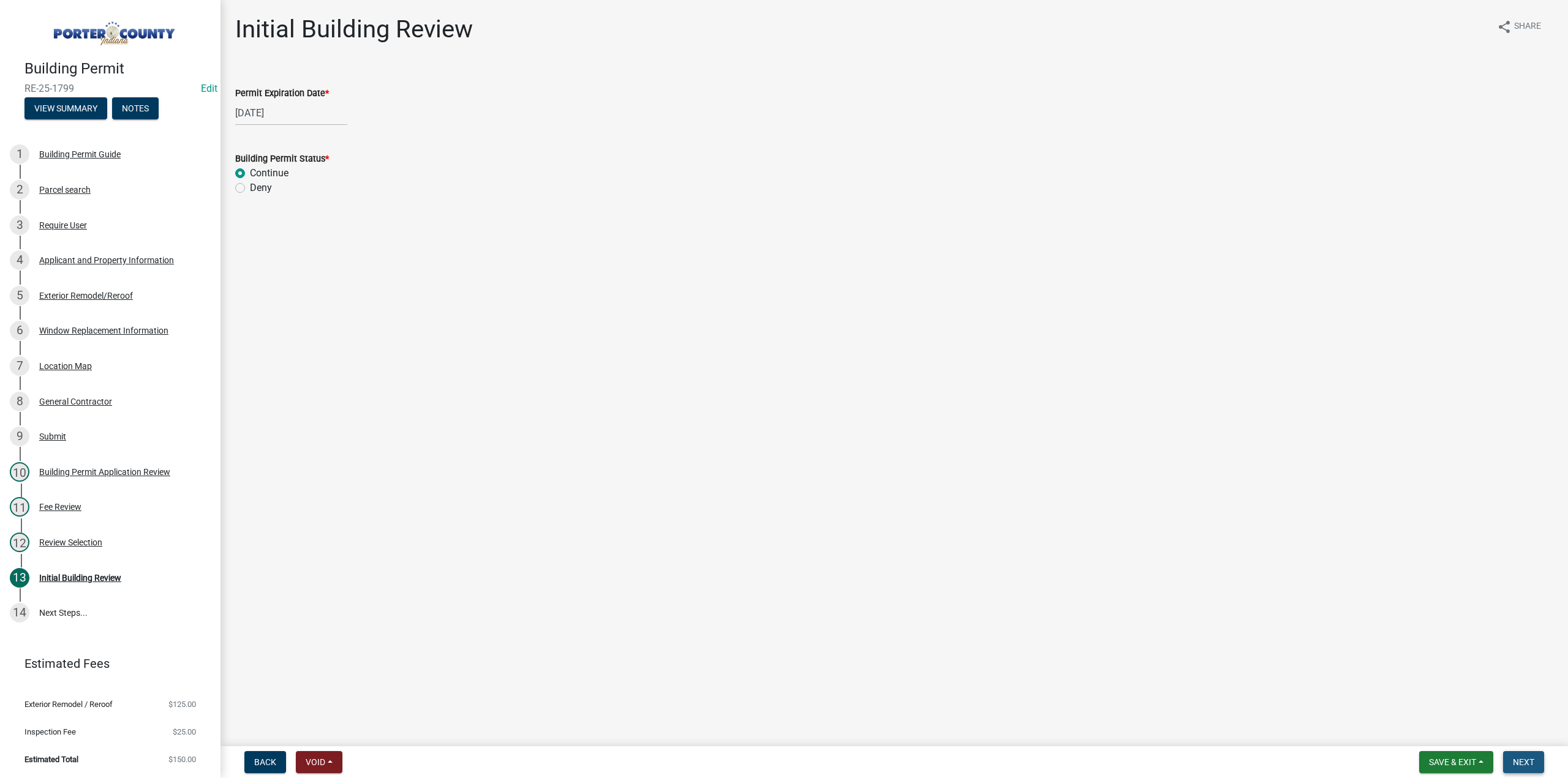
click at [1521, 759] on span "Next" at bounding box center [1523, 762] width 21 height 9
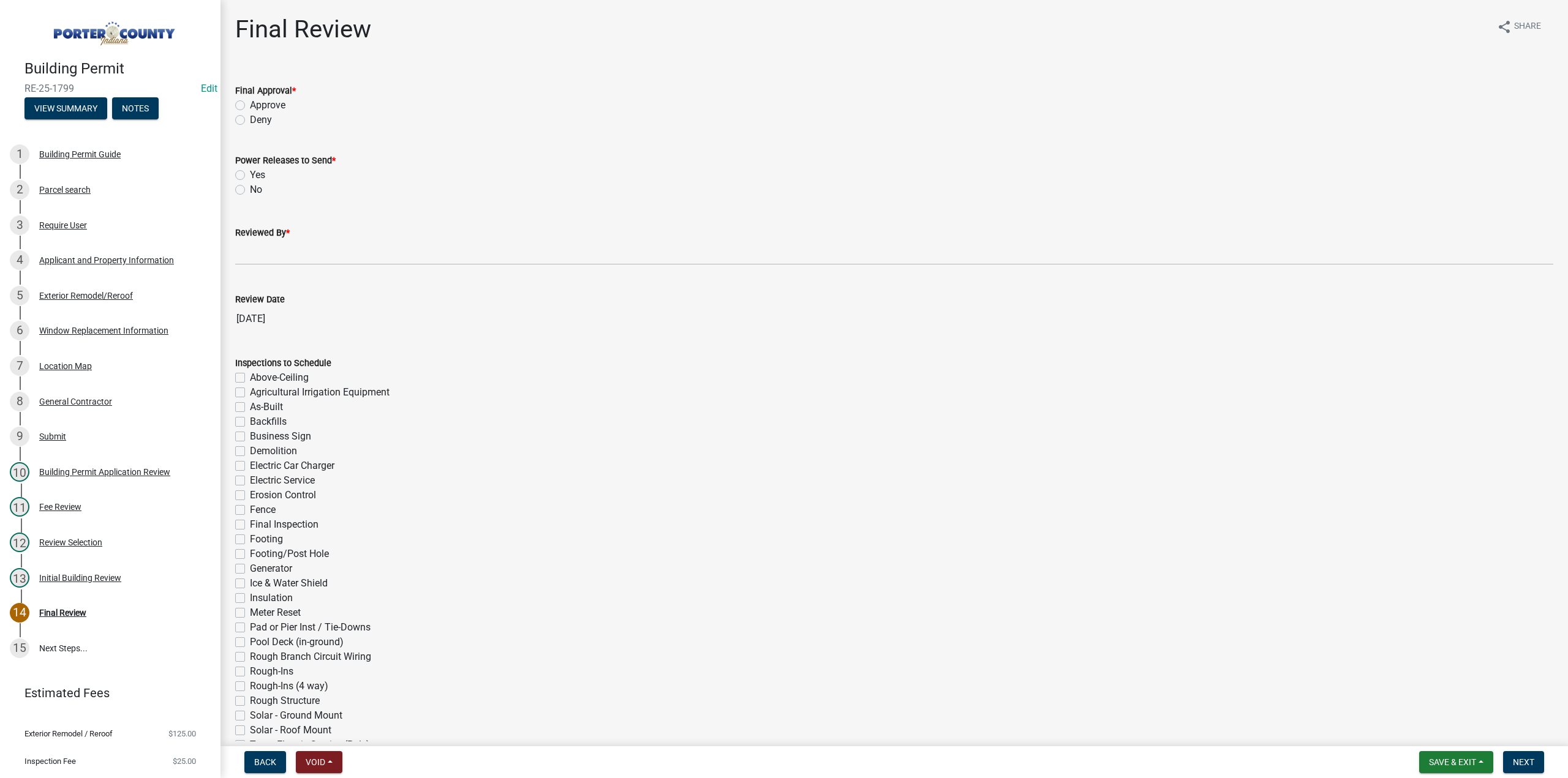
click at [250, 106] on label "Approve" at bounding box center [267, 106] width 36 height 15
click at [250, 106] on input "Approve" at bounding box center [254, 102] width 8 height 8
radio input "true"
drag, startPoint x: 240, startPoint y: 190, endPoint x: 257, endPoint y: 222, distance: 36.2
click at [250, 192] on label "No" at bounding box center [256, 190] width 12 height 15
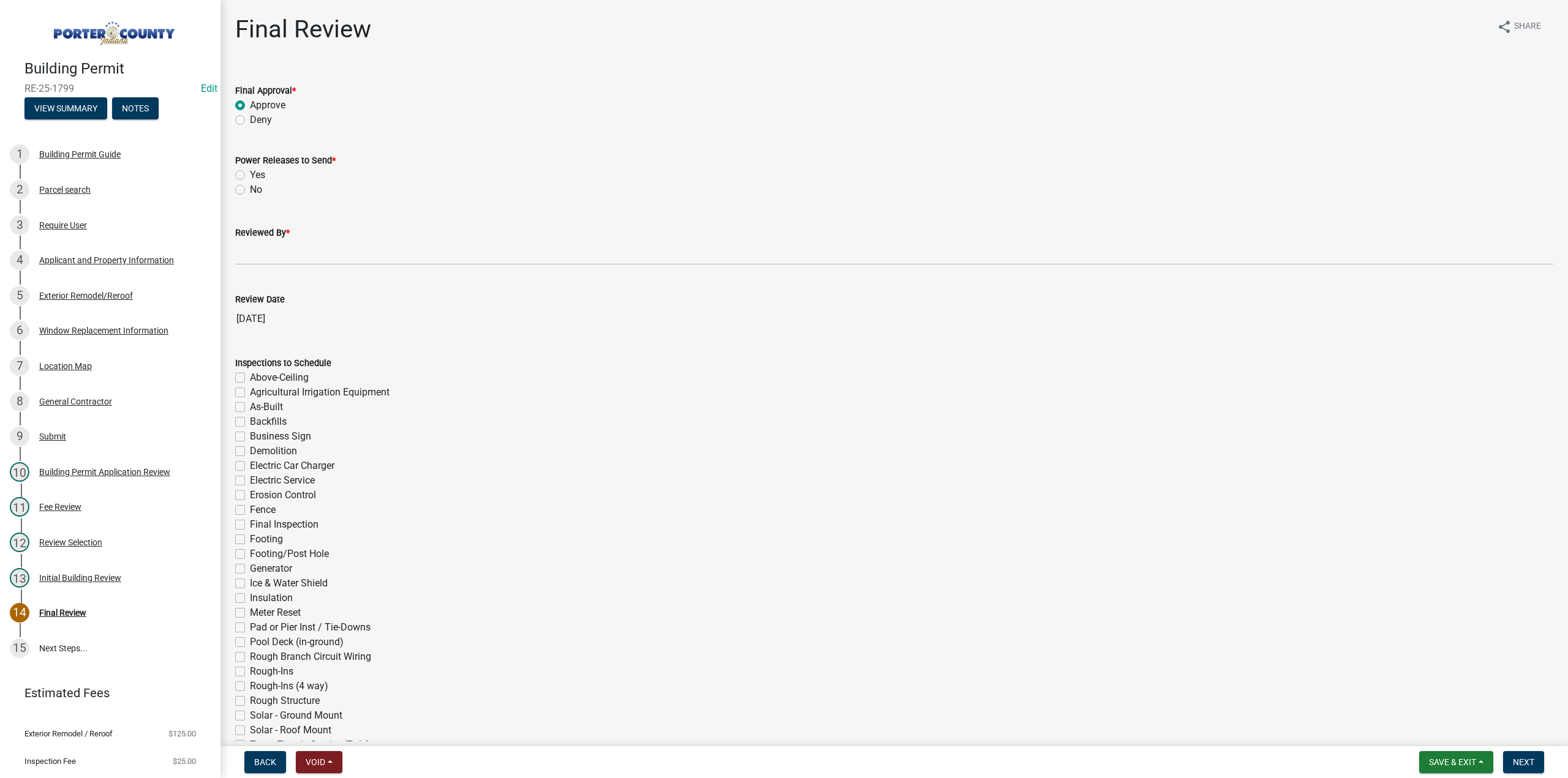
click at [250, 190] on input "No" at bounding box center [254, 186] width 8 height 8
radio input "true"
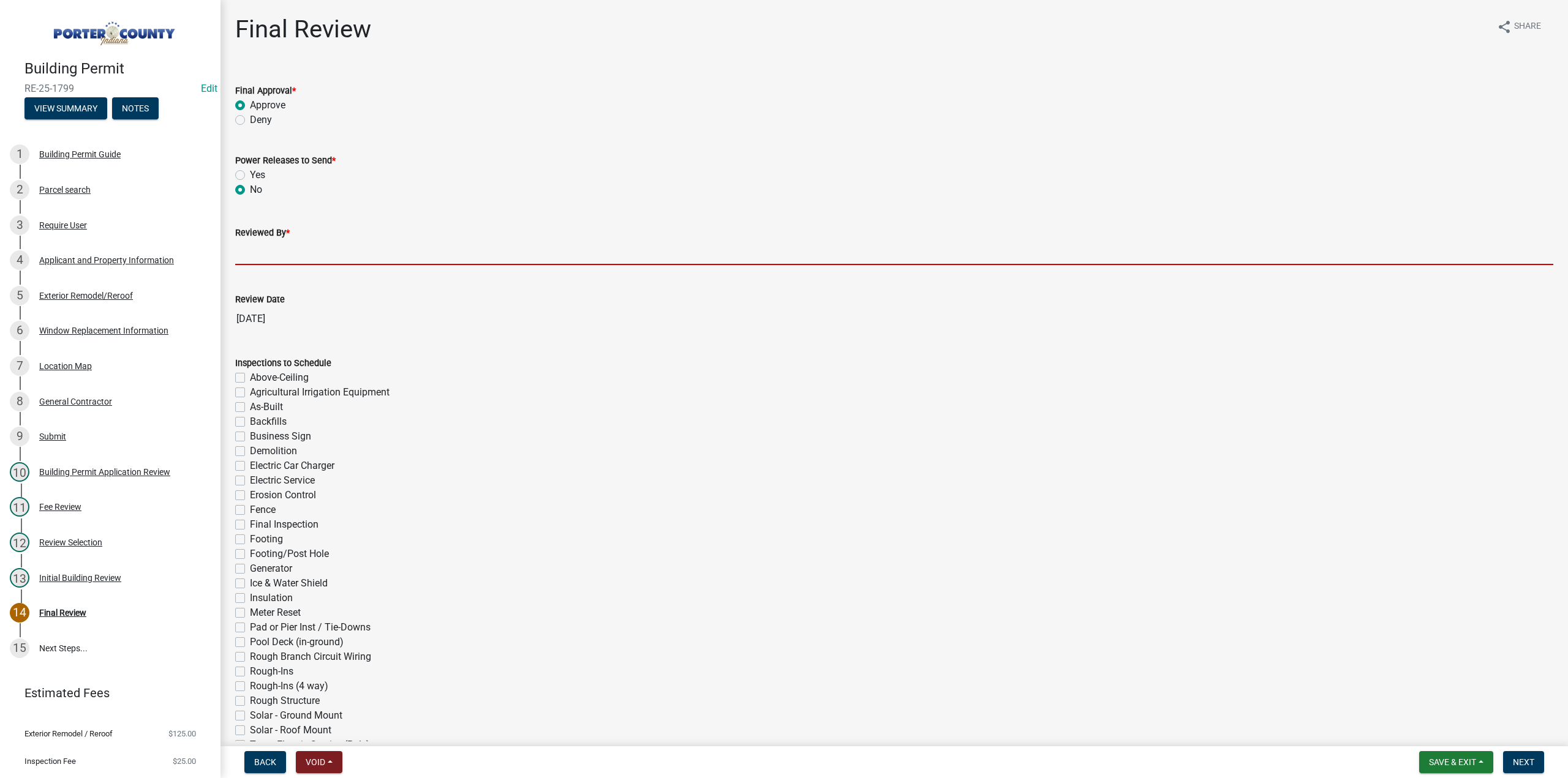
click at [278, 250] on input "Reviewed By *" at bounding box center [894, 253] width 1318 height 25
type input "TT"
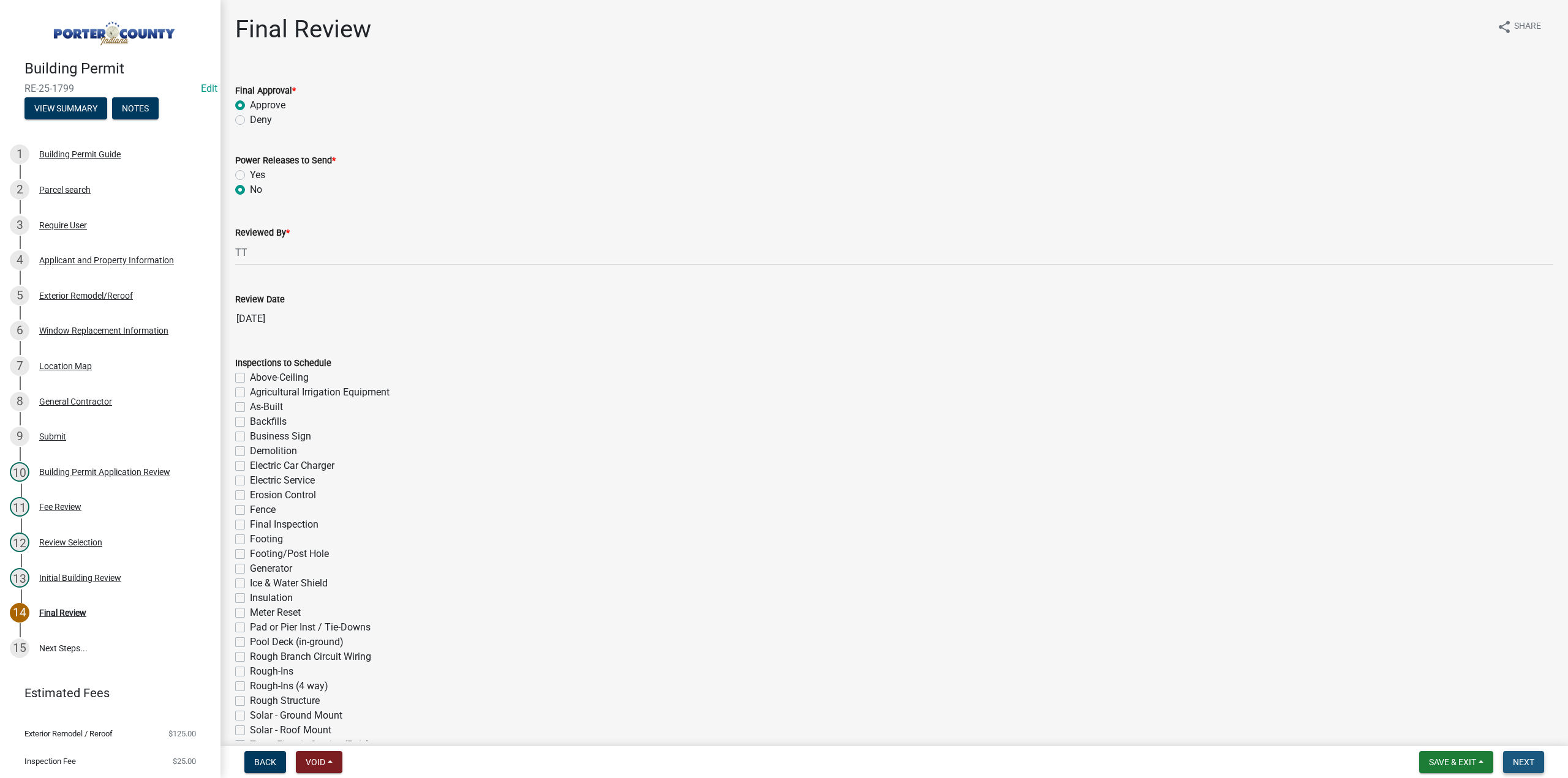
click at [1516, 756] on button "Next" at bounding box center [1524, 762] width 41 height 22
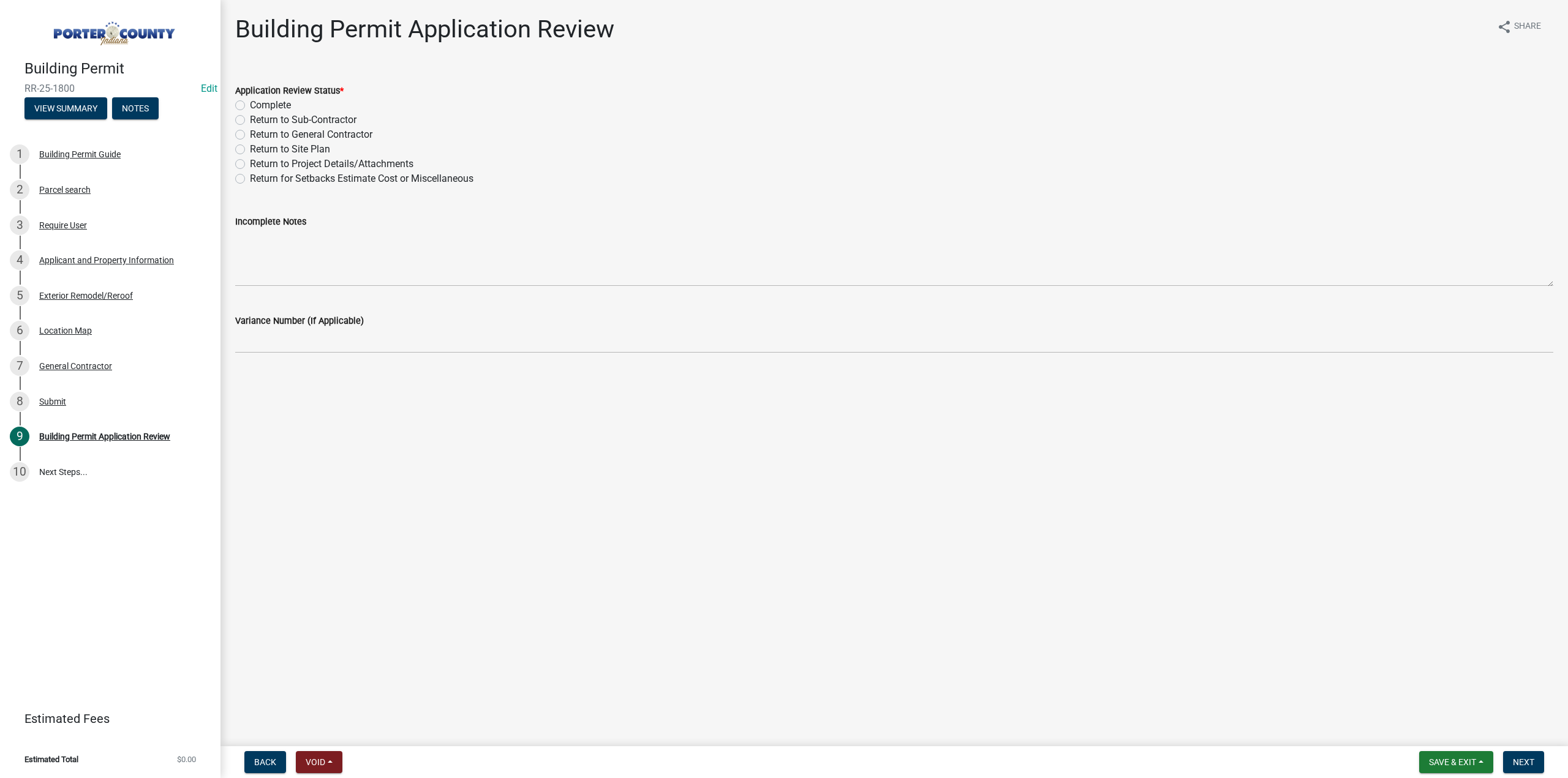
click at [250, 109] on label "Complete" at bounding box center [270, 106] width 41 height 15
click at [250, 106] on input "Complete" at bounding box center [254, 102] width 8 height 8
radio input "true"
drag, startPoint x: 1536, startPoint y: 768, endPoint x: 1470, endPoint y: 756, distance: 67.1
click at [1534, 768] on button "Next" at bounding box center [1524, 762] width 41 height 22
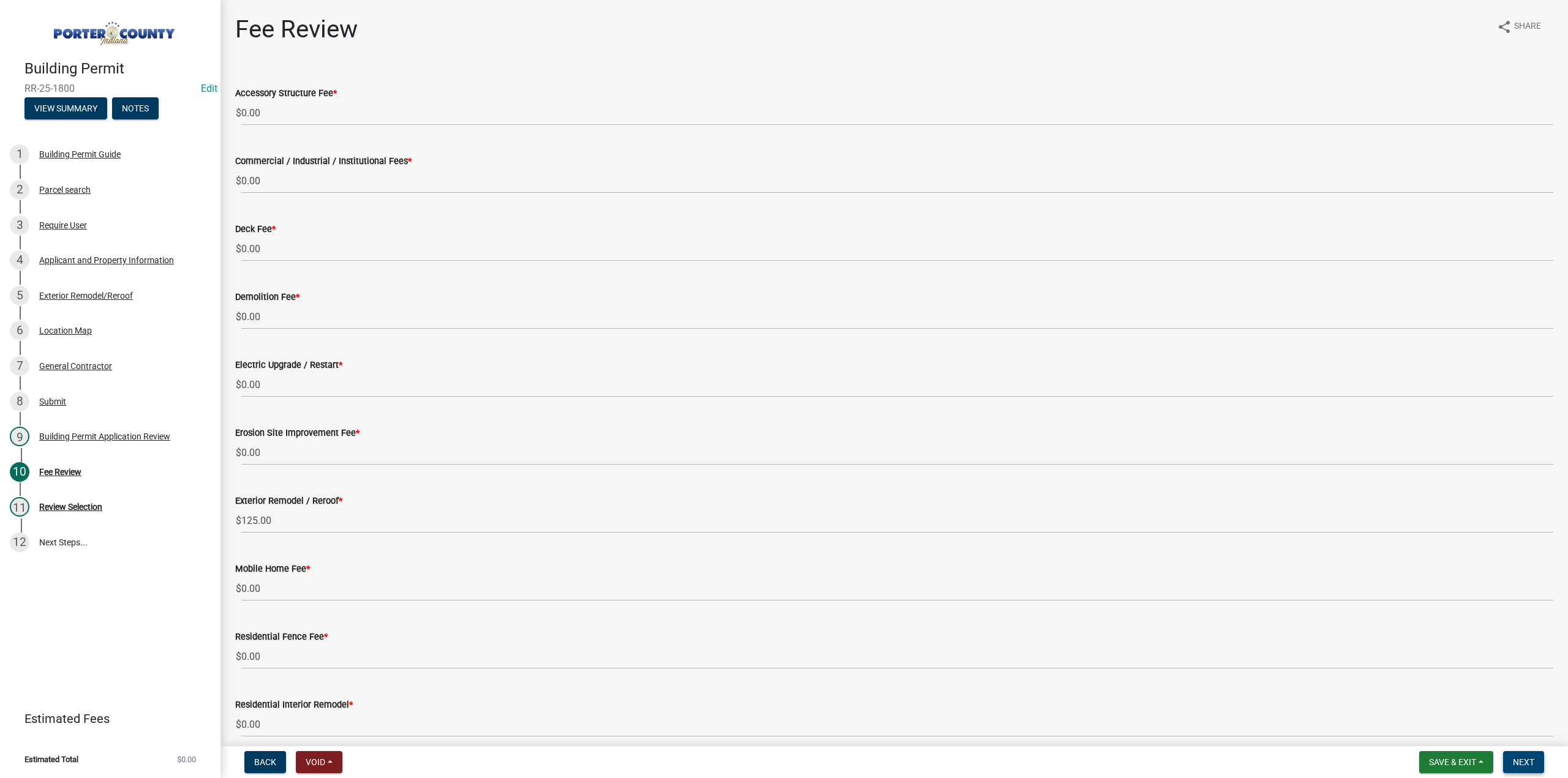
drag, startPoint x: 1521, startPoint y: 767, endPoint x: 1332, endPoint y: 739, distance: 191.1
click at [1521, 766] on span "Next" at bounding box center [1523, 762] width 21 height 9
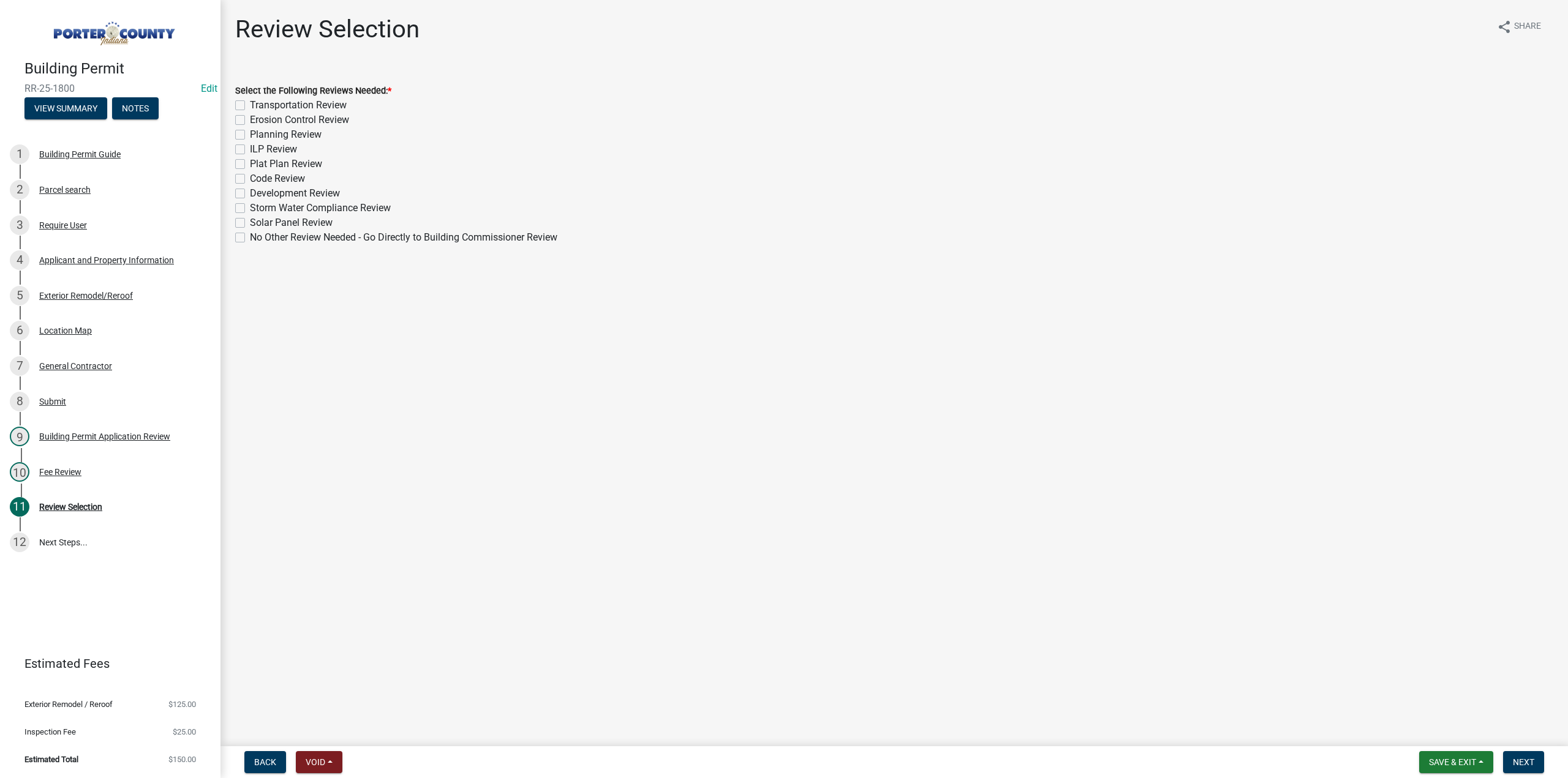
drag, startPoint x: 237, startPoint y: 240, endPoint x: 415, endPoint y: 390, distance: 232.8
click at [250, 240] on label "No Other Review Needed - Go Directly to Building Commissioner Review" at bounding box center [404, 237] width 307 height 15
click at [250, 238] on input "No Other Review Needed - Go Directly to Building Commissioner Review" at bounding box center [254, 234] width 8 height 8
checkbox input "true"
checkbox input "false"
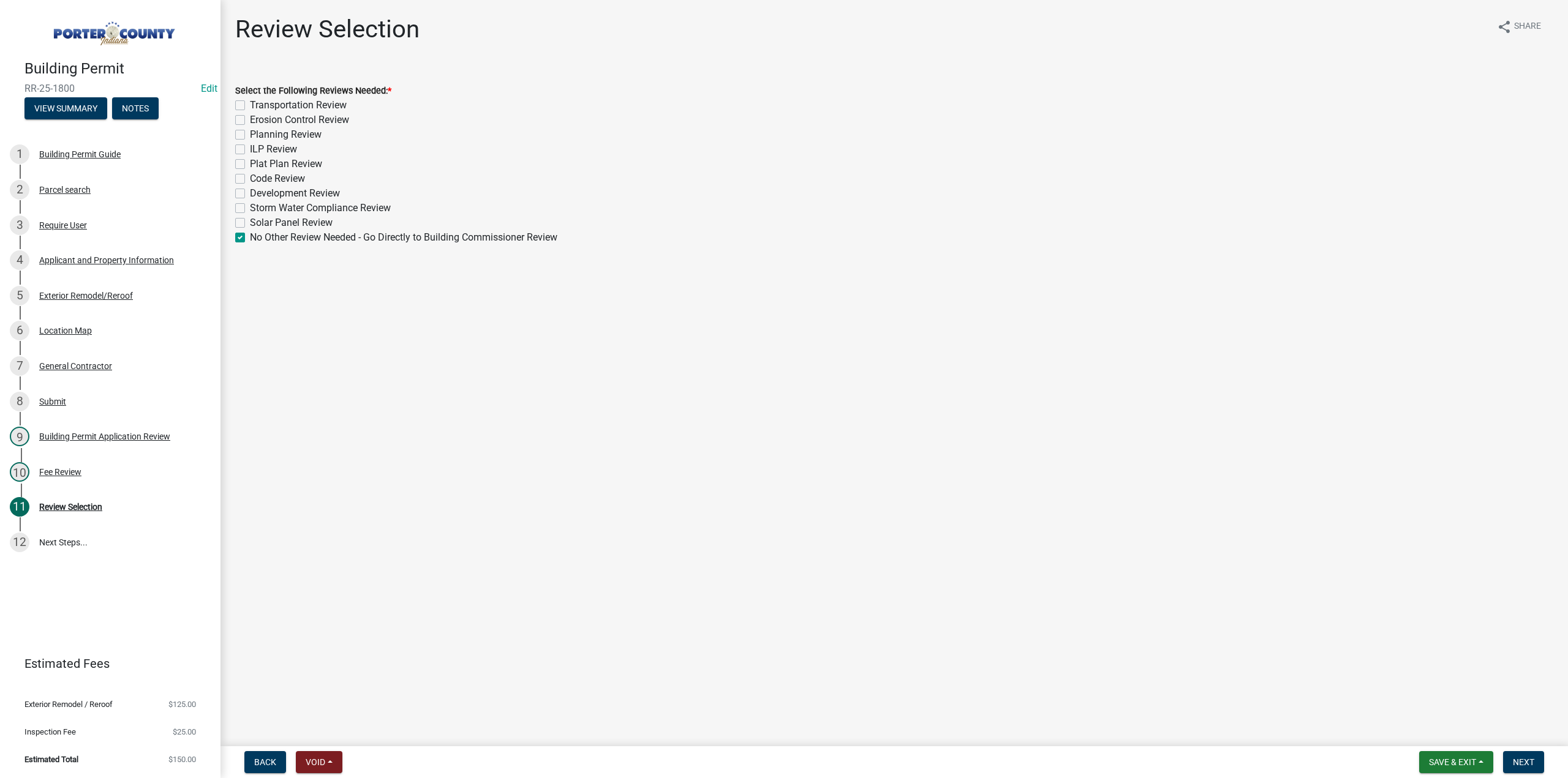
checkbox input "false"
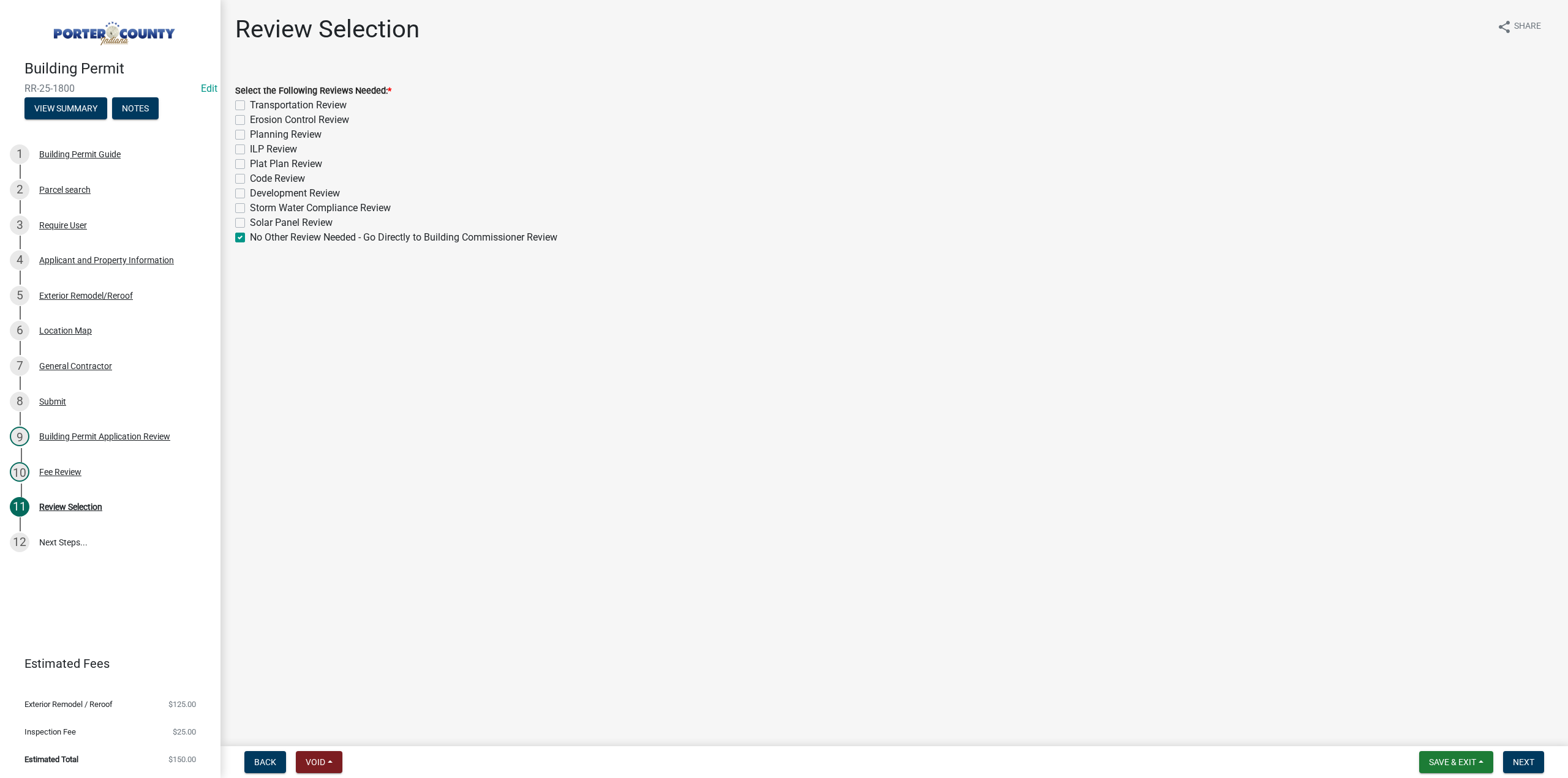
checkbox input "false"
checkbox input "true"
click at [1518, 759] on span "Next" at bounding box center [1523, 762] width 21 height 9
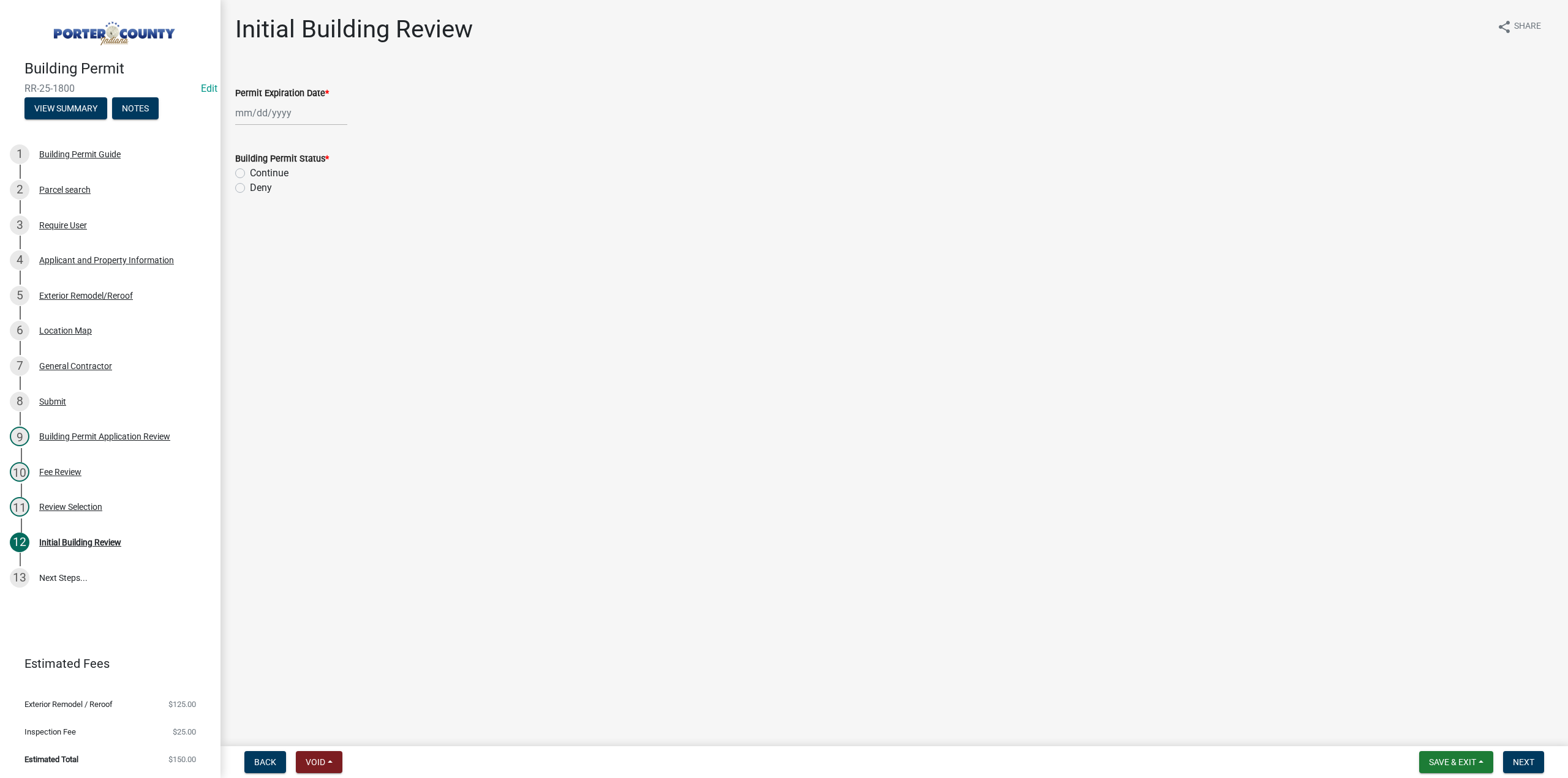
select select "9"
click at [299, 113] on div "Jan Feb Mar Apr May Jun Jul Aug Sep Oct Nov Dec 1525 1526 1527 1528 1529 1530 1…" at bounding box center [291, 113] width 112 height 25
click at [316, 143] on select "1525 1526 1527 1528 1529 1530 1531 1532 1533 1534 1535 1536 1537 1538 1539 1540…" at bounding box center [332, 139] width 44 height 18
select select "2026"
click at [310, 130] on select "1525 1526 1527 1528 1529 1530 1531 1532 1533 1534 1535 1536 1537 1538 1539 1540…" at bounding box center [332, 139] width 44 height 18
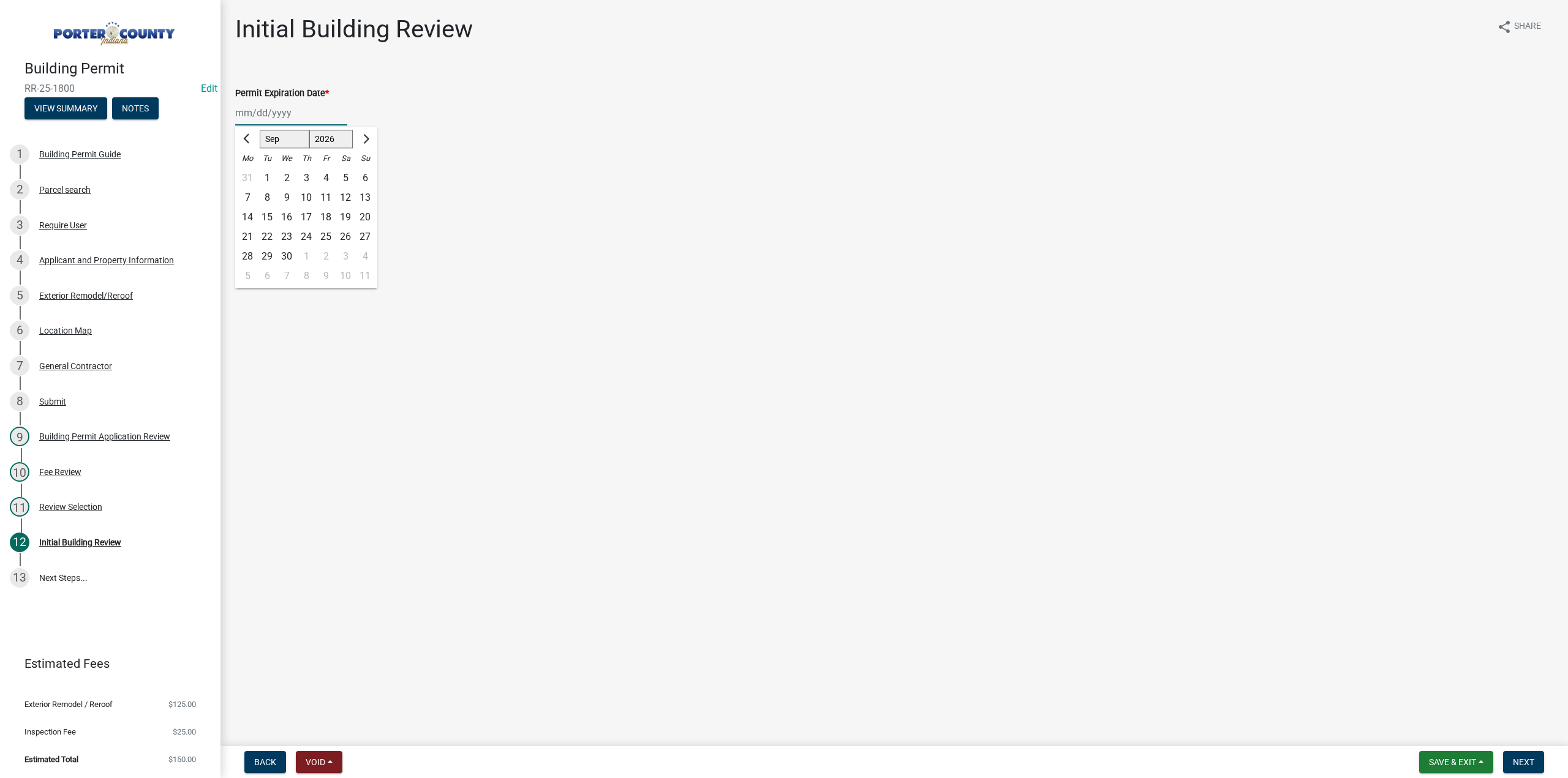
click at [289, 217] on div "16" at bounding box center [286, 217] width 20 height 20
type input "09/16/2026"
click at [250, 172] on label "Continue" at bounding box center [269, 173] width 39 height 15
click at [250, 172] on input "Continue" at bounding box center [254, 170] width 8 height 8
radio input "true"
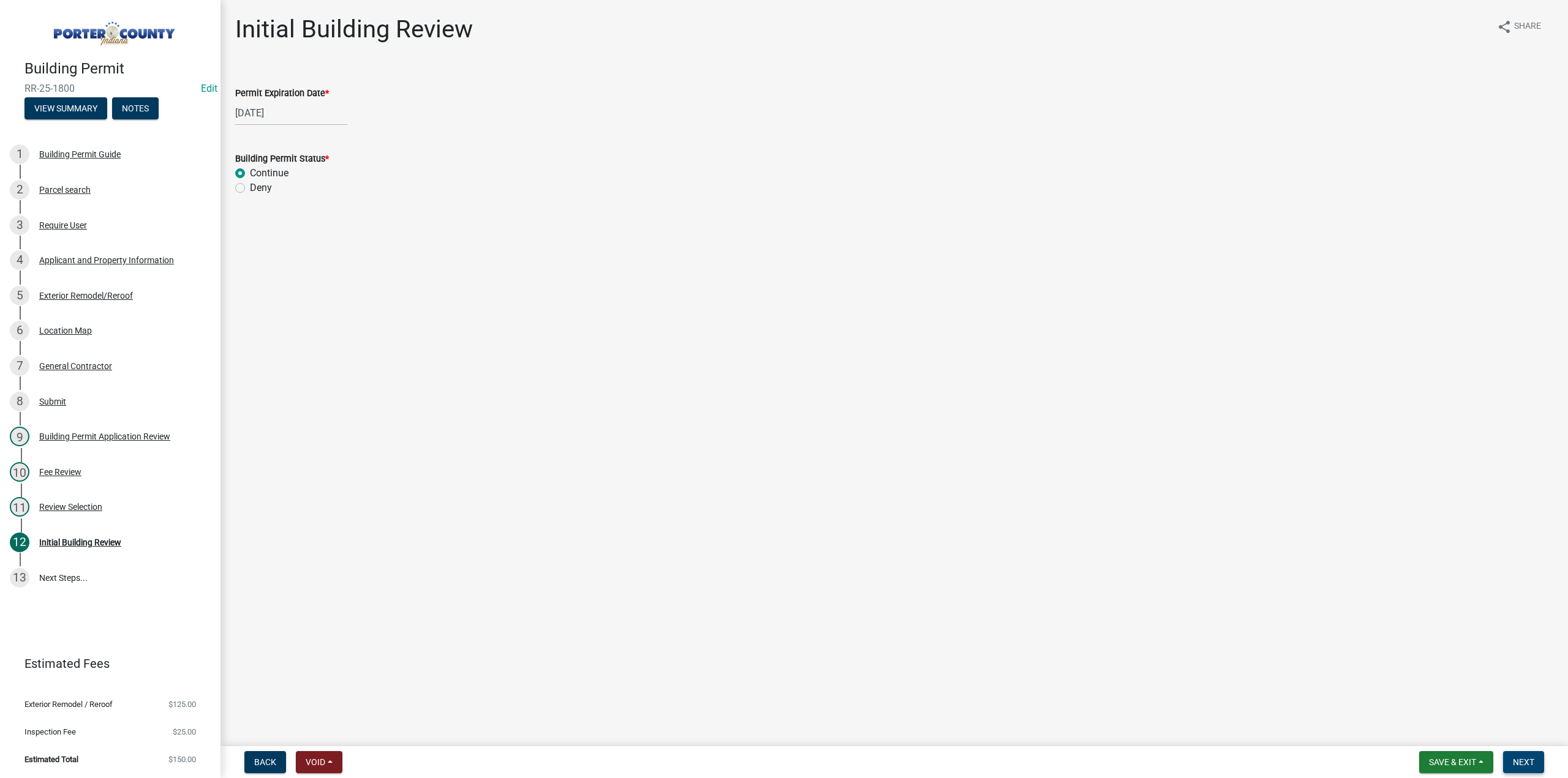
click at [1528, 763] on span "Next" at bounding box center [1523, 762] width 21 height 9
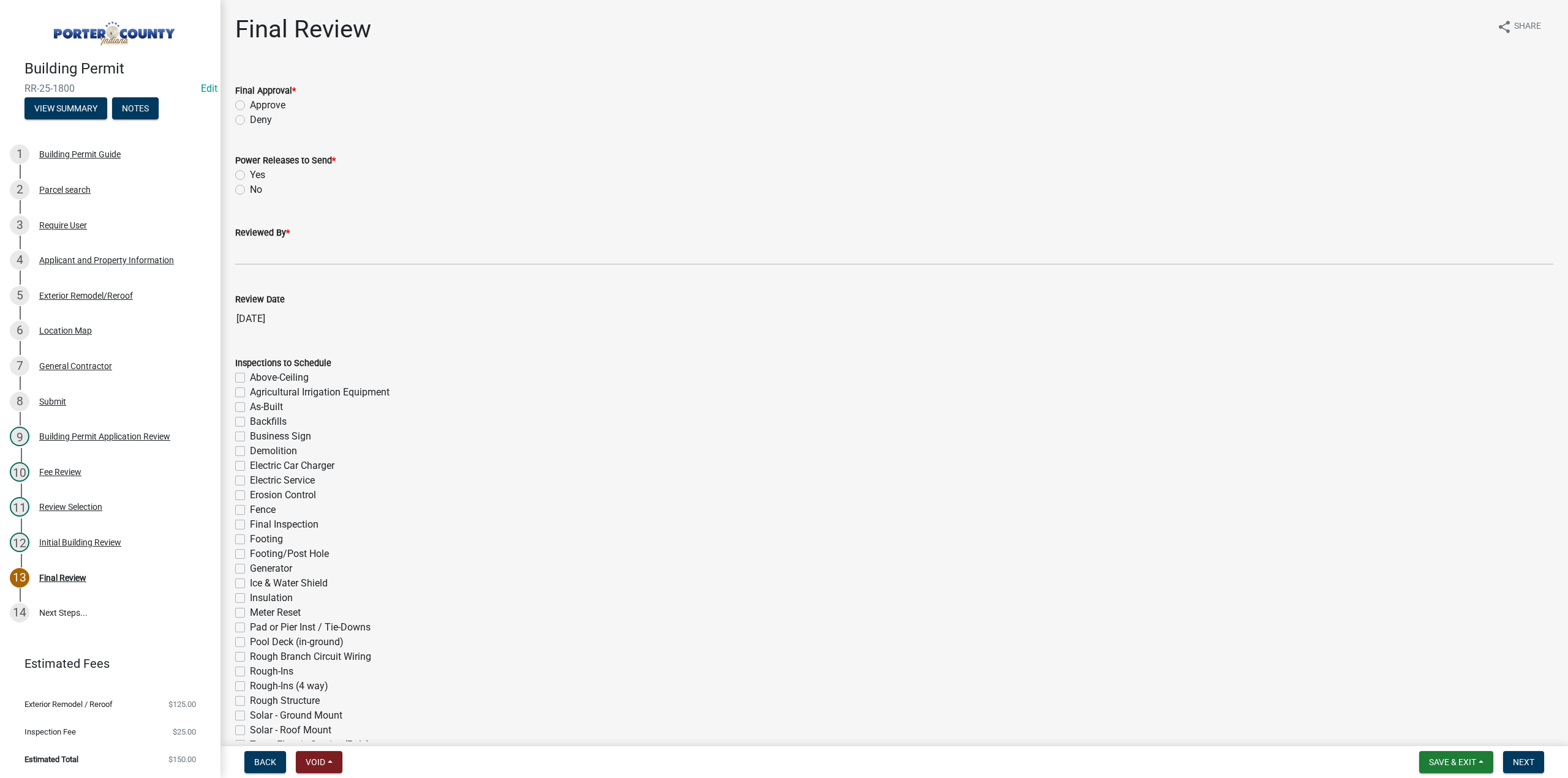
click at [250, 105] on label "Approve" at bounding box center [267, 106] width 36 height 15
click at [250, 105] on input "Approve" at bounding box center [254, 102] width 8 height 8
radio input "true"
drag, startPoint x: 240, startPoint y: 187, endPoint x: 283, endPoint y: 248, distance: 74.6
click at [250, 203] on wm-data-entity-input "Power Releases to Send * Yes No" at bounding box center [894, 173] width 1318 height 70
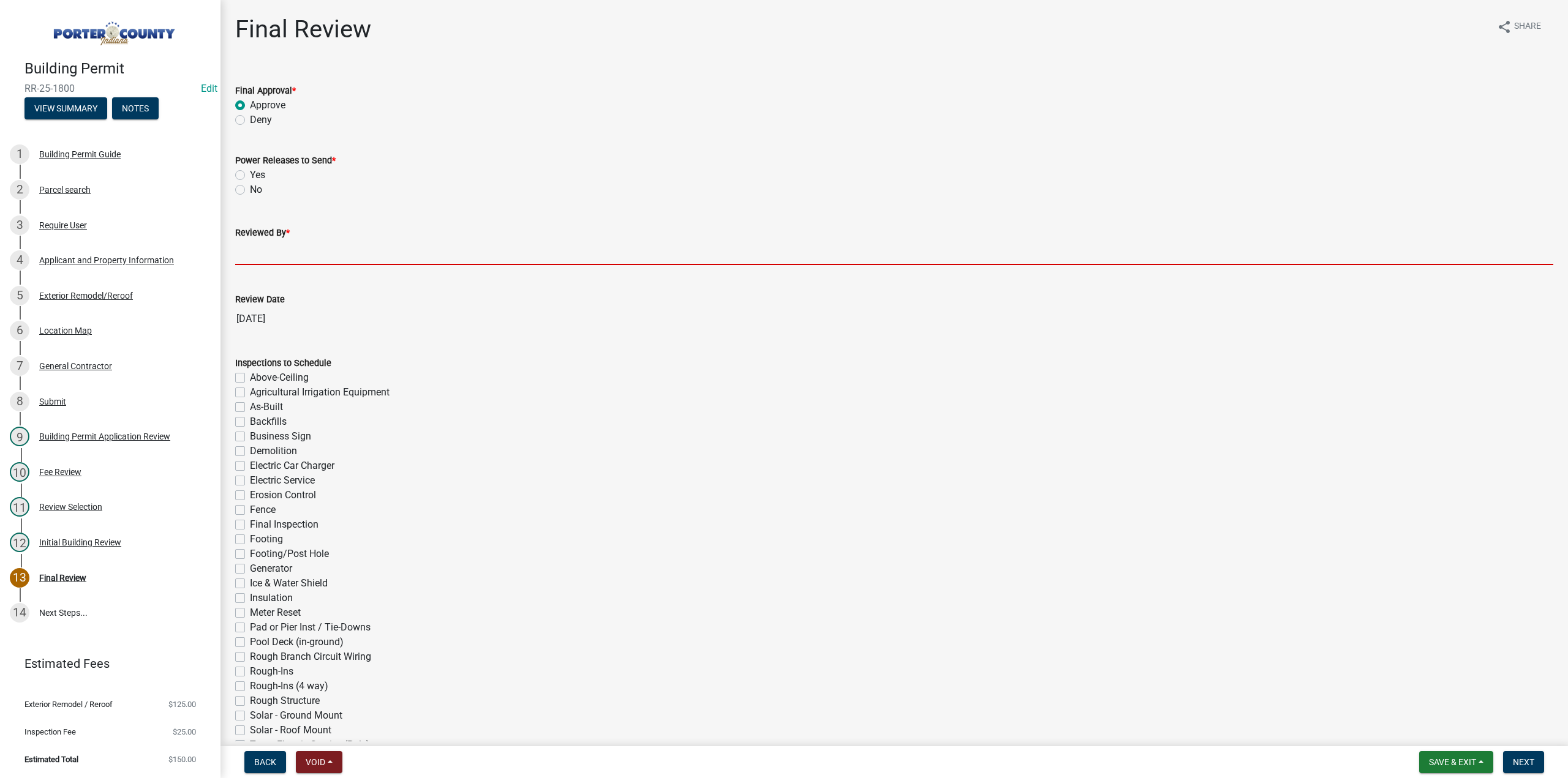
click at [289, 253] on input "Reviewed By *" at bounding box center [894, 253] width 1318 height 25
type input "TT"
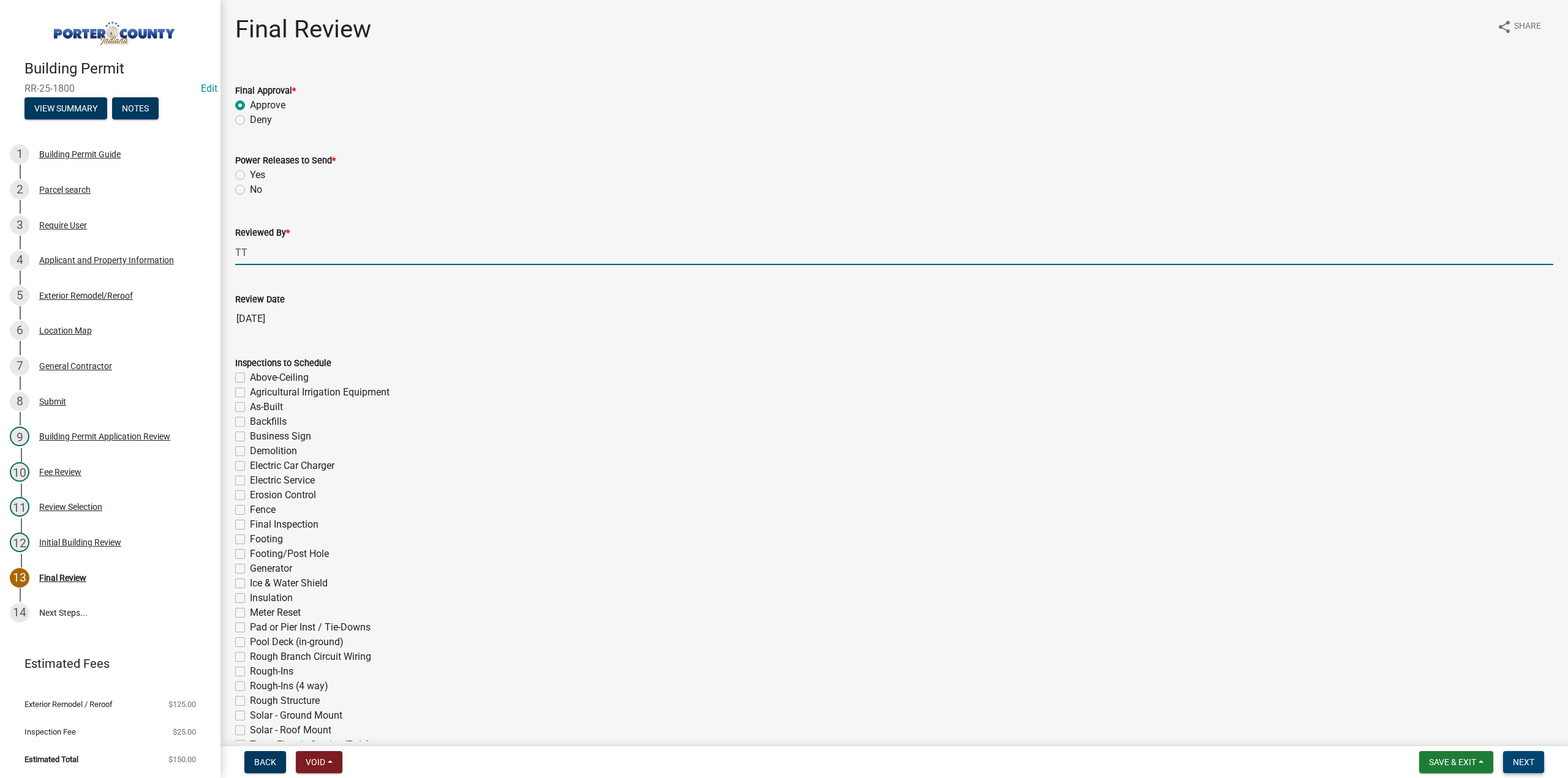
click at [1528, 761] on span "Next" at bounding box center [1523, 762] width 21 height 9
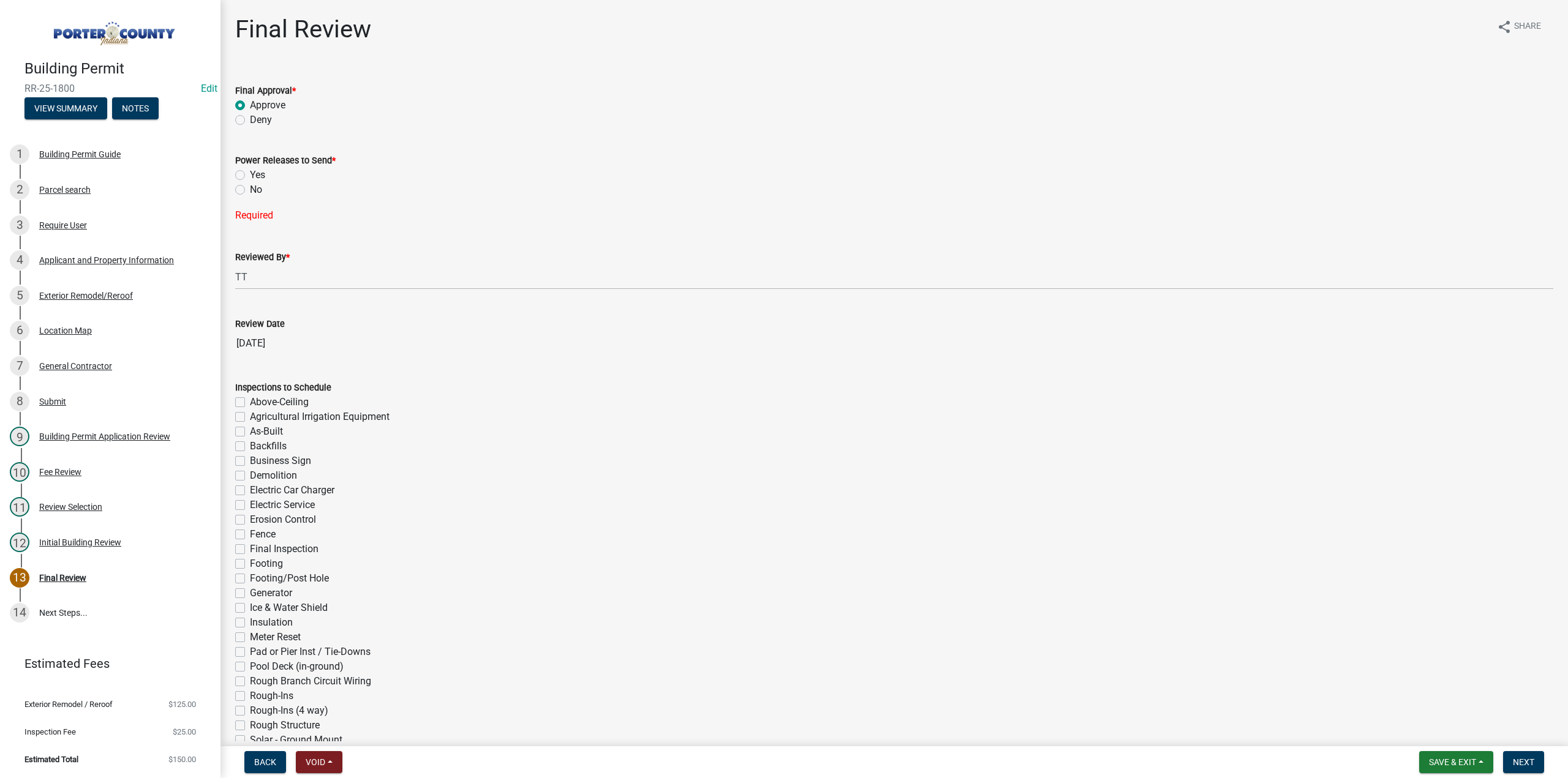
drag, startPoint x: 239, startPoint y: 189, endPoint x: 371, endPoint y: 341, distance: 201.3
click at [250, 190] on label "No" at bounding box center [256, 190] width 12 height 15
click at [250, 190] on input "No" at bounding box center [254, 186] width 8 height 8
radio input "true"
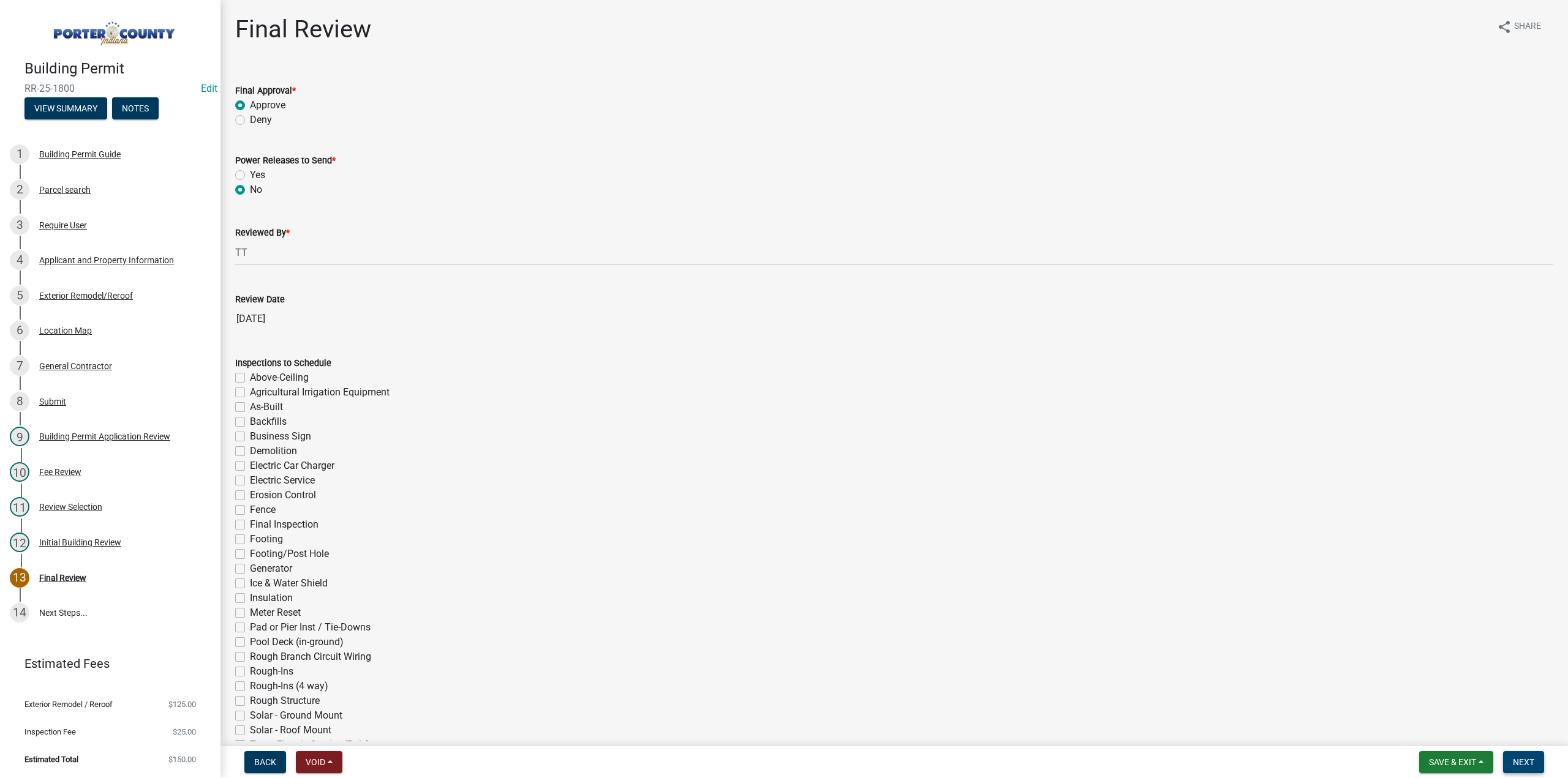
click at [1534, 761] on span "Next" at bounding box center [1523, 762] width 21 height 9
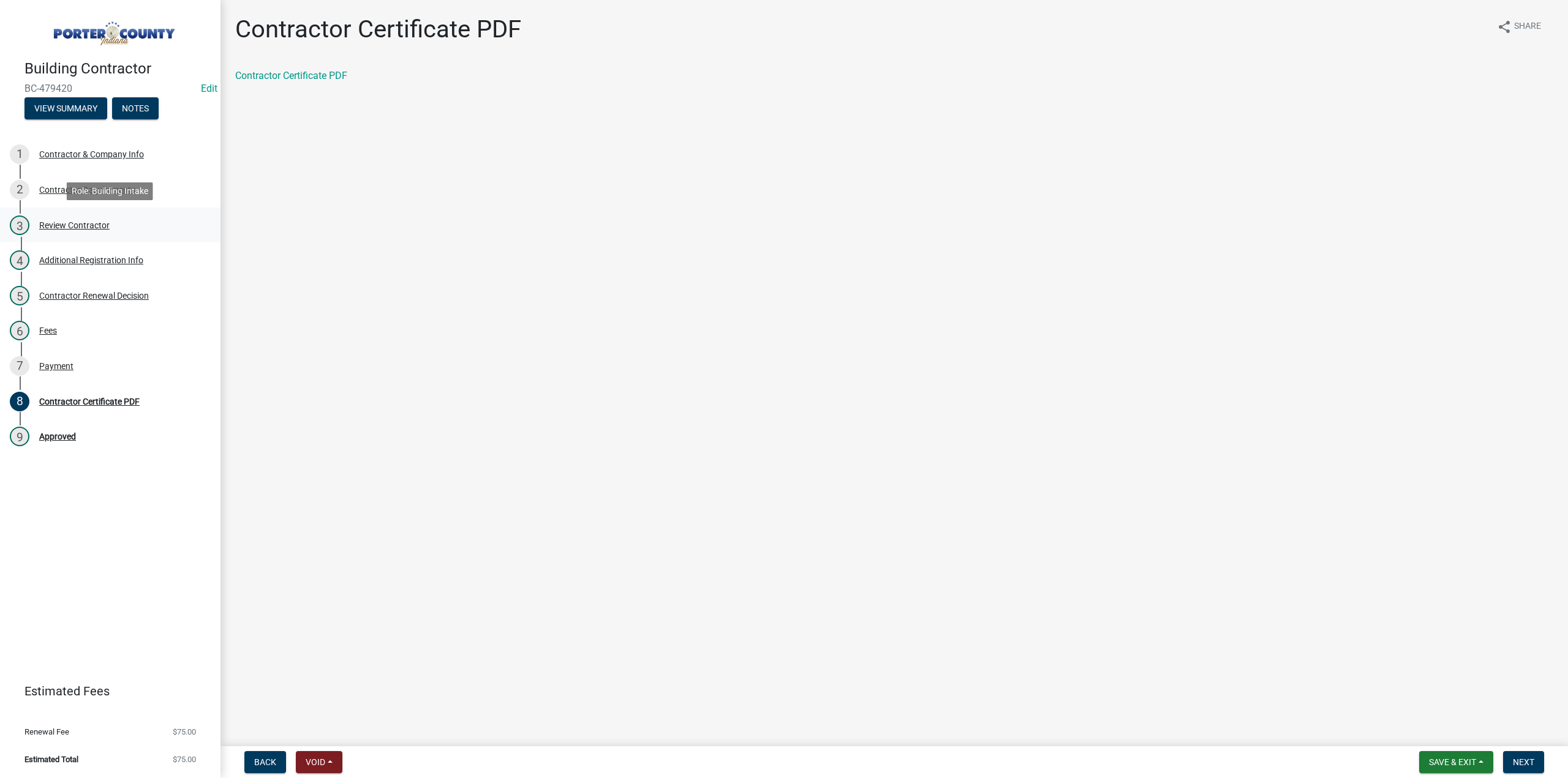
click at [61, 217] on div "3 Review Contractor" at bounding box center [105, 225] width 191 height 20
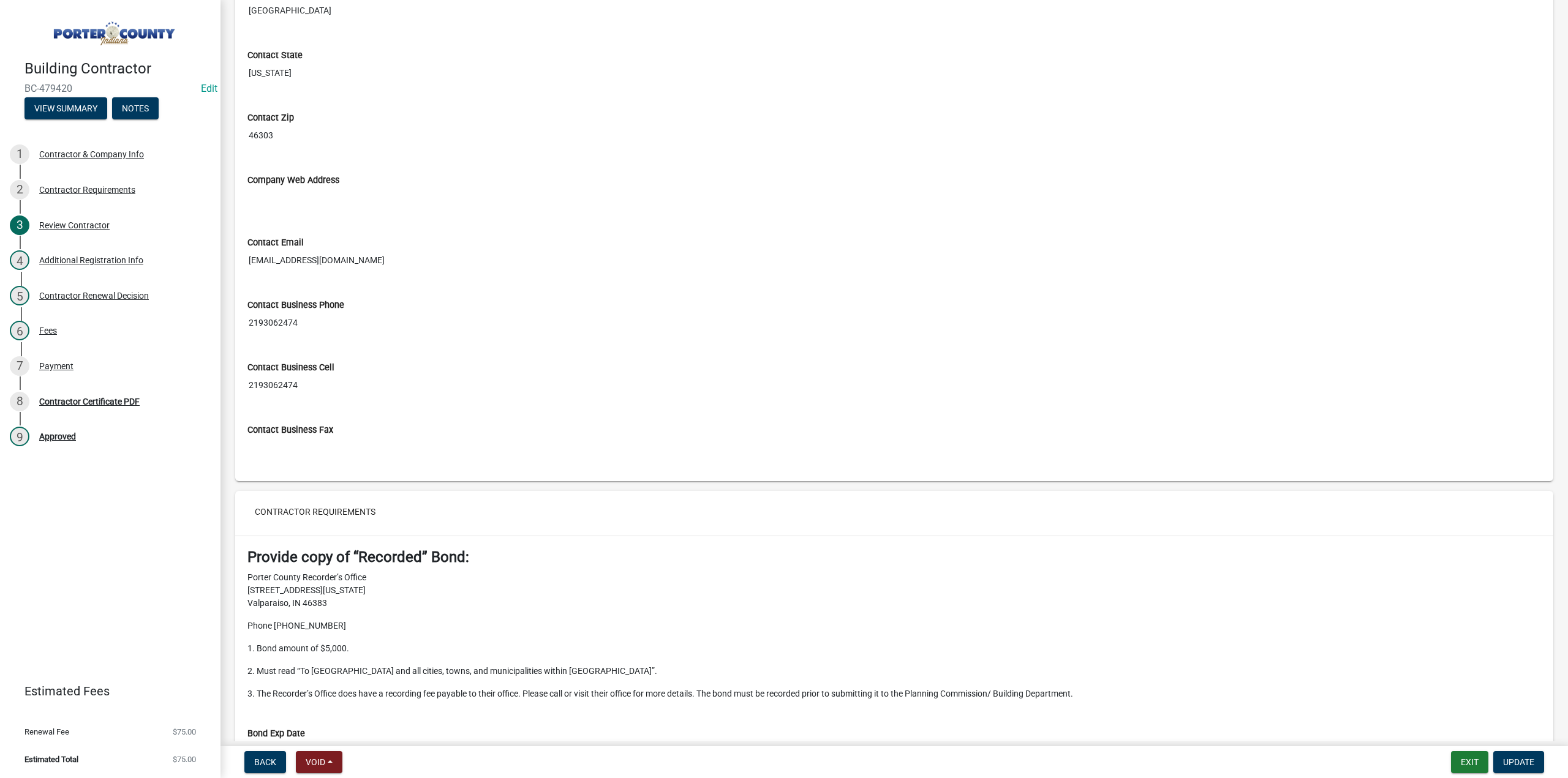
scroll to position [551, 0]
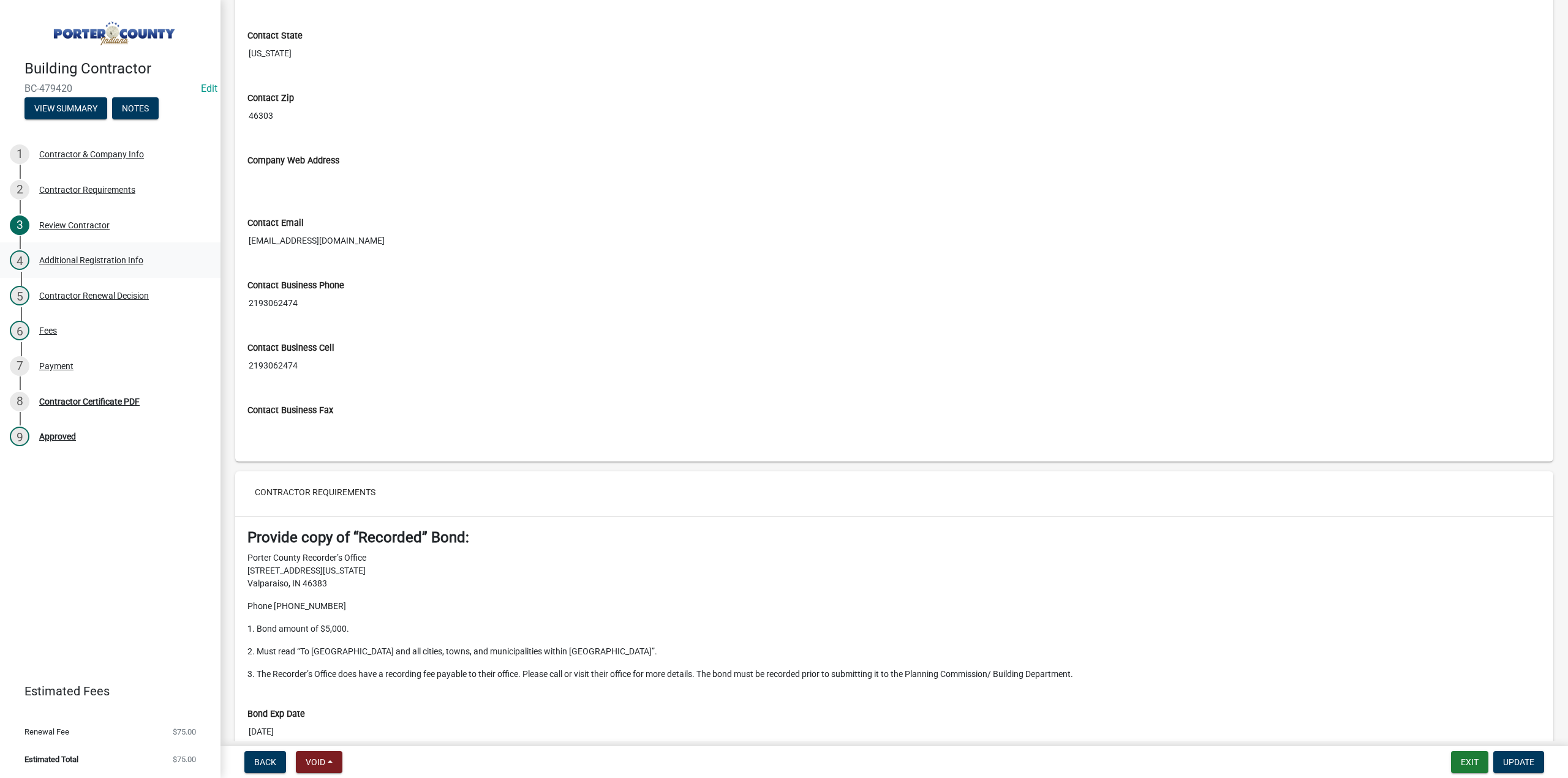
drag, startPoint x: 392, startPoint y: 240, endPoint x: 216, endPoint y: 244, distance: 176.0
click at [216, 244] on div "Building Contractor BC-479420 Edit View Summary Notes 1 Contractor & Company In…" at bounding box center [784, 389] width 1568 height 778
click at [1476, 760] on button "Exit" at bounding box center [1470, 762] width 37 height 22
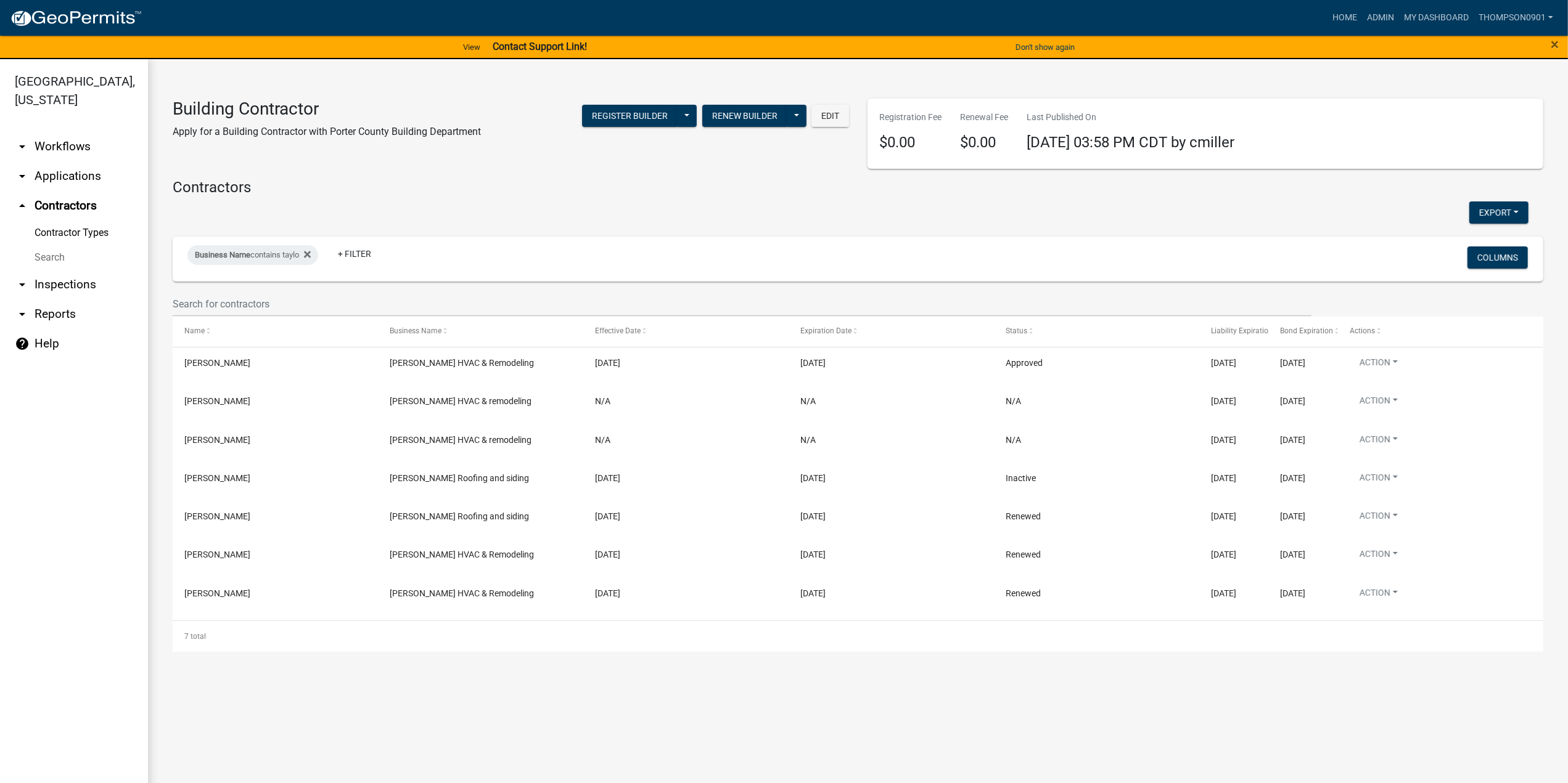
click at [61, 161] on link "arrow_drop_down Applications" at bounding box center [74, 176] width 148 height 29
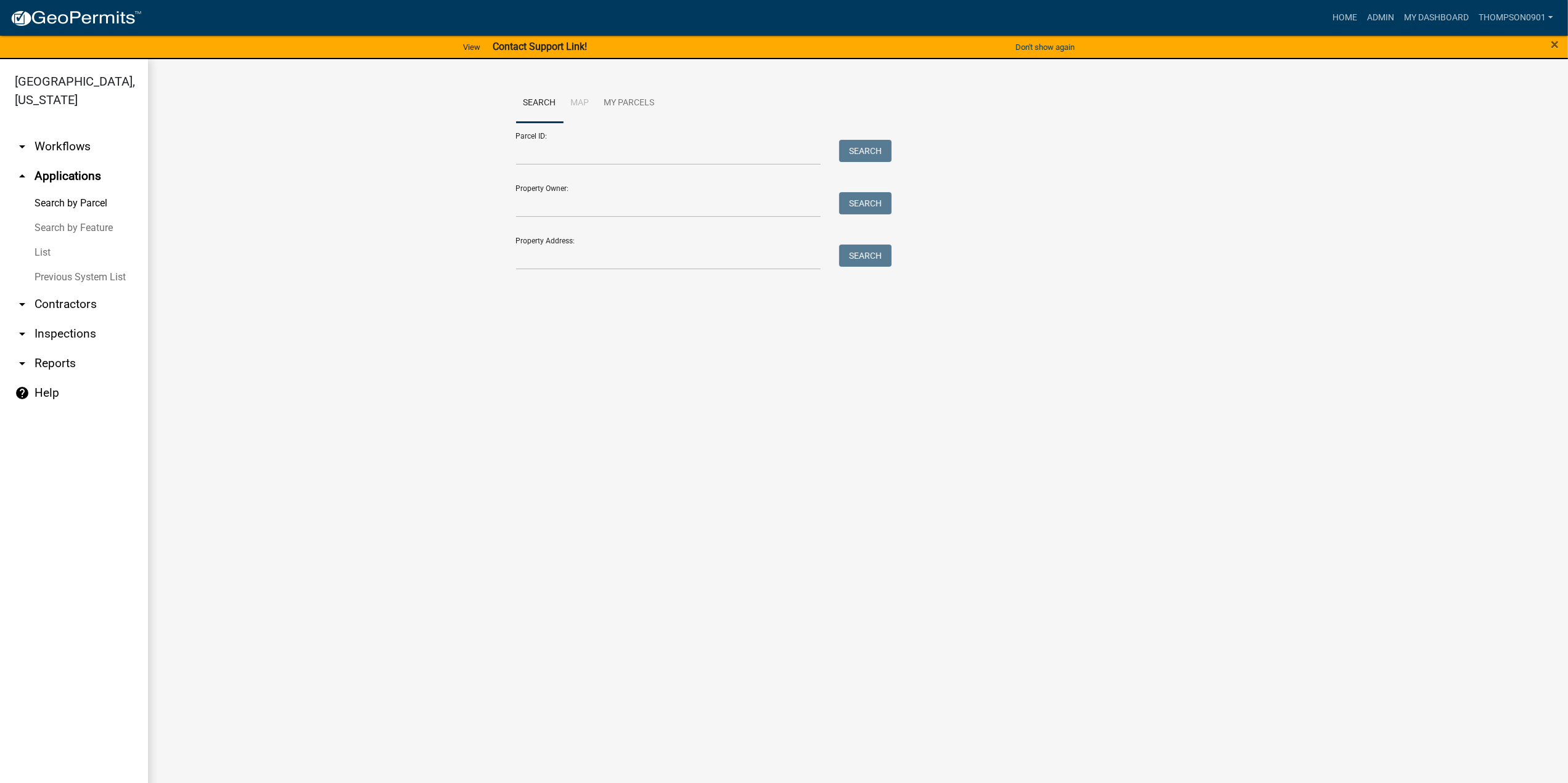
click at [51, 240] on link "List" at bounding box center [74, 253] width 148 height 25
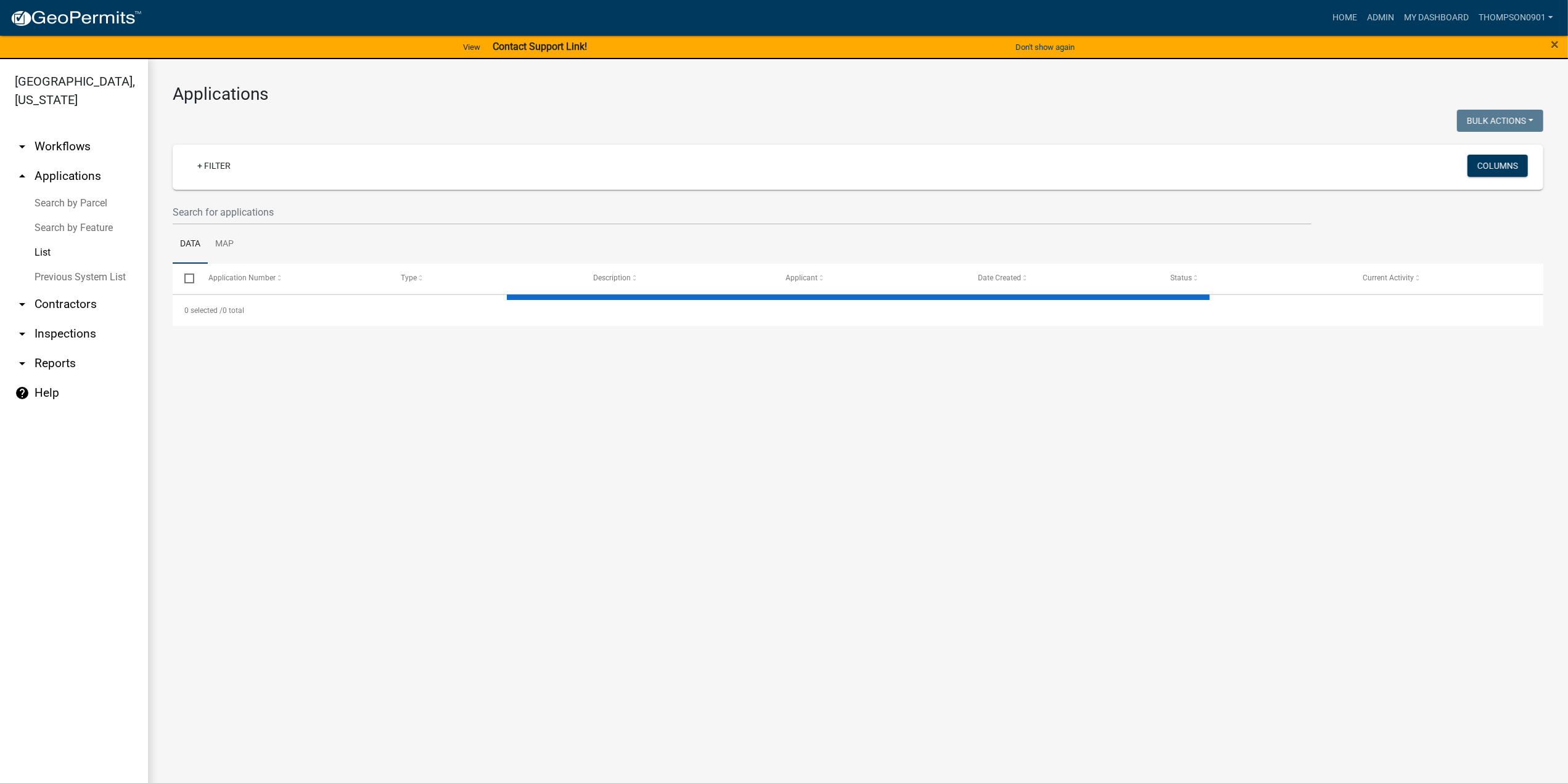
select select "3: 100"
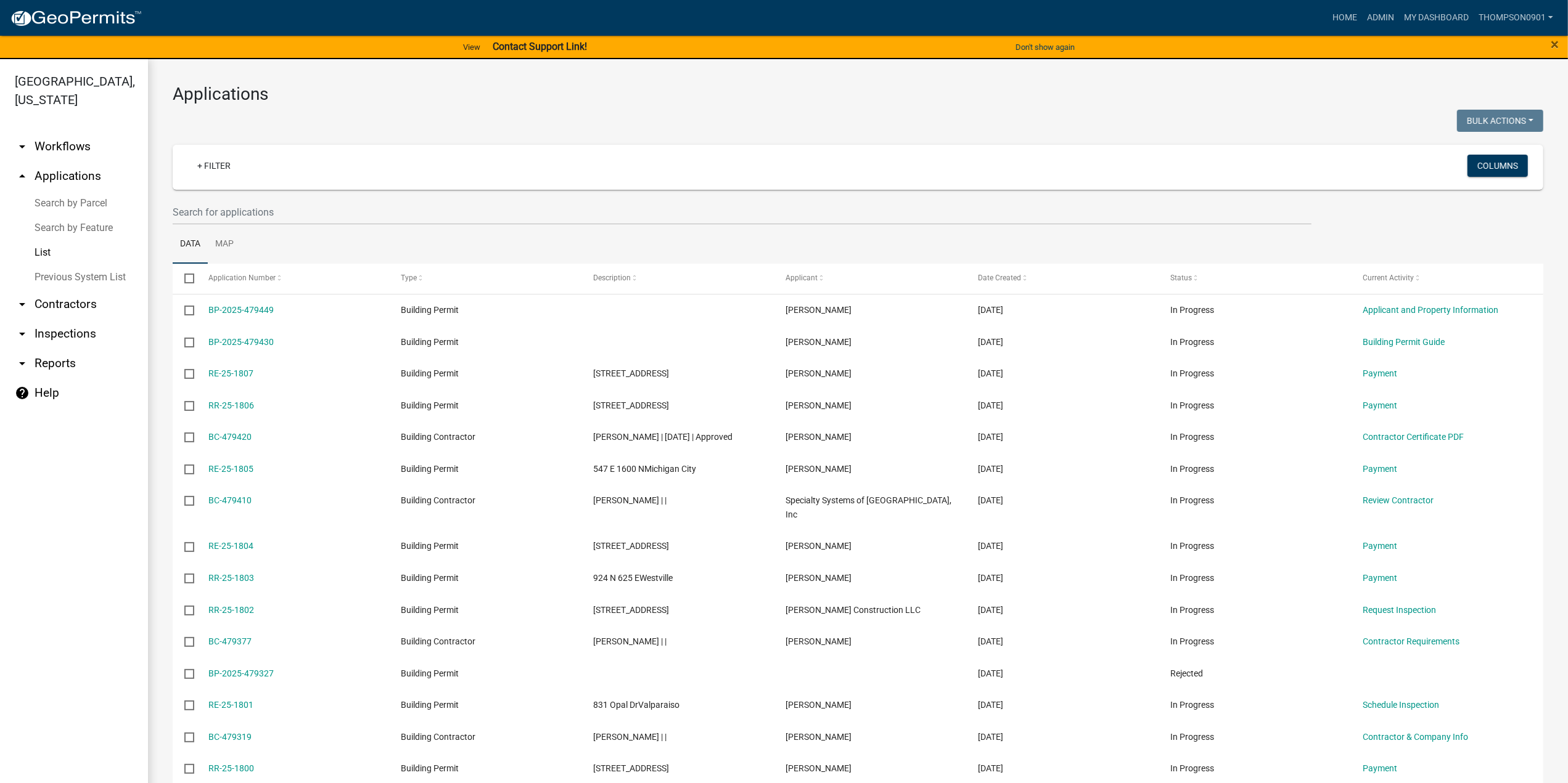
click at [65, 191] on link "Search by Parcel" at bounding box center [74, 204] width 148 height 25
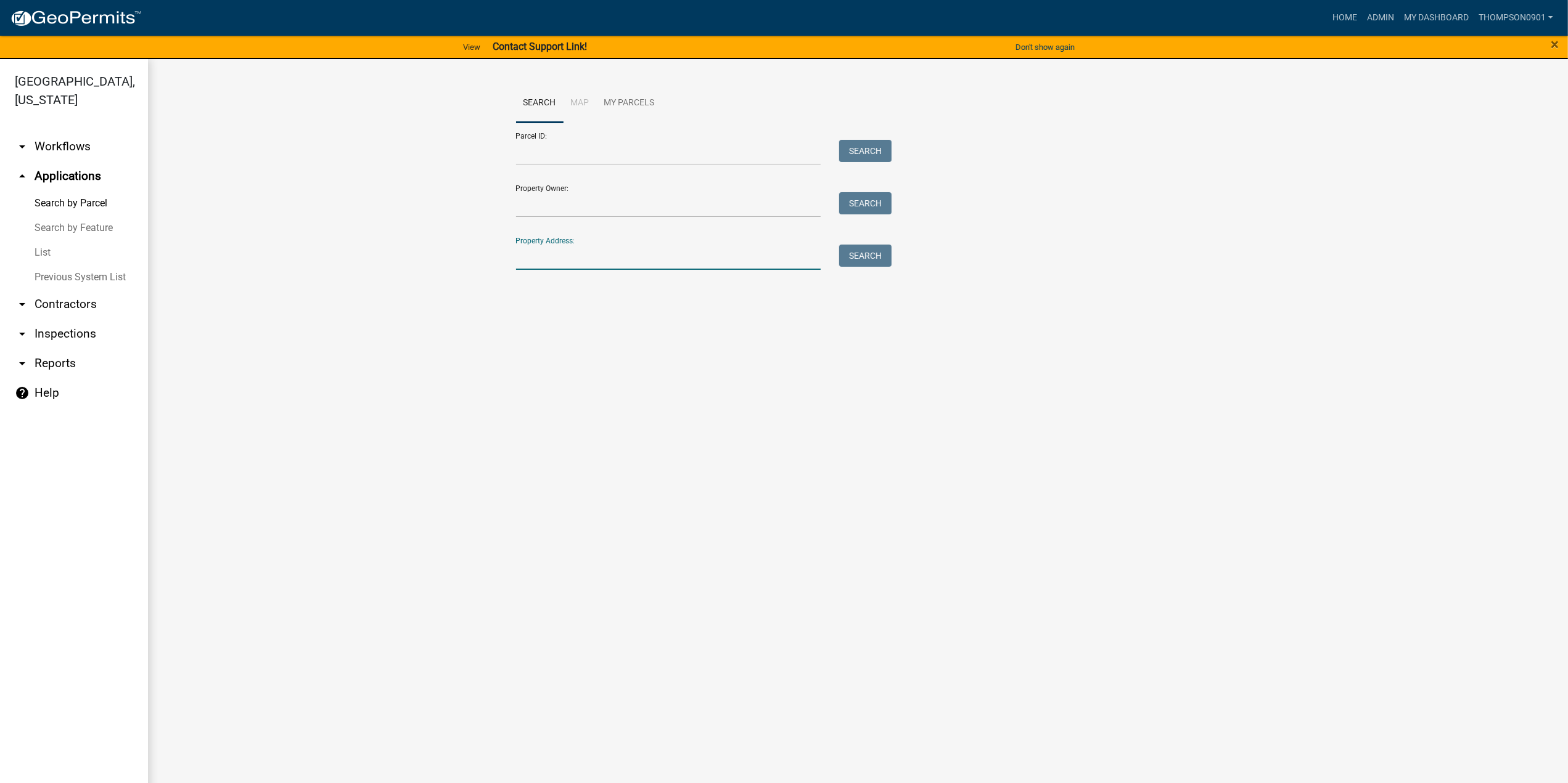
click at [632, 259] on input "Property Address:" at bounding box center [669, 257] width 305 height 25
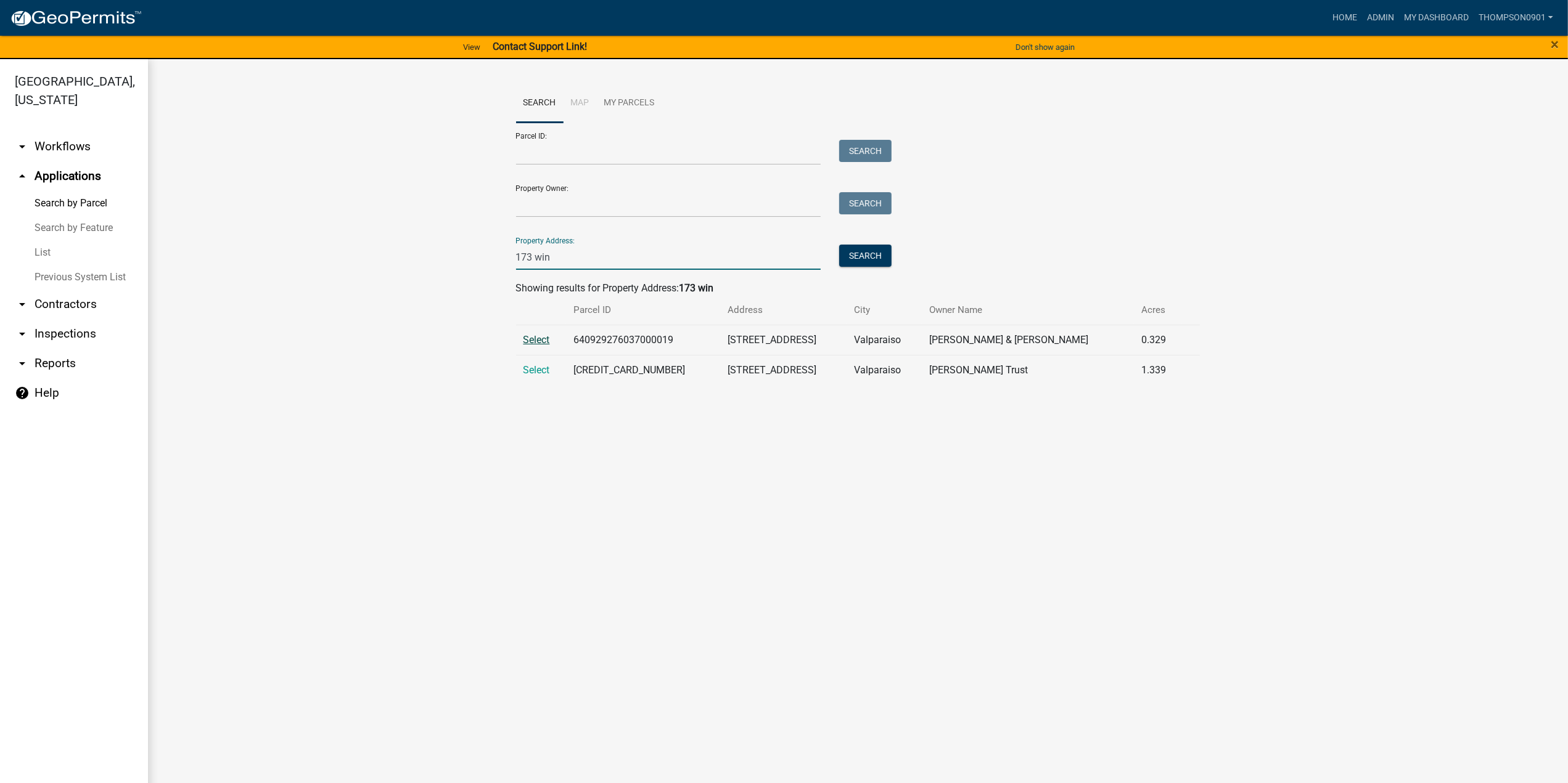
type input "173 win"
click at [532, 339] on span "Select" at bounding box center [537, 340] width 26 height 12
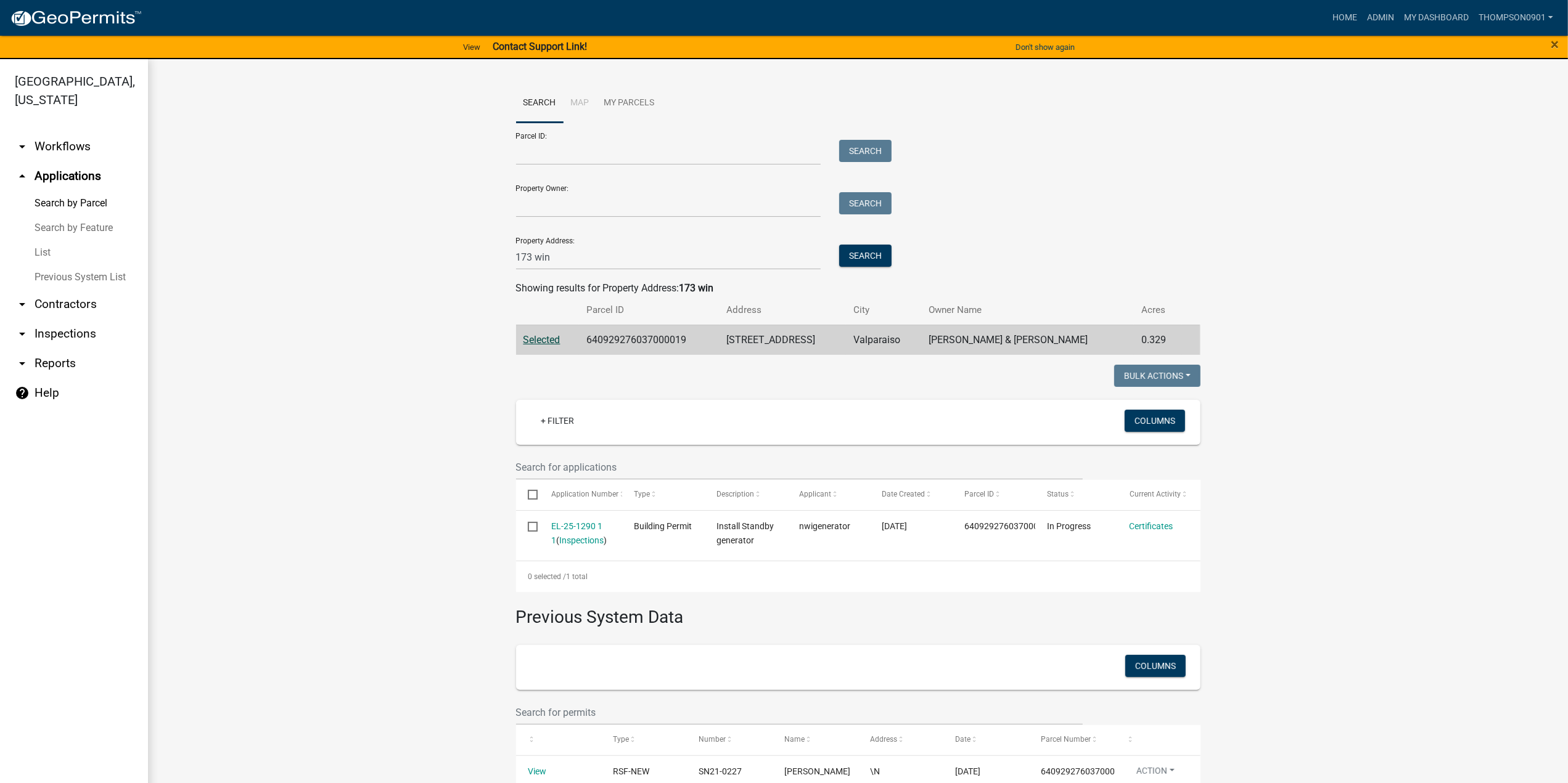
click at [37, 240] on link "List" at bounding box center [74, 253] width 148 height 25
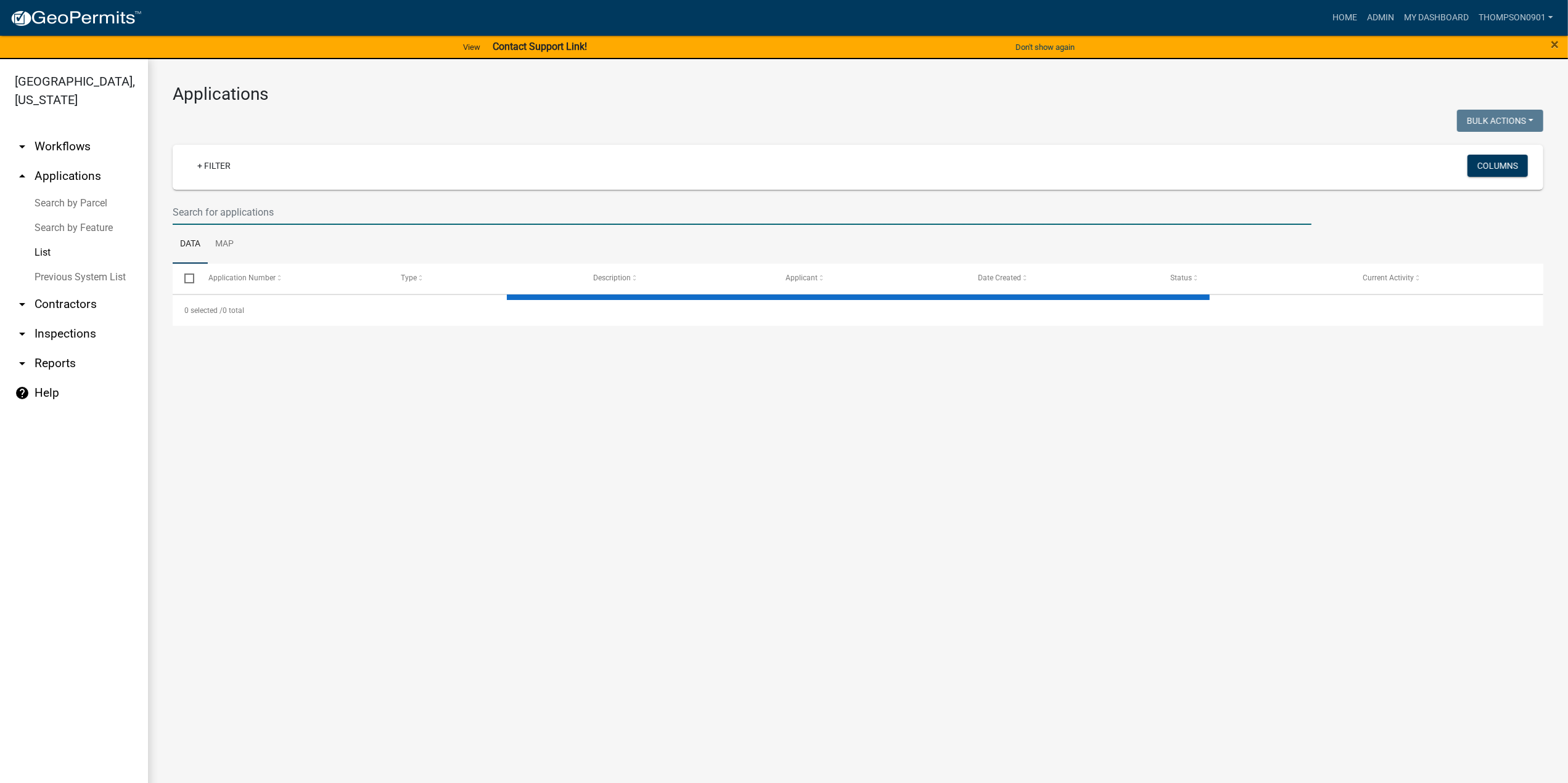
click at [228, 209] on input "text" at bounding box center [741, 212] width 1139 height 25
select select "3: 100"
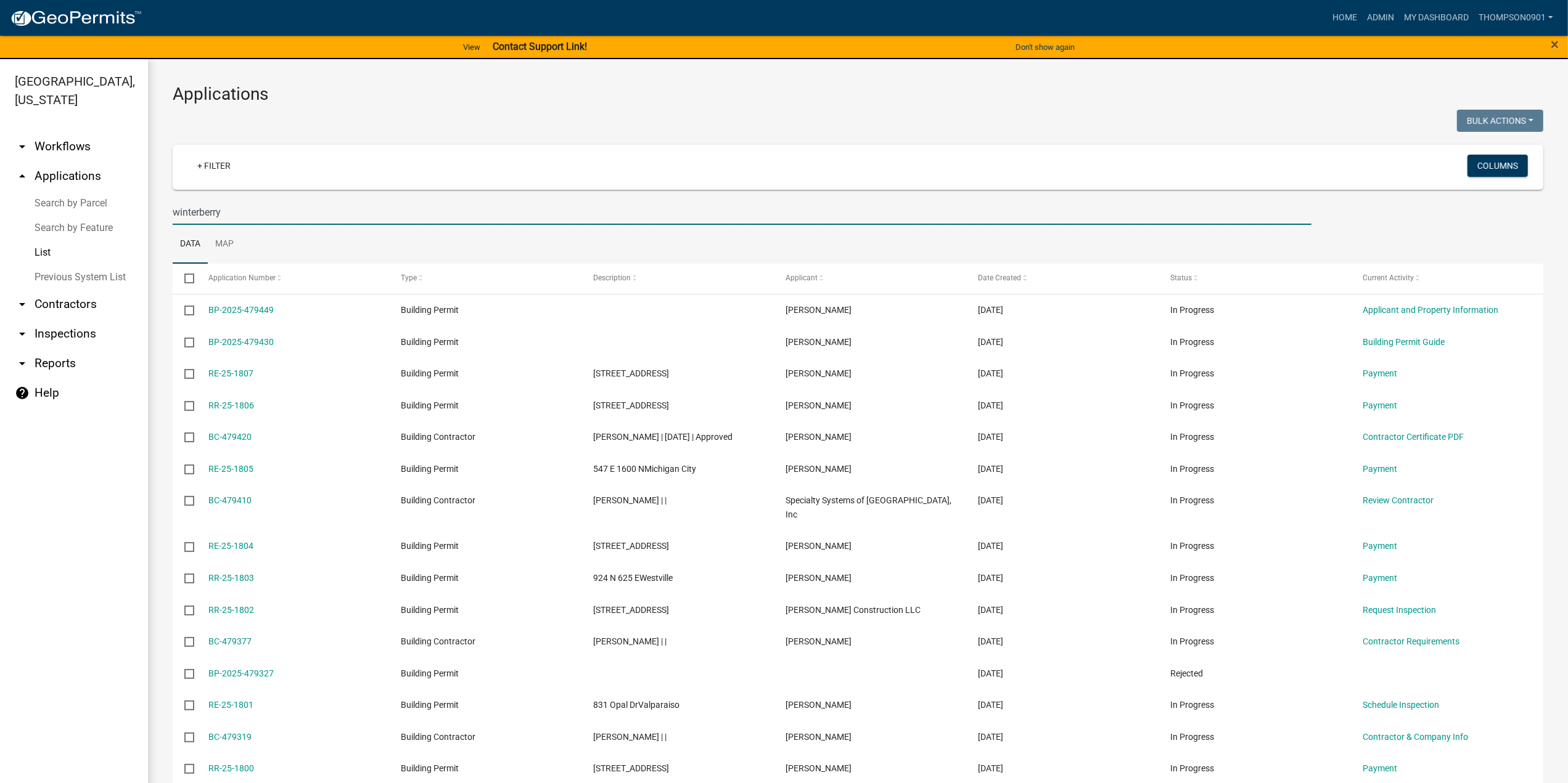
type input "winterberry"
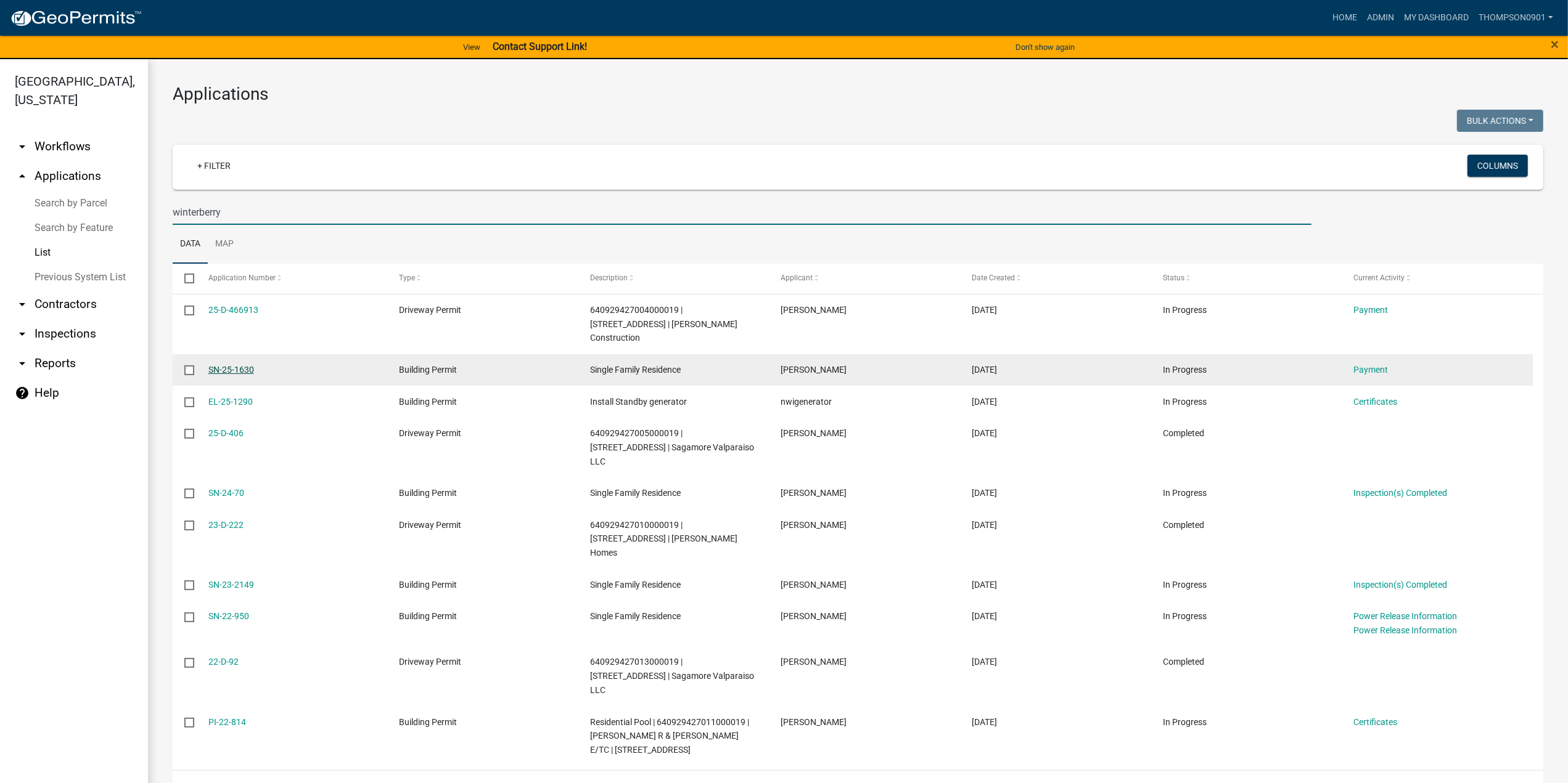
click at [233, 365] on link "SN-25-1630" at bounding box center [231, 370] width 45 height 10
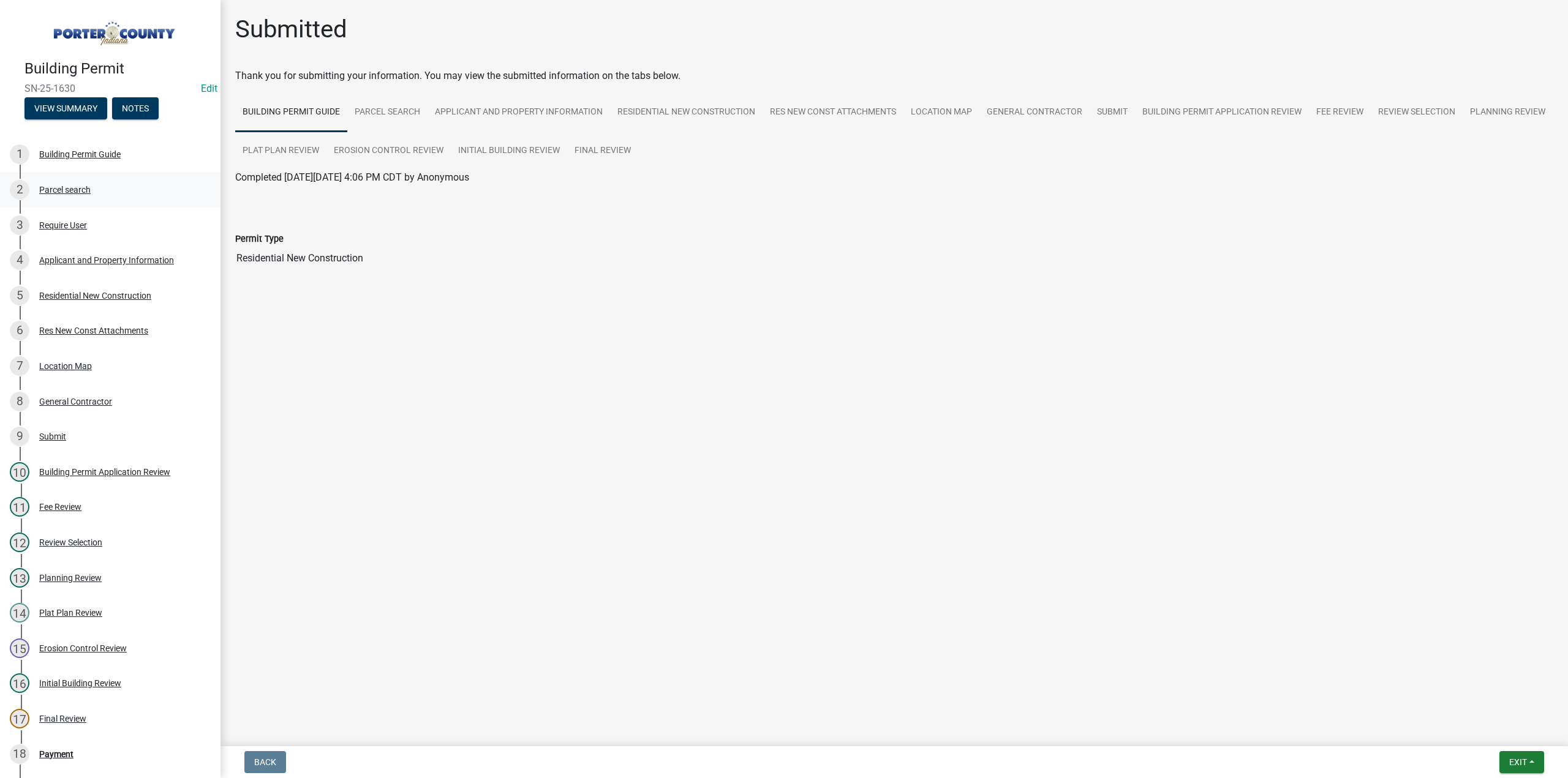
click at [75, 186] on div "Parcel search" at bounding box center [65, 190] width 52 height 9
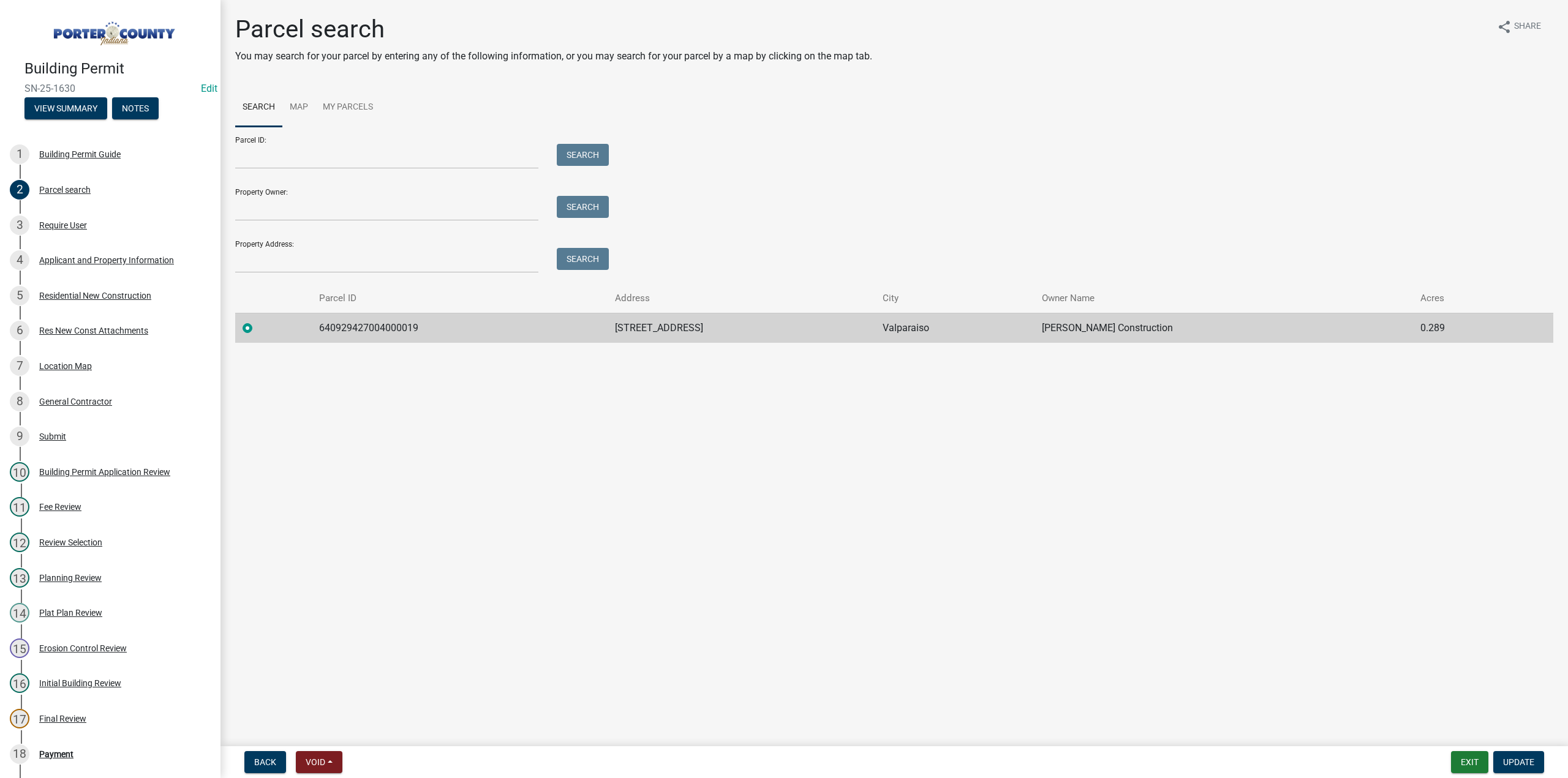
drag, startPoint x: 790, startPoint y: 328, endPoint x: 610, endPoint y: 330, distance: 180.0
click at [610, 330] on tr "640929427004000019 172 N Winterberry Dr Valparaiso Delgado Construction 0.289" at bounding box center [894, 328] width 1318 height 30
copy tr "172 N Winterberry Dr"
click at [47, 750] on div "Payment" at bounding box center [56, 755] width 34 height 9
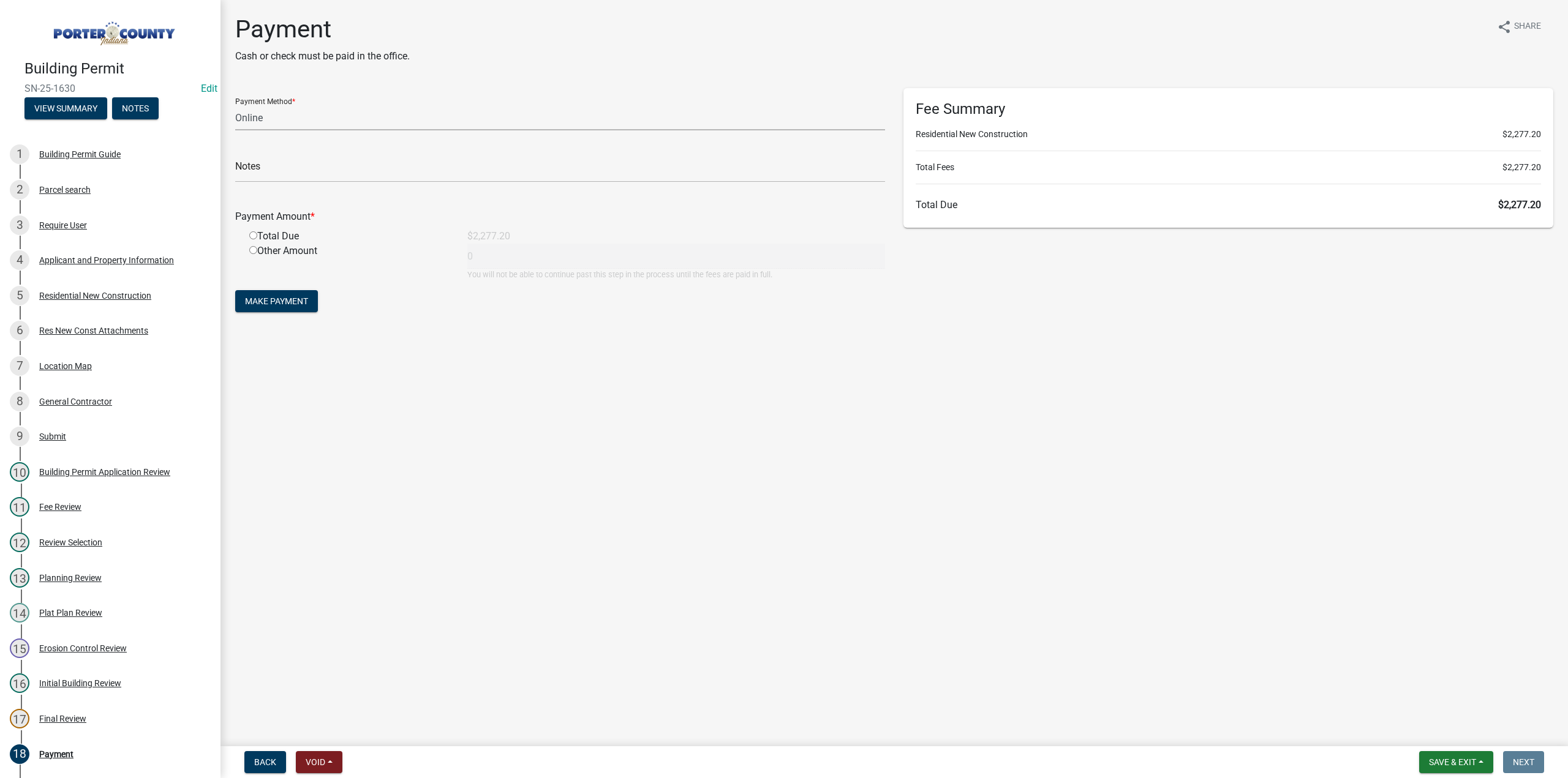
click at [305, 118] on select "Credit Card POS Check Cash Online" at bounding box center [560, 118] width 650 height 25
select select "1: 0"
click at [235, 106] on select "Credit Card POS Check Cash Online" at bounding box center [560, 118] width 650 height 25
click at [262, 168] on input "text" at bounding box center [560, 170] width 650 height 25
type input "#12617 Delgado"
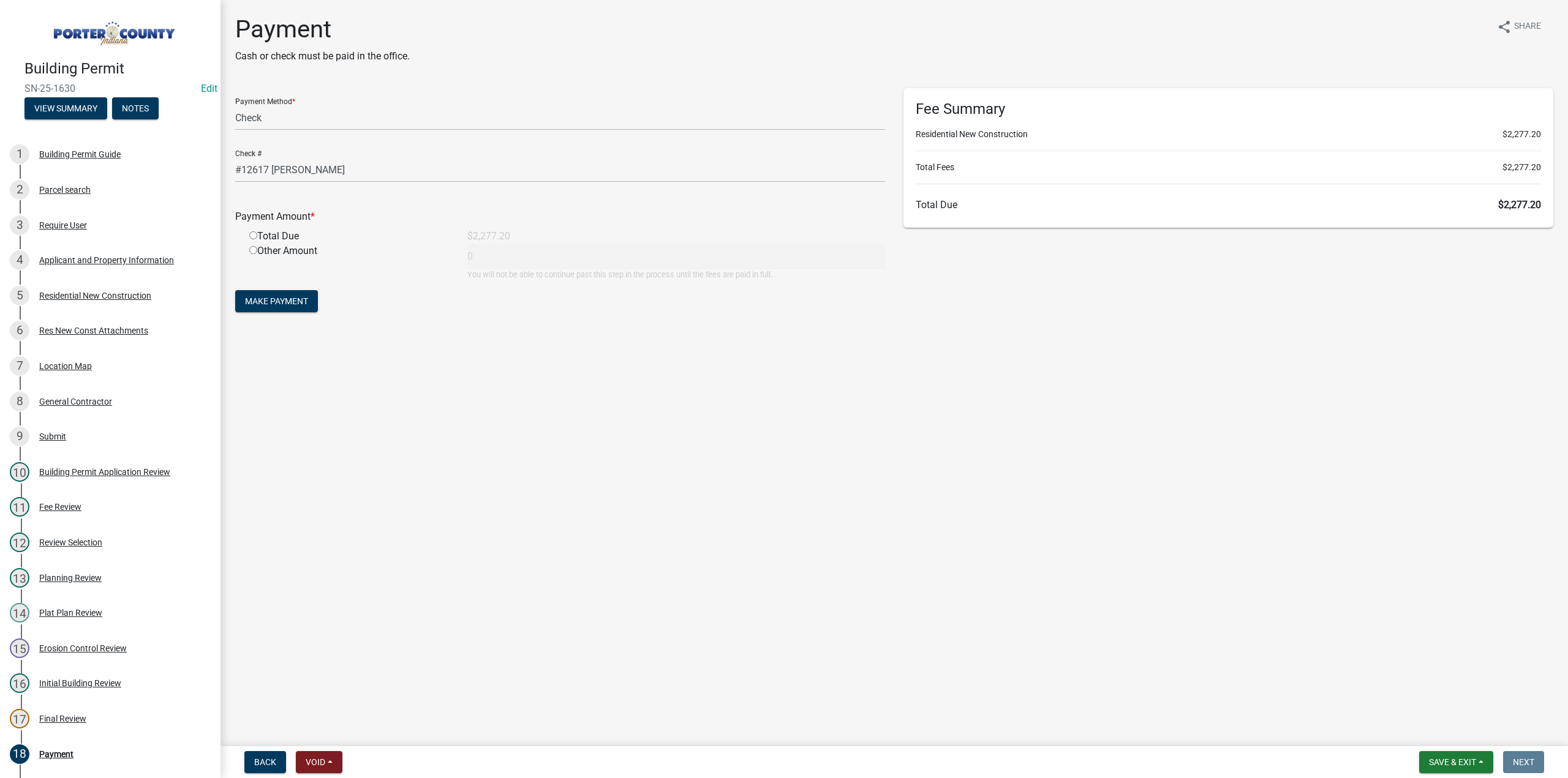
click at [255, 235] on input "radio" at bounding box center [253, 235] width 8 height 8
radio input "true"
type input "2277.2"
click at [267, 293] on button "Make Payment" at bounding box center [276, 301] width 82 height 22
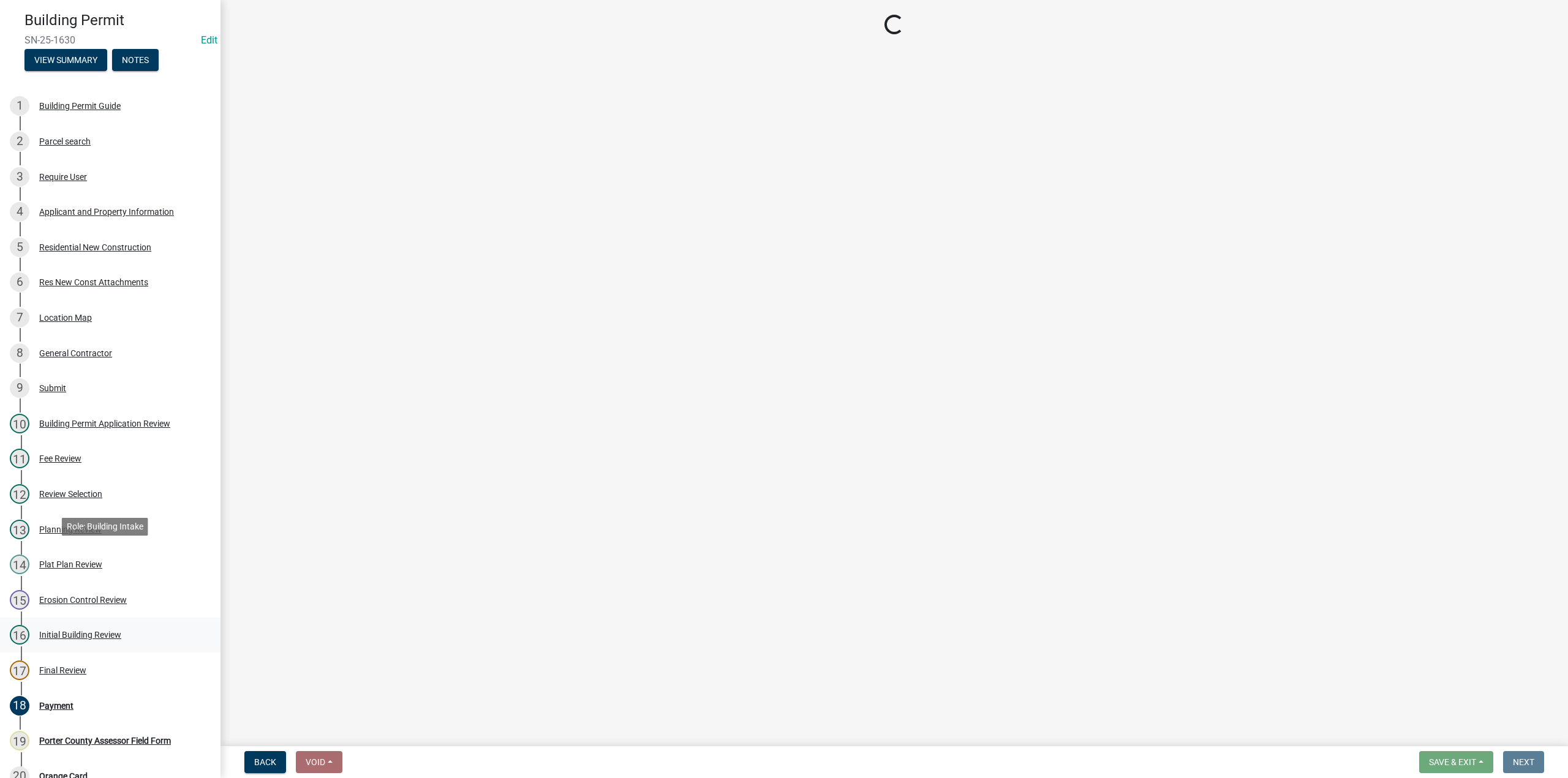
scroll to position [122, 0]
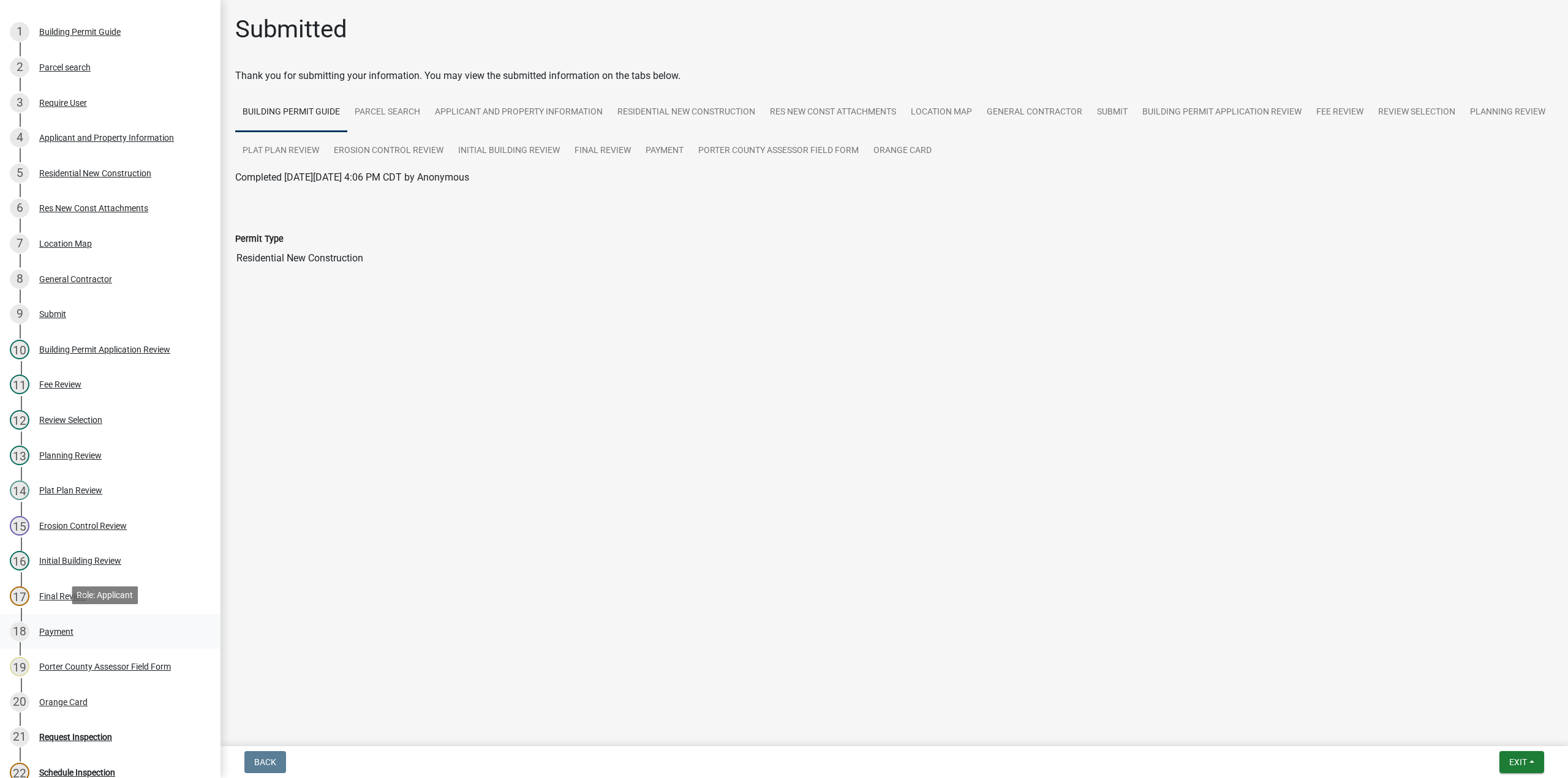
click at [72, 632] on div "Payment" at bounding box center [56, 632] width 34 height 9
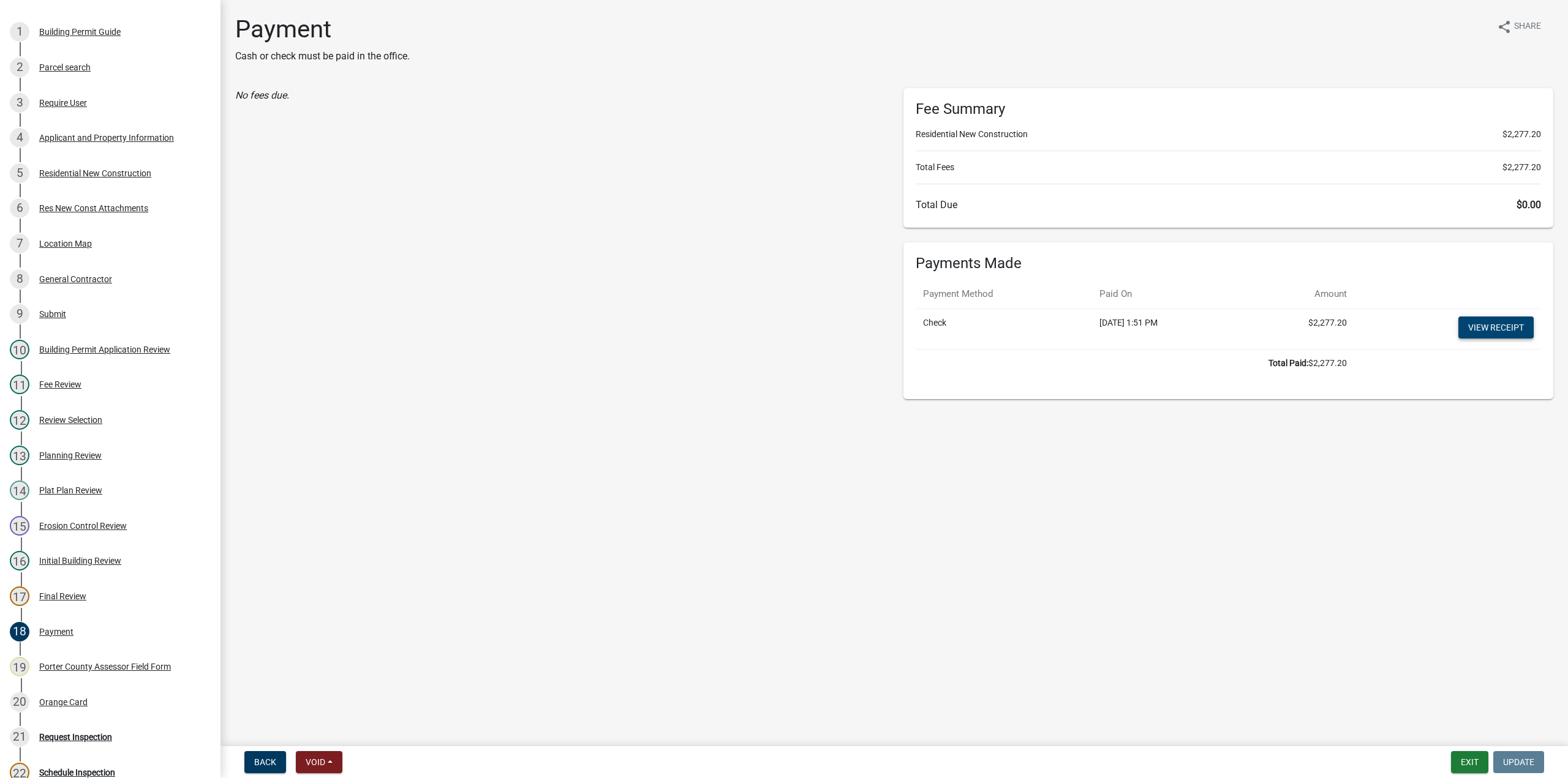
click at [1478, 332] on link "View receipt" at bounding box center [1496, 328] width 75 height 22
click at [69, 700] on div "Orange Card" at bounding box center [63, 702] width 48 height 9
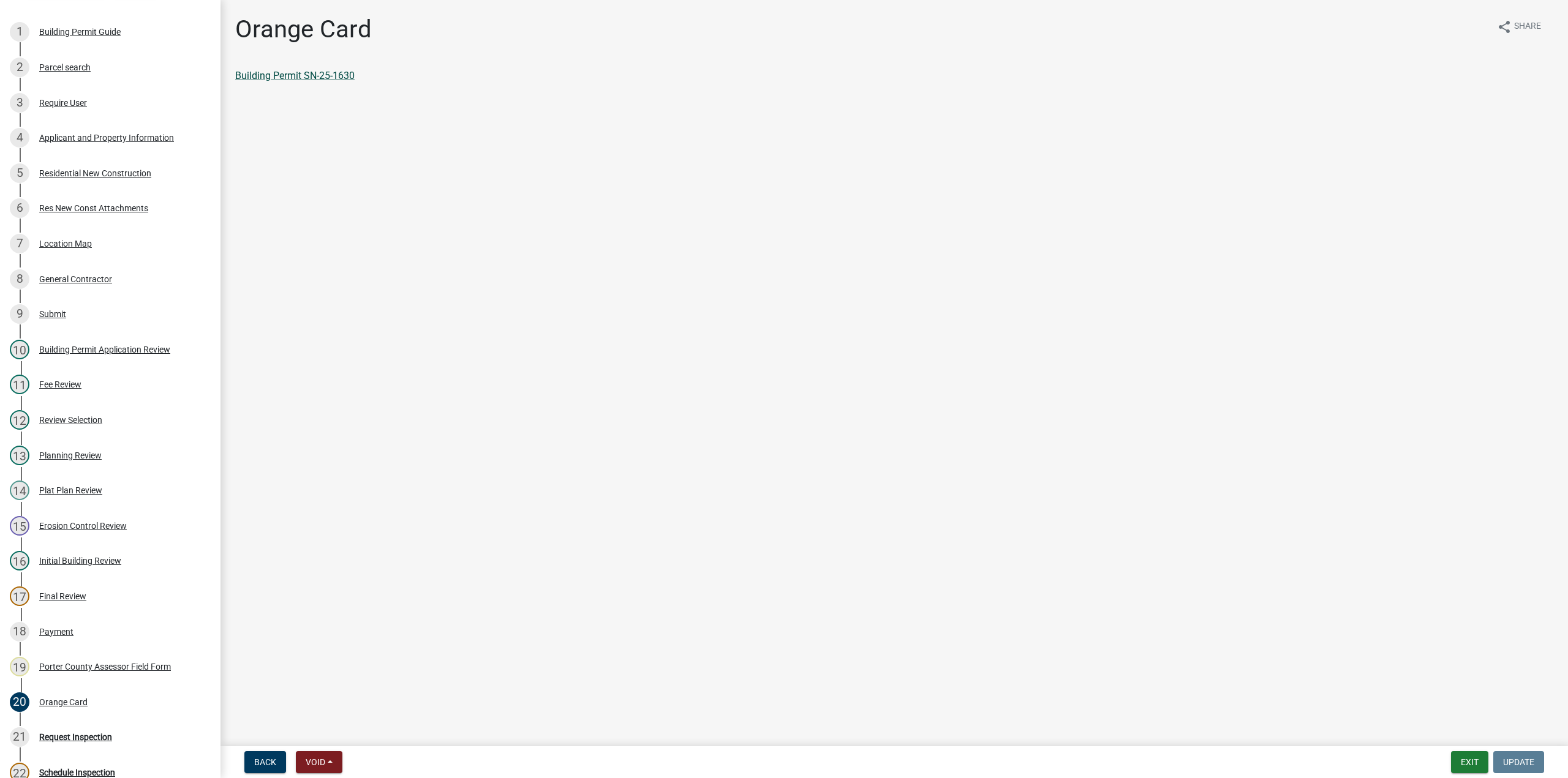
click at [317, 75] on link "Building Permit SN-25-1630" at bounding box center [295, 76] width 119 height 12
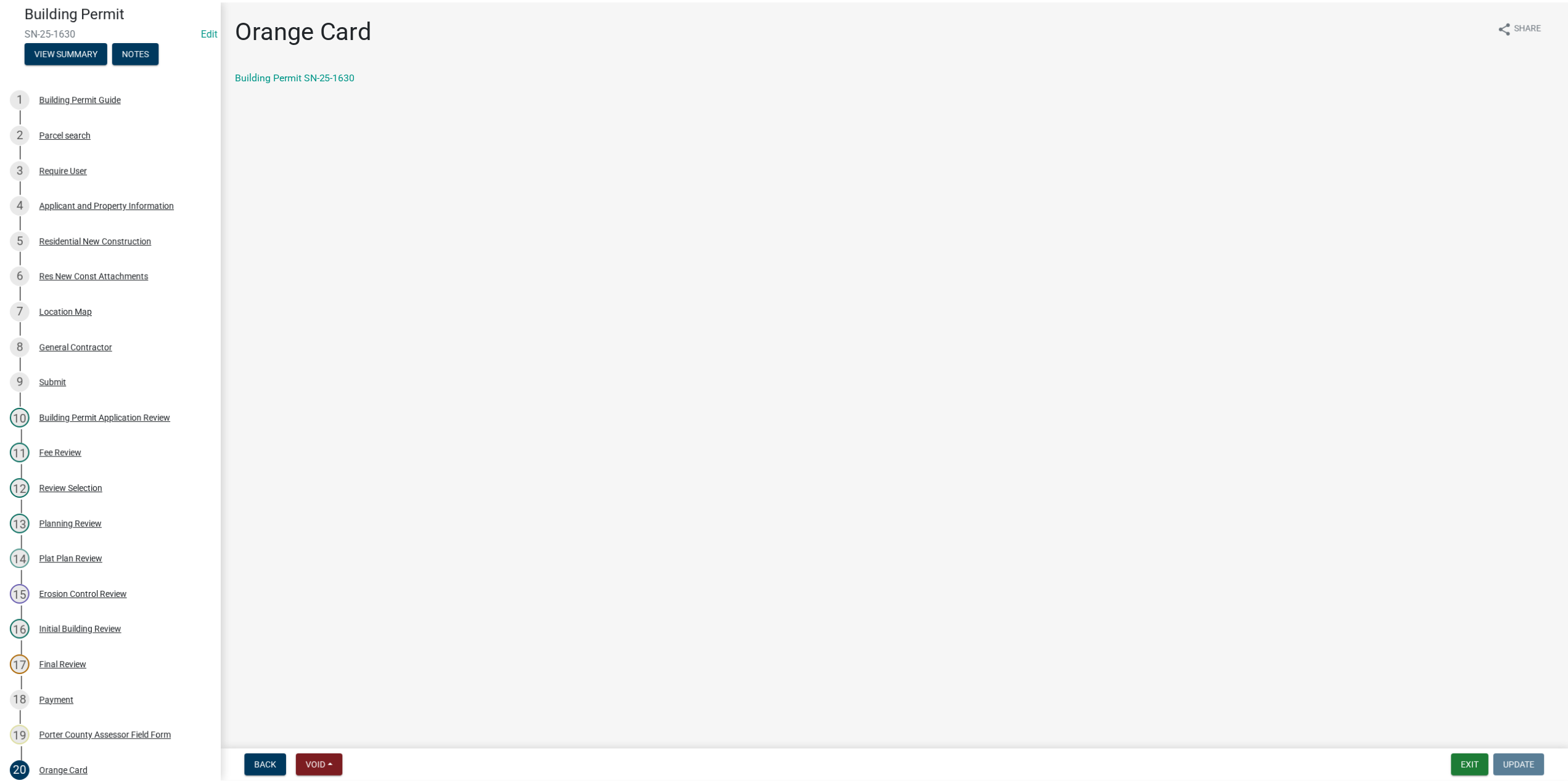
scroll to position [0, 0]
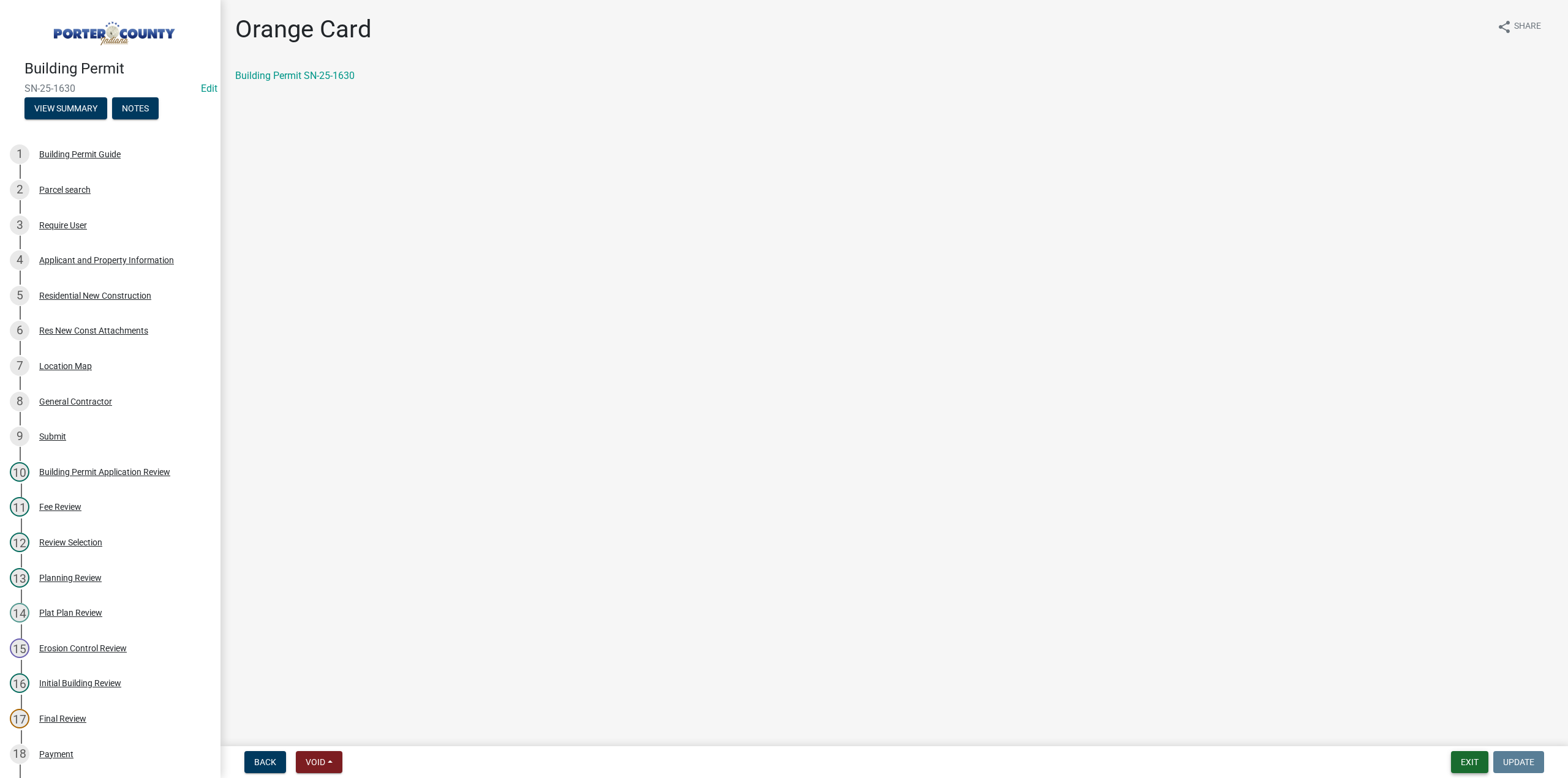
click at [1477, 766] on button "Exit" at bounding box center [1470, 762] width 37 height 22
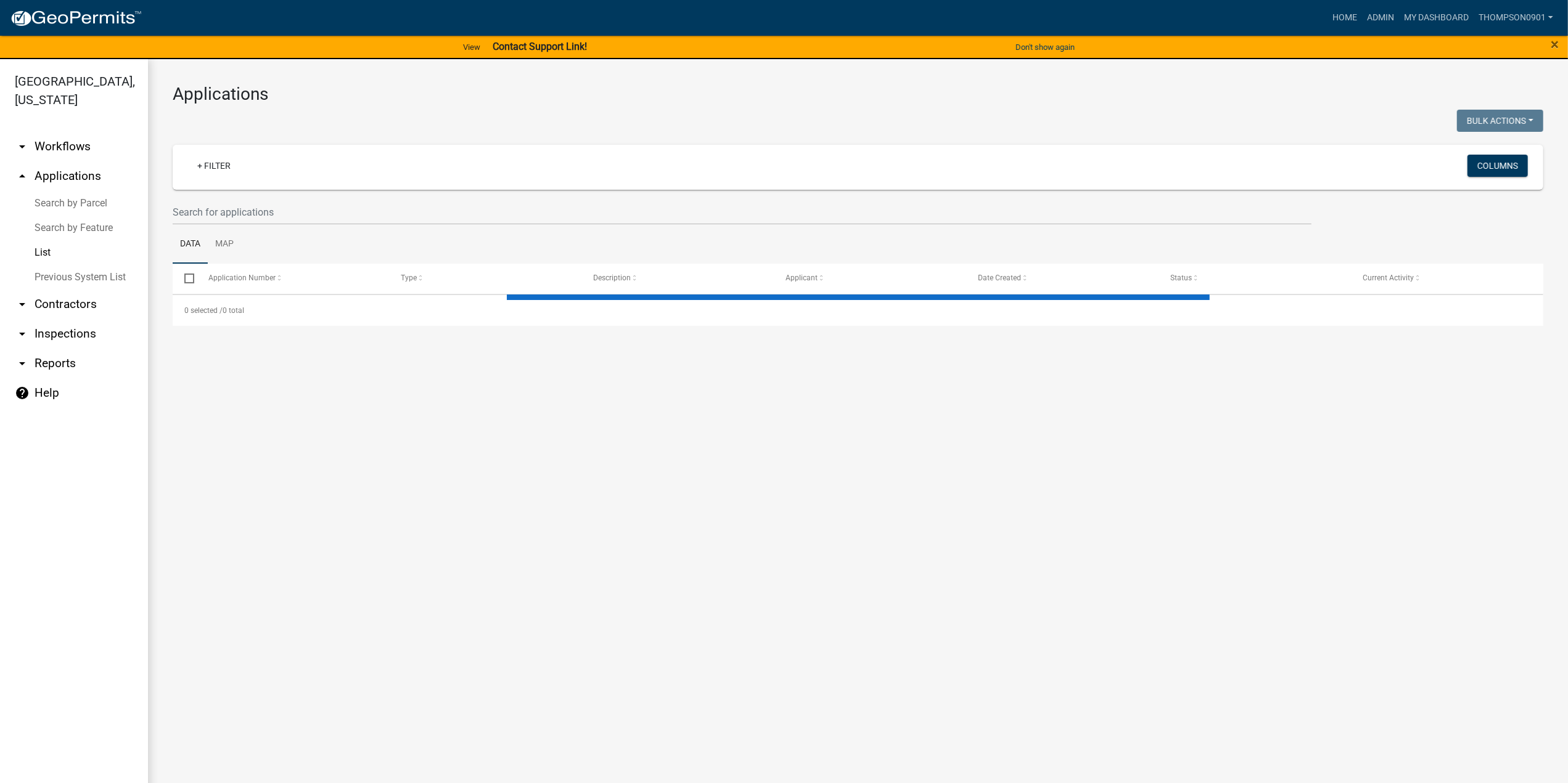
select select "3: 100"
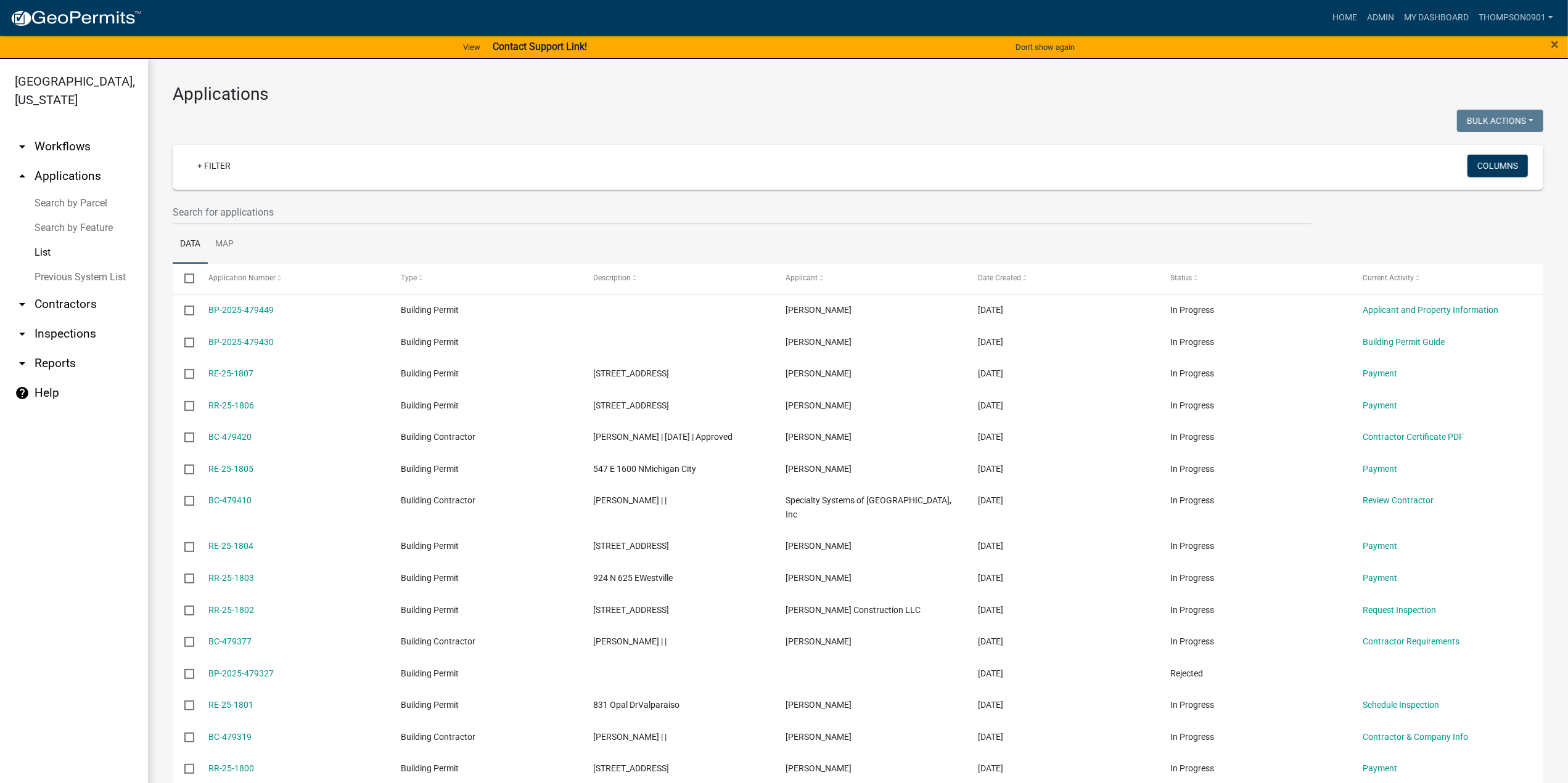
click at [56, 191] on link "Search by Parcel" at bounding box center [74, 204] width 148 height 25
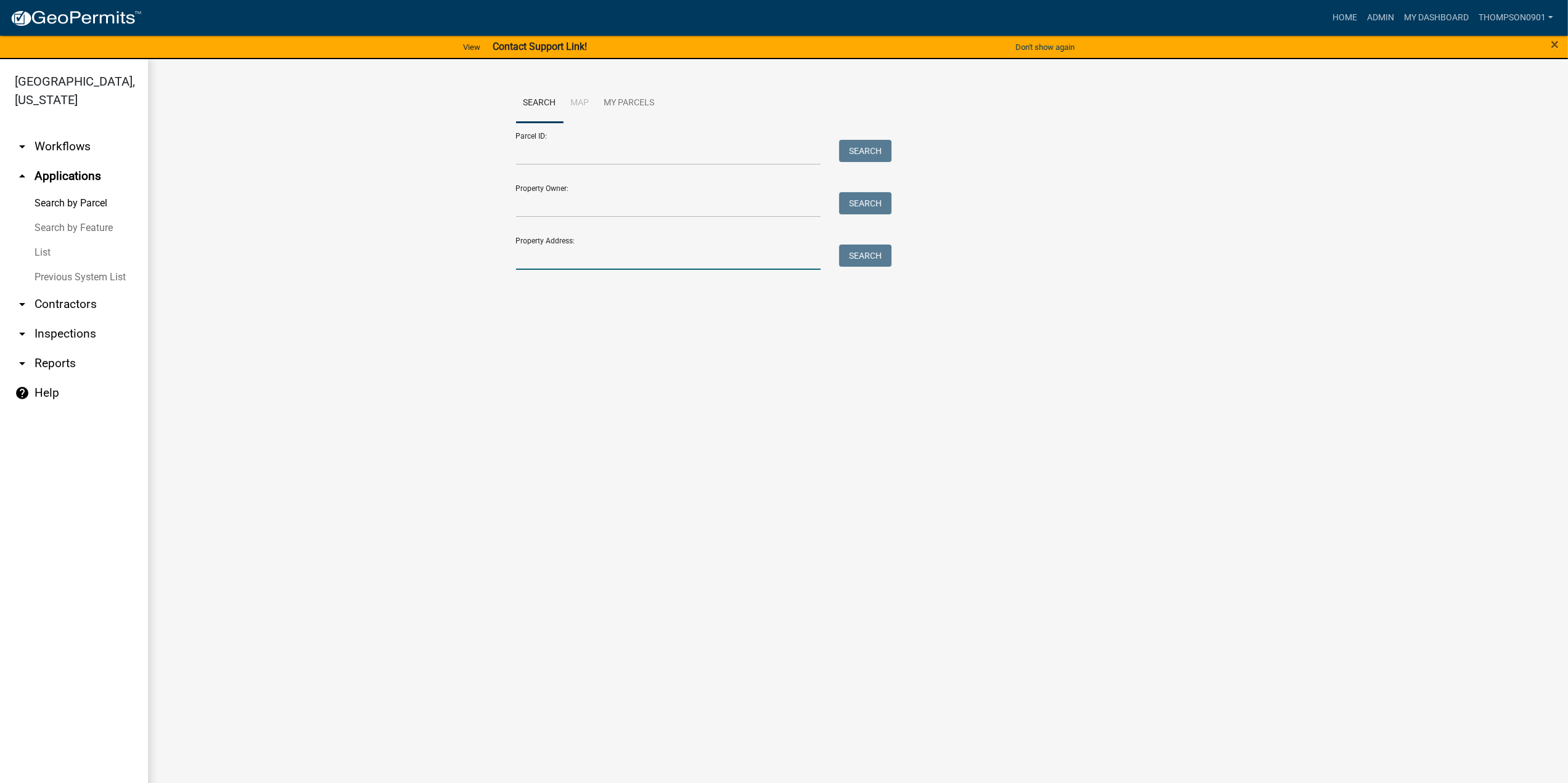
click at [611, 253] on input "Property Address:" at bounding box center [669, 257] width 305 height 25
paste input "447 W 300 S"
click at [865, 251] on button "Search" at bounding box center [865, 256] width 52 height 22
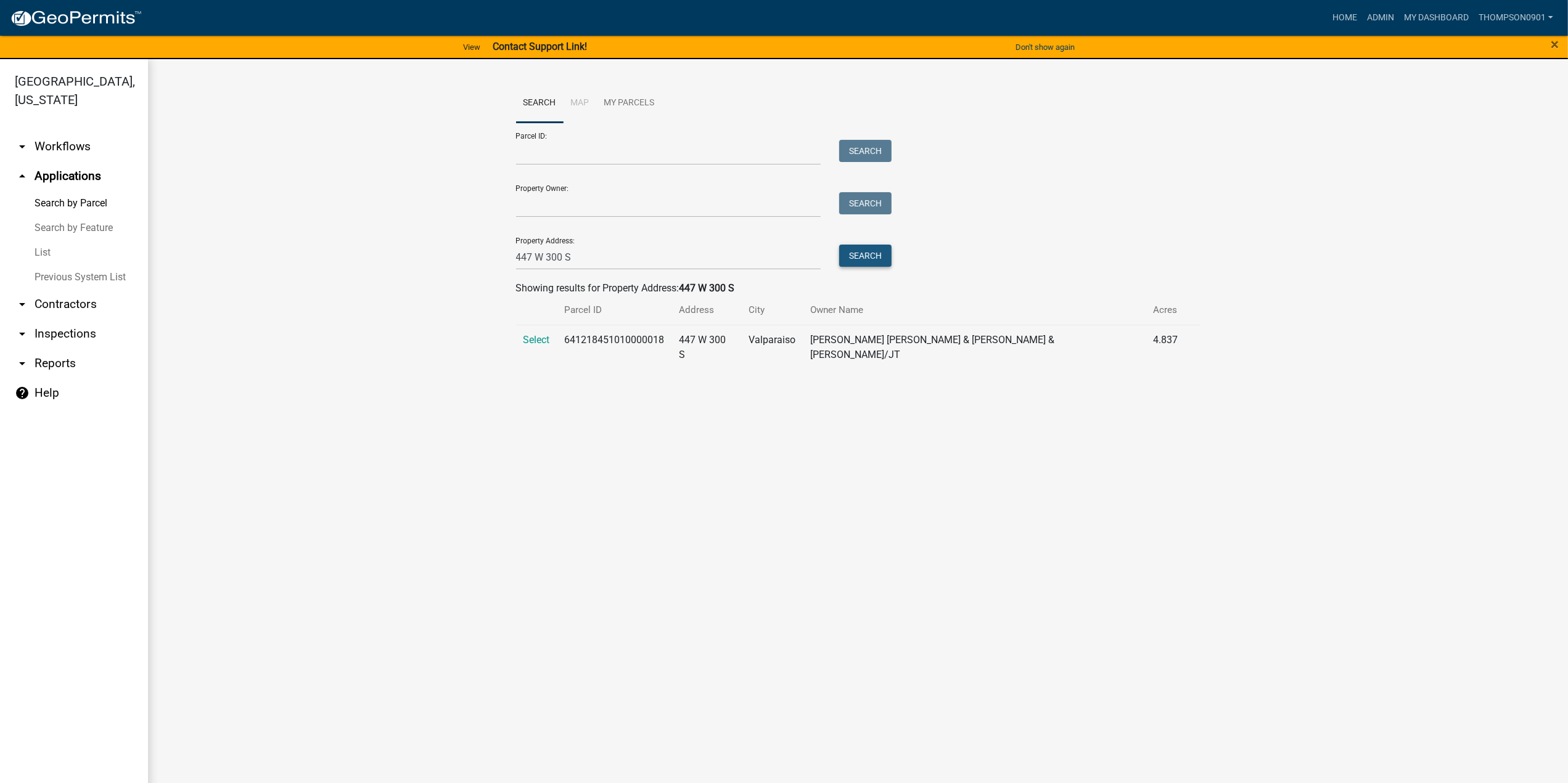
click at [849, 262] on button "Search" at bounding box center [865, 256] width 52 height 22
click at [539, 345] on span "Select" at bounding box center [537, 340] width 26 height 12
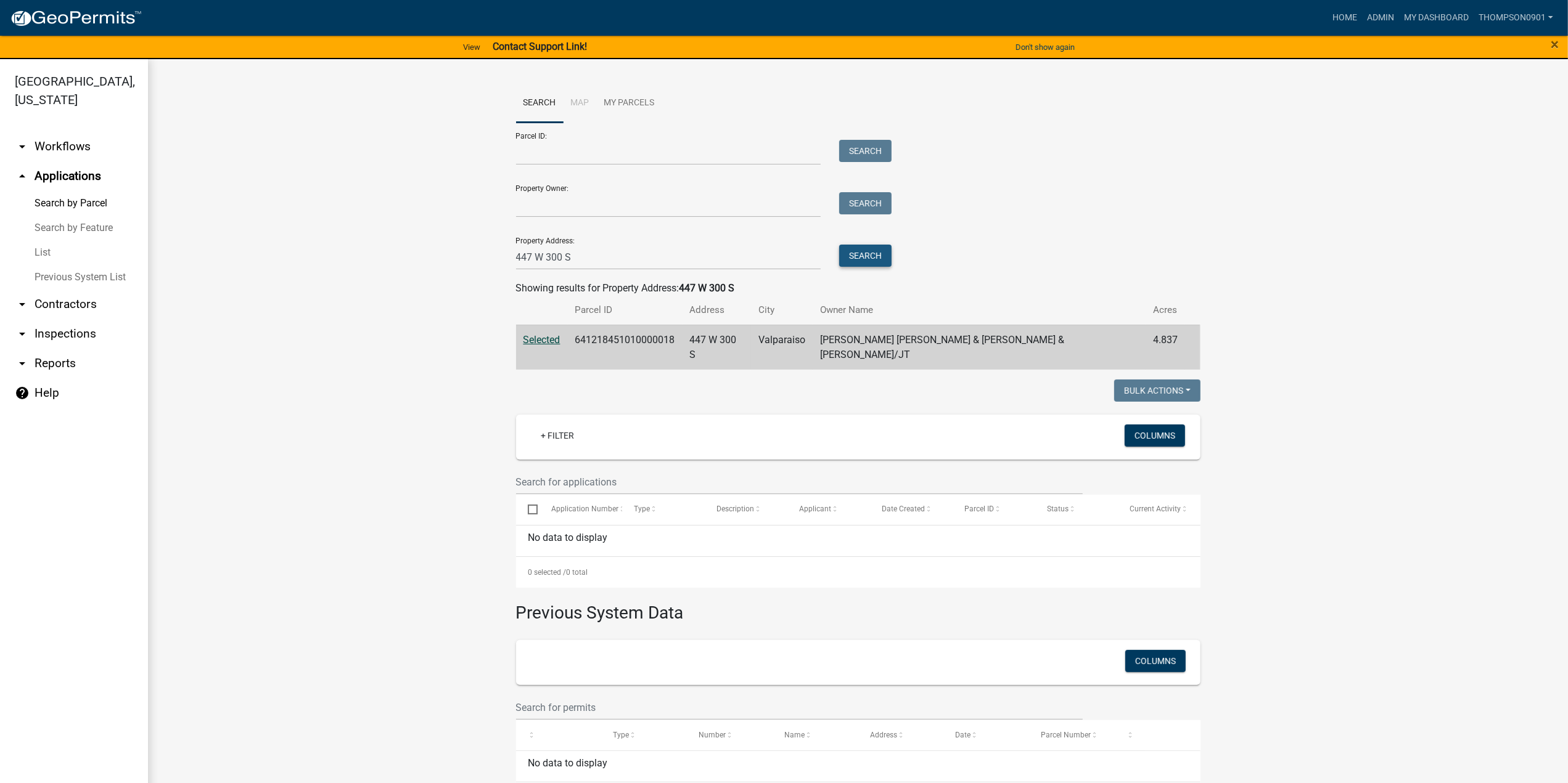
click at [862, 256] on button "Search" at bounding box center [865, 256] width 52 height 22
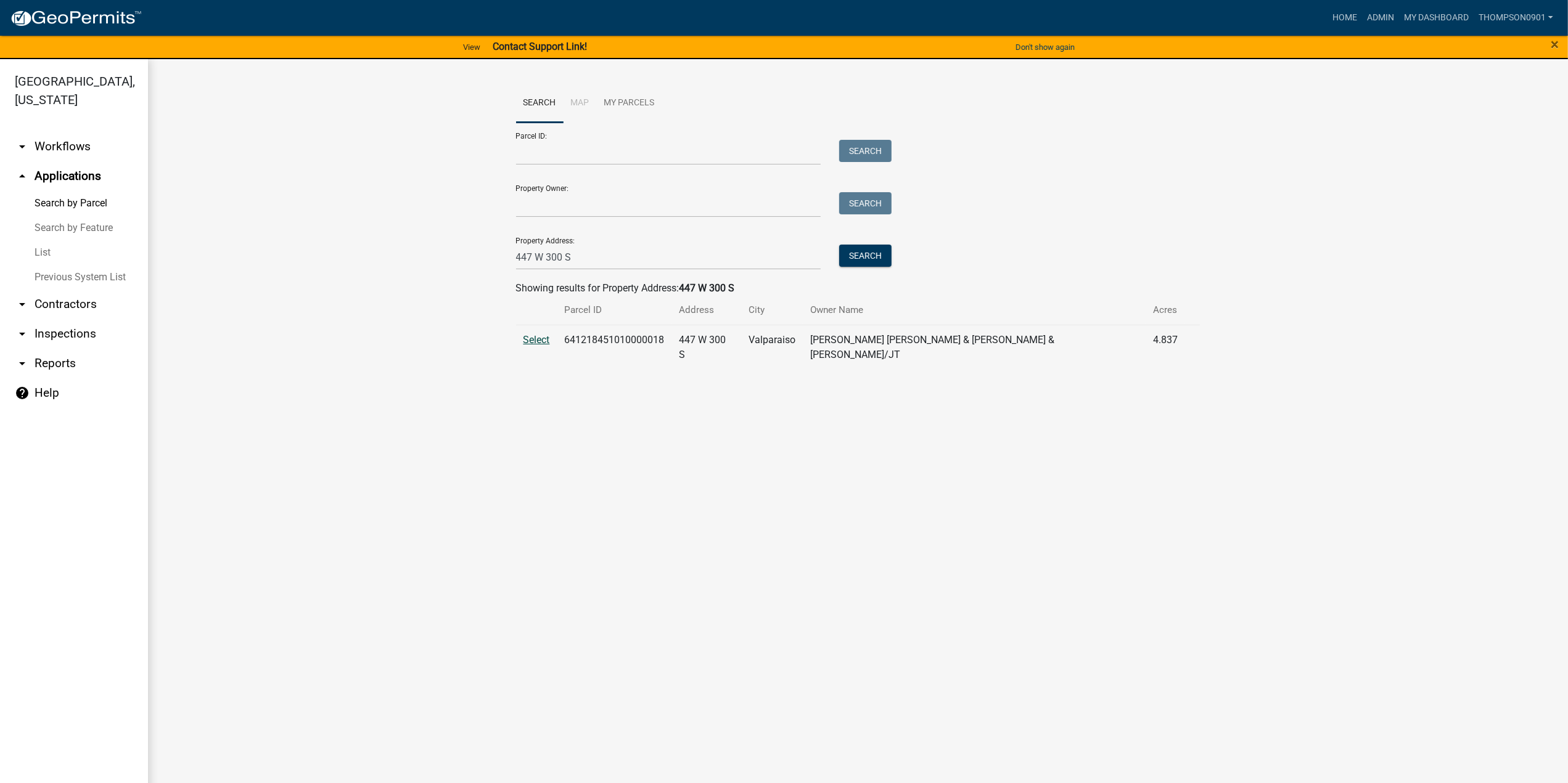
click at [538, 345] on span "Select" at bounding box center [537, 340] width 26 height 12
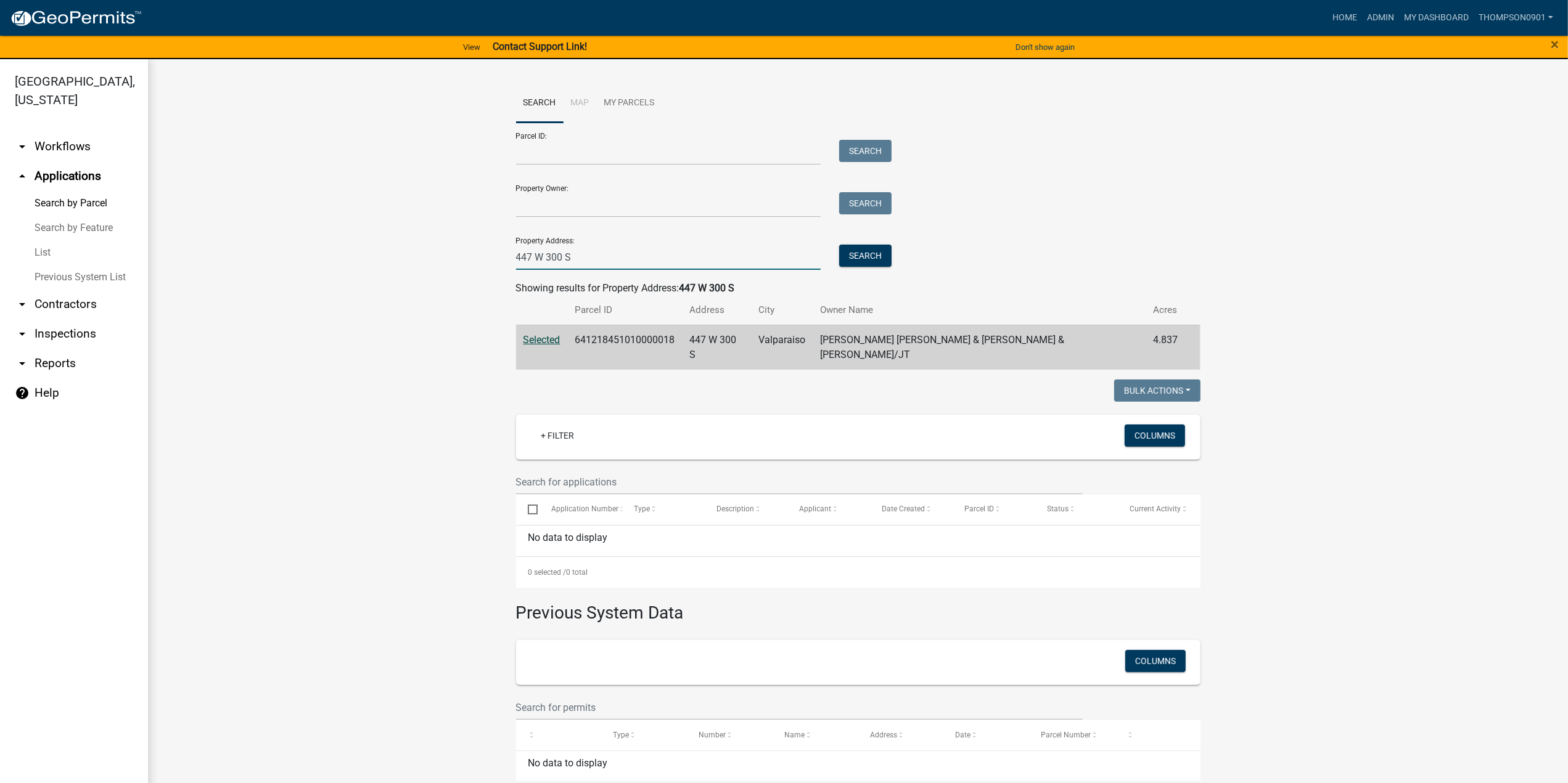
click at [532, 255] on input "447 W 300 S" at bounding box center [669, 257] width 305 height 25
type input "447 W 300 S"
click at [868, 251] on button "Search" at bounding box center [865, 256] width 52 height 22
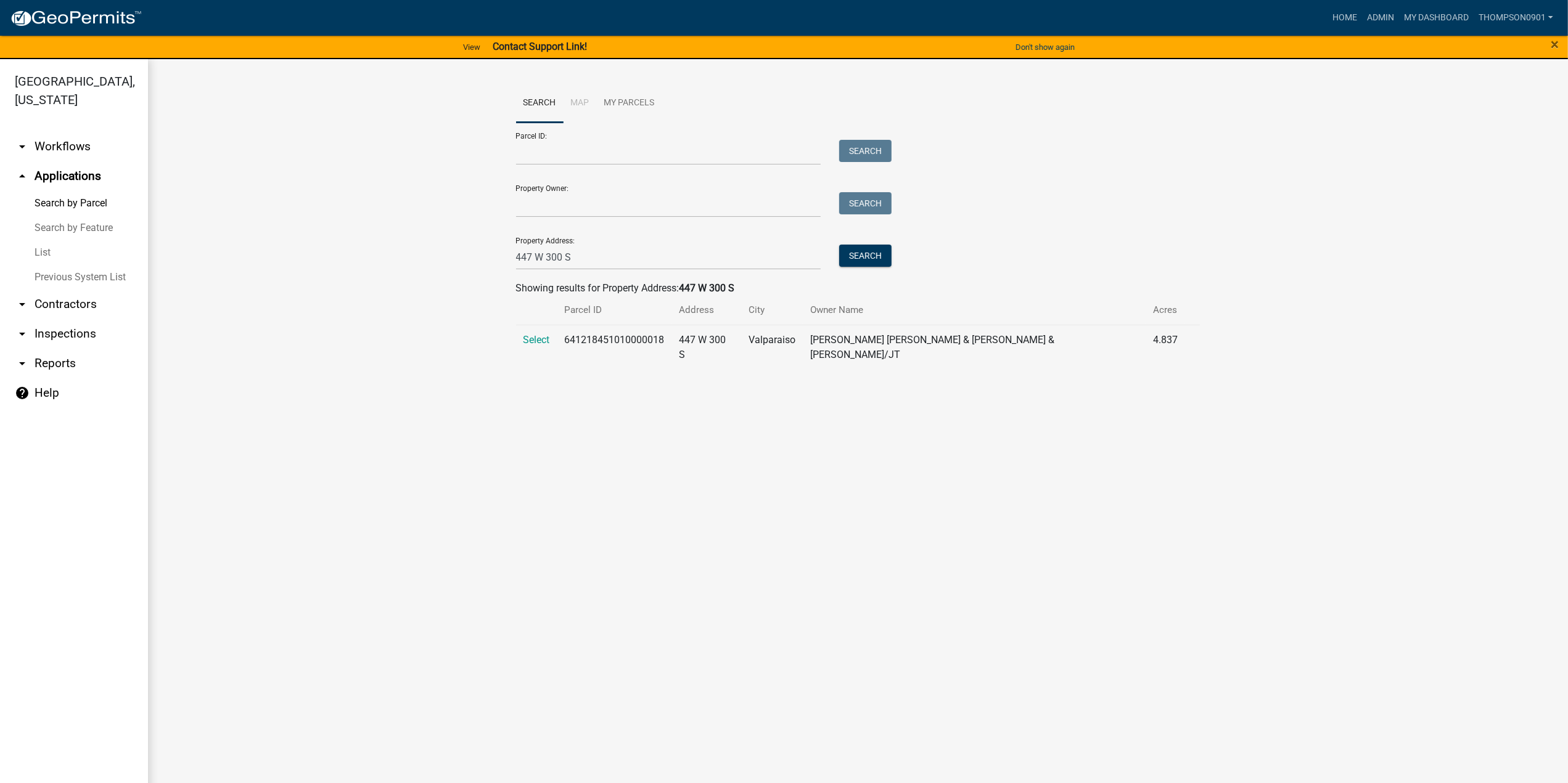
click at [50, 240] on link "List" at bounding box center [74, 253] width 148 height 25
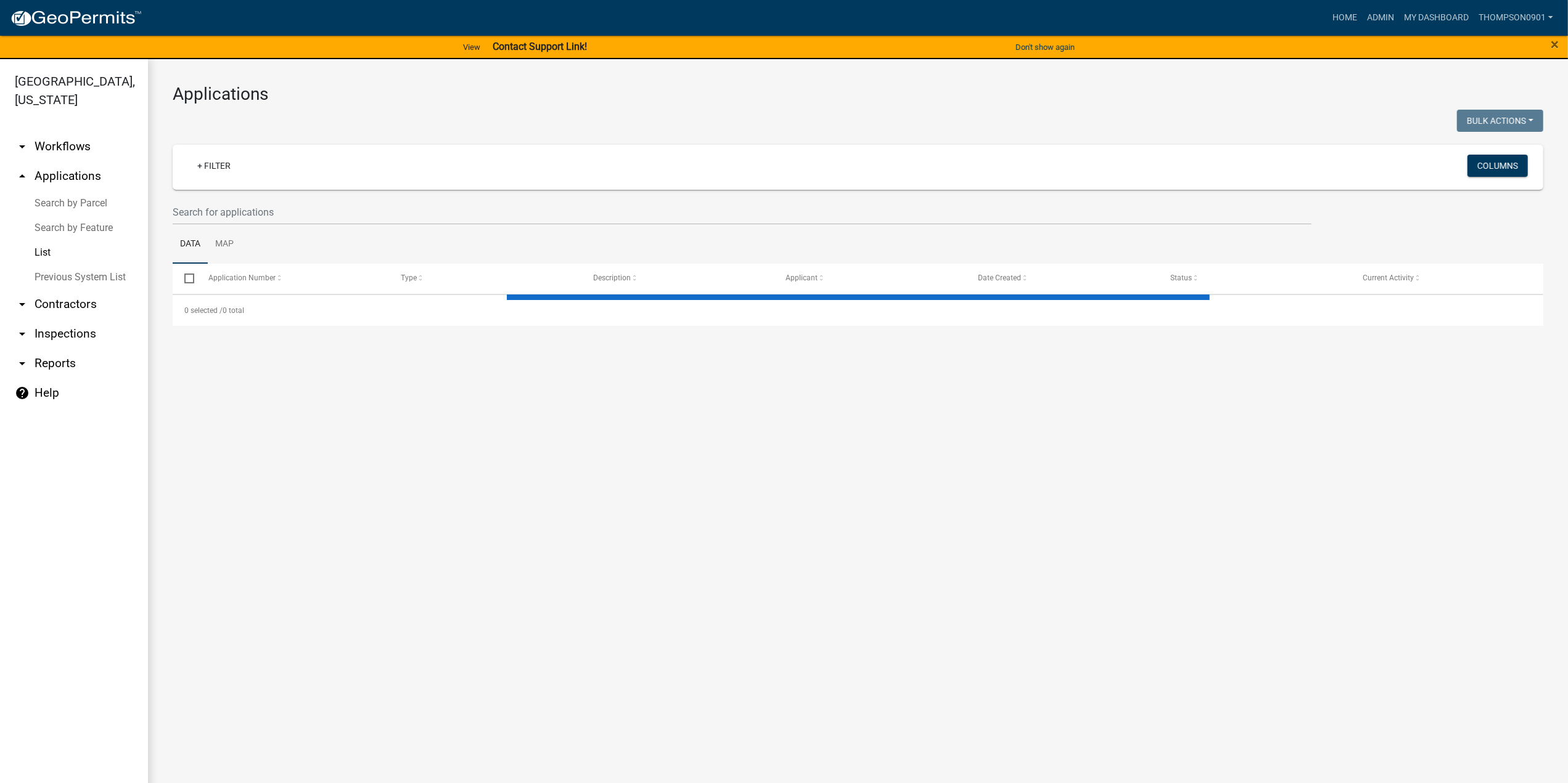
select select "3: 100"
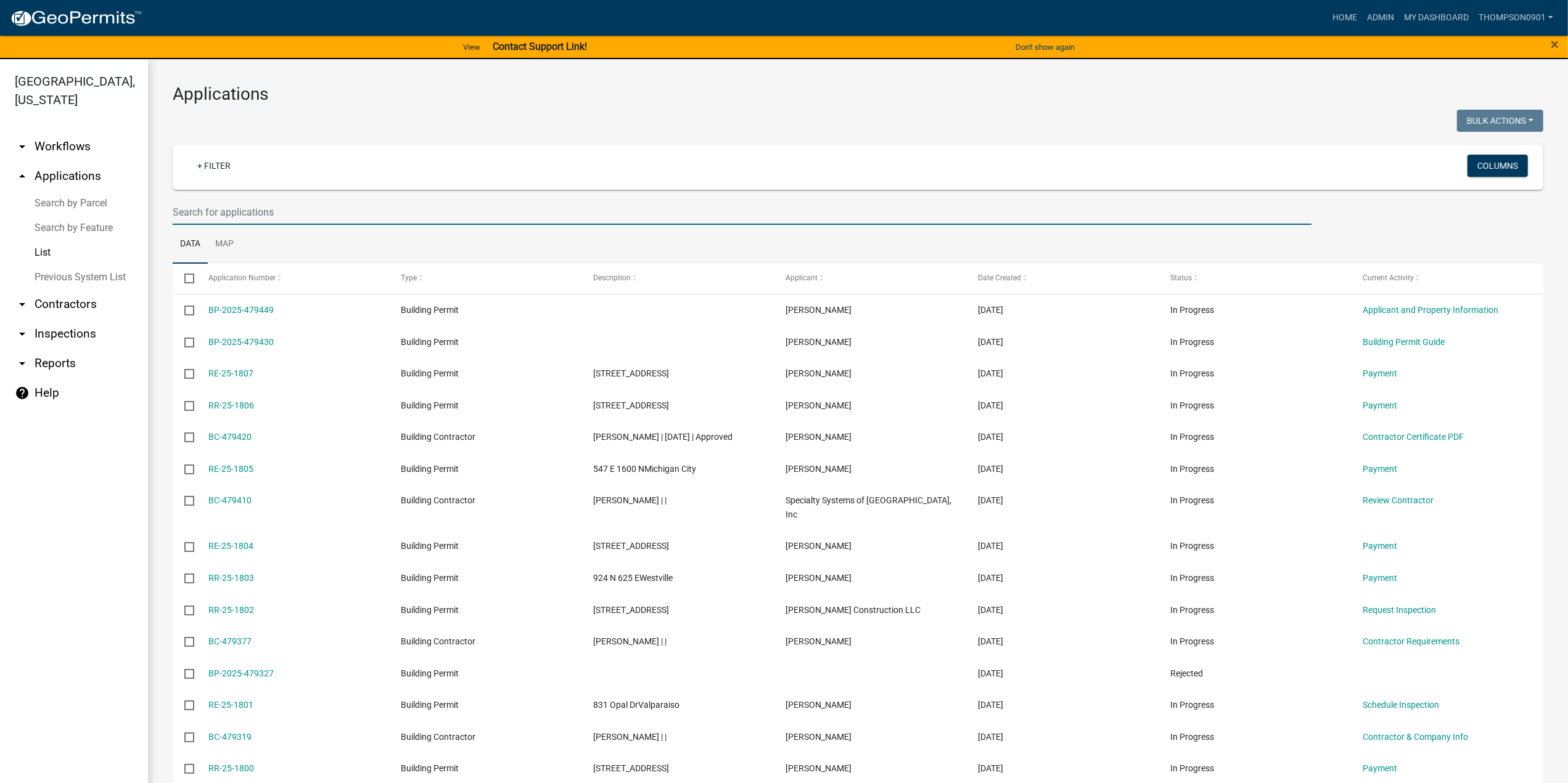
click at [272, 210] on input "text" at bounding box center [741, 212] width 1139 height 25
paste input "447 W 300 S"
drag, startPoint x: 191, startPoint y: 210, endPoint x: 789, endPoint y: 97, distance: 608.6
click at [193, 210] on input "447 W 300 S" at bounding box center [741, 212] width 1139 height 25
type input "447 W 300 S"
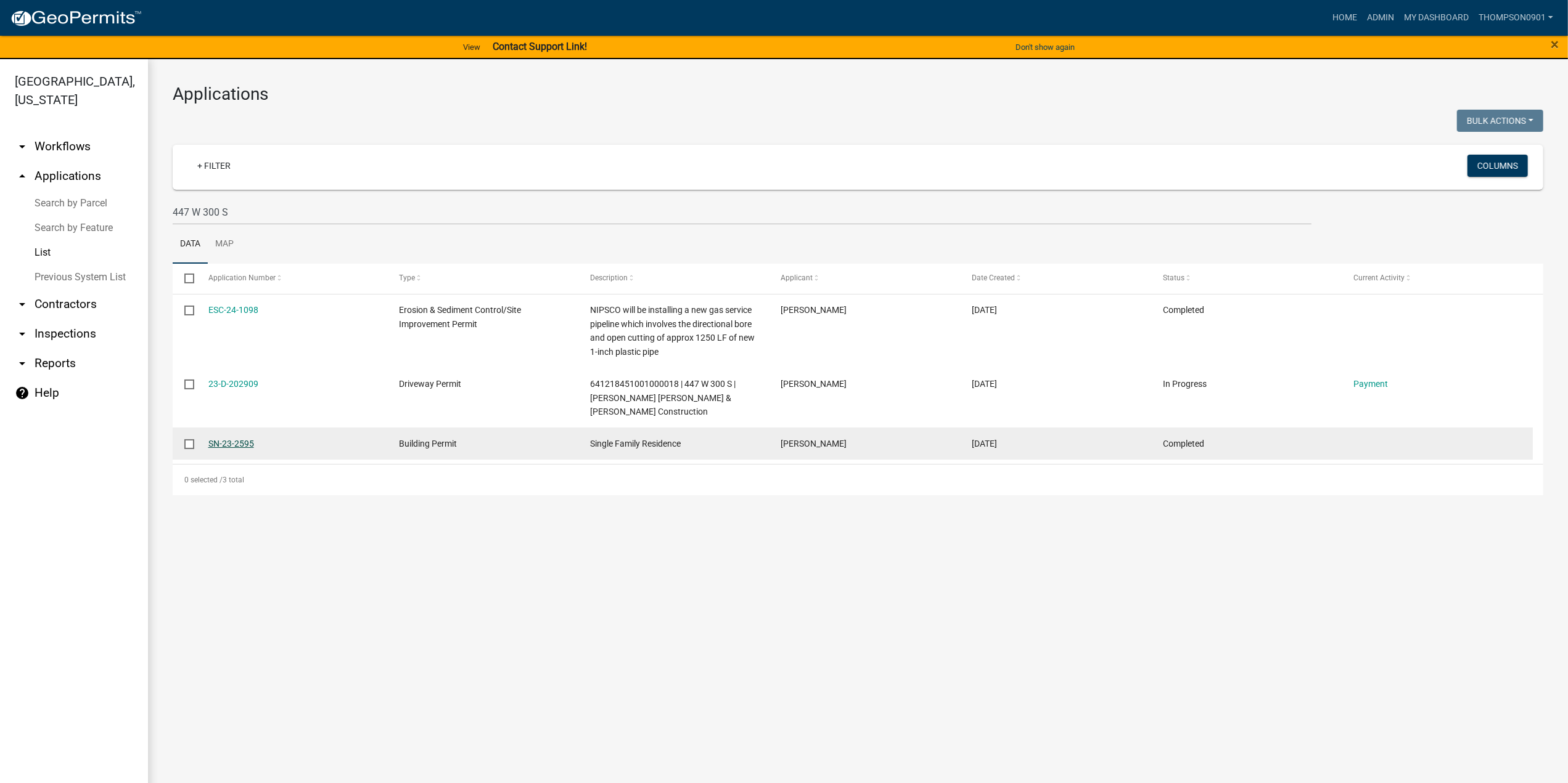
click at [233, 445] on link "SN-23-2595" at bounding box center [231, 444] width 45 height 10
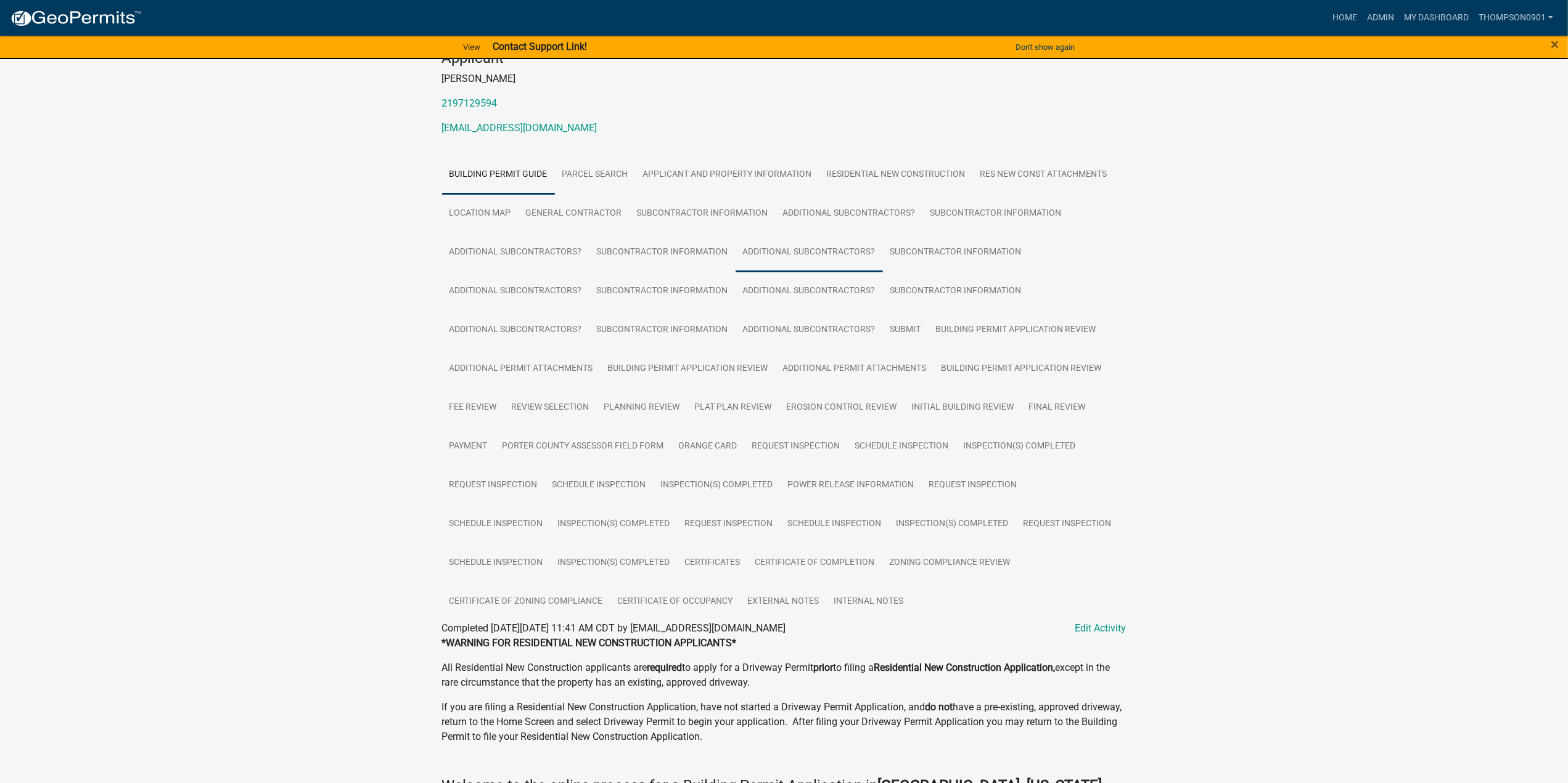
scroll to position [62, 0]
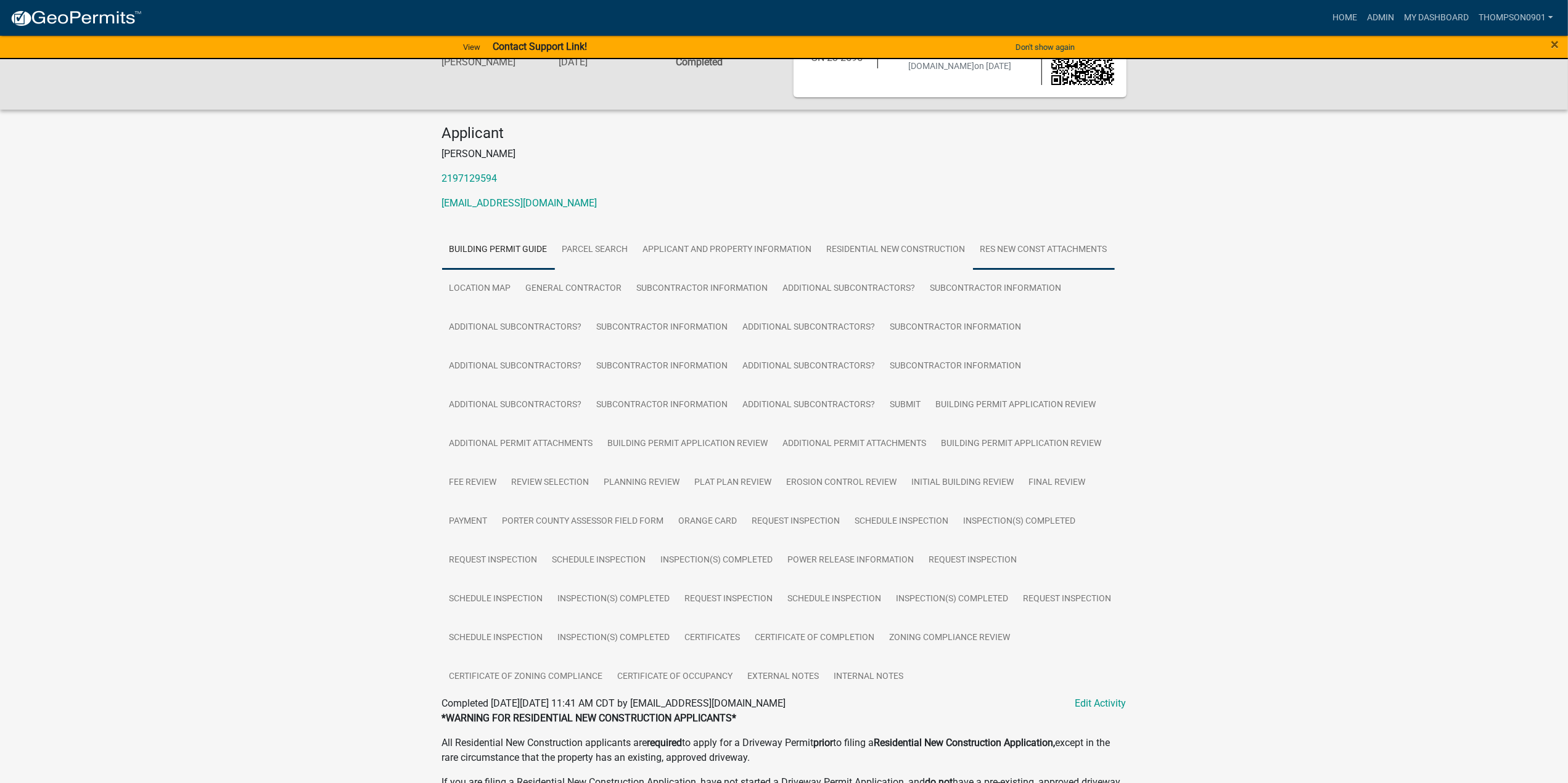
click at [1044, 249] on link "Res New Const Attachments" at bounding box center [1044, 250] width 142 height 40
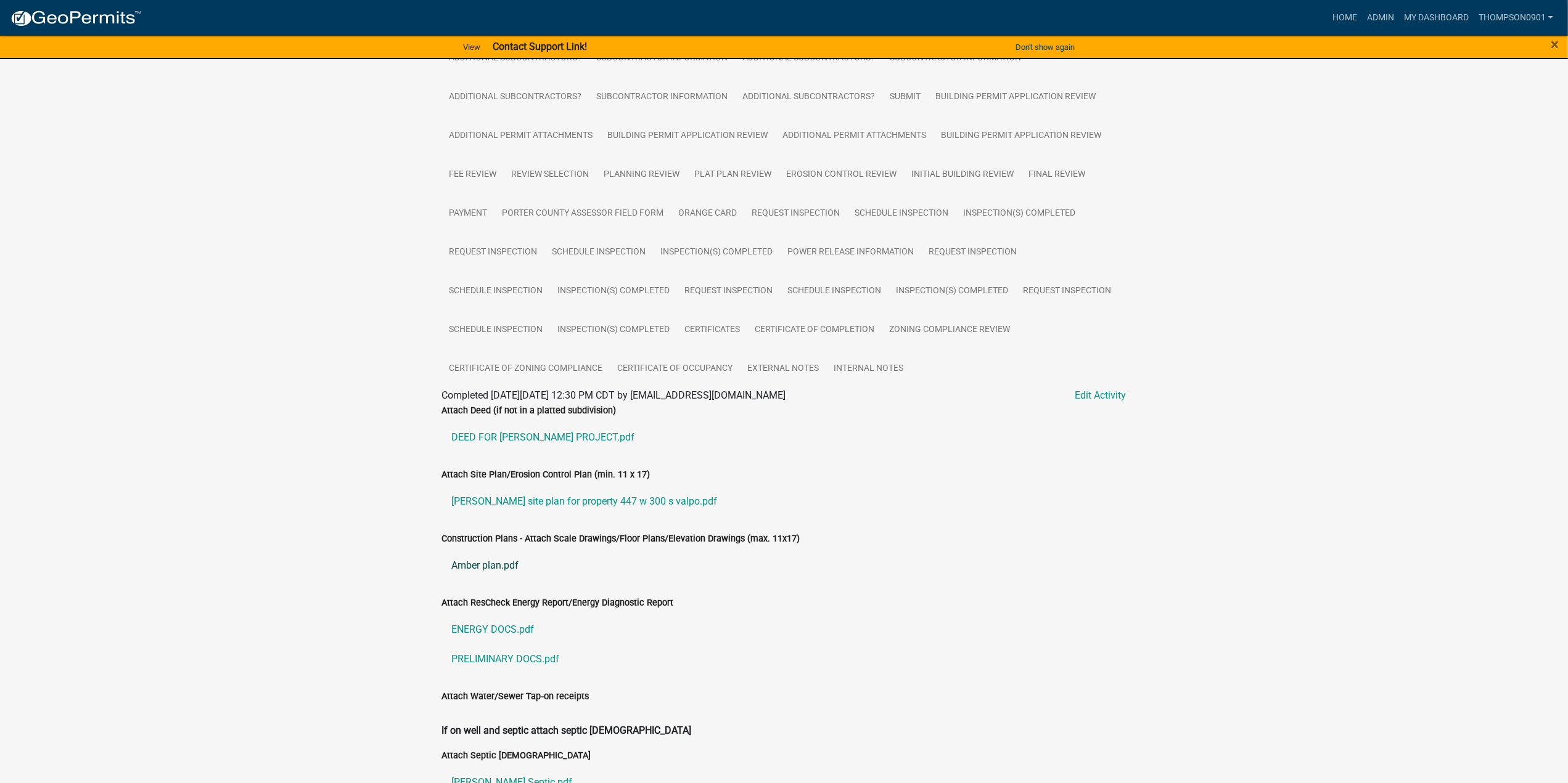
scroll to position [547, 0]
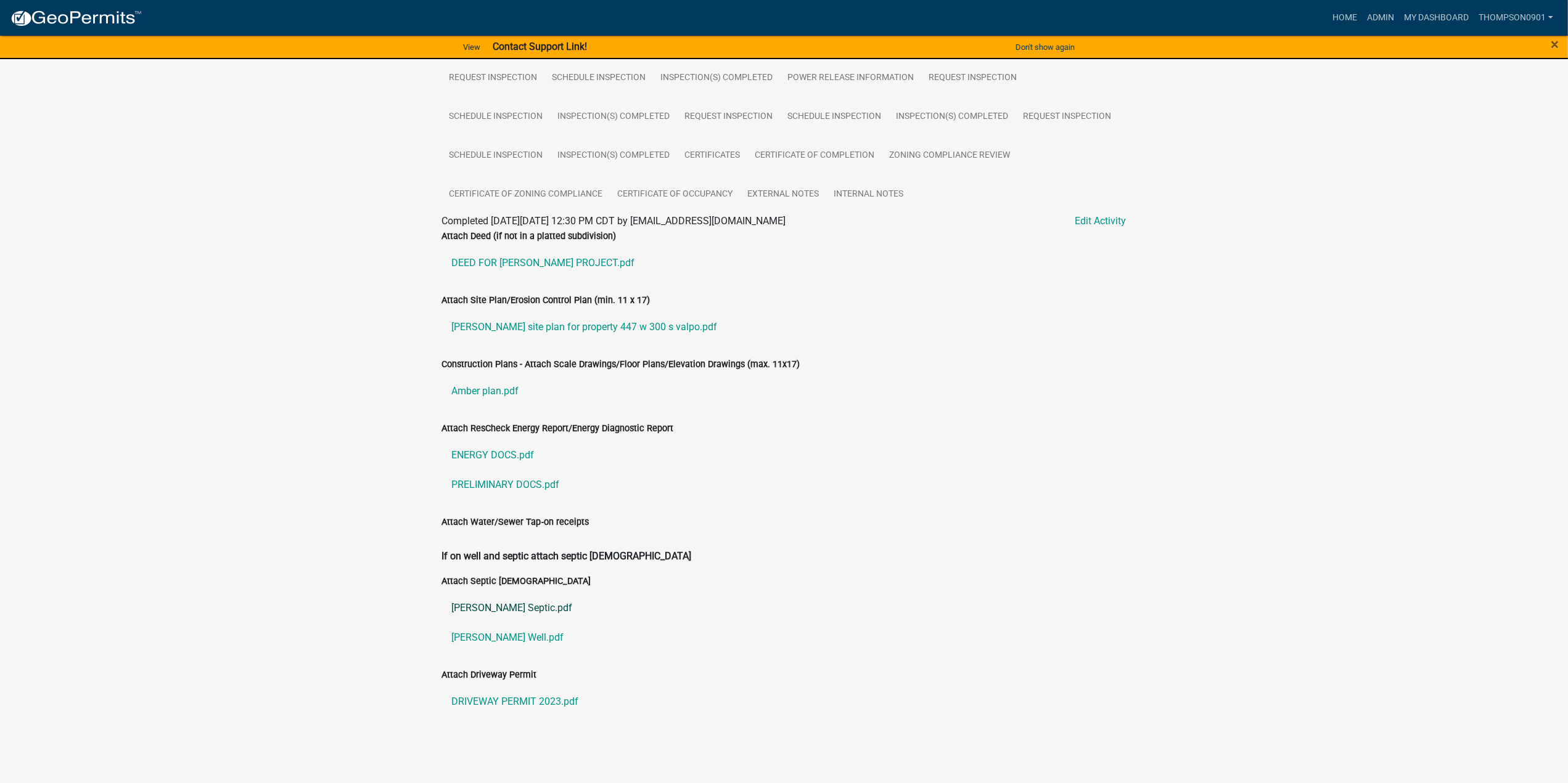
click at [502, 613] on link "Gilliam Septic.pdf" at bounding box center [784, 609] width 684 height 29
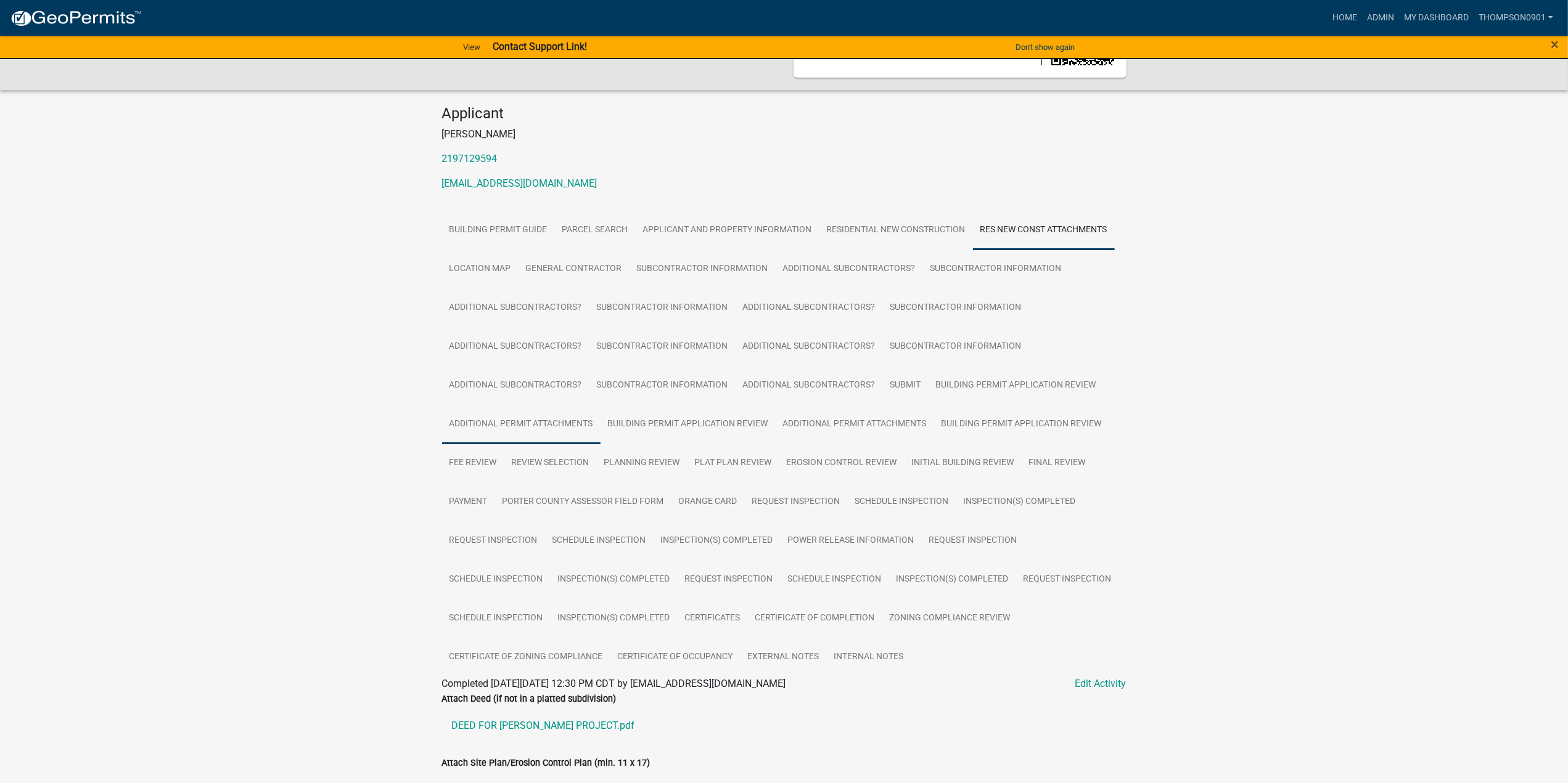
scroll to position [54, 0]
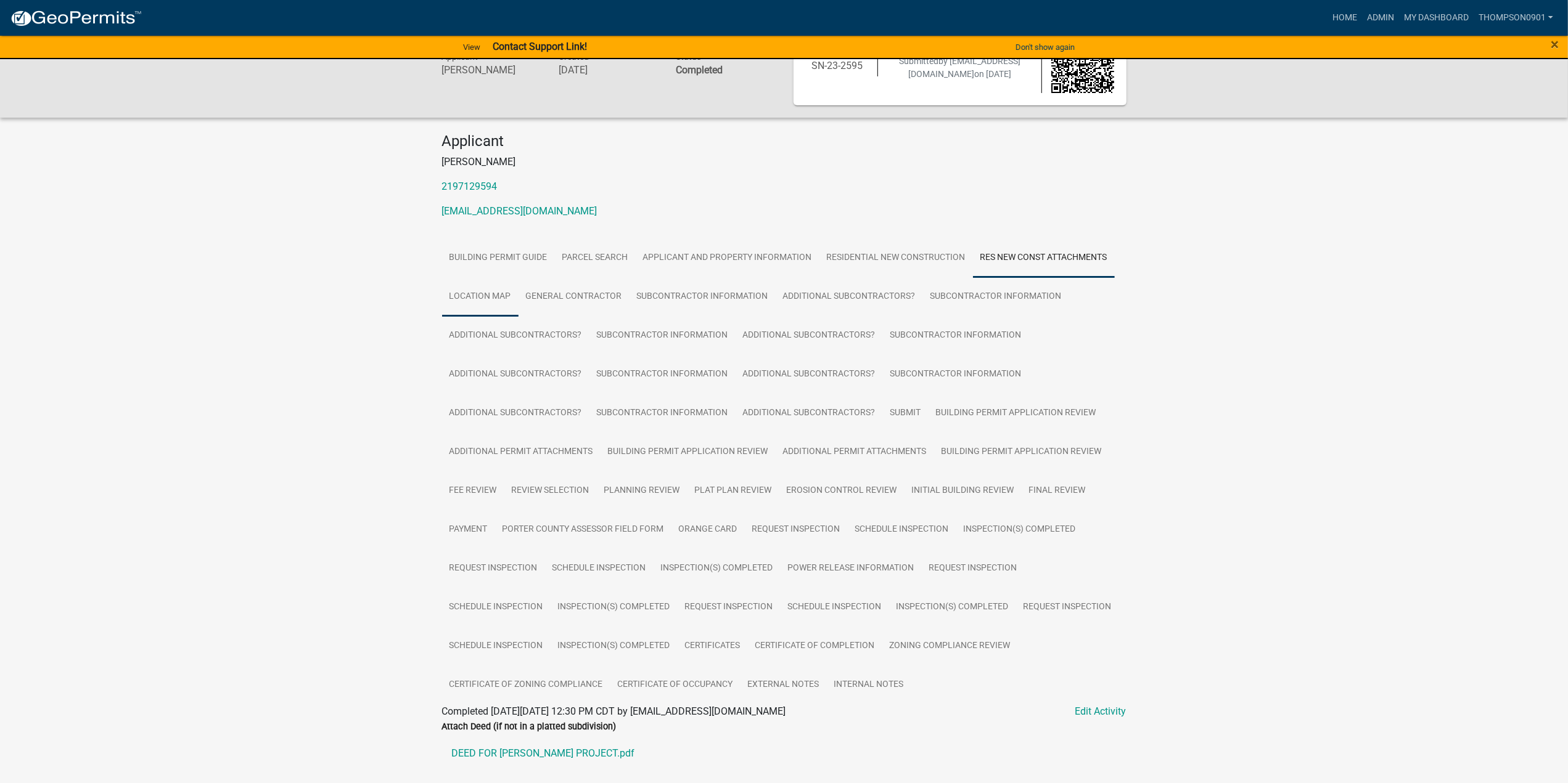
click at [488, 299] on link "Location Map" at bounding box center [480, 297] width 76 height 40
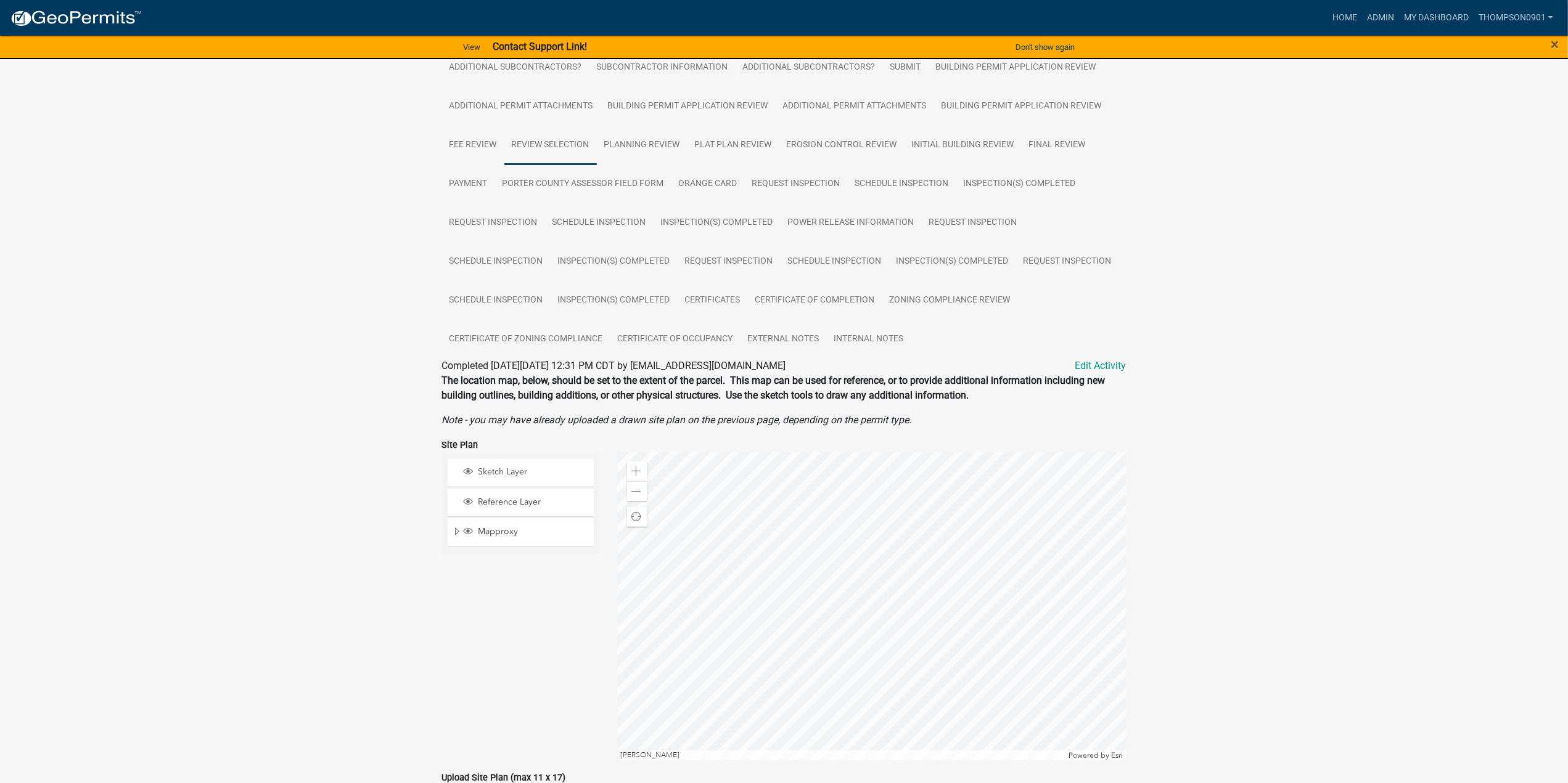
scroll to position [290, 0]
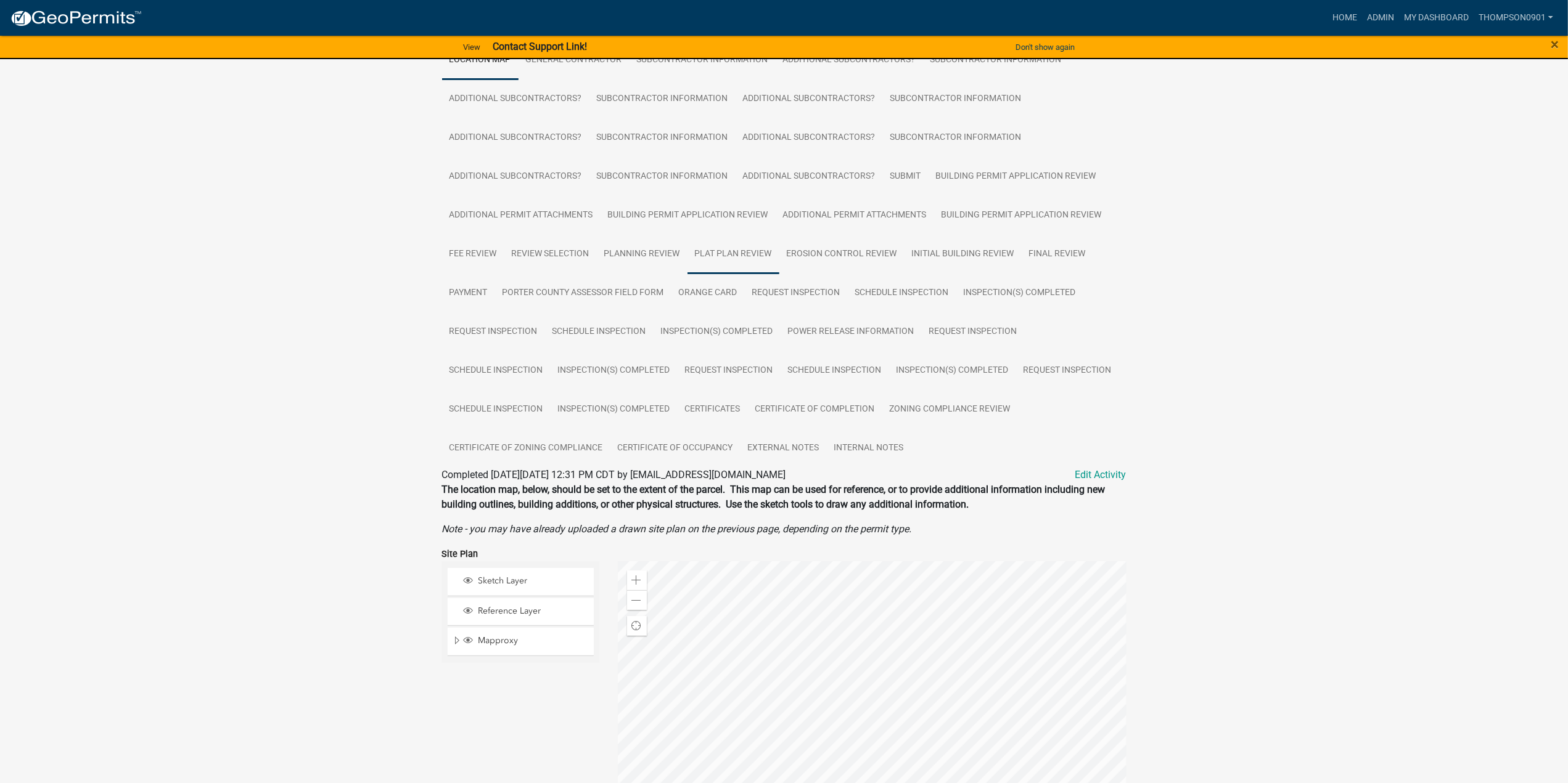
click at [733, 249] on link "Plat Plan Review" at bounding box center [733, 254] width 92 height 40
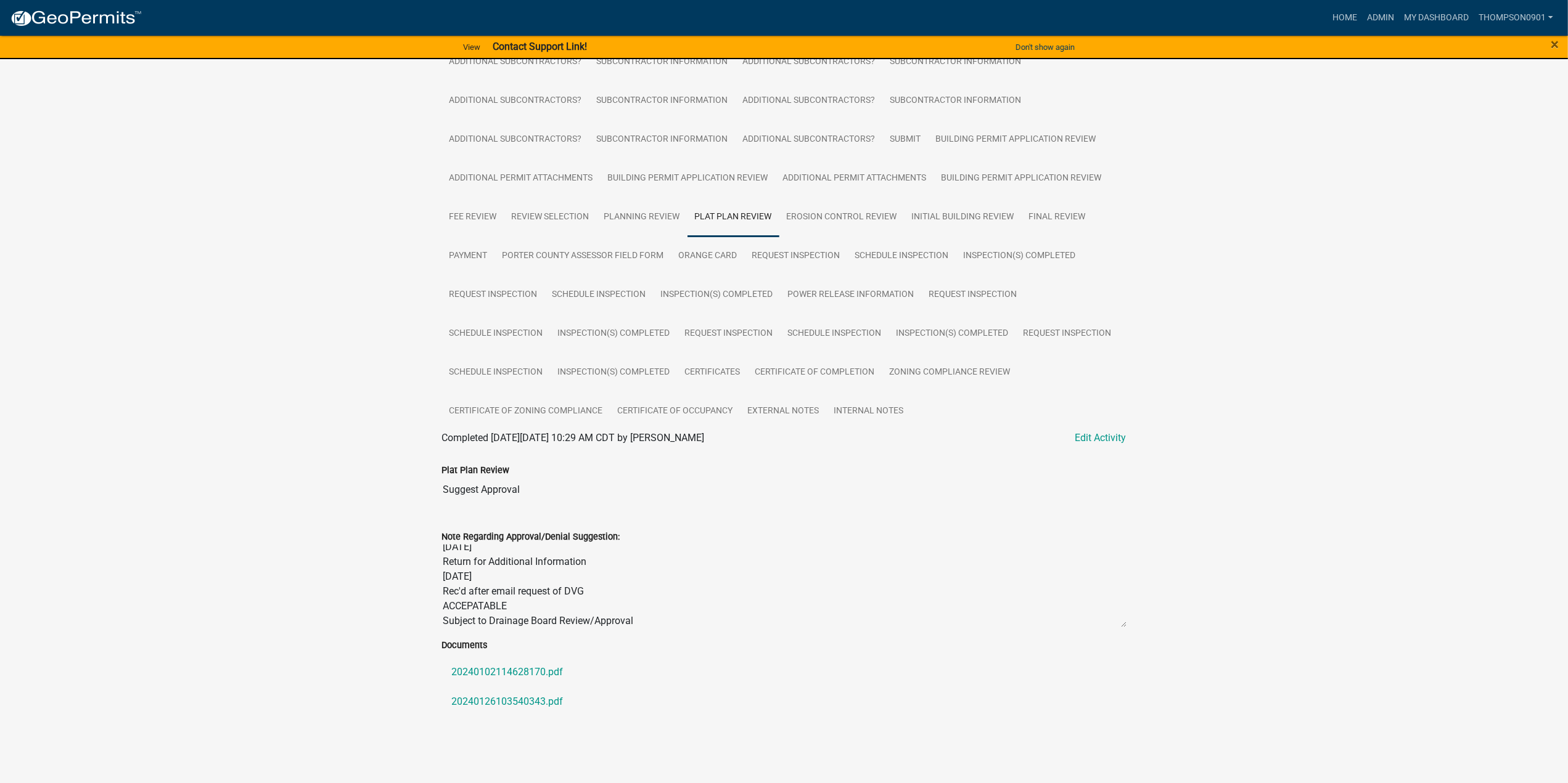
scroll to position [15, 0]
click at [507, 671] on link "20240102114628170.pdf" at bounding box center [784, 672] width 684 height 29
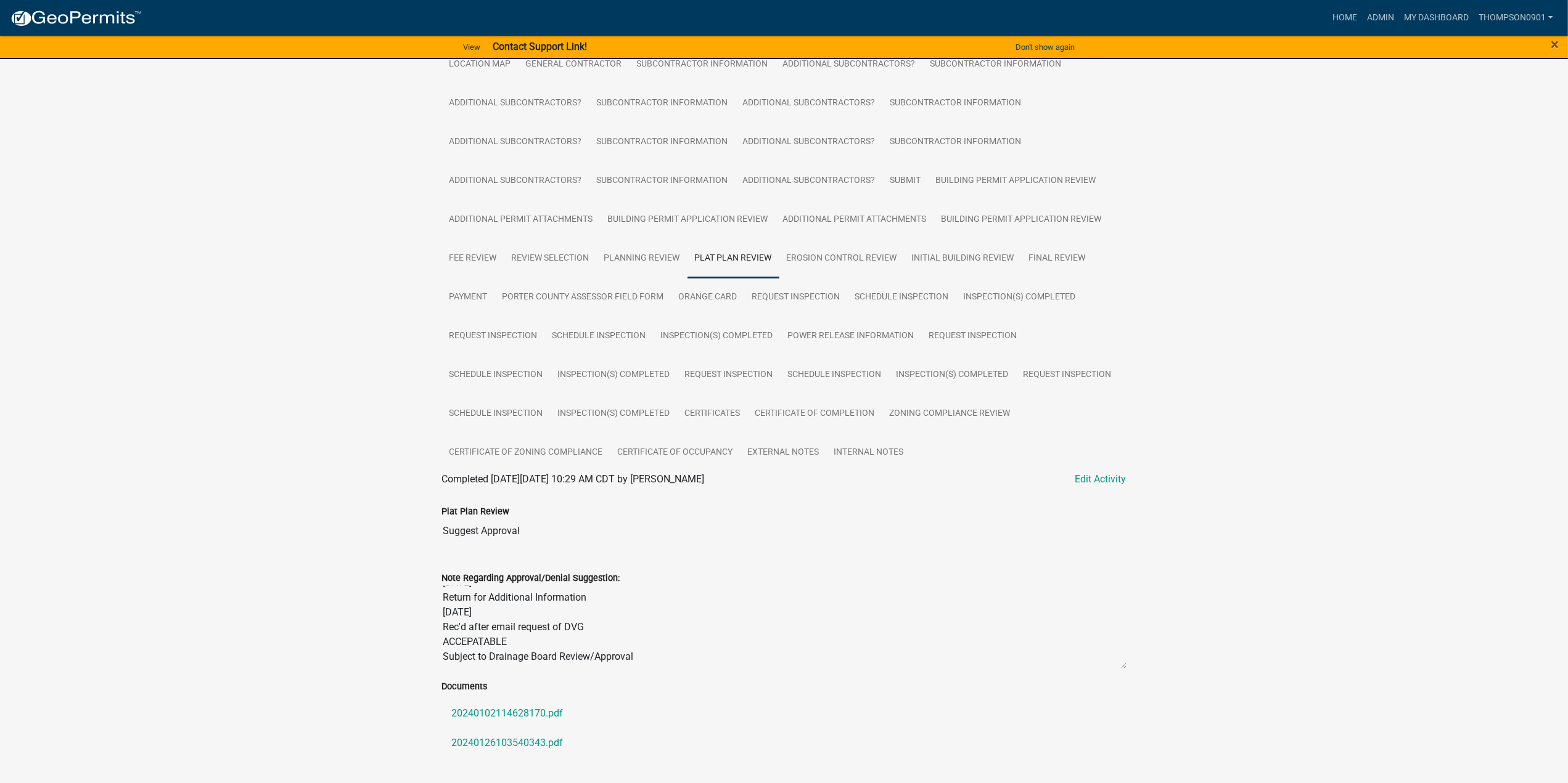
scroll to position [268, 0]
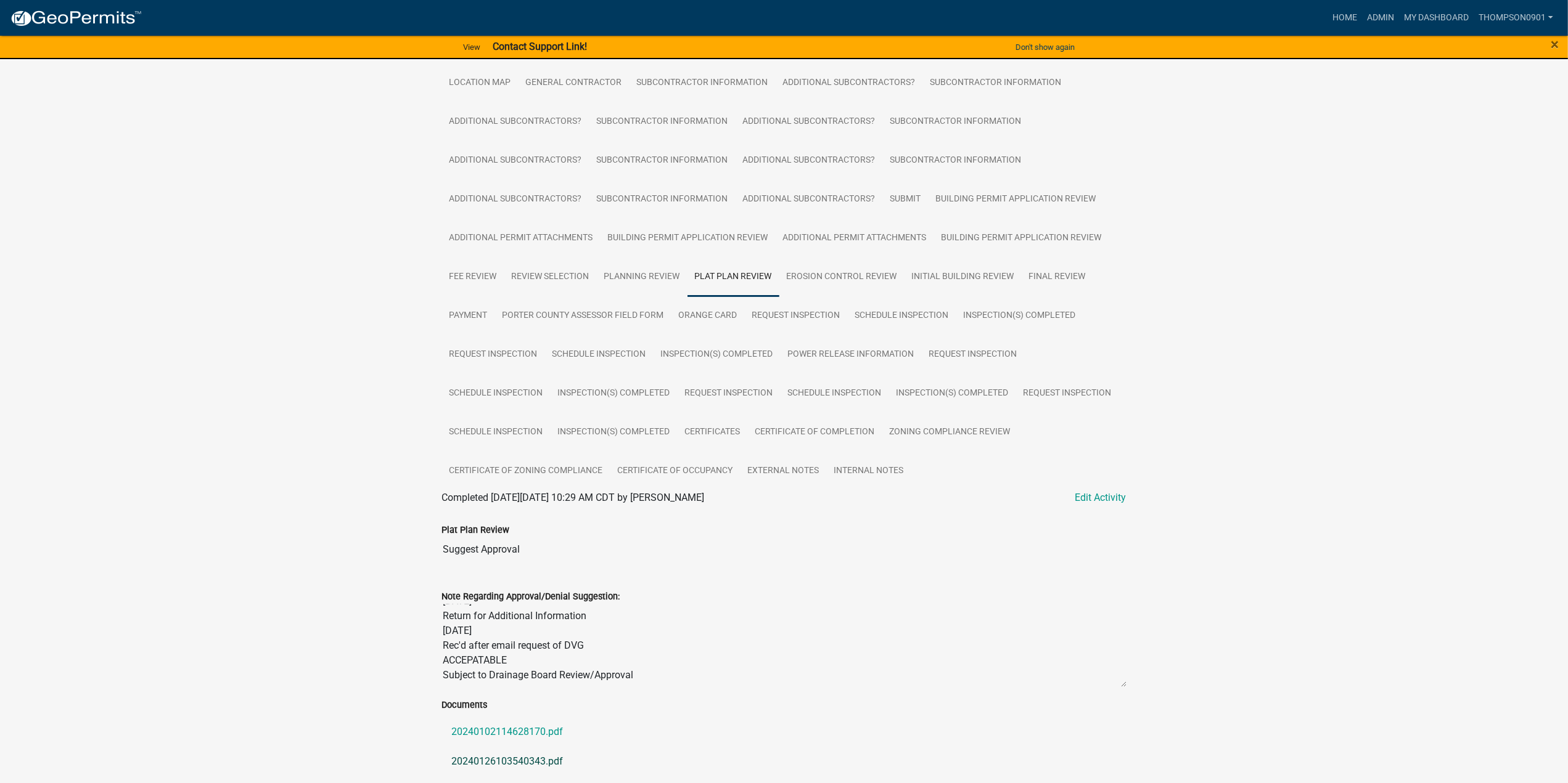
click at [516, 763] on link "20240126103540343.pdf" at bounding box center [784, 762] width 684 height 29
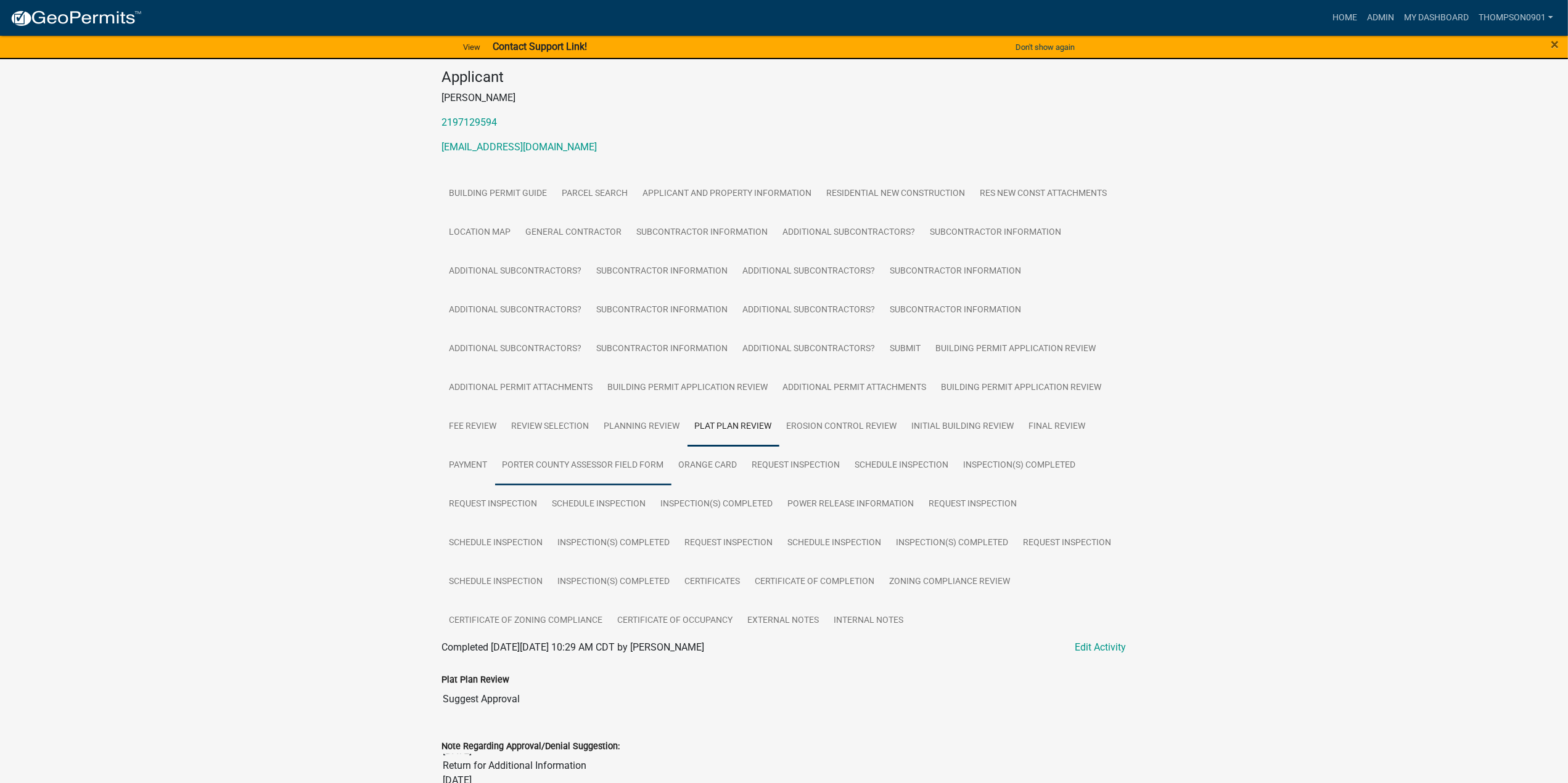
scroll to position [83, 0]
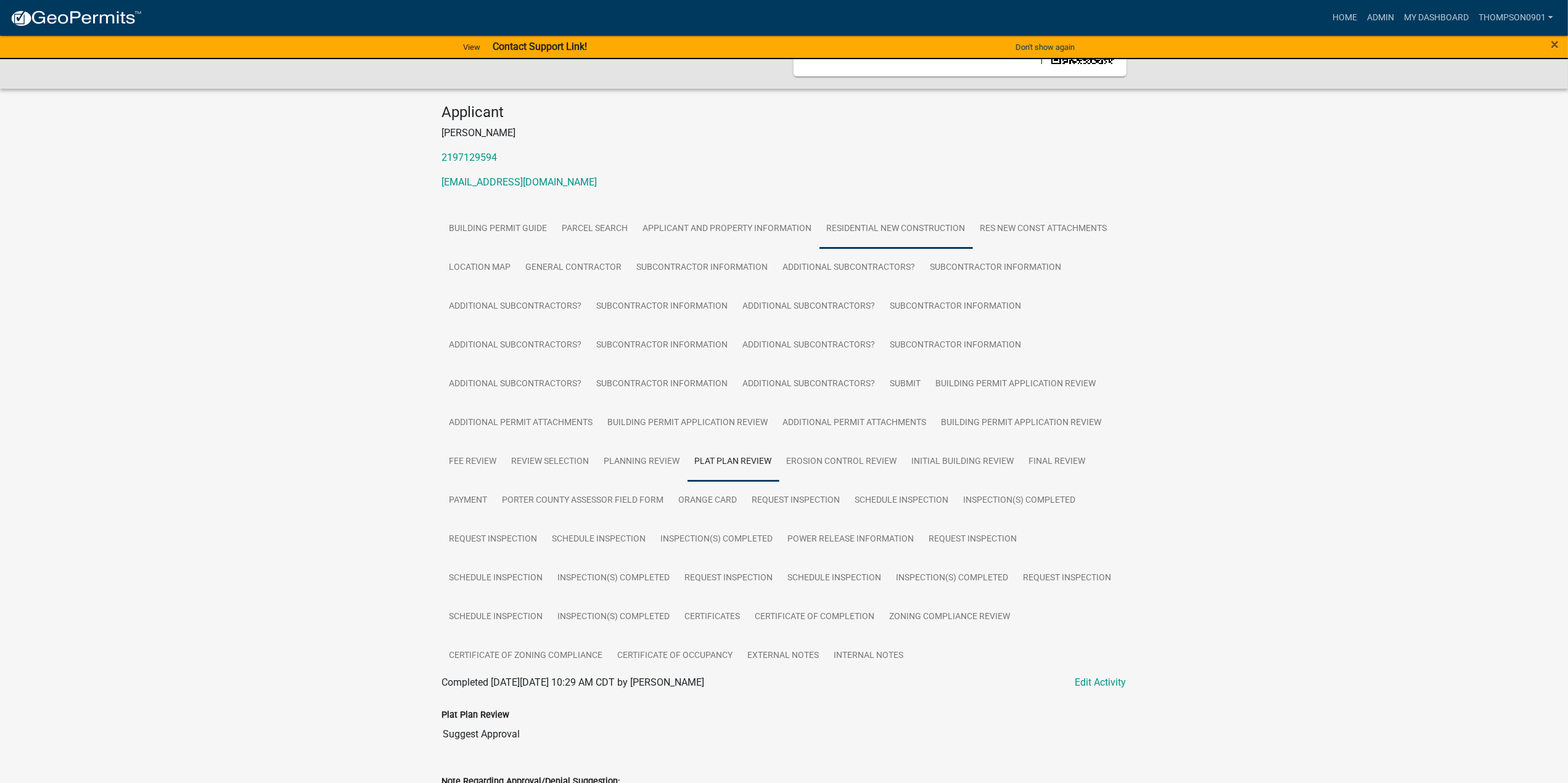
click at [897, 222] on link "Residential New Construction" at bounding box center [895, 229] width 153 height 40
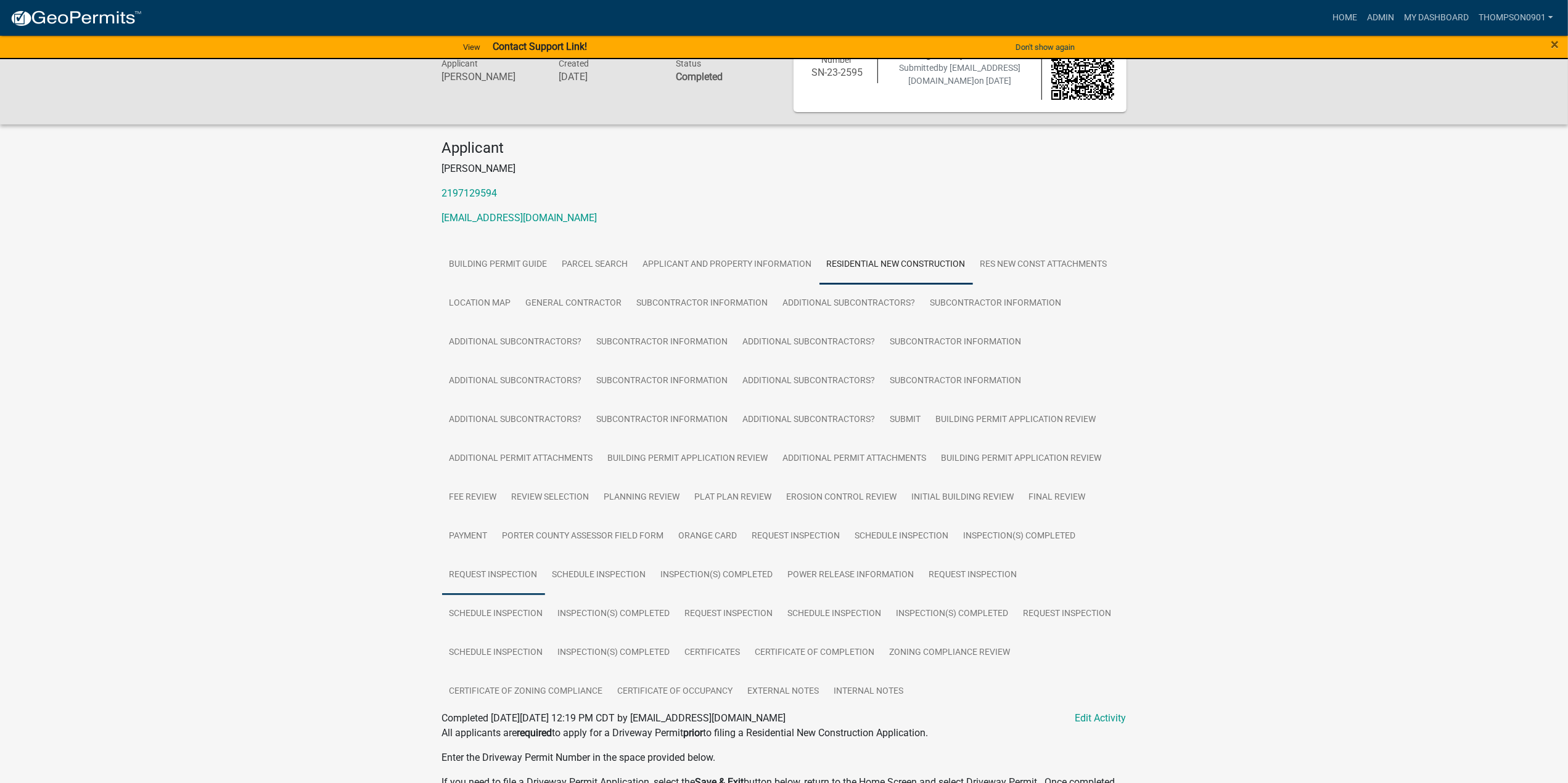
scroll to position [0, 0]
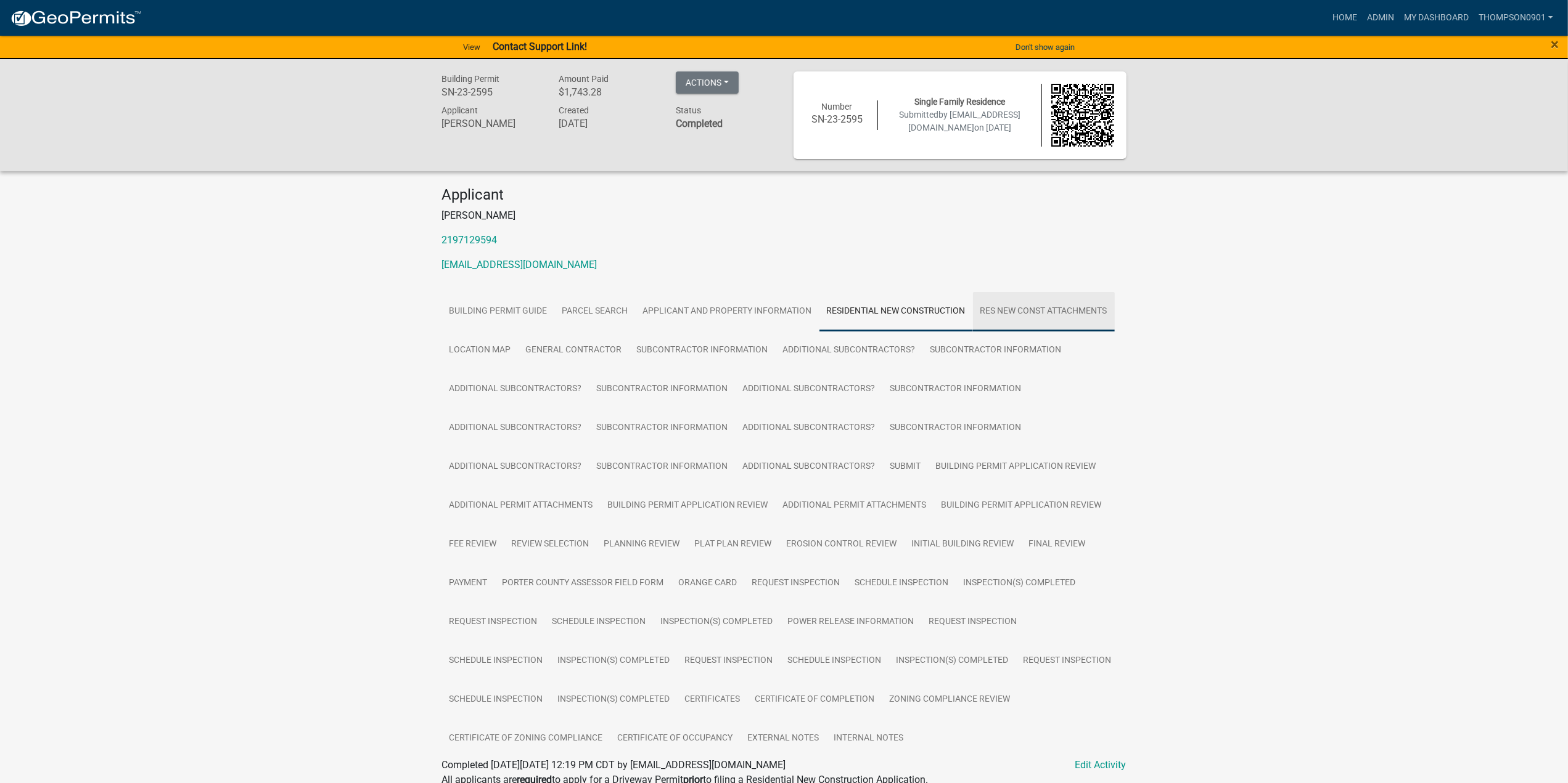
click at [1028, 311] on link "Res New Const Attachments" at bounding box center [1044, 312] width 142 height 40
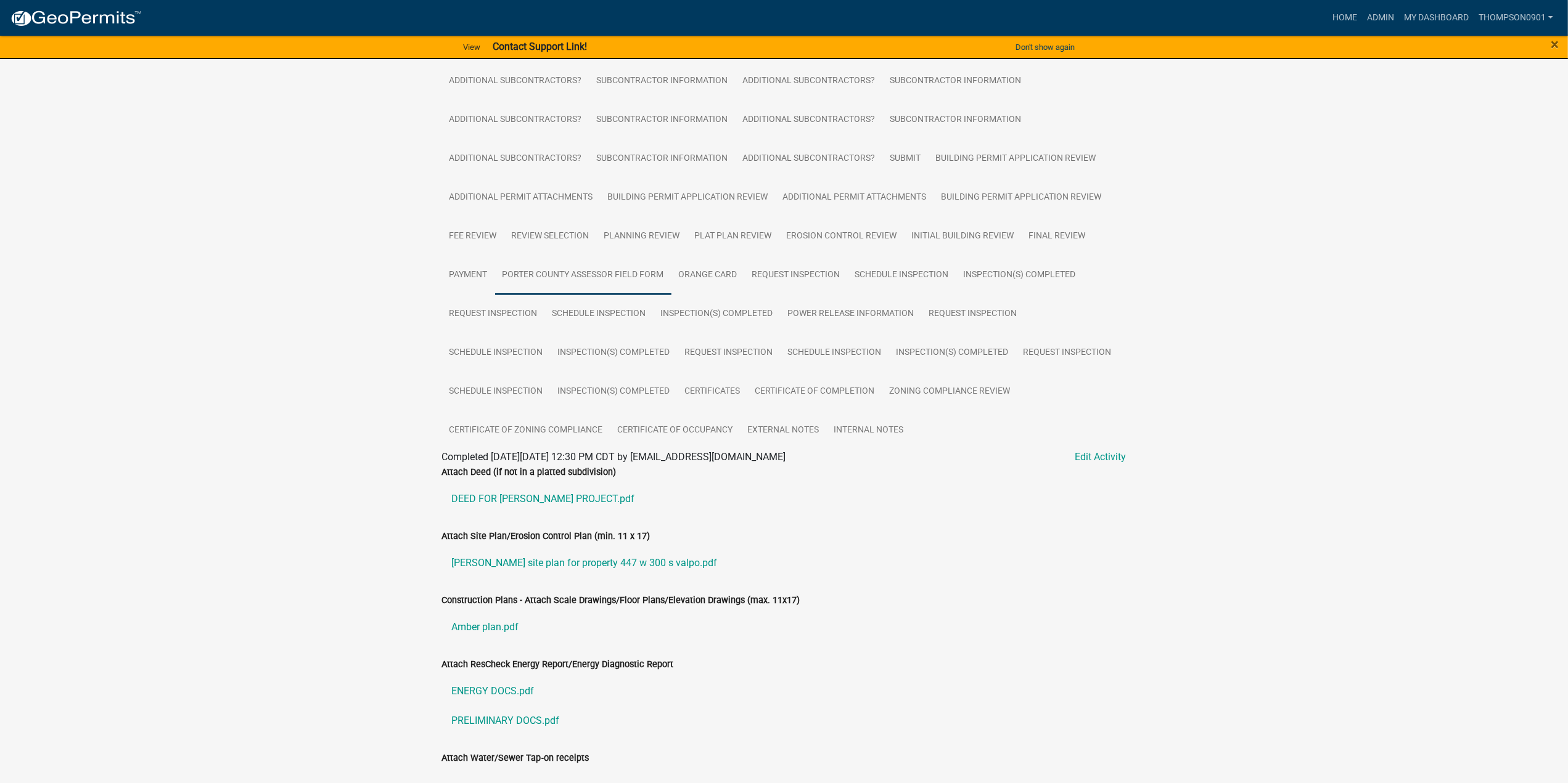
scroll to position [547, 0]
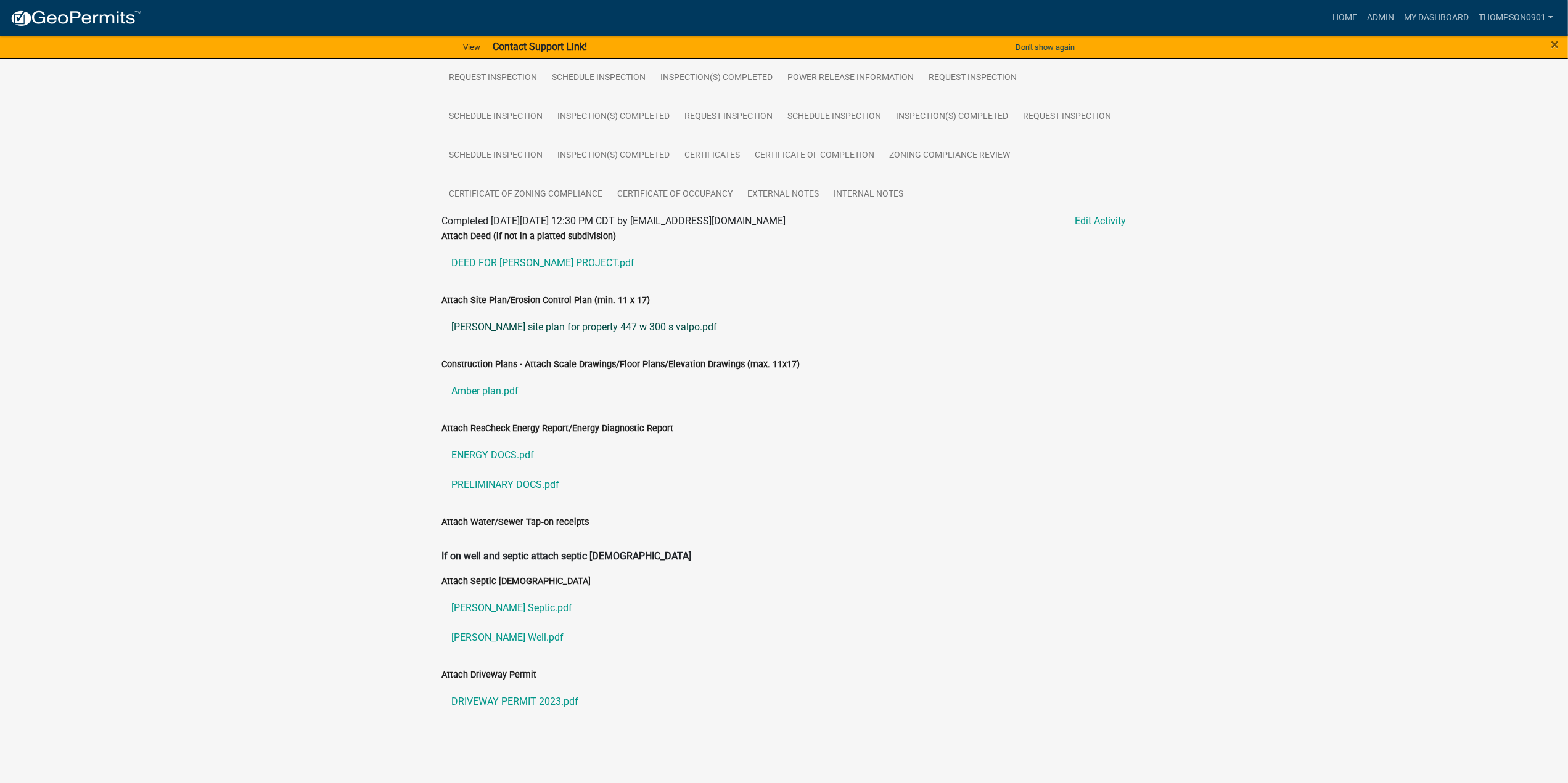
click at [583, 322] on link "Gilliam site plan for property 447 w 300 s valpo.pdf" at bounding box center [784, 327] width 684 height 29
click at [476, 598] on link "Gilliam Septic.pdf" at bounding box center [784, 609] width 684 height 29
click at [482, 386] on link "Amber plan.pdf" at bounding box center [784, 392] width 684 height 29
click at [1333, 21] on link "Home" at bounding box center [1344, 18] width 34 height 23
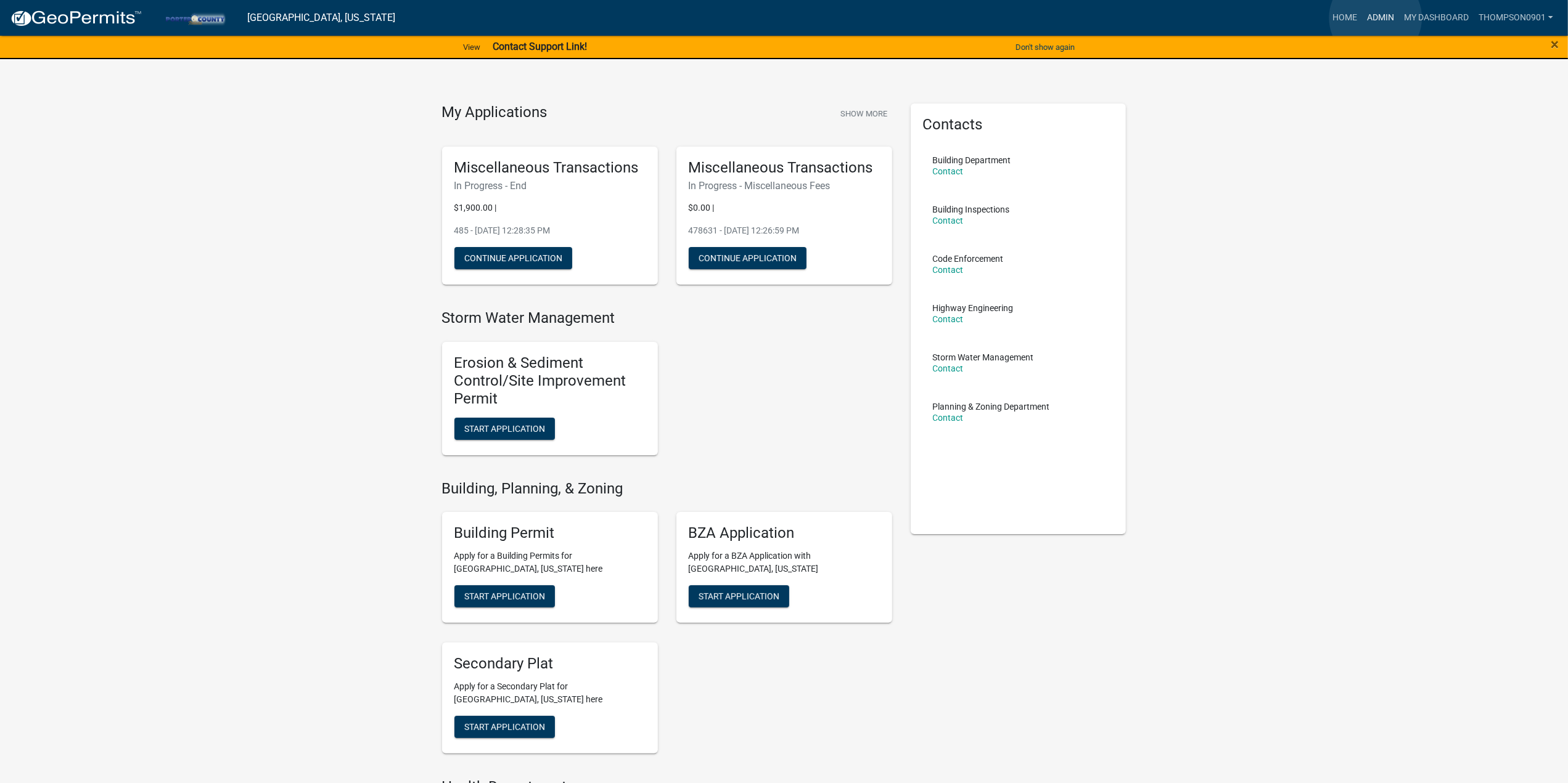
click at [1376, 18] on link "Admin" at bounding box center [1380, 18] width 37 height 23
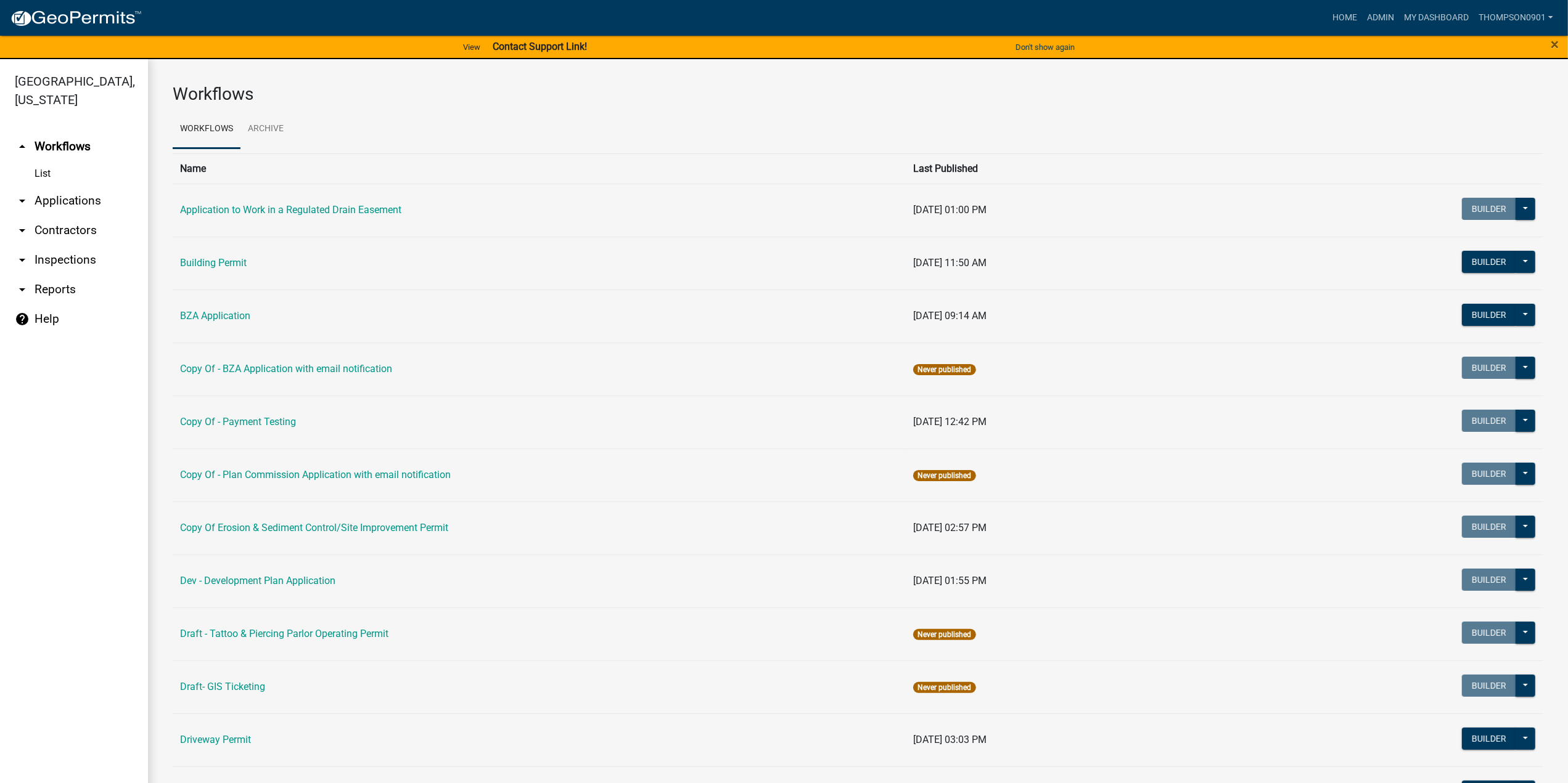
click at [83, 186] on link "arrow_drop_down Applications" at bounding box center [74, 201] width 148 height 29
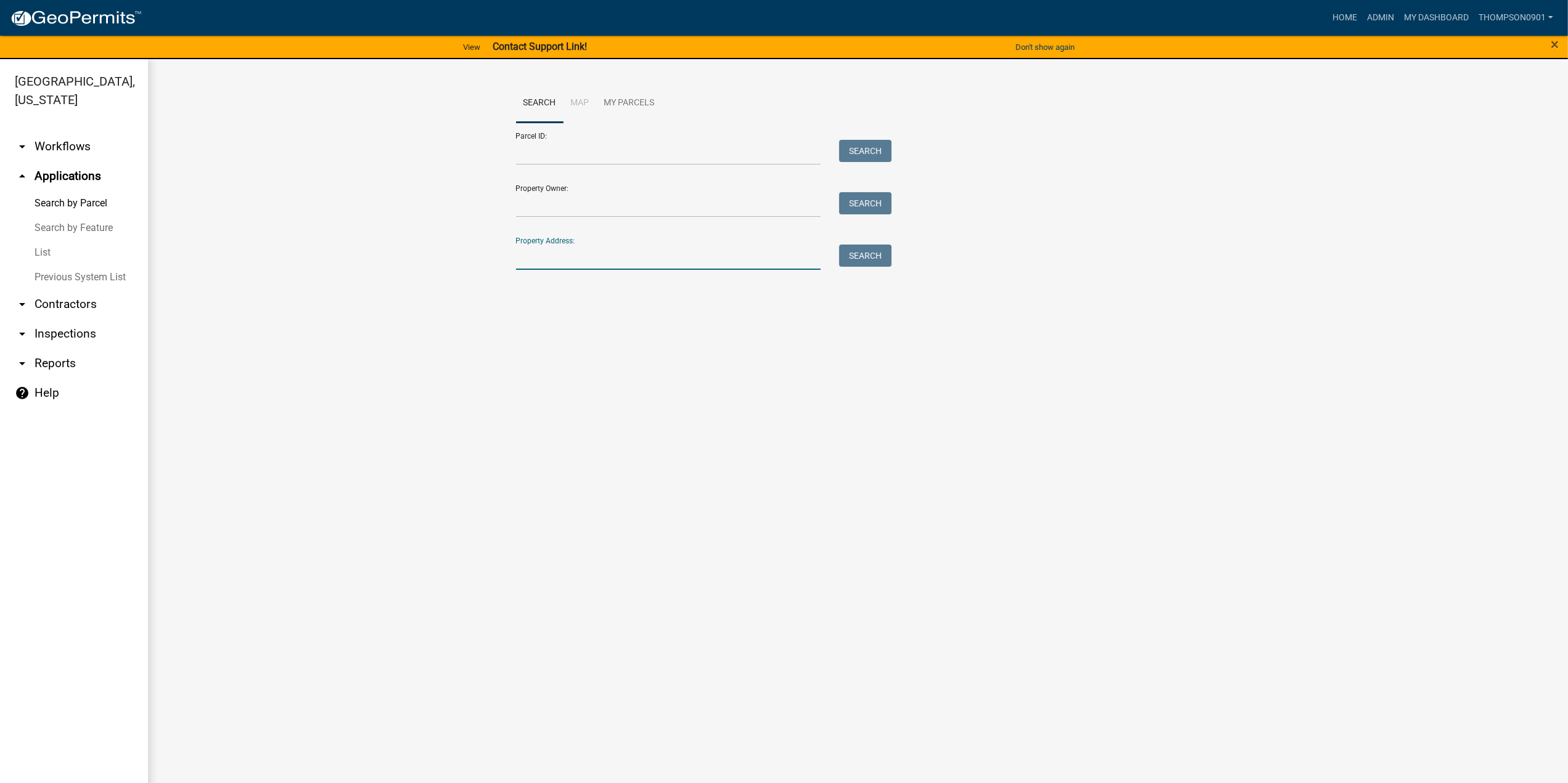
click at [597, 260] on input "Property Address:" at bounding box center [669, 257] width 305 height 25
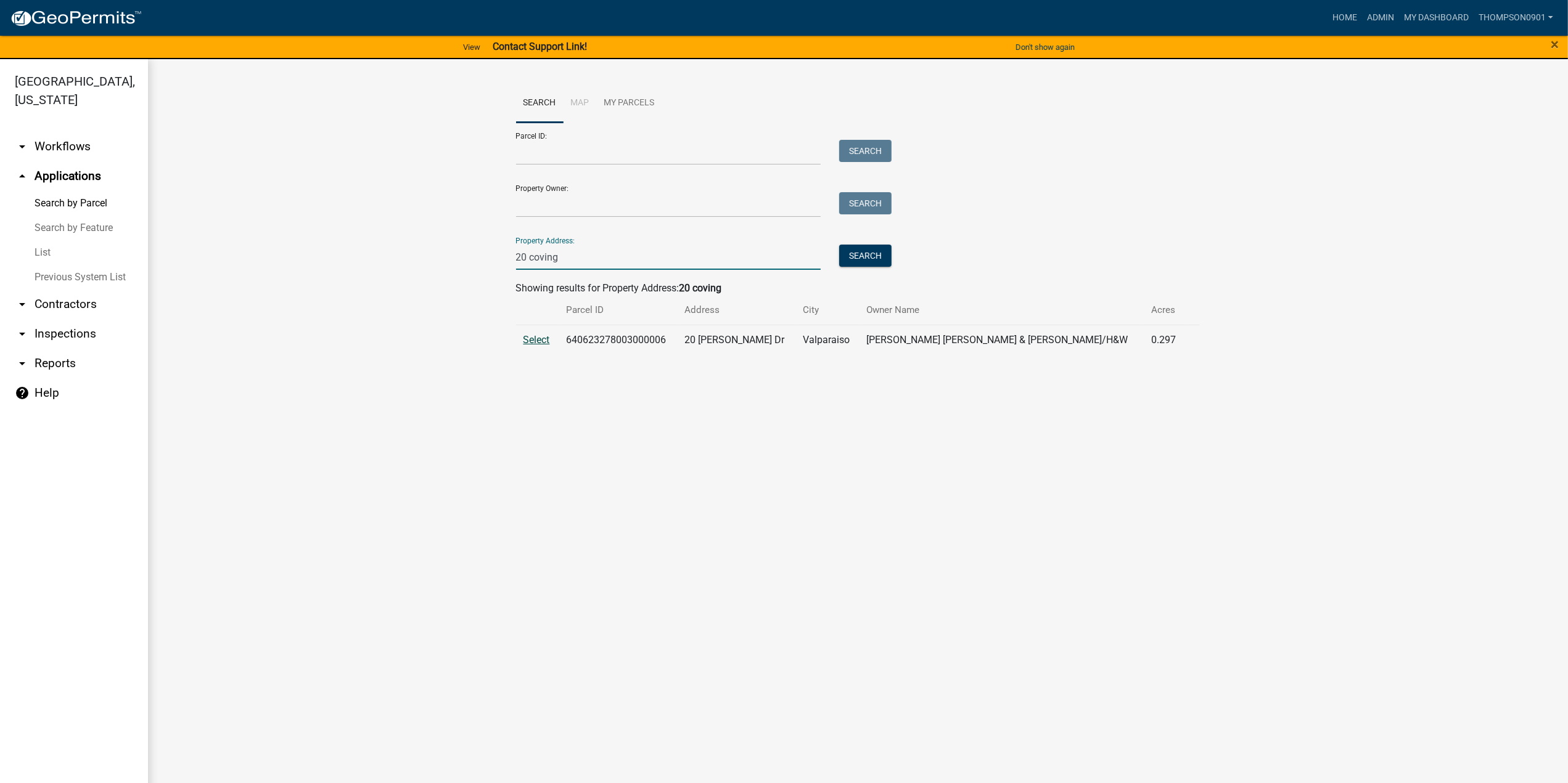
type input "20 coving"
click at [527, 342] on span "Select" at bounding box center [537, 340] width 26 height 12
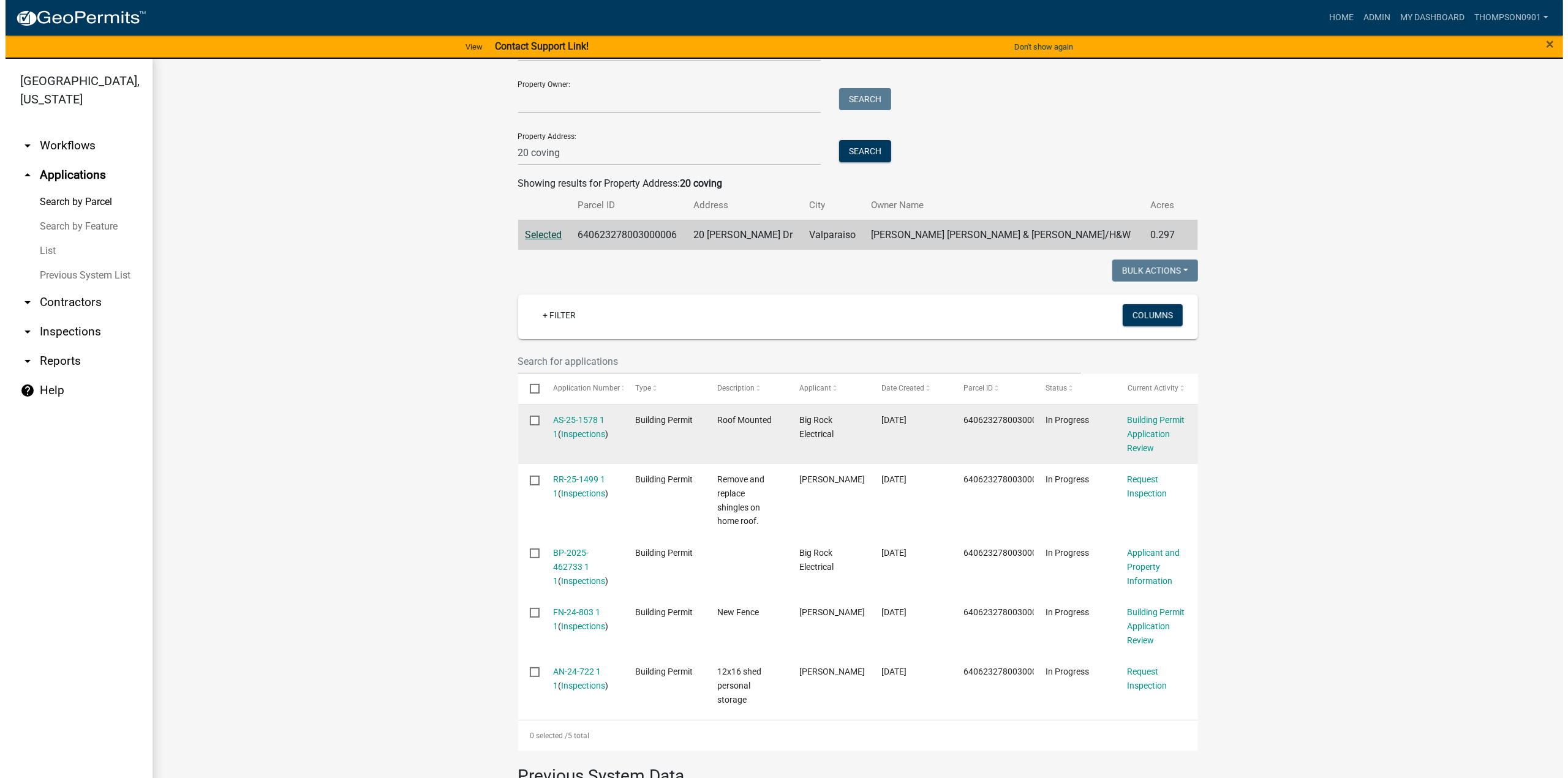
scroll to position [122, 0]
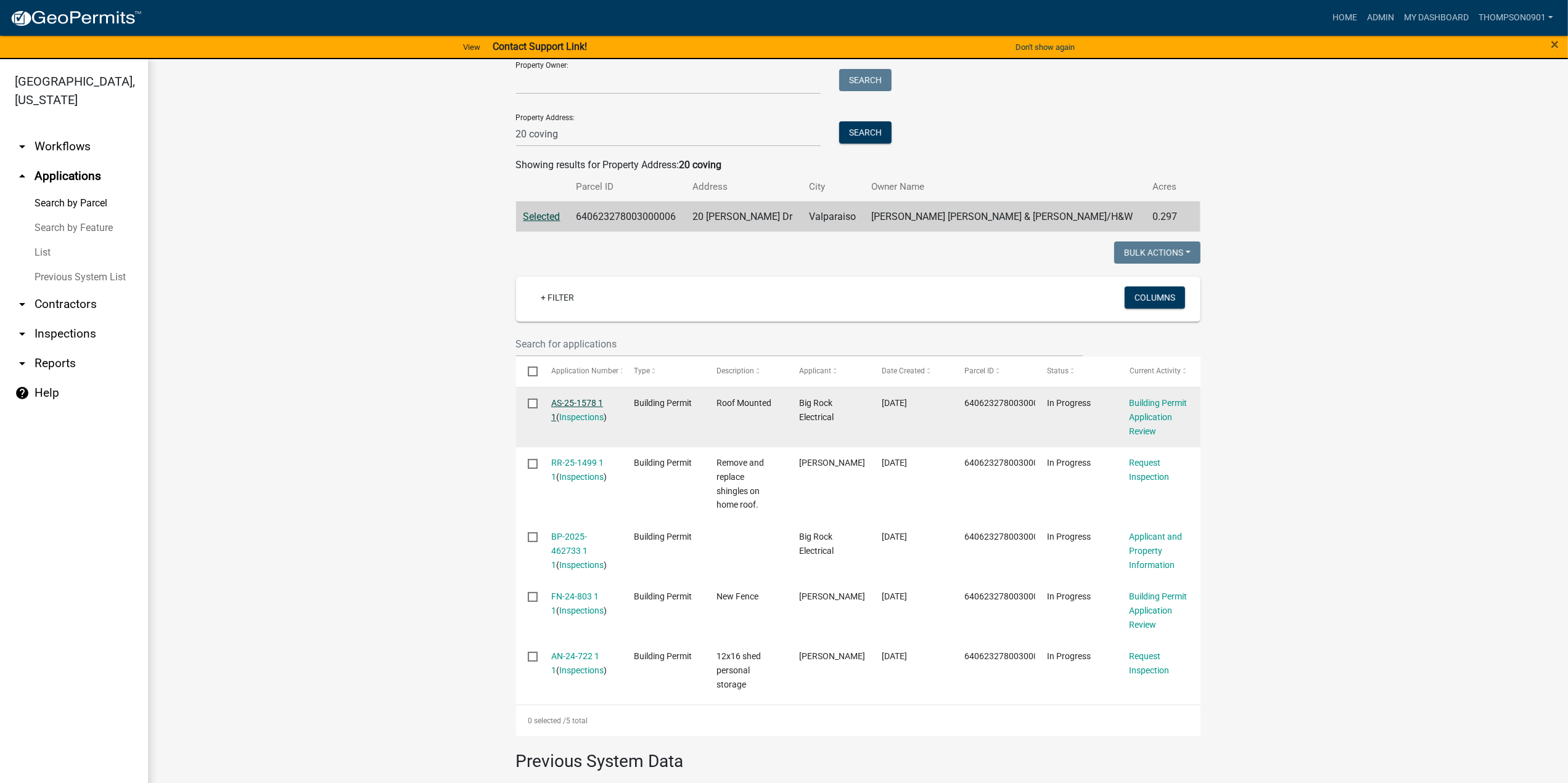
click at [570, 403] on link "AS-25-1578 1 1" at bounding box center [577, 410] width 52 height 24
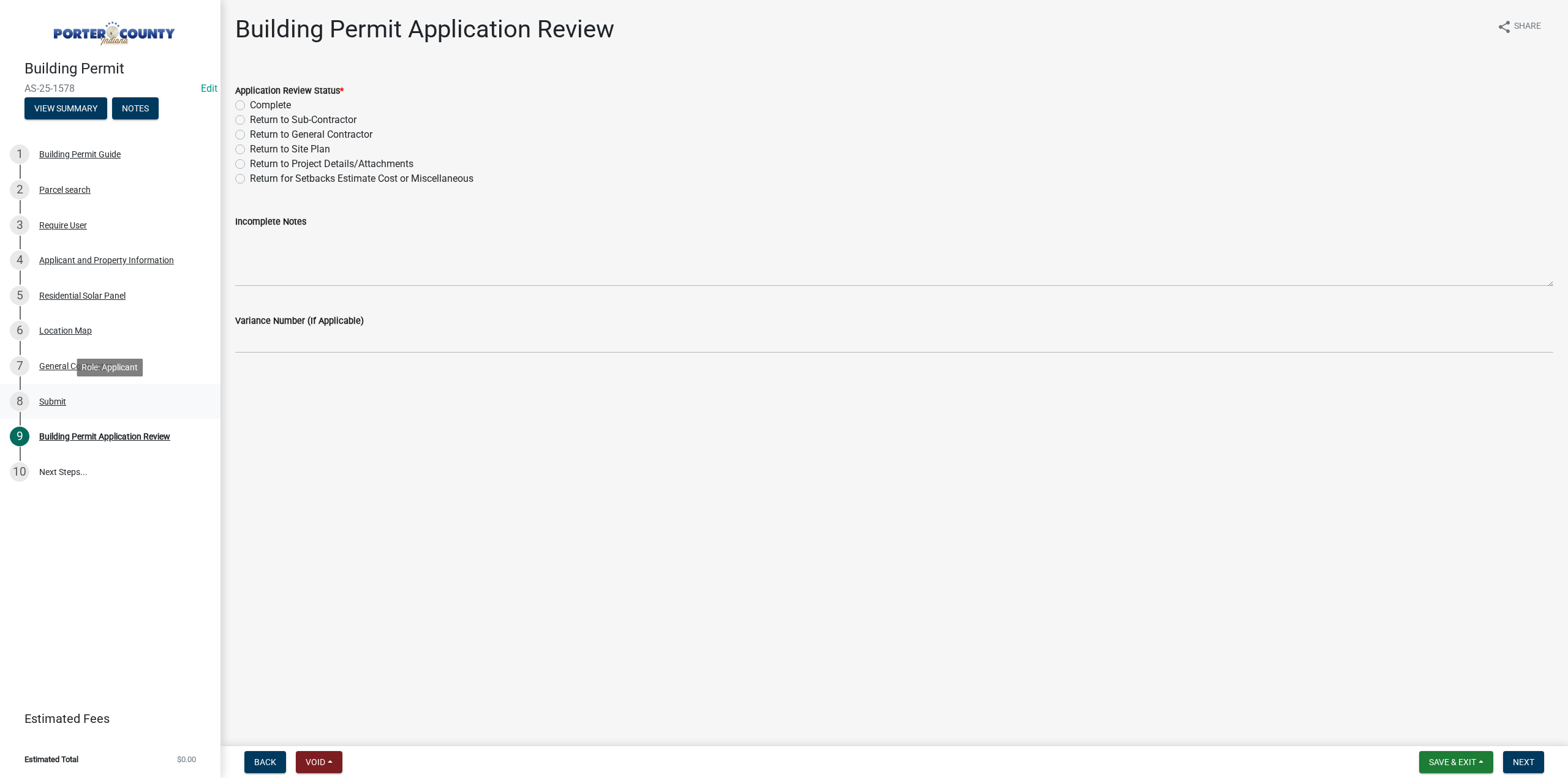
click at [54, 398] on div "Submit" at bounding box center [52, 402] width 27 height 9
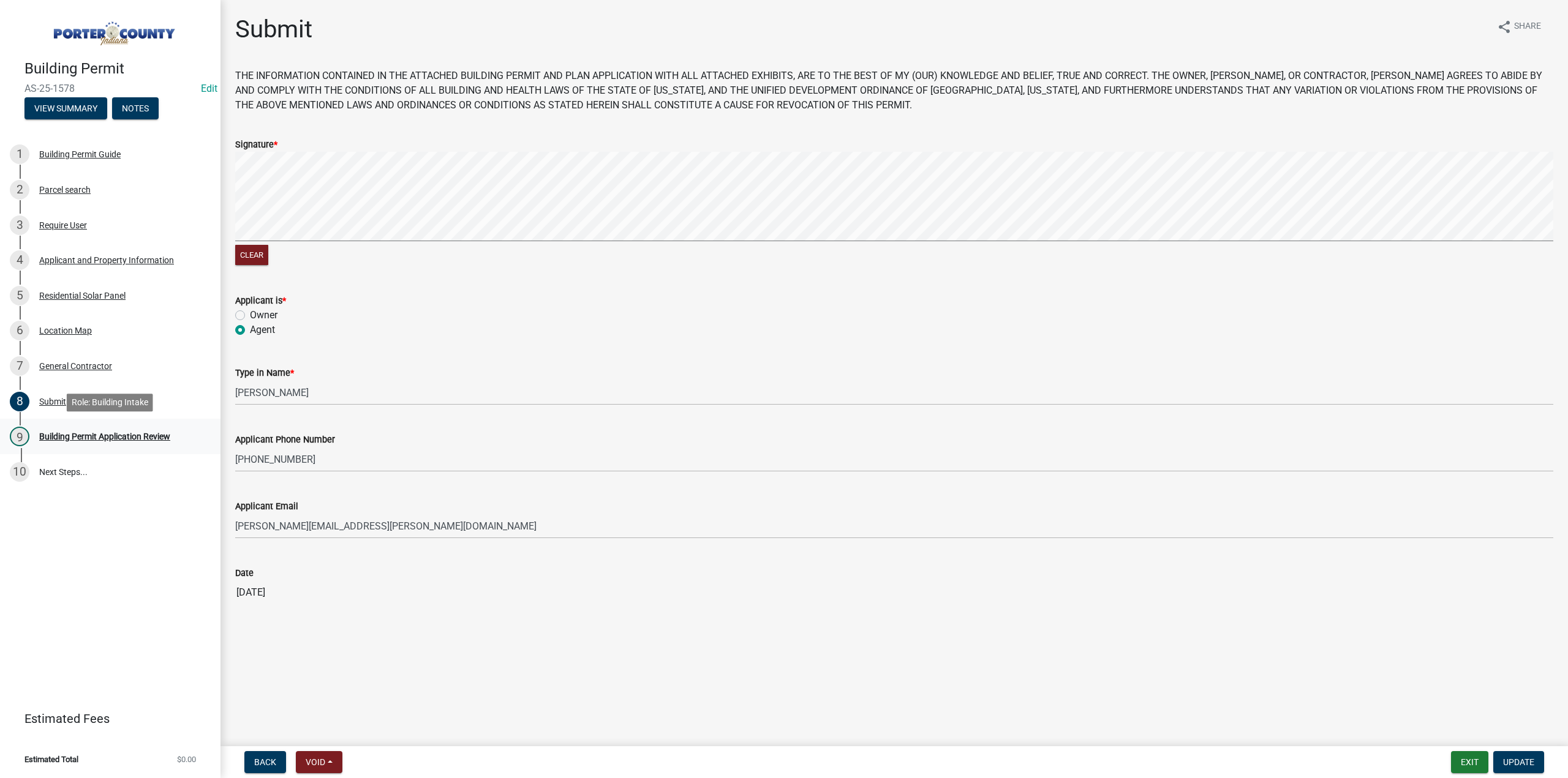
click at [92, 437] on div "Building Permit Application Review" at bounding box center [105, 437] width 131 height 9
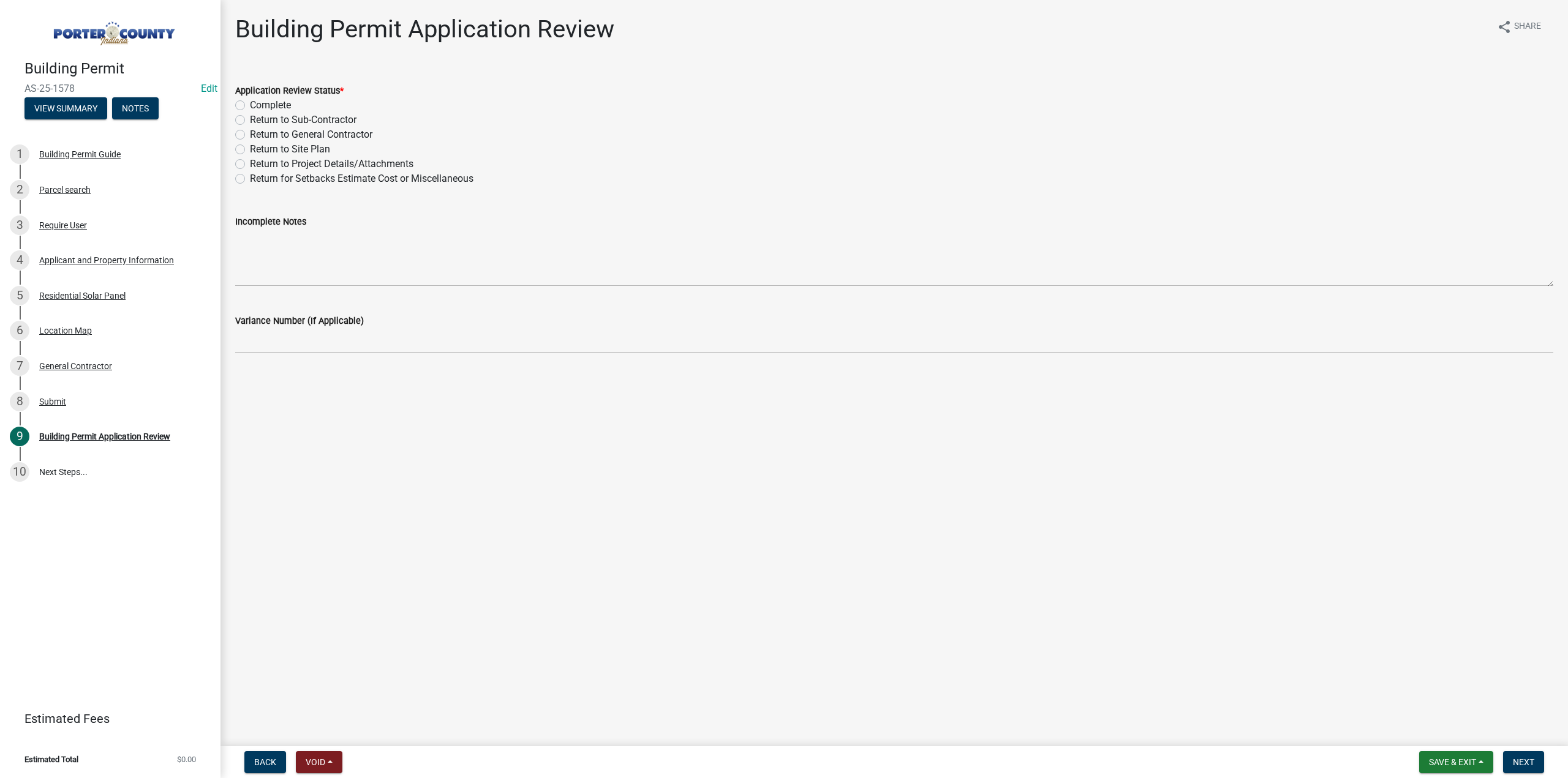
click at [250, 106] on label "Complete" at bounding box center [270, 106] width 41 height 15
click at [250, 106] on input "Complete" at bounding box center [254, 102] width 8 height 8
radio input "true"
click at [1513, 758] on span "Next" at bounding box center [1523, 762] width 21 height 9
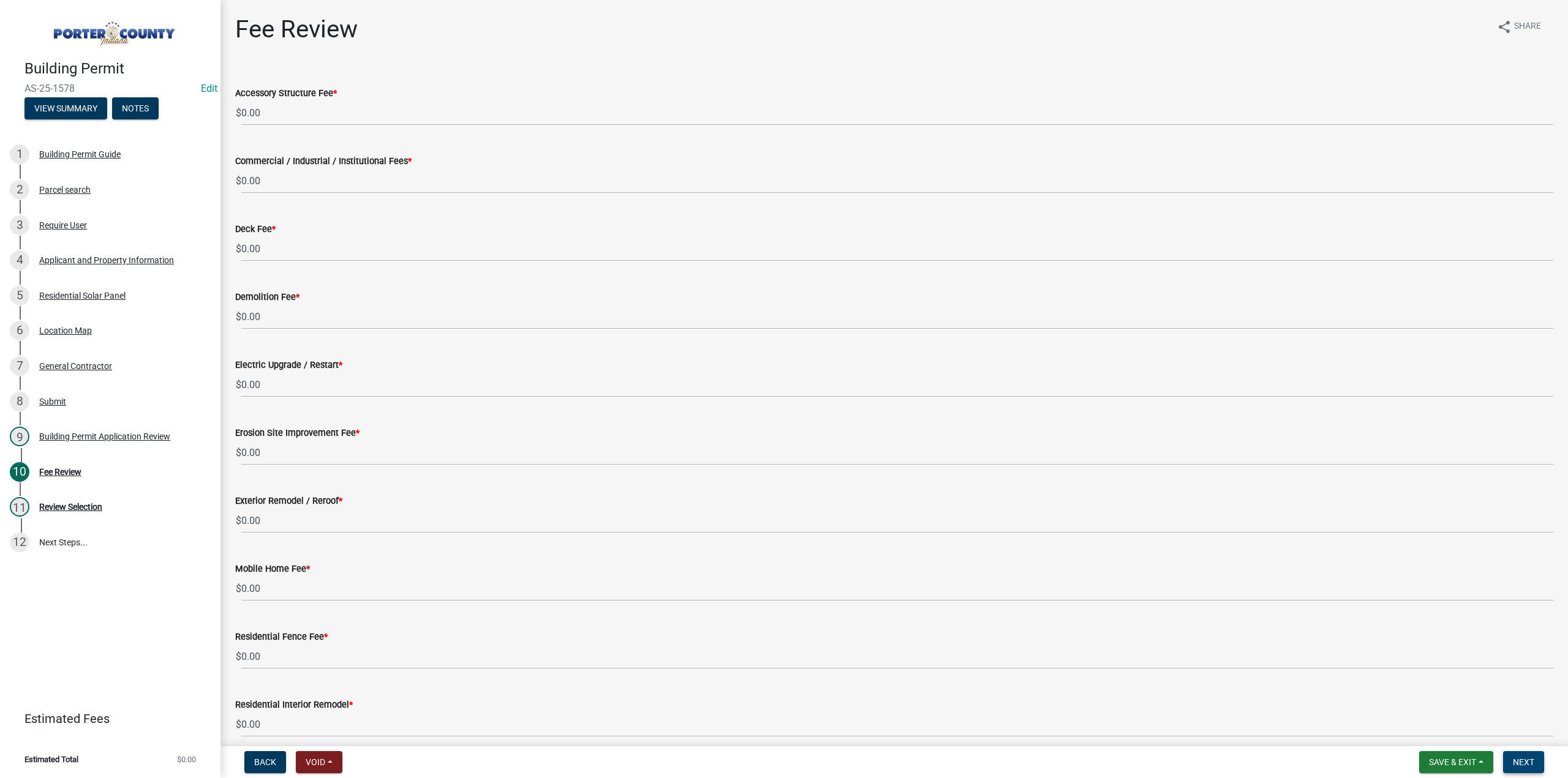
click at [1521, 767] on button "Next" at bounding box center [1524, 762] width 41 height 22
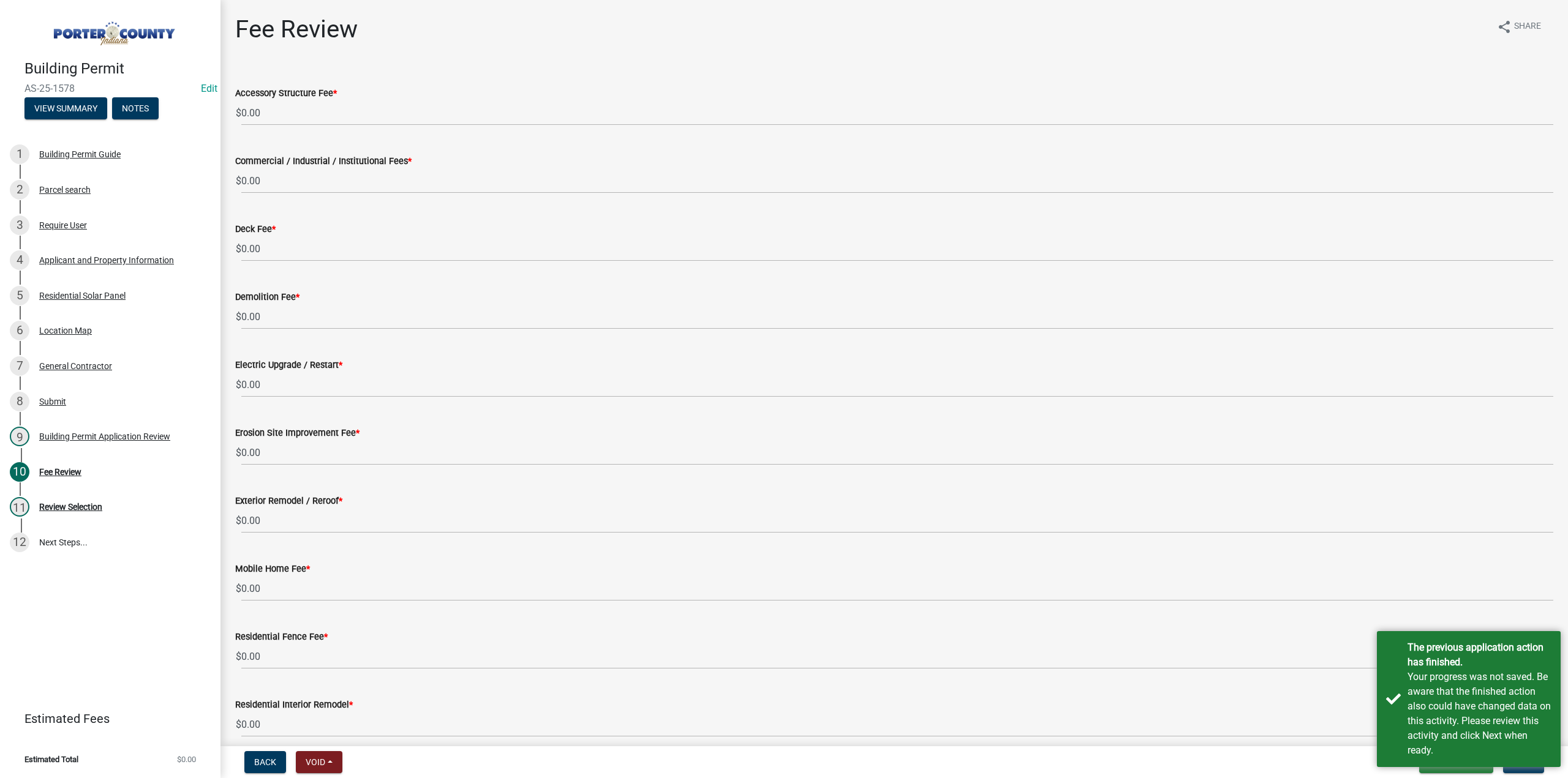
click at [1024, 567] on div "Mobile Home Fee *" at bounding box center [894, 569] width 1318 height 15
click at [1209, 683] on div "Residential Interior Remodel * $ 0.00" at bounding box center [894, 709] width 1318 height 57
click at [59, 403] on div "Submit" at bounding box center [52, 402] width 27 height 9
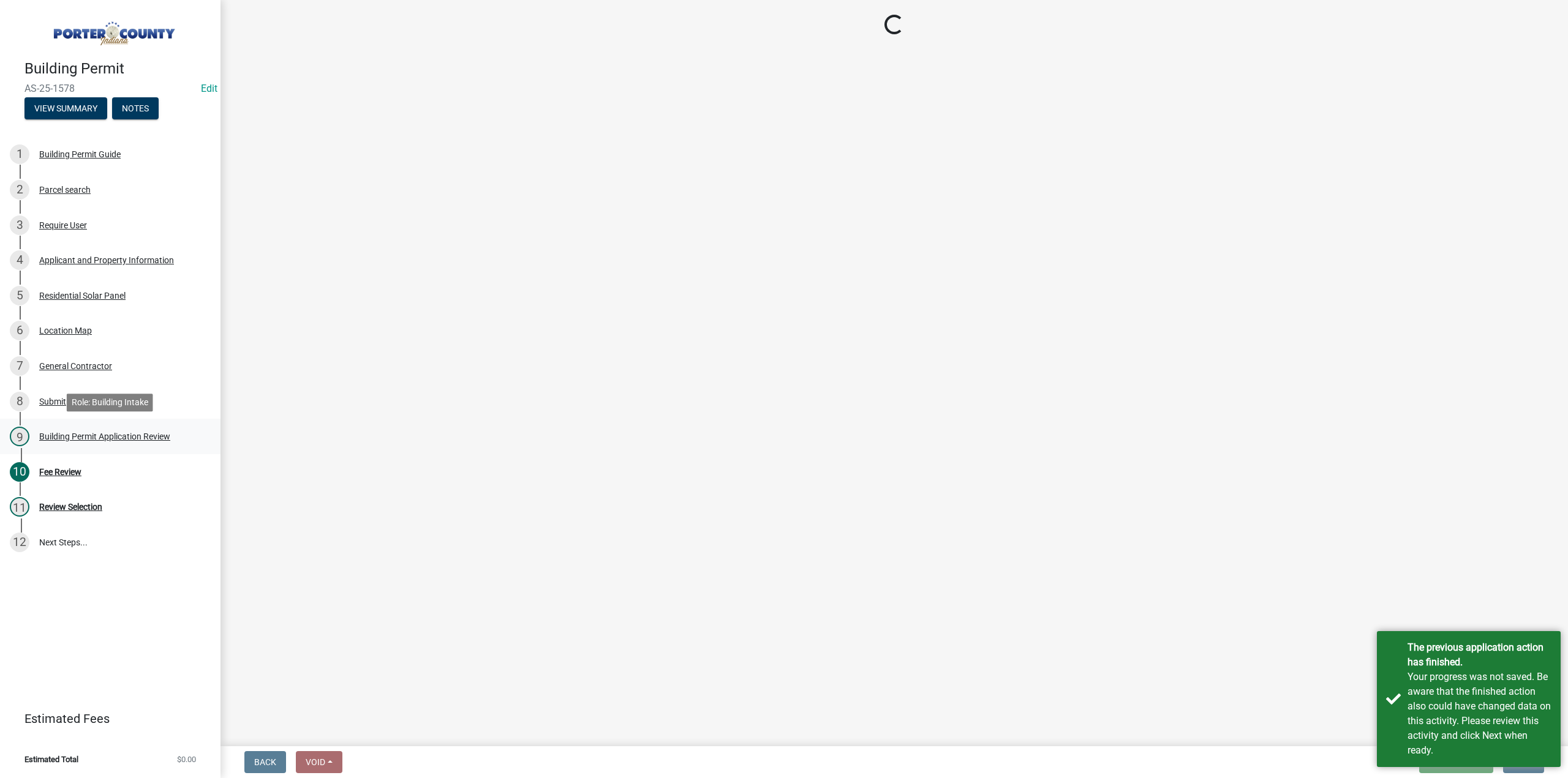
click at [84, 441] on div "9 Building Permit Application Review" at bounding box center [105, 436] width 191 height 20
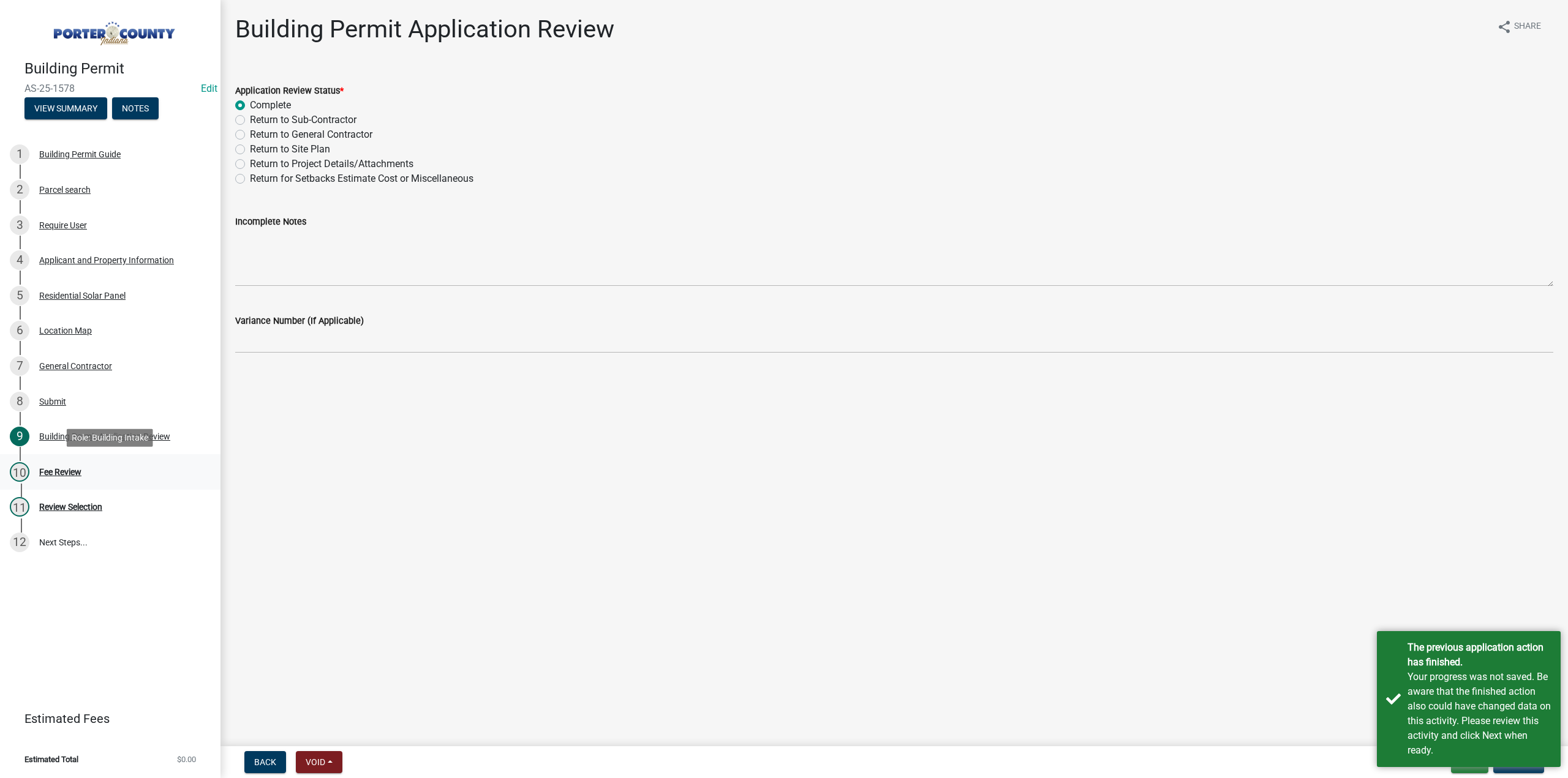
click at [72, 468] on div "Fee Review" at bounding box center [60, 472] width 42 height 9
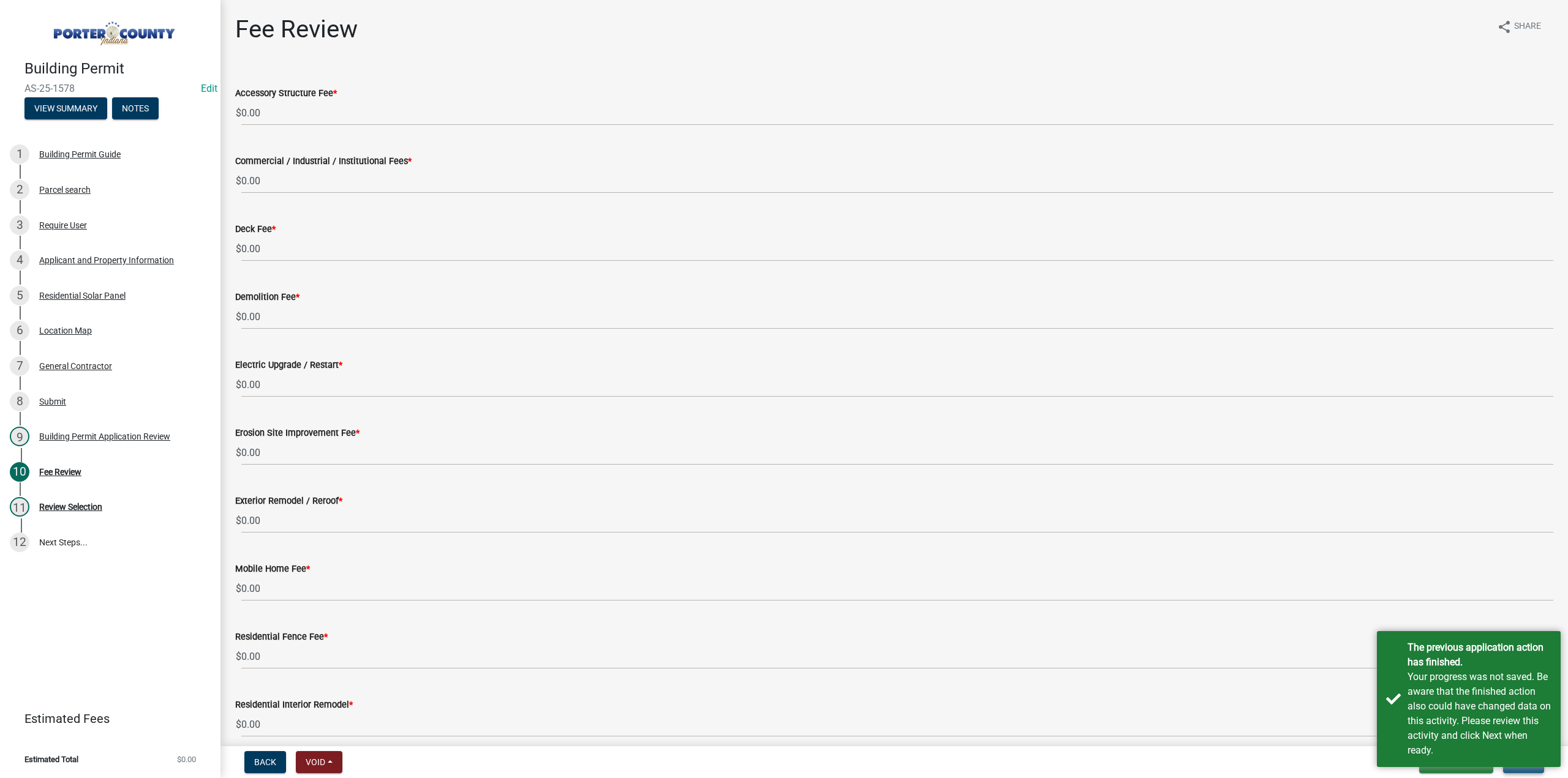
click at [1521, 771] on button "Next" at bounding box center [1524, 762] width 41 height 22
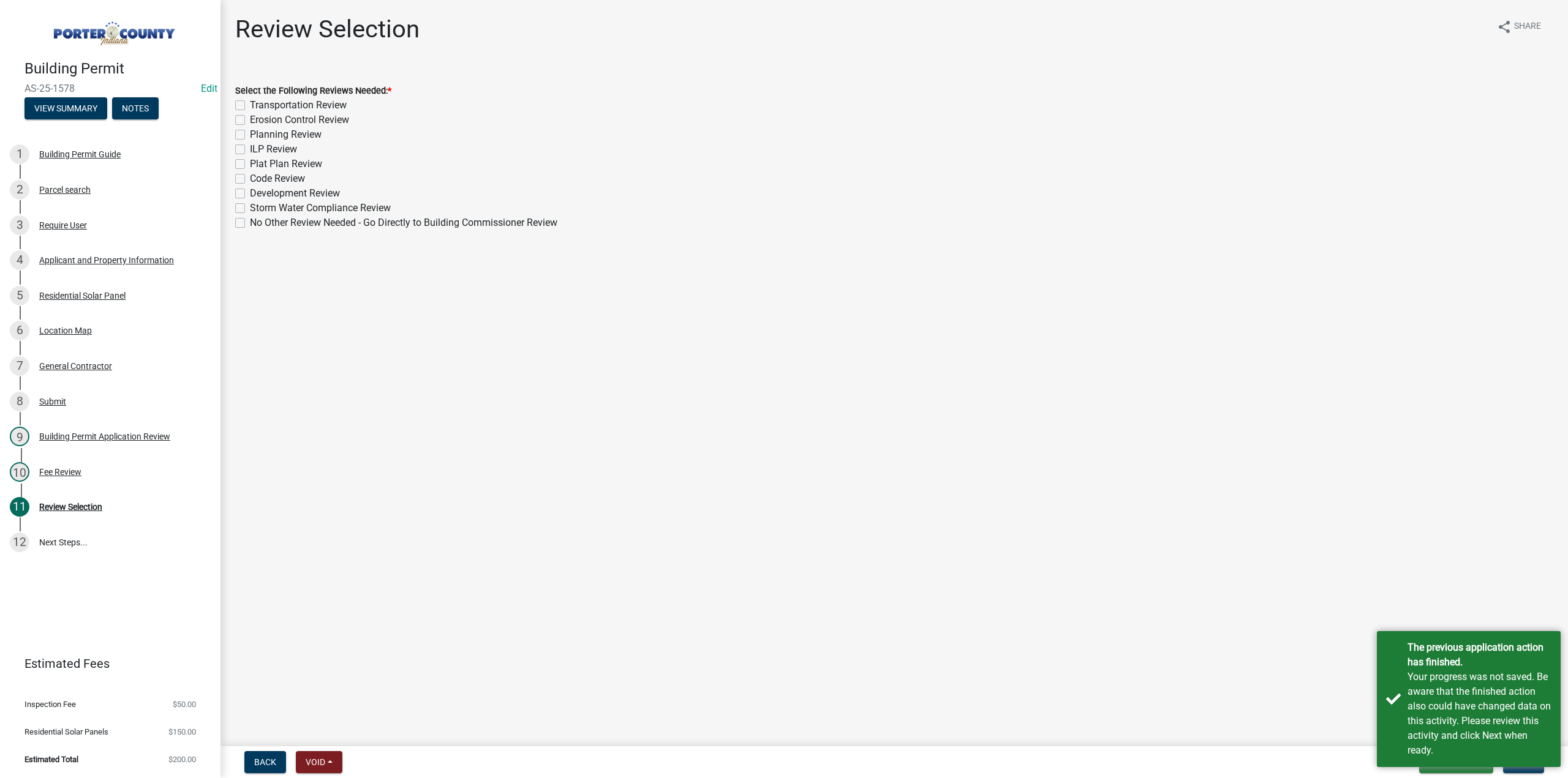
drag, startPoint x: 93, startPoint y: 87, endPoint x: 25, endPoint y: 88, distance: 68.0
click at [25, 88] on span "AS-25-1578" at bounding box center [110, 88] width 171 height 12
copy span "AS-25-1578"
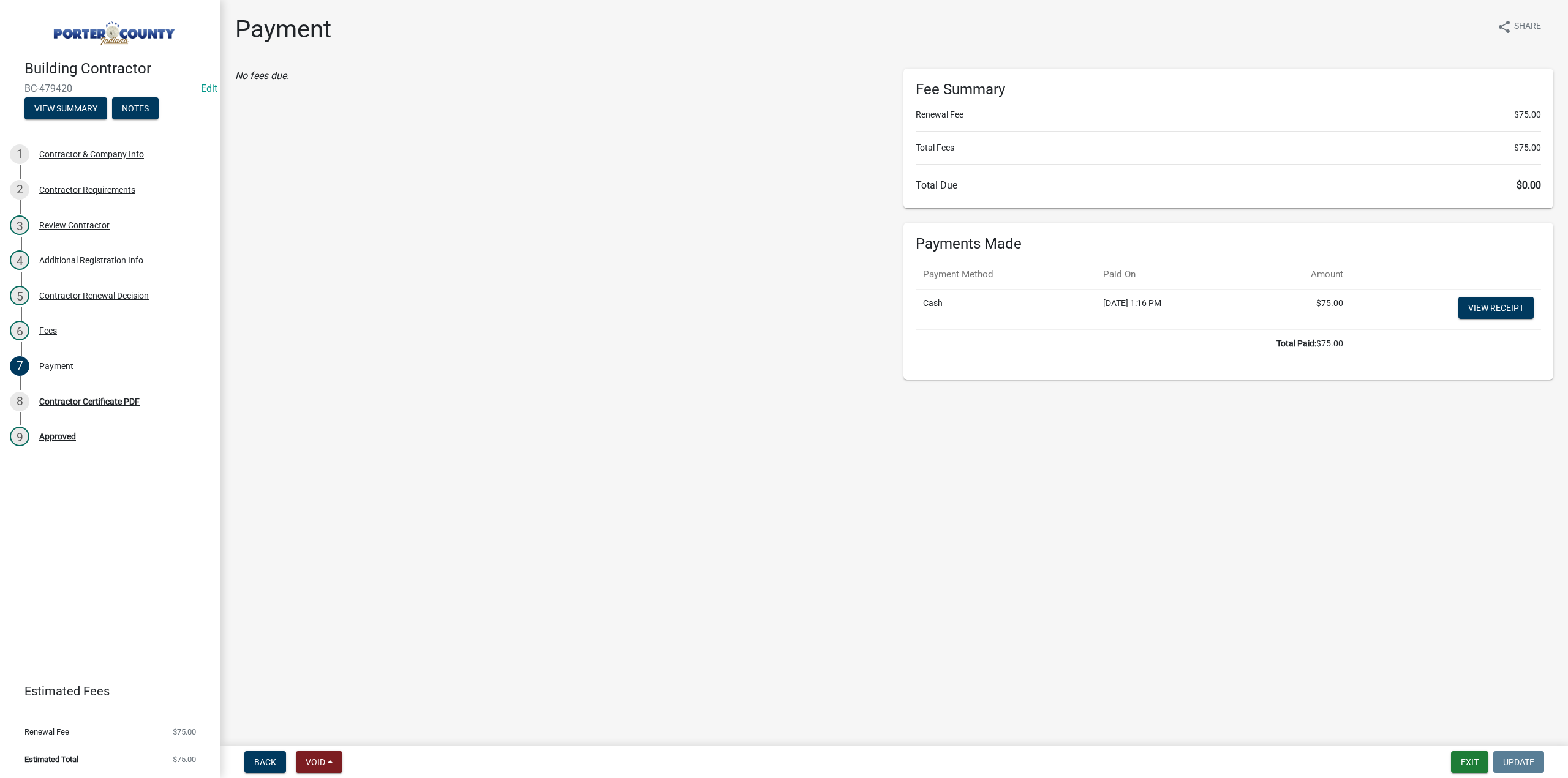
drag, startPoint x: 1456, startPoint y: 741, endPoint x: 1446, endPoint y: 759, distance: 20.6
click at [1446, 759] on wm-app "Building Contractor BC-479420 Edit View Summary Notes 1 Contractor & Company In…" at bounding box center [784, 389] width 1568 height 778
click at [1469, 763] on button "Exit" at bounding box center [1470, 762] width 37 height 22
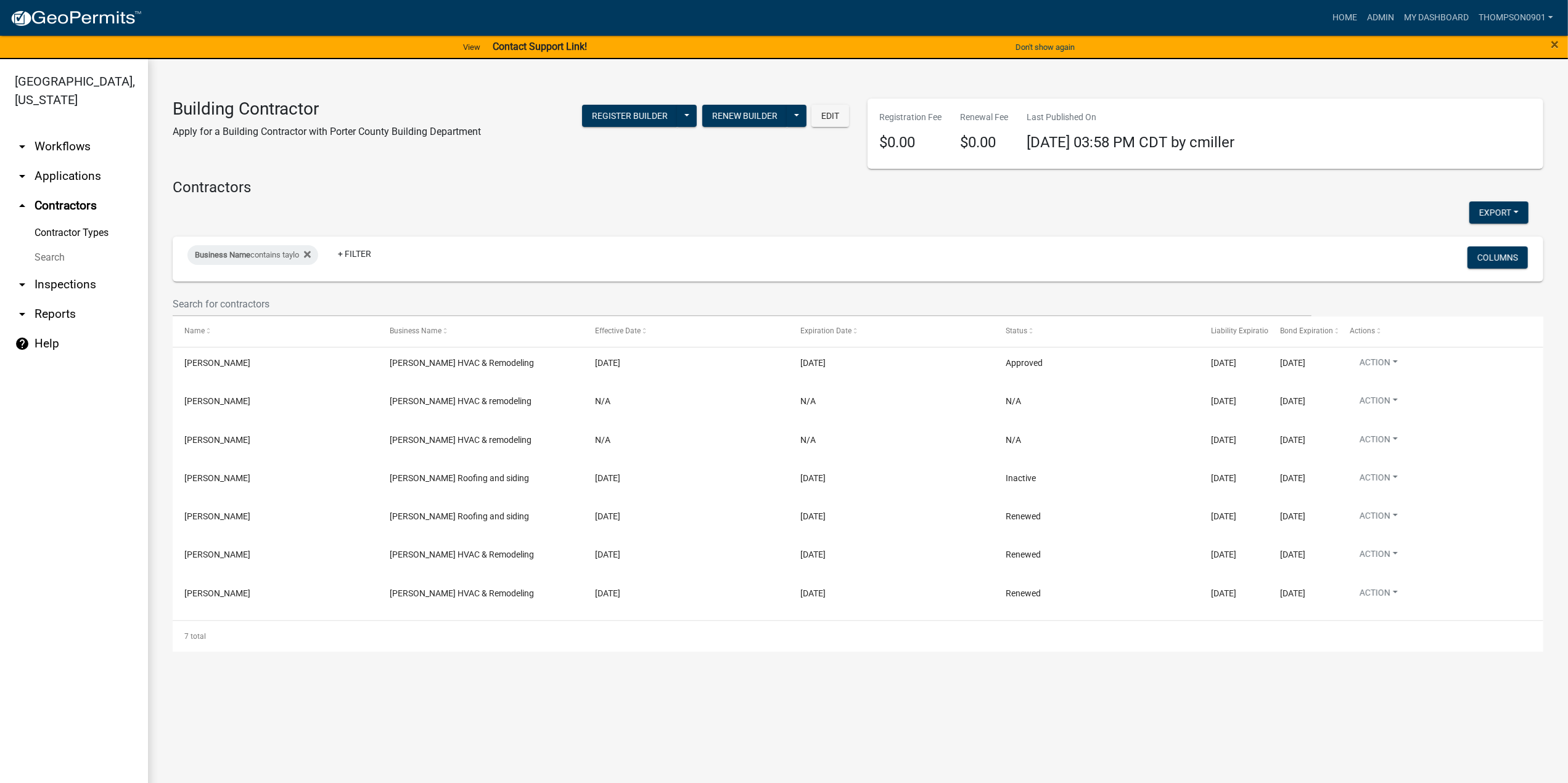
click at [89, 161] on link "arrow_drop_down Applications" at bounding box center [74, 176] width 148 height 29
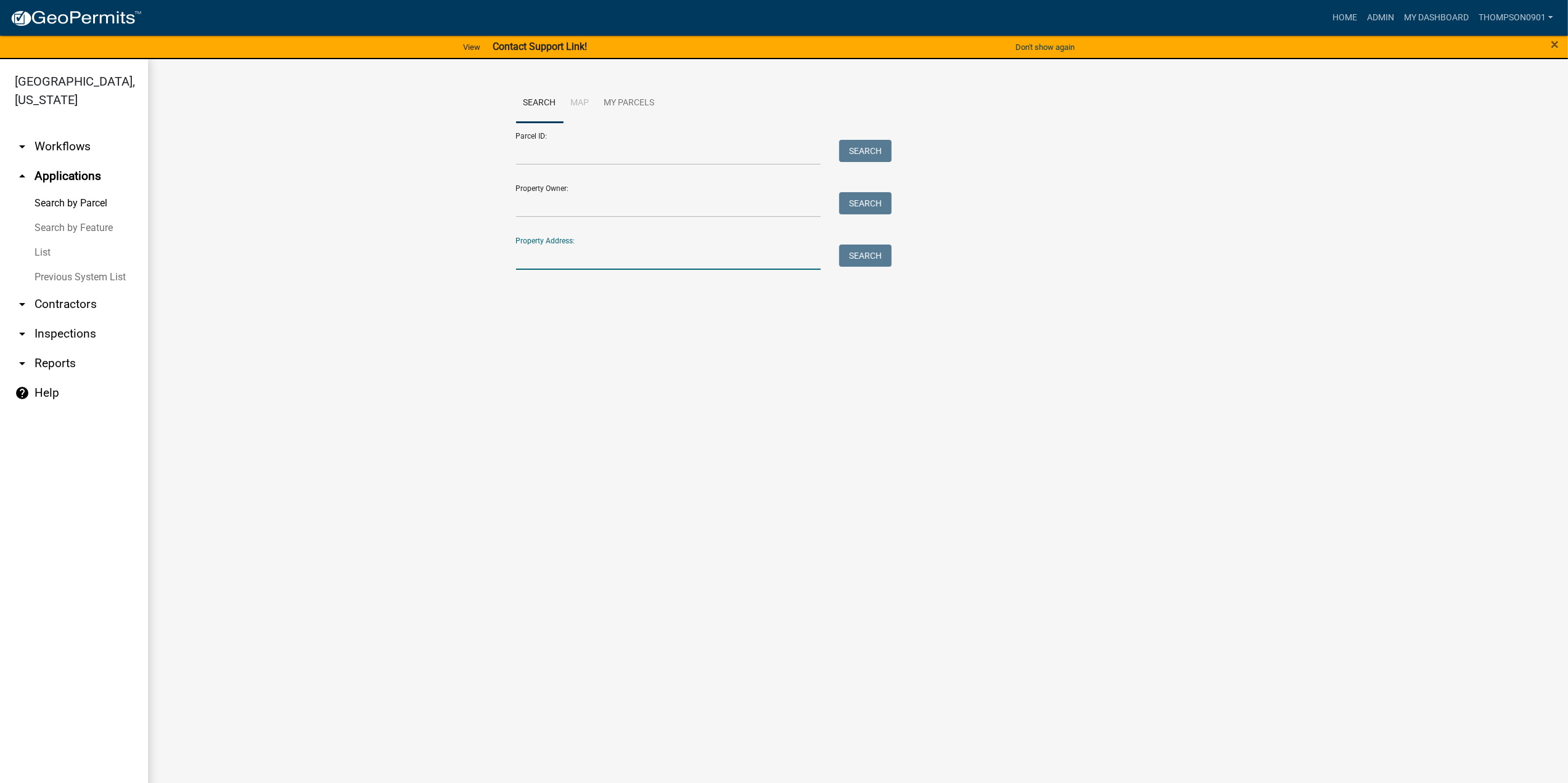
click at [673, 254] on input "Property Address:" at bounding box center [669, 257] width 305 height 25
type input "719 imp"
click at [549, 341] on span "Select" at bounding box center [537, 340] width 26 height 12
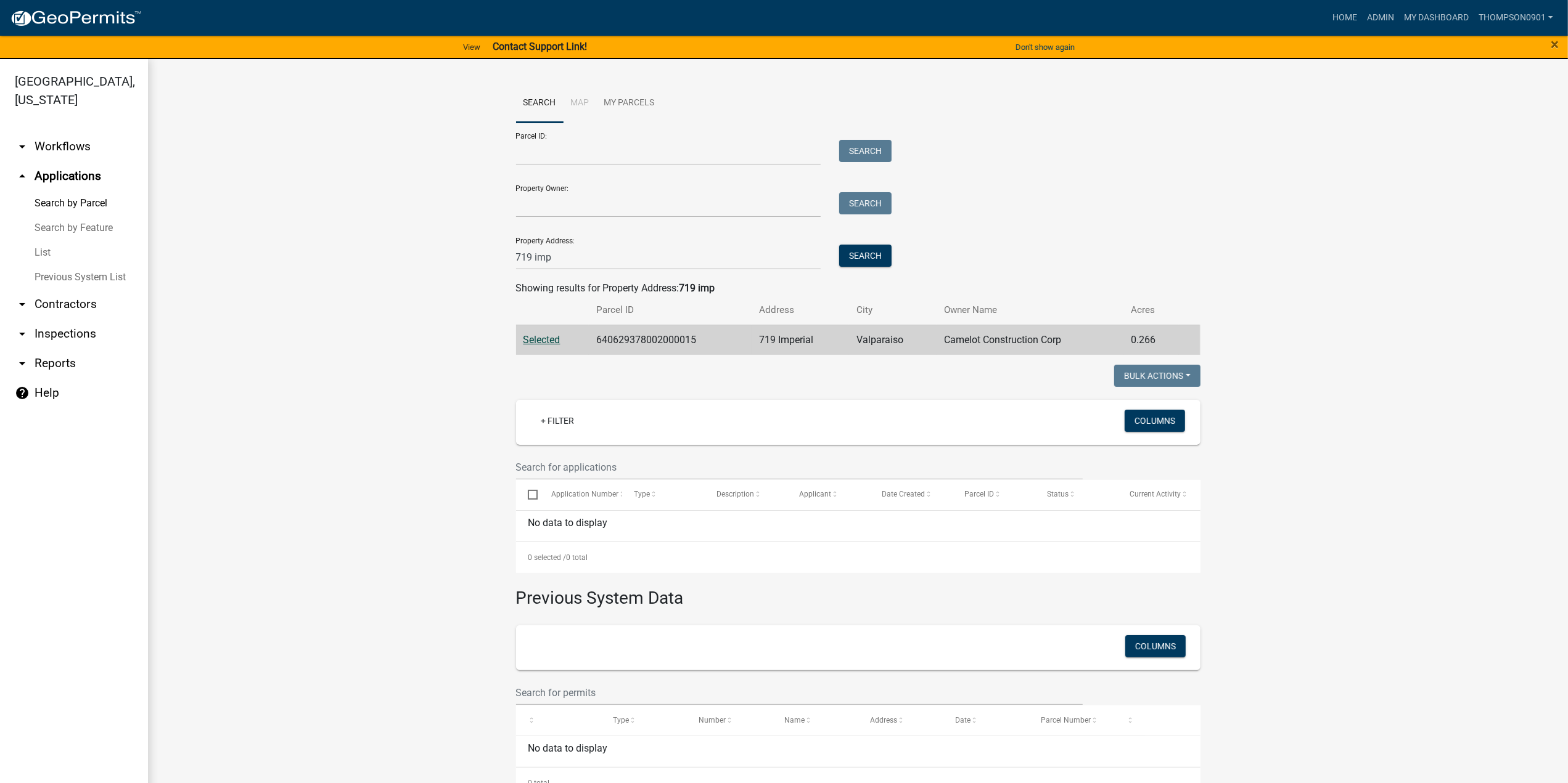
click at [48, 240] on link "List" at bounding box center [74, 253] width 148 height 25
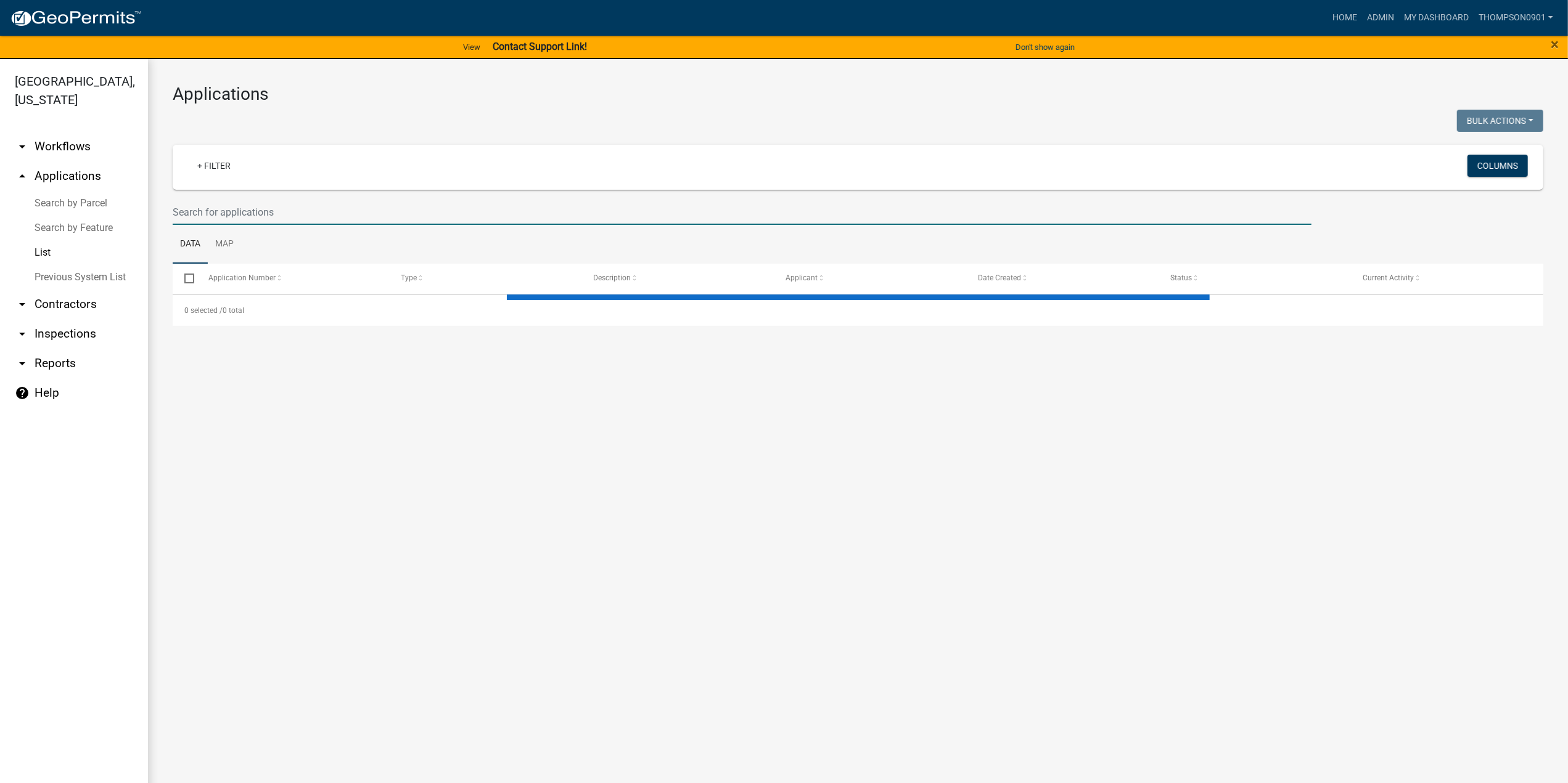
click at [250, 218] on input "text" at bounding box center [741, 212] width 1139 height 25
select select "3: 100"
type input "719 im"
